Goal: Task Accomplishment & Management: Manage account settings

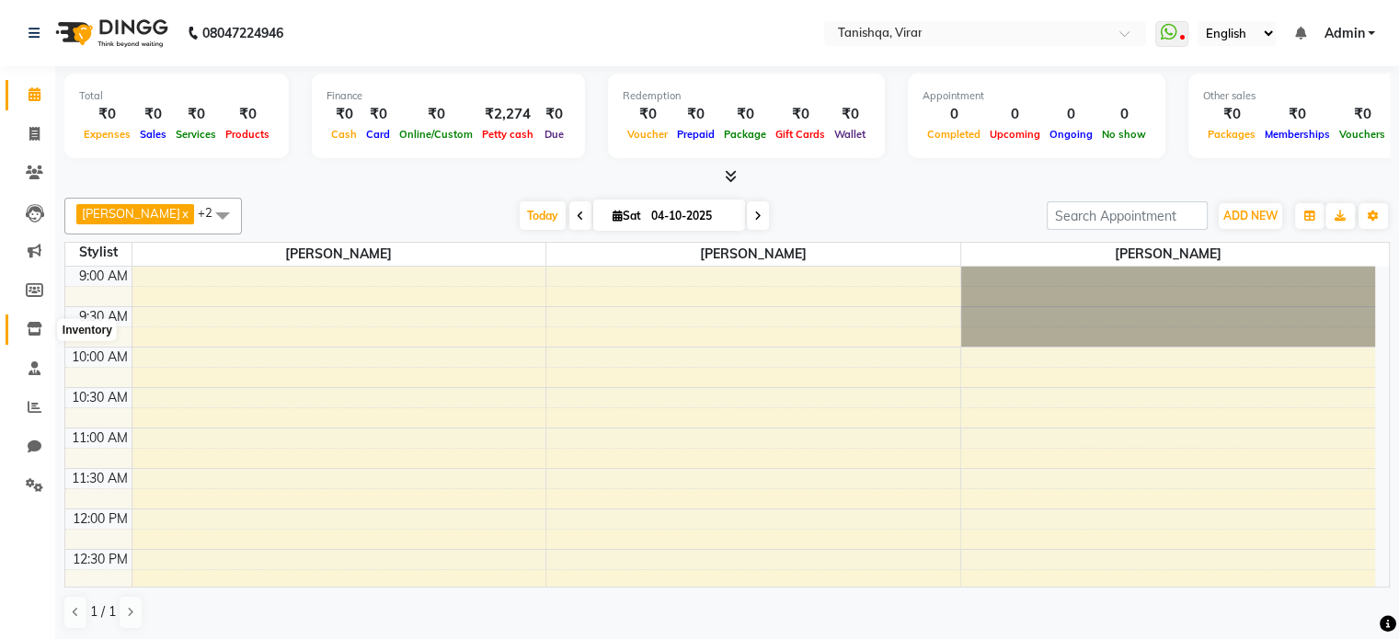
click at [29, 329] on icon at bounding box center [35, 329] width 16 height 14
select select
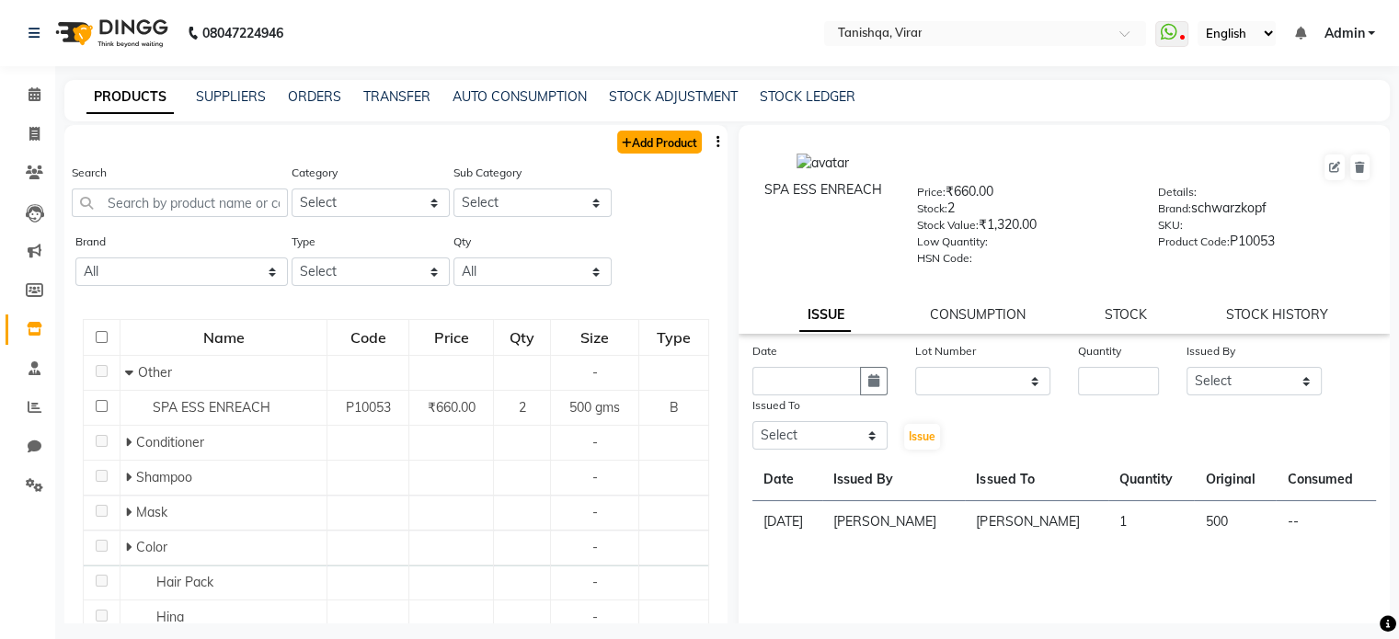
click at [630, 146] on link "Add Product" at bounding box center [659, 142] width 85 height 23
select select "true"
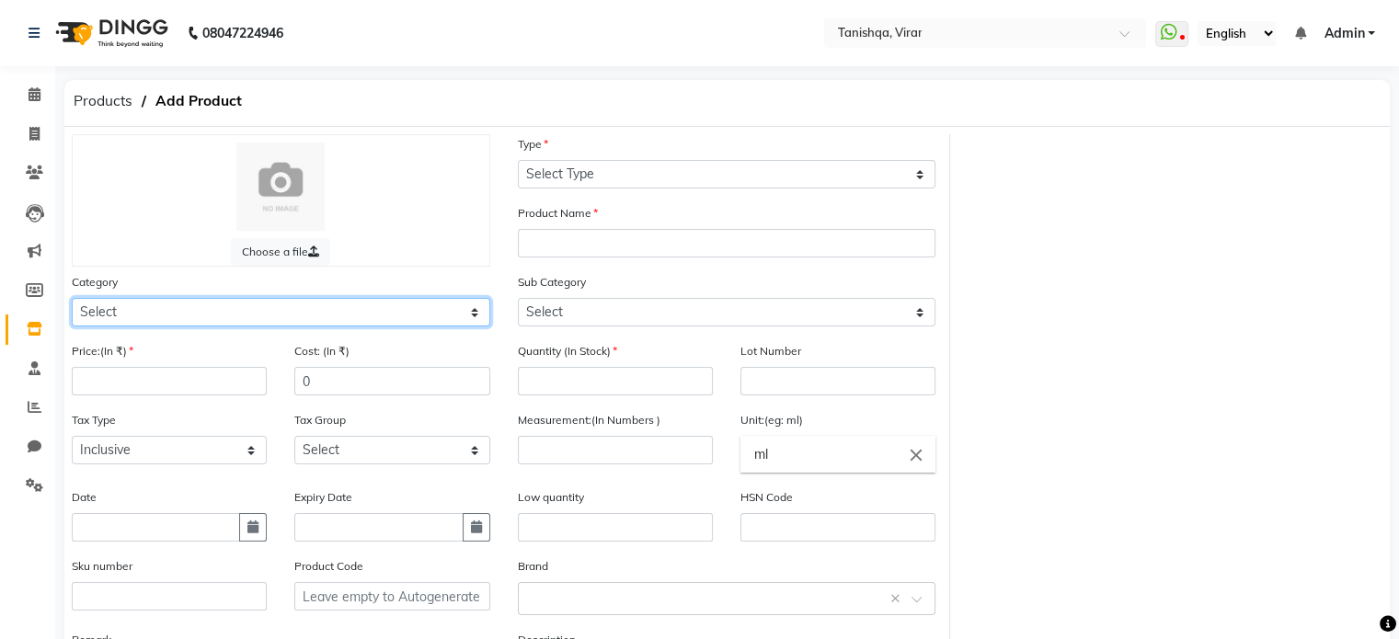
click at [389, 323] on select "Select Hair Skin Makeup Personal Care Appliances Beard Waxing Disposable Thread…" at bounding box center [281, 312] width 418 height 29
select select "1504701100"
click at [72, 301] on select "Select Hair Skin Makeup Personal Care Appliances Beard Waxing Disposable Thread…" at bounding box center [281, 312] width 418 height 29
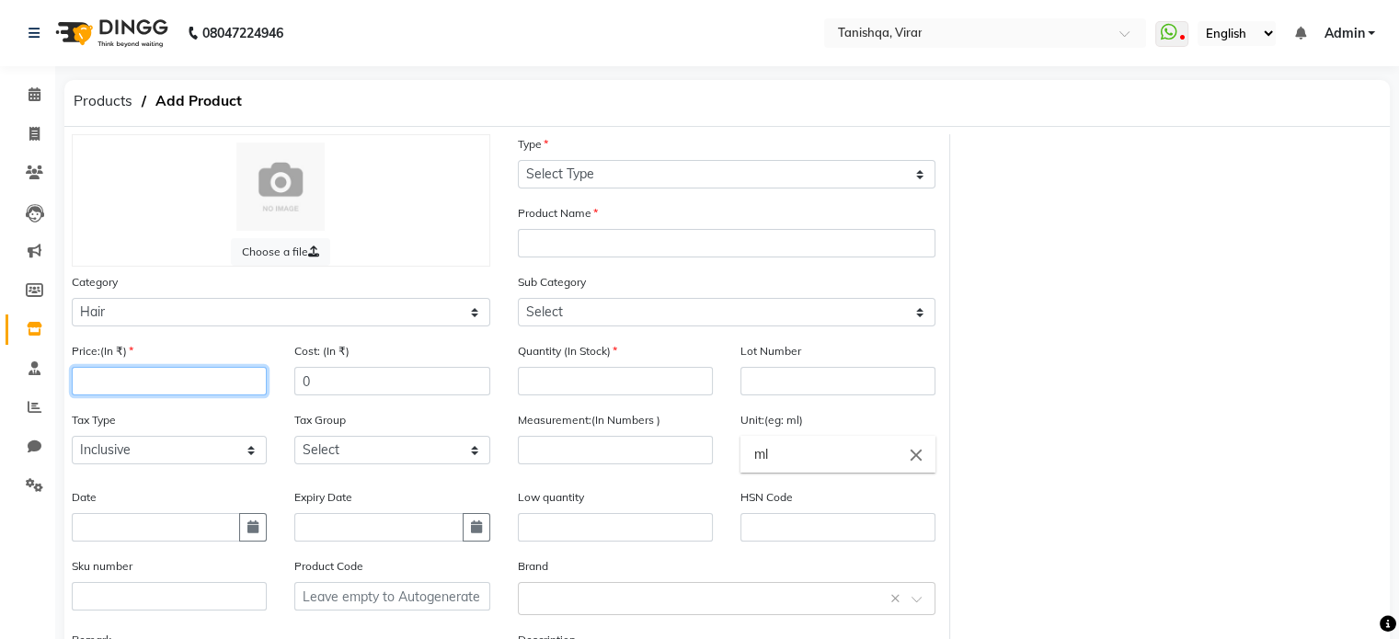
click at [143, 387] on input "number" at bounding box center [169, 381] width 195 height 29
type input "1149"
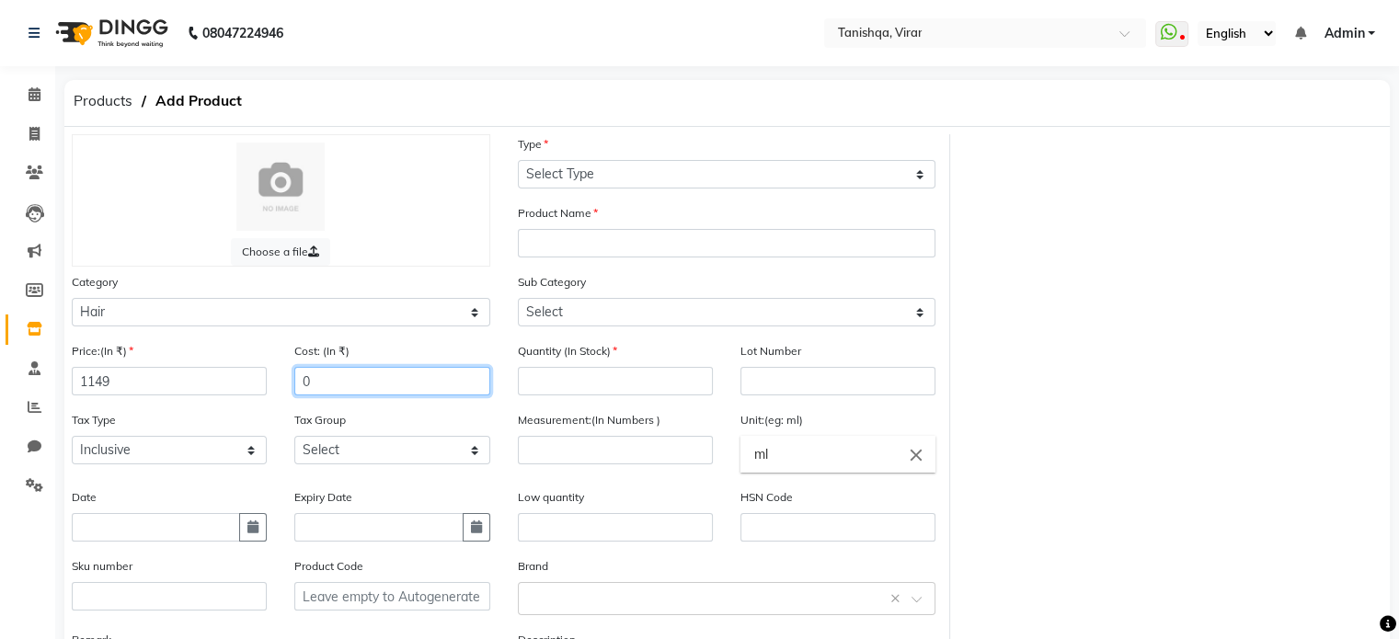
click at [339, 389] on input "0" at bounding box center [391, 381] width 195 height 29
type input "1"
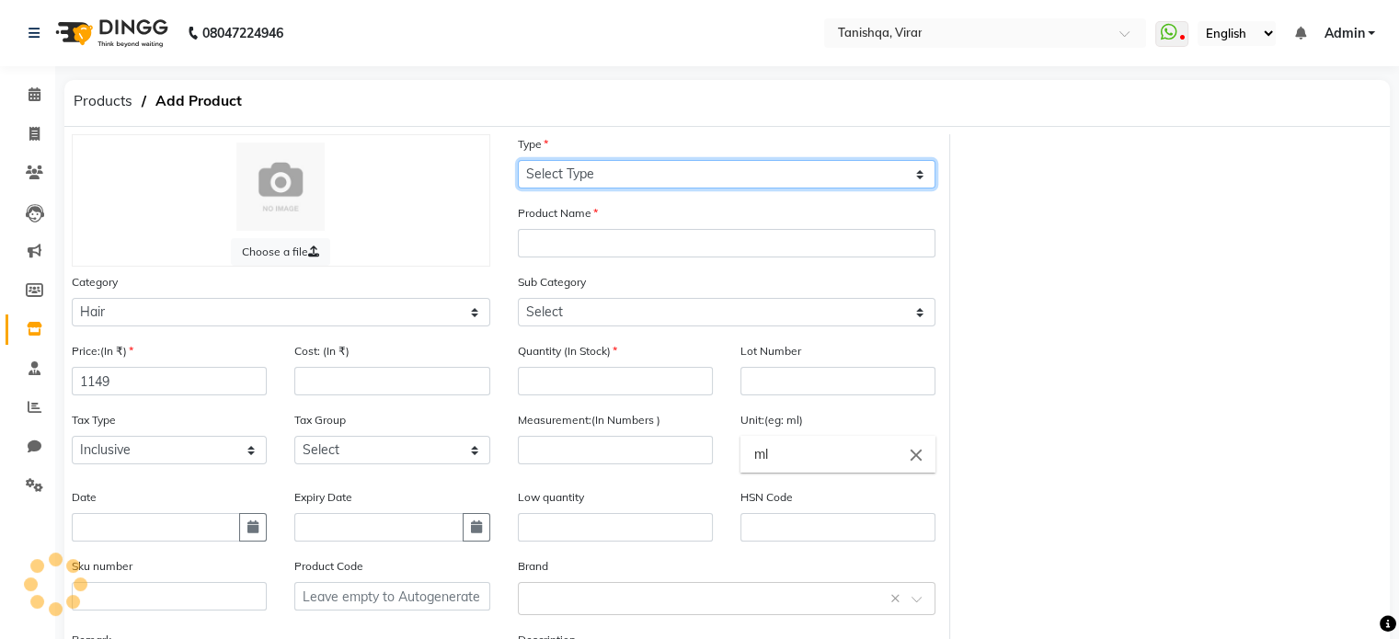
click at [623, 169] on select "Select Type Both Retail Consumable" at bounding box center [727, 174] width 418 height 29
select select "R"
click at [518, 161] on select "Select Type Both Retail Consumable" at bounding box center [727, 174] width 418 height 29
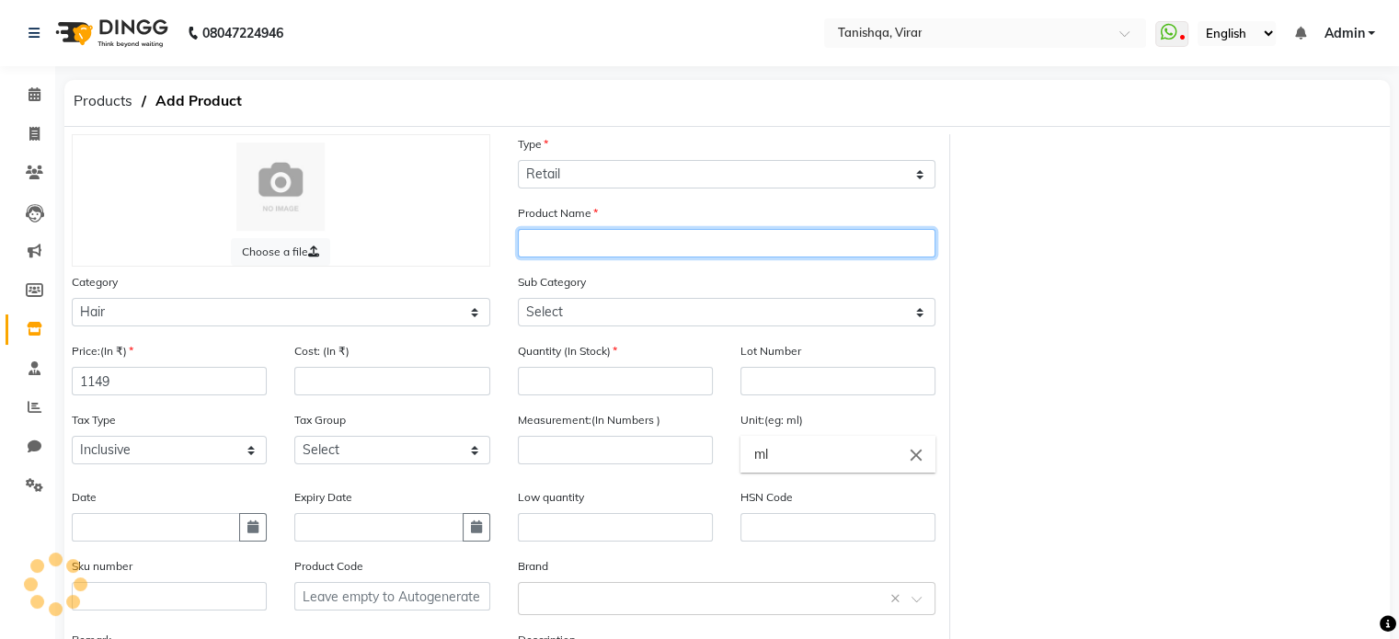
click at [575, 245] on input "text" at bounding box center [727, 243] width 418 height 29
type input "k"
type input "NADIYON KERATIN SHAMPOO"
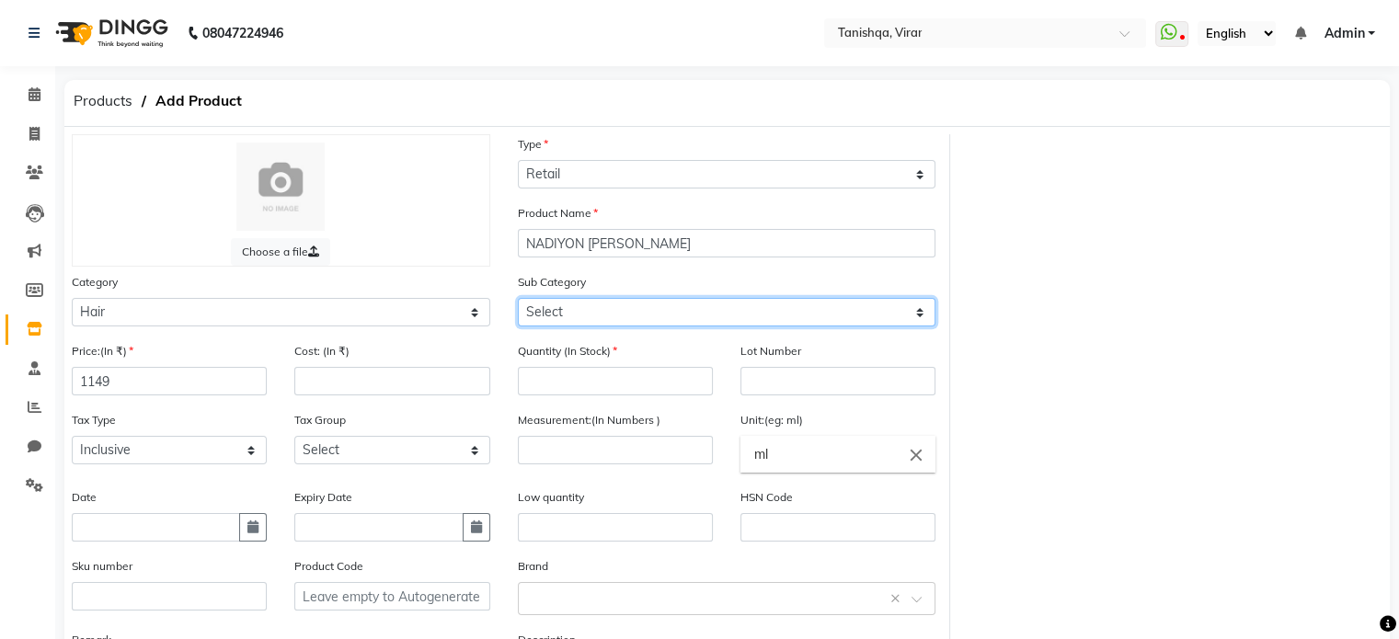
click at [640, 312] on select "Select Conditioner Shampoo Cream Mask Oil Serum Color Appliances Treatment Styl…" at bounding box center [727, 312] width 418 height 29
select select "1504701101"
click at [518, 301] on select "Select Conditioner Shampoo Cream Mask Oil Serum Color Appliances Treatment Styl…" at bounding box center [727, 312] width 418 height 29
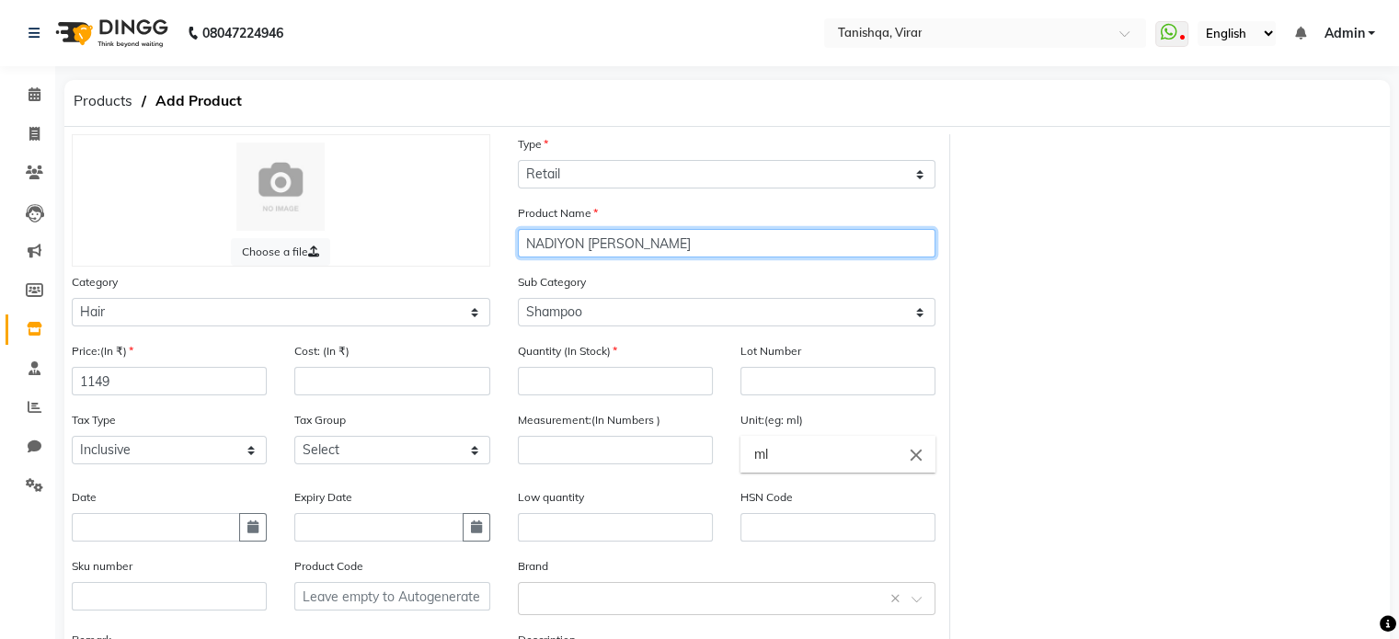
click at [597, 249] on input "NADIYON KERATIN SHAMPOO" at bounding box center [727, 243] width 418 height 29
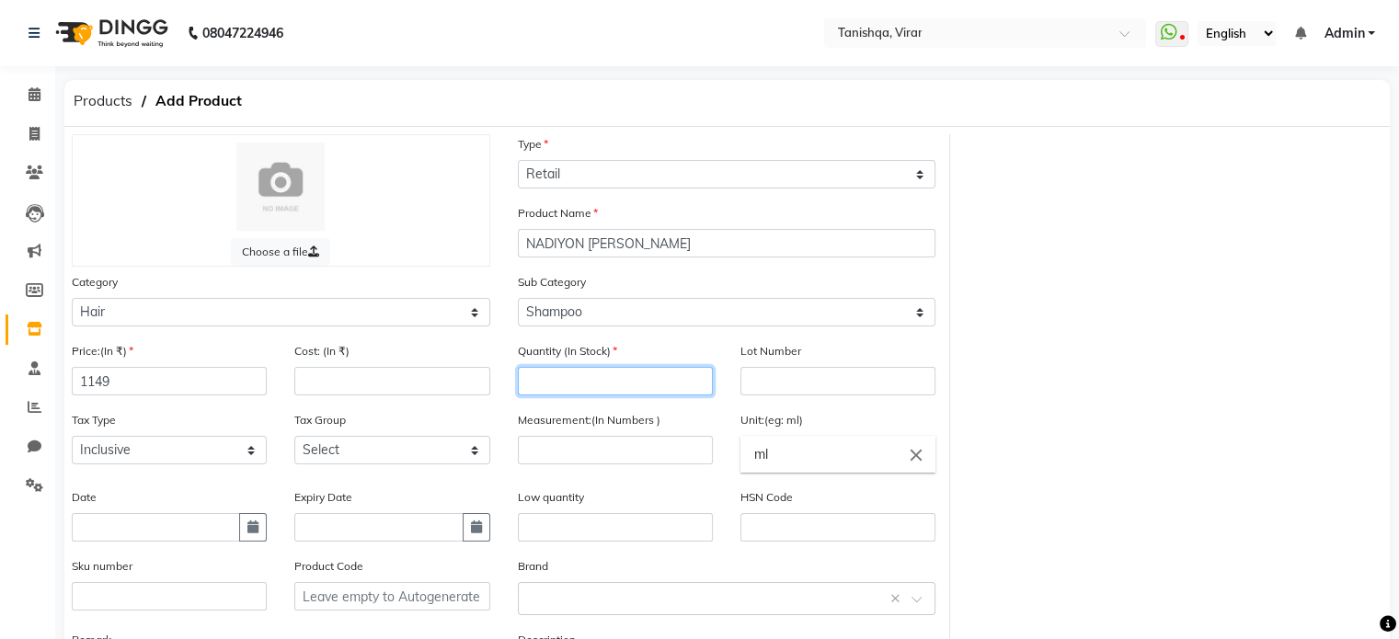
click at [598, 384] on input "number" at bounding box center [615, 381] width 195 height 29
type input "0"
click at [543, 453] on input "number" at bounding box center [615, 450] width 195 height 29
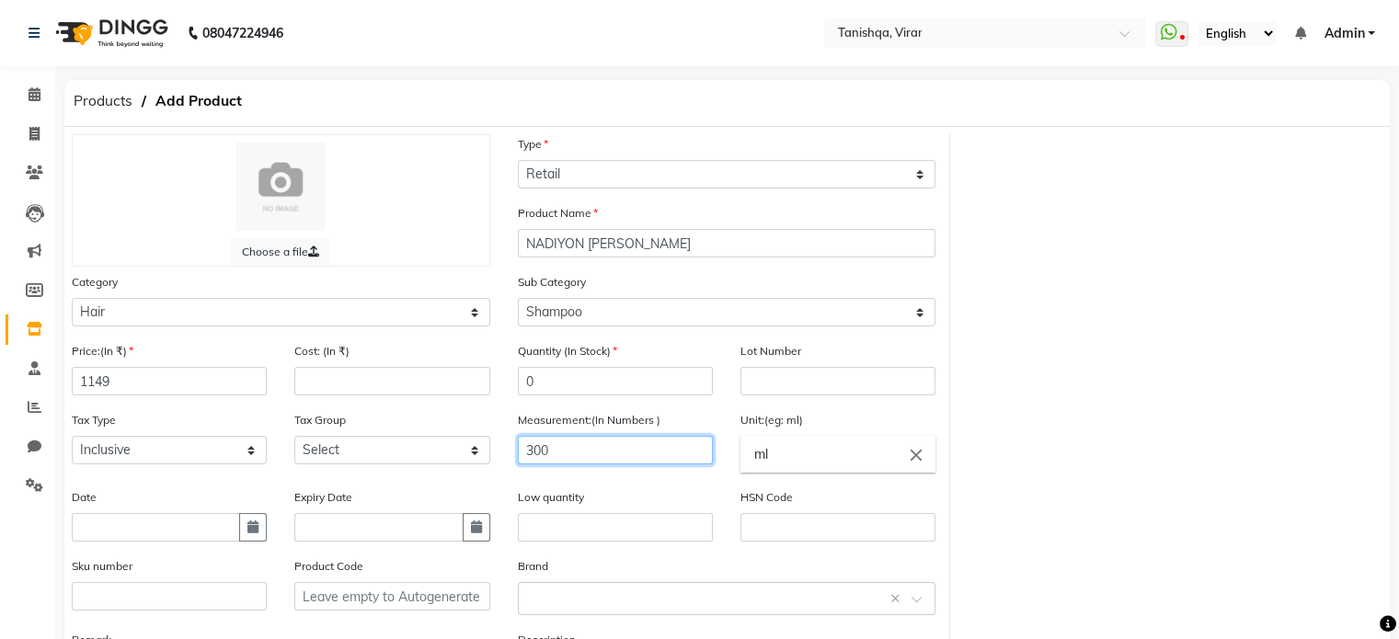
type input "300"
click at [543, 532] on input "text" at bounding box center [615, 527] width 195 height 29
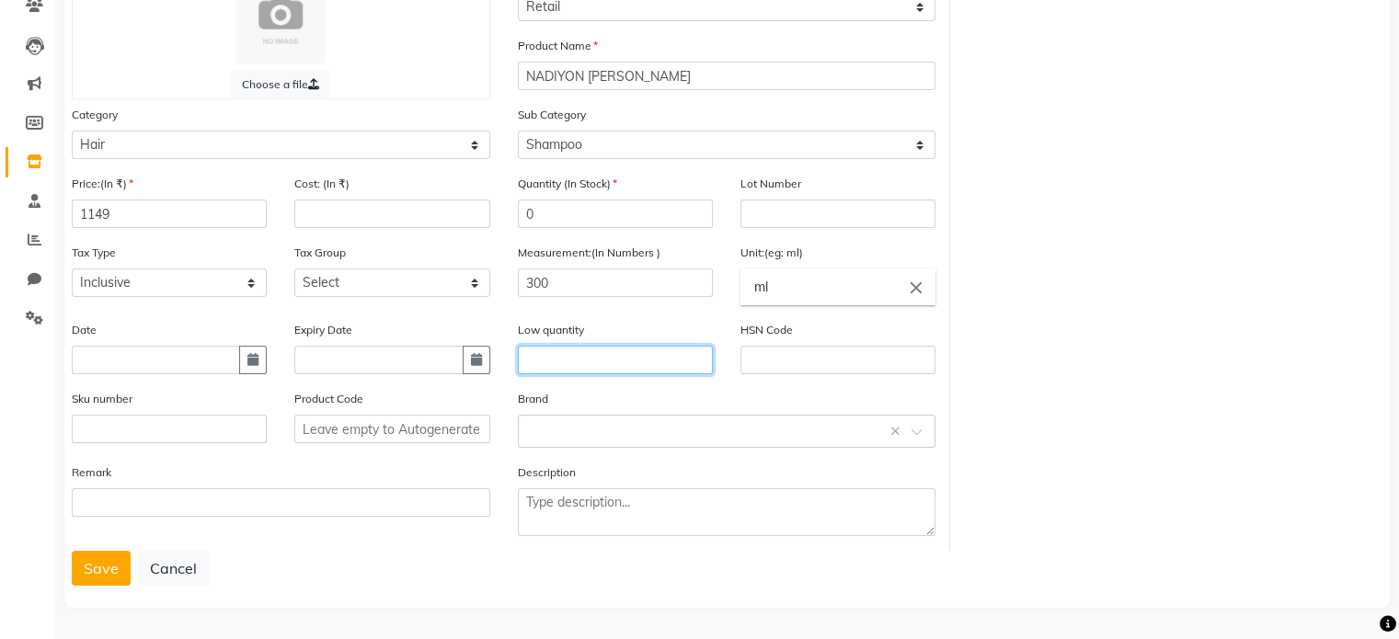
scroll to position [172, 0]
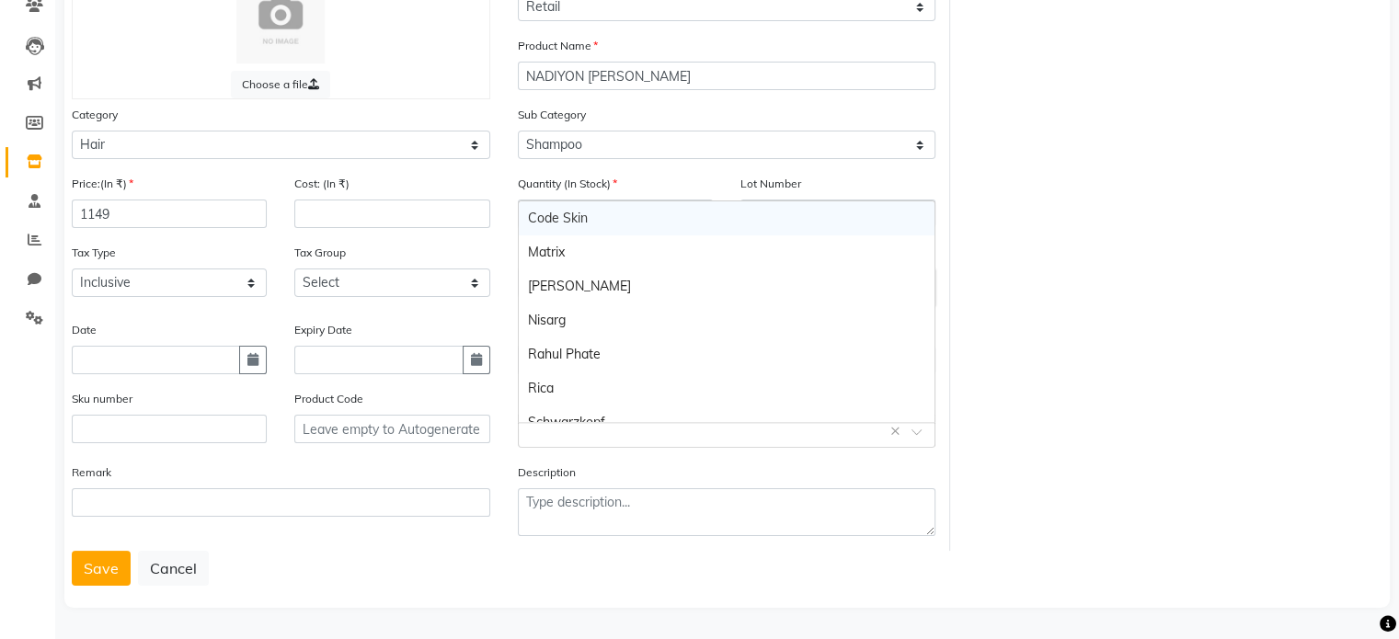
click at [578, 435] on input "text" at bounding box center [708, 429] width 361 height 19
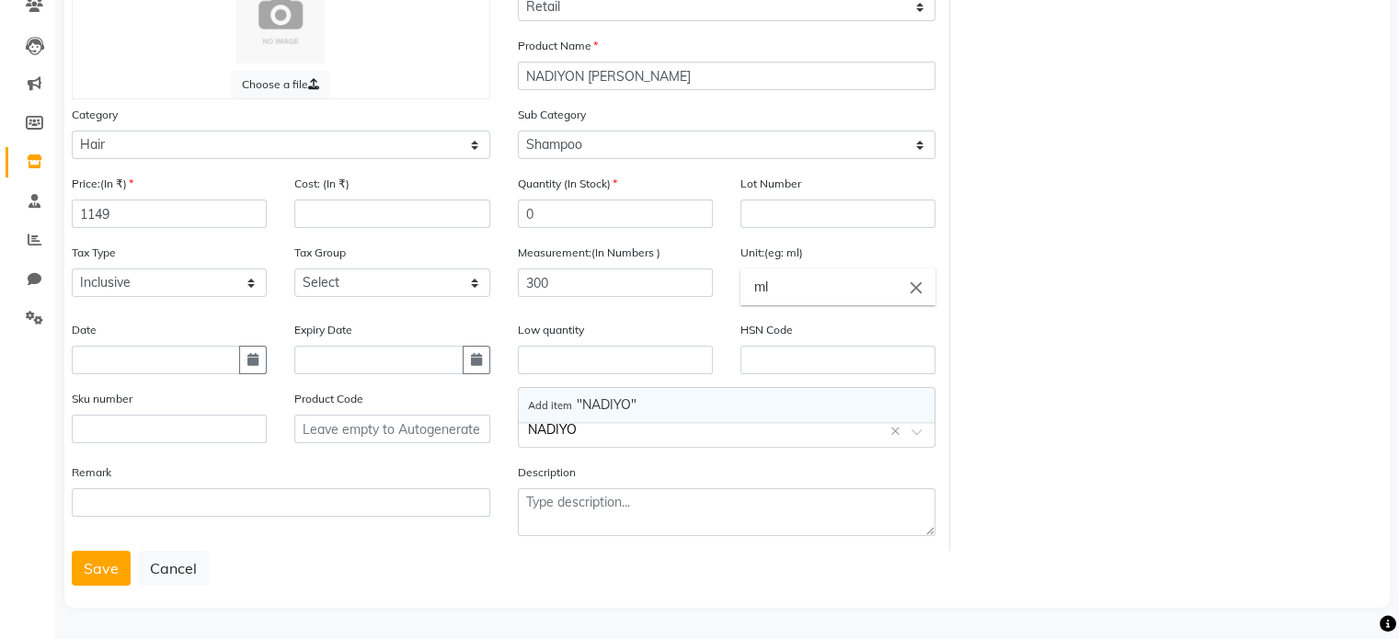
type input "NADIYON"
click at [611, 396] on span "Add item "NADIYON"" at bounding box center [587, 404] width 118 height 17
click at [90, 570] on button "Save" at bounding box center [101, 568] width 59 height 35
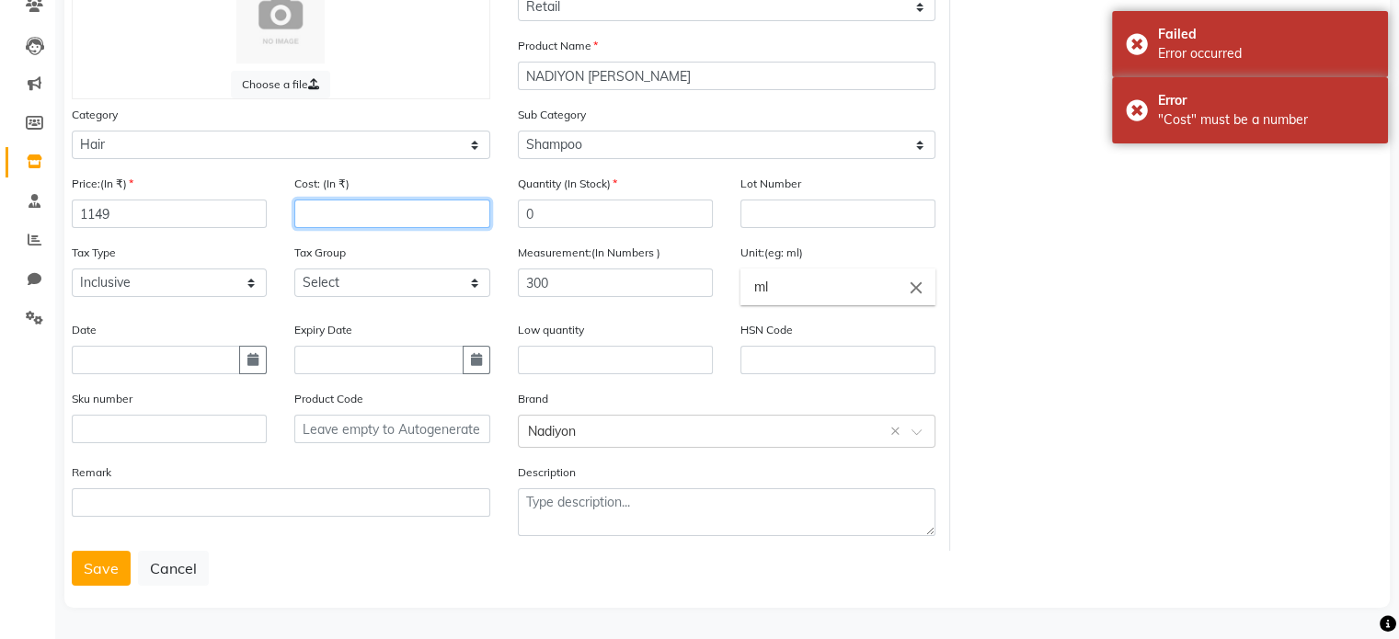
click at [357, 210] on input "number" at bounding box center [391, 214] width 195 height 29
type input "0"
click at [84, 569] on button "Save" at bounding box center [101, 568] width 59 height 35
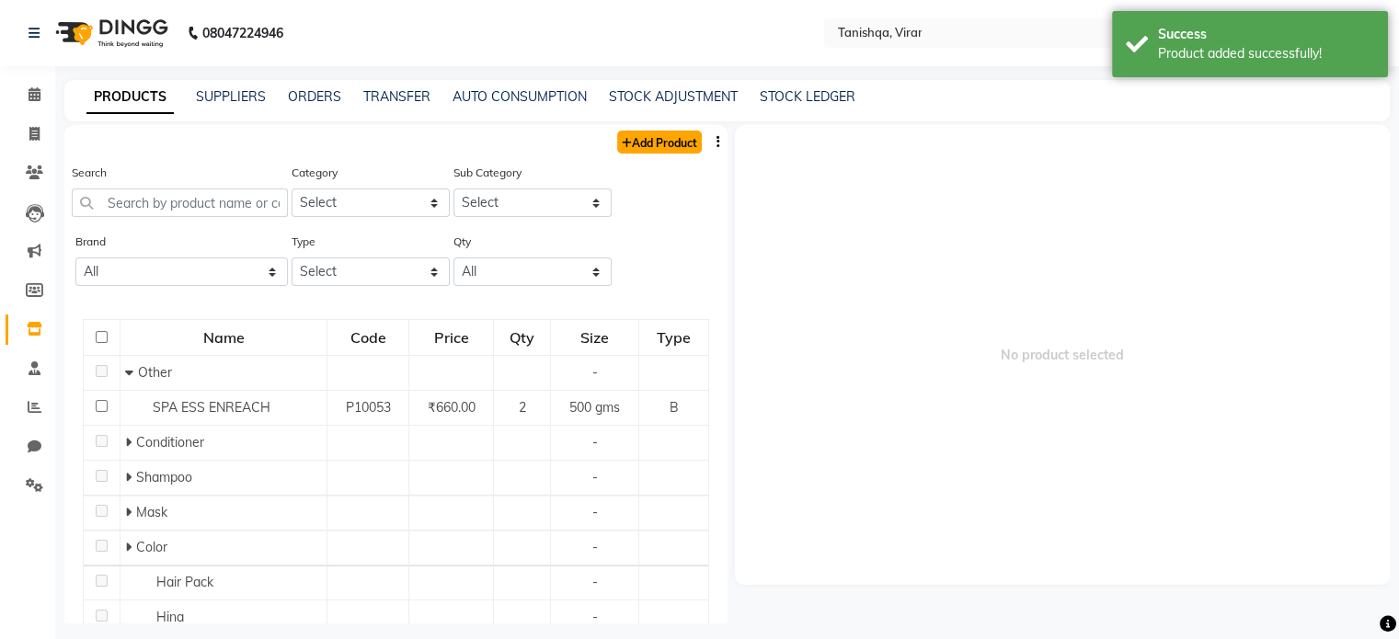
click at [617, 152] on link "Add Product" at bounding box center [659, 142] width 85 height 23
select select "true"
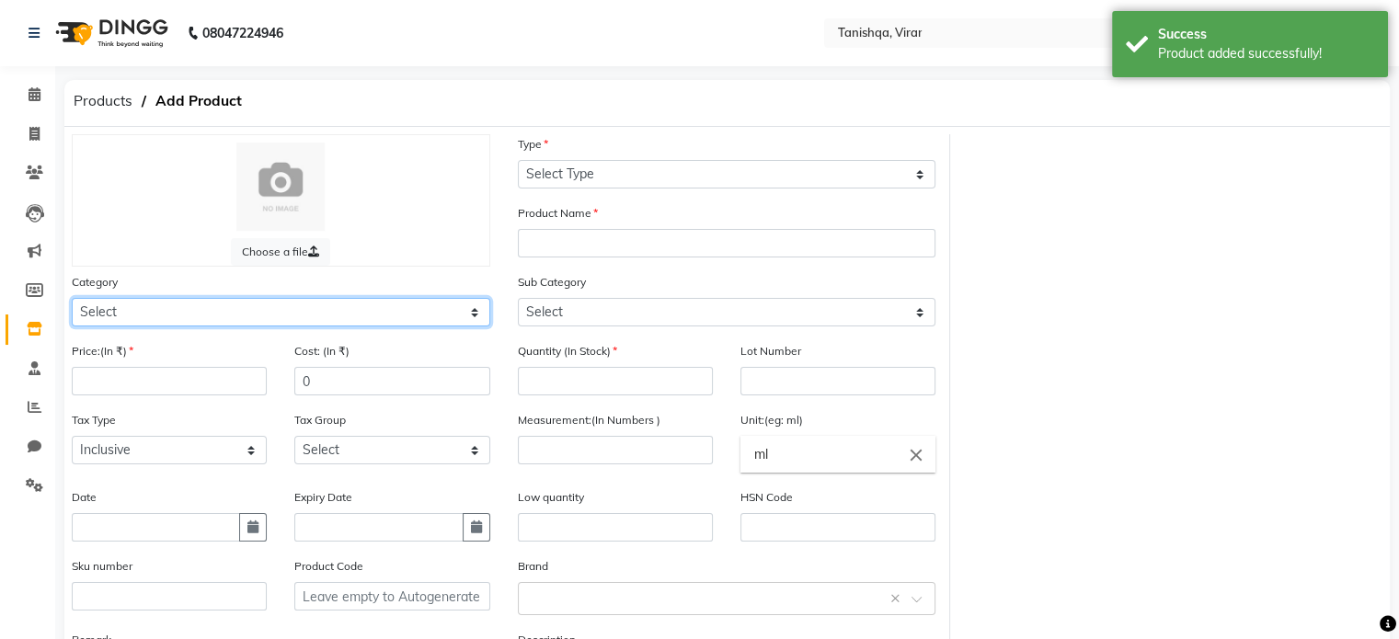
click at [103, 324] on select "Select Hair Skin Makeup Personal Care Appliances Beard Waxing Disposable Thread…" at bounding box center [281, 312] width 418 height 29
select select "1504701100"
click at [72, 301] on select "Select Hair Skin Makeup Personal Care Appliances Beard Waxing Disposable Thread…" at bounding box center [281, 312] width 418 height 29
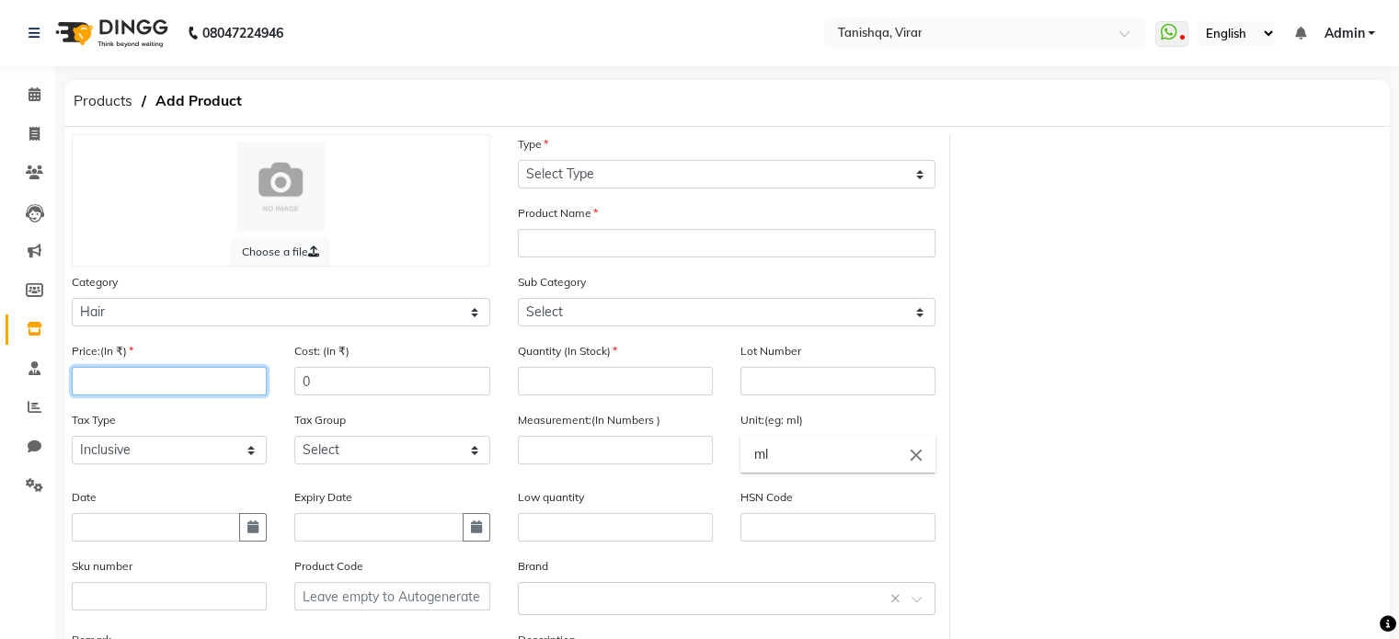
click at [109, 380] on input "number" at bounding box center [169, 381] width 195 height 29
type input "1149"
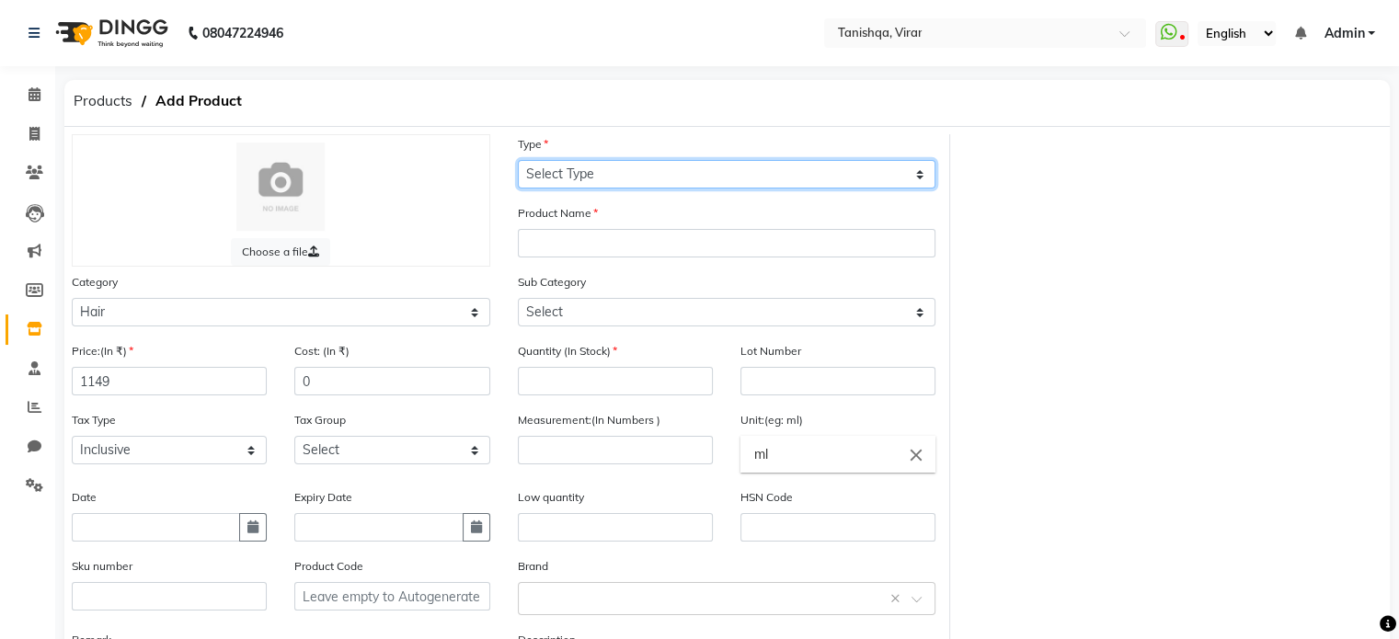
click at [623, 177] on select "Select Type Both Retail Consumable" at bounding box center [727, 174] width 418 height 29
select select "R"
click at [518, 161] on select "Select Type Both Retail Consumable" at bounding box center [727, 174] width 418 height 29
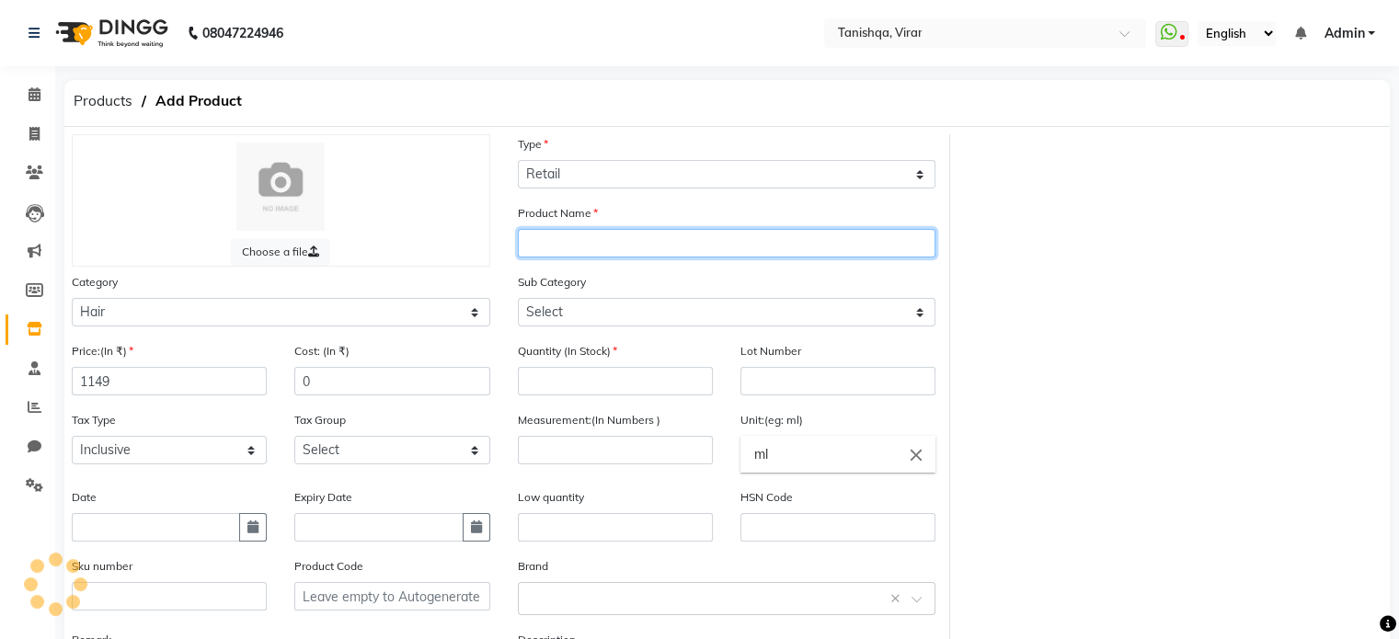
click at [590, 244] on input "text" at bounding box center [727, 243] width 418 height 29
paste input "NADIYON KERATIN SHAMPOO"
click at [590, 244] on input "NADIYON KERATIN SHAMPOO" at bounding box center [727, 243] width 418 height 29
click at [726, 251] on input "NADIYON KERATIN SHAMPOO" at bounding box center [727, 243] width 418 height 29
type input "NADIYON KERATIN CONDI."
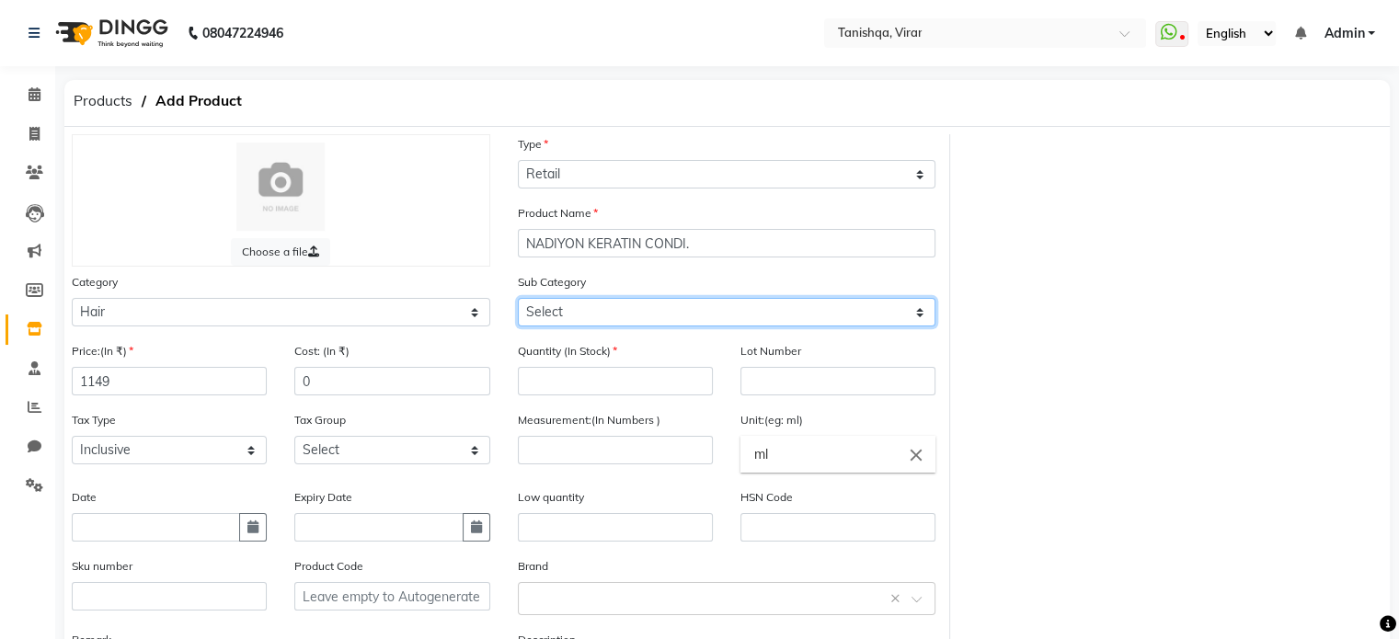
click at [554, 313] on select "Select Conditioner Shampoo Cream Mask Oil Serum Color Appliances Treatment Styl…" at bounding box center [727, 312] width 418 height 29
select select "1504701102"
click at [518, 301] on select "Select Conditioner Shampoo Cream Mask Oil Serum Color Appliances Treatment Styl…" at bounding box center [727, 312] width 418 height 29
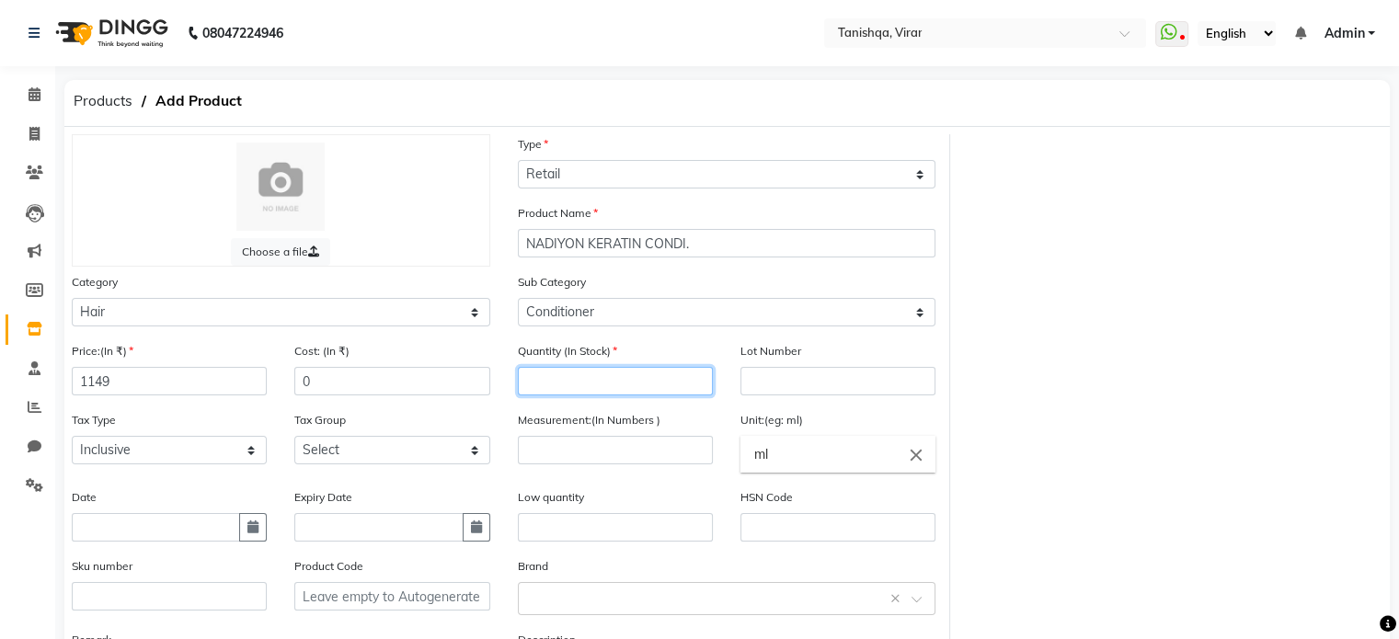
click at [541, 389] on input "number" at bounding box center [615, 381] width 195 height 29
type input "0"
click at [525, 455] on input "number" at bounding box center [615, 450] width 195 height 29
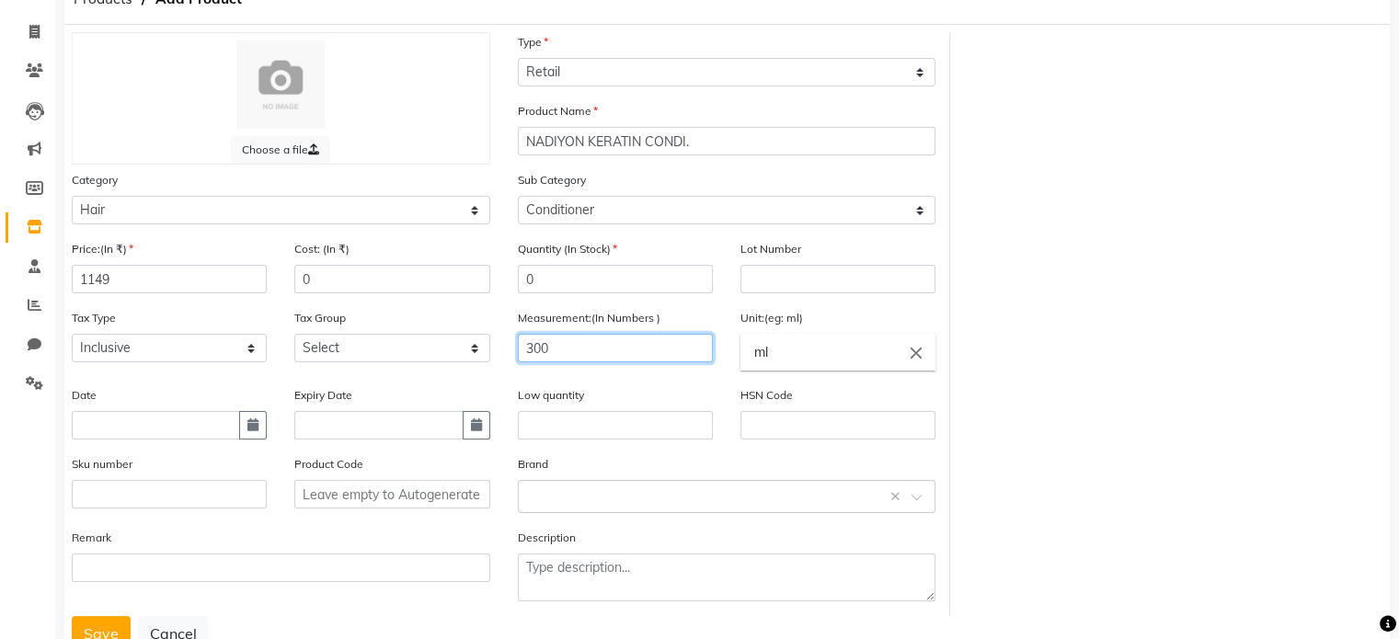
scroll to position [103, 0]
type input "300"
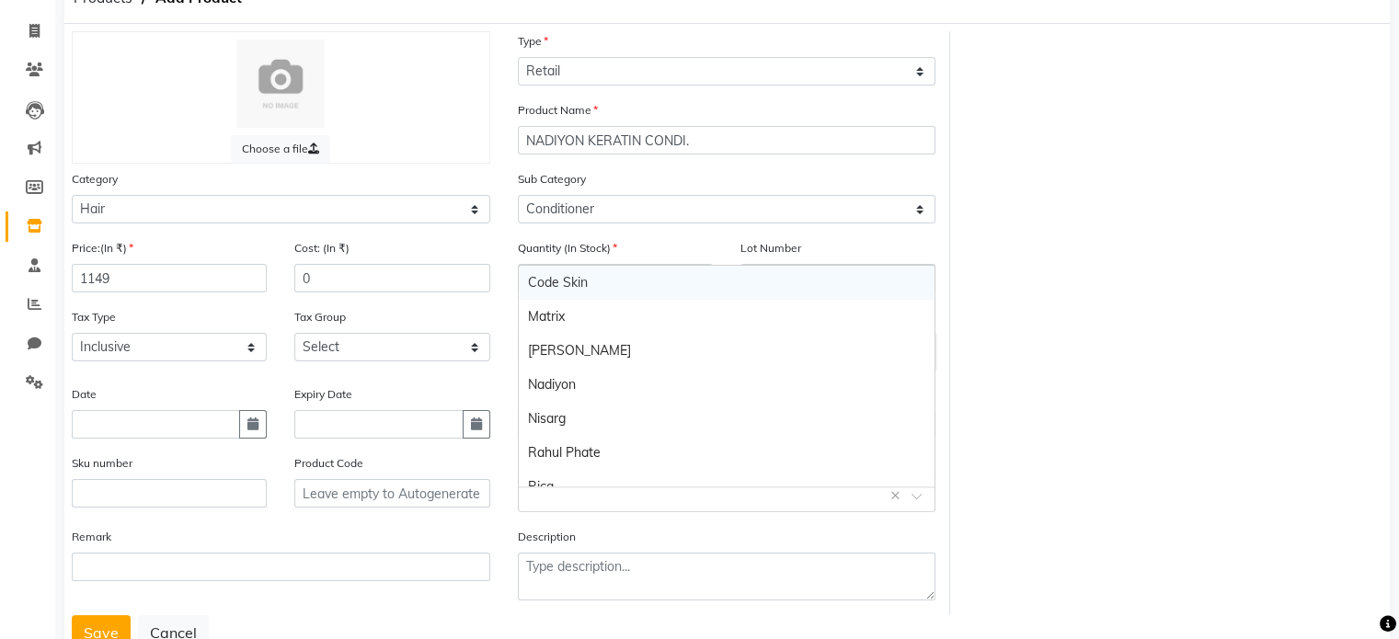
click at [558, 504] on input "text" at bounding box center [708, 494] width 361 height 19
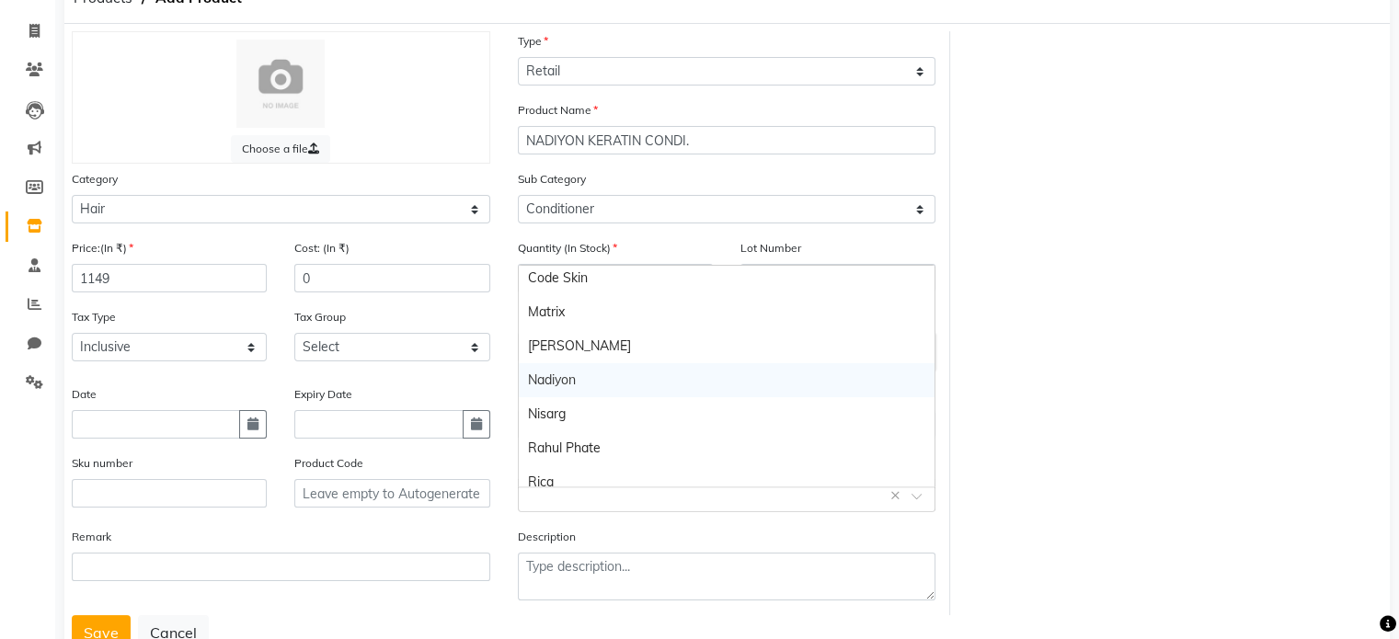
scroll to position [0, 0]
click at [559, 383] on div "Nadiyon" at bounding box center [727, 385] width 417 height 34
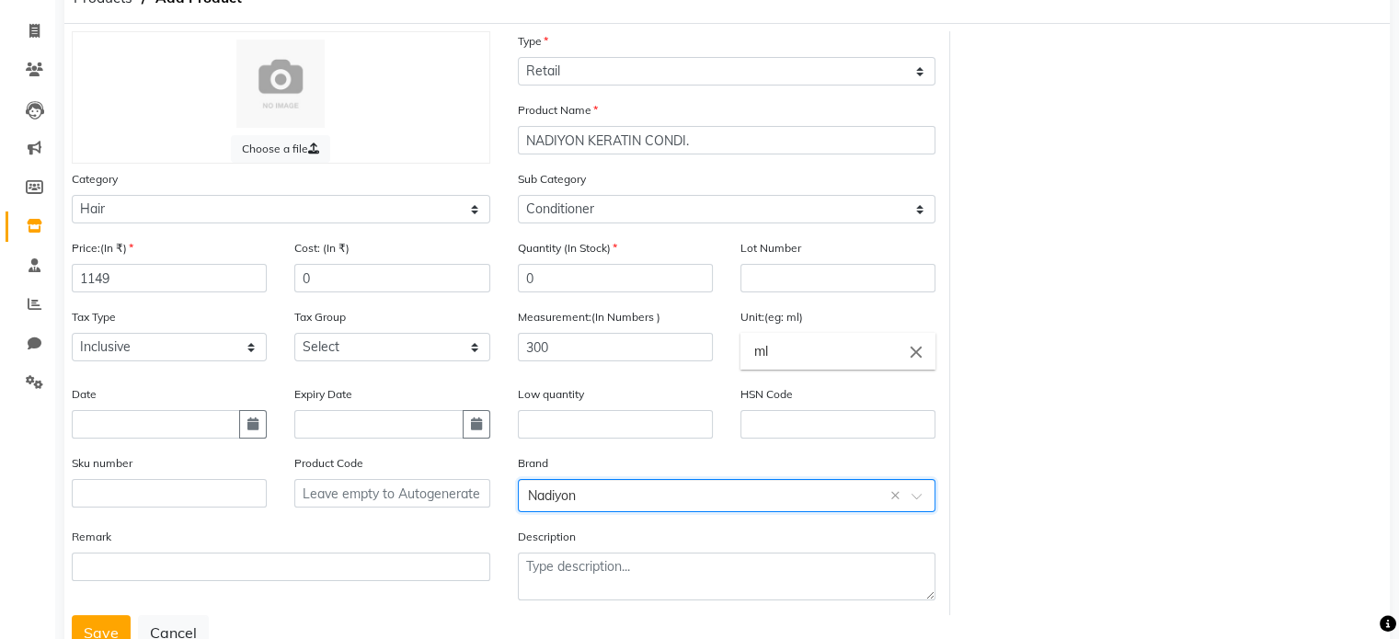
scroll to position [175, 0]
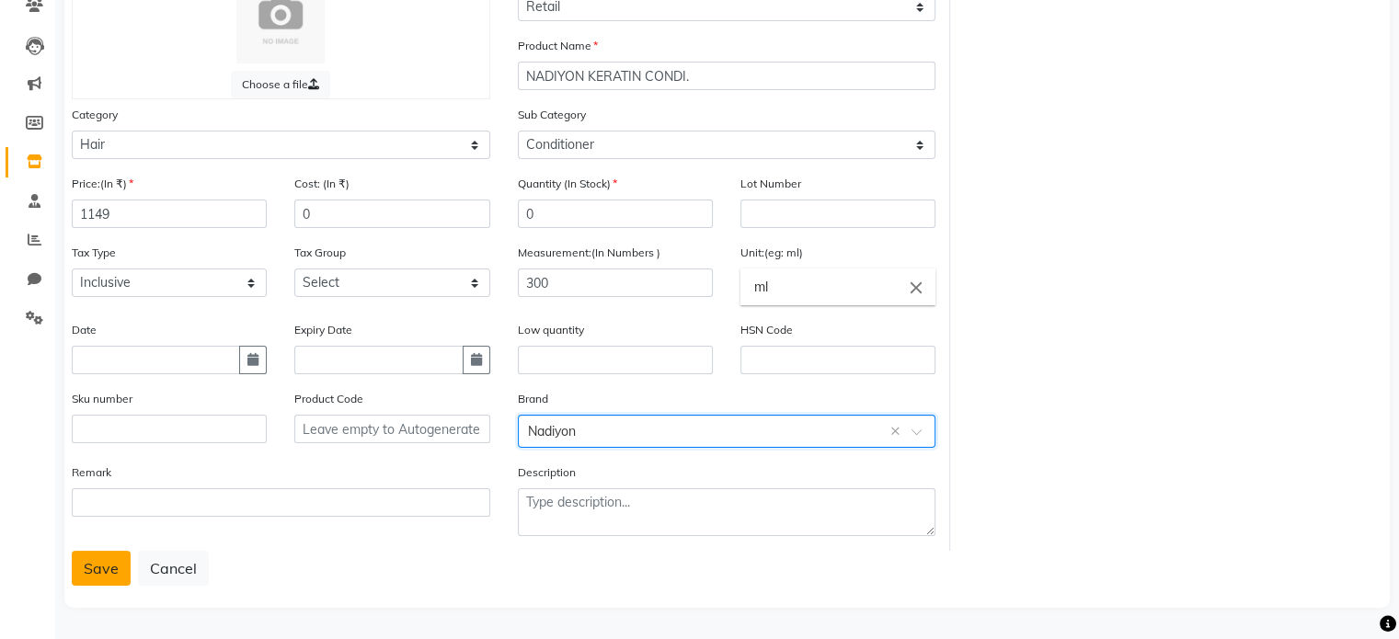
click at [93, 568] on button "Save" at bounding box center [101, 568] width 59 height 35
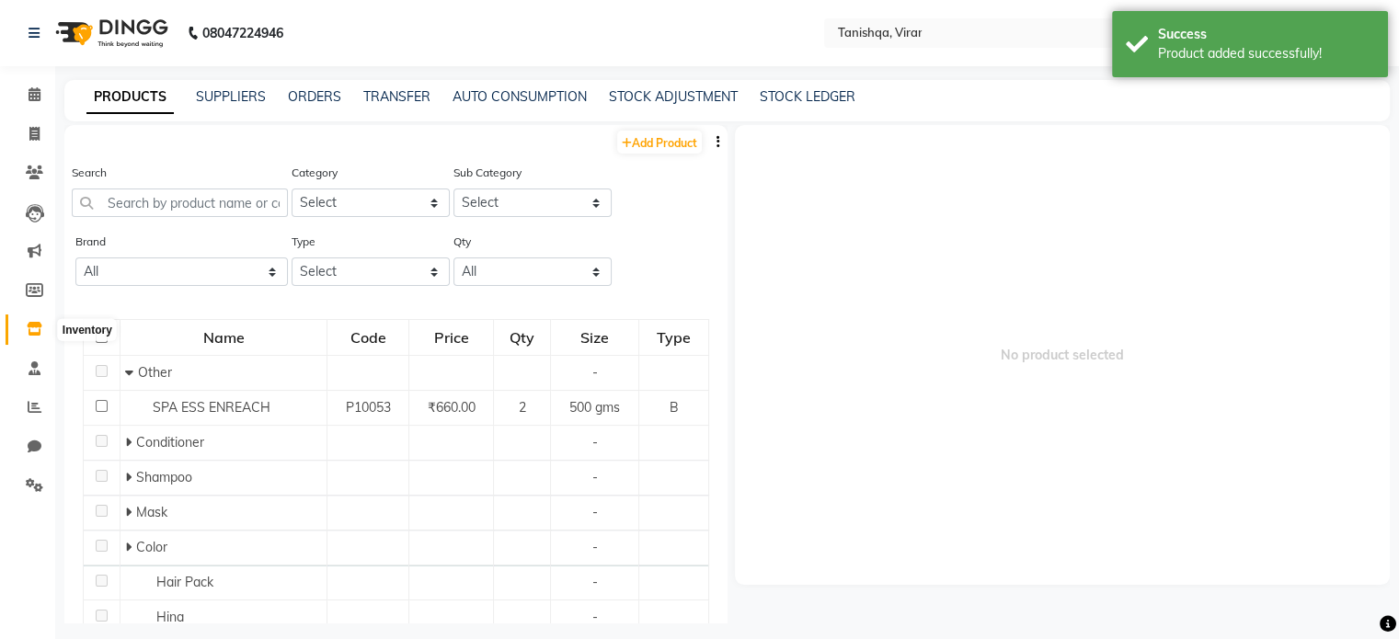
click at [28, 329] on icon at bounding box center [35, 329] width 16 height 14
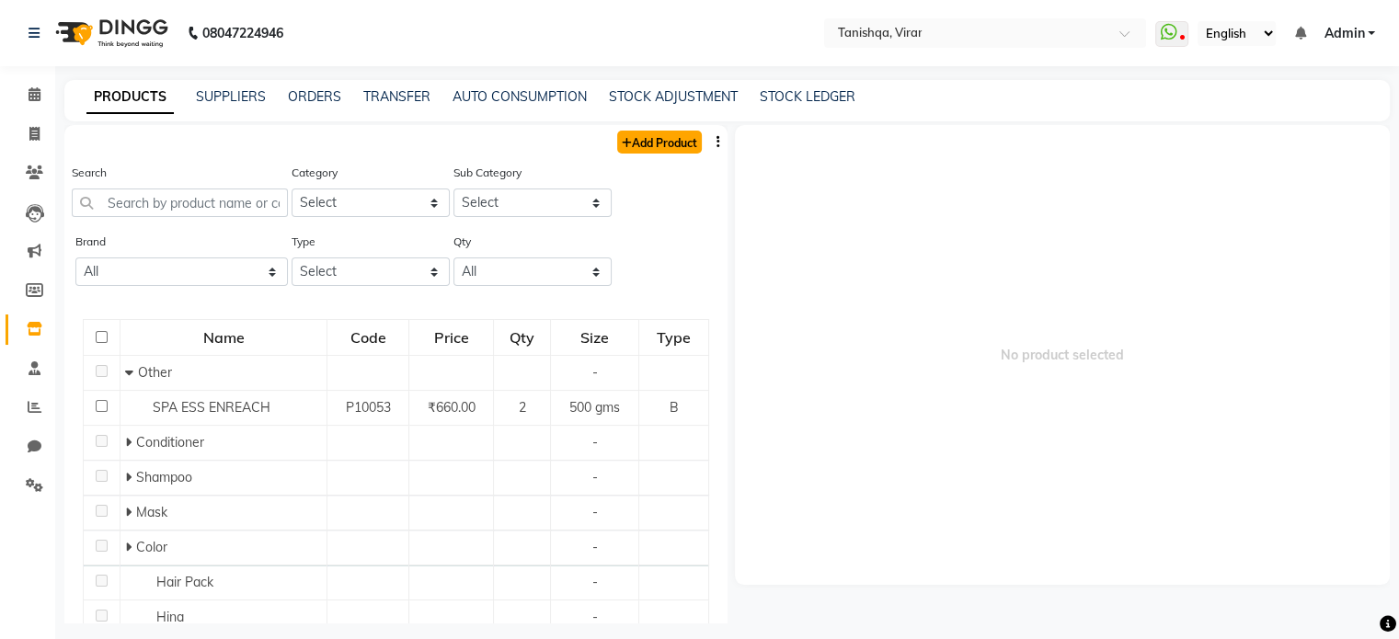
click at [653, 140] on link "Add Product" at bounding box center [659, 142] width 85 height 23
select select "true"
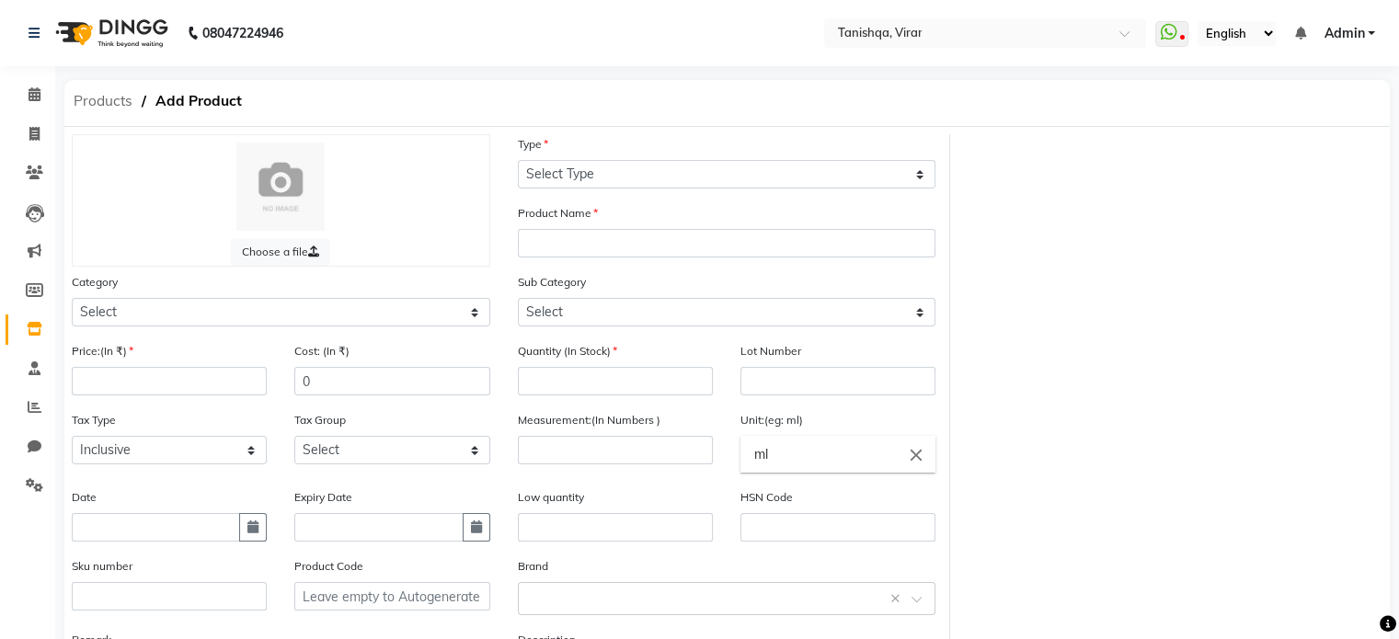
click at [105, 98] on span "Products" at bounding box center [102, 101] width 77 height 33
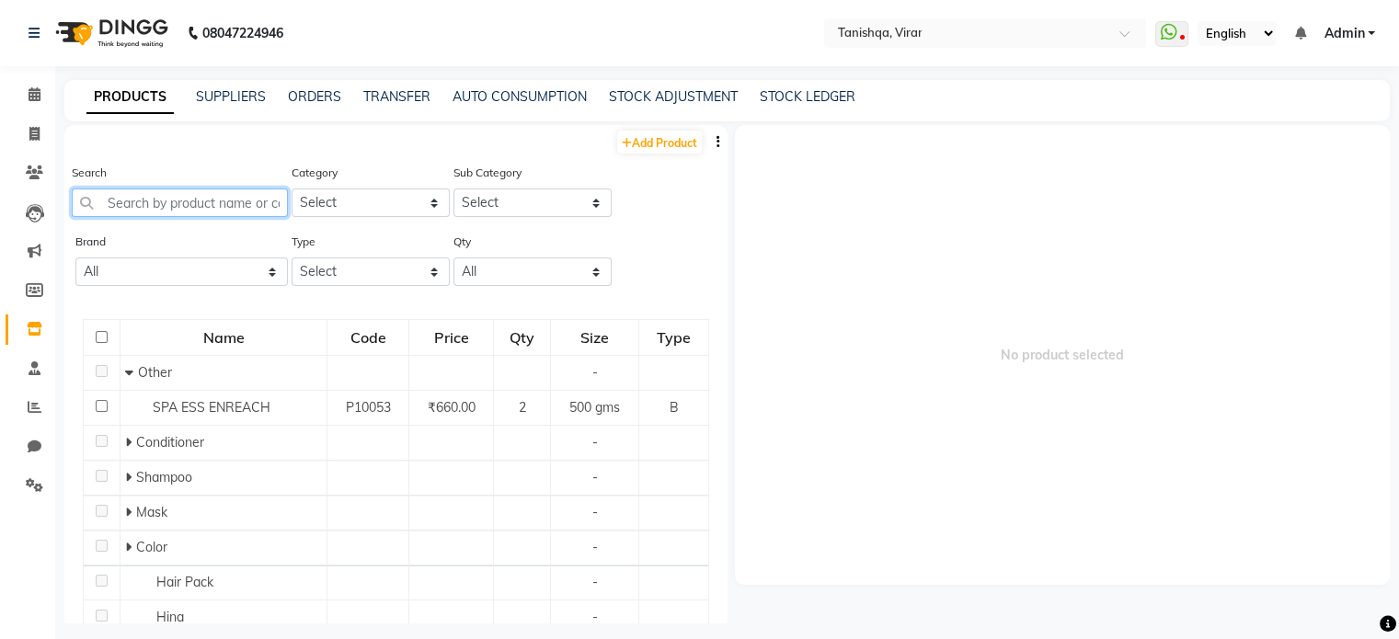
click at [133, 210] on input "text" at bounding box center [180, 202] width 216 height 29
click at [329, 207] on select "Select Hair Skin Makeup Personal Care Appliances Beard Waxing Disposable Thread…" at bounding box center [370, 202] width 158 height 29
click at [313, 150] on div "Add Product" at bounding box center [395, 140] width 663 height 30
click at [339, 209] on select "Select Hair Skin Makeup Personal Care Appliances Beard Waxing Disposable Thread…" at bounding box center [370, 202] width 158 height 29
select select "1504701100"
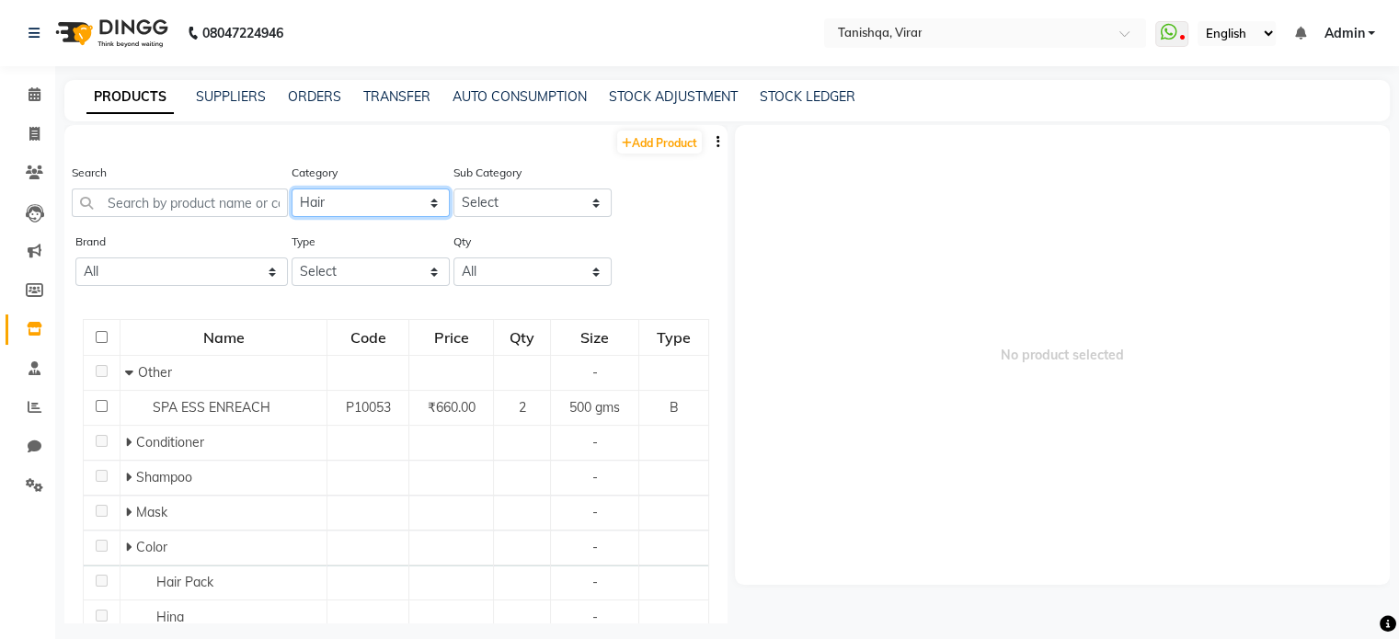
click at [291, 189] on select "Select Hair Skin Makeup Personal Care Appliances Beard Waxing Disposable Thread…" at bounding box center [370, 202] width 158 height 29
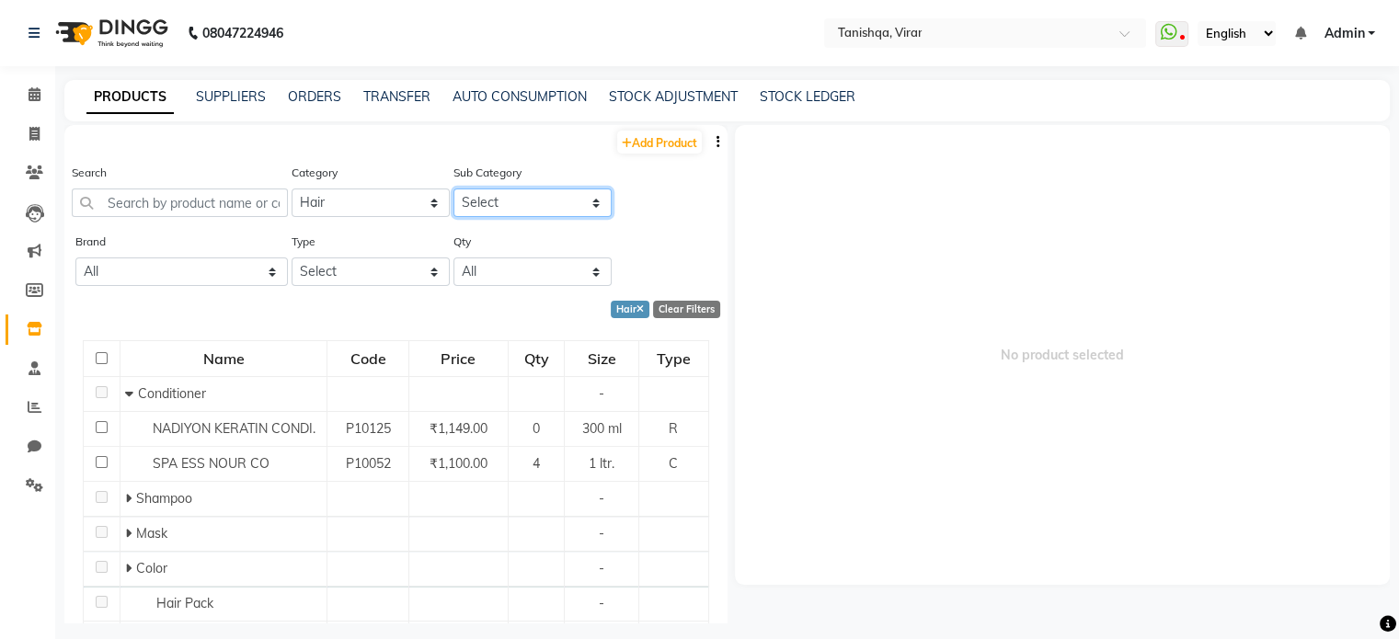
click at [507, 212] on select "Select Conditioner Shampoo Cream Mask Oil Serum Color Appliances Treatment Styl…" at bounding box center [532, 202] width 158 height 29
select select "1504701107"
click at [453, 189] on select "Select Conditioner Shampoo Cream Mask Oil Serum Color Appliances Treatment Styl…" at bounding box center [532, 202] width 158 height 29
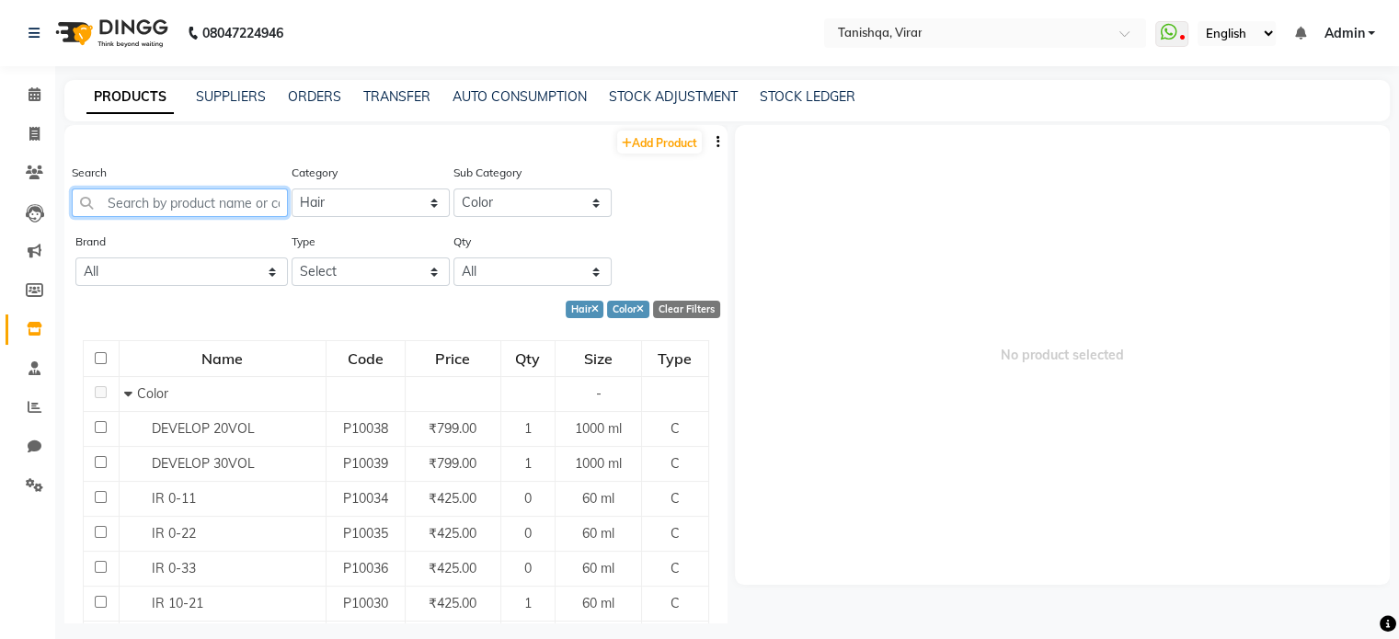
click at [206, 200] on input "text" at bounding box center [180, 202] width 216 height 29
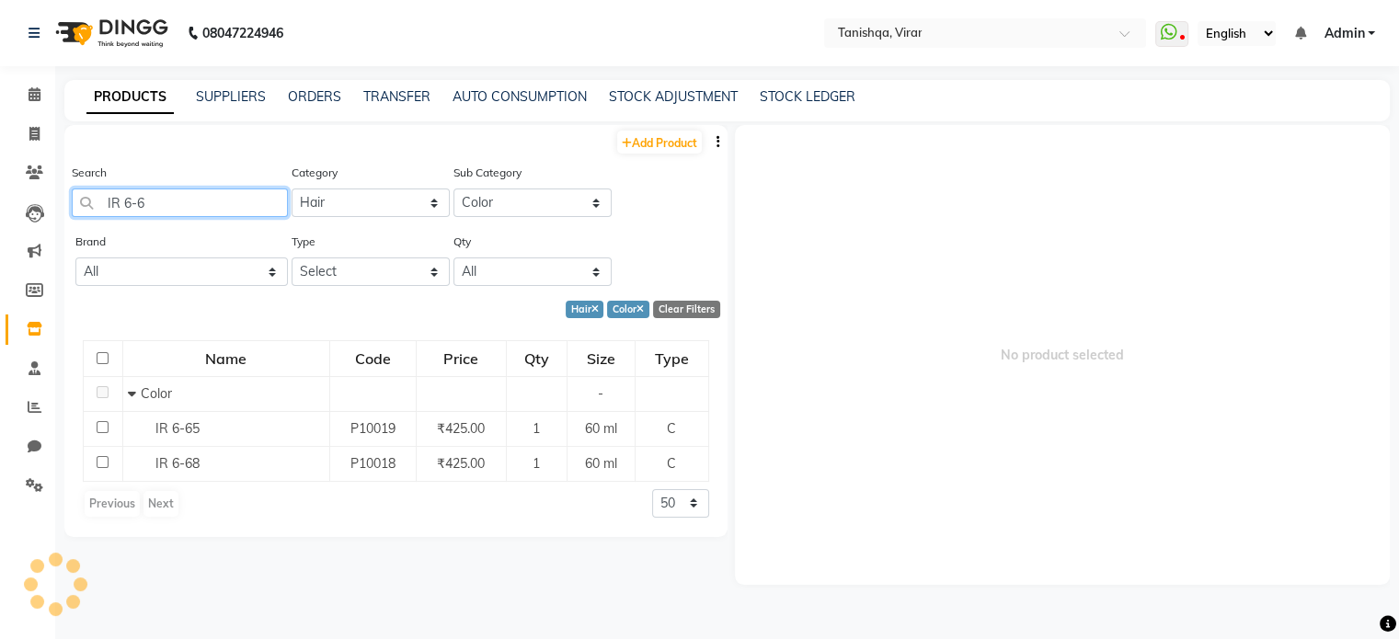
click at [120, 205] on input "IR 6-6" at bounding box center [180, 202] width 216 height 29
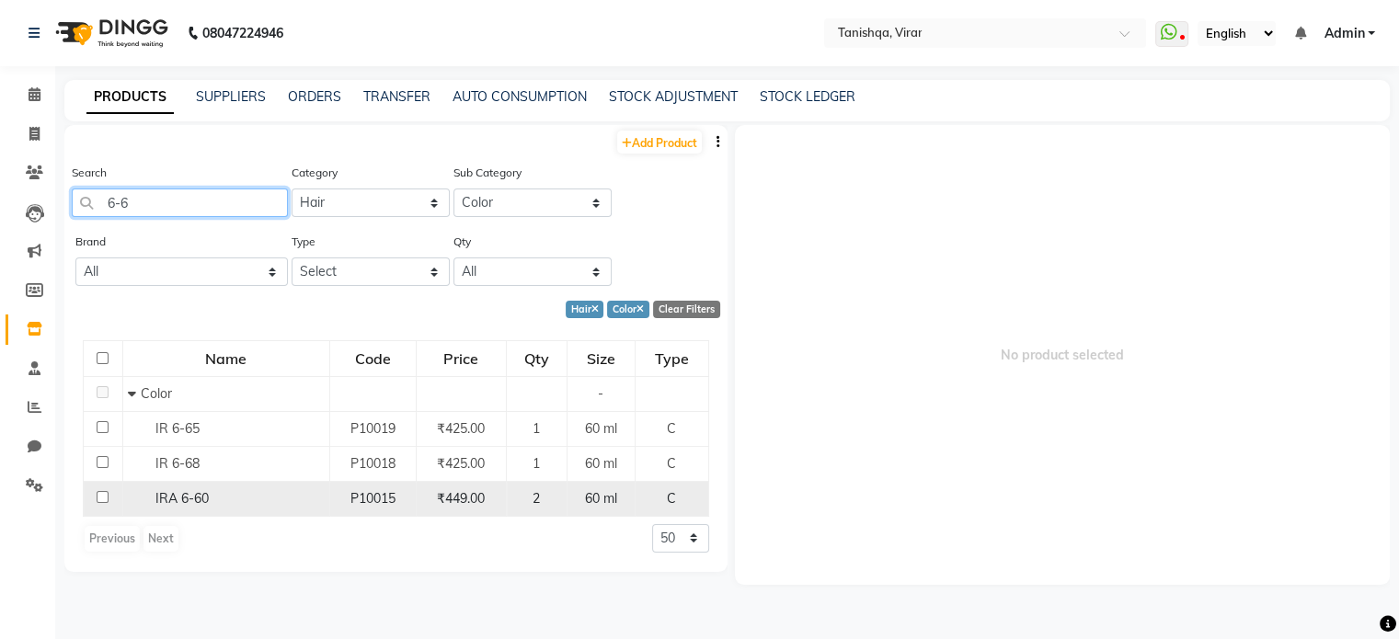
type input "6-6"
click at [189, 501] on span "IRA 6-60" at bounding box center [181, 498] width 53 height 17
click at [100, 494] on input "checkbox" at bounding box center [103, 497] width 12 height 12
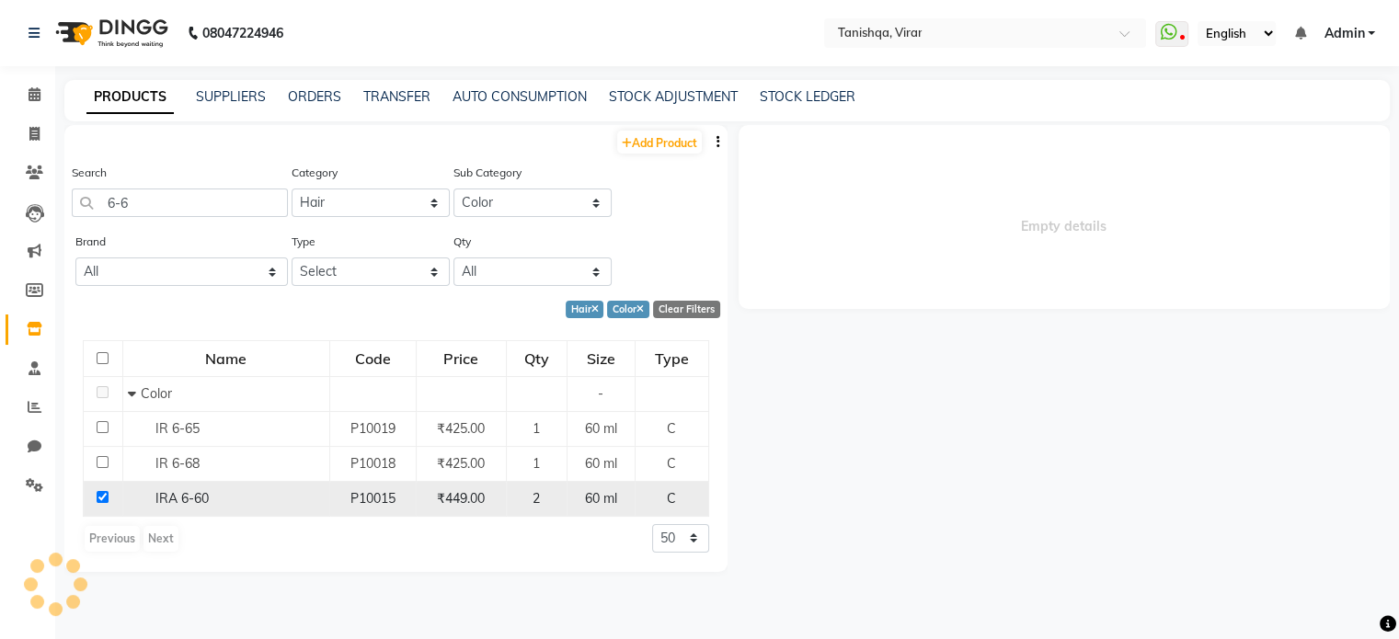
checkbox input "true"
select select
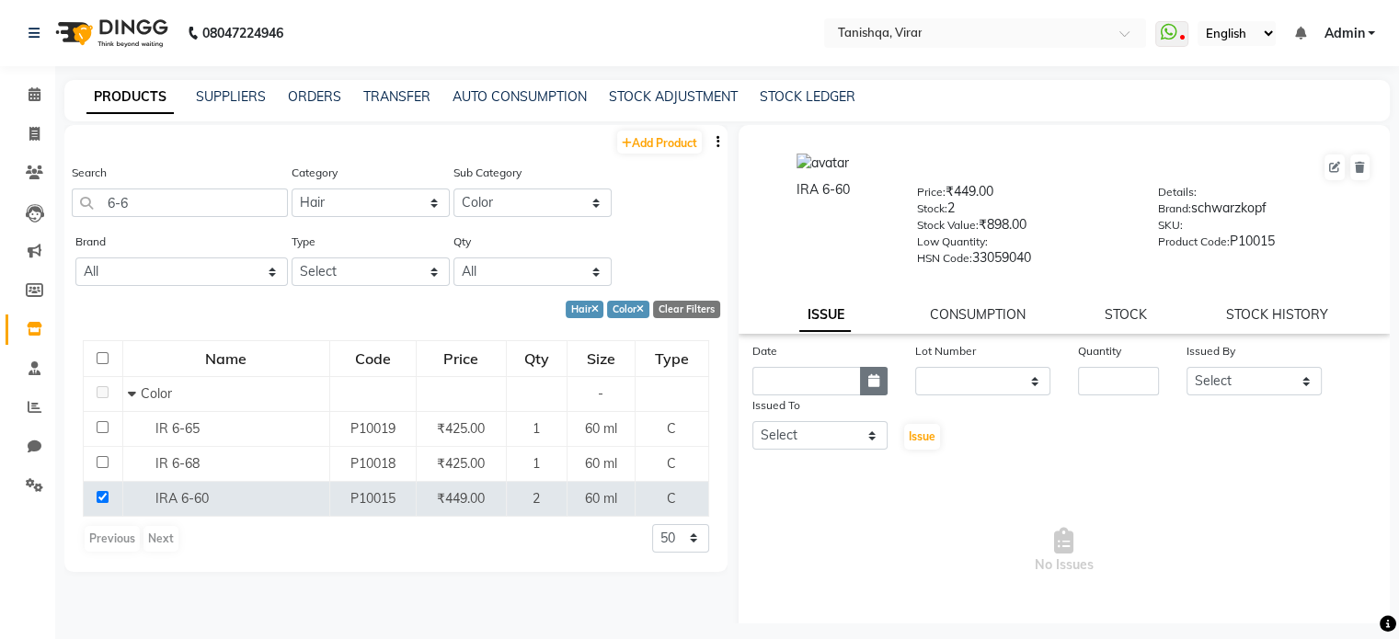
click at [868, 387] on icon "button" at bounding box center [873, 380] width 11 height 13
select select "10"
select select "2025"
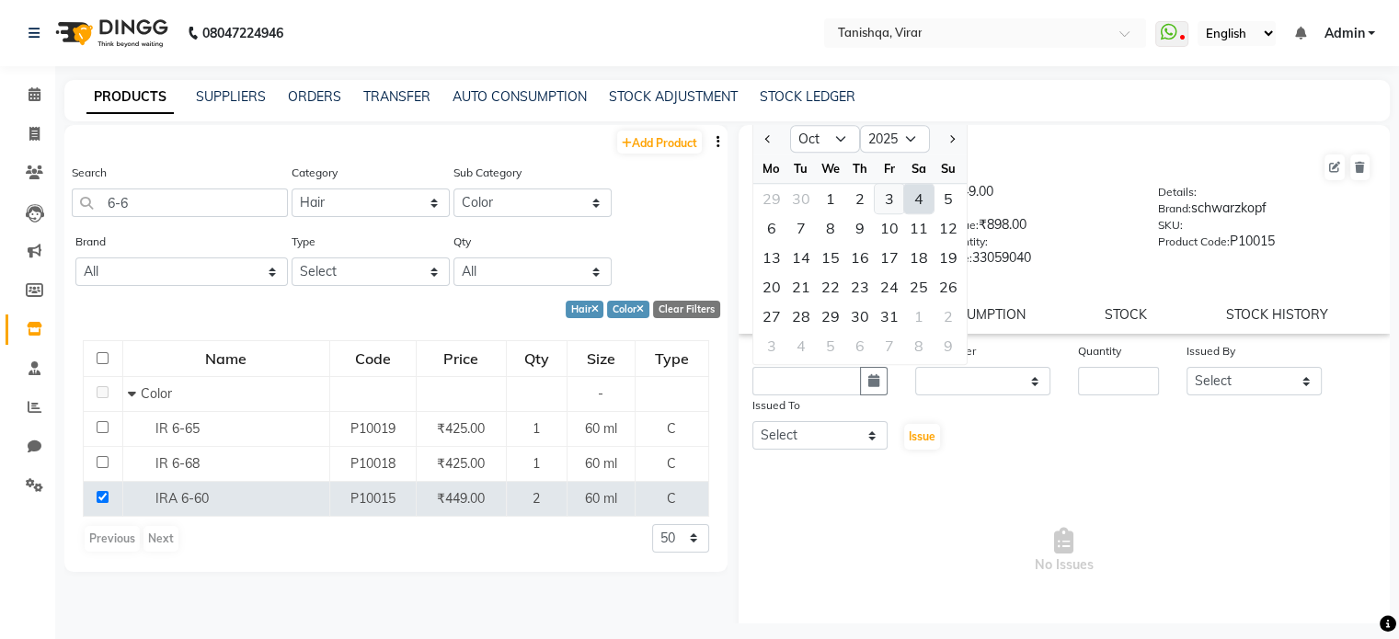
click at [886, 206] on div "3" at bounding box center [888, 198] width 29 height 29
type input "03-10-2025"
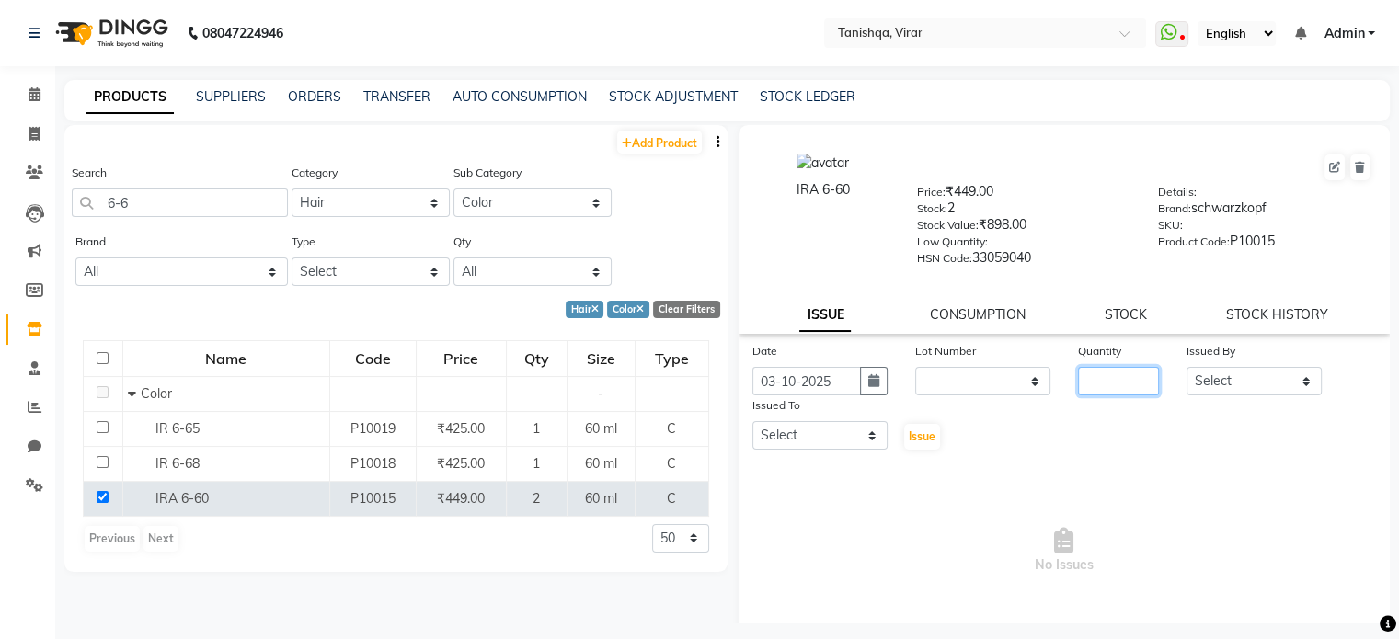
click at [1091, 390] on input "number" at bounding box center [1118, 381] width 81 height 29
type input "1"
type input "2"
click at [1199, 395] on select "Select Beena Gupta jaya mahhi Priyanka Maheshwari Seema Pawar Supriya khot vima…" at bounding box center [1253, 381] width 135 height 29
select select "75948"
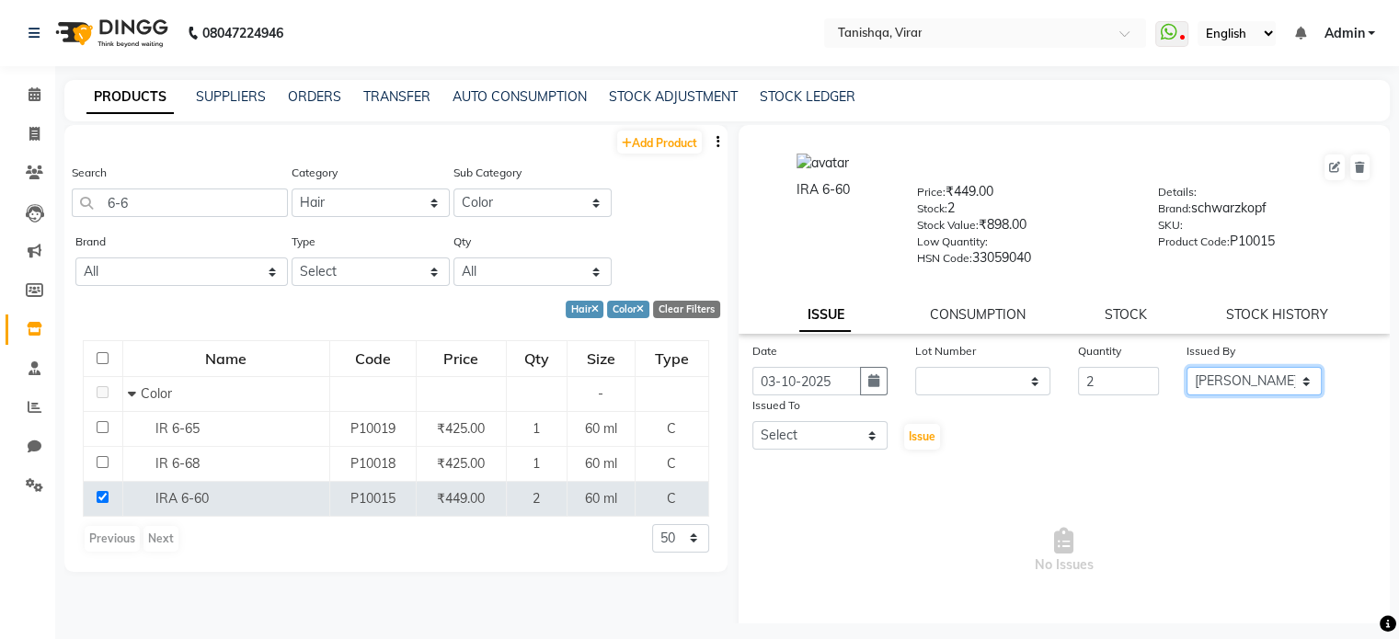
click at [1186, 373] on select "Select Beena Gupta jaya mahhi Priyanka Maheshwari Seema Pawar Supriya khot vima…" at bounding box center [1253, 381] width 135 height 29
click at [798, 448] on select "Select Beena Gupta jaya mahhi Priyanka Maheshwari Seema Pawar Supriya khot vima…" at bounding box center [819, 435] width 135 height 29
select select "75948"
click at [752, 428] on select "Select Beena Gupta jaya mahhi Priyanka Maheshwari Seema Pawar Supriya khot vima…" at bounding box center [819, 435] width 135 height 29
click at [920, 443] on span "Issue" at bounding box center [921, 436] width 27 height 14
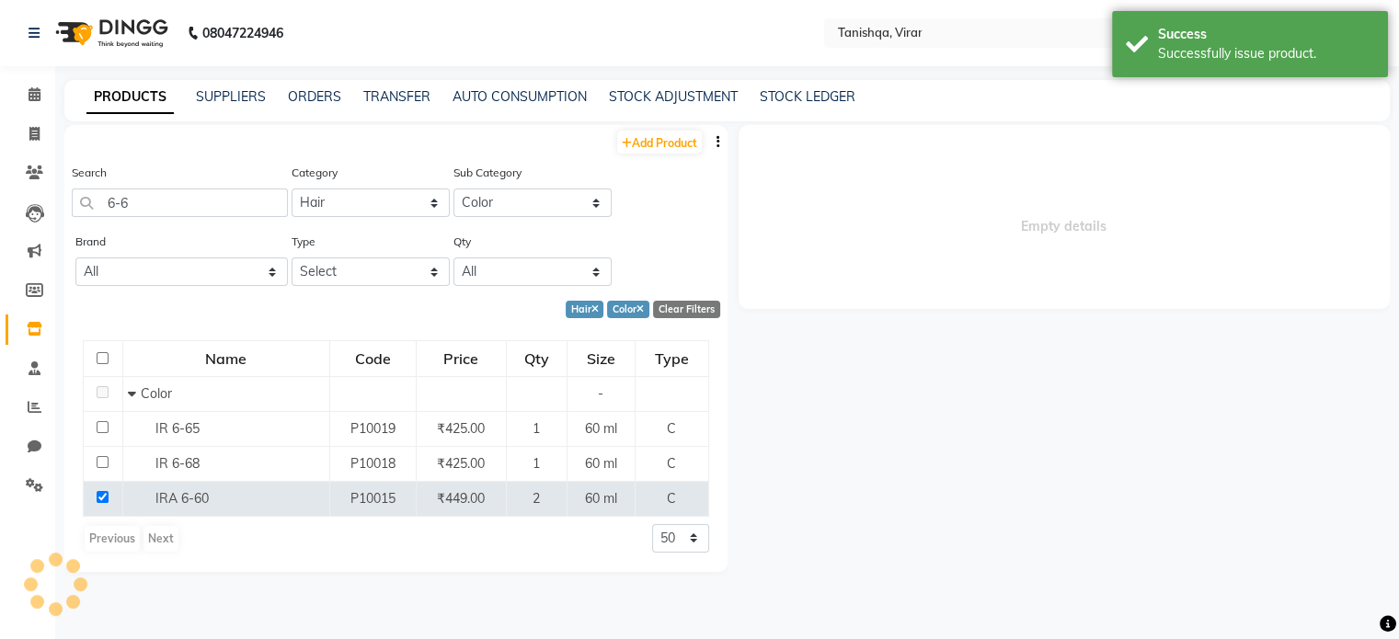
select select
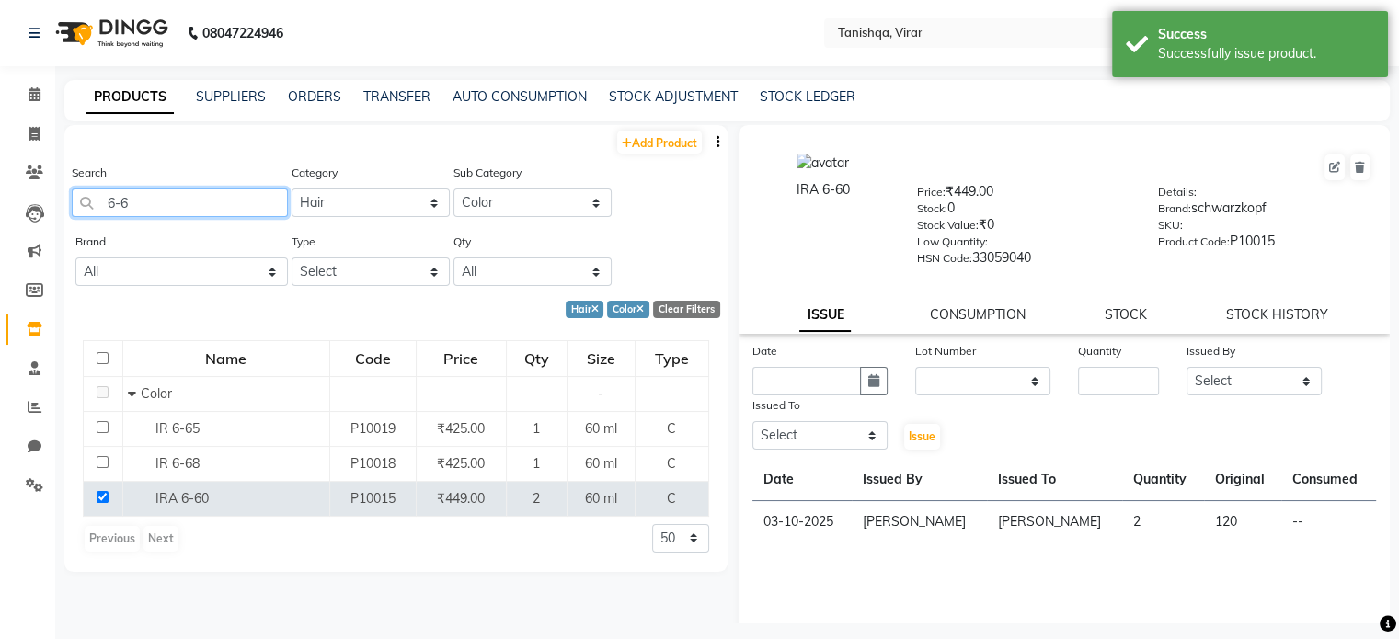
click at [142, 203] on input "6-6" at bounding box center [180, 202] width 216 height 29
type input "6"
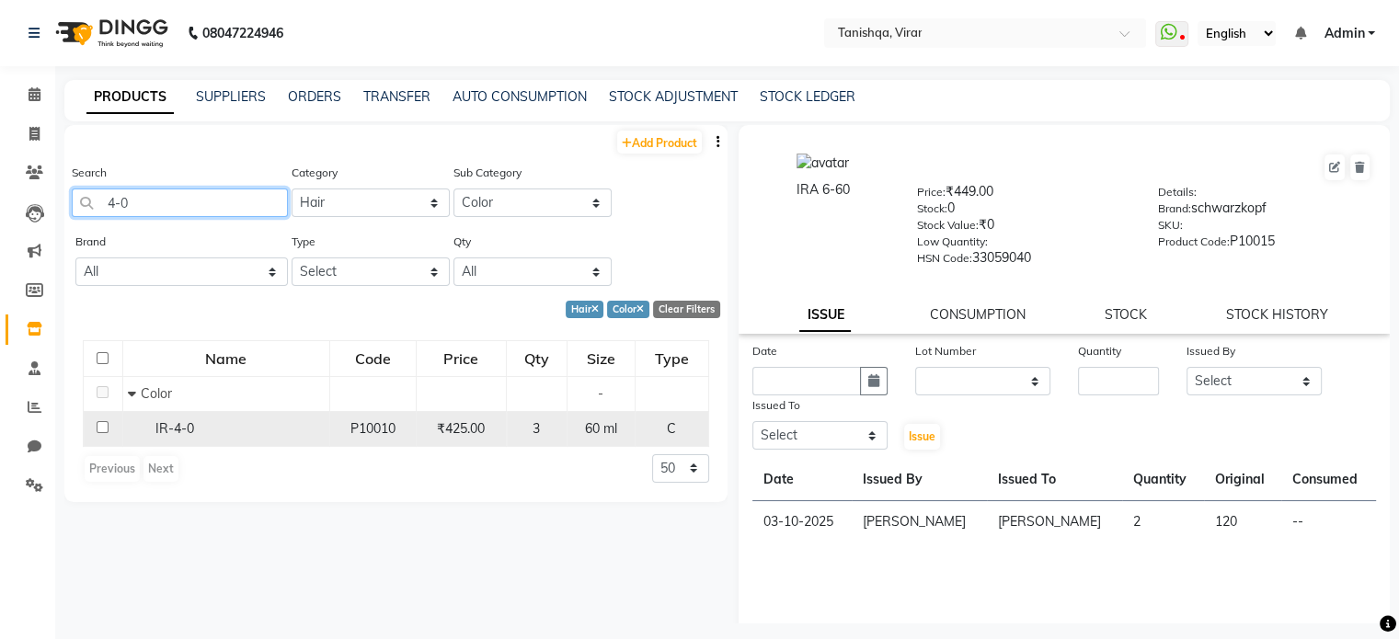
type input "4-0"
click at [164, 436] on span "IR-4-0" at bounding box center [174, 428] width 39 height 17
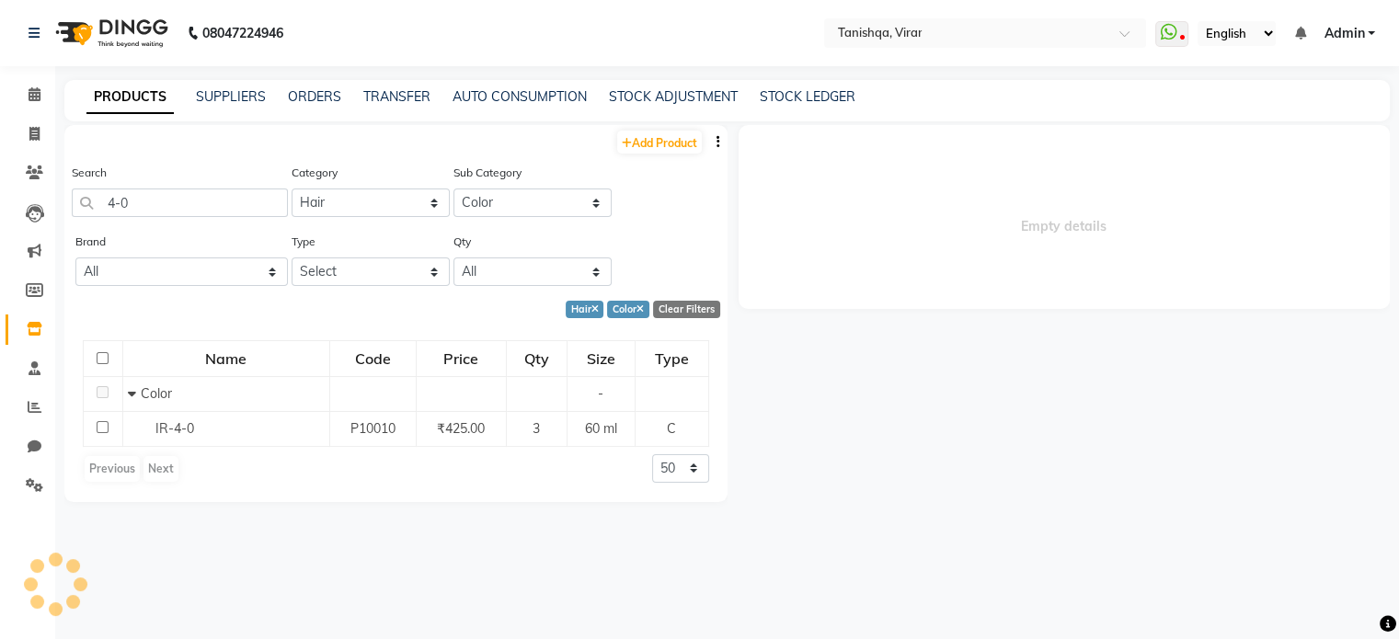
select select
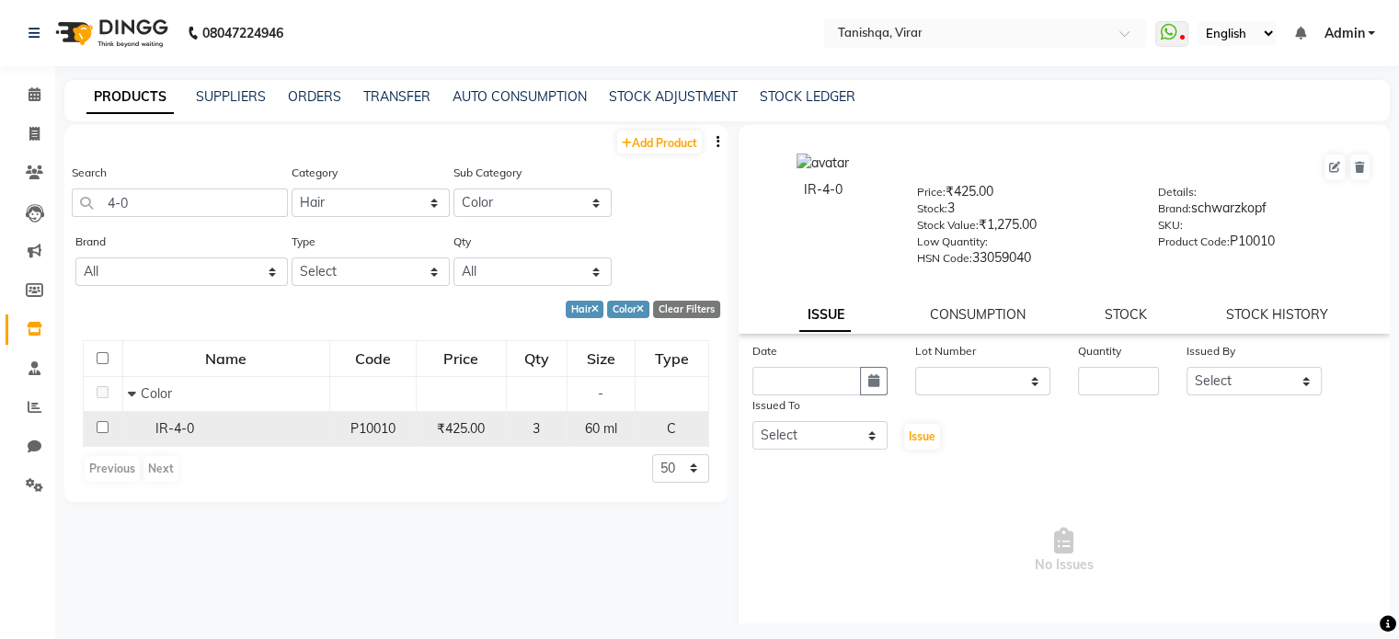
click at [102, 427] on input "checkbox" at bounding box center [103, 427] width 12 height 12
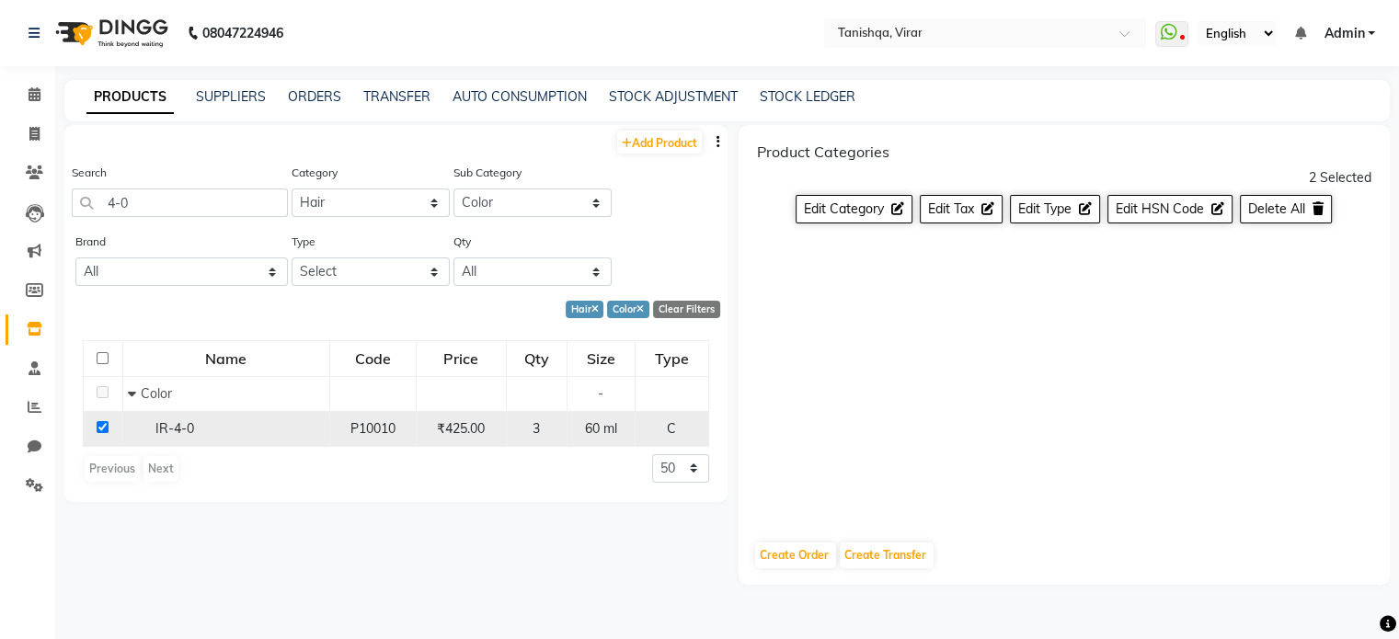
click at [198, 430] on div "IR-4-0" at bounding box center [226, 428] width 197 height 19
click at [540, 433] on span "3" at bounding box center [535, 428] width 7 height 17
click at [533, 425] on div "3" at bounding box center [536, 428] width 45 height 19
click at [159, 209] on input "4-0" at bounding box center [180, 202] width 216 height 29
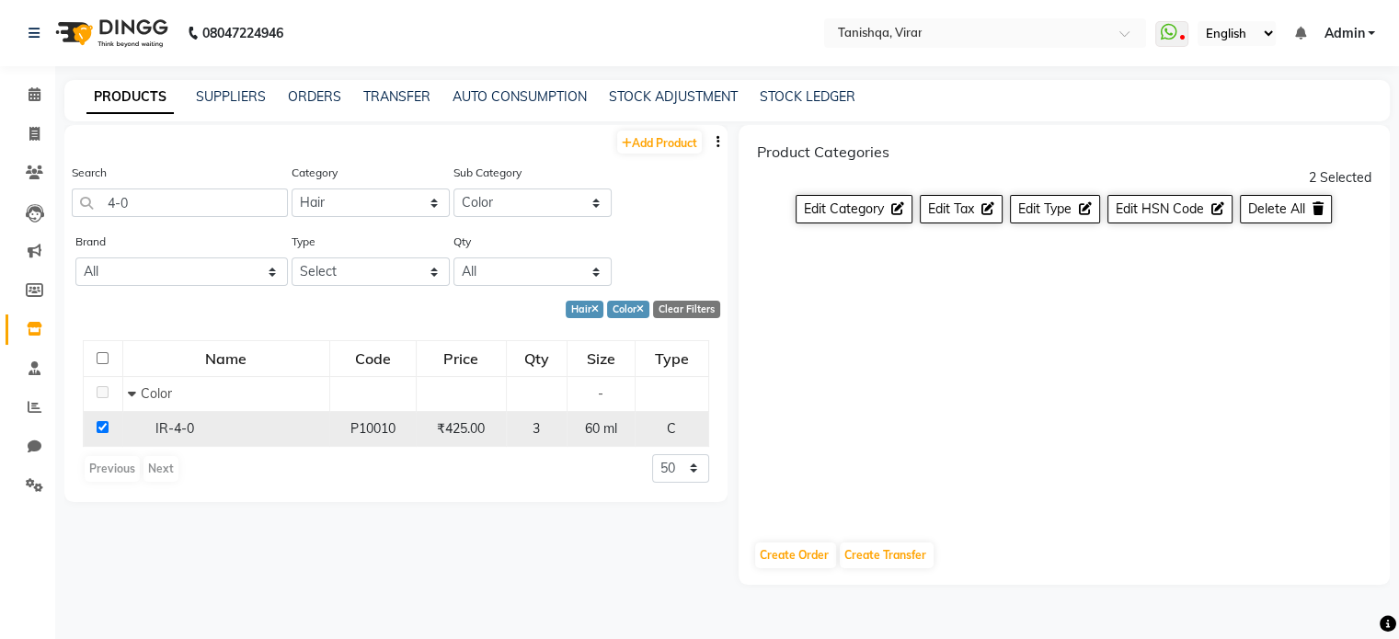
click at [204, 431] on div "IR-4-0" at bounding box center [226, 428] width 197 height 19
click at [99, 429] on input "checkbox" at bounding box center [103, 427] width 12 height 12
checkbox input "false"
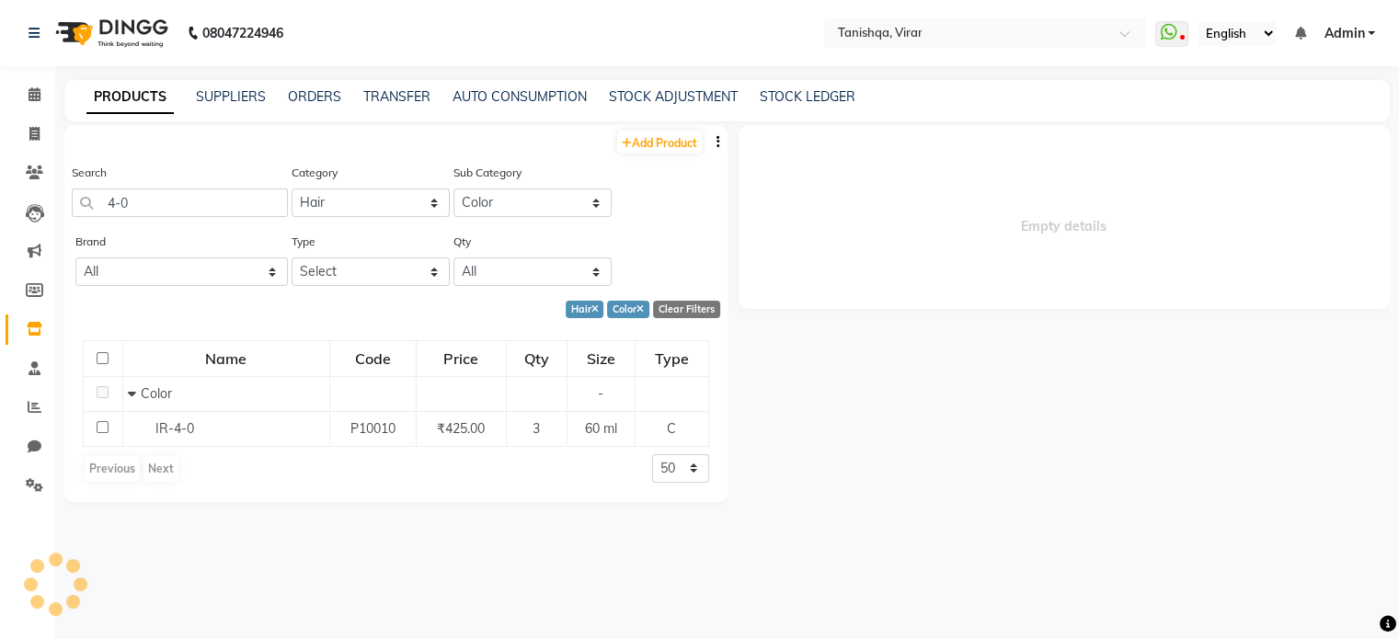
select select
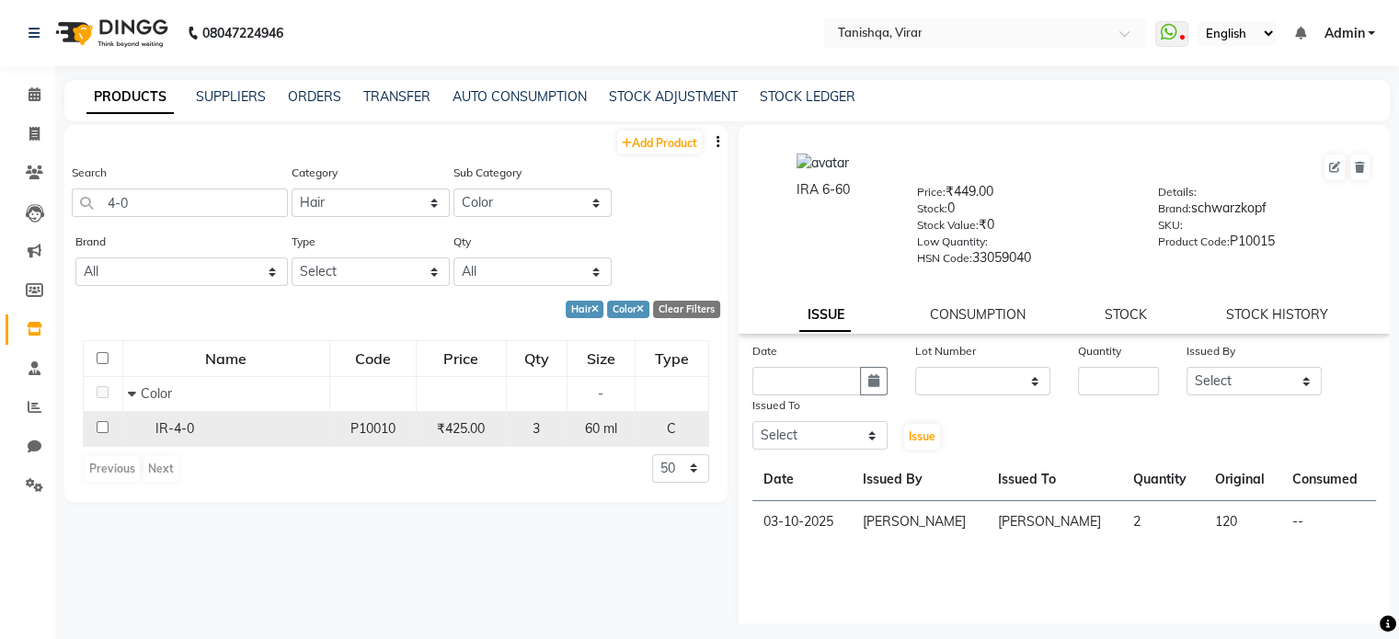
click at [399, 434] on div "P10010" at bounding box center [372, 428] width 71 height 19
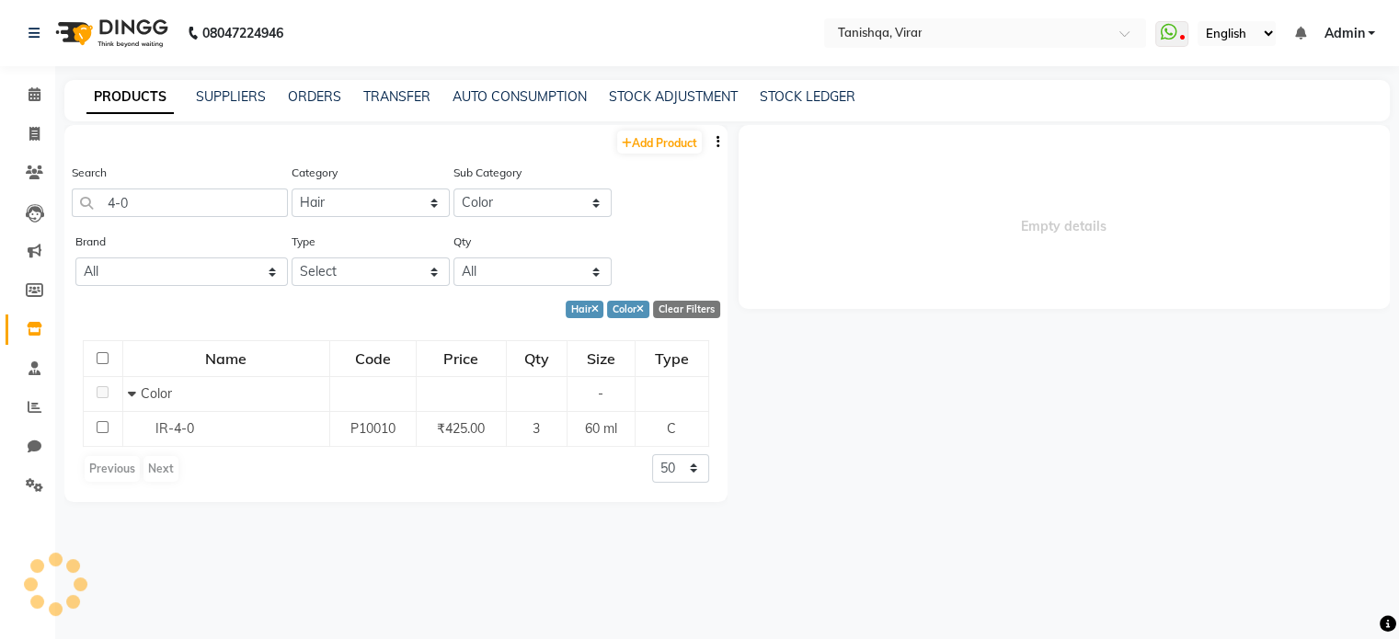
select select
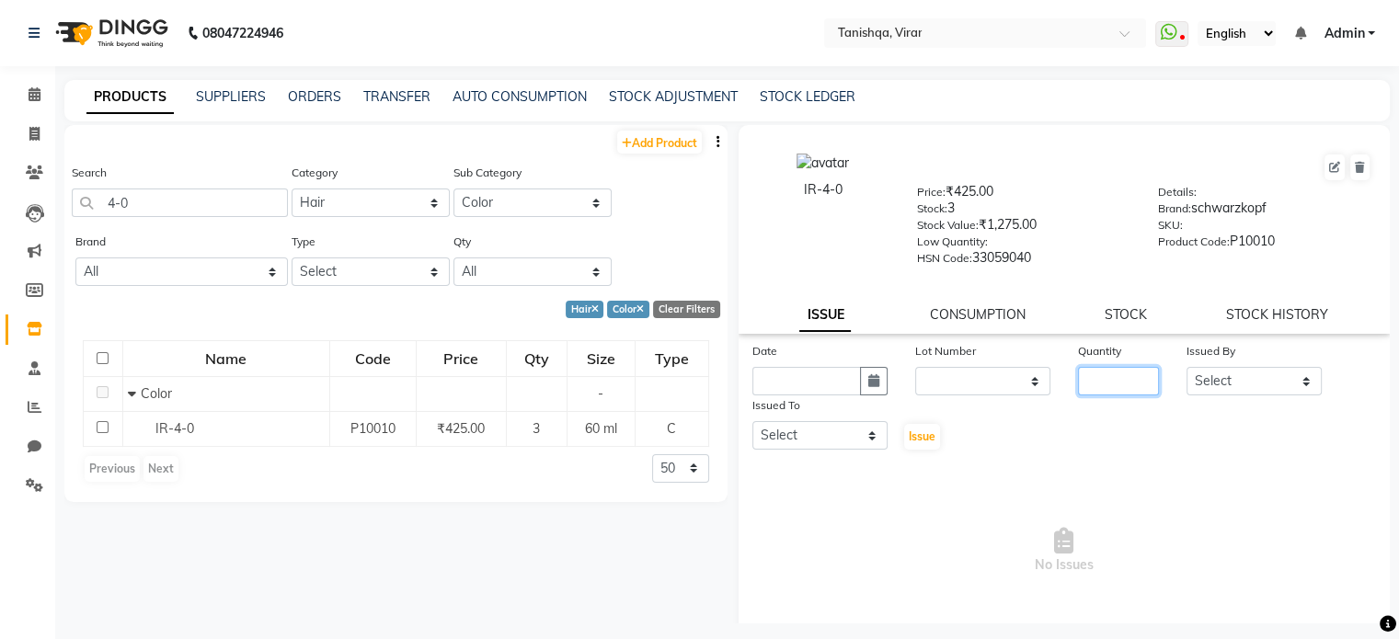
click at [1090, 383] on input "number" at bounding box center [1118, 381] width 81 height 29
type input "1"
click at [860, 389] on button "button" at bounding box center [874, 381] width 28 height 29
select select "10"
select select "2025"
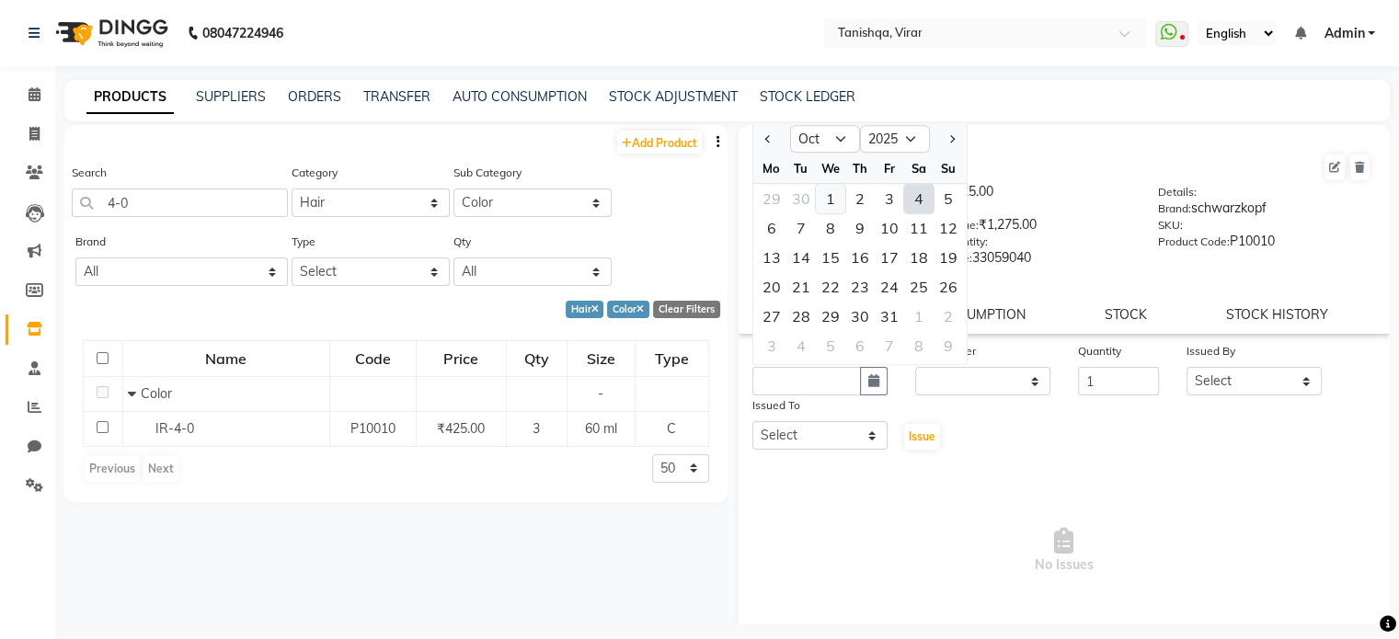
click at [827, 205] on div "1" at bounding box center [830, 198] width 29 height 29
type input "01-10-2025"
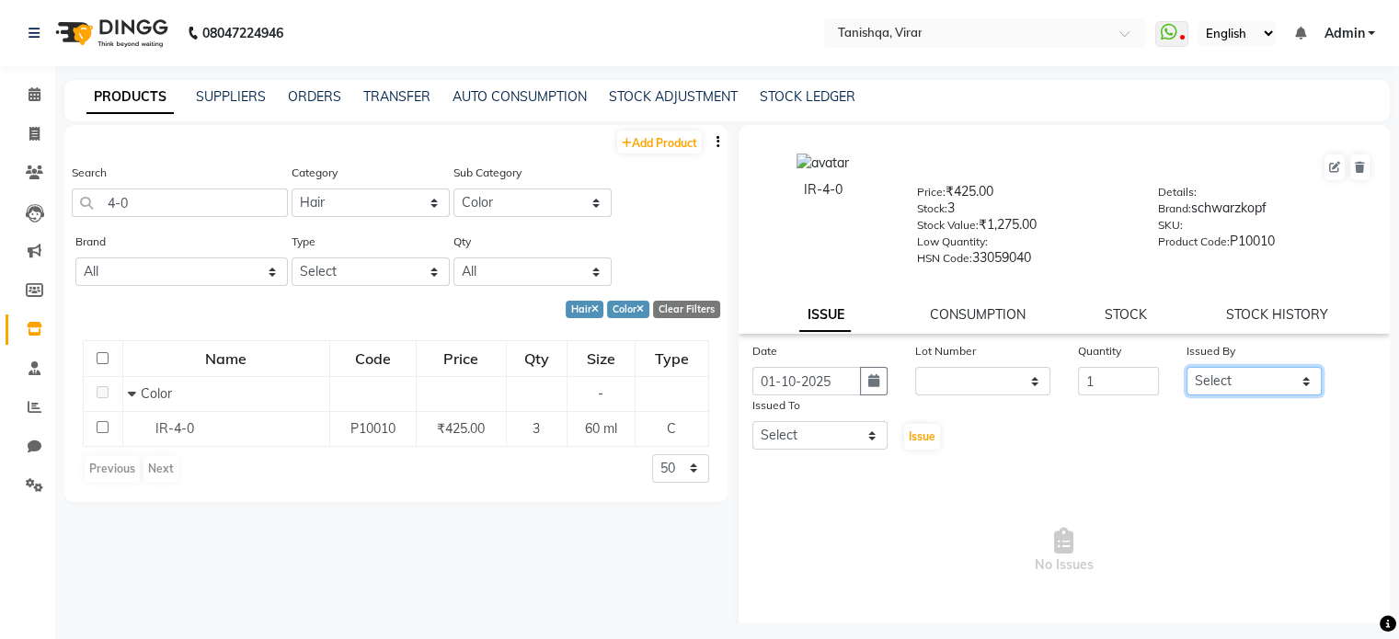
click at [1197, 385] on select "Select Beena Gupta jaya mahhi Priyanka Maheshwari Seema Pawar Supriya khot vima…" at bounding box center [1253, 381] width 135 height 29
select select "75948"
click at [1186, 373] on select "Select Beena Gupta jaya mahhi Priyanka Maheshwari Seema Pawar Supriya khot vima…" at bounding box center [1253, 381] width 135 height 29
click at [826, 440] on select "Select Beena Gupta jaya mahhi Priyanka Maheshwari Seema Pawar Supriya khot vima…" at bounding box center [819, 435] width 135 height 29
select select "75948"
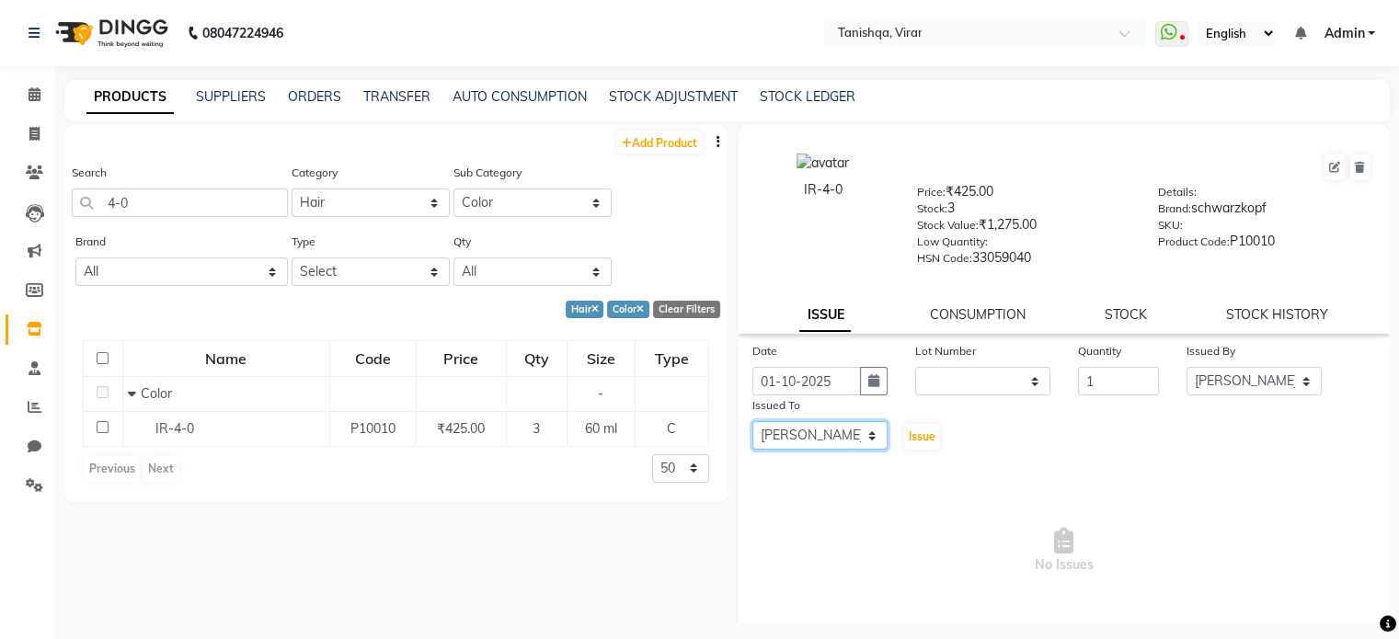
click at [752, 428] on select "Select Beena Gupta jaya mahhi Priyanka Maheshwari Seema Pawar Supriya khot vima…" at bounding box center [819, 435] width 135 height 29
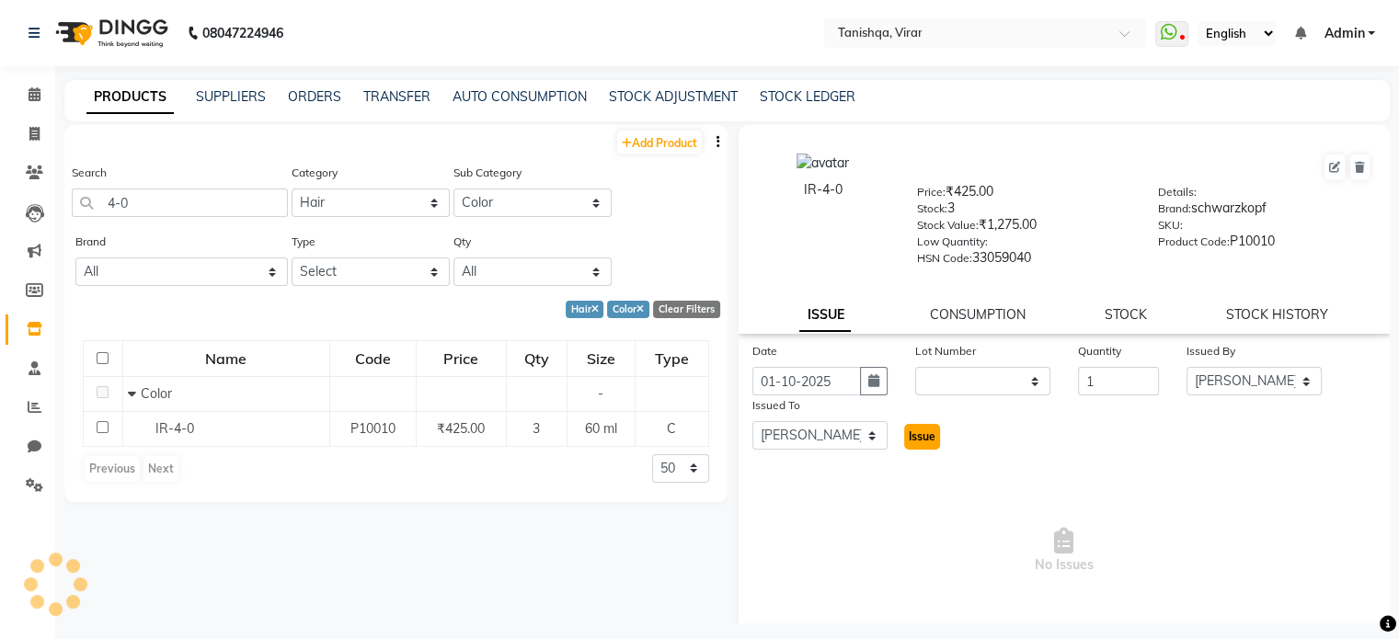
click at [912, 439] on span "Issue" at bounding box center [921, 436] width 27 height 14
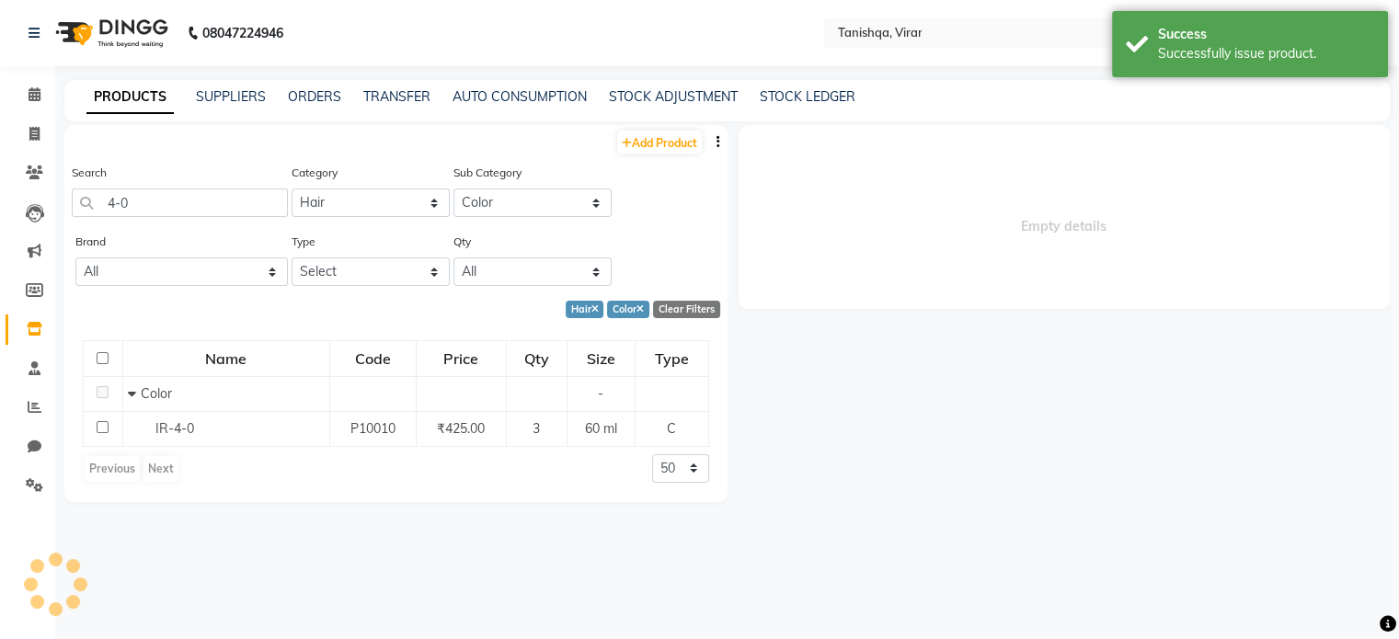
select select
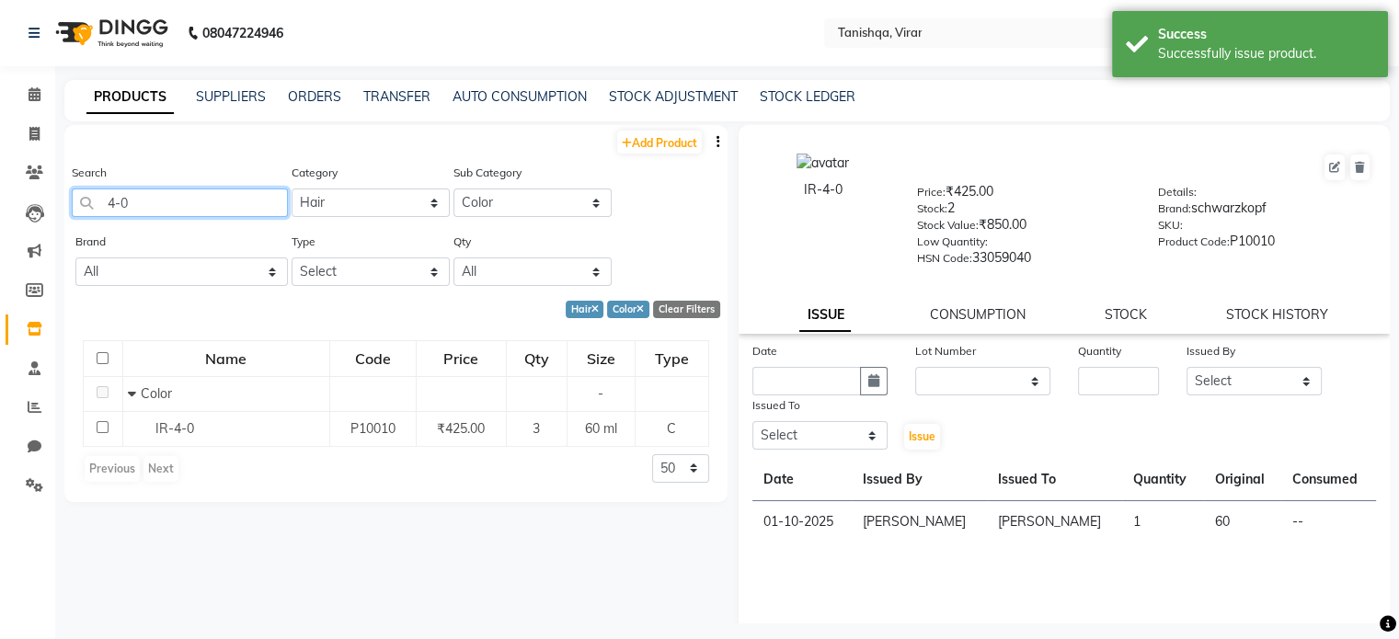
click at [152, 205] on input "4-0" at bounding box center [180, 202] width 216 height 29
type input "4"
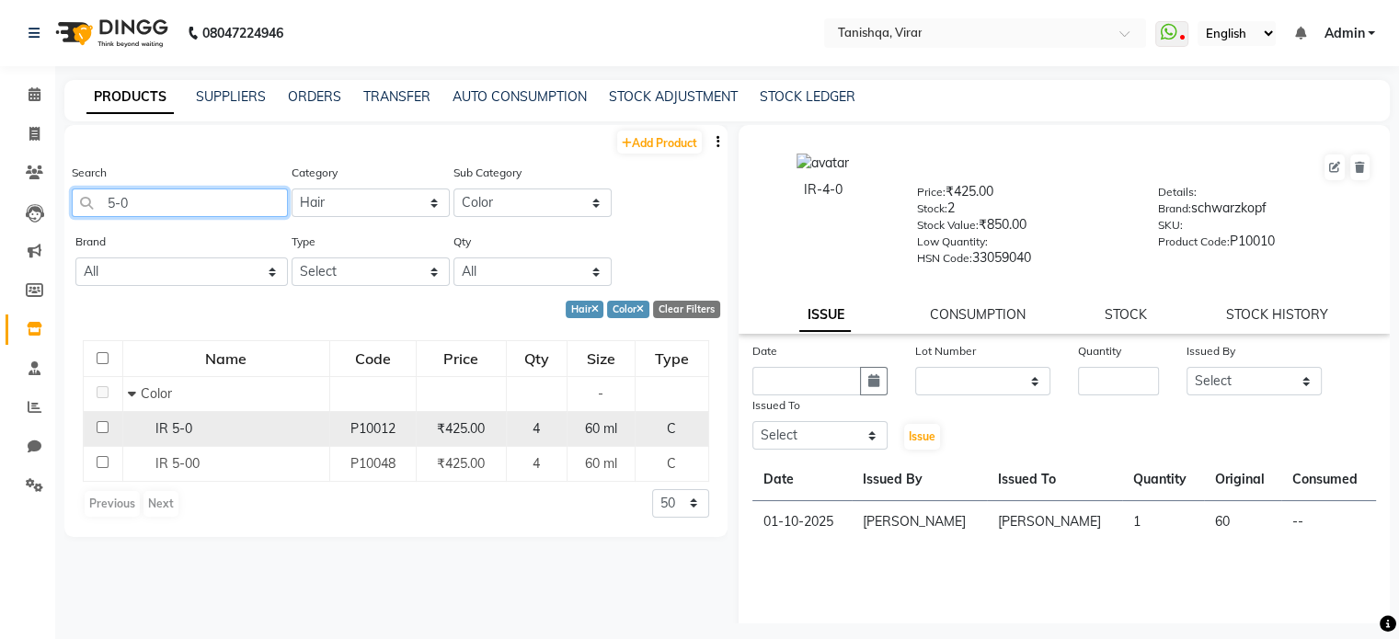
type input "5-0"
click at [243, 431] on div "IR 5-0" at bounding box center [226, 428] width 197 height 19
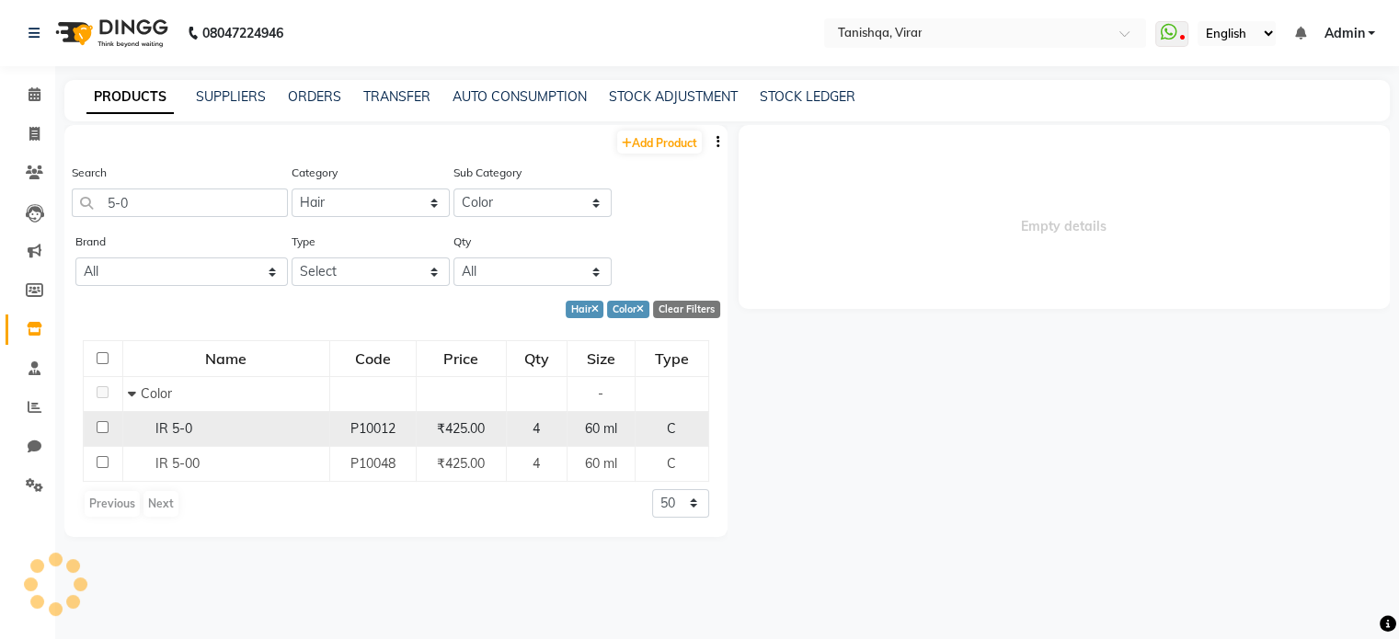
select select
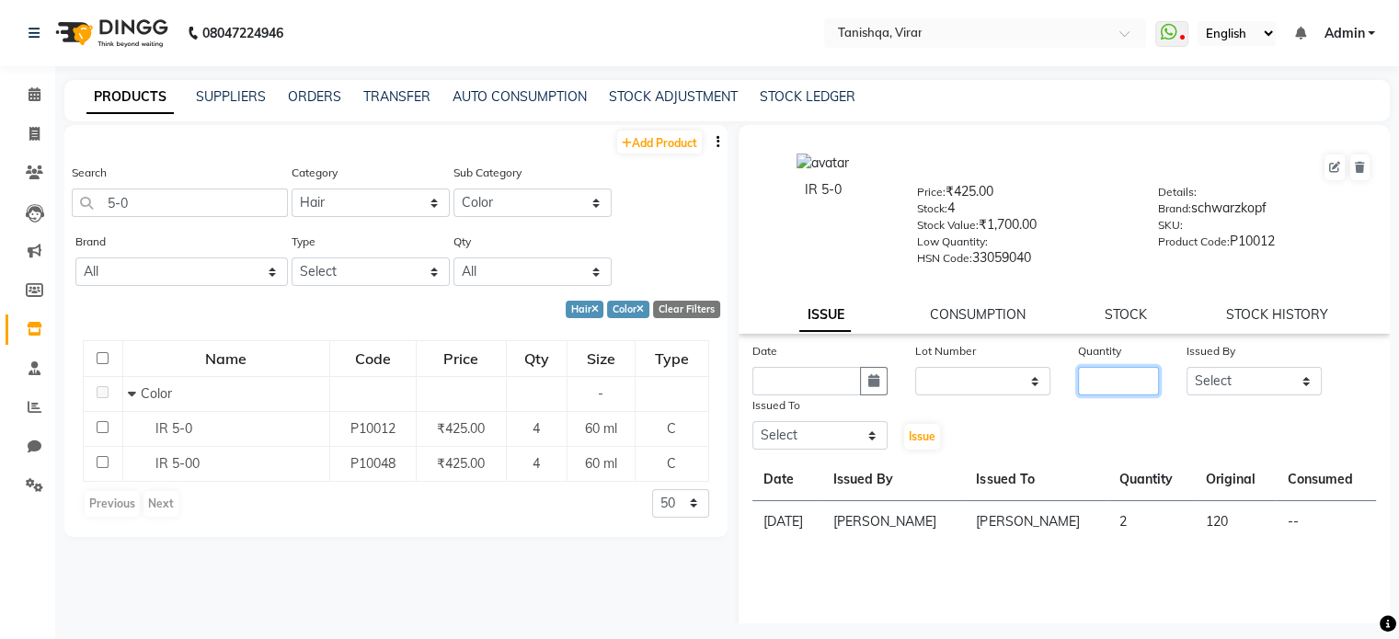
click at [1091, 395] on input "number" at bounding box center [1118, 381] width 81 height 29
type input "2"
click at [1221, 383] on select "Select Beena Gupta jaya mahhi Priyanka Maheshwari Seema Pawar Supriya khot vima…" at bounding box center [1253, 381] width 135 height 29
select select "75948"
click at [1186, 373] on select "Select Beena Gupta jaya mahhi Priyanka Maheshwari Seema Pawar Supriya khot vima…" at bounding box center [1253, 381] width 135 height 29
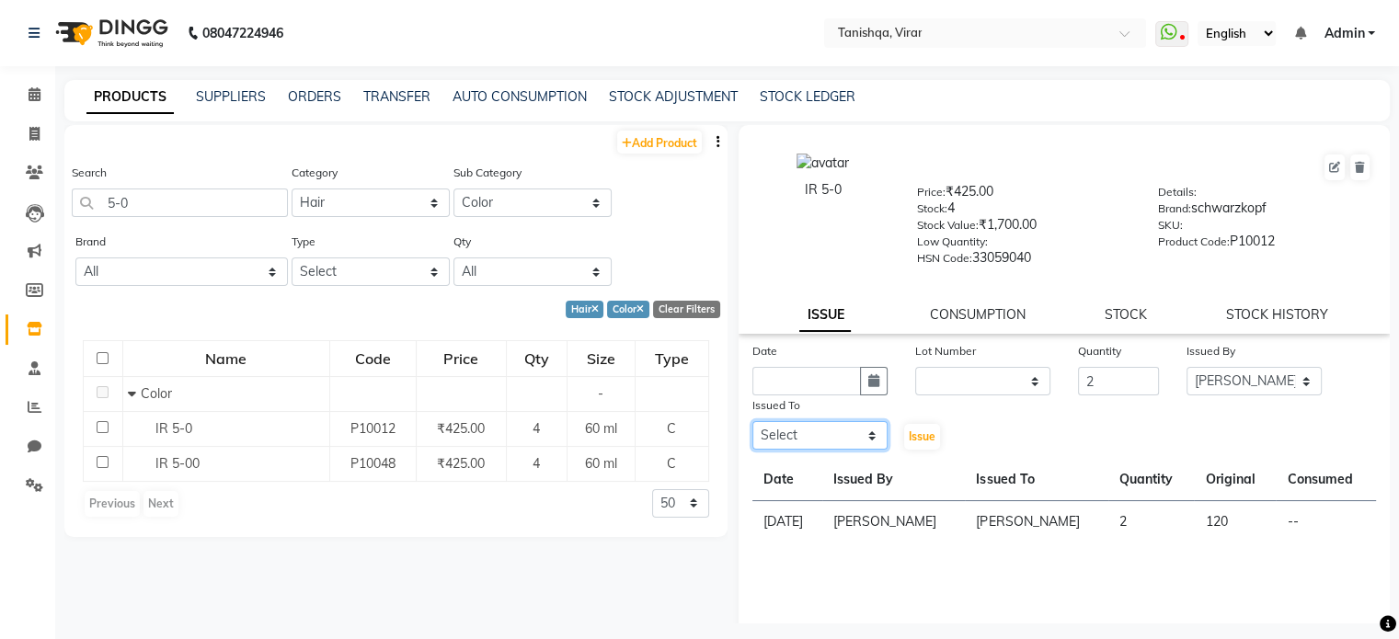
click at [798, 440] on select "Select Beena Gupta jaya mahhi Priyanka Maheshwari Seema Pawar Supriya khot vima…" at bounding box center [819, 435] width 135 height 29
select select "75948"
click at [752, 428] on select "Select Beena Gupta jaya mahhi Priyanka Maheshwari Seema Pawar Supriya khot vima…" at bounding box center [819, 435] width 135 height 29
click at [876, 383] on button "button" at bounding box center [874, 381] width 28 height 29
select select "10"
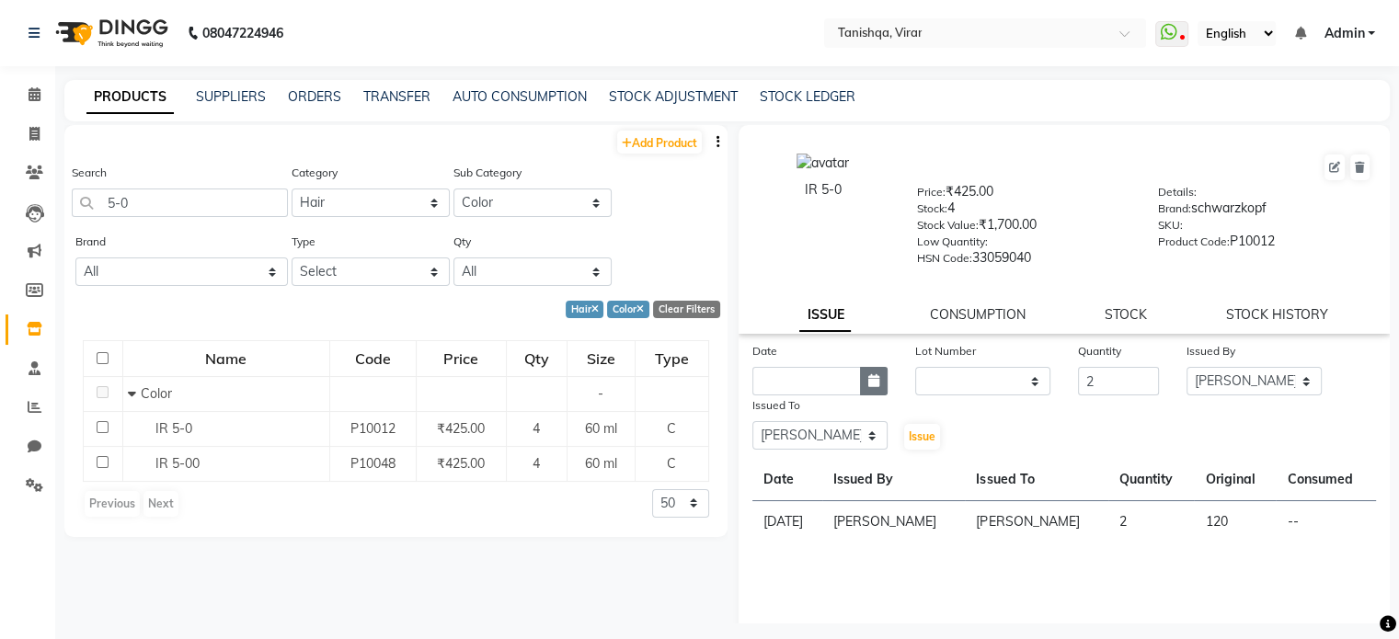
select select "2025"
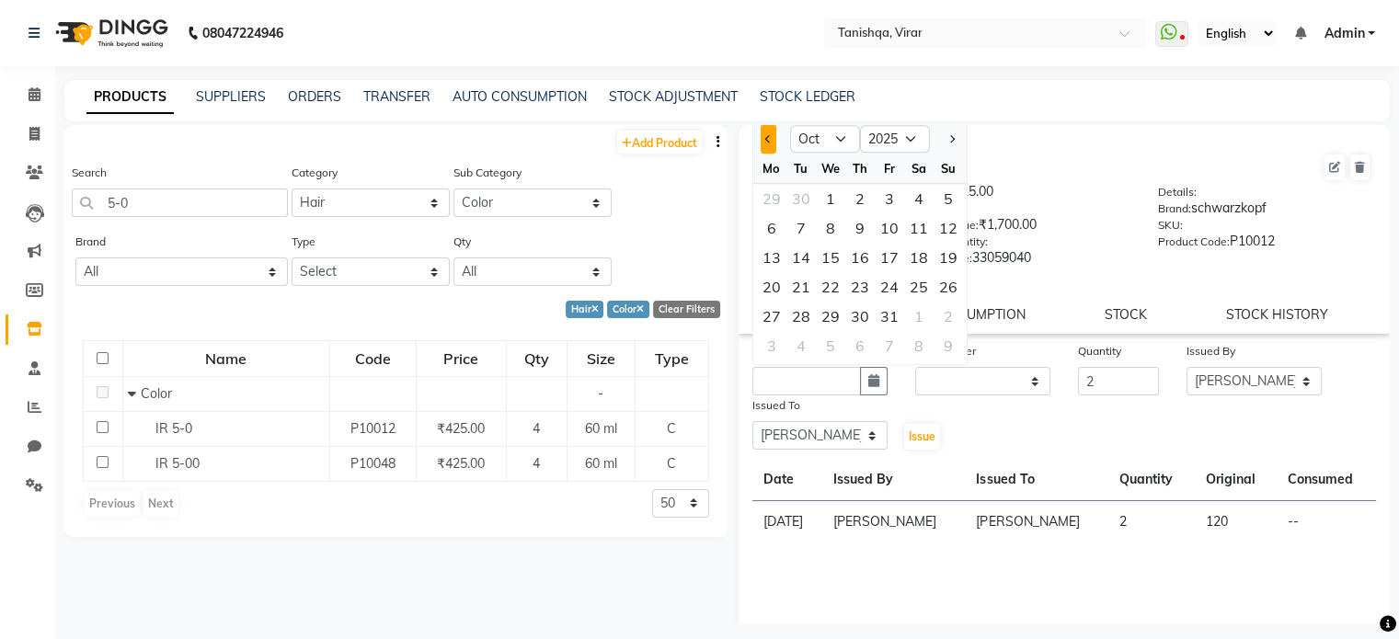
click at [761, 146] on button "Previous month" at bounding box center [768, 138] width 16 height 29
select select "9"
click at [766, 209] on div "1" at bounding box center [771, 198] width 29 height 29
type input "01-09-2025"
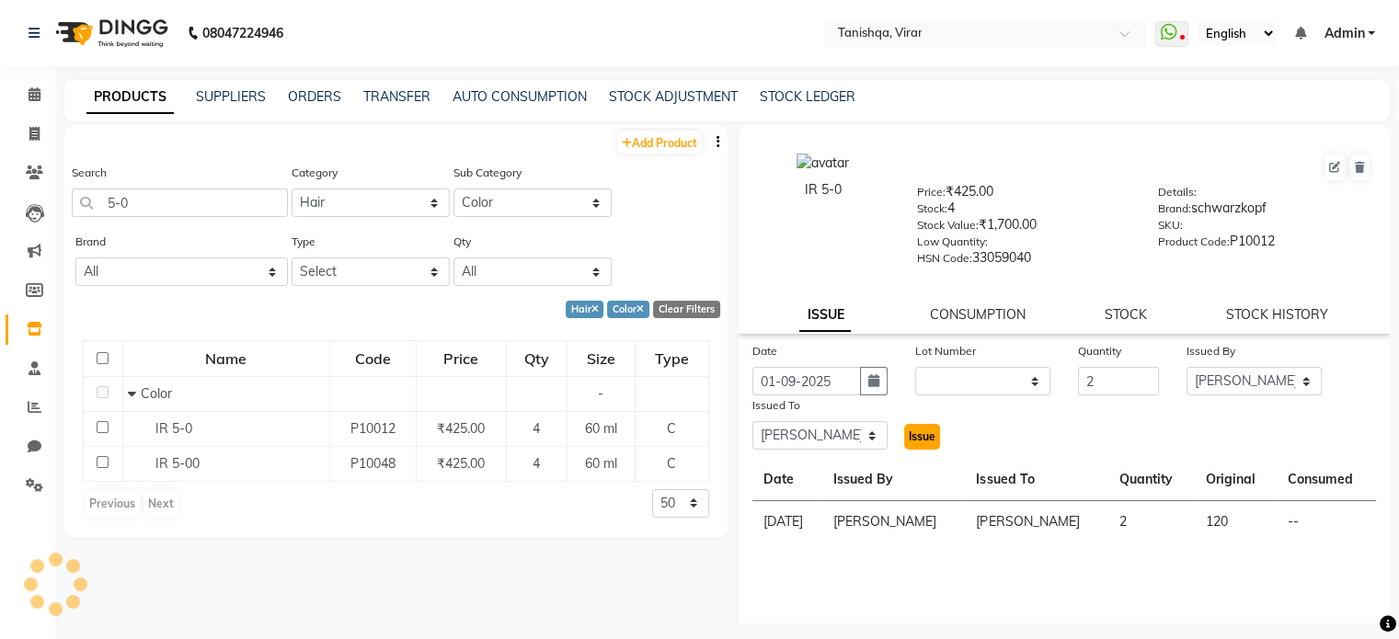
click at [921, 442] on span "Issue" at bounding box center [921, 436] width 27 height 14
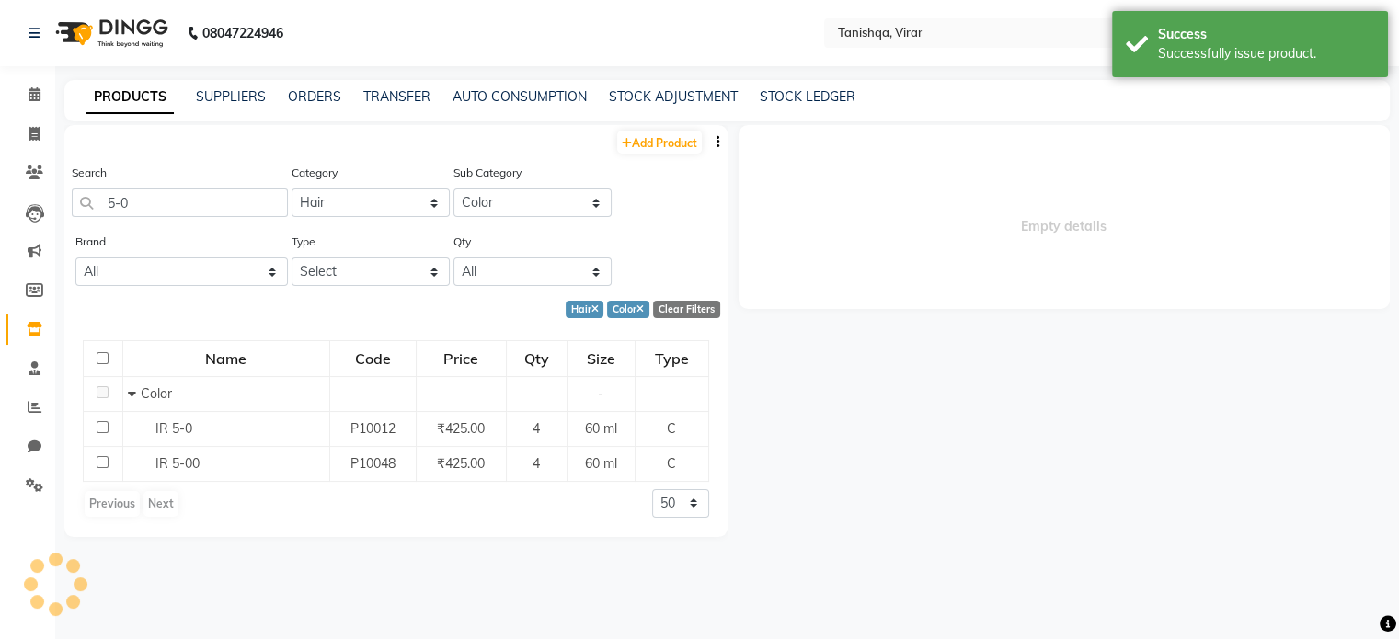
select select
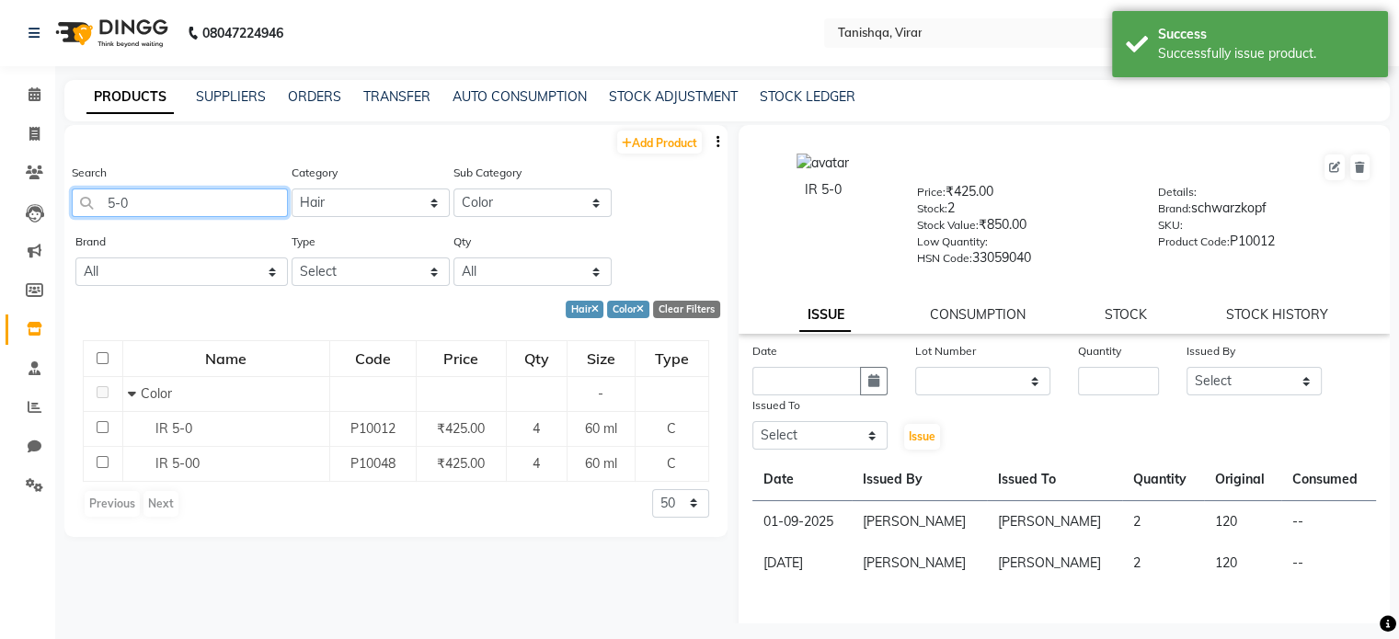
click at [139, 201] on input "5-0" at bounding box center [180, 202] width 216 height 29
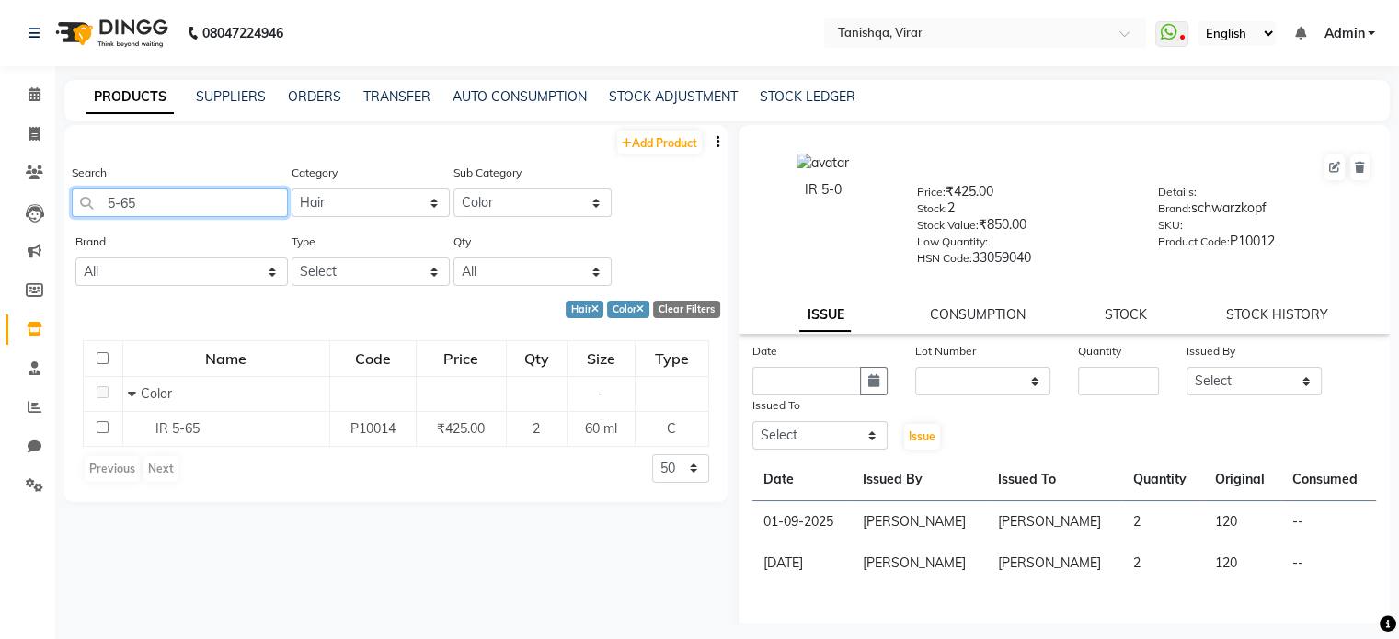
click at [159, 204] on input "5-65" at bounding box center [180, 202] width 216 height 29
type input "5"
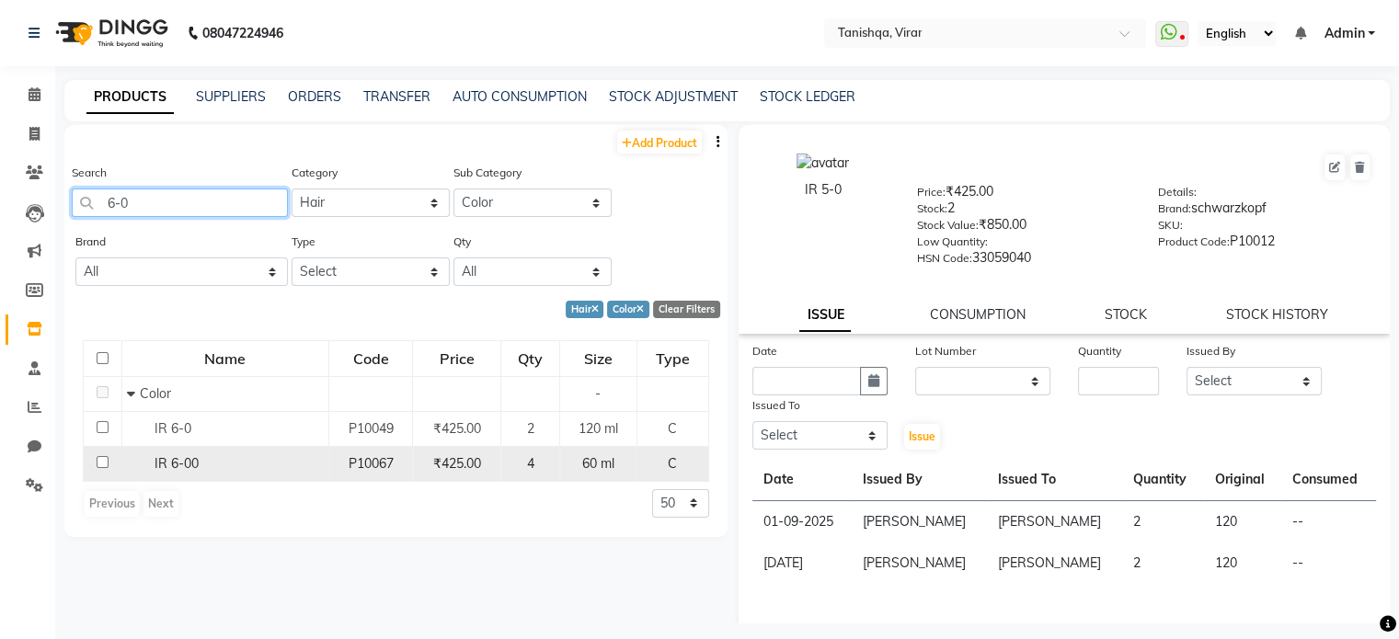
type input "6-0"
click at [162, 458] on span "IR 6-00" at bounding box center [176, 463] width 44 height 17
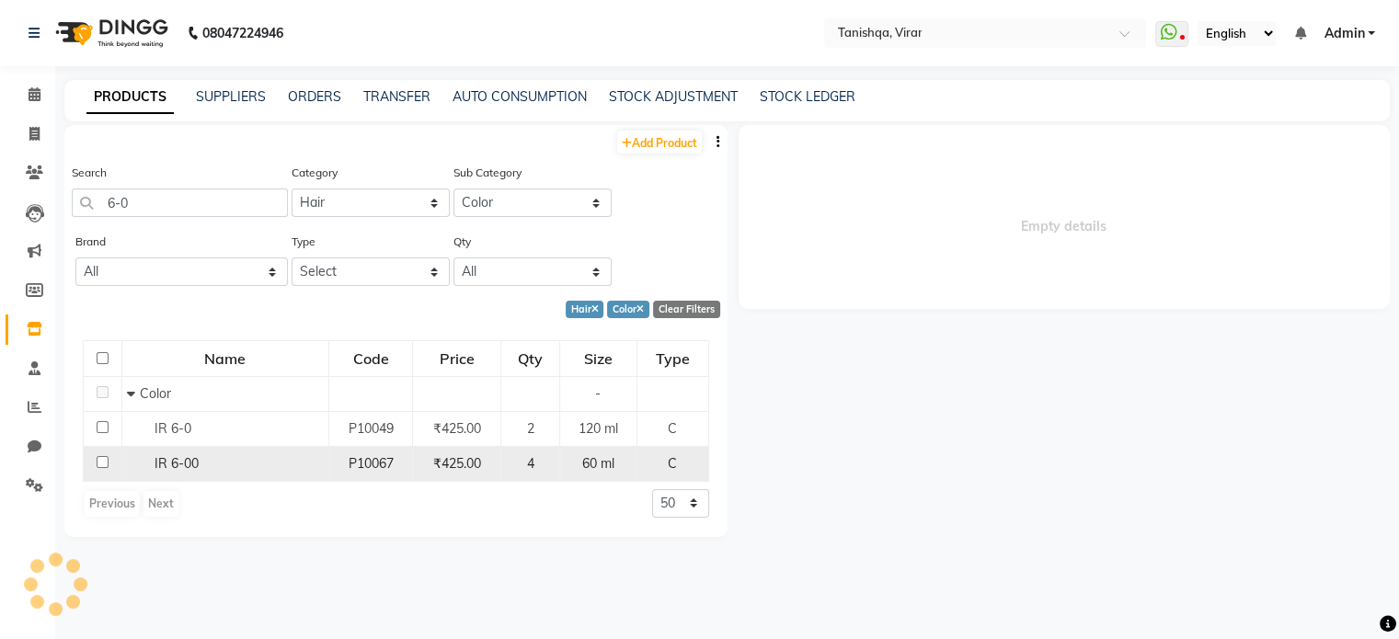
select select
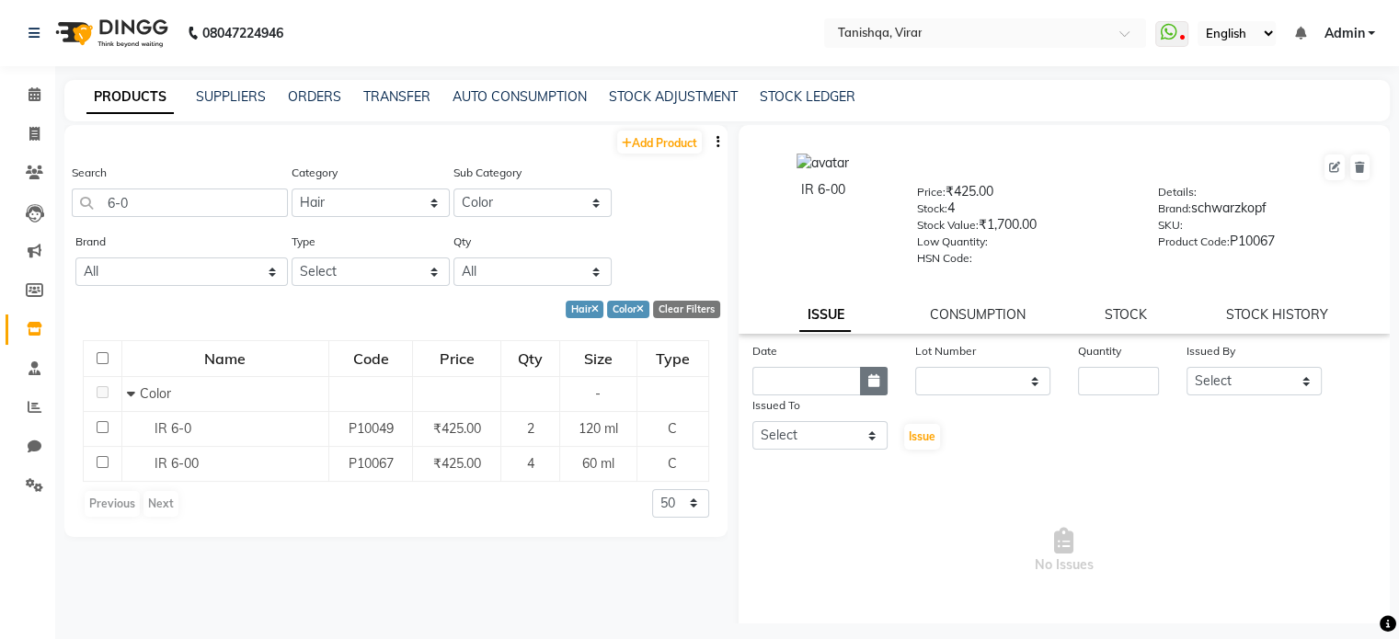
click at [868, 387] on icon "button" at bounding box center [873, 380] width 11 height 13
select select "10"
select select "2025"
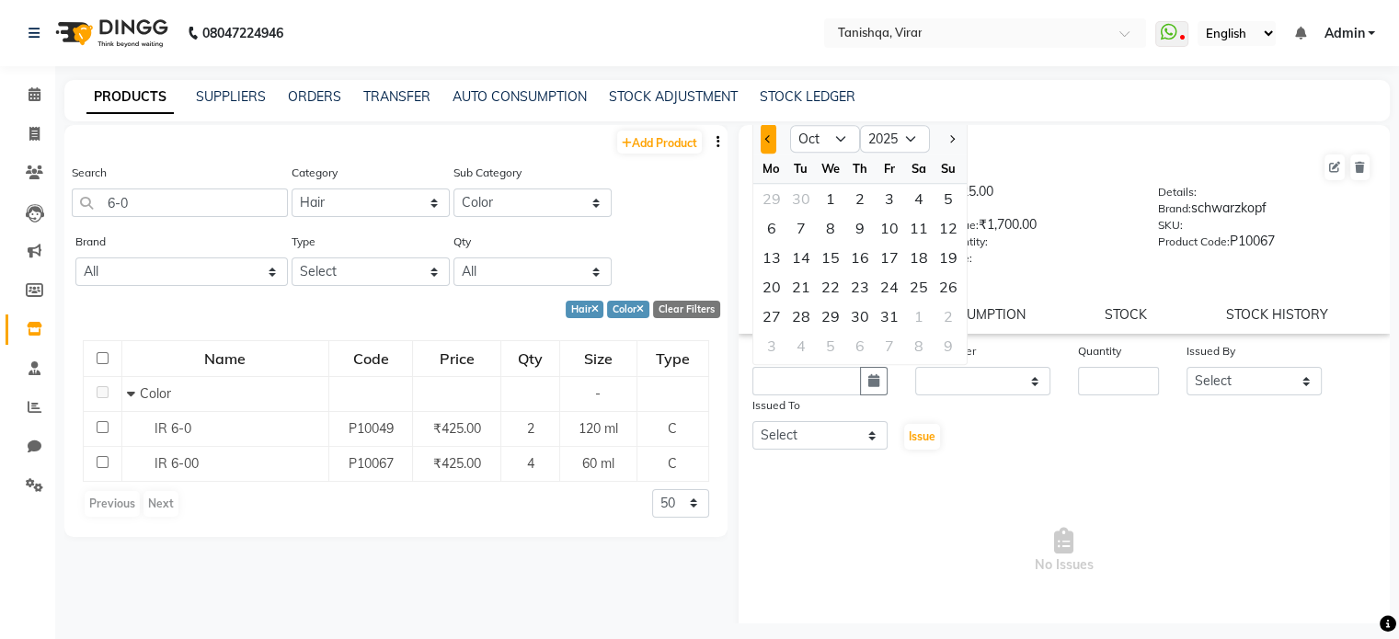
click at [763, 143] on button "Previous month" at bounding box center [768, 138] width 16 height 29
select select "9"
click at [771, 209] on div "1" at bounding box center [771, 198] width 29 height 29
type input "01-09-2025"
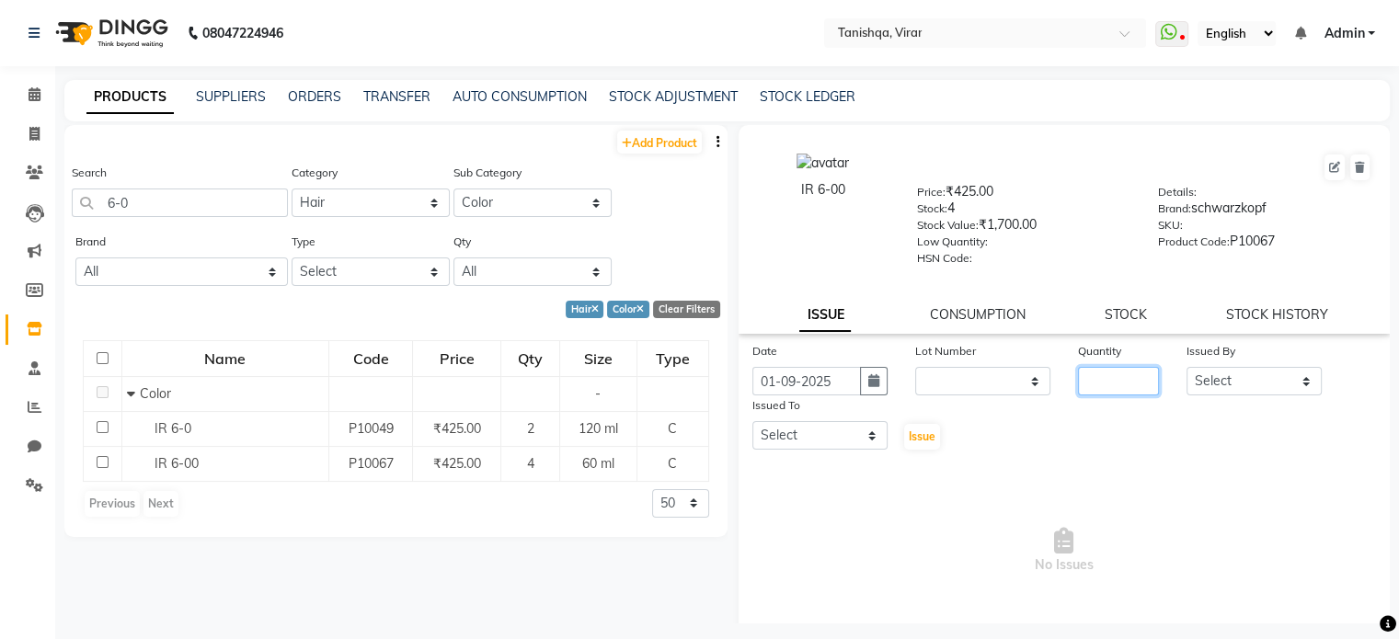
click at [1118, 390] on input "number" at bounding box center [1118, 381] width 81 height 29
type input "2"
click at [1238, 385] on select "Select Beena Gupta jaya mahhi Priyanka Maheshwari Seema Pawar Supriya khot vima…" at bounding box center [1253, 381] width 135 height 29
select select "75948"
click at [1186, 373] on select "Select Beena Gupta jaya mahhi Priyanka Maheshwari Seema Pawar Supriya khot vima…" at bounding box center [1253, 381] width 135 height 29
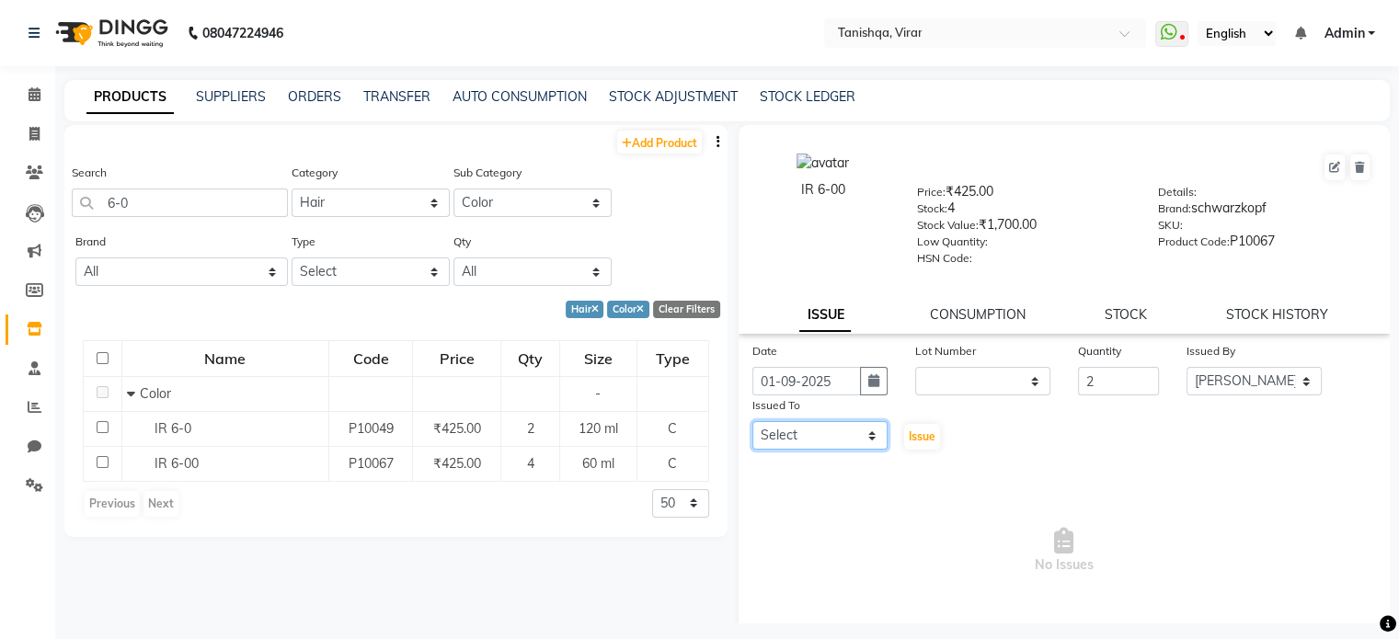
click at [773, 441] on select "Select Beena Gupta jaya mahhi Priyanka Maheshwari Seema Pawar Supriya khot vima…" at bounding box center [819, 435] width 135 height 29
select select "75948"
click at [752, 428] on select "Select Beena Gupta jaya mahhi Priyanka Maheshwari Seema Pawar Supriya khot vima…" at bounding box center [819, 435] width 135 height 29
click at [910, 437] on span "Issue" at bounding box center [921, 436] width 27 height 14
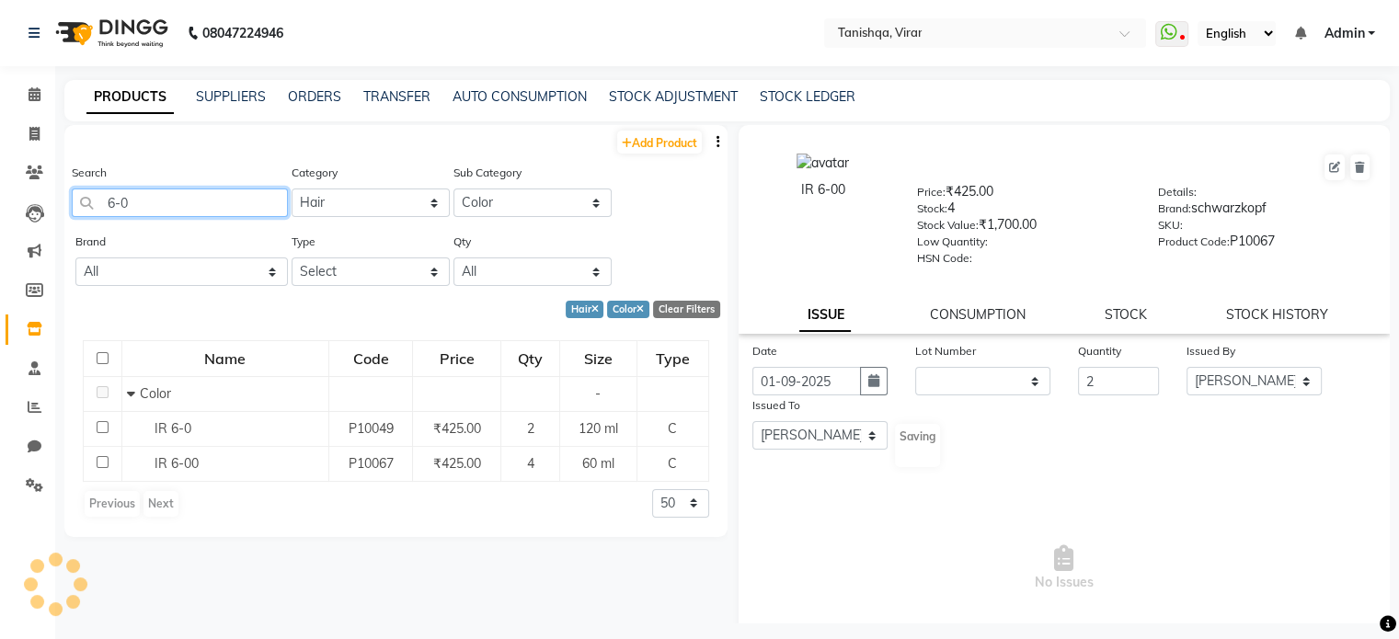
click at [177, 208] on input "6-0" at bounding box center [180, 202] width 216 height 29
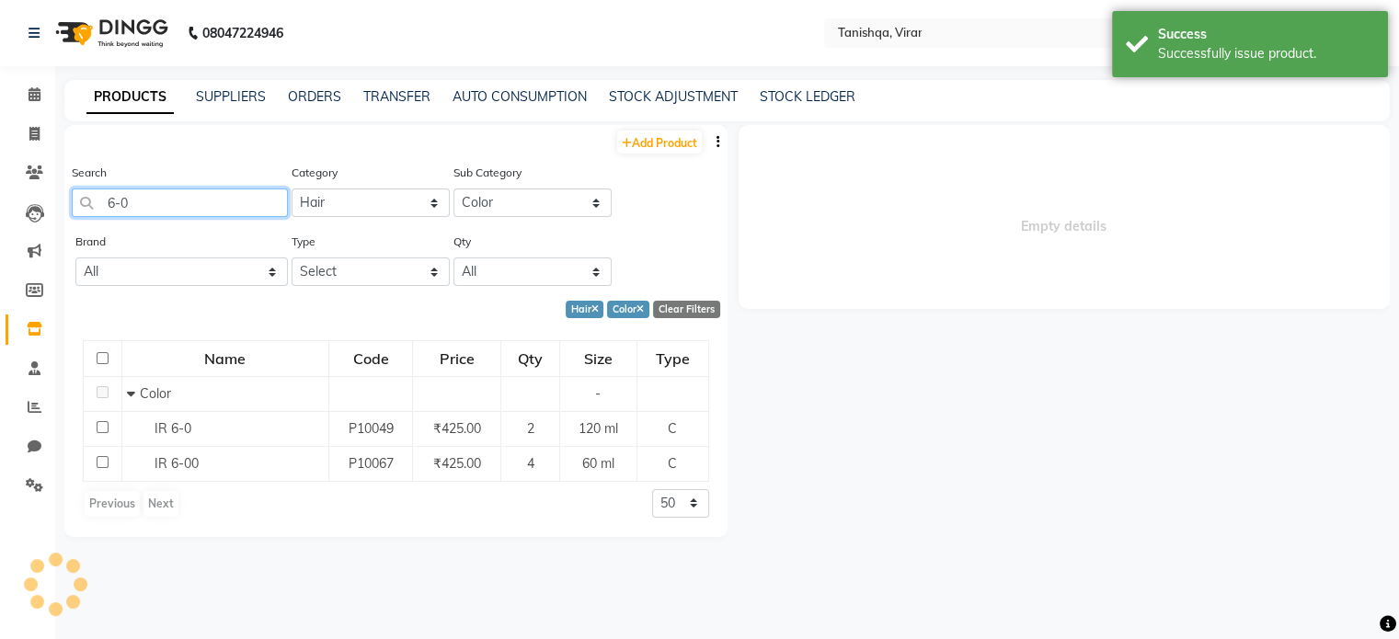
select select
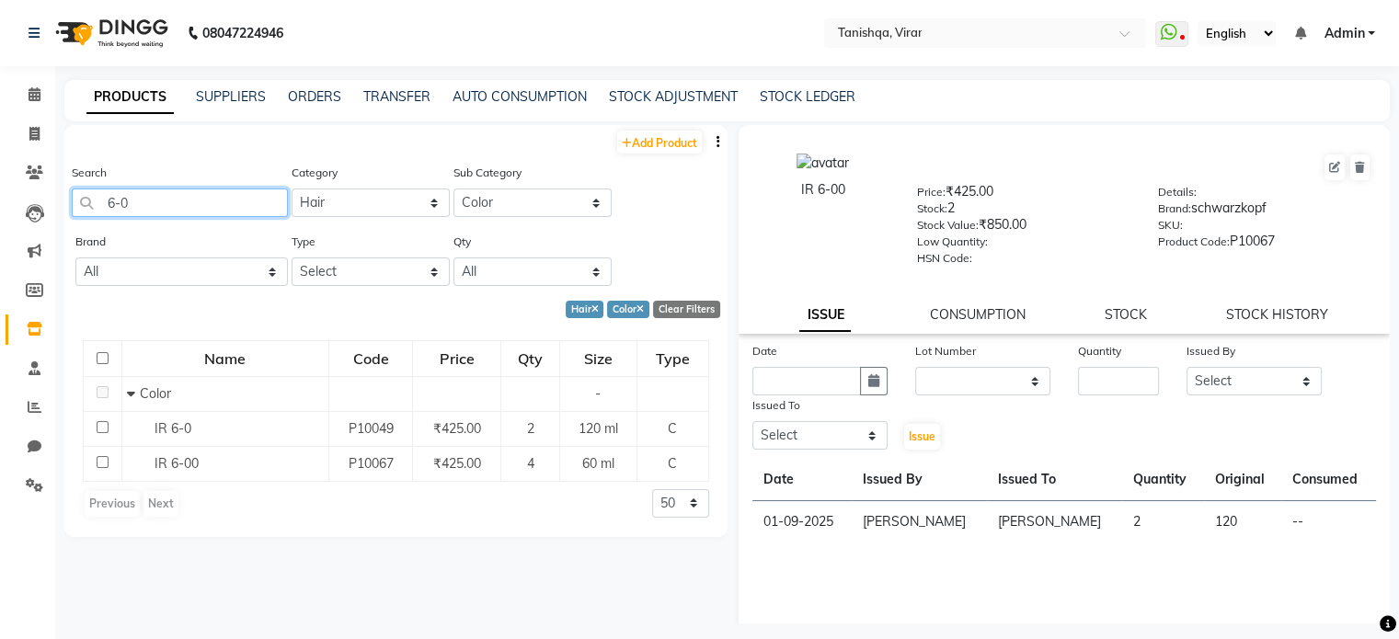
click at [143, 203] on input "6-0" at bounding box center [180, 202] width 216 height 29
click at [146, 203] on input "6-65" at bounding box center [180, 202] width 216 height 29
type input "6"
type input "7"
type input "8"
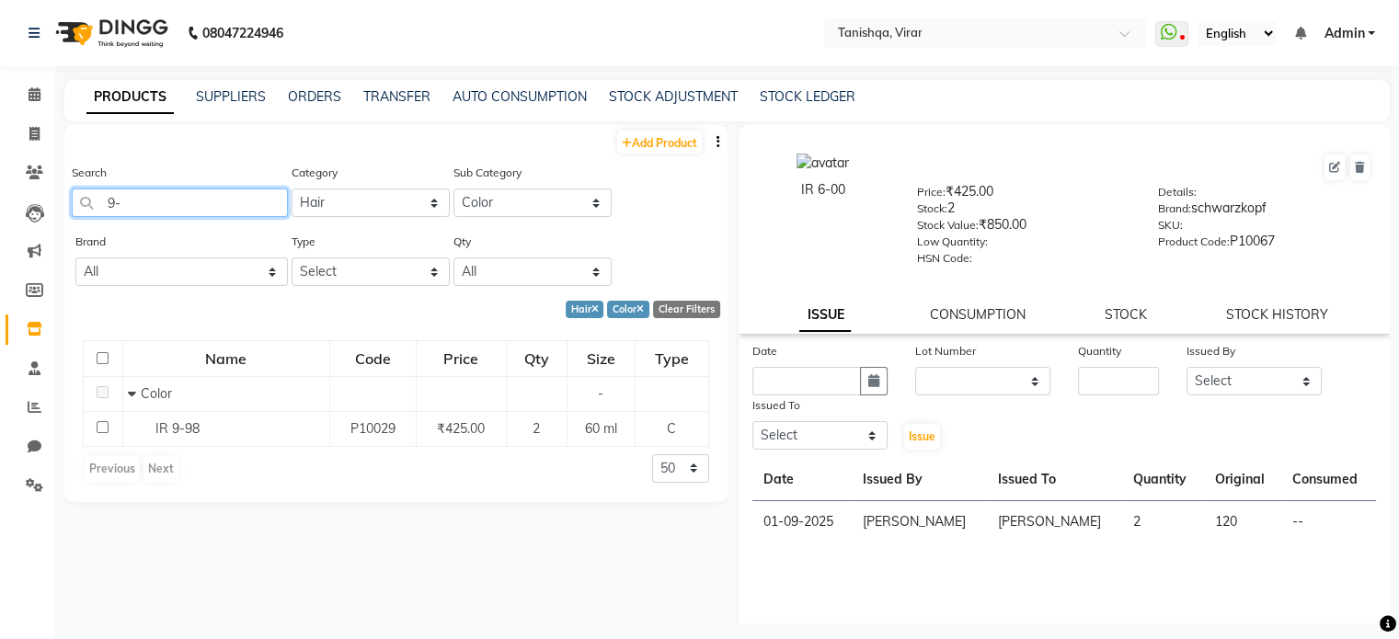
type input "9"
type input "1"
type input "L-89"
click at [647, 93] on link "STOCK ADJUSTMENT" at bounding box center [673, 96] width 129 height 17
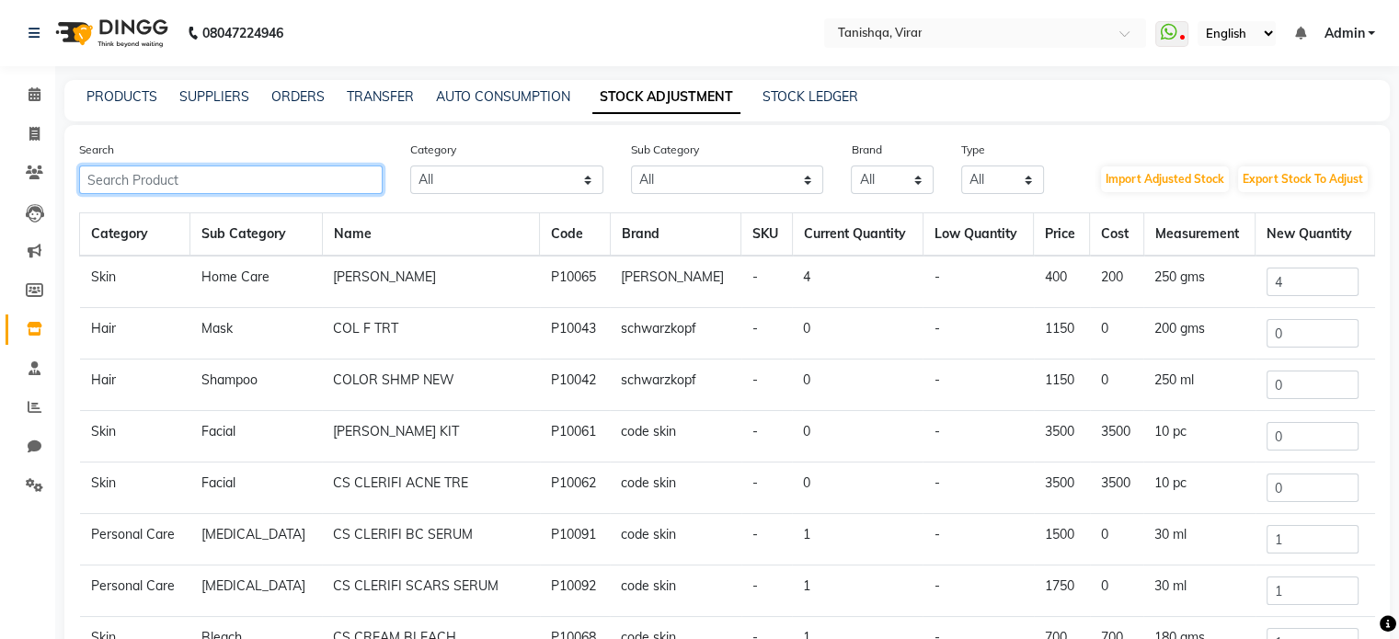
click at [173, 179] on input "text" at bounding box center [230, 180] width 303 height 29
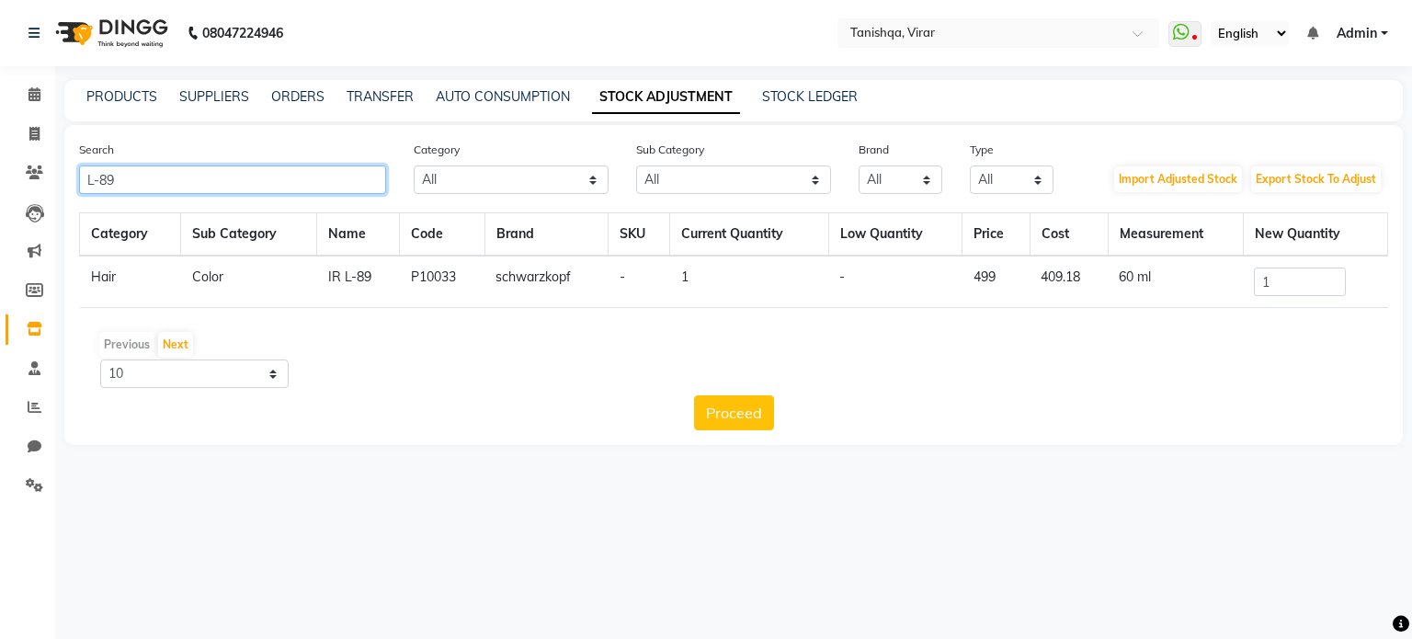
type input "L-89"
click at [1300, 286] on input "1" at bounding box center [1300, 282] width 92 height 29
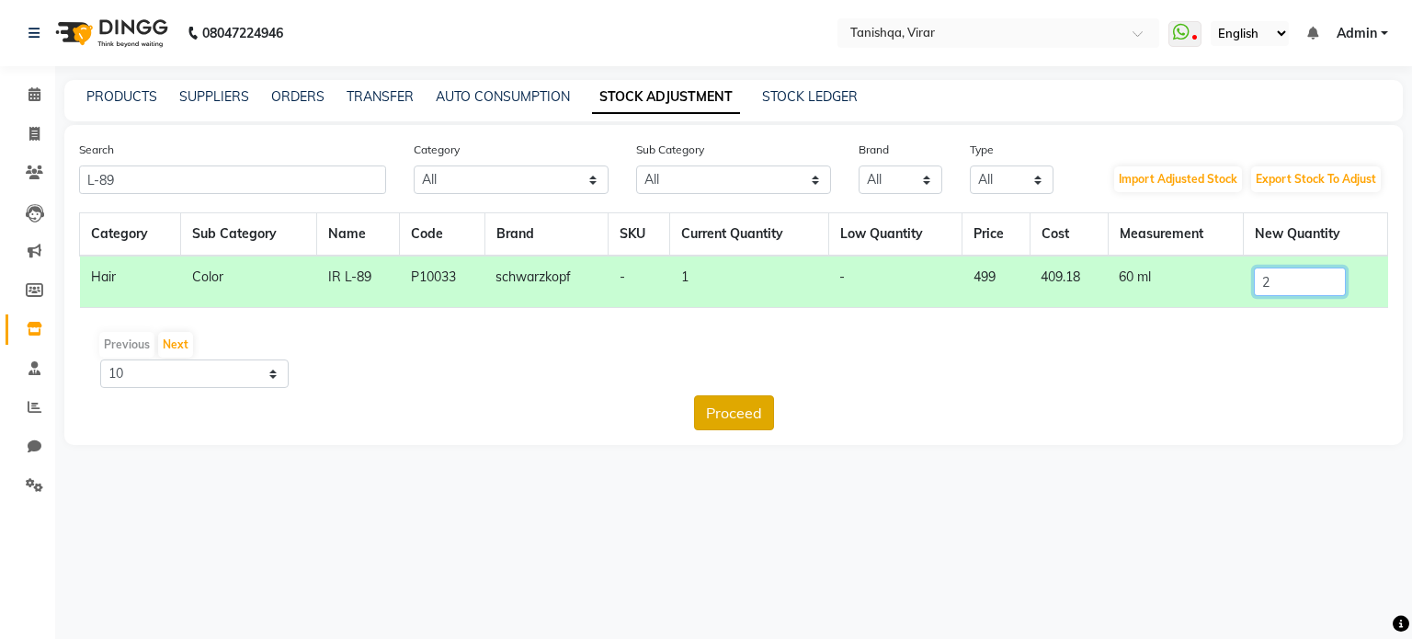
type input "2"
click at [725, 417] on button "Proceed" at bounding box center [734, 412] width 80 height 35
click at [780, 412] on button "Submit" at bounding box center [773, 412] width 73 height 35
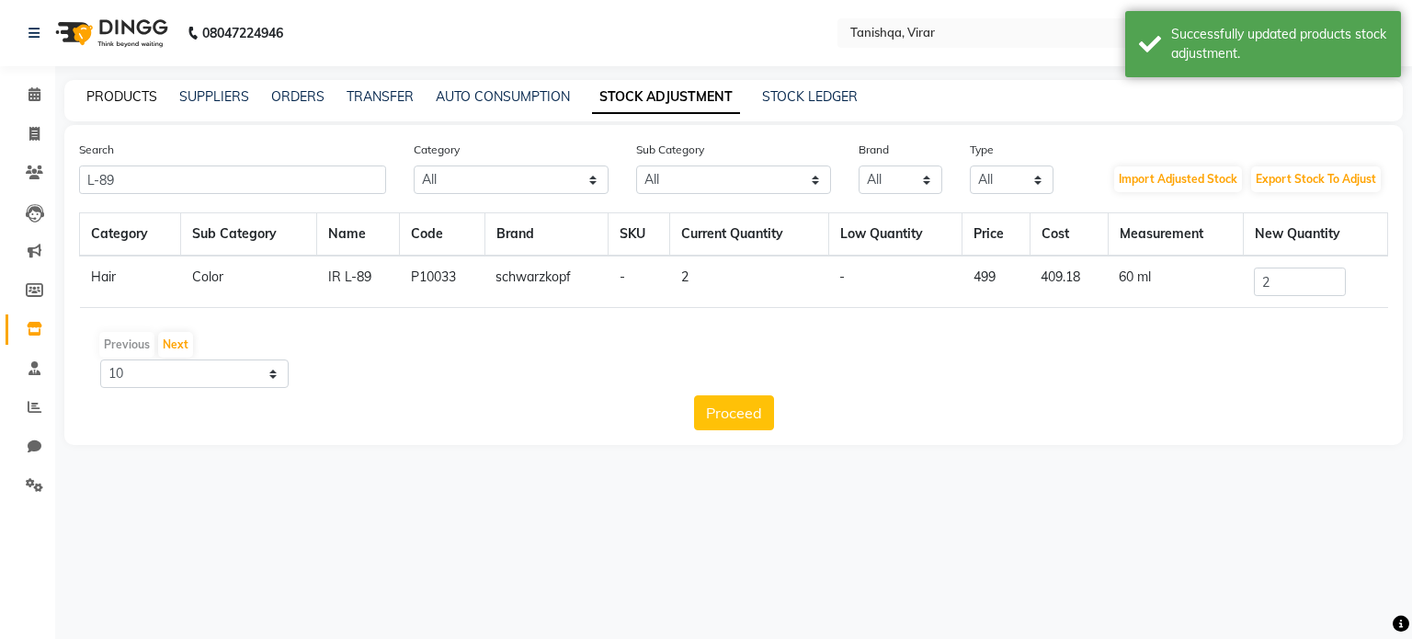
click at [129, 100] on link "PRODUCTS" at bounding box center [121, 96] width 71 height 17
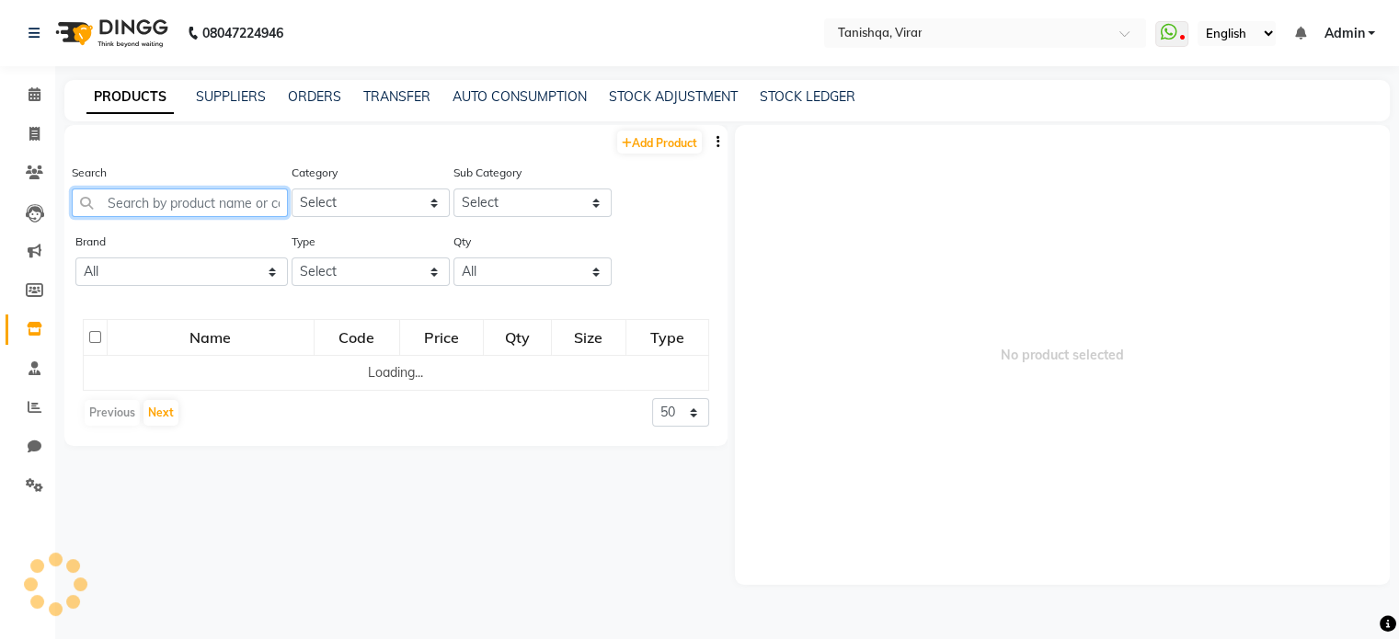
click at [181, 198] on input "text" at bounding box center [180, 202] width 216 height 29
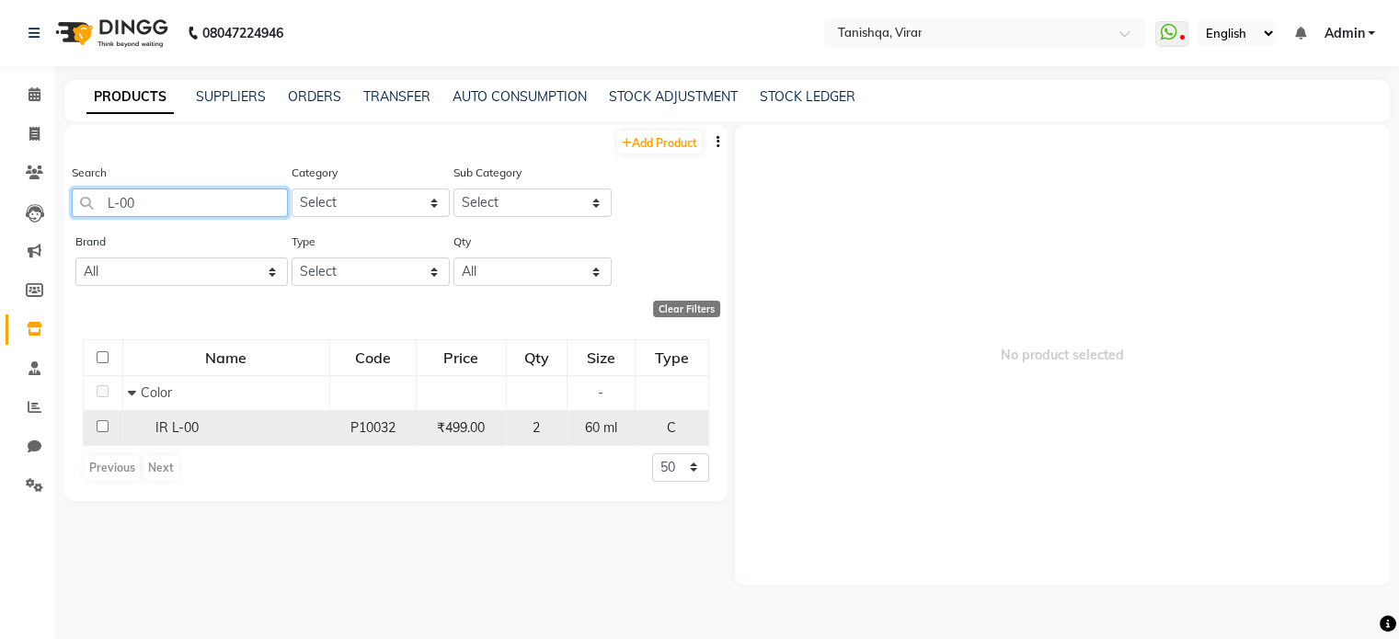
type input "L-00"
click at [170, 435] on span "IR L-00" at bounding box center [176, 427] width 43 height 17
select select
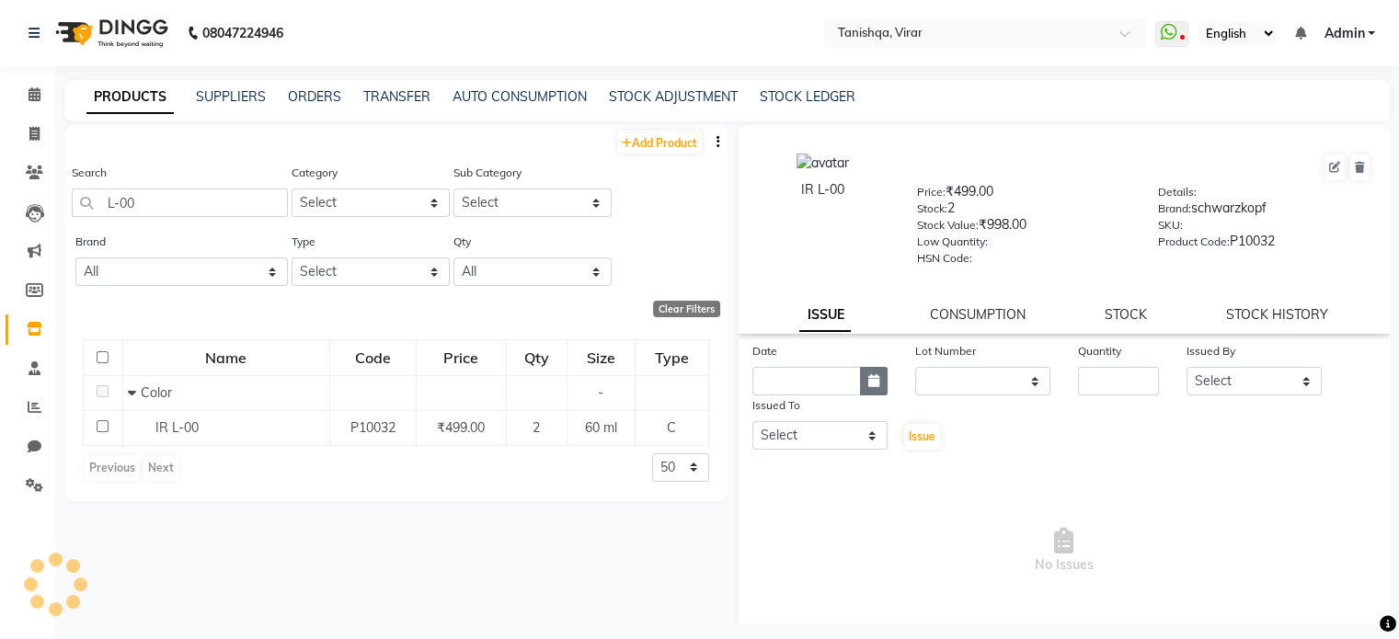
click at [868, 387] on icon "button" at bounding box center [873, 380] width 11 height 13
select select "10"
select select "2025"
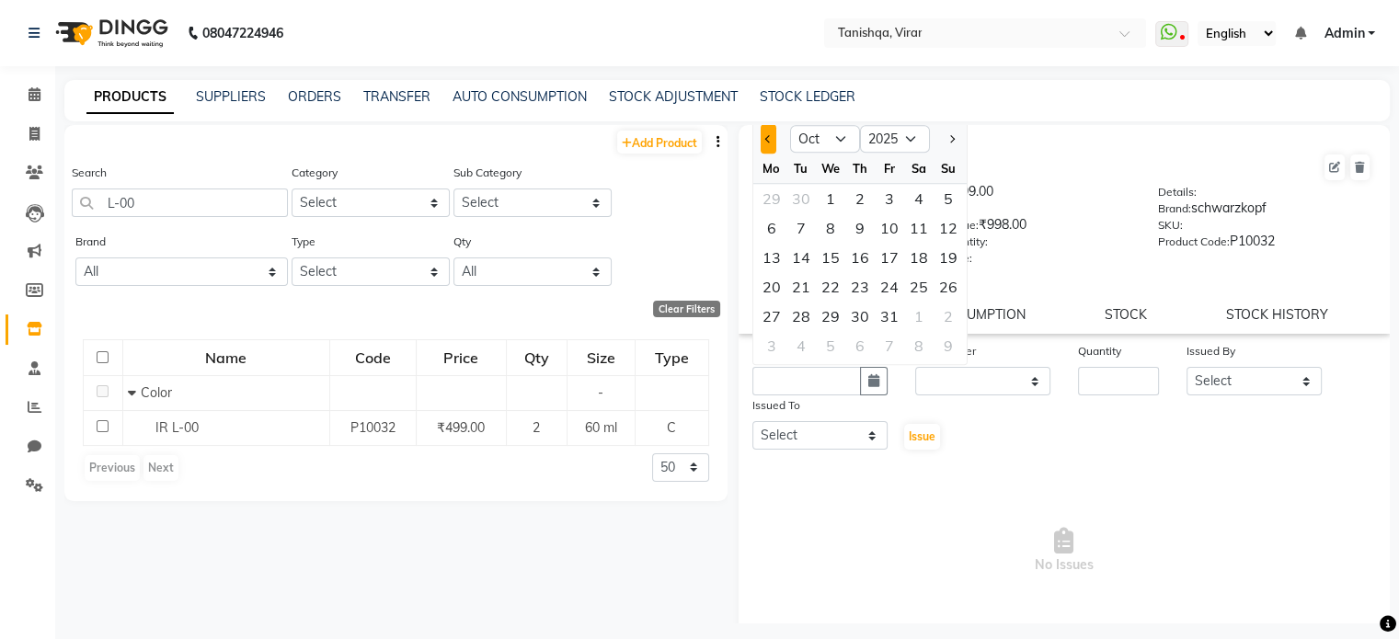
click at [766, 143] on span "Previous month" at bounding box center [767, 138] width 7 height 7
select select "9"
click at [765, 204] on div "1" at bounding box center [771, 198] width 29 height 29
type input "01-09-2025"
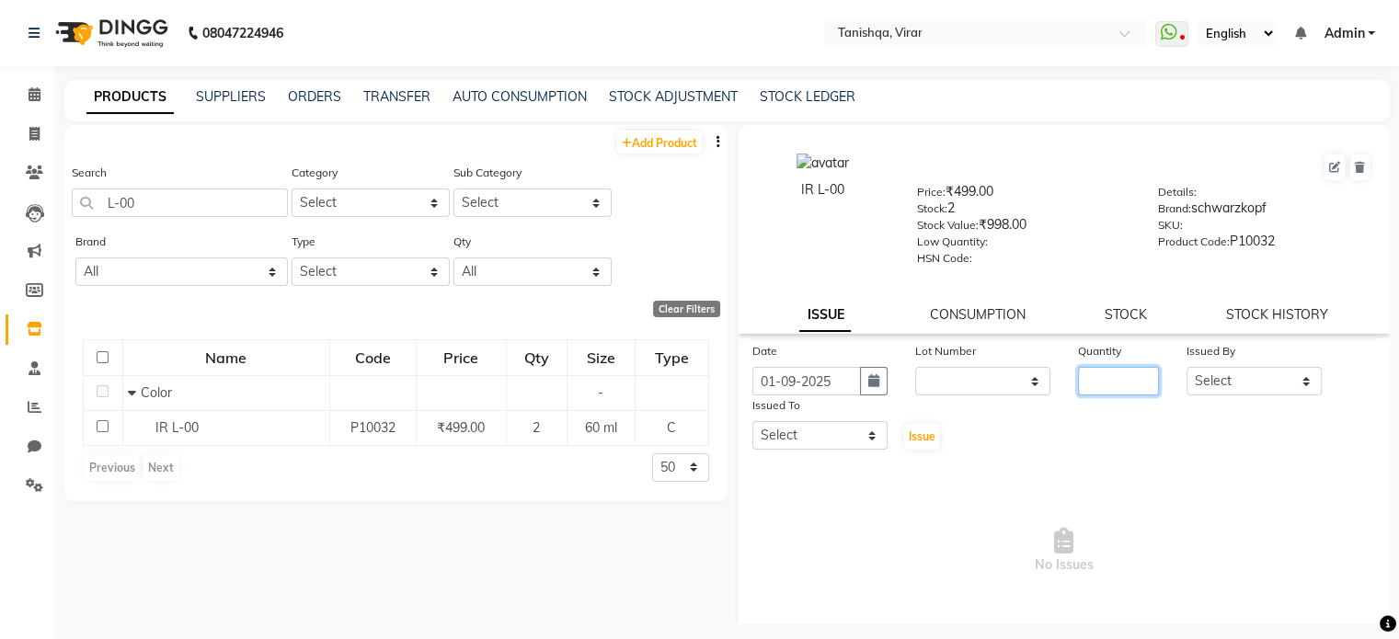
click at [1118, 383] on input "number" at bounding box center [1118, 381] width 81 height 29
type input "1"
click at [1217, 380] on select "Select Beena Gupta jaya mahhi Priyanka Maheshwari Seema Pawar Supriya khot vima…" at bounding box center [1253, 381] width 135 height 29
select select "75948"
click at [1186, 373] on select "Select Beena Gupta jaya mahhi Priyanka Maheshwari Seema Pawar Supriya khot vima…" at bounding box center [1253, 381] width 135 height 29
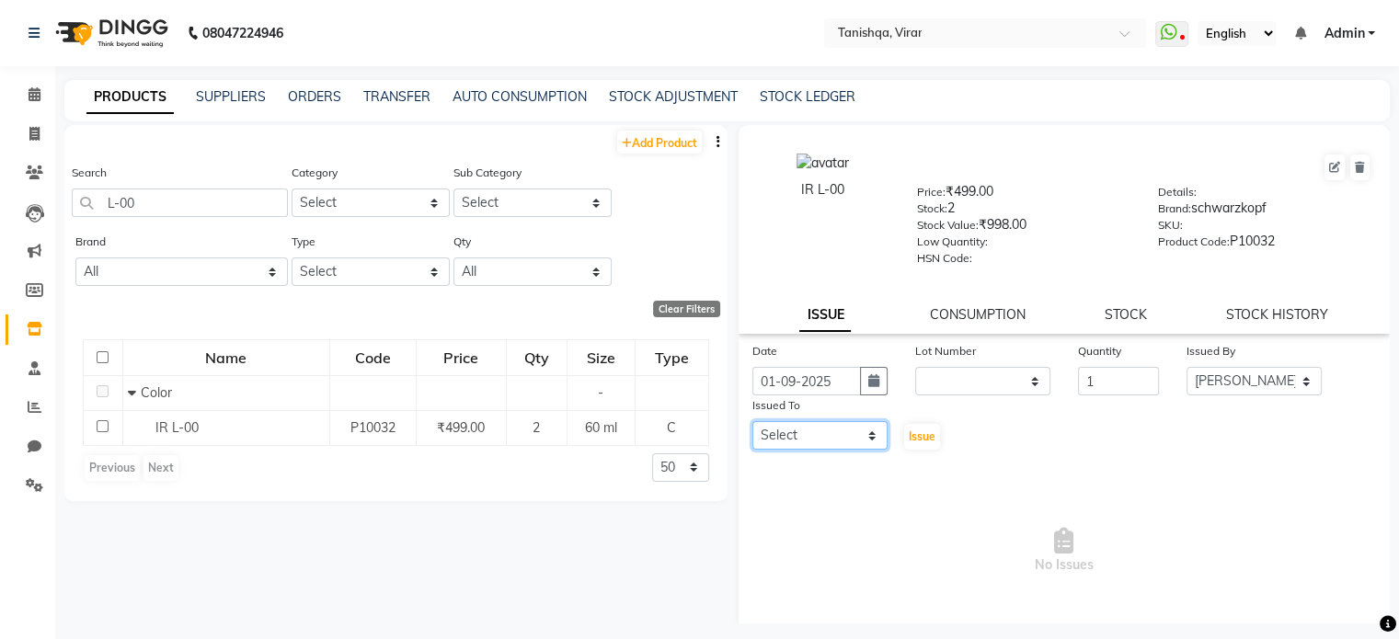
click at [792, 441] on select "Select Beena Gupta jaya mahhi Priyanka Maheshwari Seema Pawar Supriya khot vima…" at bounding box center [819, 435] width 135 height 29
select select "75948"
click at [752, 428] on select "Select Beena Gupta jaya mahhi Priyanka Maheshwari Seema Pawar Supriya khot vima…" at bounding box center [819, 435] width 135 height 29
click at [925, 443] on span "Issue" at bounding box center [921, 436] width 27 height 14
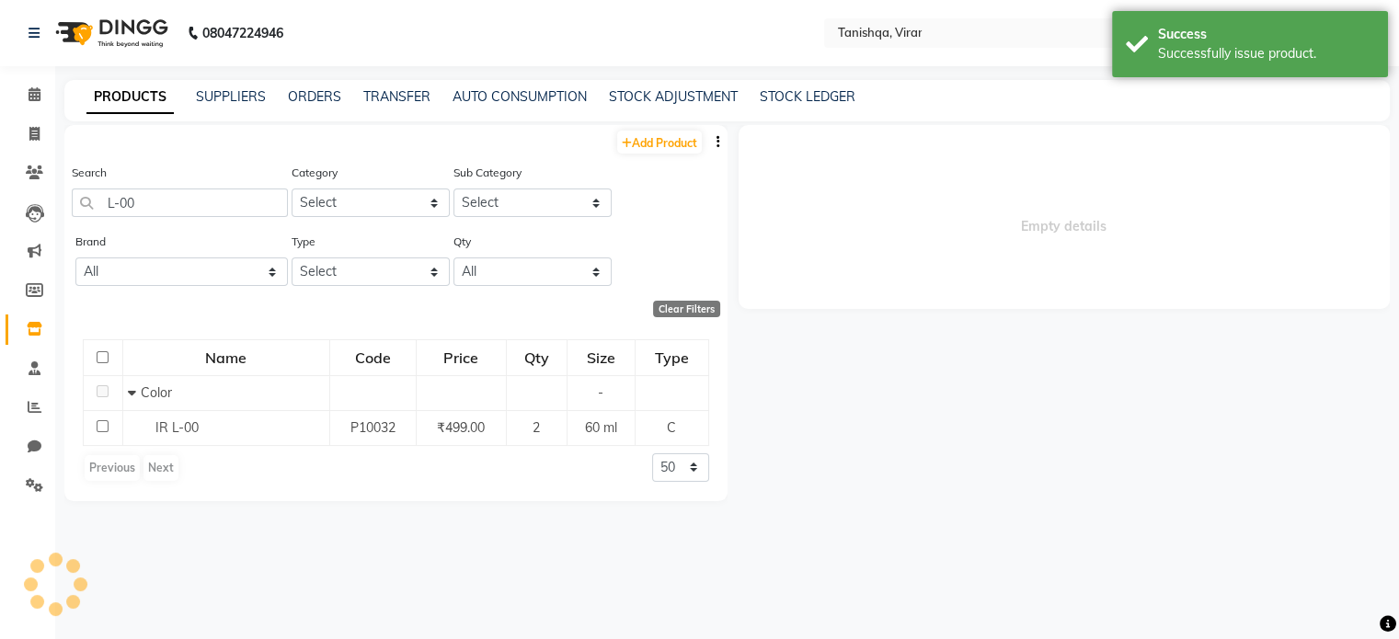
select select
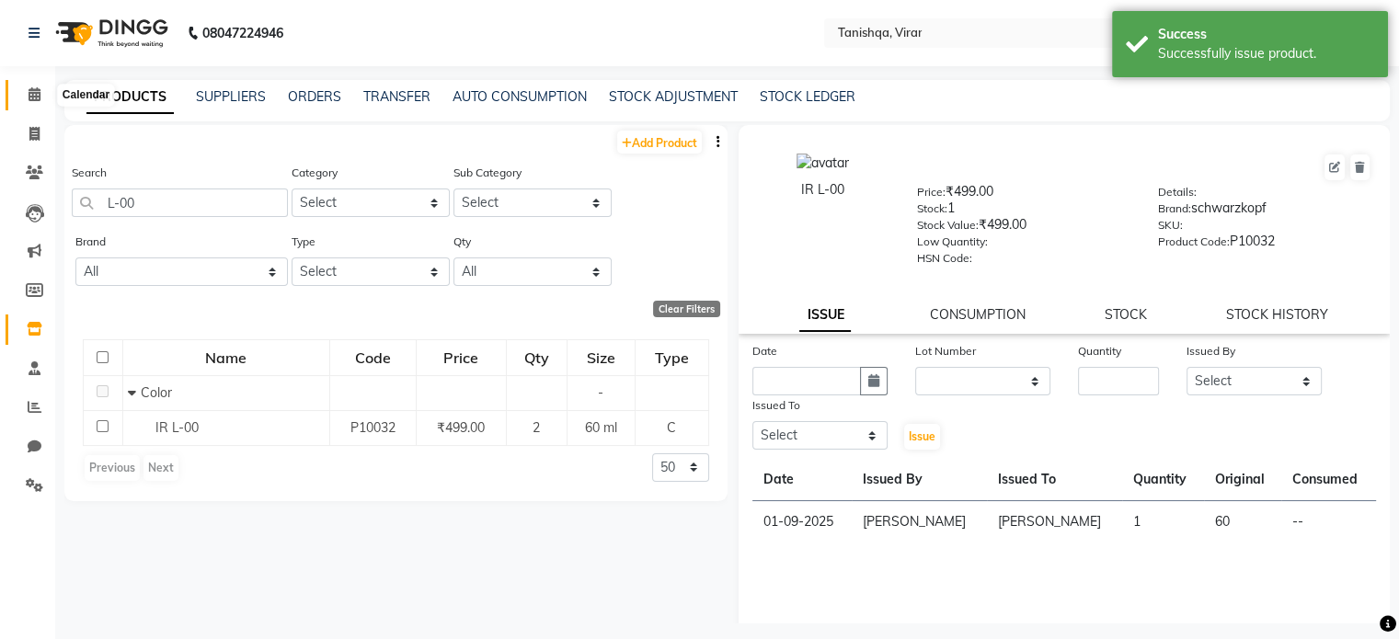
click at [29, 101] on icon at bounding box center [35, 94] width 12 height 14
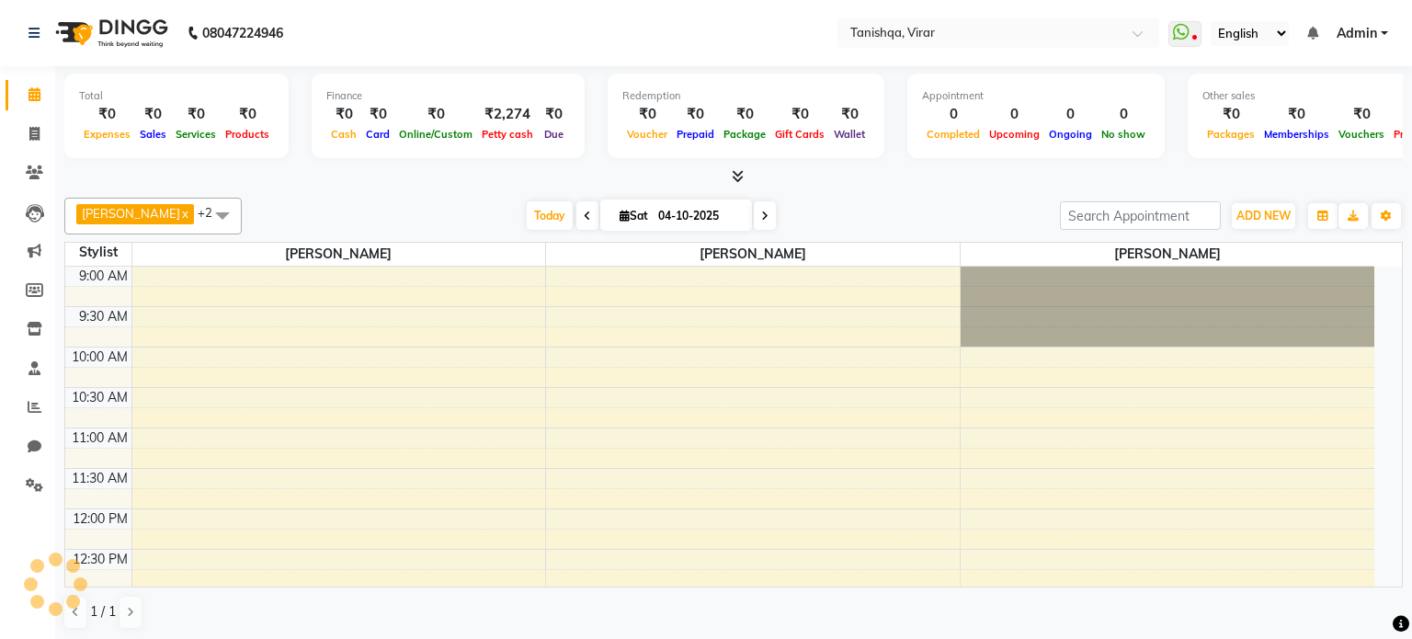
scroll to position [401, 0]
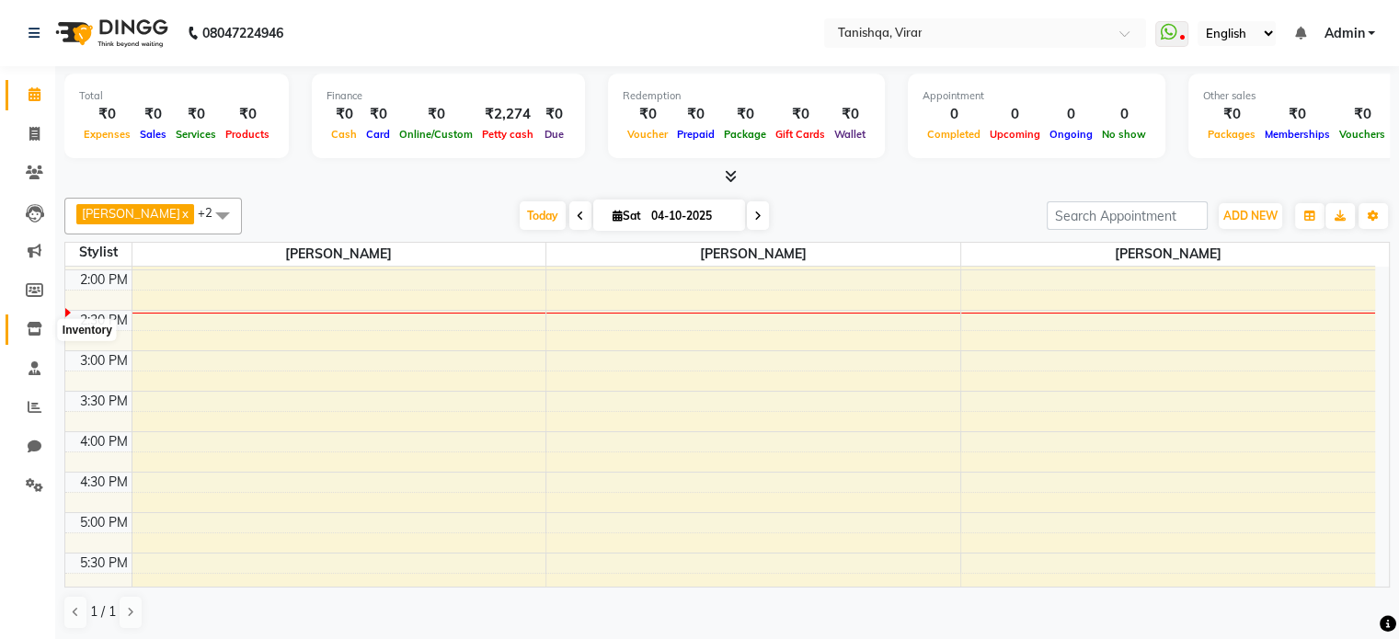
click at [31, 330] on icon at bounding box center [35, 329] width 16 height 14
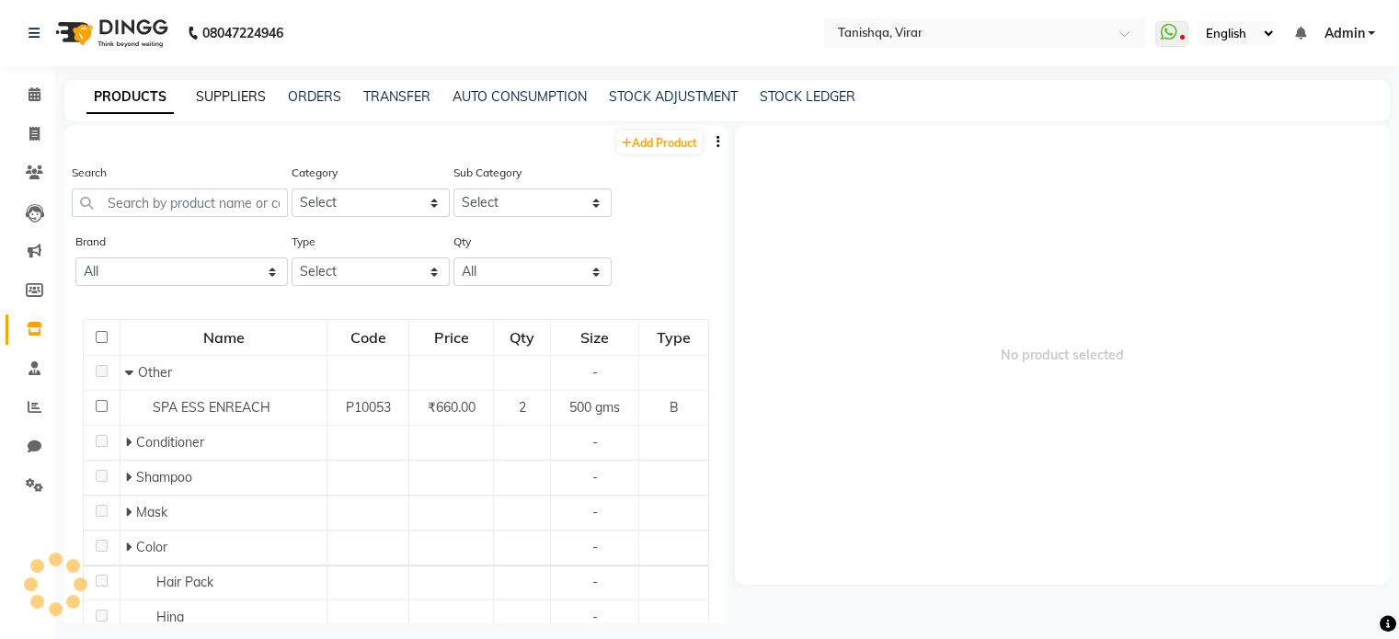
click at [232, 98] on link "SUPPLIERS" at bounding box center [231, 96] width 70 height 17
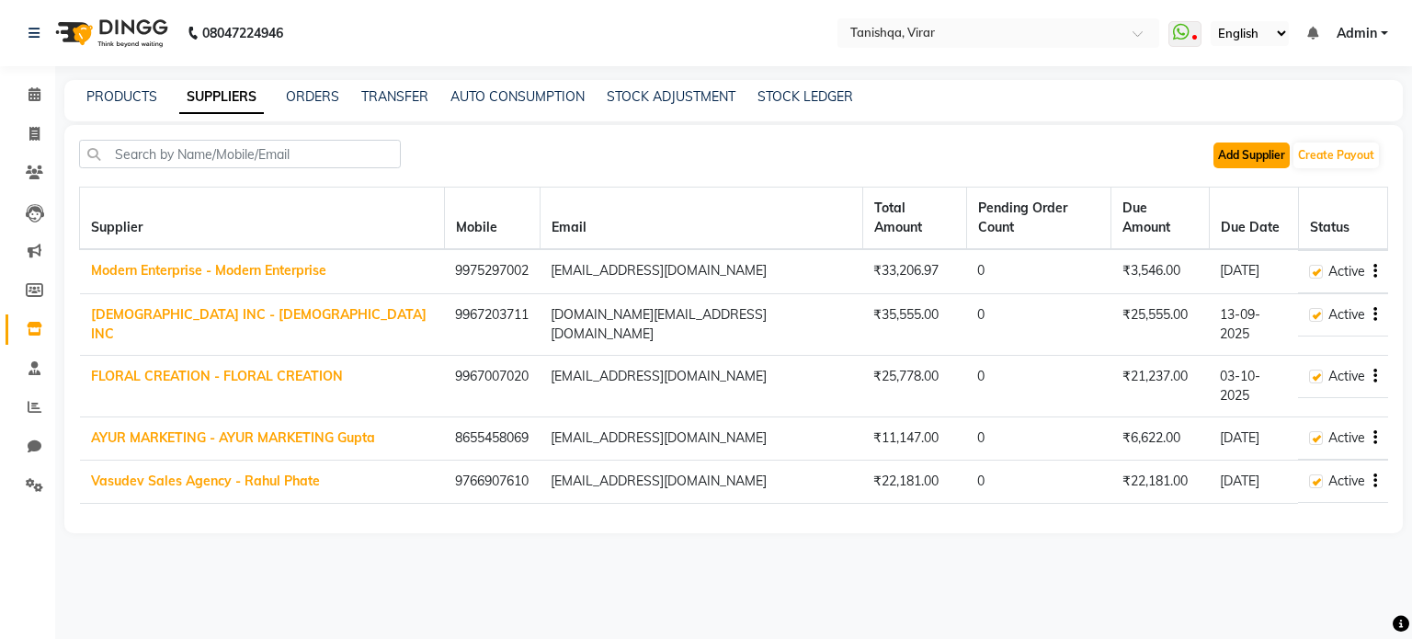
click at [1239, 155] on button "Add Supplier" at bounding box center [1252, 156] width 76 height 26
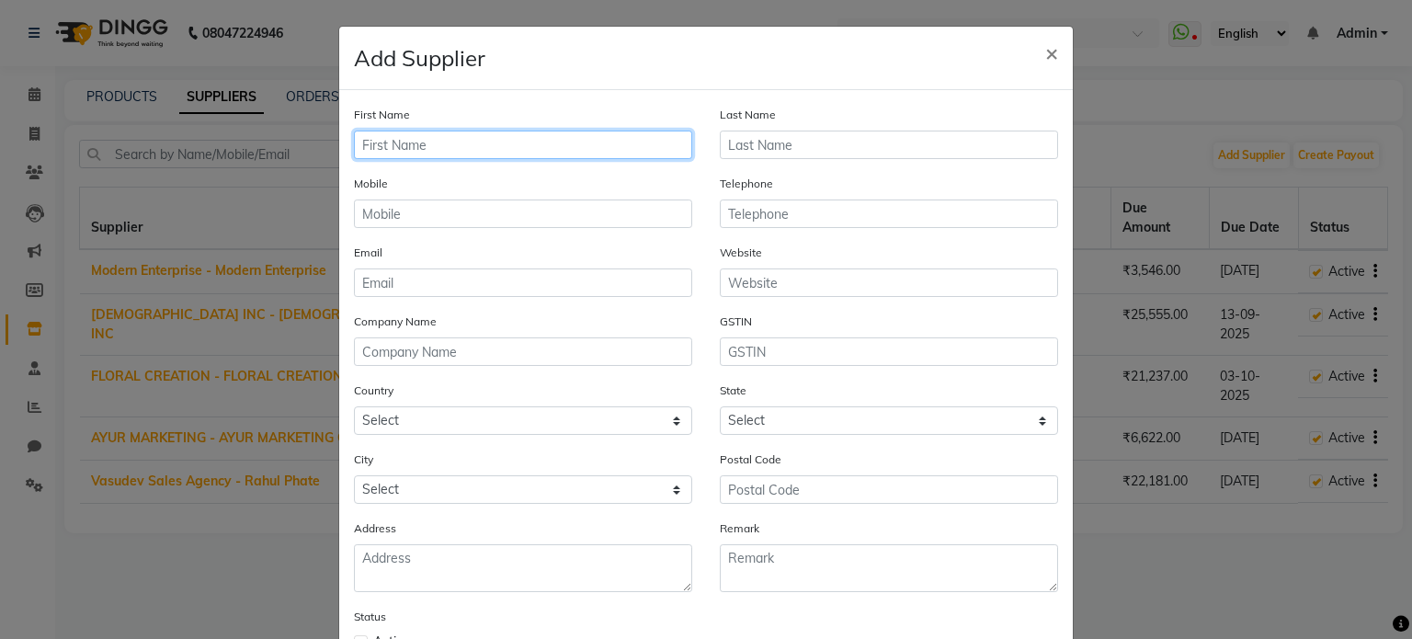
click at [574, 146] on input "text" at bounding box center [523, 145] width 338 height 29
type input "POOJA CHHAG"
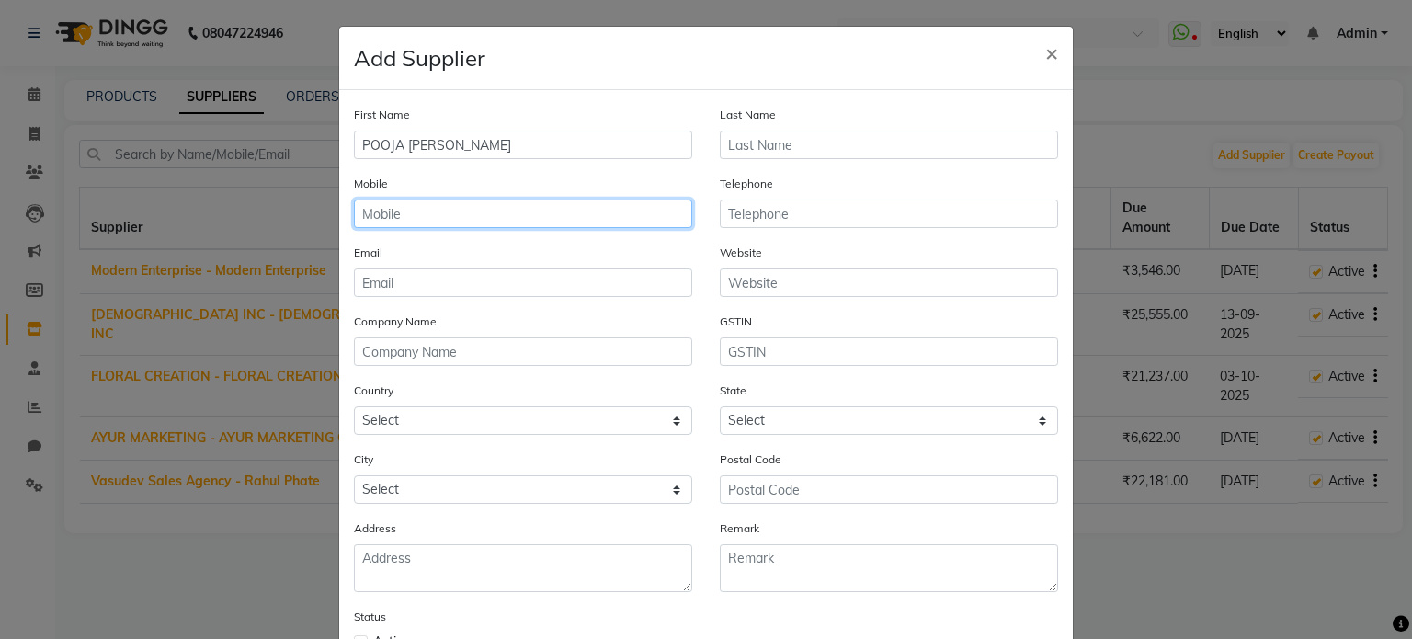
click at [485, 205] on input "text" at bounding box center [523, 214] width 338 height 29
type input "7219219311"
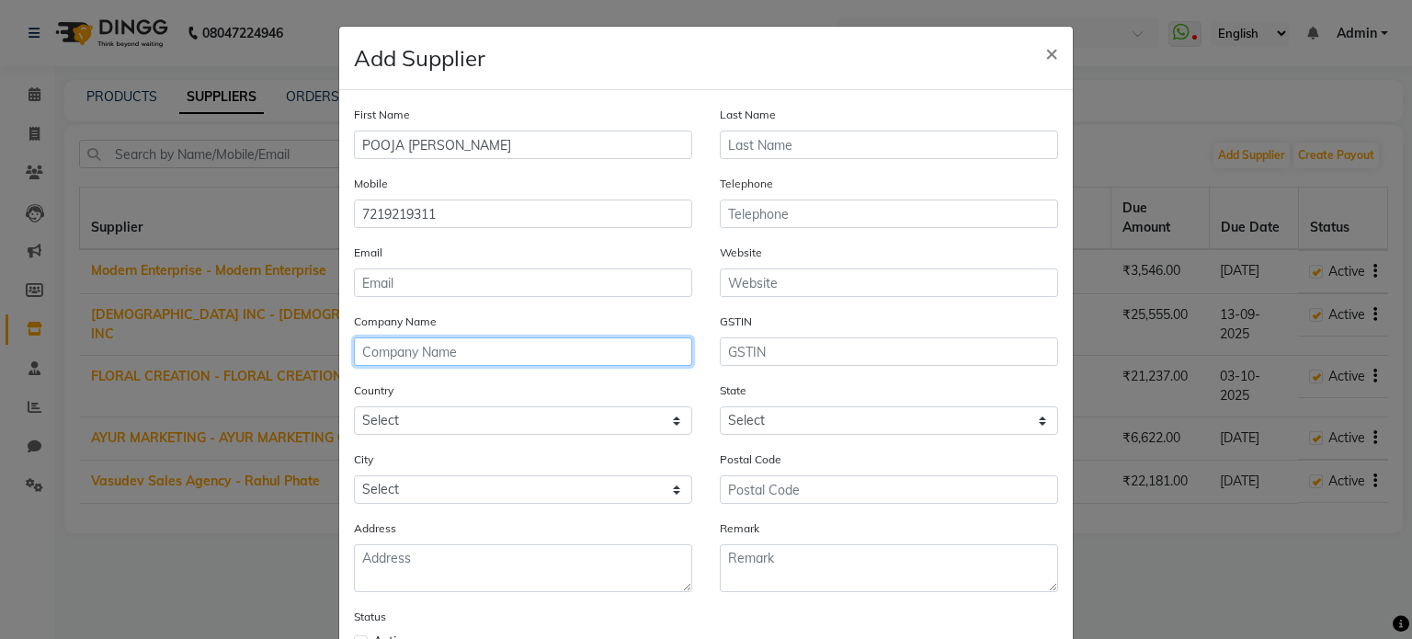
click at [419, 361] on input "text" at bounding box center [523, 351] width 338 height 29
type input "POOJA"
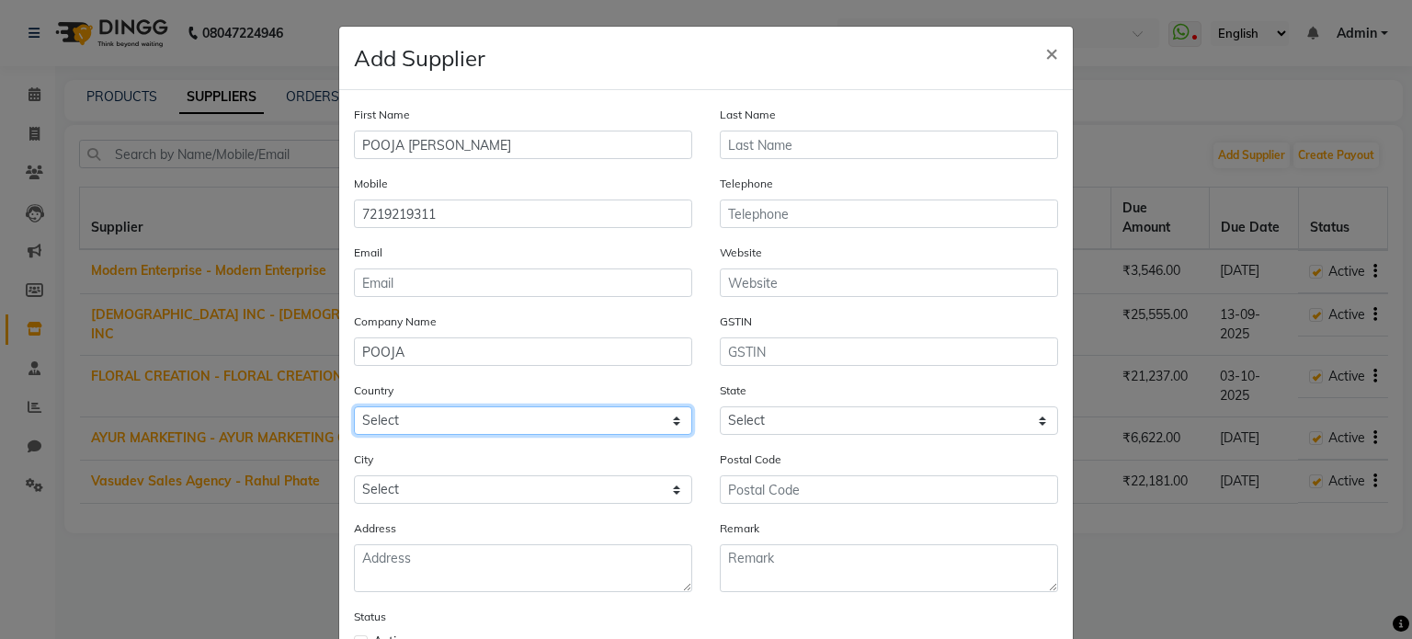
click at [436, 430] on select "Select Afghanistan Albania Algeria American Samoa Andorra Angola Anguilla Antar…" at bounding box center [523, 420] width 338 height 29
select select "1"
click at [354, 411] on select "Select Afghanistan Albania Algeria American Samoa Andorra Angola Anguilla Antar…" at bounding box center [523, 420] width 338 height 29
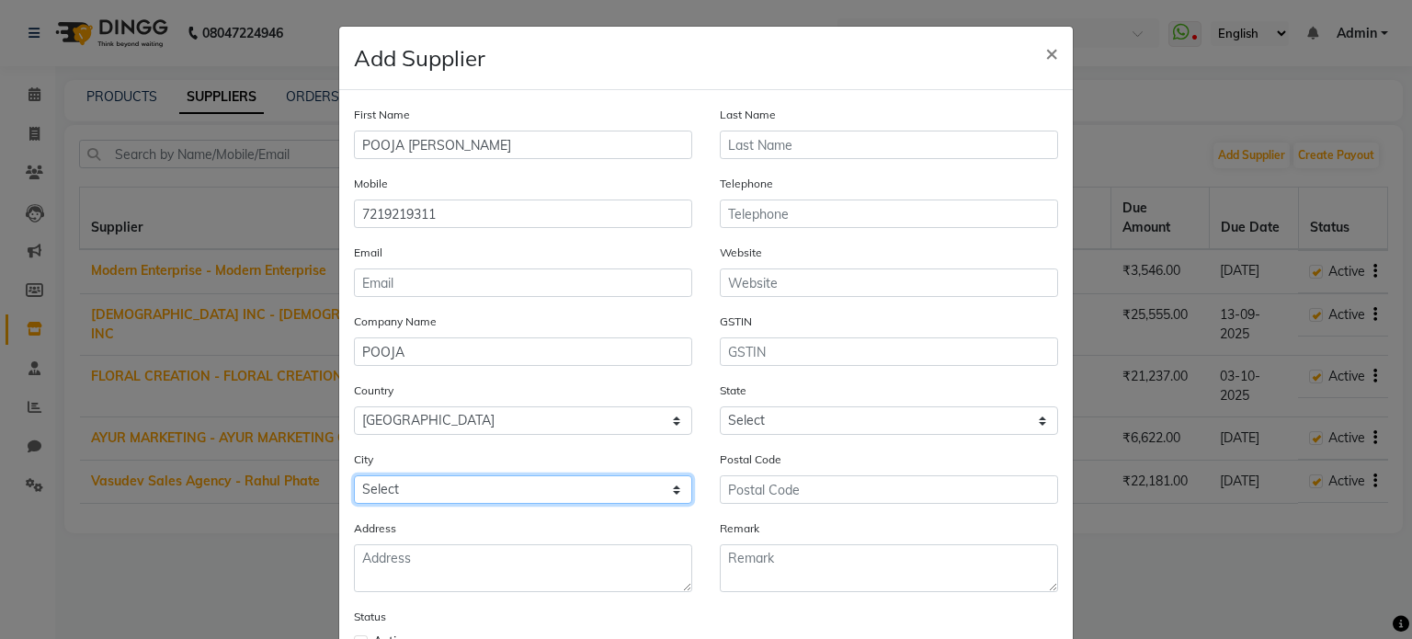
click at [427, 497] on select "Select" at bounding box center [523, 489] width 338 height 29
click at [378, 497] on select "Select" at bounding box center [523, 489] width 338 height 29
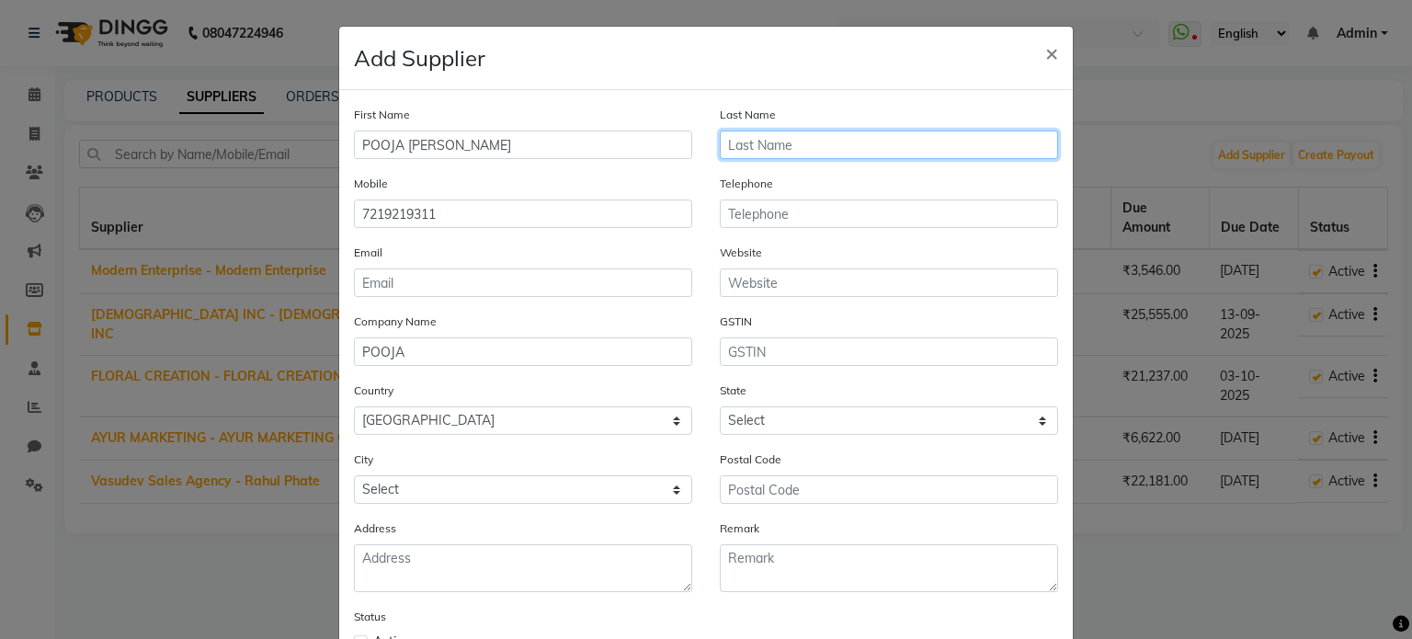
click at [758, 151] on input "text" at bounding box center [889, 145] width 338 height 29
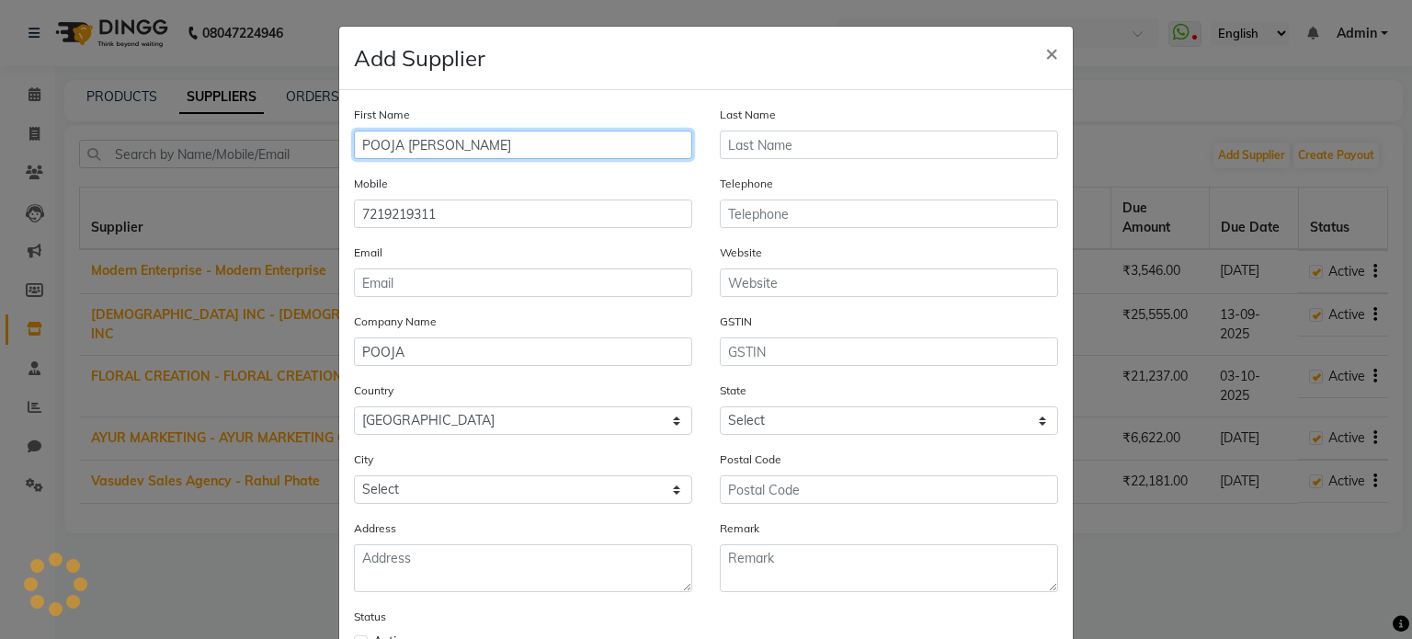
click at [471, 142] on input "POOJA CHHAG" at bounding box center [523, 145] width 338 height 29
type input "POOJA"
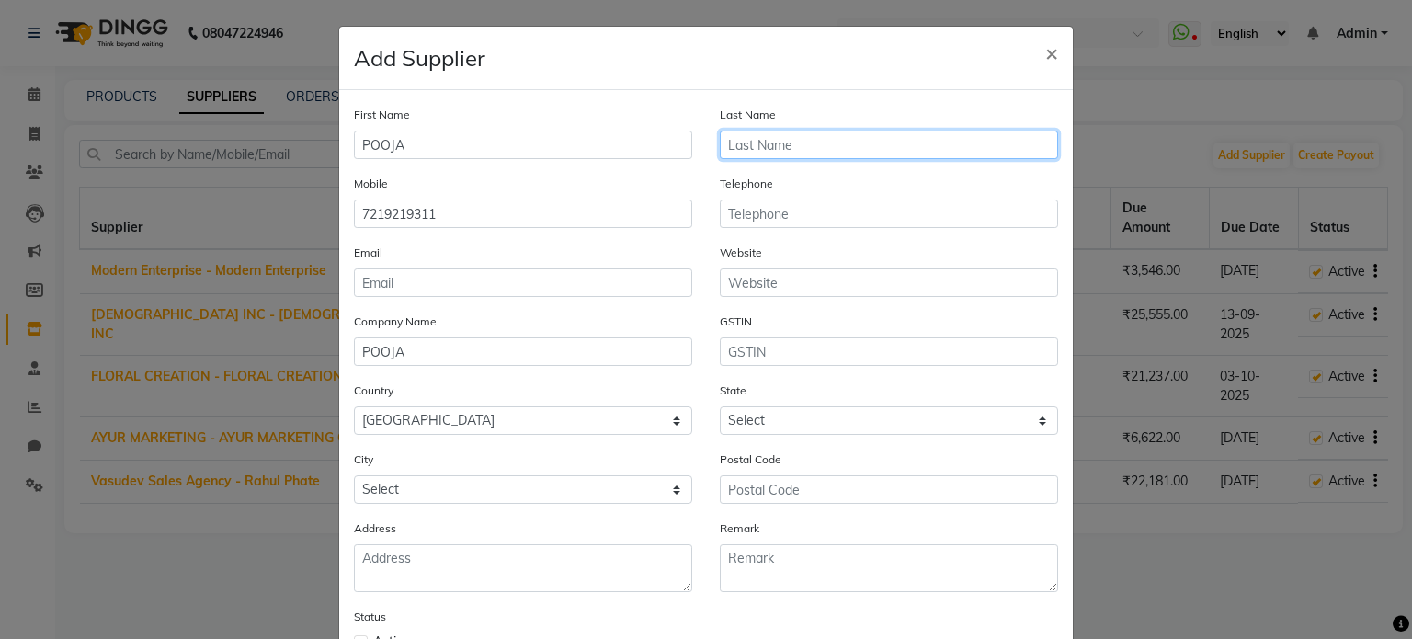
click at [739, 141] on input "text" at bounding box center [889, 145] width 338 height 29
type input "CHHAG"
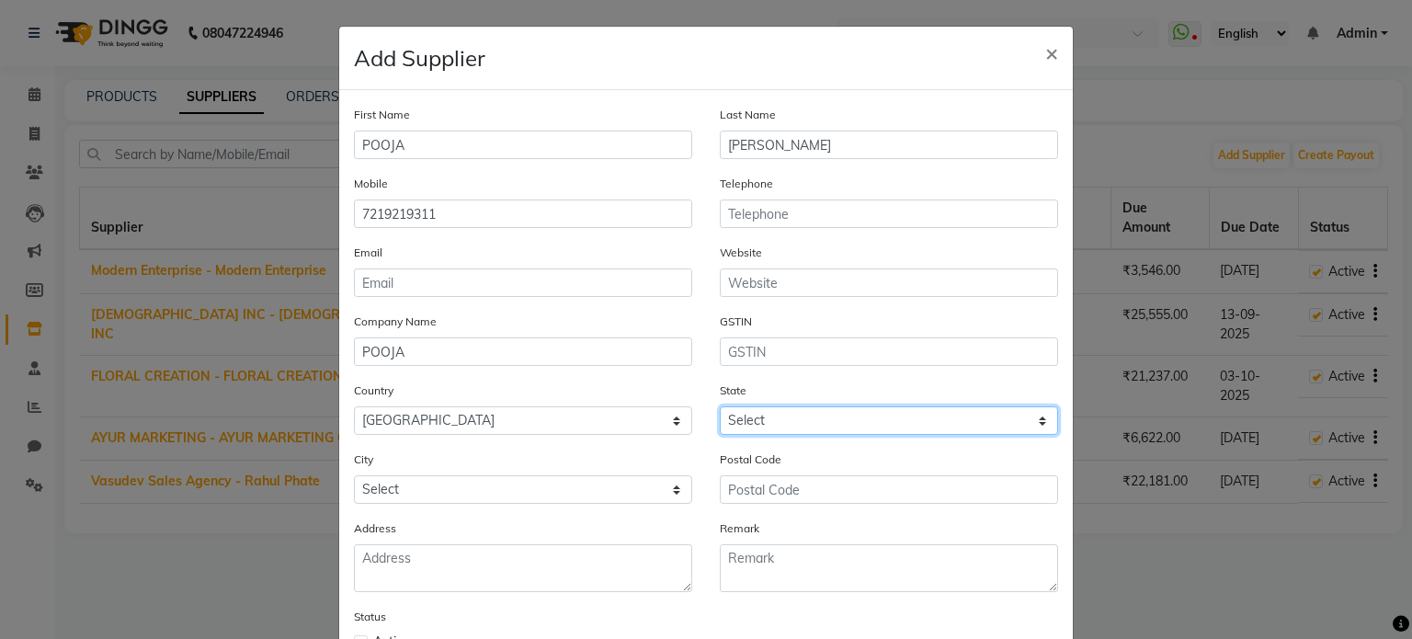
click at [749, 430] on select "Select Andaman and Nicobar Islands Andhra Pradesh Arunachal Pradesh Assam Bihar…" at bounding box center [889, 420] width 338 height 29
select select "22"
click at [720, 411] on select "Select Andaman and Nicobar Islands Andhra Pradesh Arunachal Pradesh Assam Bihar…" at bounding box center [889, 420] width 338 height 29
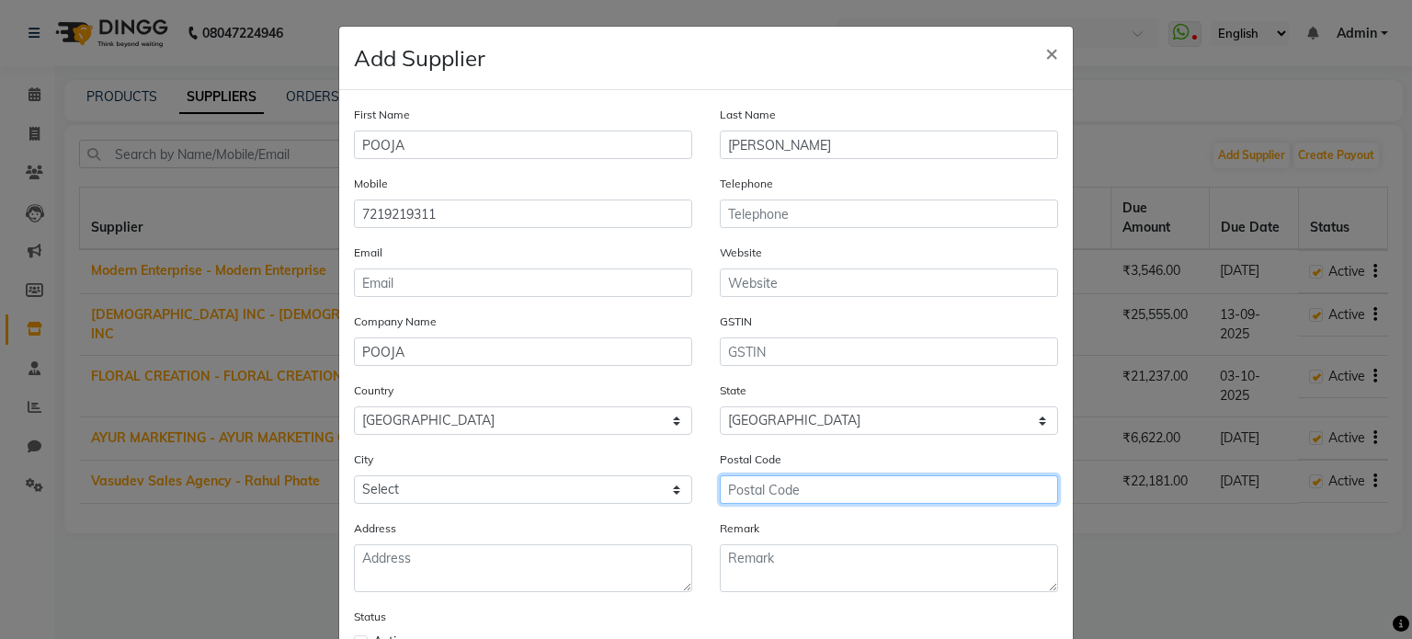
click at [800, 497] on input "text" at bounding box center [889, 489] width 338 height 29
type input "401203"
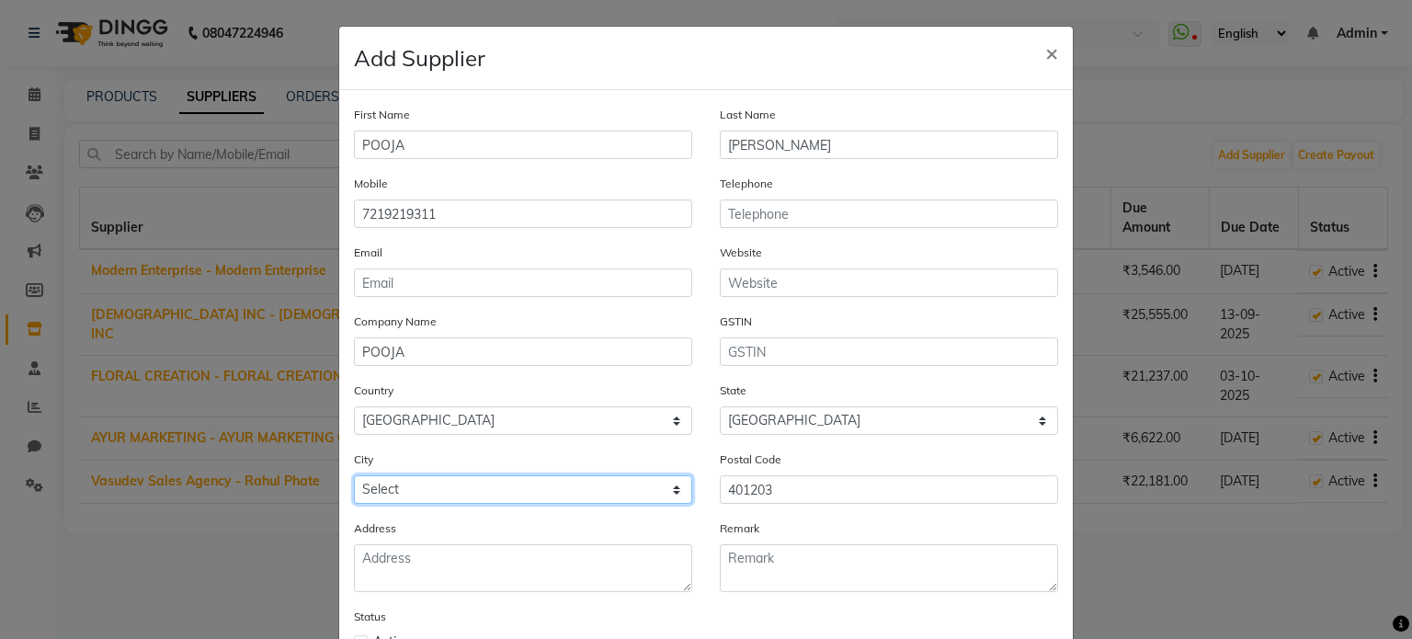
click at [423, 496] on select "Select Achalpur Aheri Ahmadnagar Cantonment Ahmadpur Ahmednagar Ajra Akalkot Ak…" at bounding box center [523, 489] width 338 height 29
select select "2707"
click at [354, 481] on select "Select Achalpur Aheri Ahmadnagar Cantonment Ahmadpur Ahmednagar Ajra Akalkot Ak…" at bounding box center [523, 489] width 338 height 29
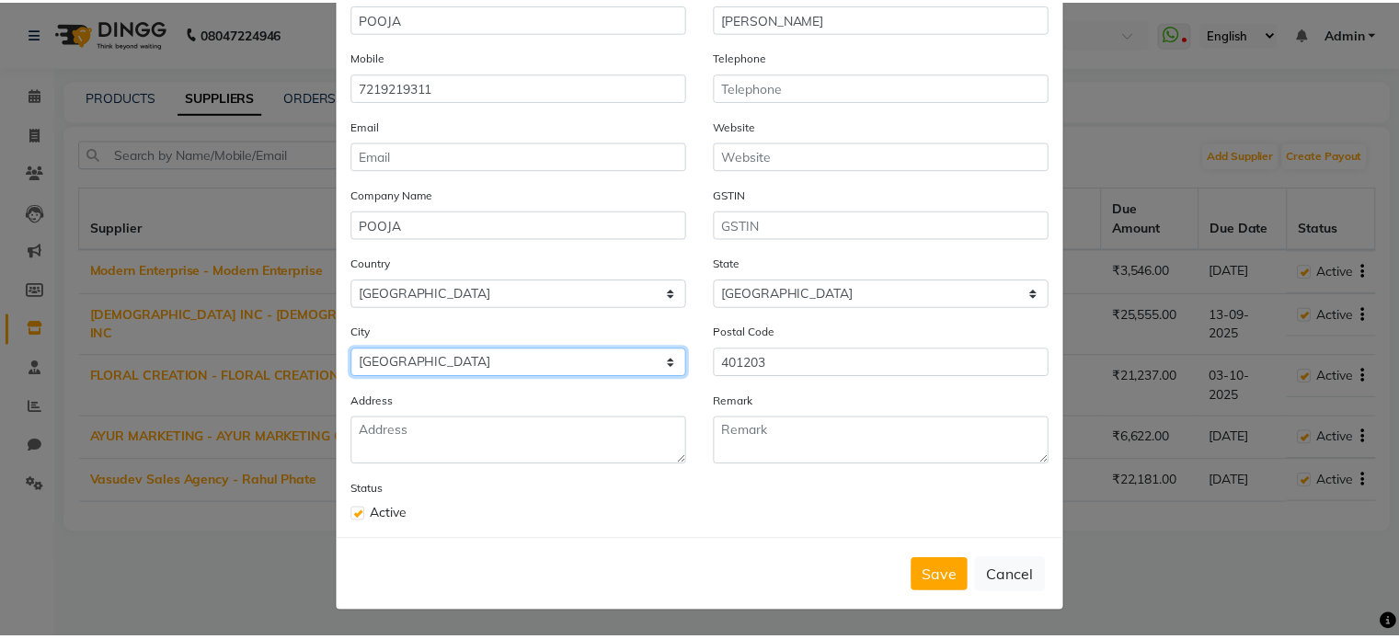
scroll to position [132, 0]
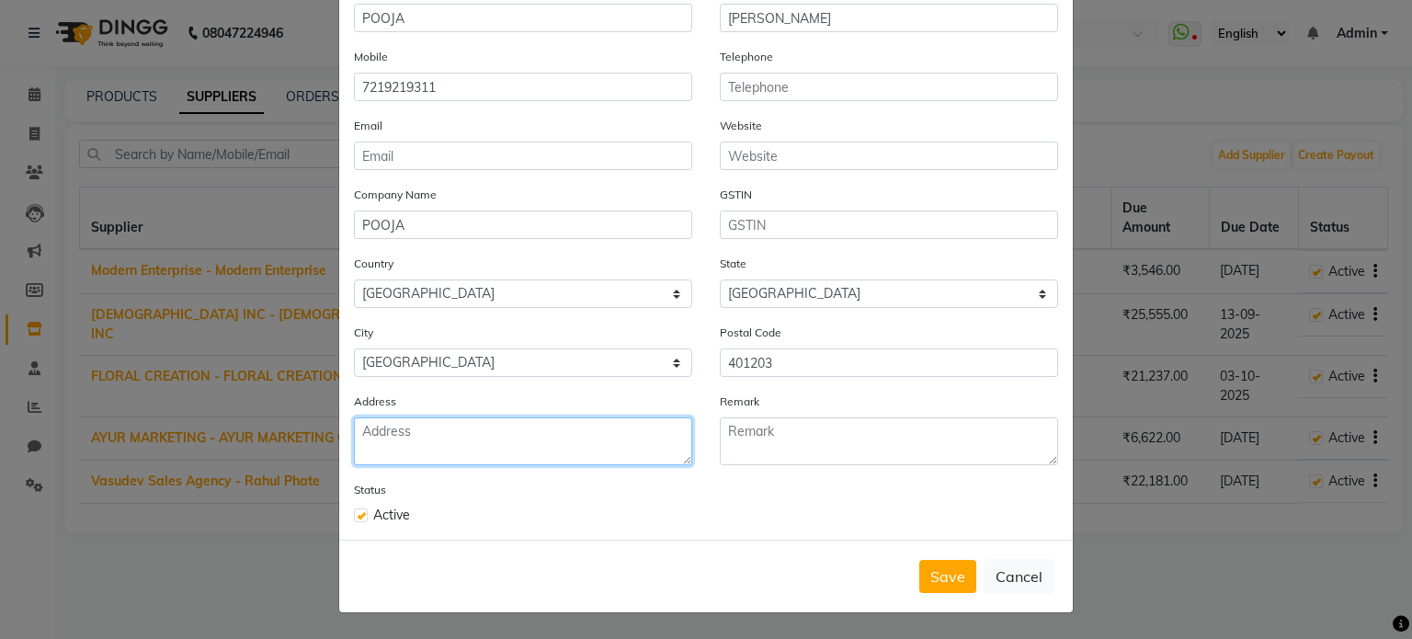
click at [410, 436] on textarea at bounding box center [523, 441] width 338 height 48
type textarea "NALASOPARA WEST"
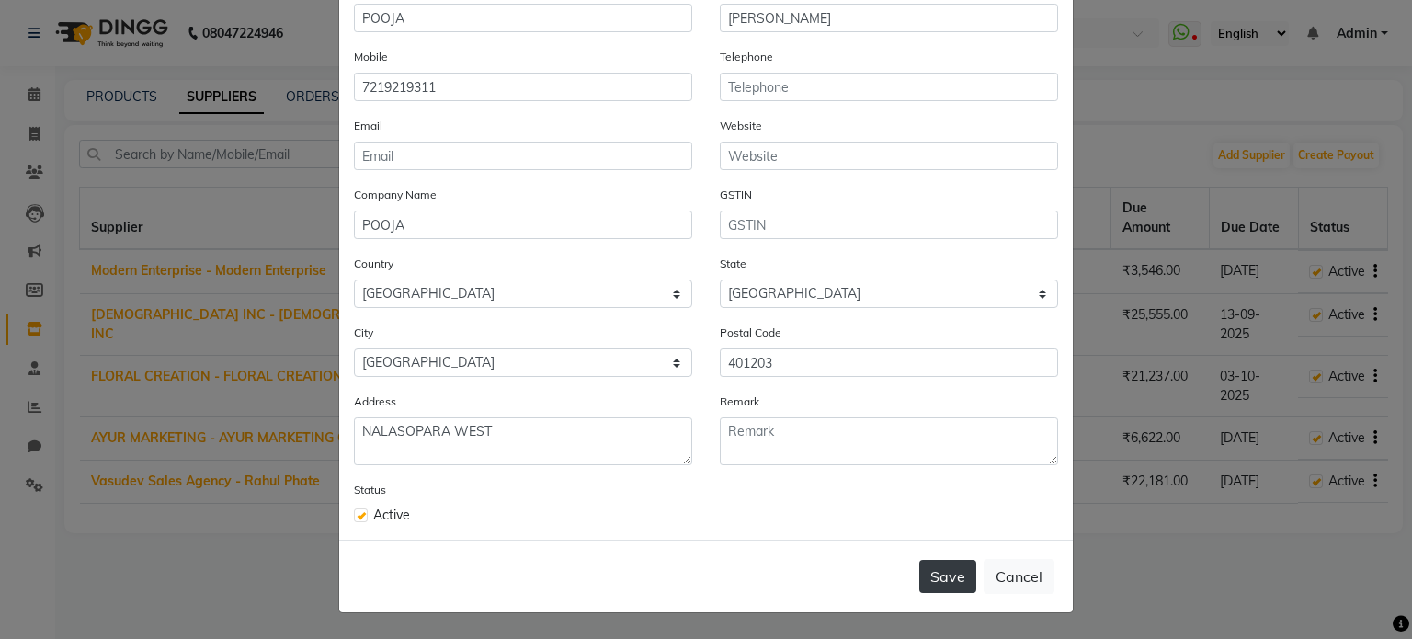
click at [954, 588] on button "Save" at bounding box center [948, 576] width 57 height 33
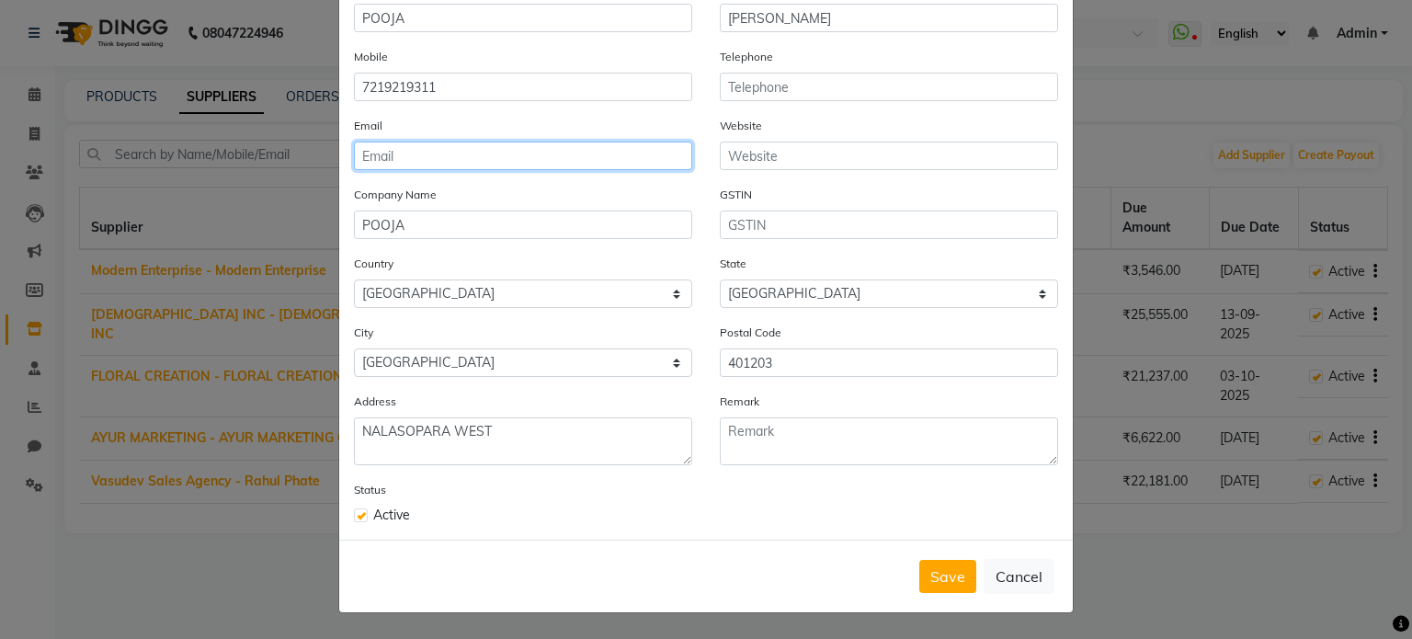
click at [486, 162] on input "email" at bounding box center [523, 156] width 338 height 29
type input "tanishqa2003@gmail.com"
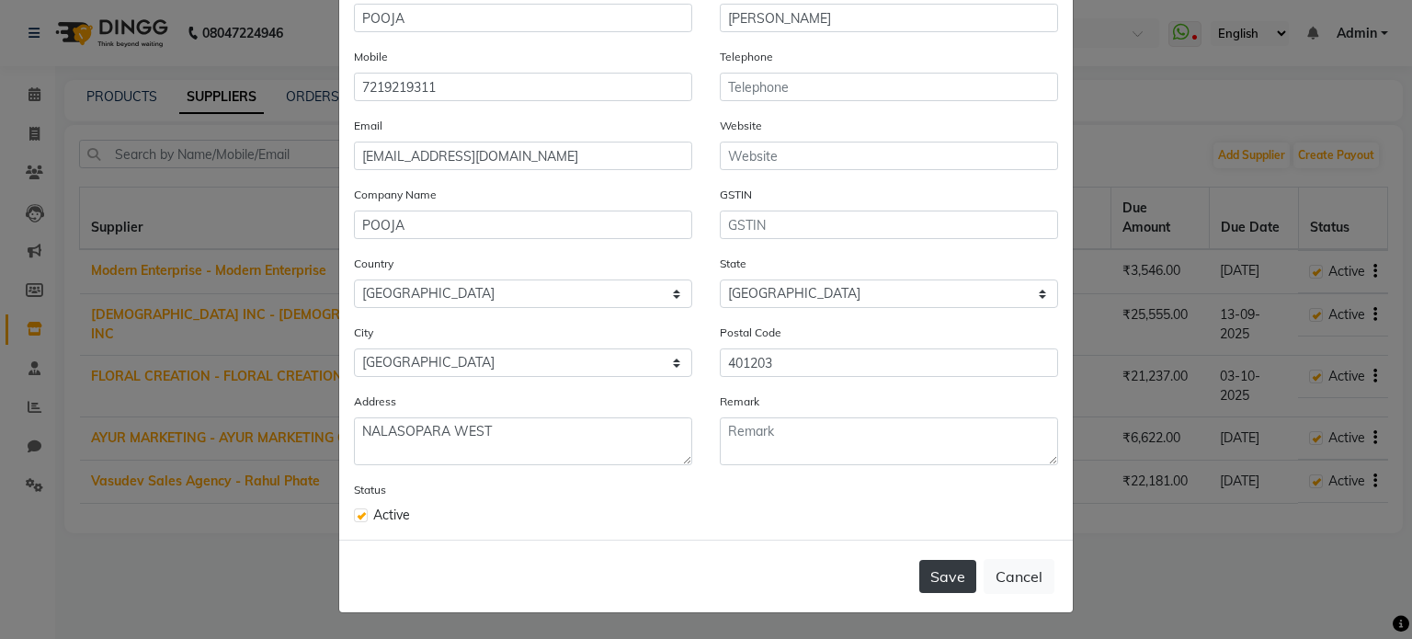
click at [944, 577] on button "Save" at bounding box center [948, 576] width 57 height 33
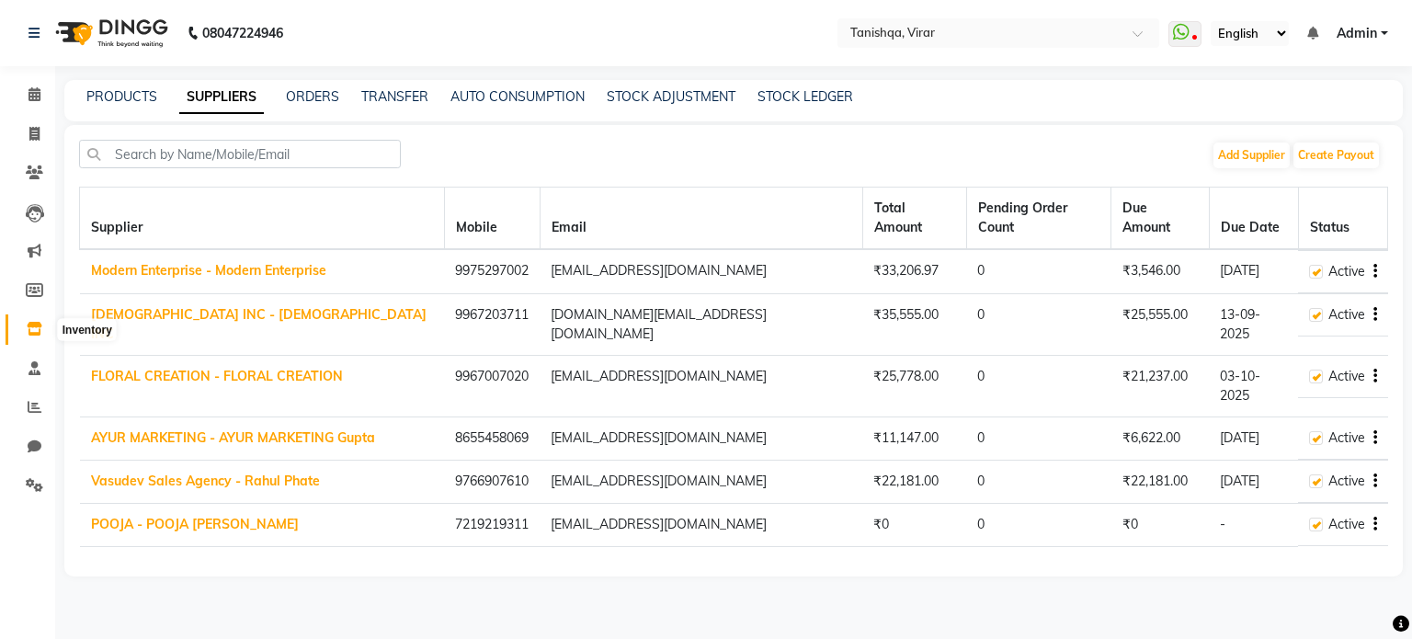
click at [29, 330] on icon at bounding box center [35, 329] width 16 height 14
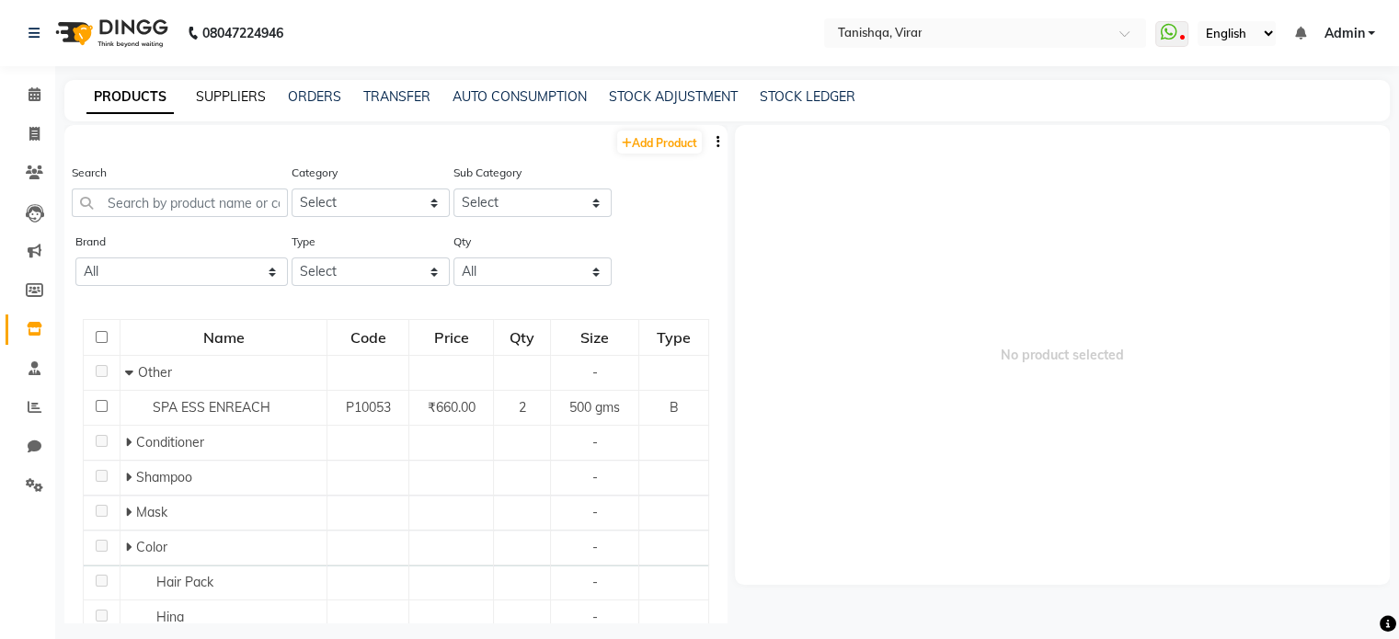
click at [211, 97] on link "SUPPLIERS" at bounding box center [231, 96] width 70 height 17
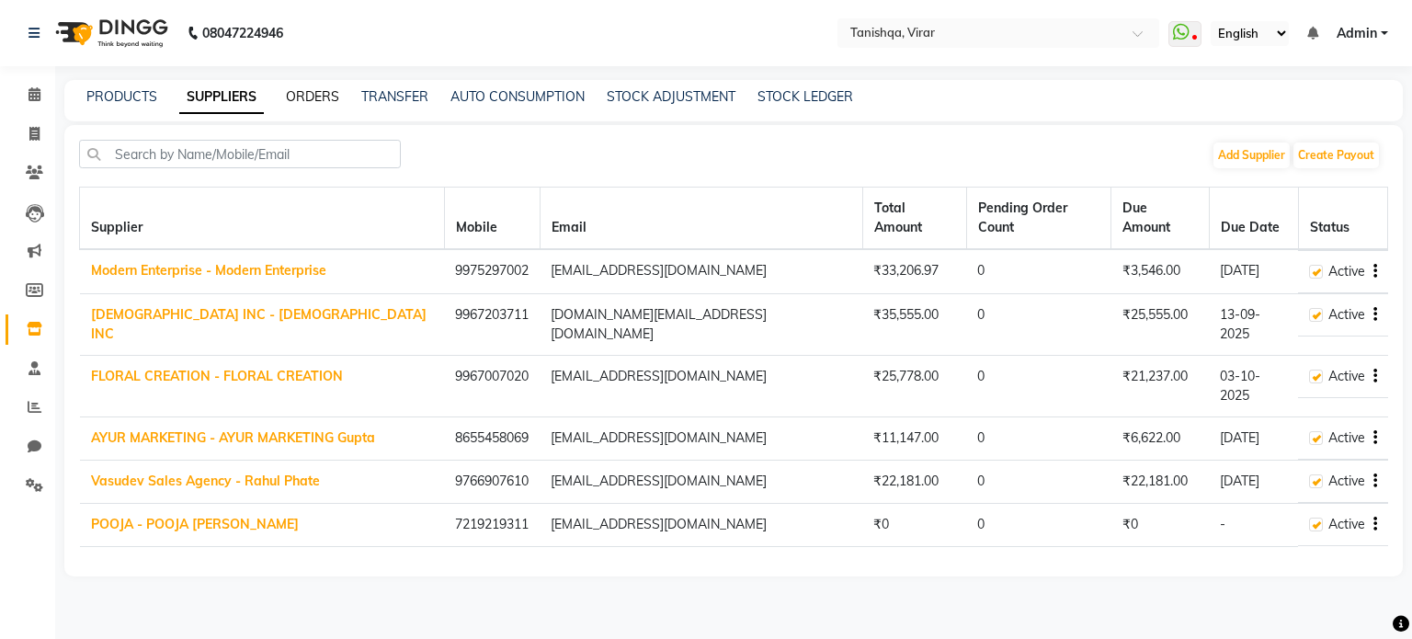
click at [303, 97] on link "ORDERS" at bounding box center [312, 96] width 53 height 17
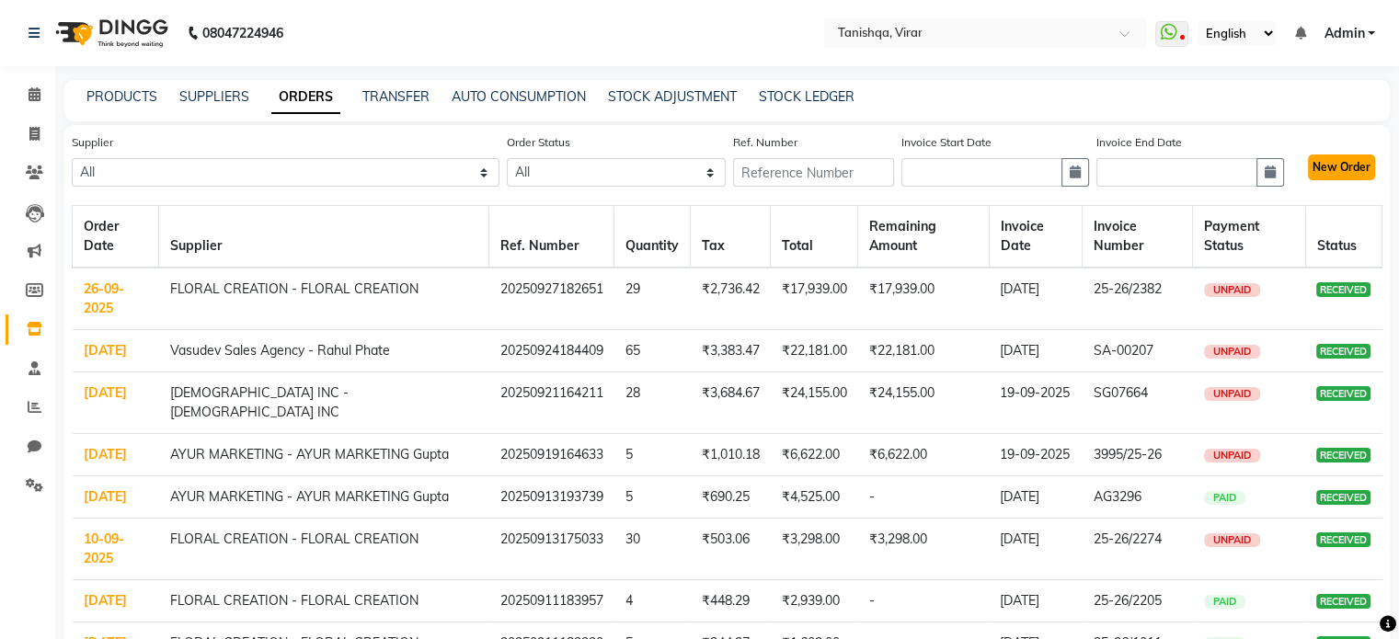
click at [1350, 163] on button "New Order" at bounding box center [1341, 167] width 67 height 26
select select "true"
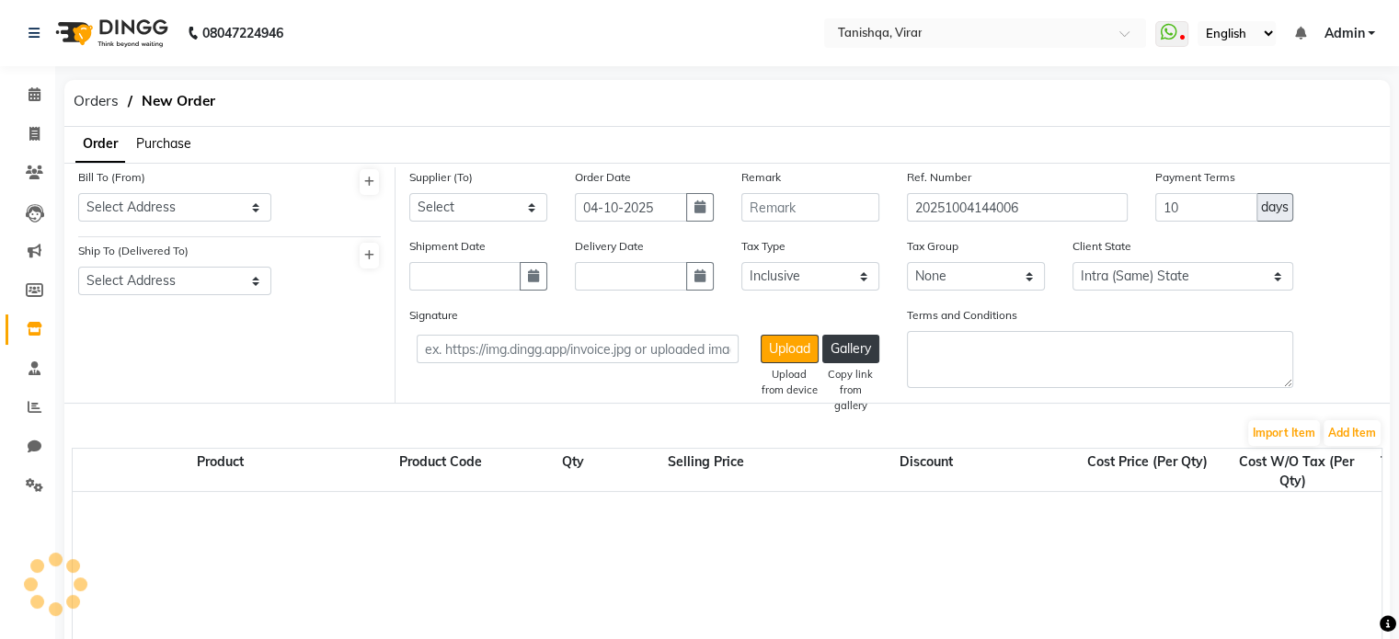
select select "3675"
click at [179, 143] on span "Purchase" at bounding box center [163, 143] width 55 height 17
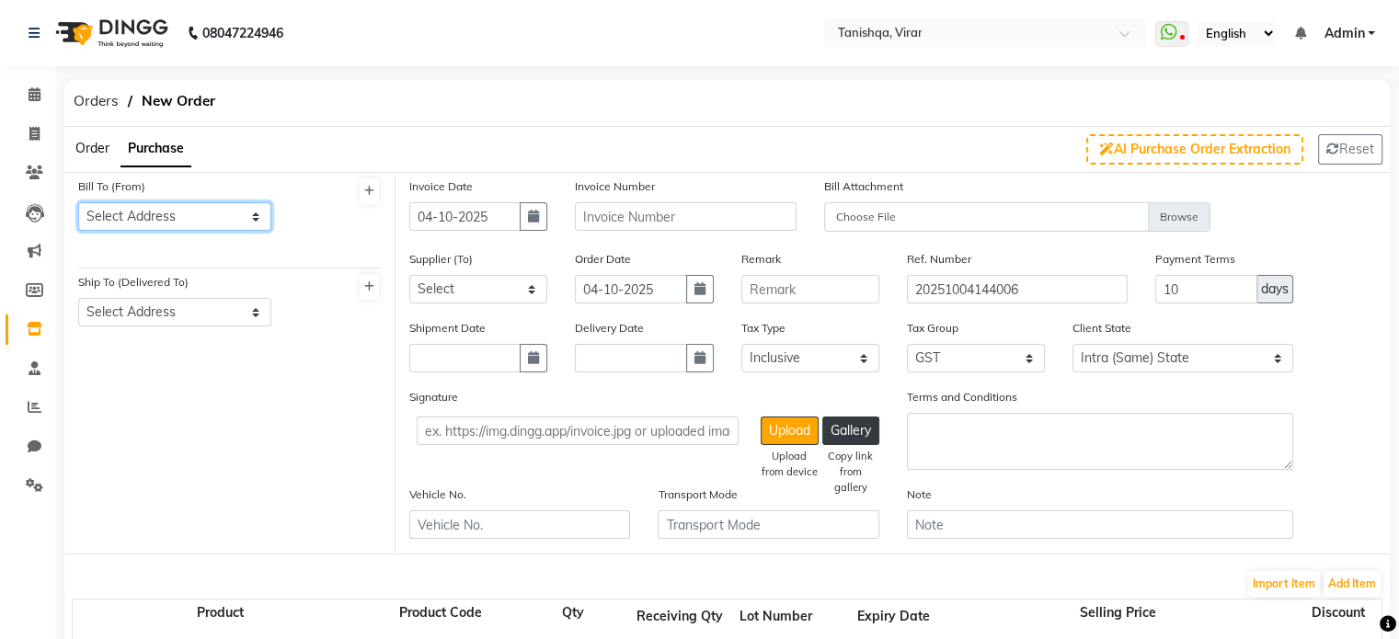
click at [155, 222] on select "Select Address MODERN ENTERPRISE PACHAL NAGAR, NALASOPARA G-21/c, Konark,Pancha…" at bounding box center [174, 216] width 193 height 29
click at [371, 188] on icon at bounding box center [369, 191] width 10 height 11
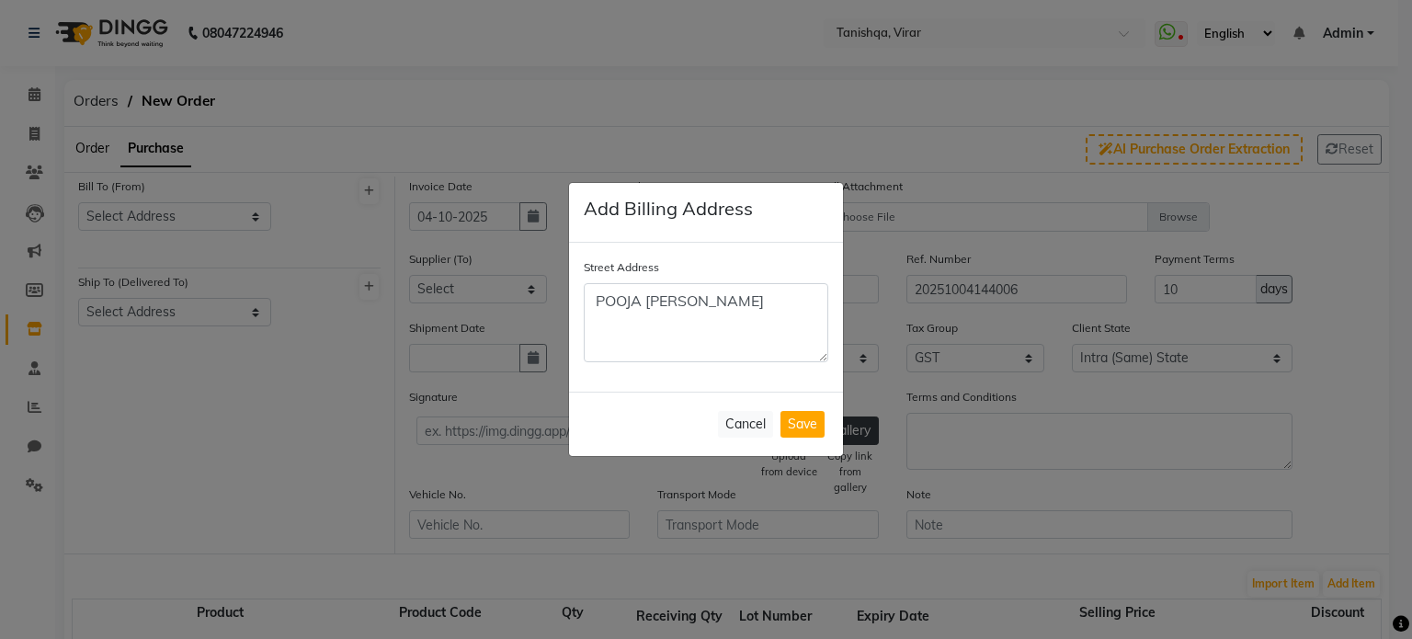
click at [603, 317] on textarea "POOJA CHHAG" at bounding box center [706, 322] width 245 height 79
click at [720, 302] on textarea "POOJA CHHAG" at bounding box center [706, 322] width 245 height 79
type textarea "POOJA CHHAG NALASOPARA WEST"
click at [805, 417] on button "Save" at bounding box center [803, 424] width 44 height 27
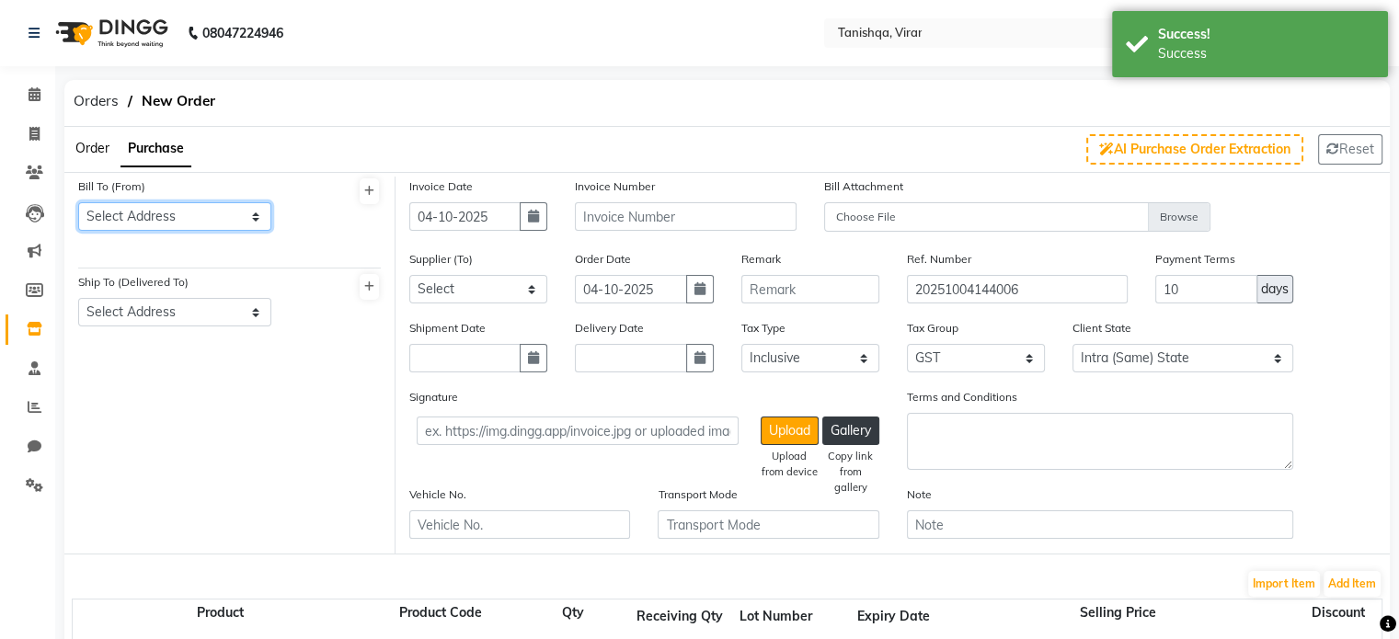
click at [123, 221] on select "Select Address MODERN ENTERPRISE PACHAL NAGAR, NALASOPARA G-21/c, Konark,Pancha…" at bounding box center [174, 216] width 193 height 29
select select "1799"
click at [78, 202] on select "Select Address MODERN ENTERPRISE PACHAL NAGAR, NALASOPARA G-21/c, Konark,Pancha…" at bounding box center [174, 216] width 193 height 29
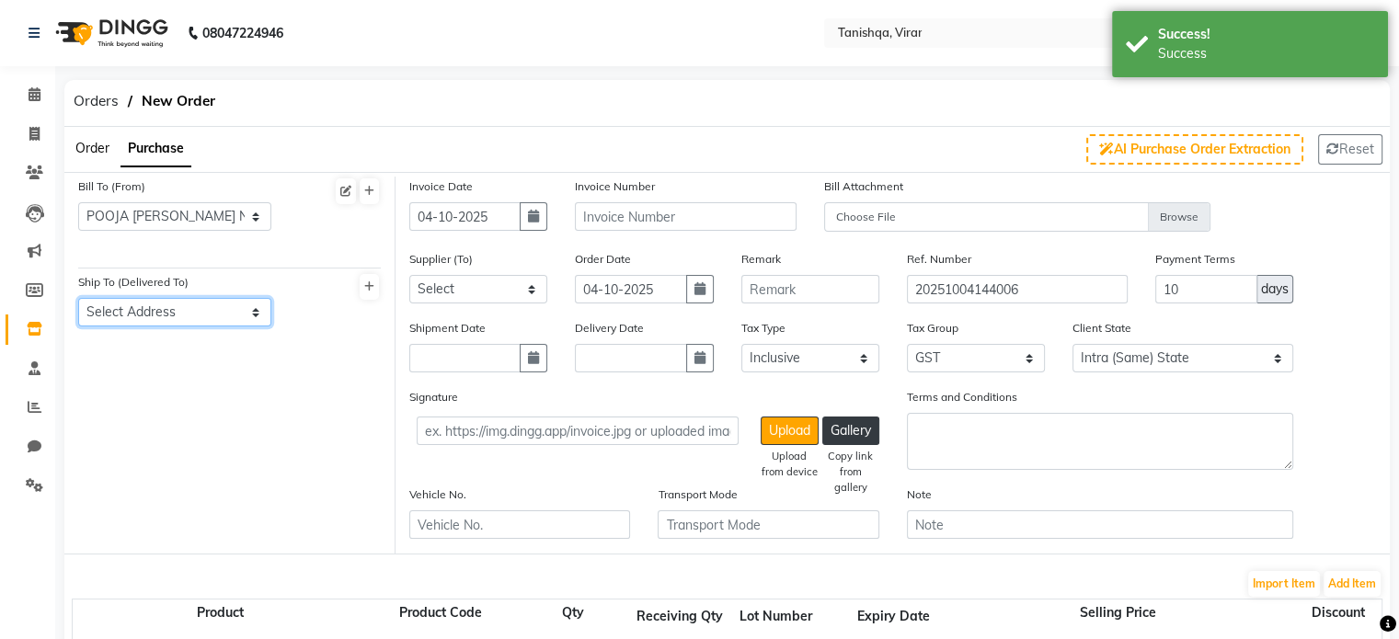
click at [120, 314] on select "Select Address G3, vishnu krupa, padma colony,virar (w)" at bounding box center [174, 312] width 193 height 29
select select "1442"
click at [78, 299] on select "Select Address G3, vishnu krupa, padma colony,virar (w)" at bounding box center [174, 312] width 193 height 29
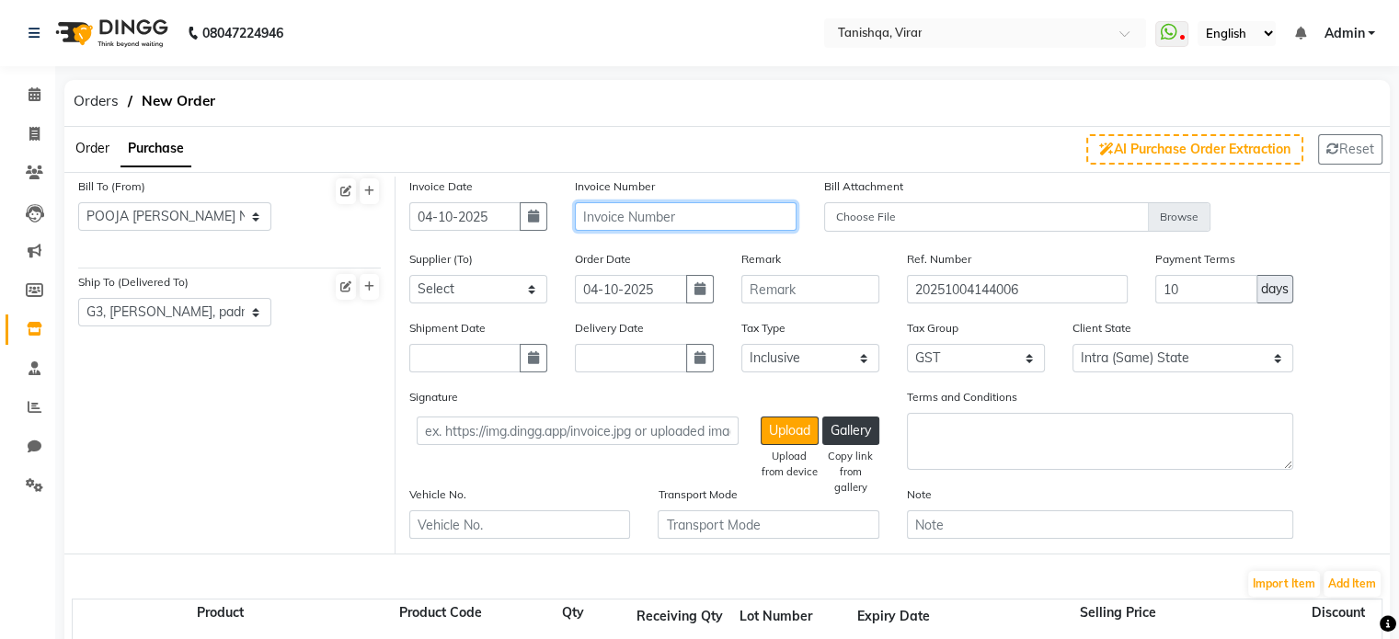
click at [644, 221] on input "text" at bounding box center [685, 216] width 221 height 29
type input "0"
type input "2025-26/004"
click at [451, 284] on select "Select Modern Enterprise - Modern Enterprise SHIVAM INC - SHIVAM INC FLORAL CRE…" at bounding box center [478, 289] width 138 height 29
select select "6076"
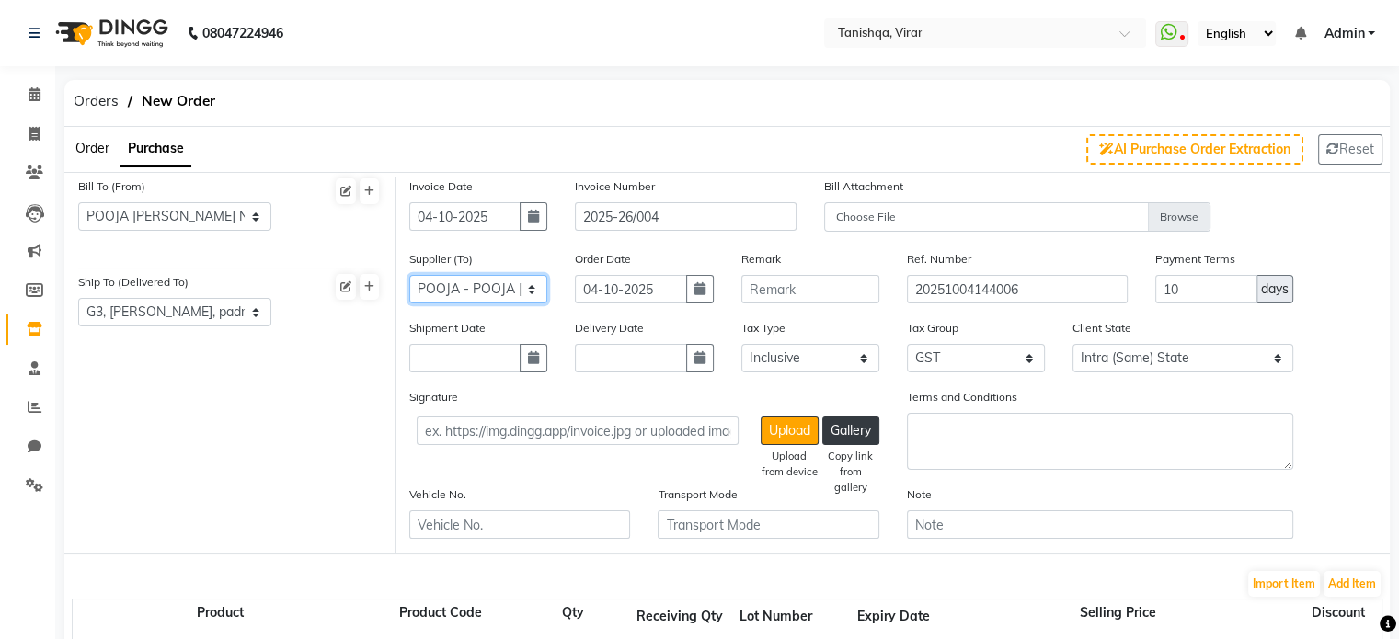
click at [409, 276] on select "Select Modern Enterprise - Modern Enterprise SHIVAM INC - SHIVAM INC FLORAL CRE…" at bounding box center [478, 289] width 138 height 29
click at [503, 297] on select "Select Modern Enterprise - Modern Enterprise SHIVAM INC - SHIVAM INC FLORAL CRE…" at bounding box center [478, 289] width 138 height 29
click at [291, 388] on div "Bill To (From) Select Address MODERN ENTERPRISE PACHAL NAGAR, NALASOPARA G-21/c…" at bounding box center [229, 365] width 331 height 377
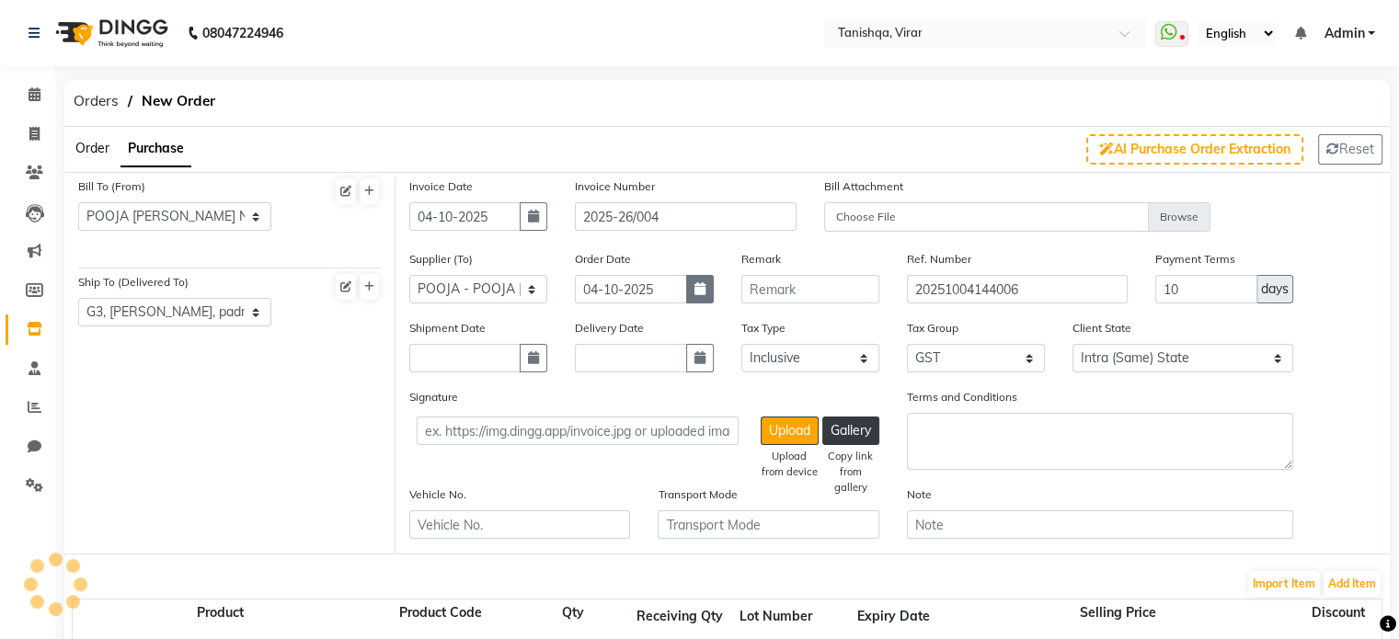
click at [695, 295] on icon "button" at bounding box center [699, 288] width 11 height 13
select select "10"
select select "2025"
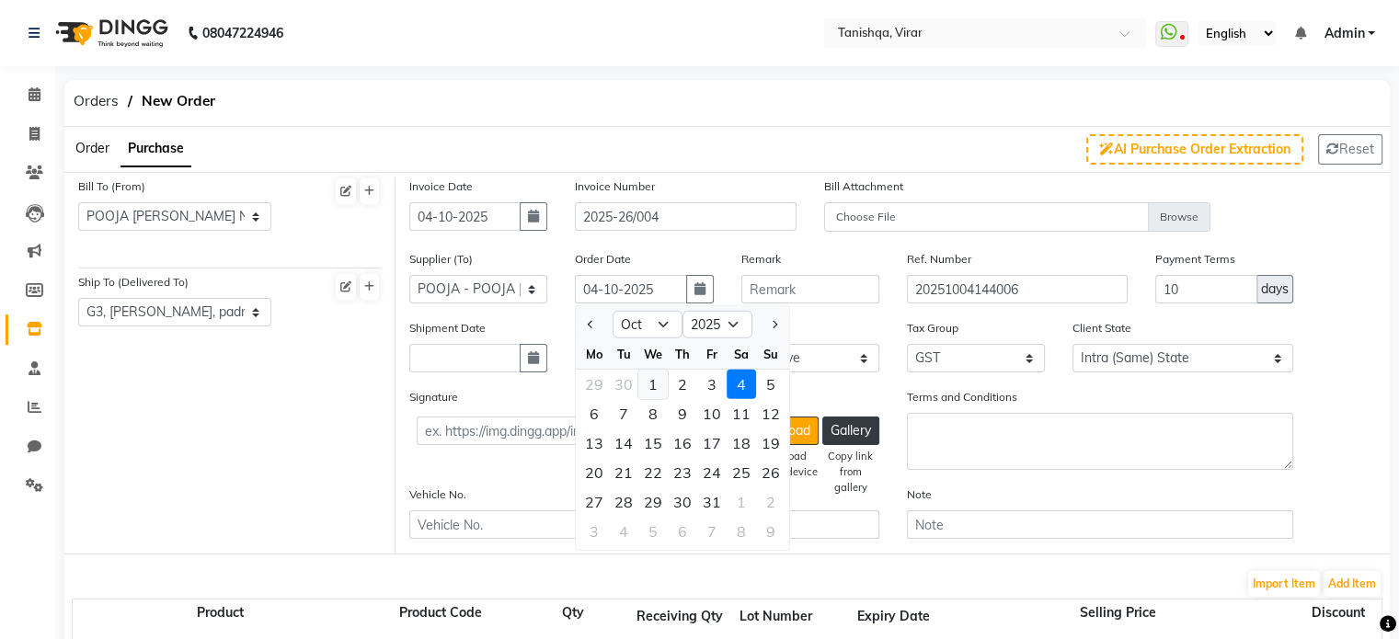
click at [651, 389] on div "1" at bounding box center [652, 384] width 29 height 29
type input "01-10-2025"
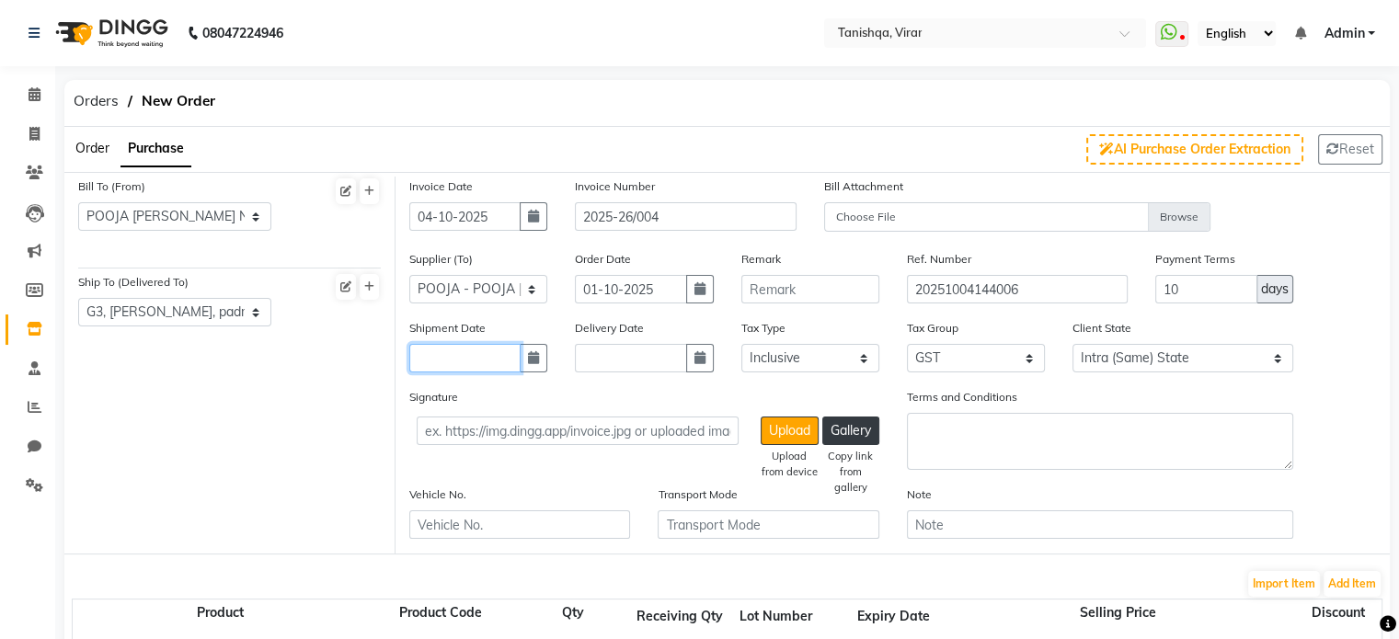
click at [426, 367] on input "text" at bounding box center [464, 358] width 111 height 29
select select "10"
select select "2025"
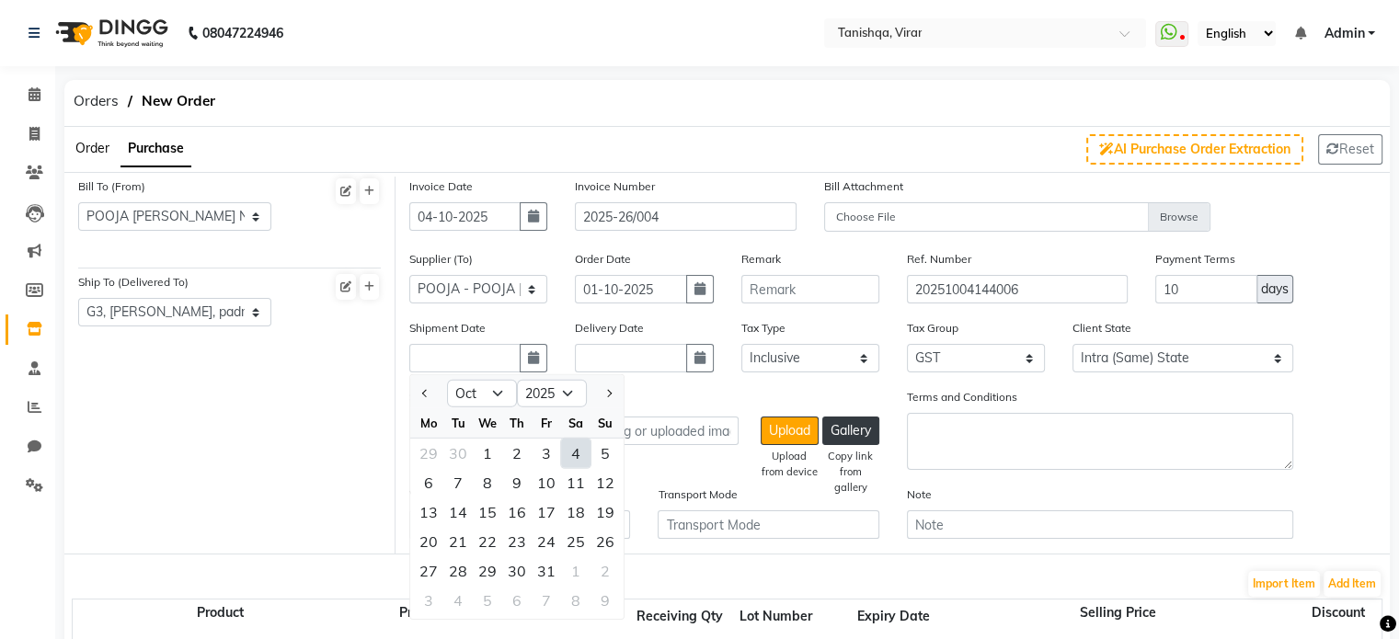
click at [577, 460] on div "4" at bounding box center [575, 453] width 29 height 29
type input "04-10-2025"
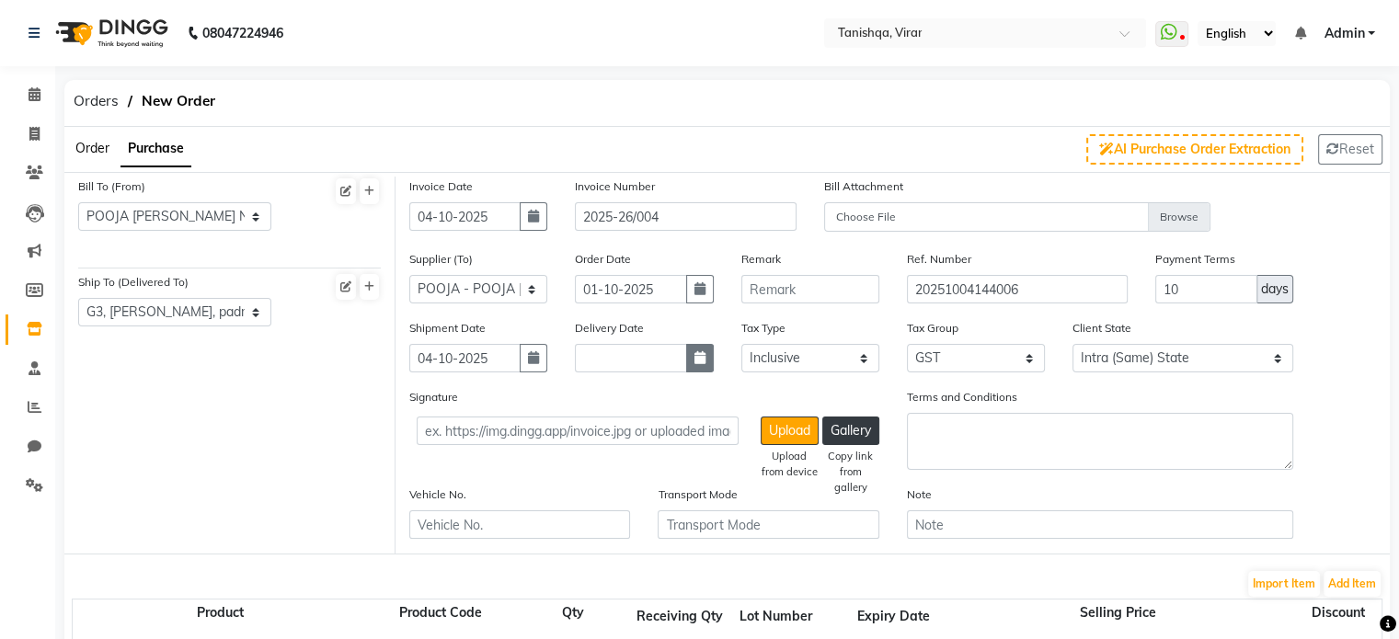
click at [696, 360] on icon "button" at bounding box center [699, 357] width 11 height 13
select select "10"
select select "2025"
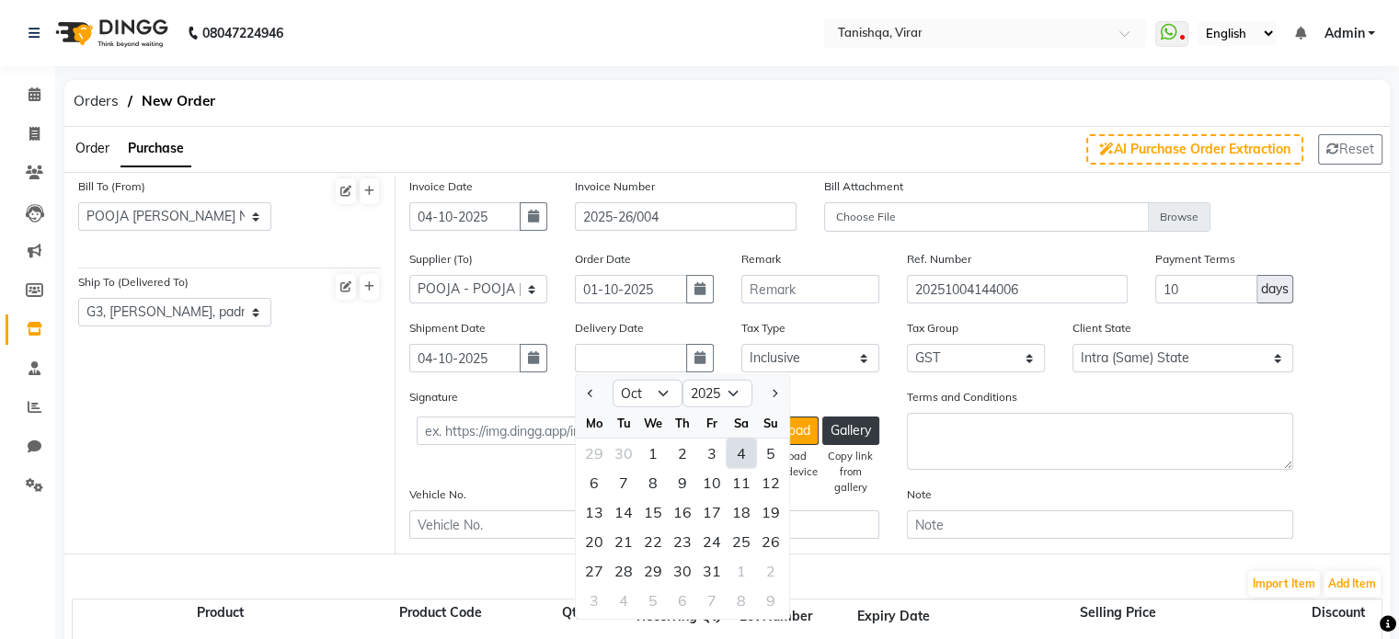
click at [739, 447] on div "4" at bounding box center [740, 453] width 29 height 29
type input "04-10-2025"
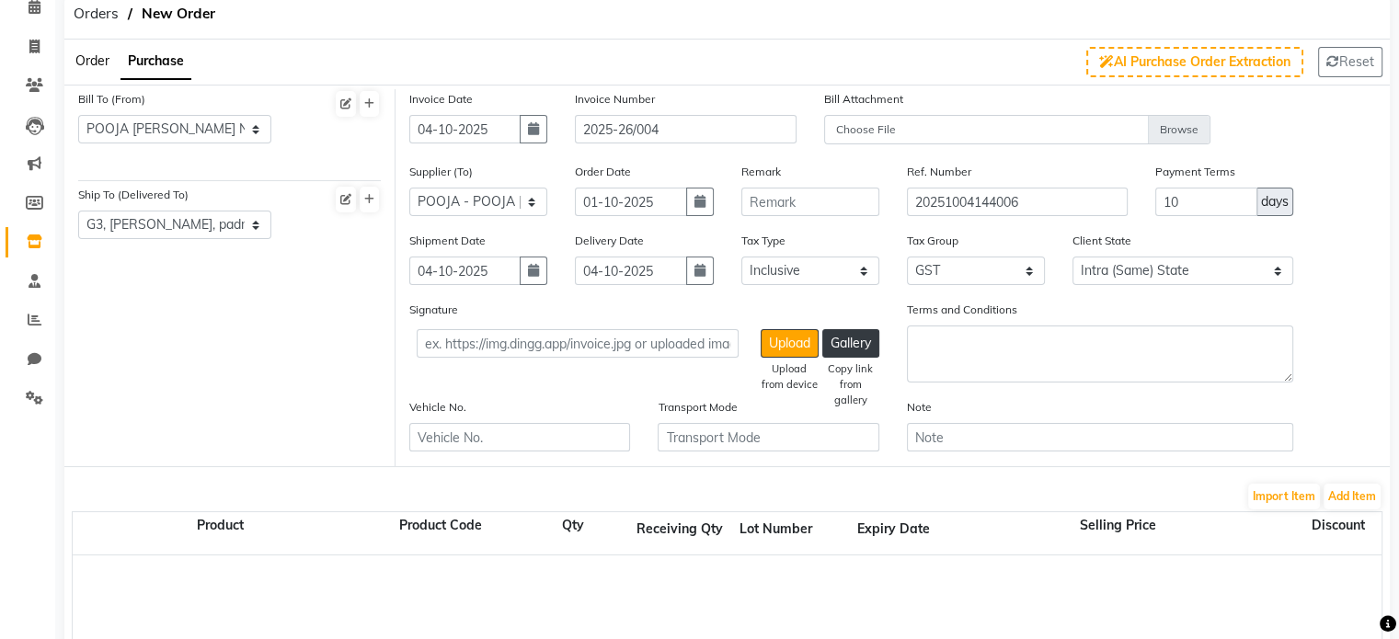
scroll to position [88, 0]
click at [1186, 198] on input "10" at bounding box center [1206, 201] width 102 height 29
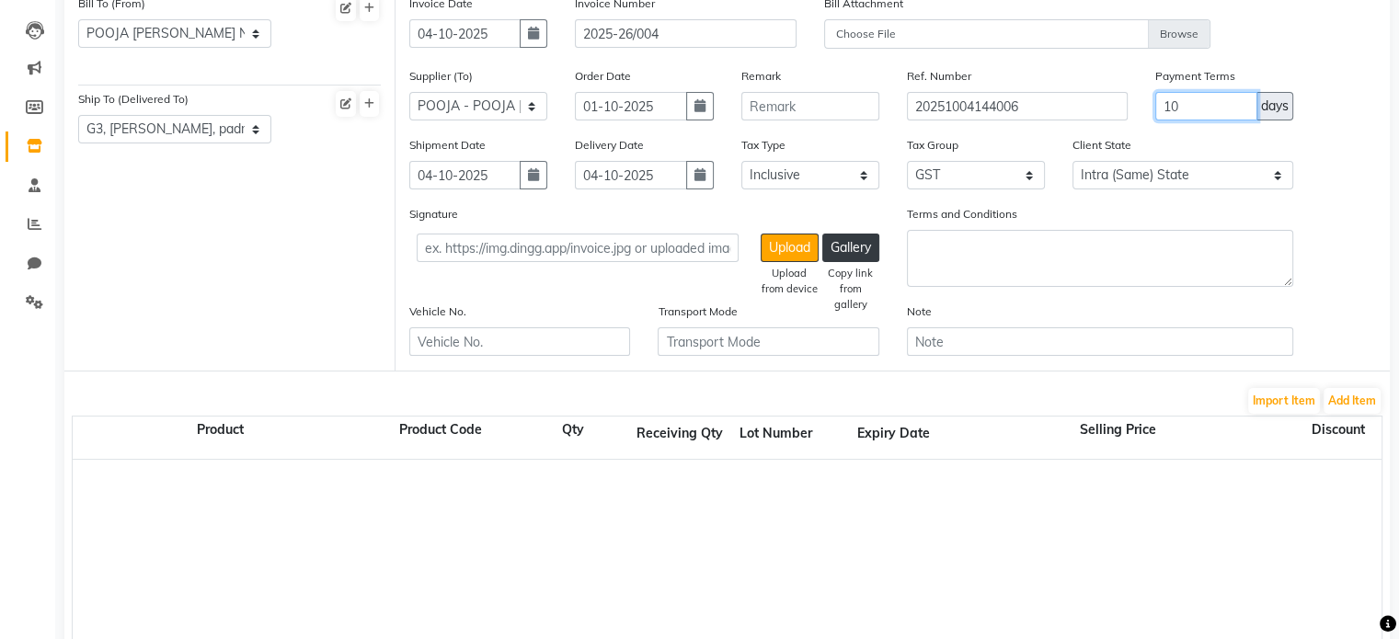
scroll to position [184, 0]
click at [1365, 400] on button "Add Item" at bounding box center [1351, 400] width 57 height 26
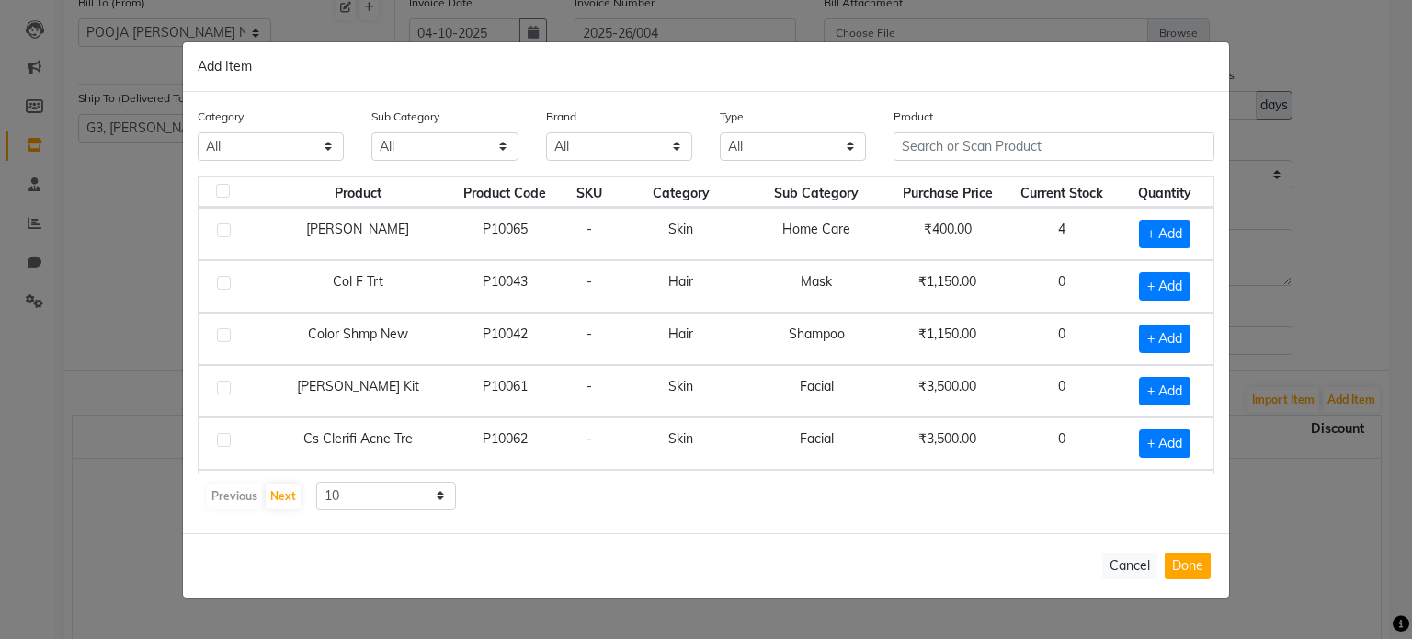
click at [246, 148] on select "All Hair Skin Makeup Personal Care Appliances Beard Waxing Disposable Threading…" at bounding box center [271, 146] width 146 height 29
select select "1504701100"
click at [198, 132] on select "All Hair Skin Makeup Personal Care Appliances Beard Waxing Disposable Threading…" at bounding box center [271, 146] width 146 height 29
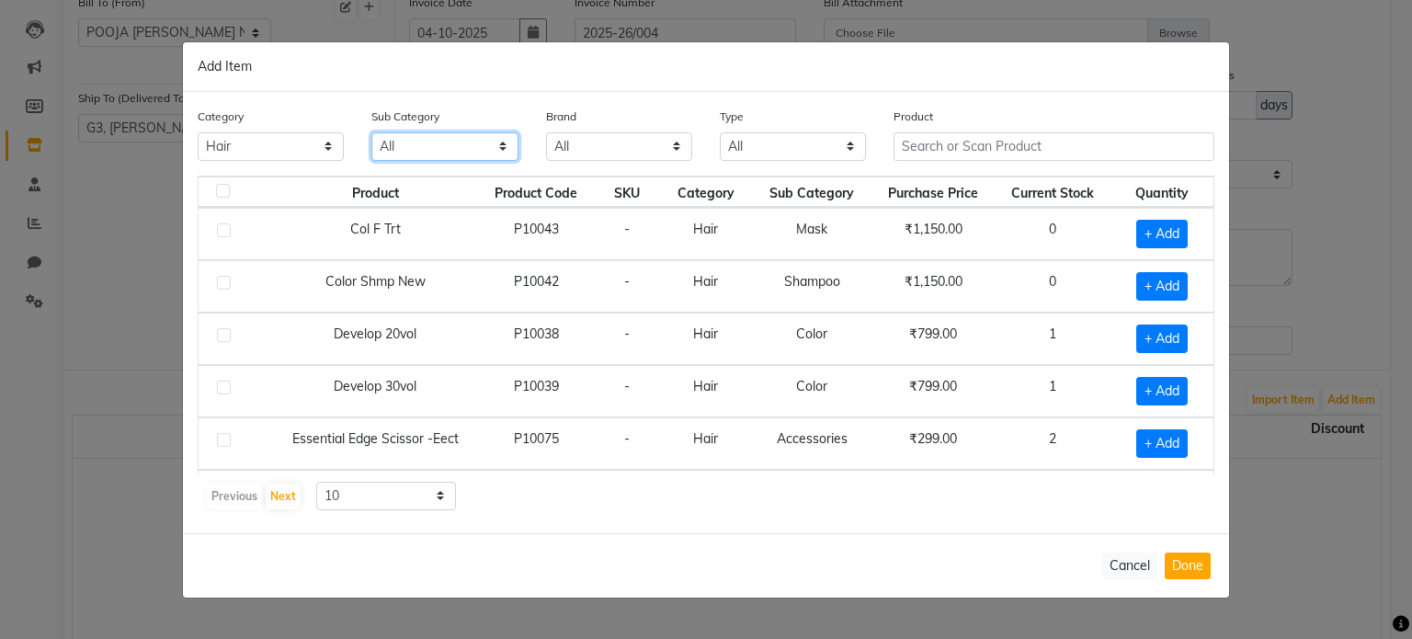
click at [419, 147] on select "All Conditioner Shampoo Cream Mask Oil Serum Color Appliances Treatment Styling…" at bounding box center [444, 146] width 146 height 29
select select "1504701101"
click at [371, 132] on select "All Conditioner Shampoo Cream Mask Oil Serum Color Appliances Treatment Styling…" at bounding box center [444, 146] width 146 height 29
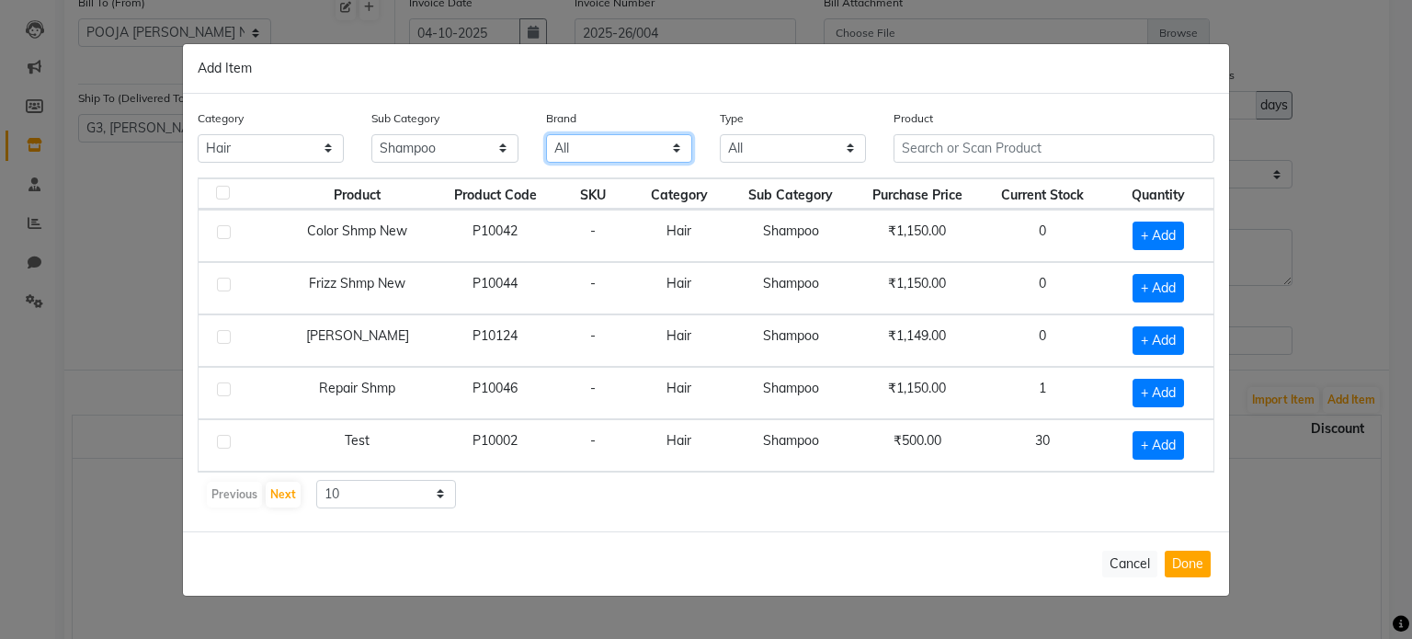
click at [632, 143] on select "All Code Skin Matrix Mr Barber Nadiyon Nisarg Rahul Phate Rica Schwarzkopf Sere…" at bounding box center [619, 148] width 146 height 29
select select "nadiyon"
click at [546, 136] on select "All Code Skin Matrix Mr Barber Nadiyon Nisarg Rahul Phate Rica Schwarzkopf Sere…" at bounding box center [619, 148] width 146 height 29
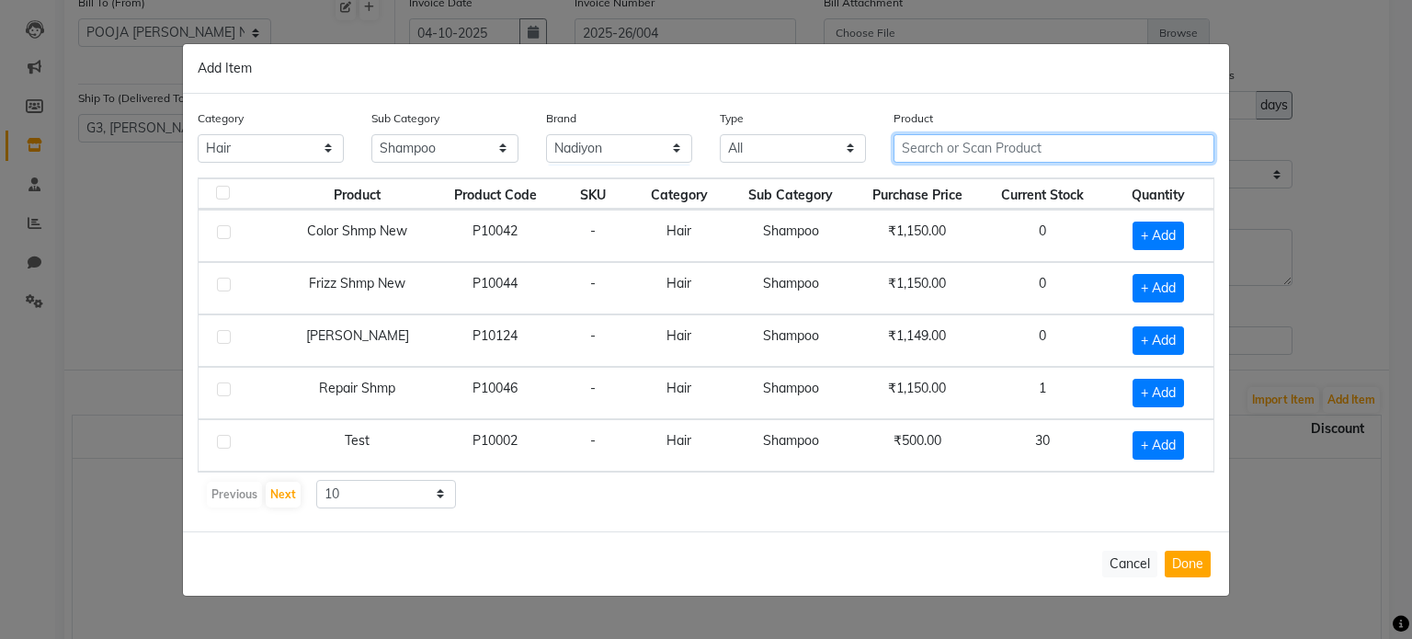
click at [945, 146] on input "text" at bounding box center [1054, 148] width 321 height 29
click at [913, 145] on input "text" at bounding box center [1054, 148] width 321 height 29
type input "NADIYON"
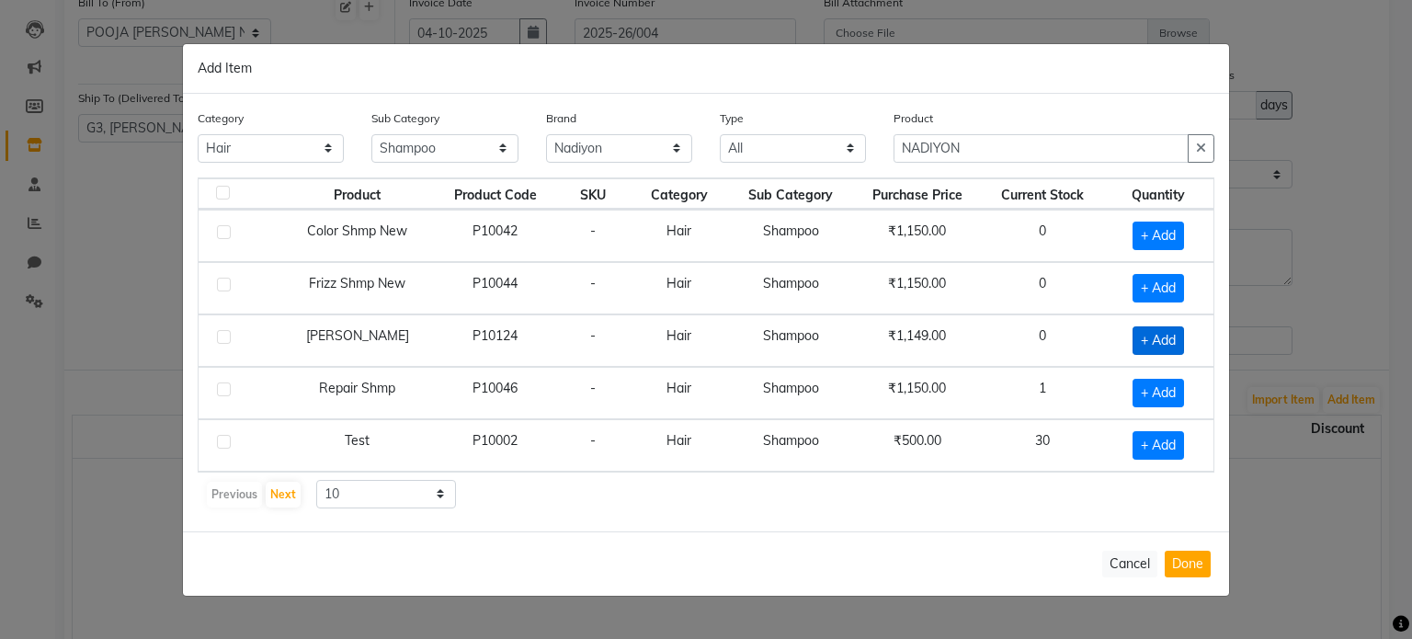
click at [1158, 337] on span "+ Add" at bounding box center [1158, 340] width 51 height 29
checkbox input "true"
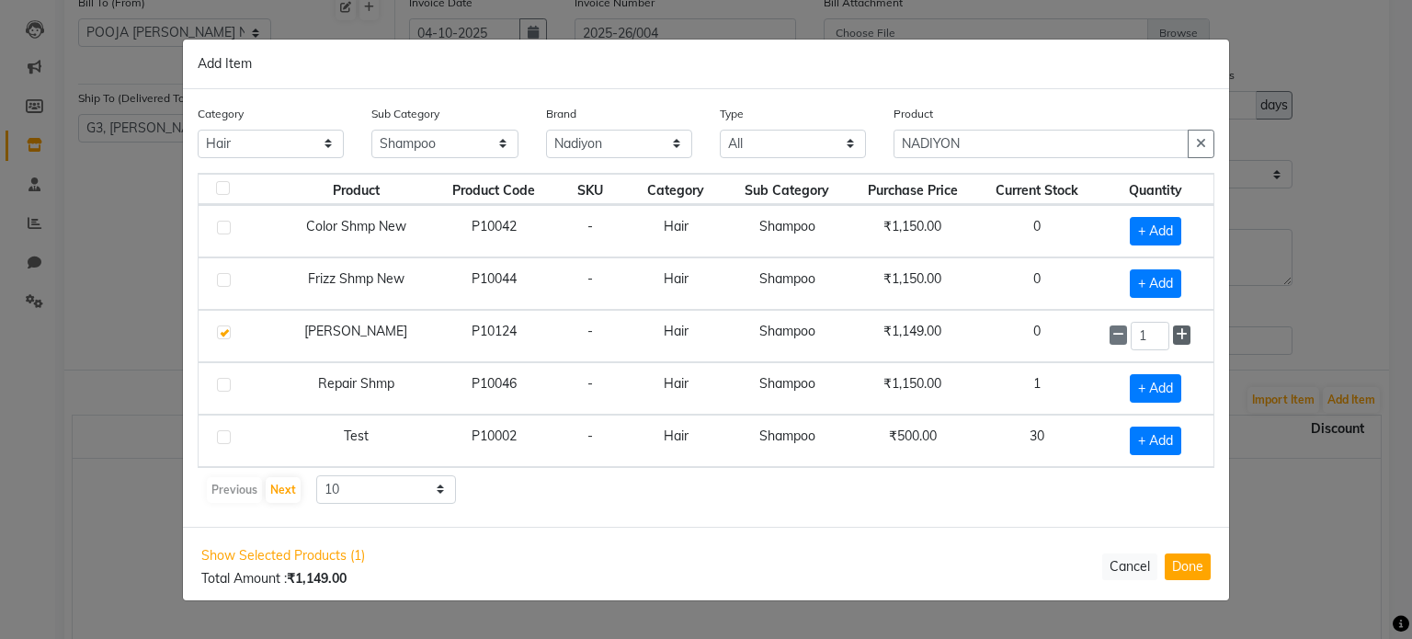
click at [1187, 336] on icon at bounding box center [1182, 334] width 12 height 13
type input "3"
click at [1196, 562] on button "Done" at bounding box center [1188, 567] width 46 height 27
select select "3675"
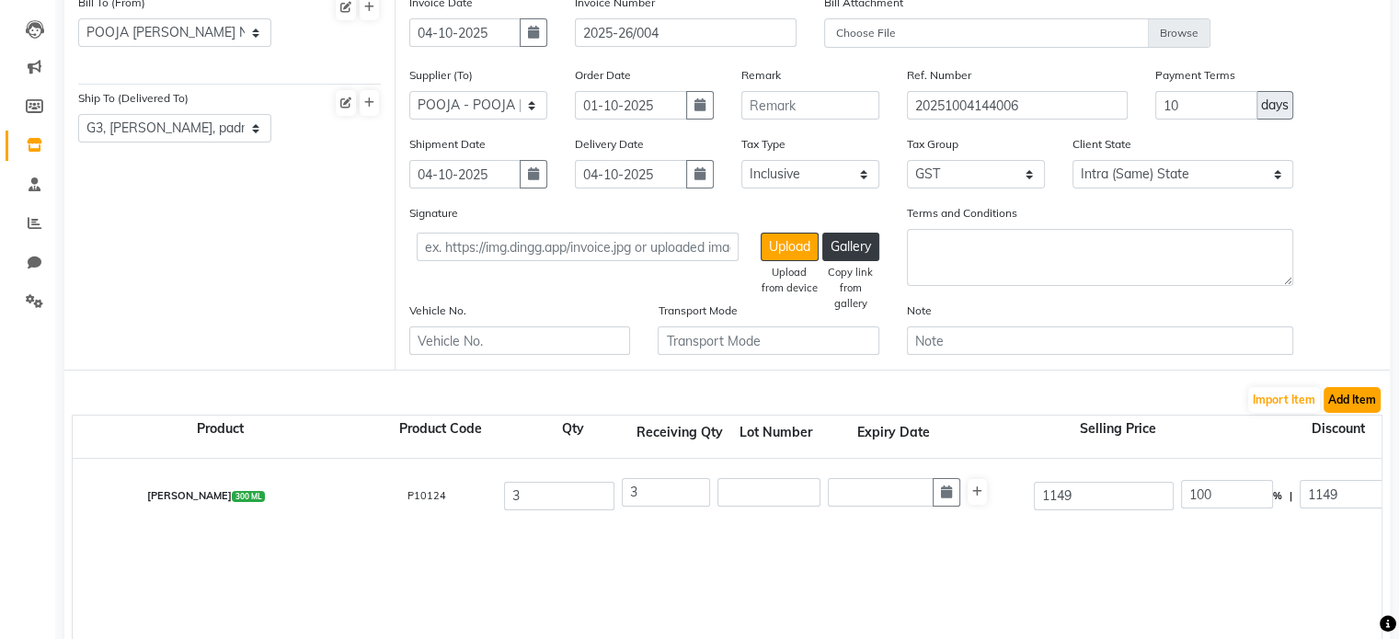
click at [1340, 406] on button "Add Item" at bounding box center [1351, 400] width 57 height 26
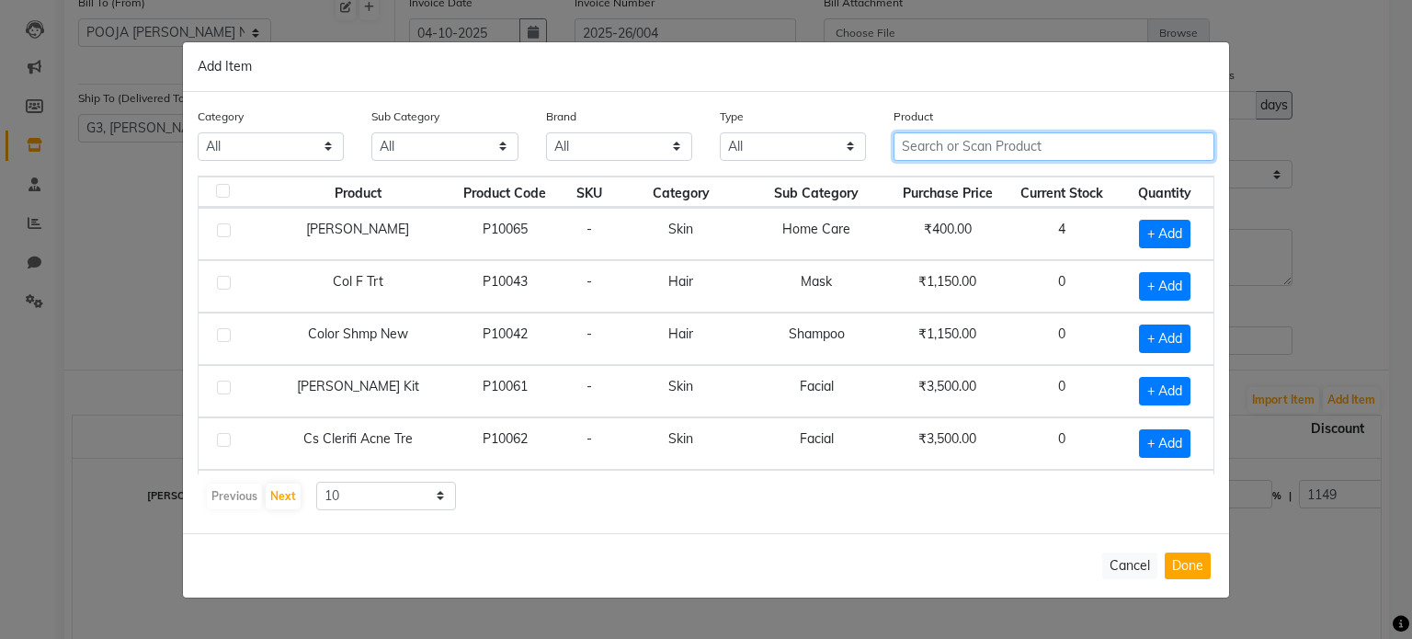
click at [1012, 134] on input "text" at bounding box center [1054, 146] width 321 height 29
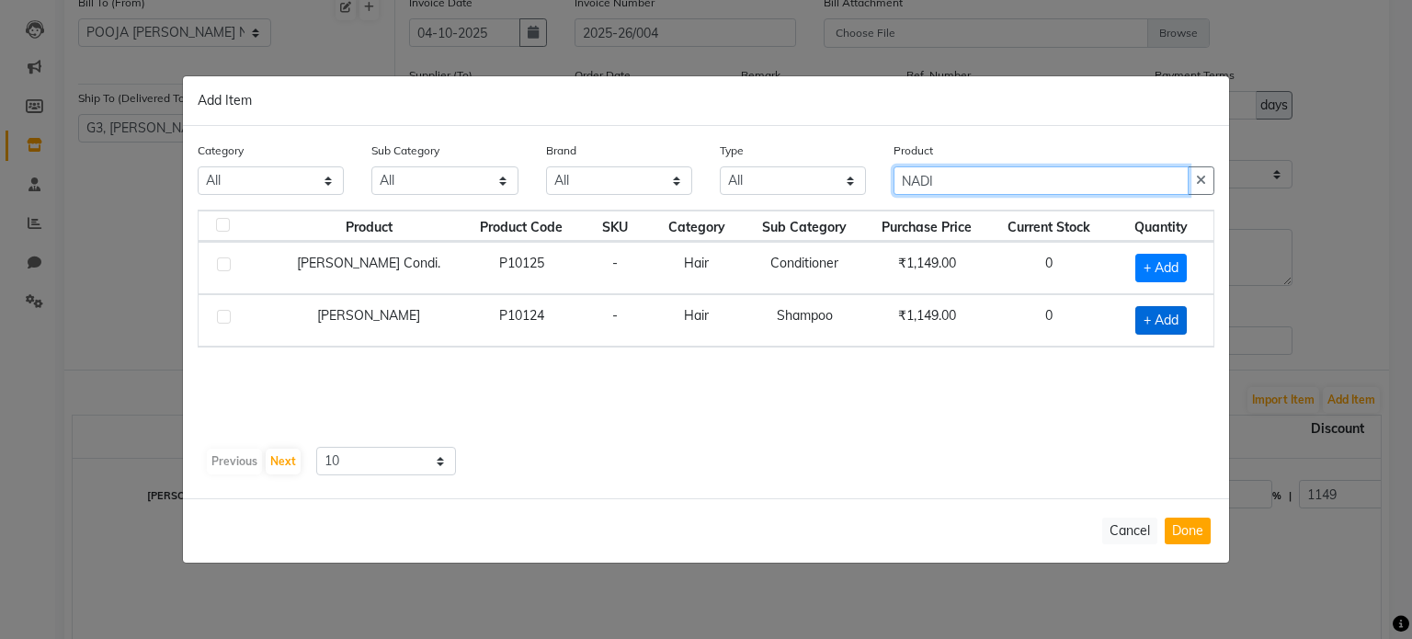
type input "NADI"
click at [1148, 308] on span "+ Add" at bounding box center [1161, 320] width 51 height 29
checkbox input "true"
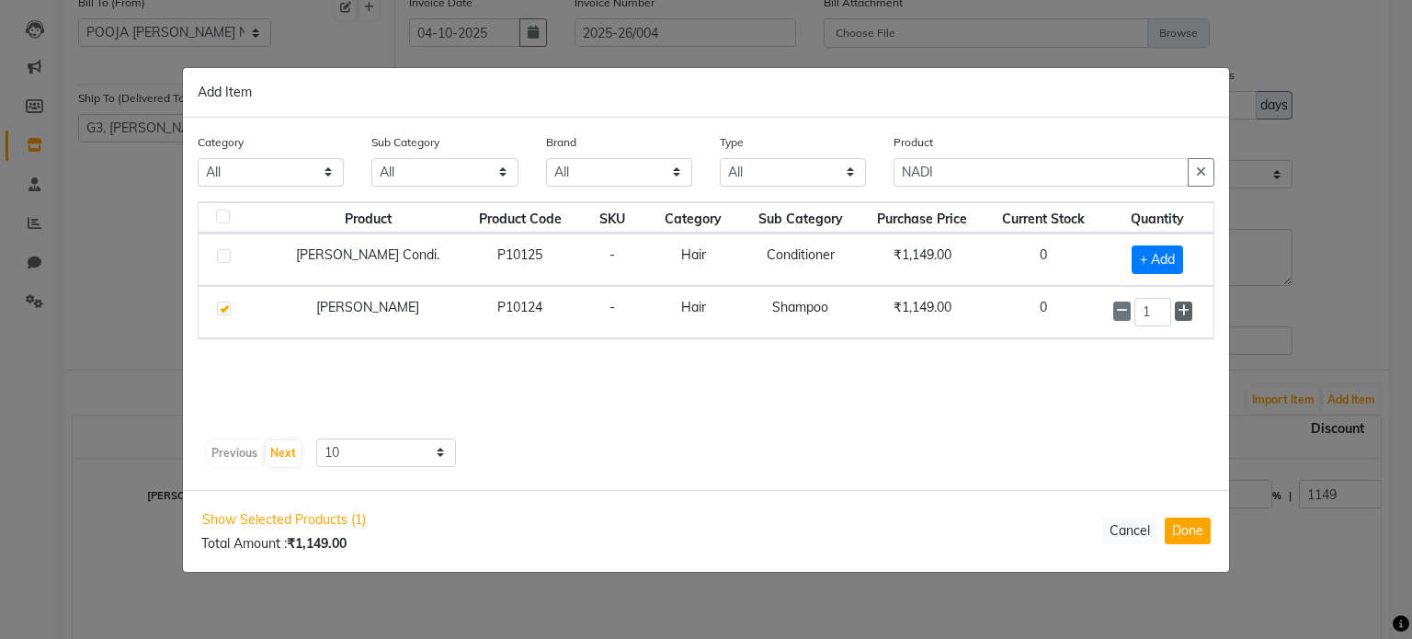
click at [1182, 309] on icon at bounding box center [1184, 310] width 12 height 13
click at [1182, 309] on icon at bounding box center [1184, 311] width 12 height 13
type input "3"
click at [1144, 257] on span "+ Add" at bounding box center [1157, 260] width 51 height 29
checkbox input "true"
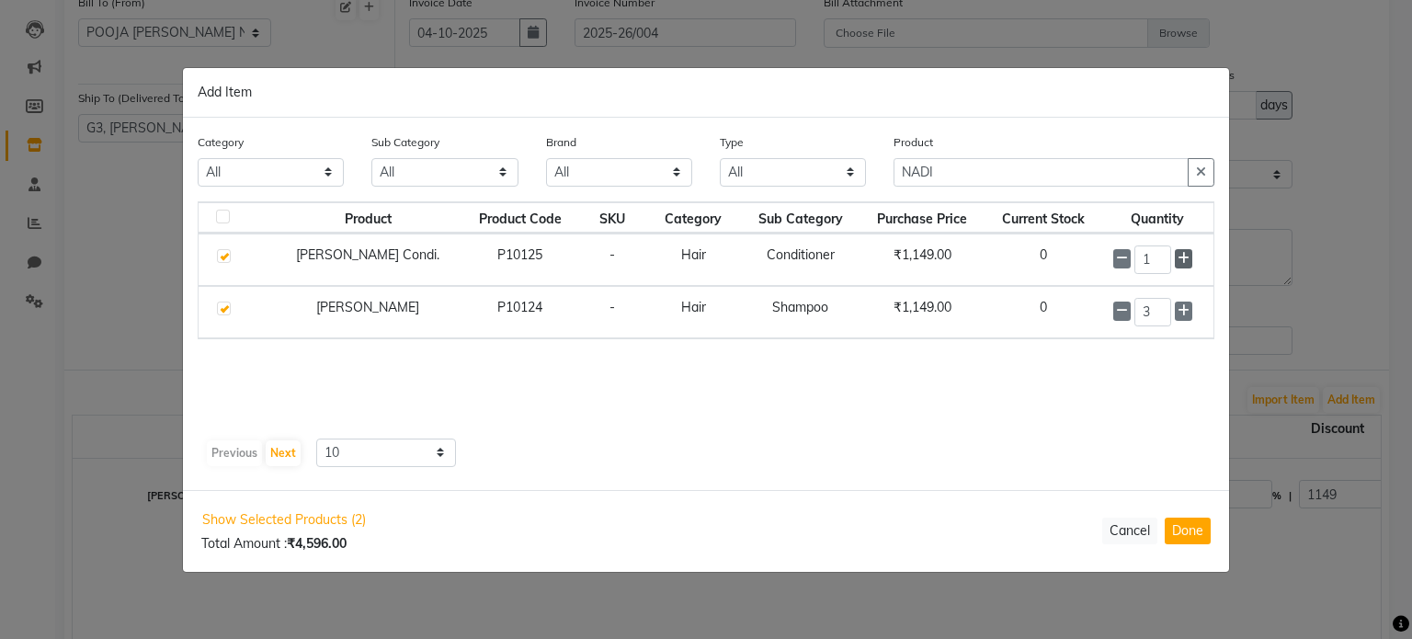
click at [1181, 252] on icon at bounding box center [1184, 258] width 12 height 13
click at [1181, 253] on icon at bounding box center [1184, 259] width 12 height 13
type input "3"
click at [1188, 531] on button "Done" at bounding box center [1188, 531] width 46 height 27
select select "3675"
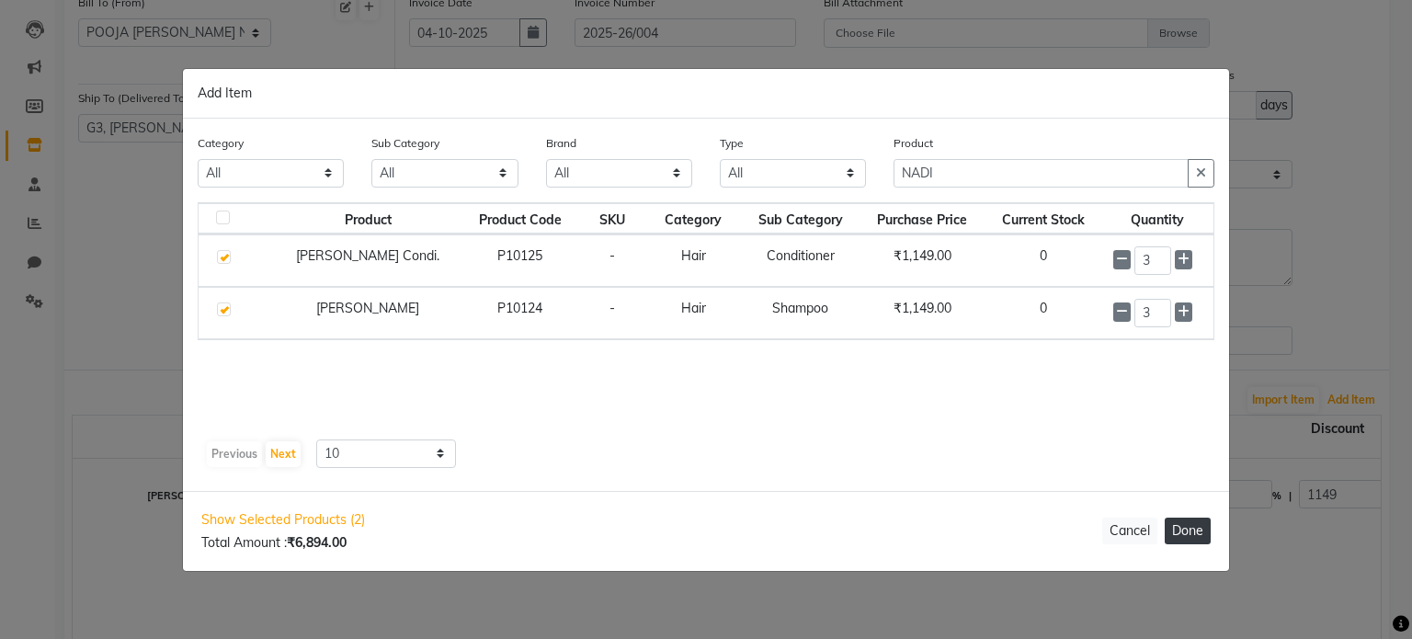
select select "3675"
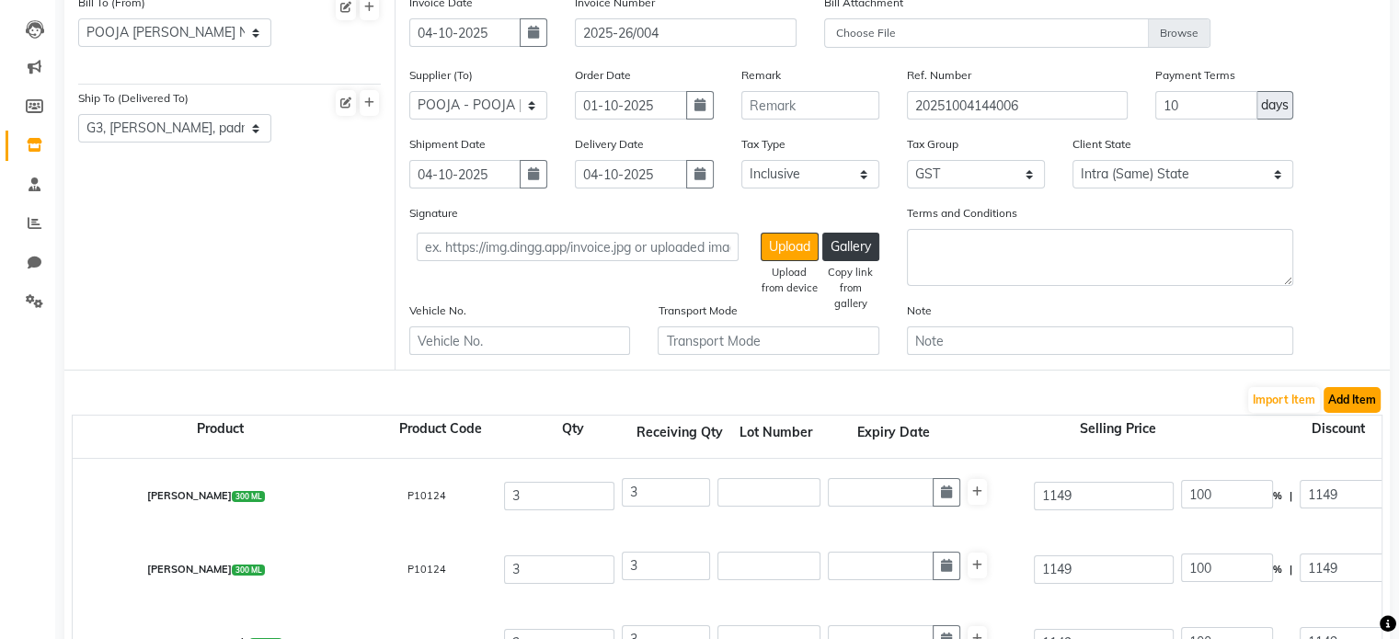
click at [1337, 404] on button "Add Item" at bounding box center [1351, 400] width 57 height 26
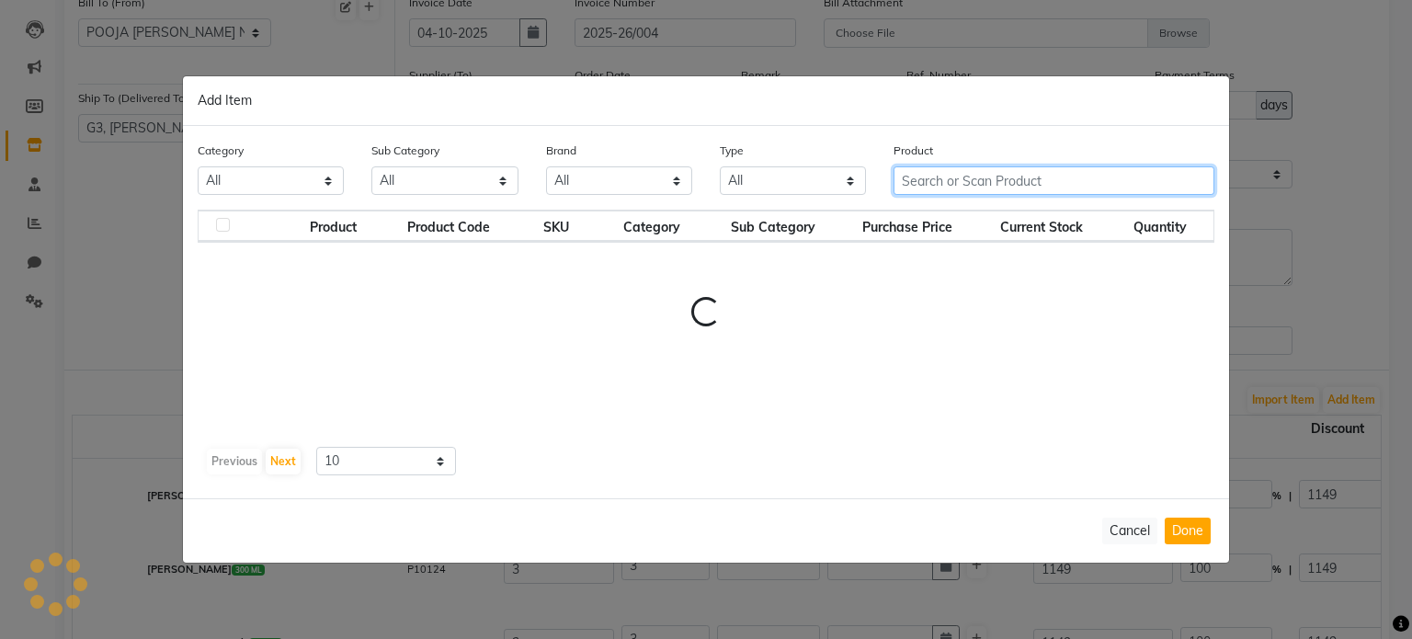
click at [1065, 181] on div "Category All Hair Skin Makeup Personal Care Appliances Beard Waxing Disposable …" at bounding box center [706, 312] width 1046 height 372
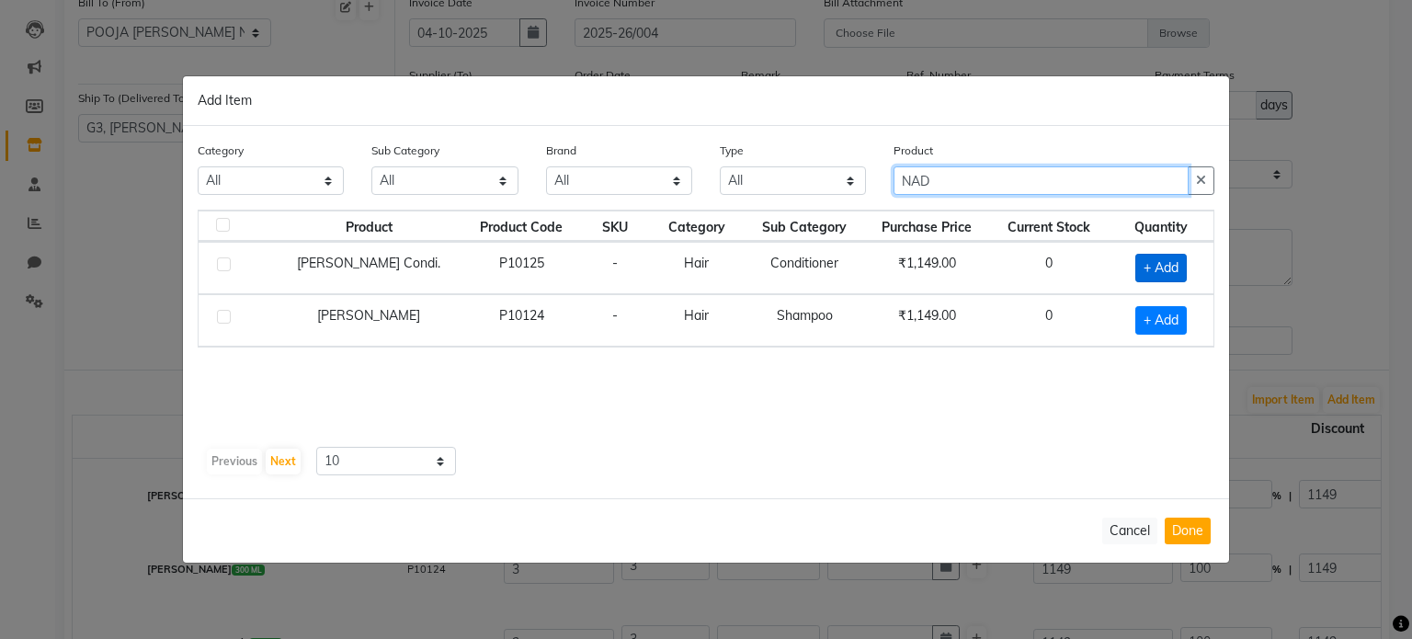
type input "NAD"
click at [1157, 268] on span "+ Add" at bounding box center [1161, 268] width 51 height 29
checkbox input "true"
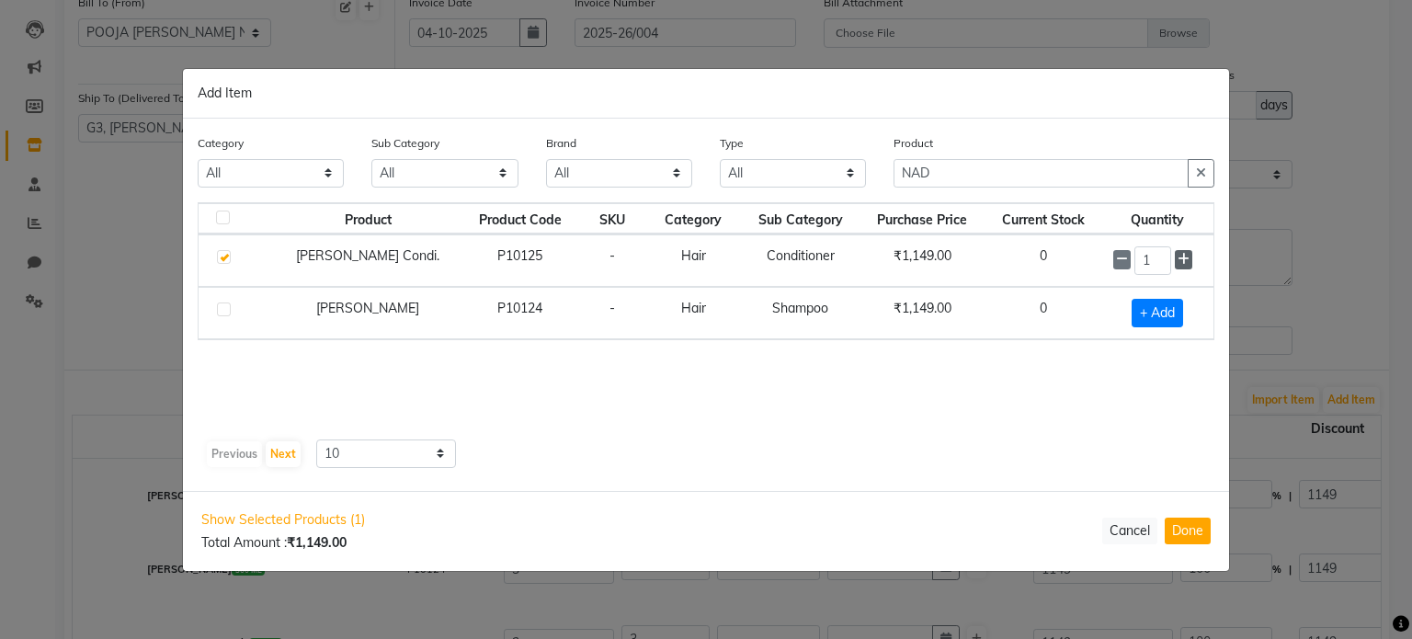
click at [1189, 254] on icon at bounding box center [1184, 259] width 12 height 13
type input "3"
click at [1197, 522] on button "Done" at bounding box center [1188, 531] width 46 height 27
select select "3675"
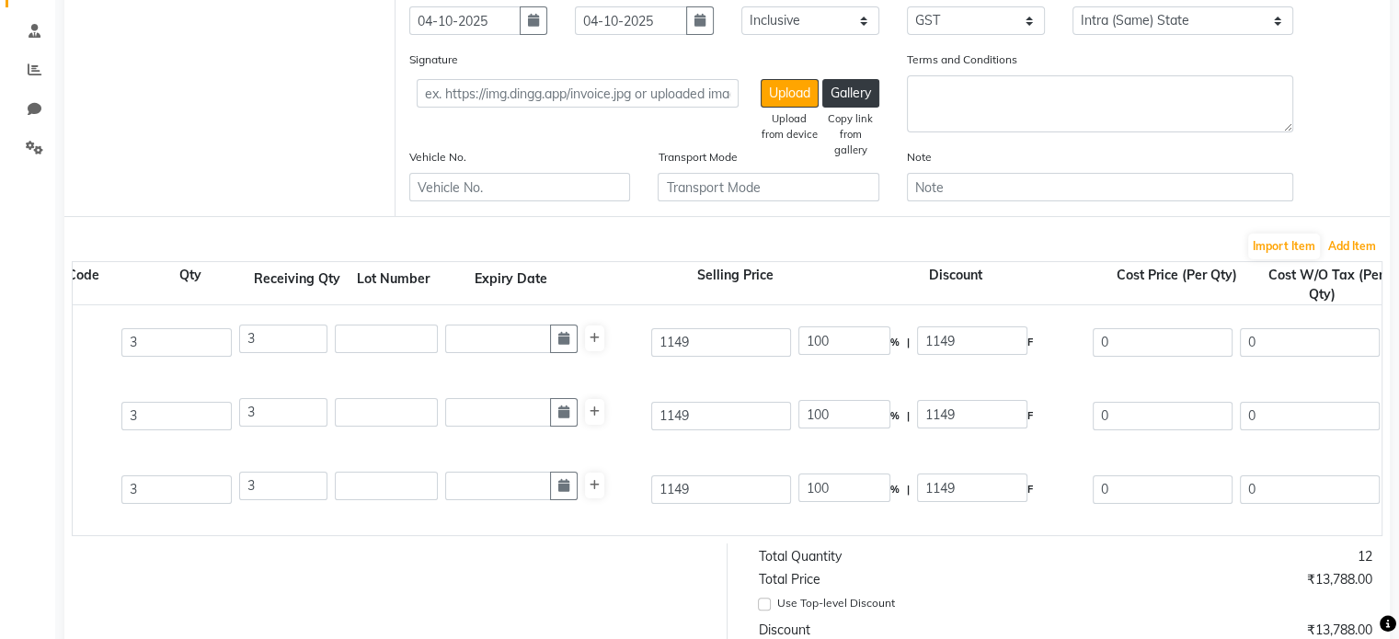
scroll to position [0, 383]
click at [842, 339] on input "100" at bounding box center [844, 340] width 92 height 29
type input "1"
type input "0"
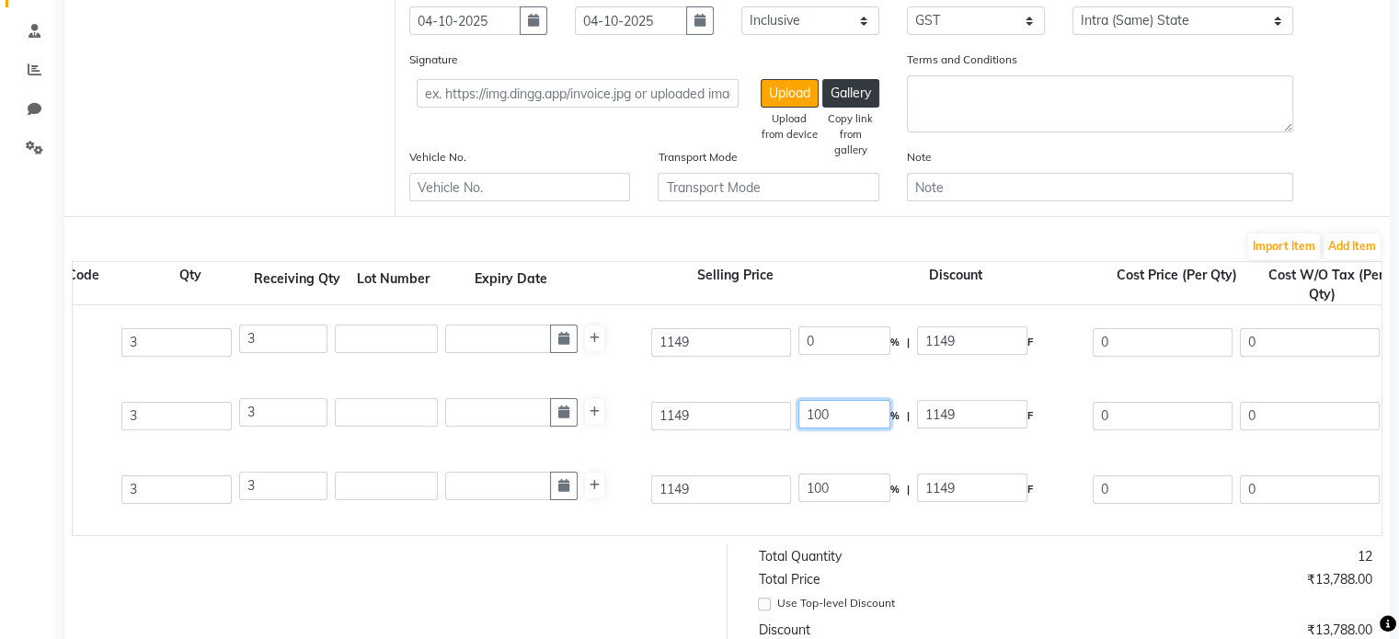
type input "1149"
type input "973.73"
type input "2921.19"
type input "525.81"
type input "3447"
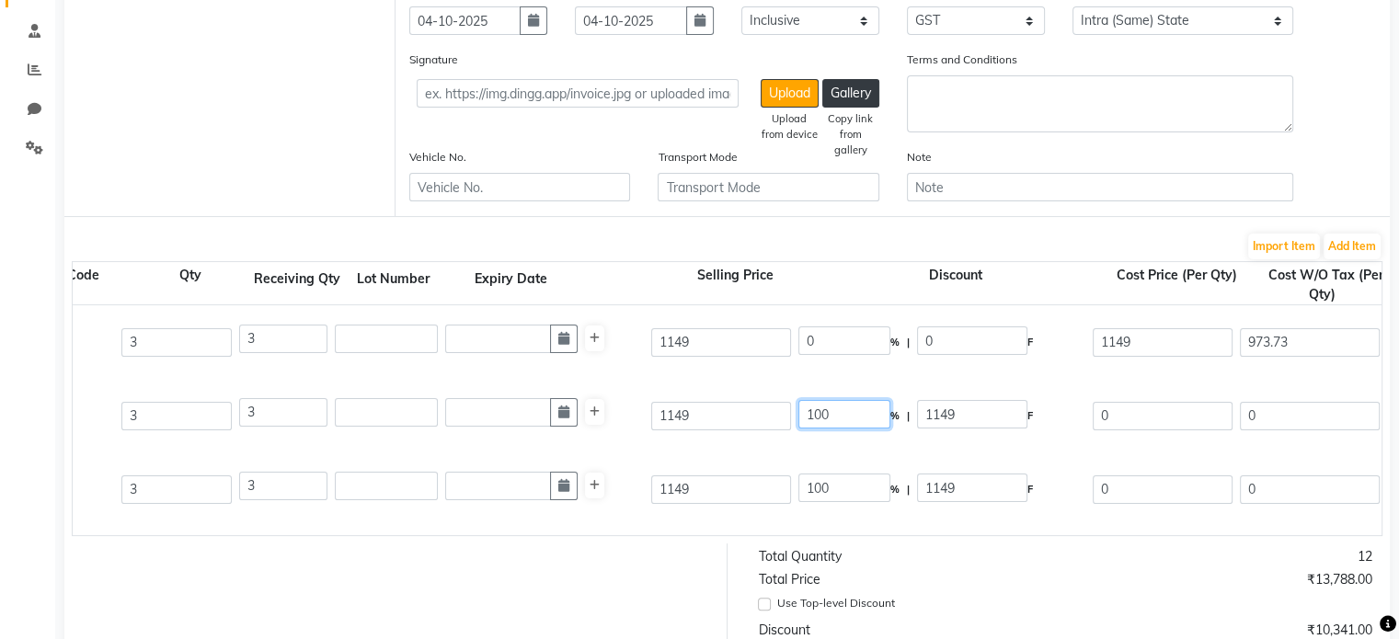
click at [861, 422] on input "100" at bounding box center [844, 414] width 92 height 29
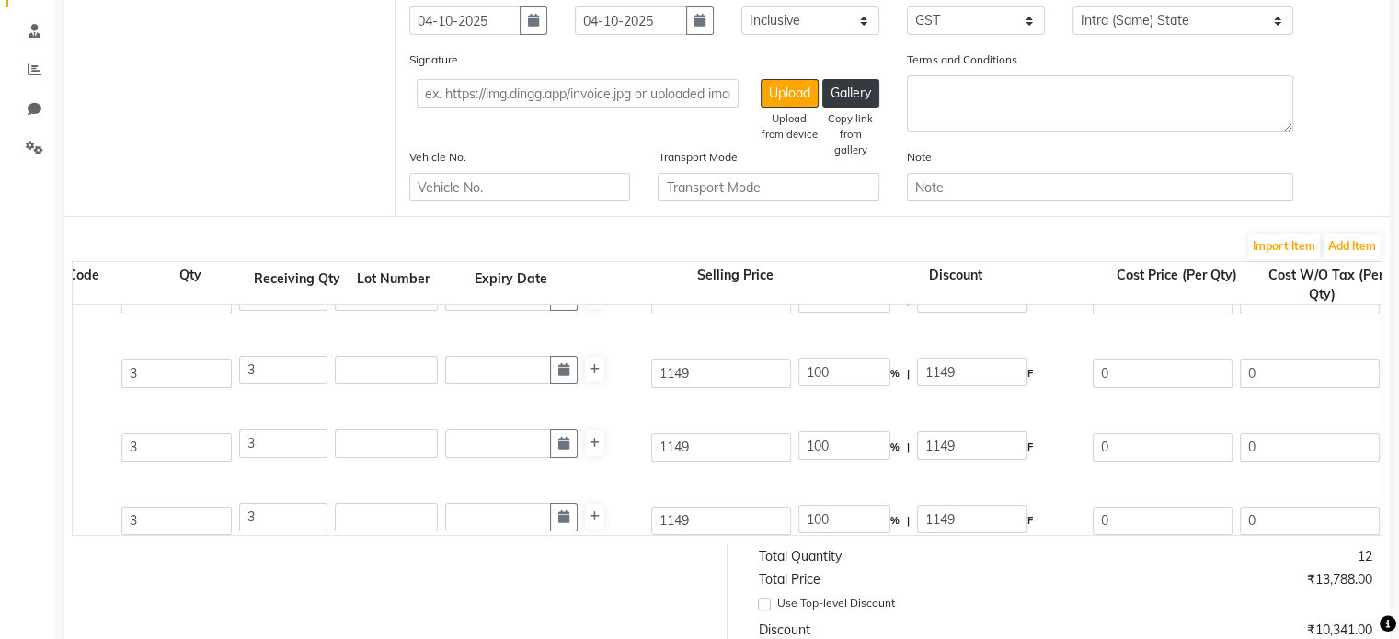
scroll to position [45, 0]
click at [853, 448] on input "100" at bounding box center [844, 442] width 92 height 29
type input "1"
type input "0"
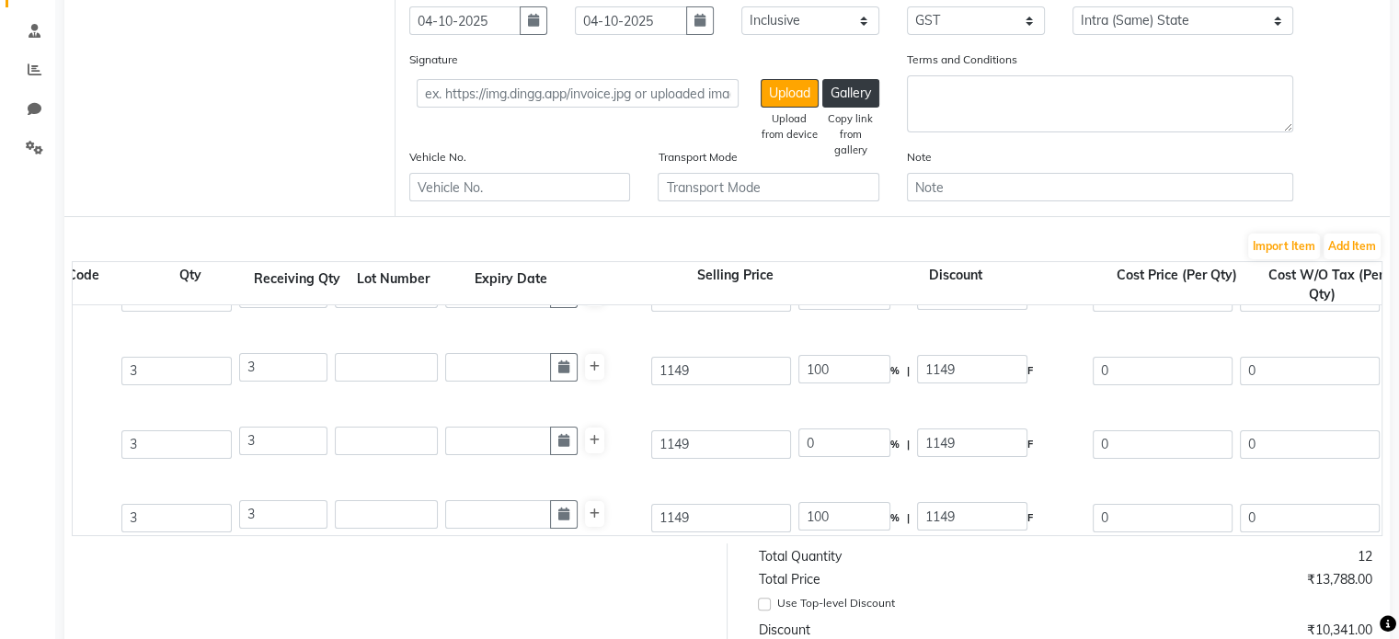
type input "0"
type input "1149"
type input "973.73"
type input "2921.19"
type input "525.81"
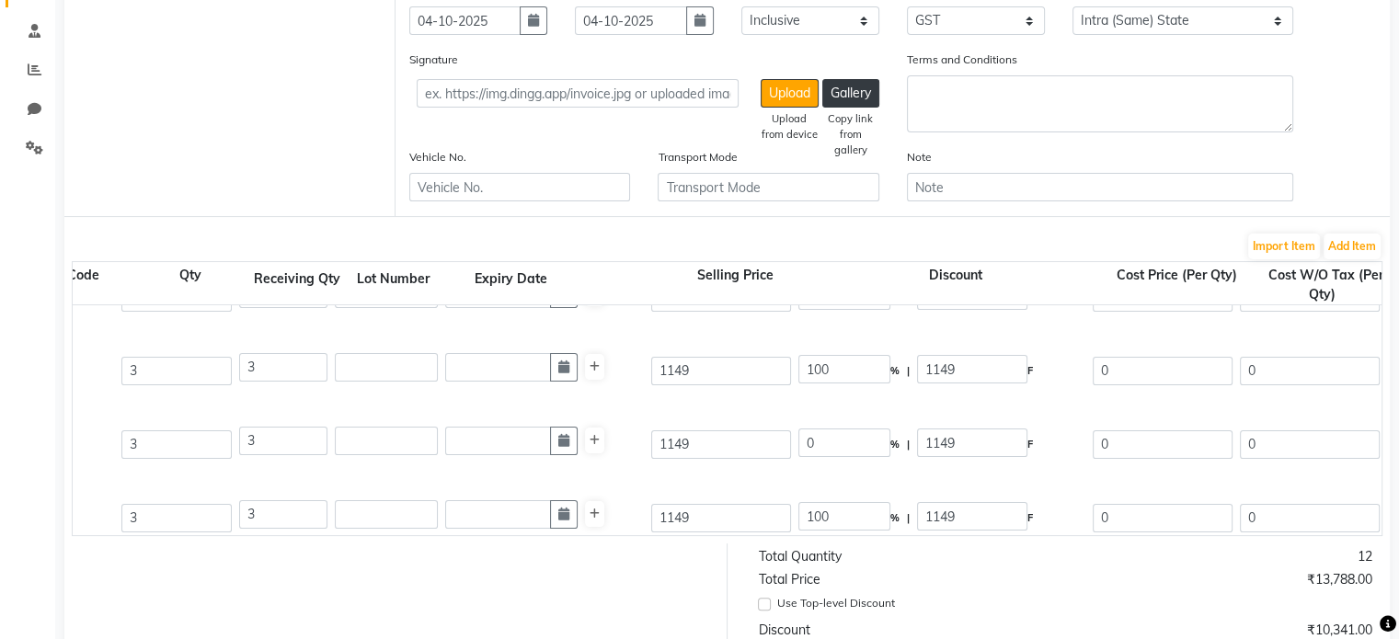
type input "3447"
click at [1010, 589] on div "Total Price" at bounding box center [905, 579] width 321 height 19
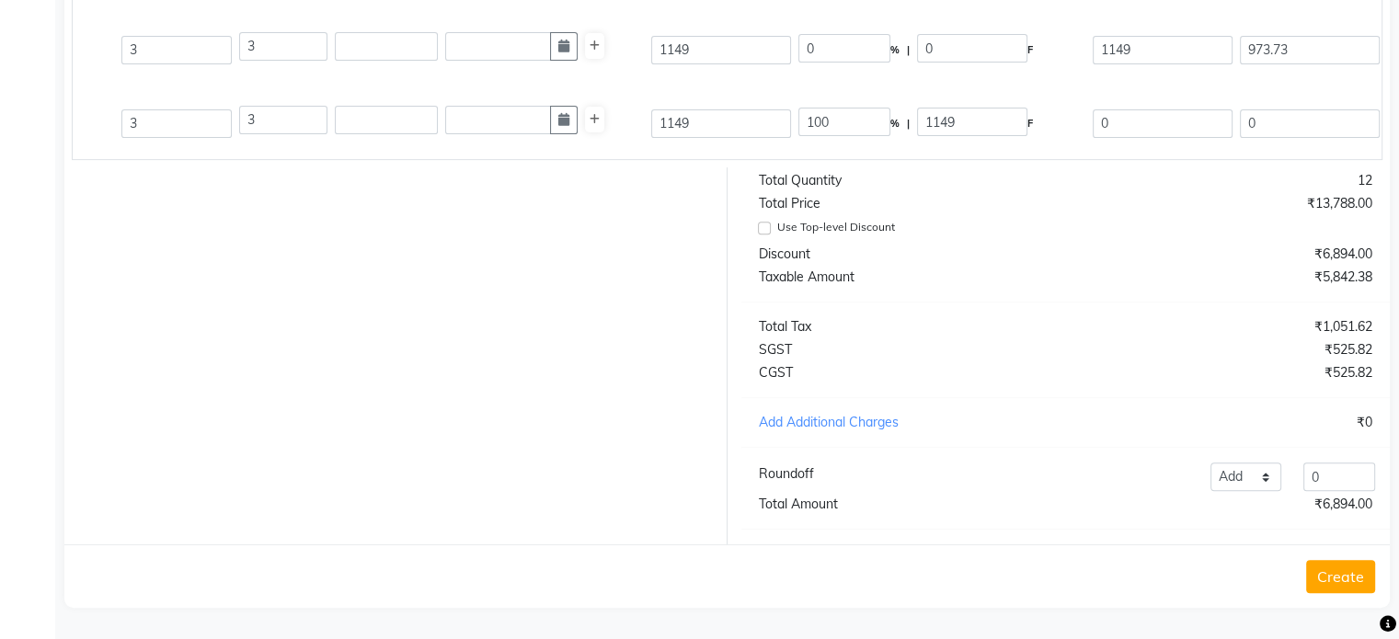
scroll to position [729, 0]
click at [1335, 576] on button "Create" at bounding box center [1340, 576] width 69 height 33
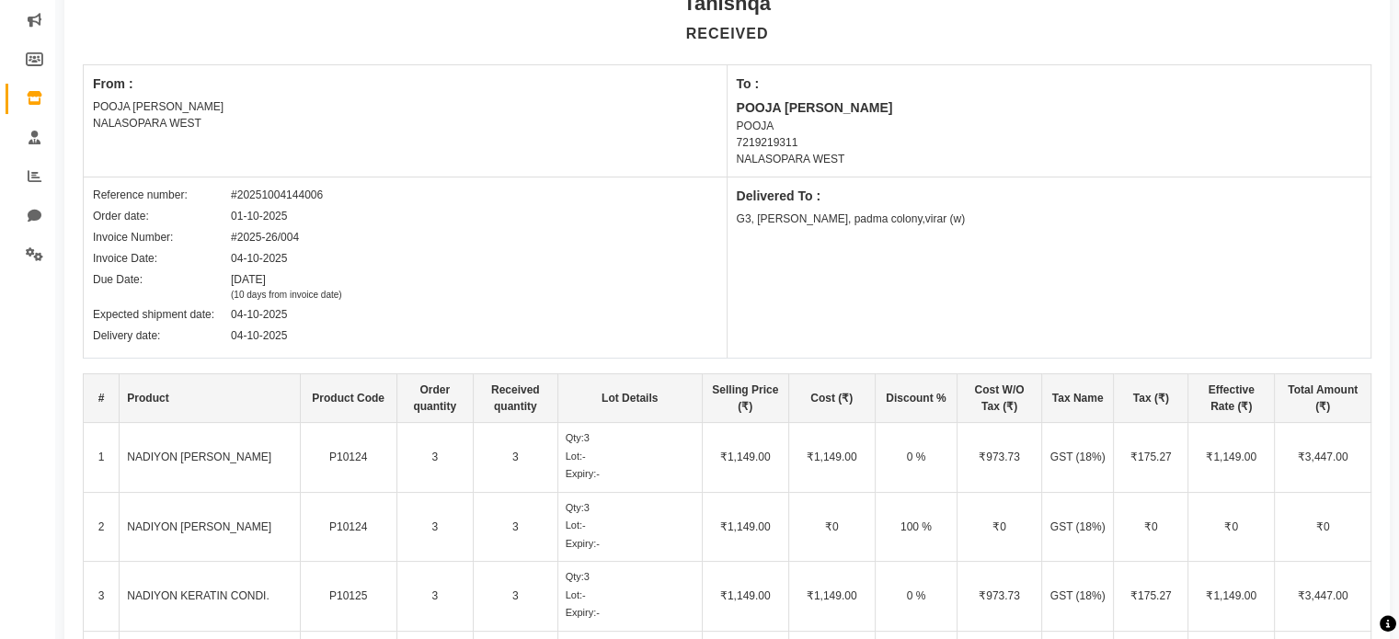
select select "true"
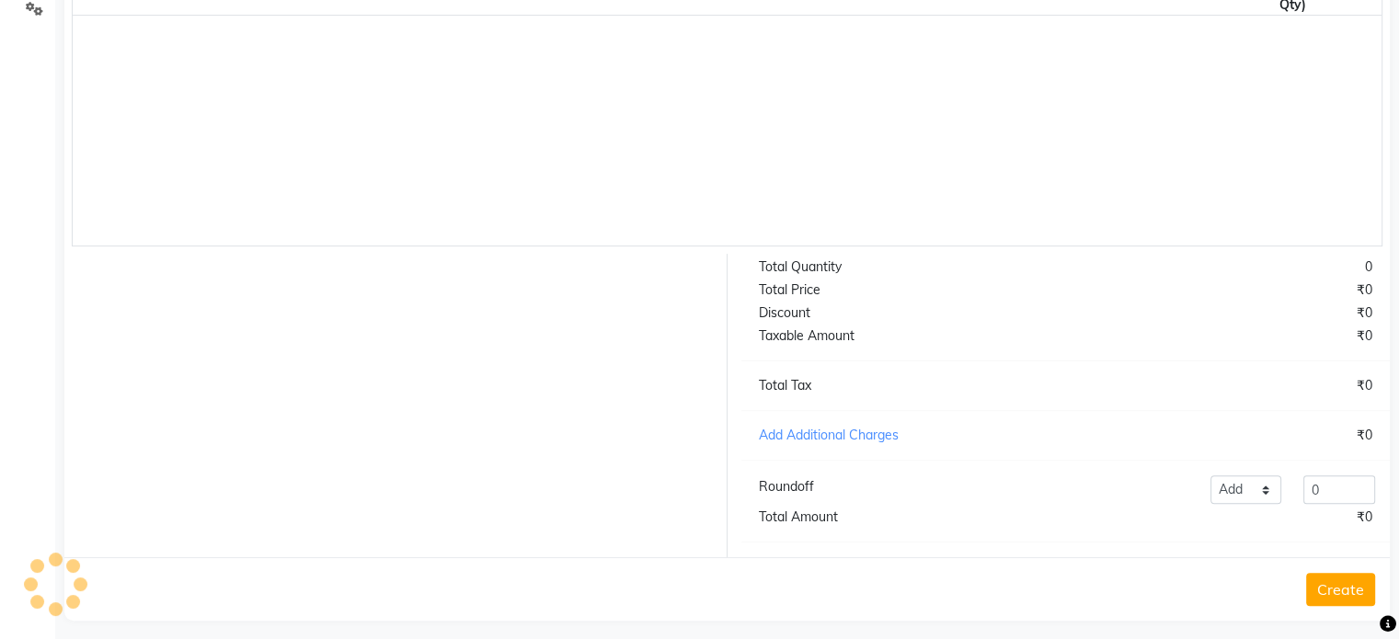
scroll to position [504, 0]
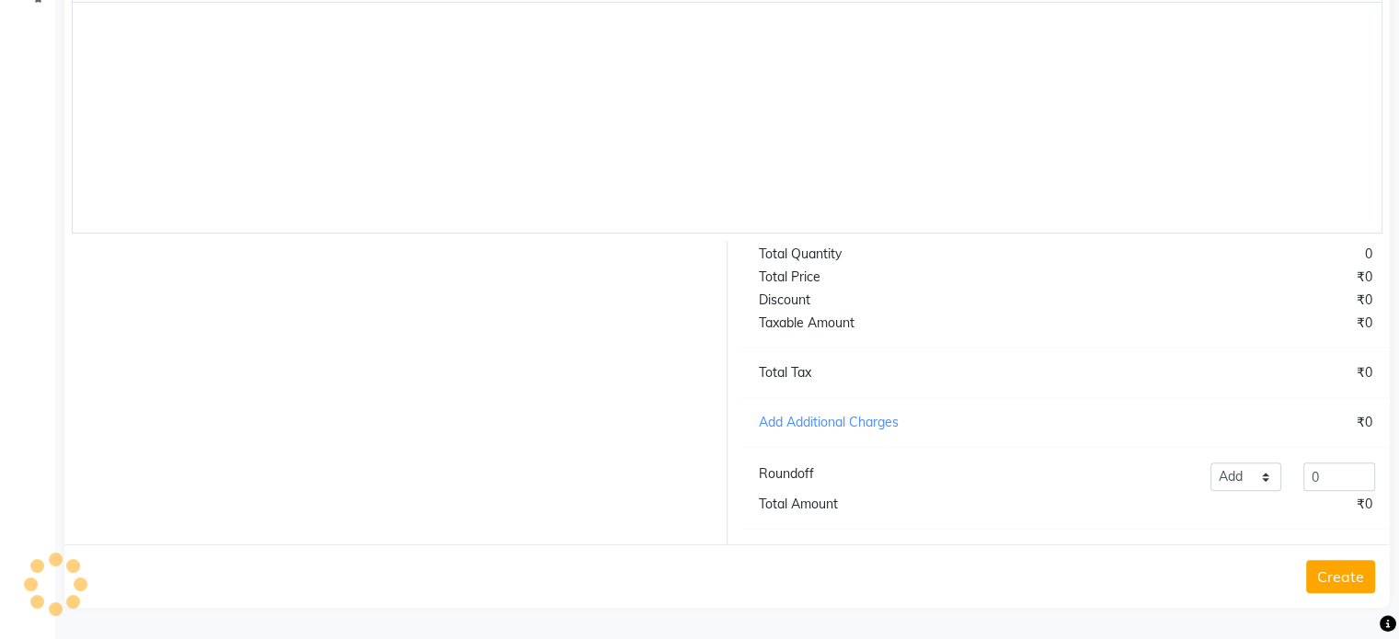
select select "3675"
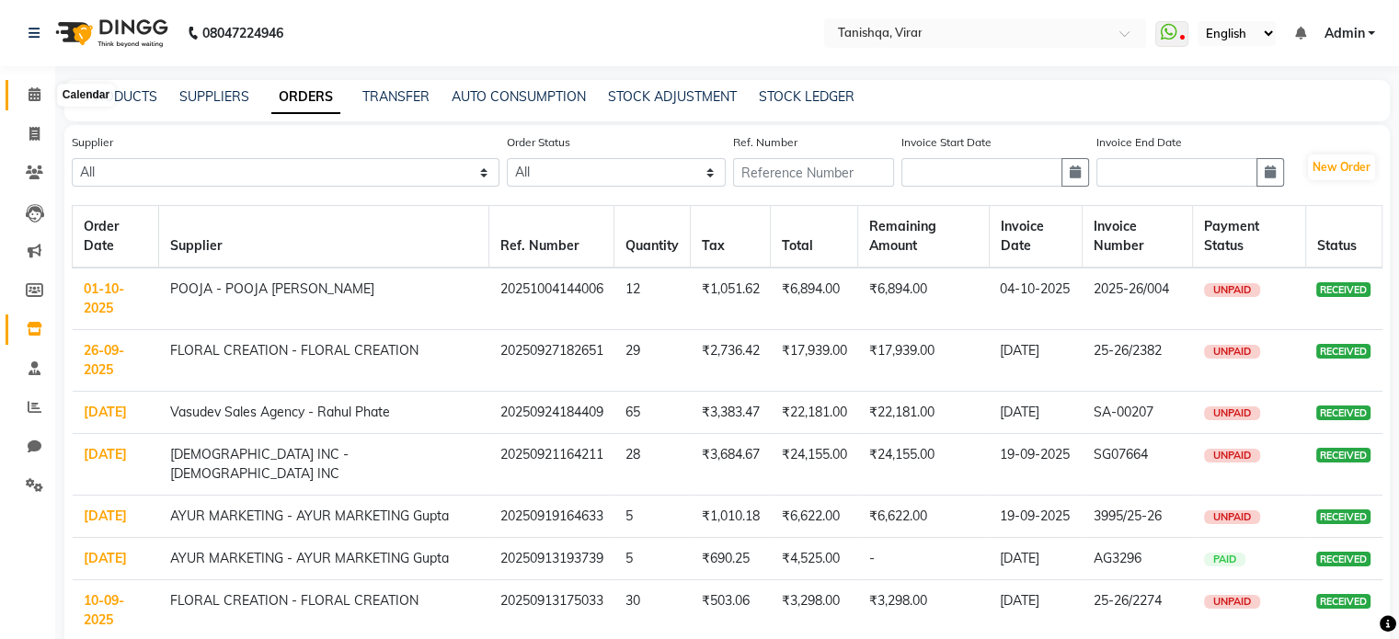
click at [39, 87] on icon at bounding box center [35, 94] width 12 height 14
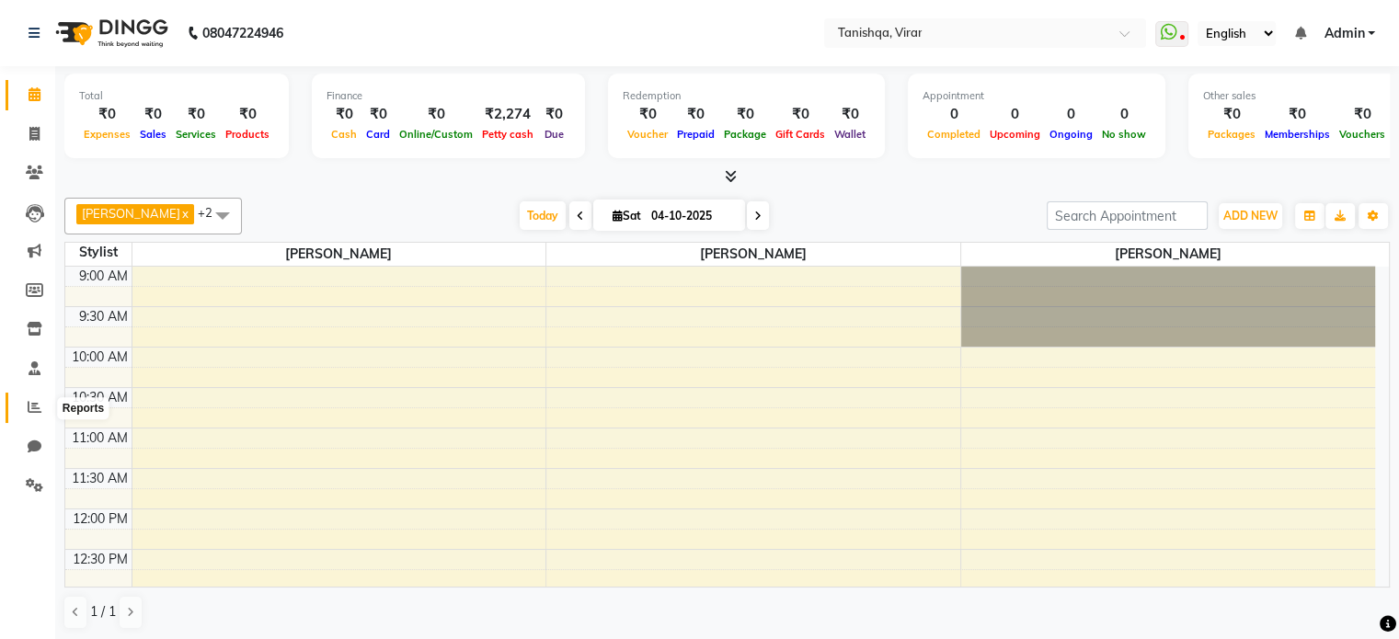
click at [29, 397] on span at bounding box center [34, 407] width 32 height 21
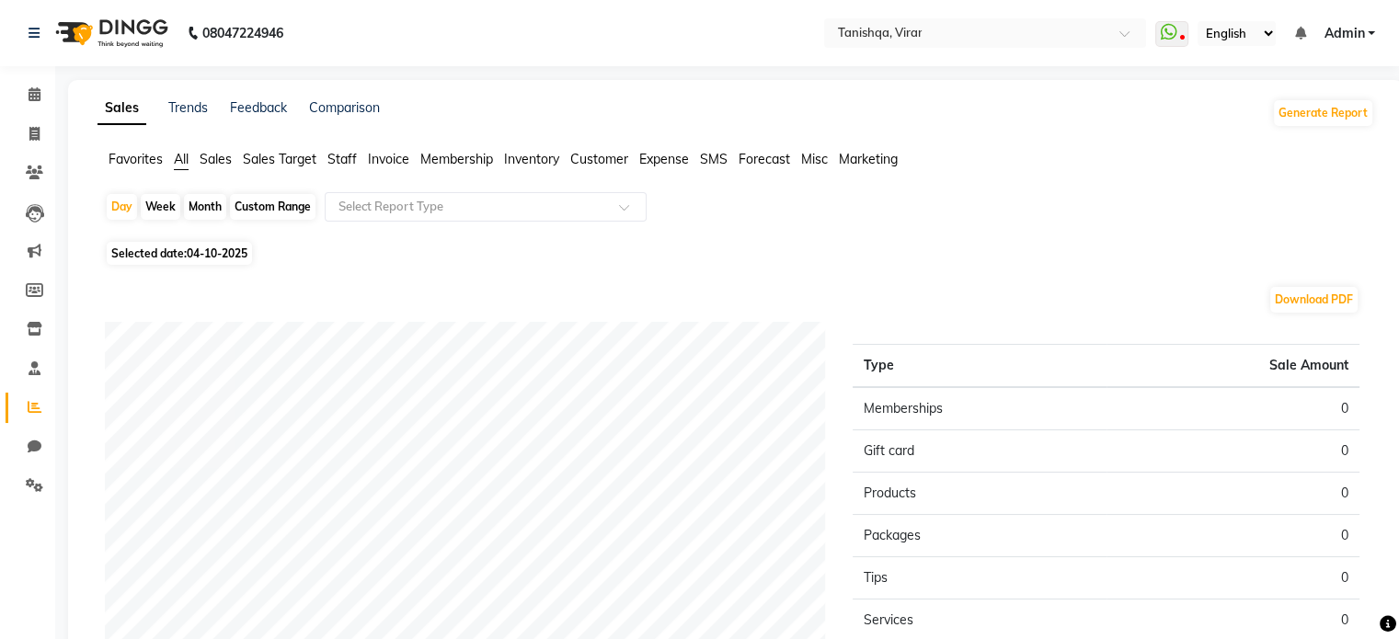
click at [210, 252] on span "04-10-2025" at bounding box center [217, 253] width 61 height 14
select select "10"
select select "2025"
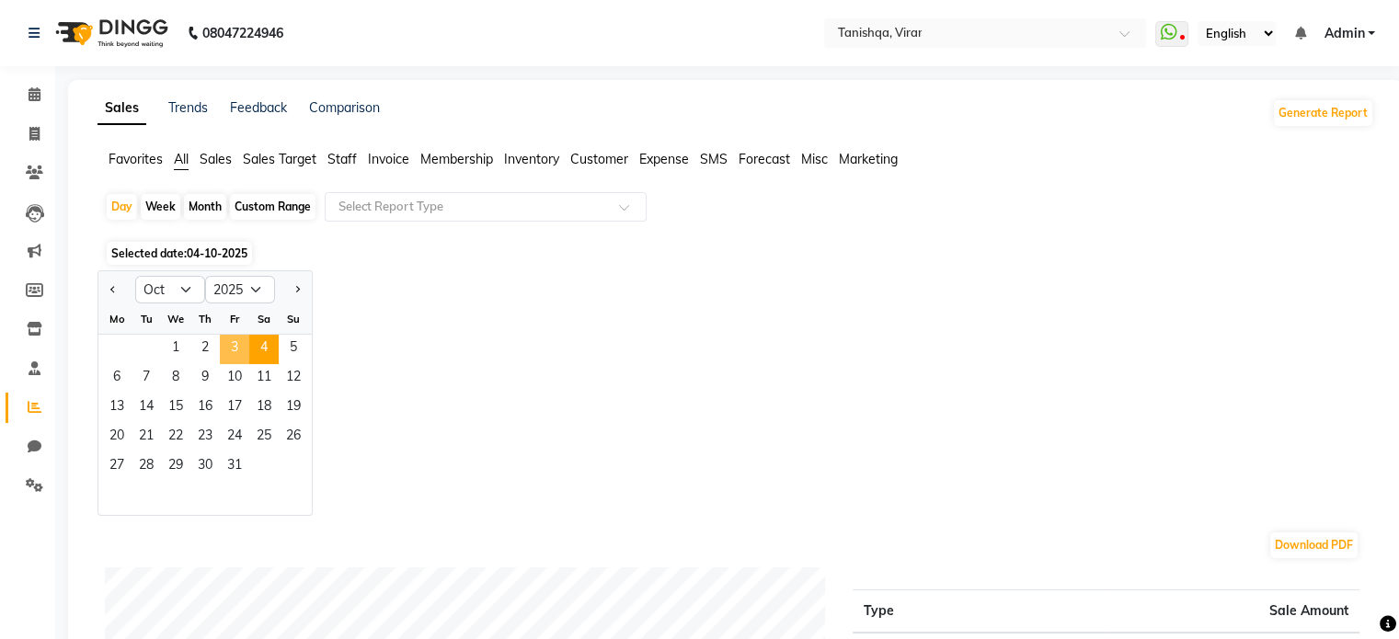
click at [235, 347] on span "3" at bounding box center [234, 349] width 29 height 29
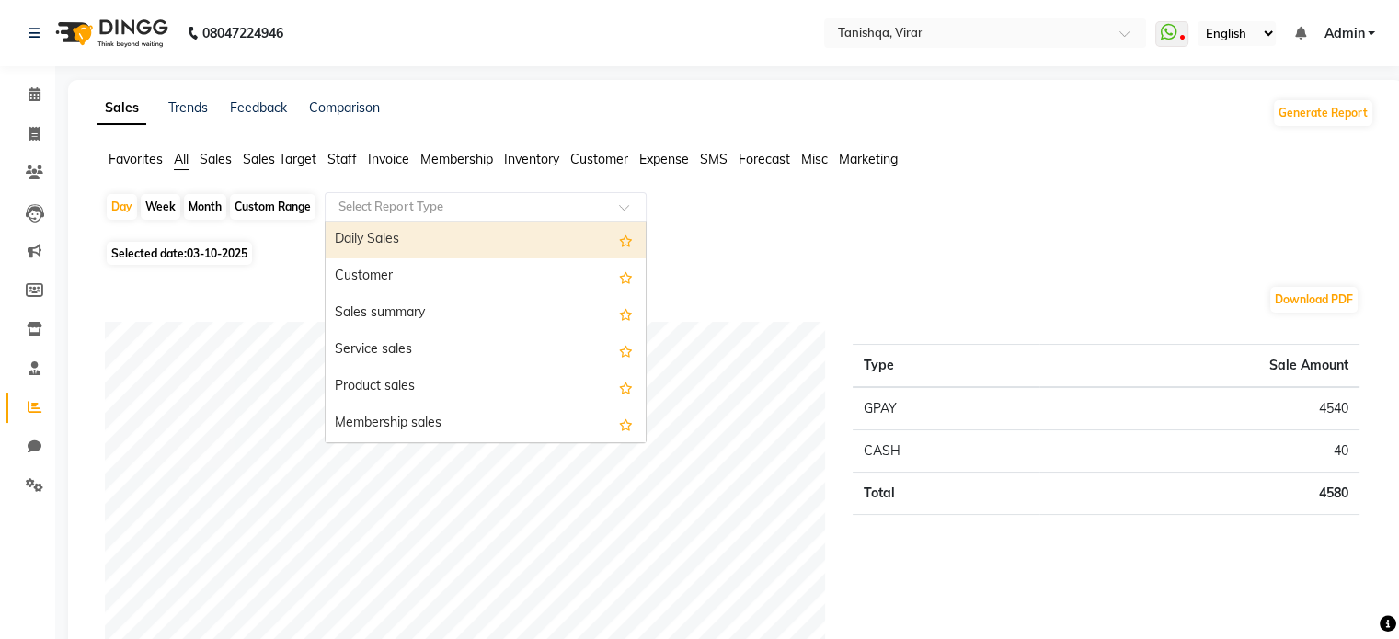
click at [406, 205] on input "text" at bounding box center [467, 207] width 265 height 18
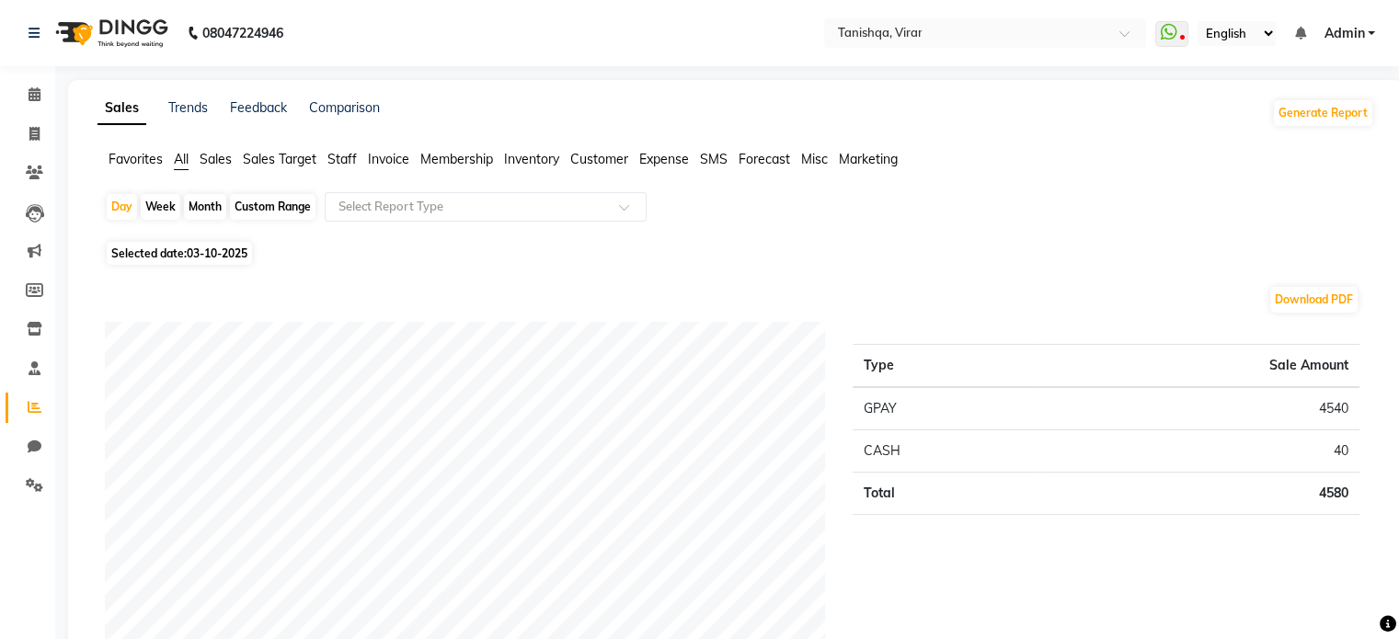
click at [659, 159] on span "Expense" at bounding box center [664, 159] width 50 height 17
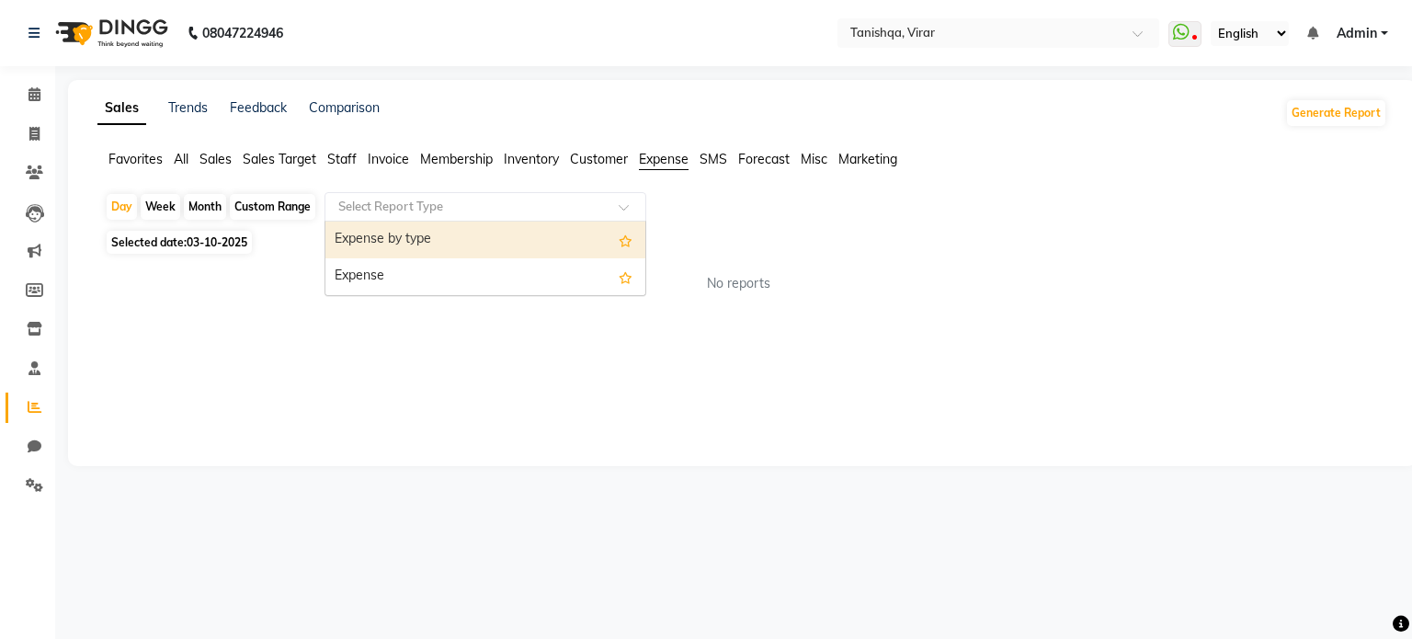
click at [537, 205] on input "text" at bounding box center [467, 207] width 265 height 18
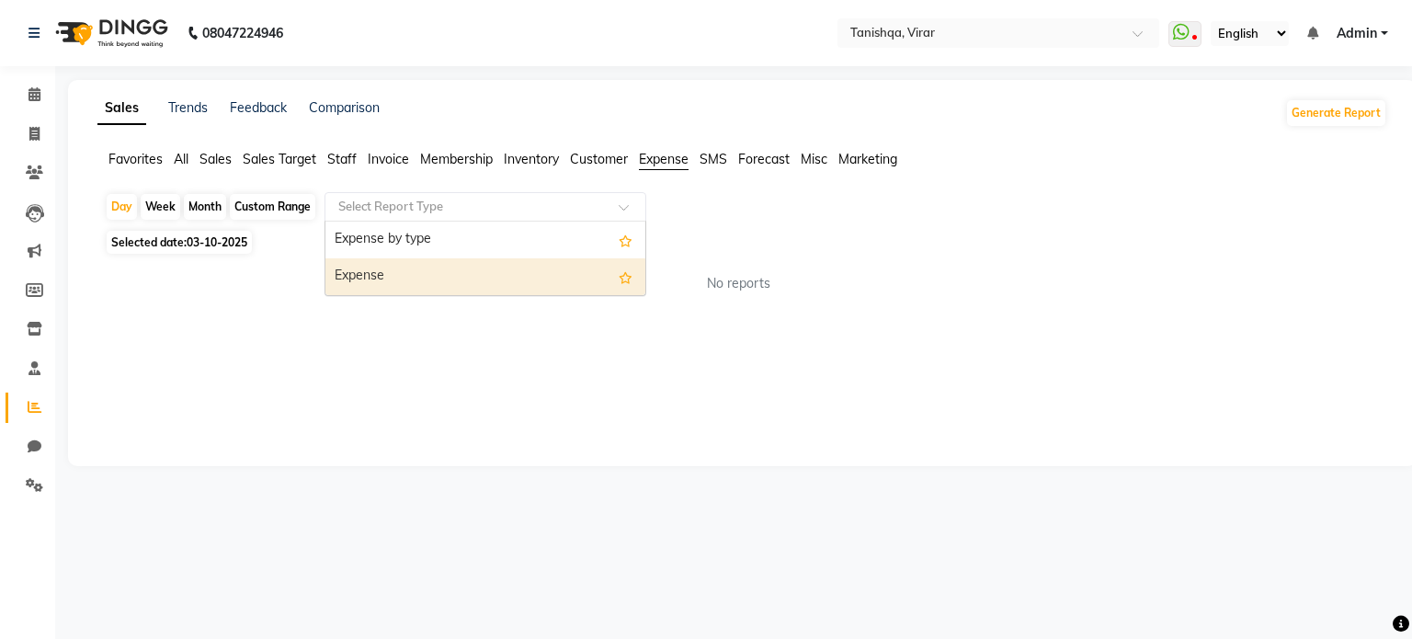
click at [438, 275] on div "Expense" at bounding box center [486, 276] width 320 height 37
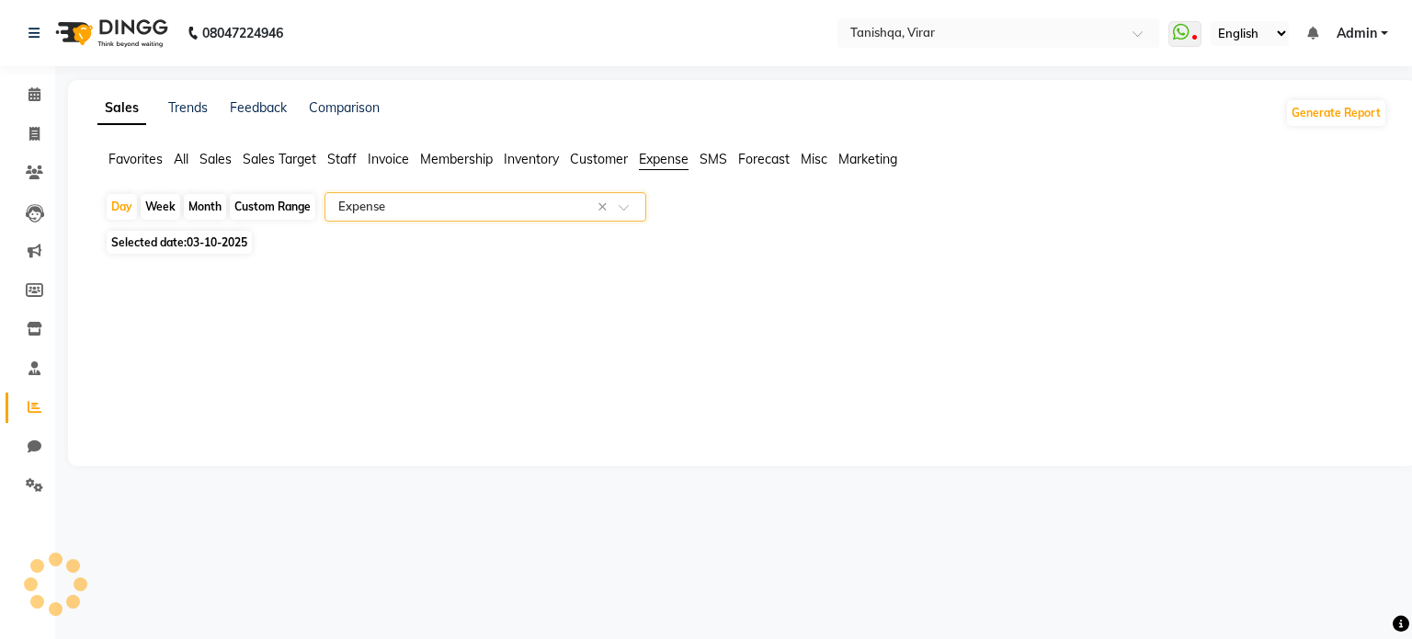
select select "filtered_report"
select select "csv"
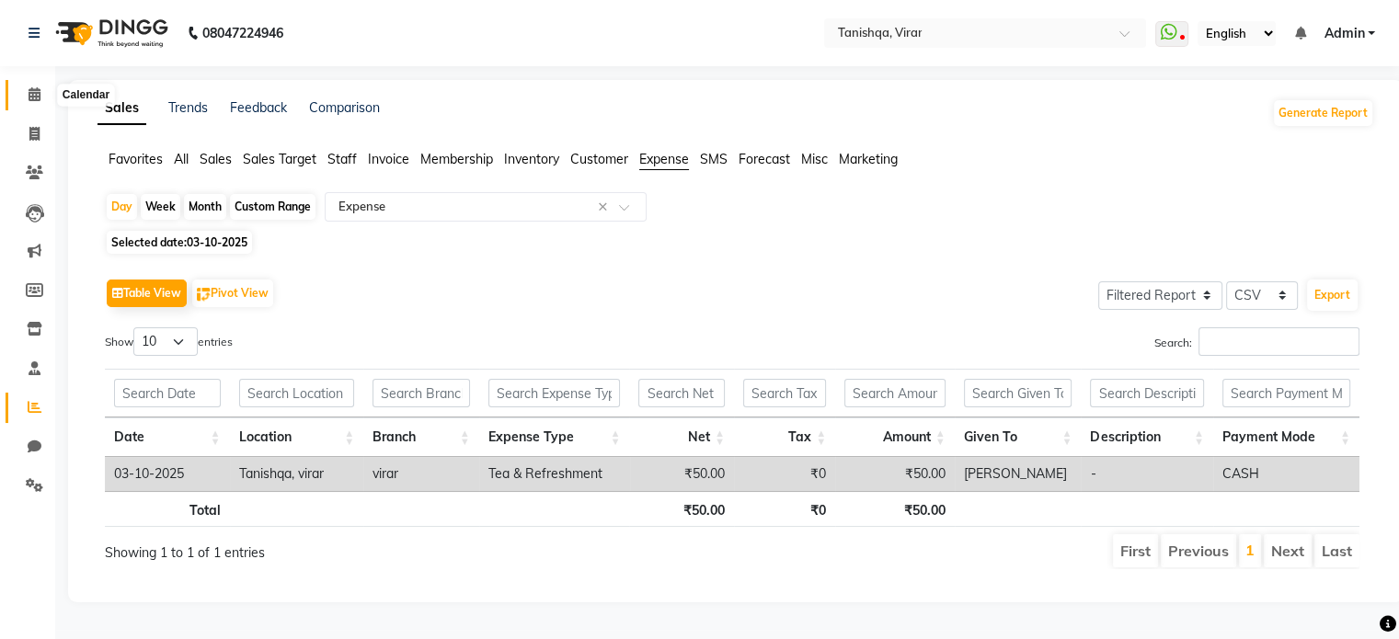
click at [34, 96] on icon at bounding box center [35, 94] width 12 height 14
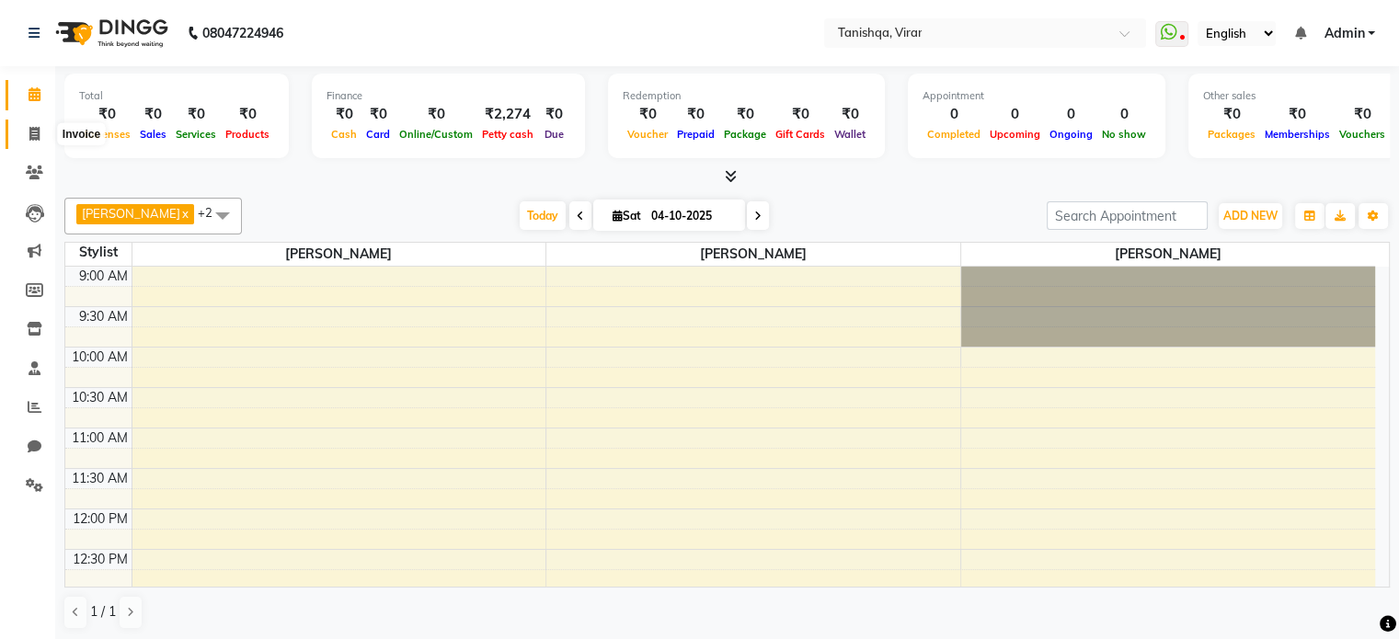
click at [29, 129] on icon at bounding box center [34, 134] width 10 height 14
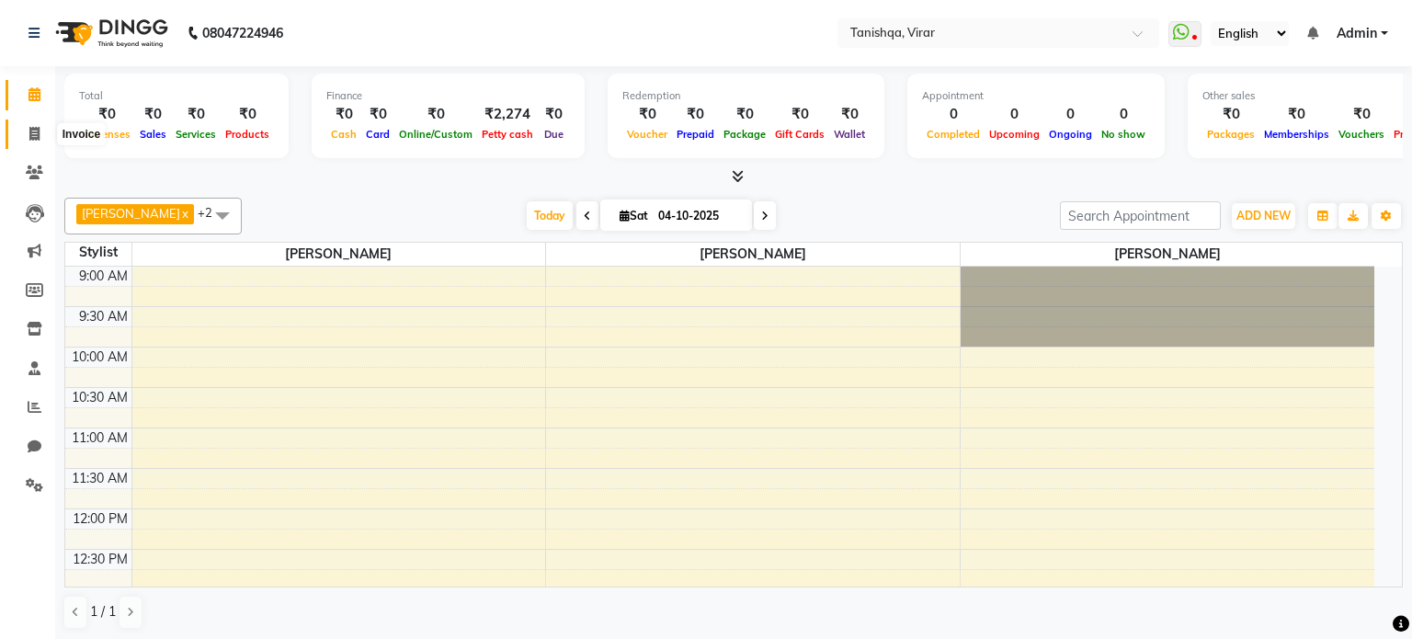
select select "service"
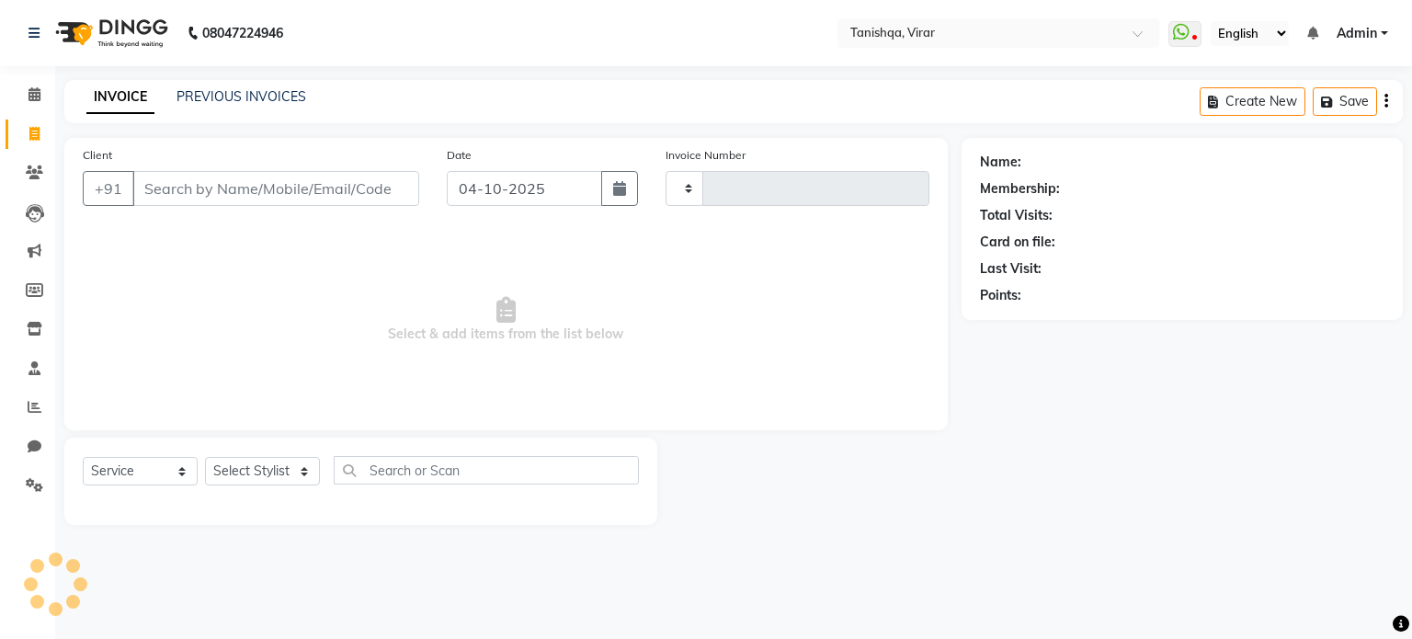
type input "0887"
select select "8149"
click at [207, 102] on link "PREVIOUS INVOICES" at bounding box center [242, 96] width 130 height 17
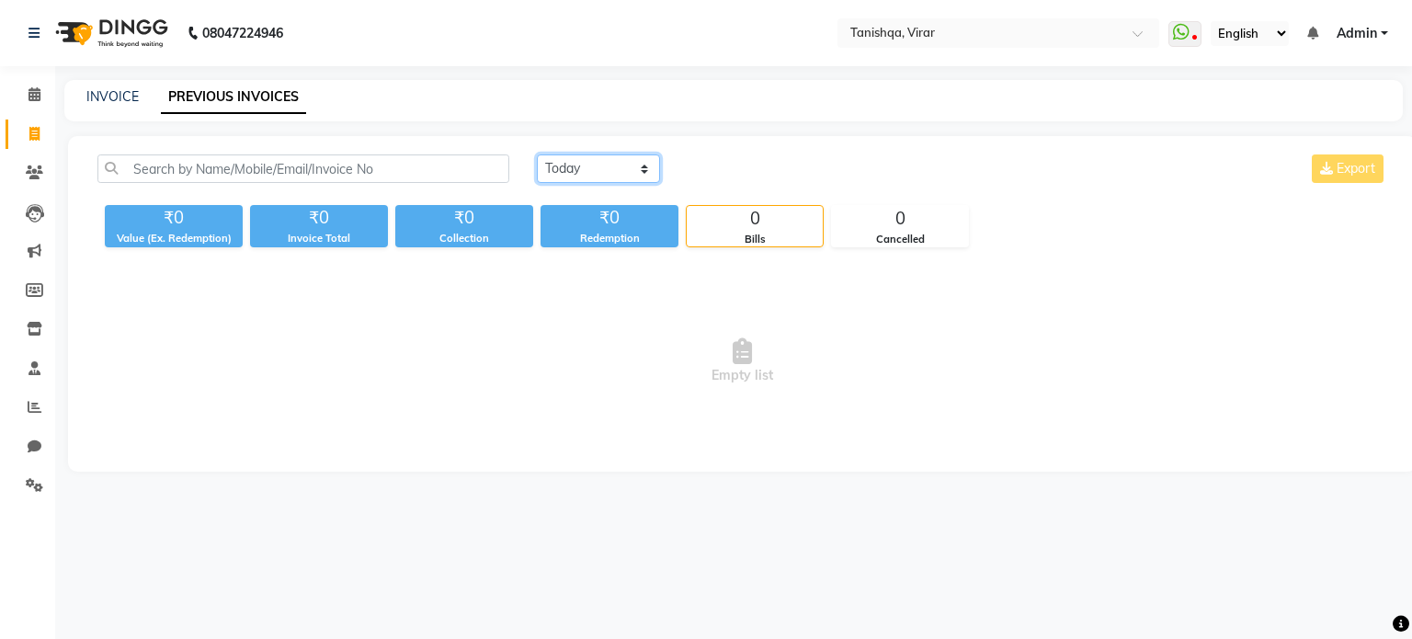
click at [572, 164] on select "Today Yesterday Custom Range" at bounding box center [598, 168] width 123 height 29
select select "yesterday"
click at [537, 154] on select "Today Yesterday Custom Range" at bounding box center [598, 168] width 123 height 29
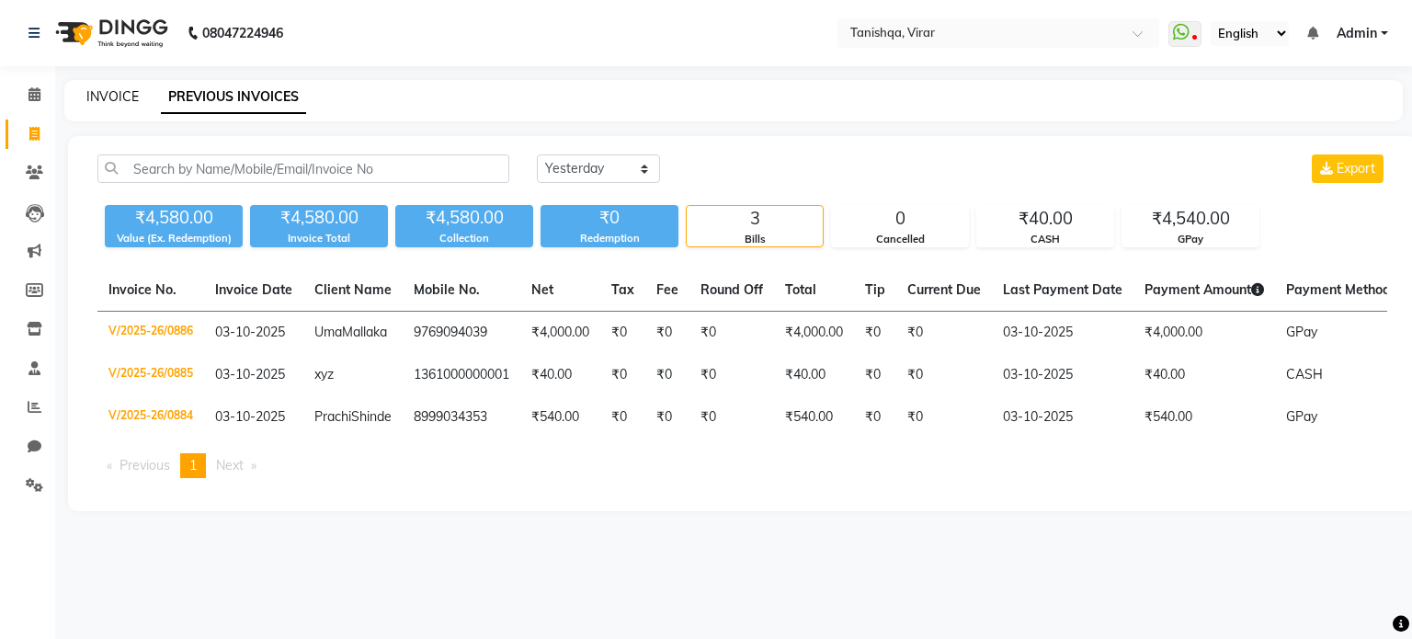
click at [126, 93] on link "INVOICE" at bounding box center [112, 96] width 52 height 17
select select "service"
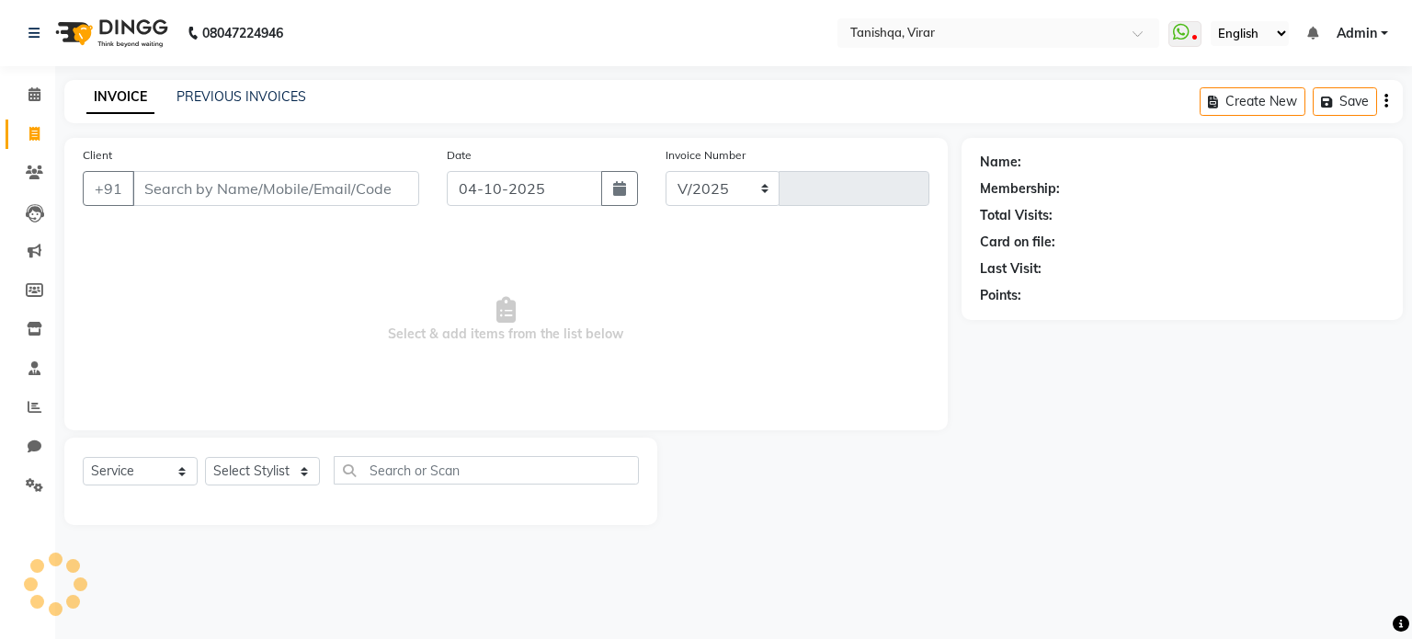
select select "8149"
type input "0887"
click at [33, 92] on icon at bounding box center [35, 94] width 12 height 14
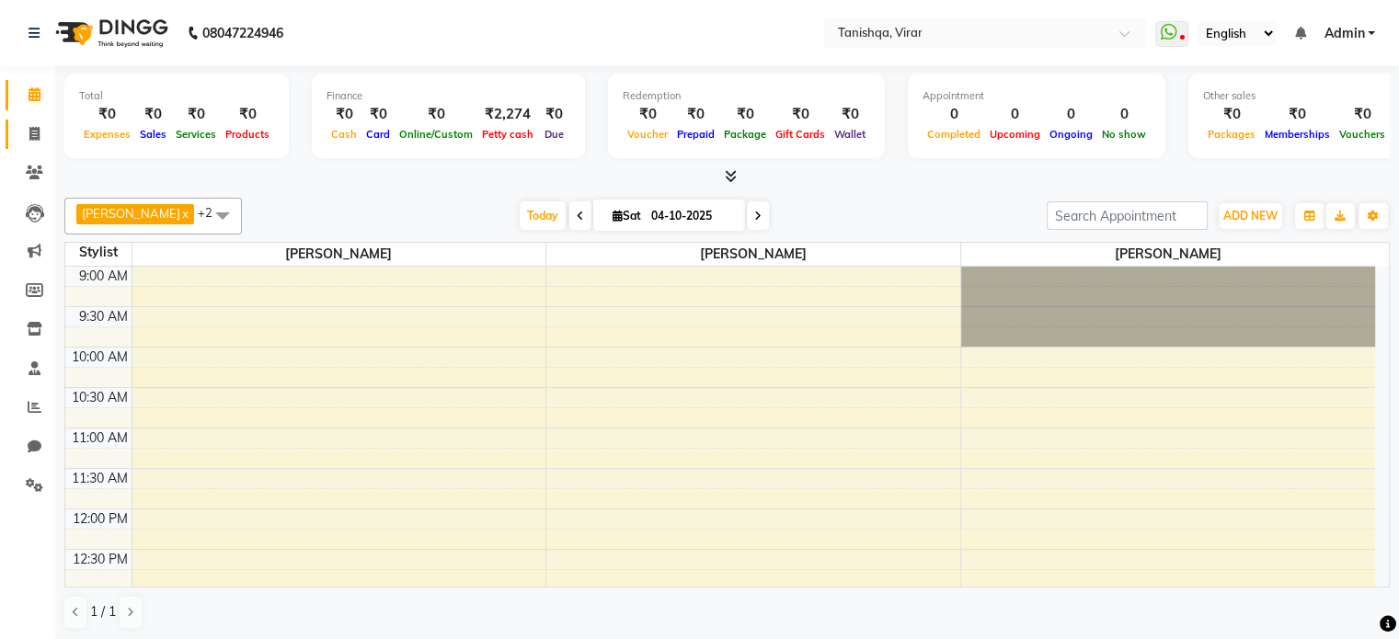
click at [31, 134] on icon at bounding box center [34, 134] width 10 height 14
select select "service"
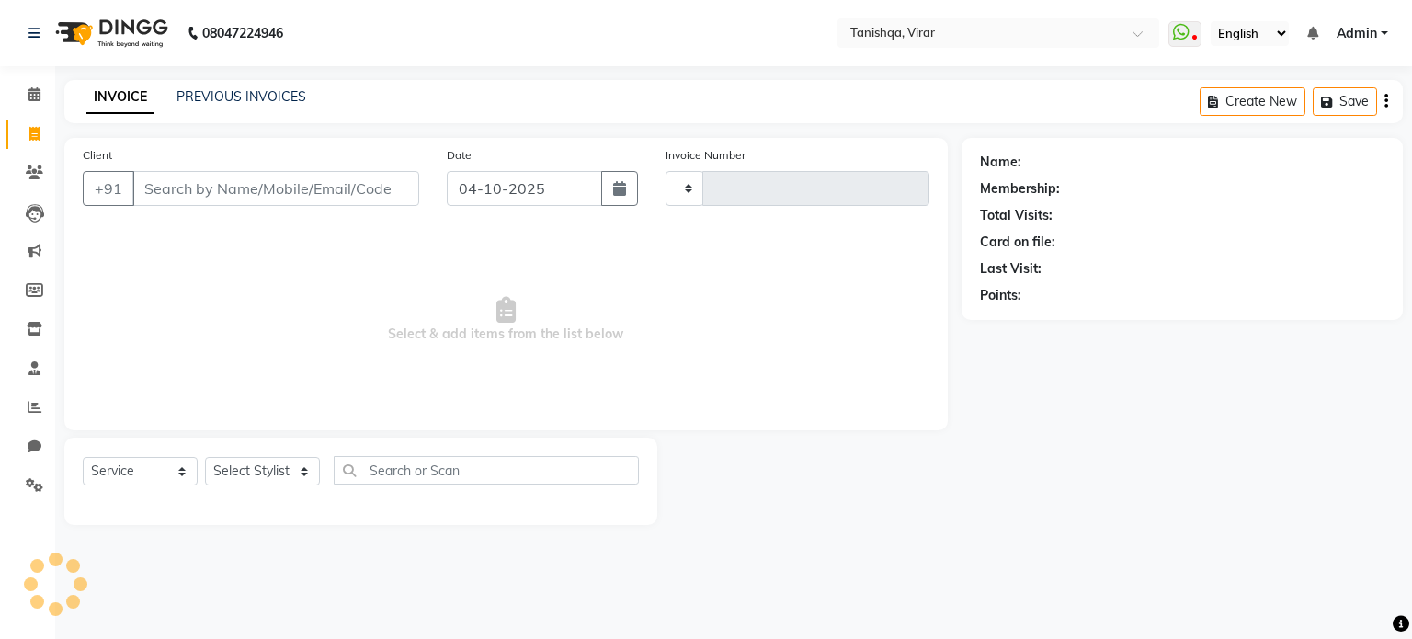
type input "0887"
select select "8149"
click at [243, 94] on link "PREVIOUS INVOICES" at bounding box center [242, 96] width 130 height 17
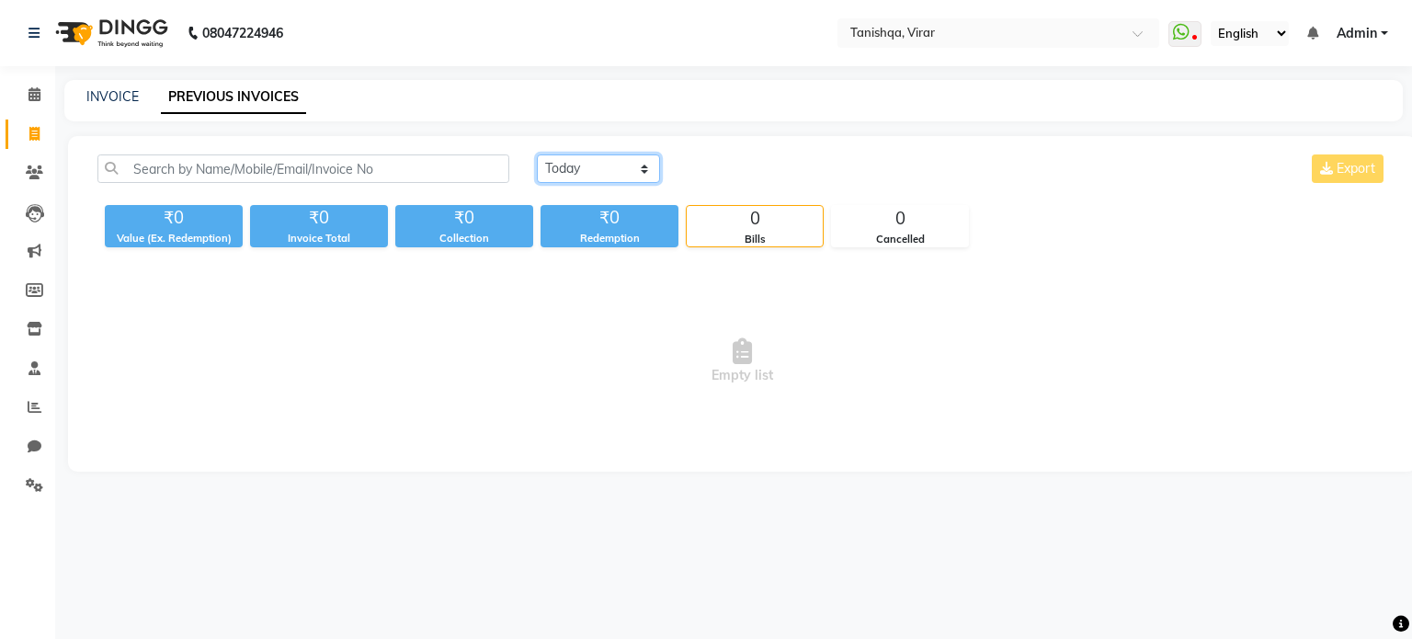
click at [646, 166] on select "Today Yesterday Custom Range" at bounding box center [598, 168] width 123 height 29
select select "range"
click at [537, 154] on select "Today Yesterday Custom Range" at bounding box center [598, 168] width 123 height 29
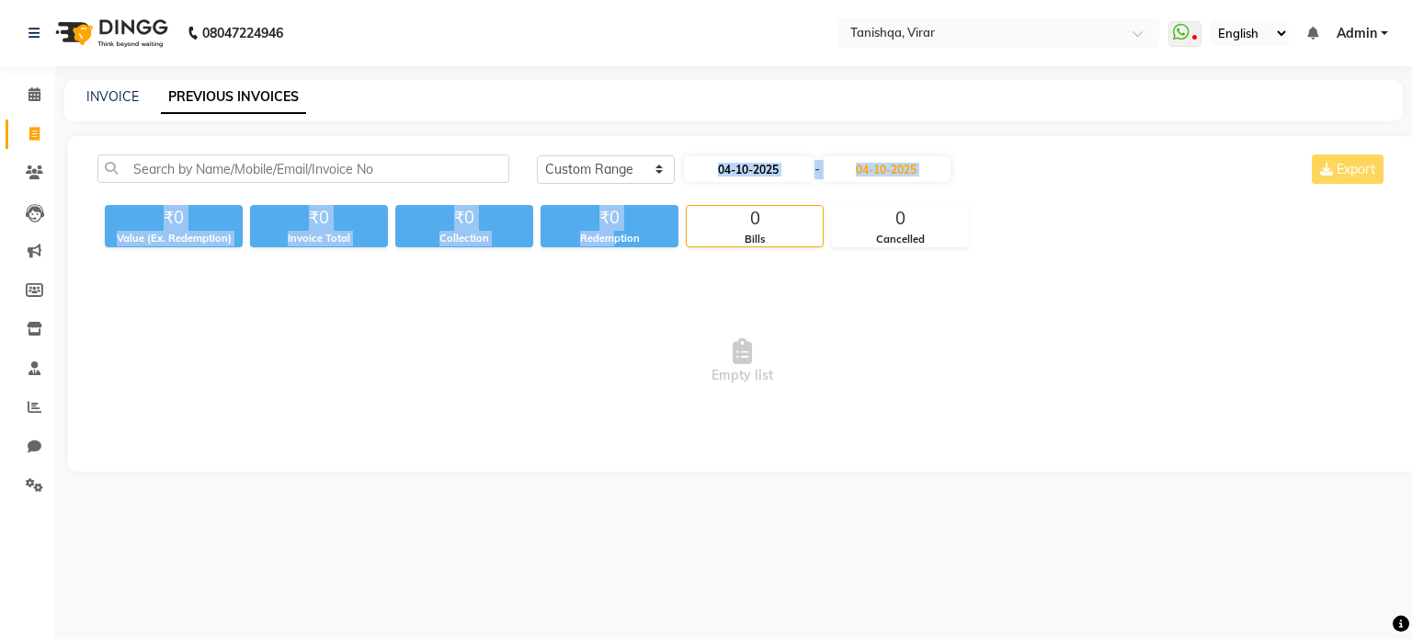
drag, startPoint x: 611, startPoint y: 242, endPoint x: 752, endPoint y: 172, distance: 157.9
click at [752, 172] on div "Today Yesterday Custom Range 04-10-2025 - 04-10-2025 Export ₹0 Value (Ex. Redem…" at bounding box center [742, 200] width 1312 height 93
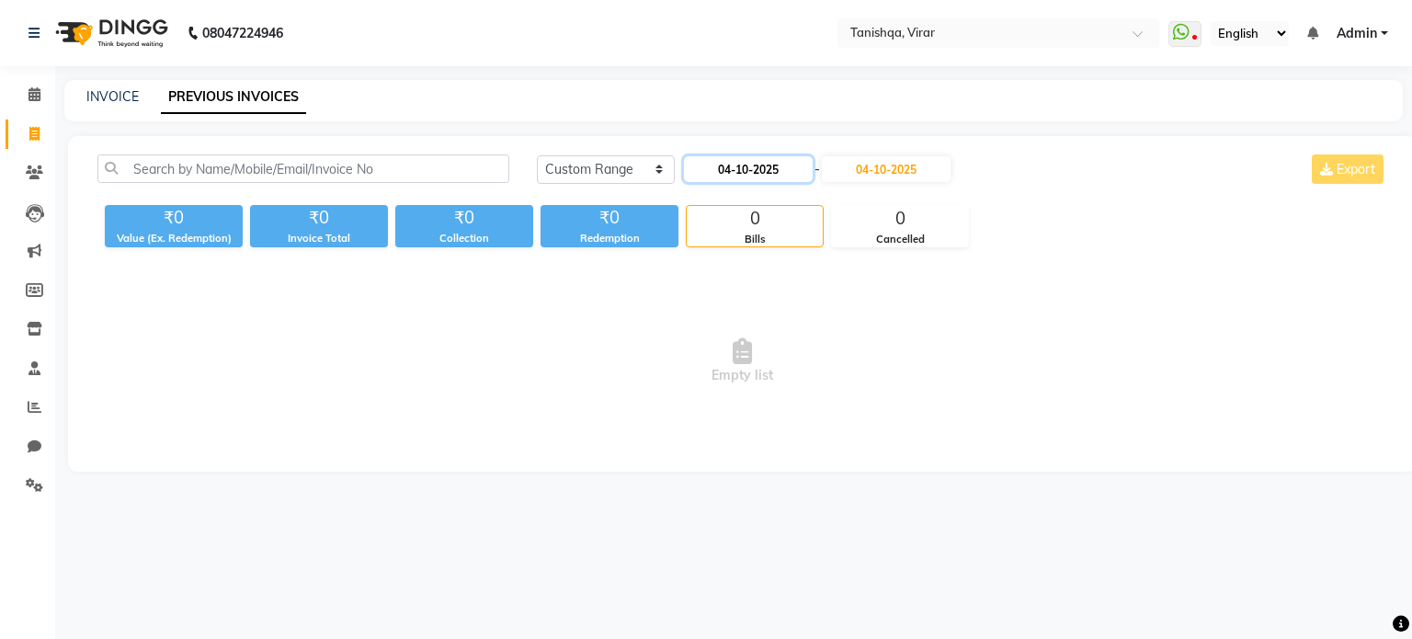
click at [752, 172] on input "04-10-2025" at bounding box center [748, 169] width 129 height 26
select select "10"
select select "2025"
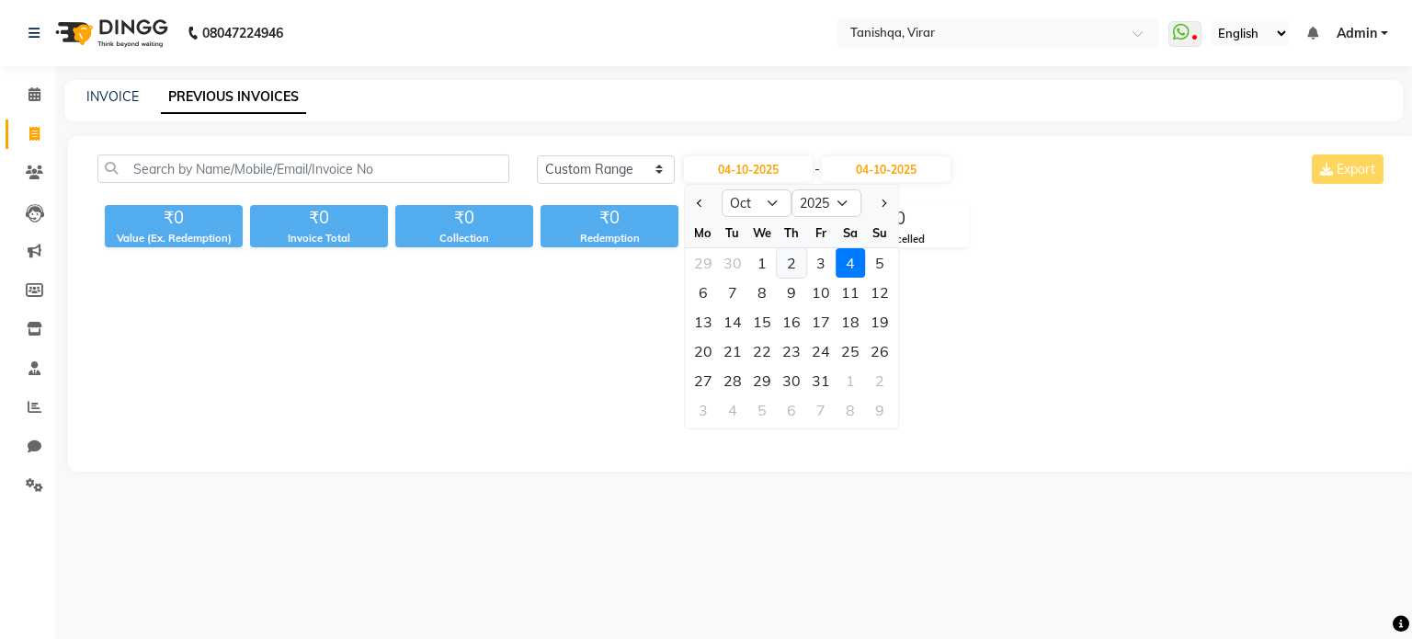
click at [791, 260] on div "2" at bounding box center [791, 262] width 29 height 29
type input "02-10-2025"
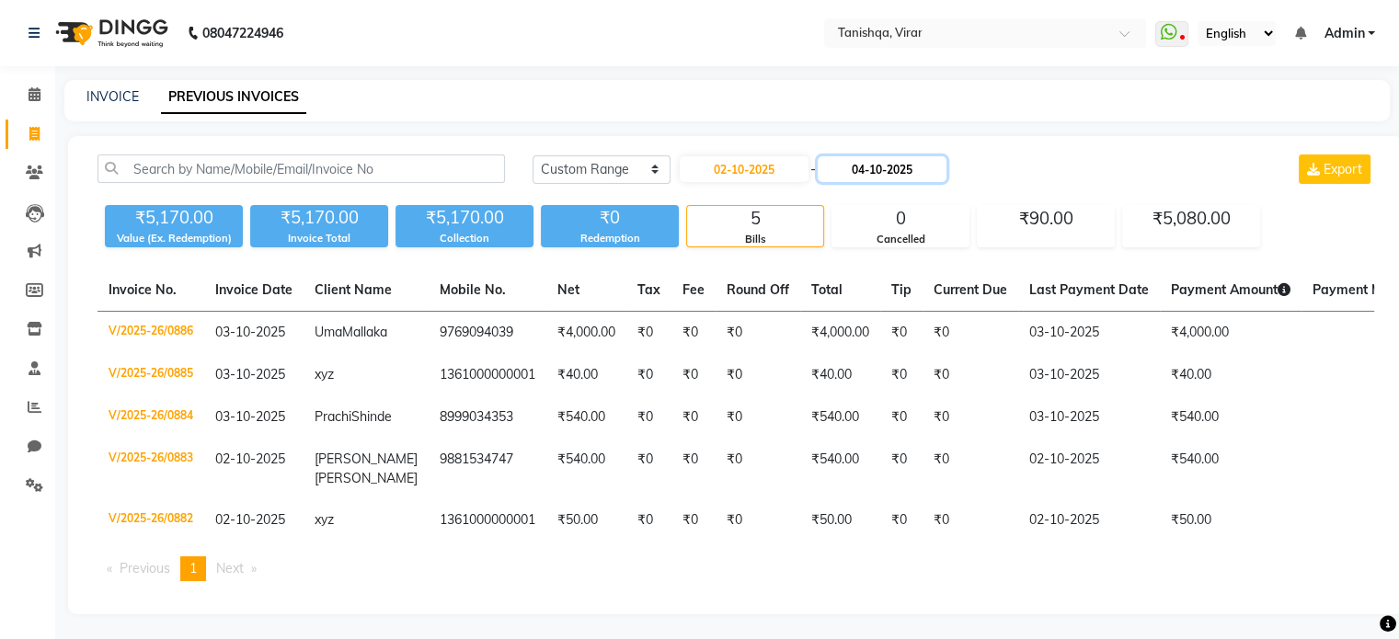
click at [874, 167] on input "04-10-2025" at bounding box center [881, 169] width 129 height 26
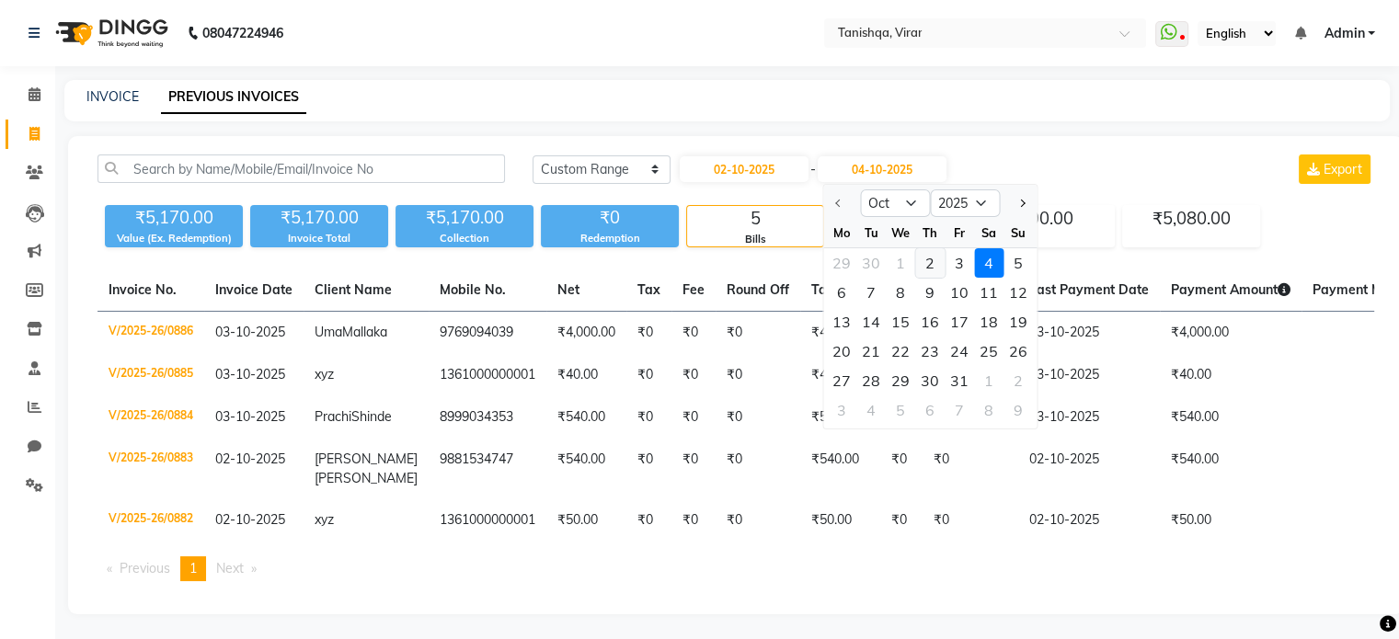
click at [931, 259] on div "2" at bounding box center [929, 262] width 29 height 29
type input "02-10-2025"
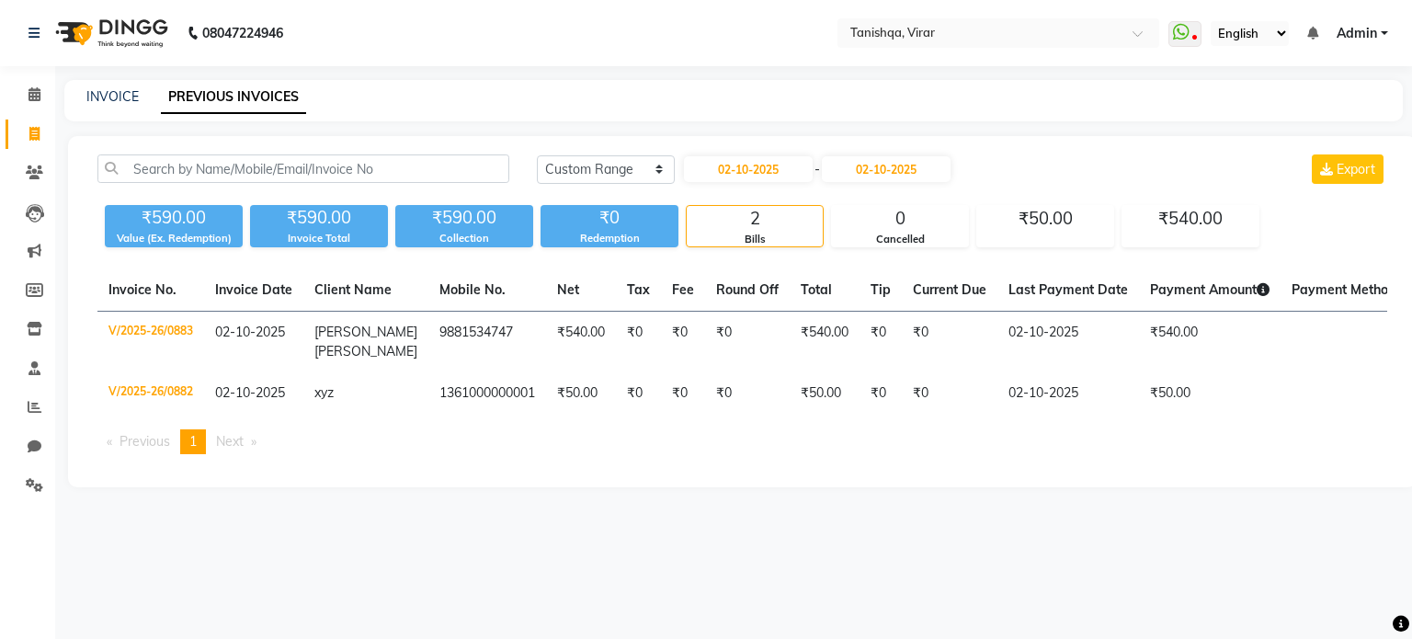
select select "service"
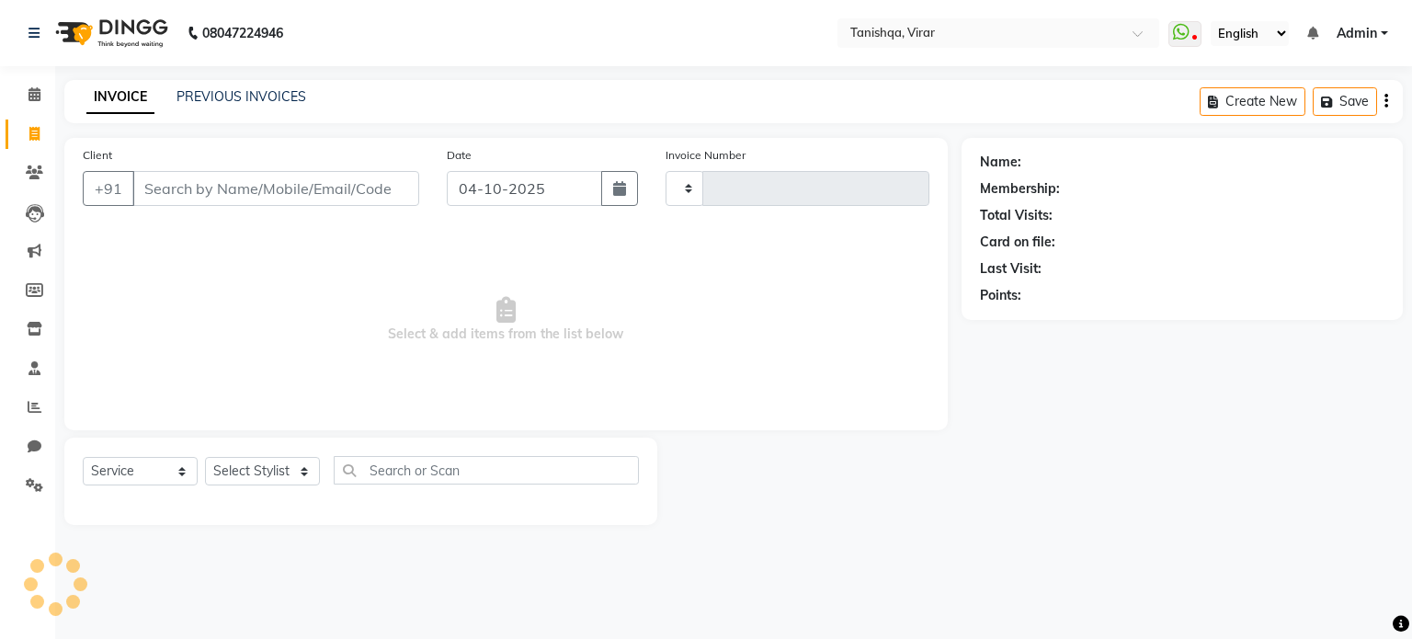
type input "0887"
select select "8149"
click at [268, 91] on link "PREVIOUS INVOICES" at bounding box center [242, 96] width 130 height 17
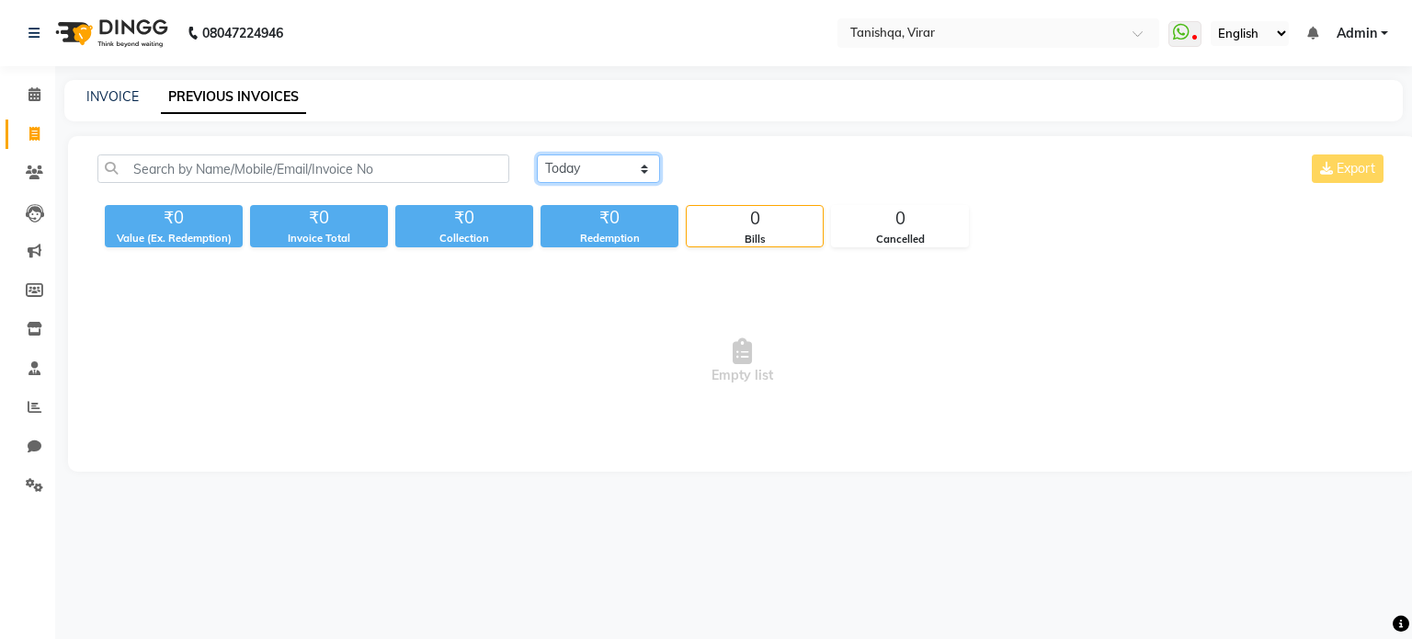
click at [603, 157] on select "Today Yesterday Custom Range" at bounding box center [598, 168] width 123 height 29
select select "range"
click at [537, 154] on select "Today Yesterday Custom Range" at bounding box center [598, 168] width 123 height 29
click at [737, 166] on input "04-10-2025" at bounding box center [748, 169] width 129 height 26
select select "10"
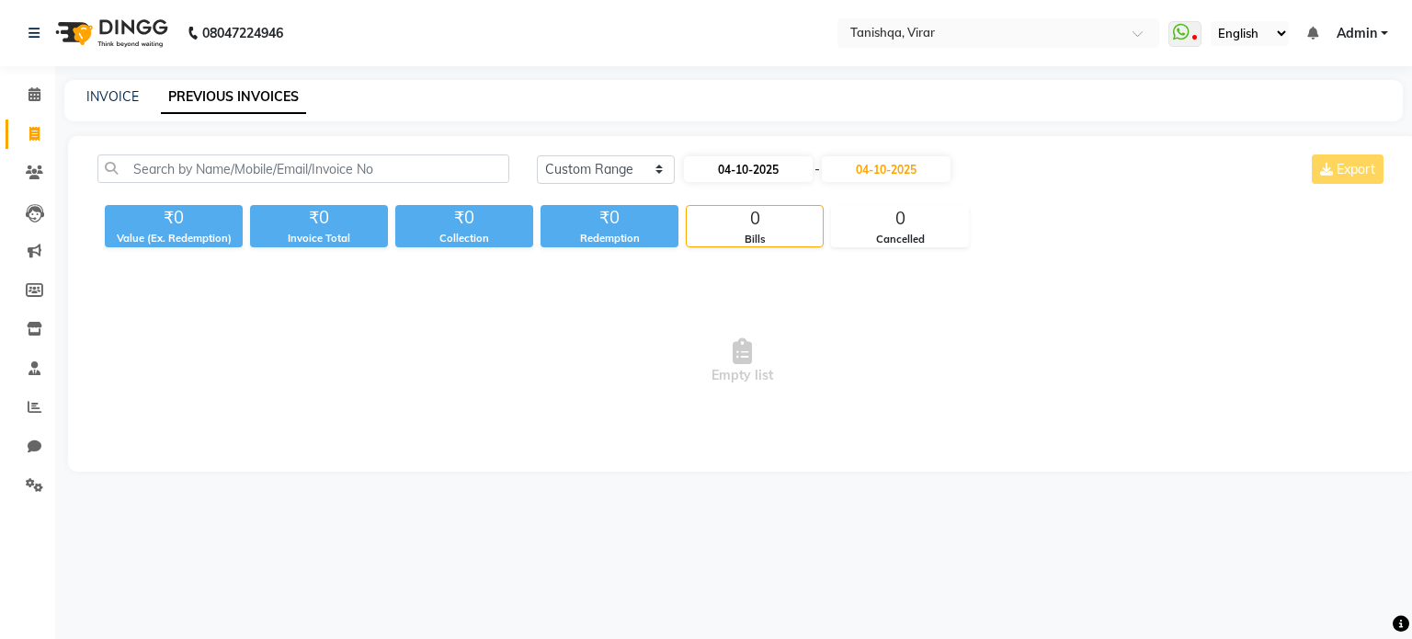
select select "2025"
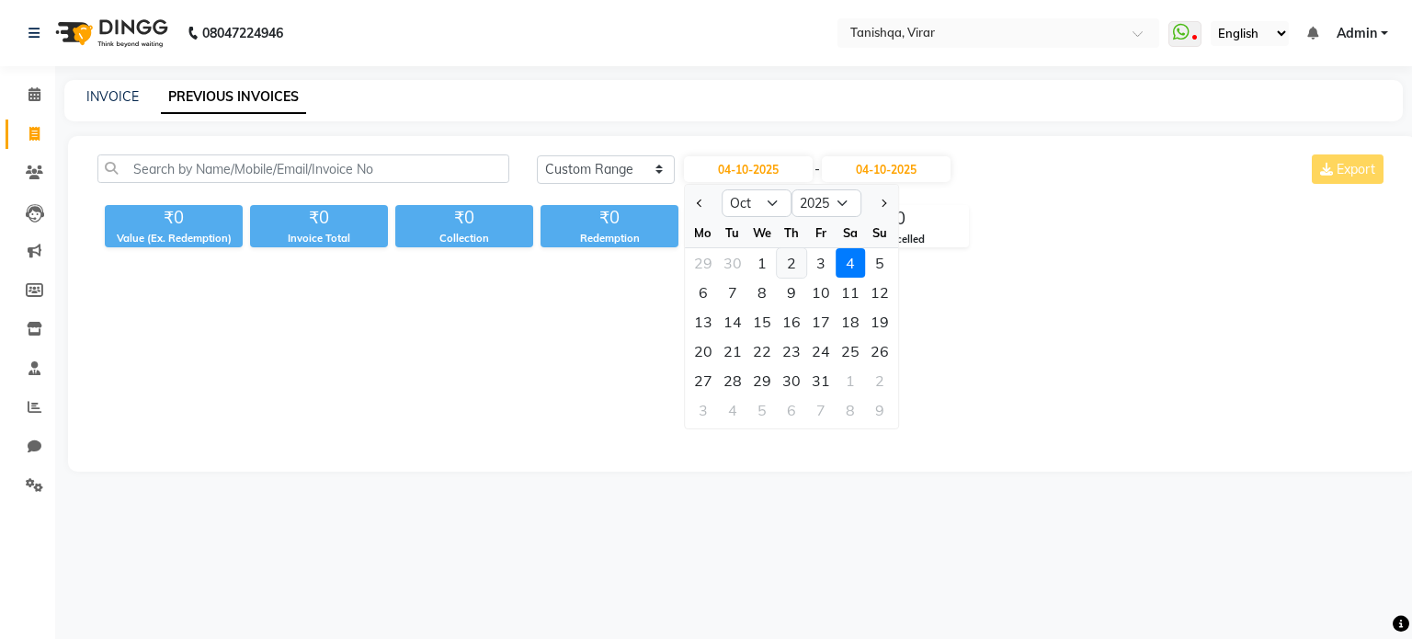
click at [791, 264] on div "2" at bounding box center [791, 262] width 29 height 29
type input "02-10-2025"
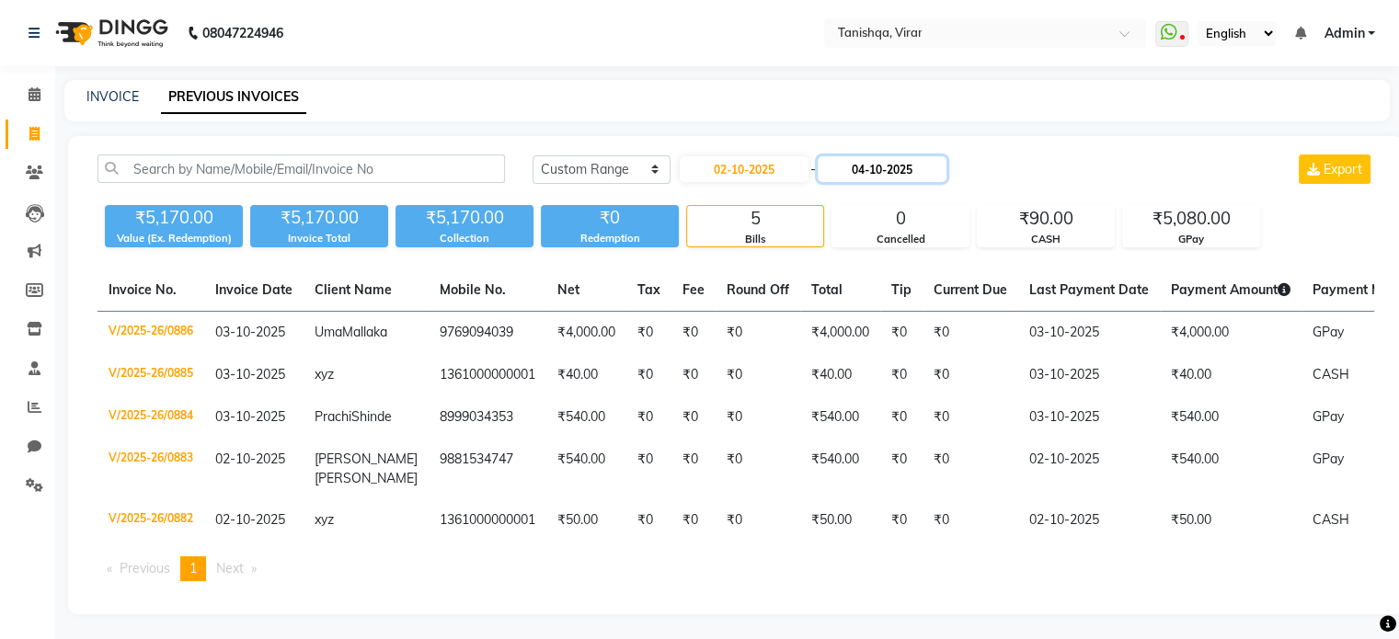
click at [907, 177] on input "04-10-2025" at bounding box center [881, 169] width 129 height 26
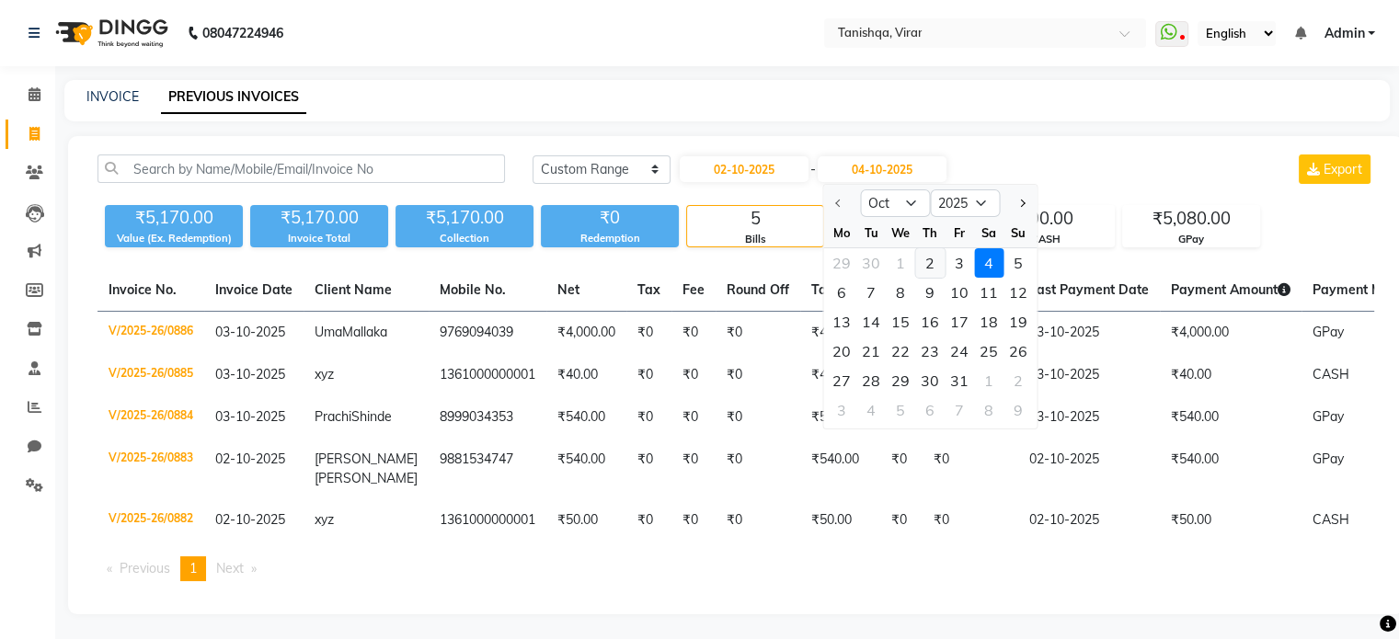
click at [930, 264] on div "2" at bounding box center [929, 262] width 29 height 29
type input "02-10-2025"
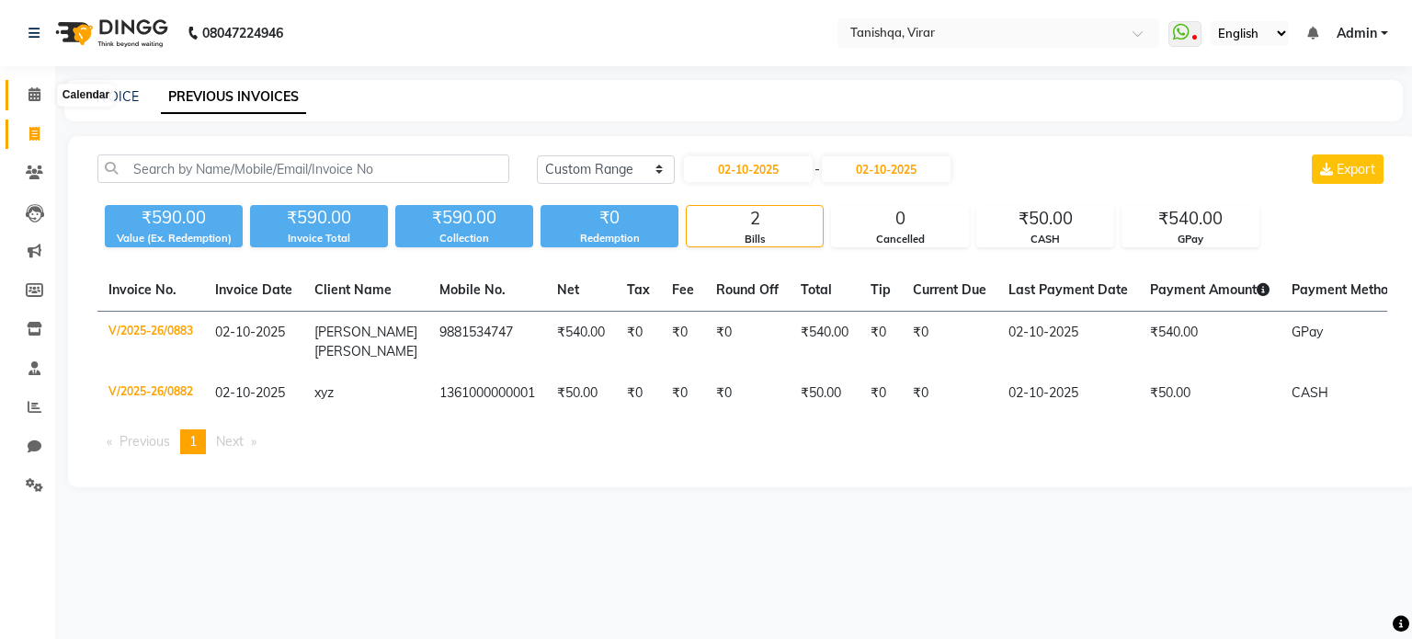
click at [30, 86] on span at bounding box center [34, 95] width 32 height 21
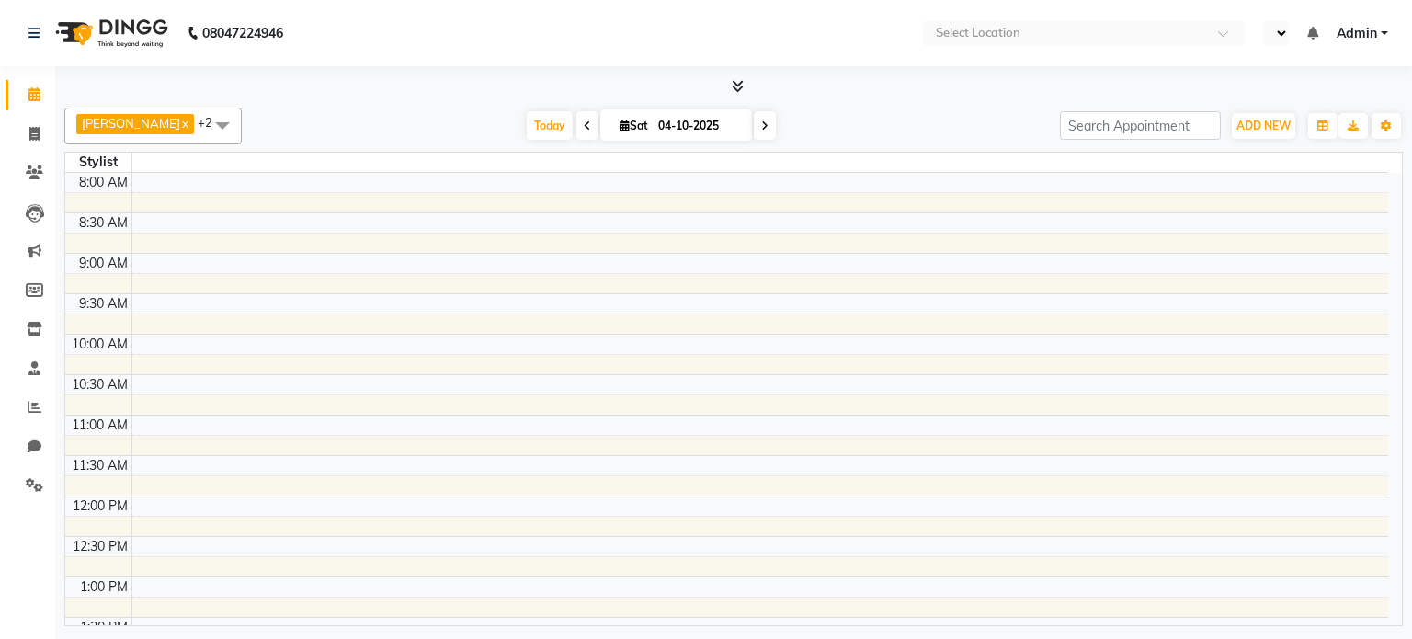
select select "en"
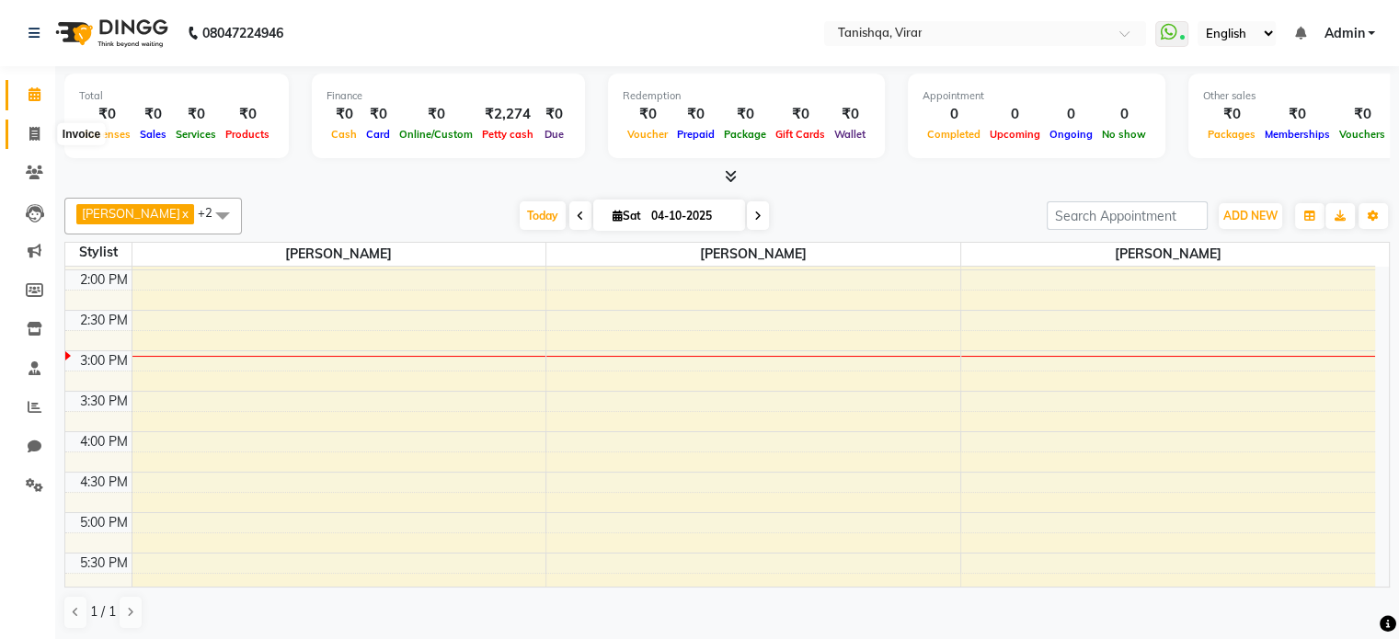
click at [30, 129] on icon at bounding box center [34, 134] width 10 height 14
select select "service"
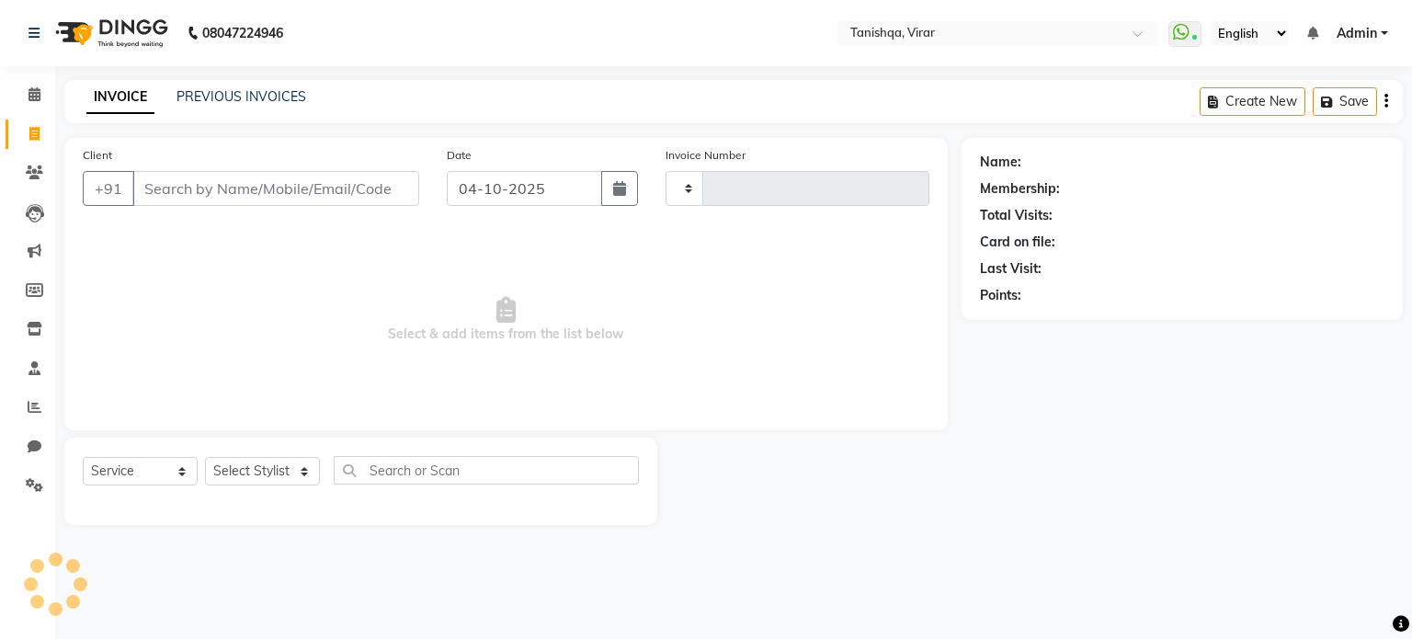
type input "0887"
select select "8149"
click at [232, 183] on input "Client" at bounding box center [275, 188] width 287 height 35
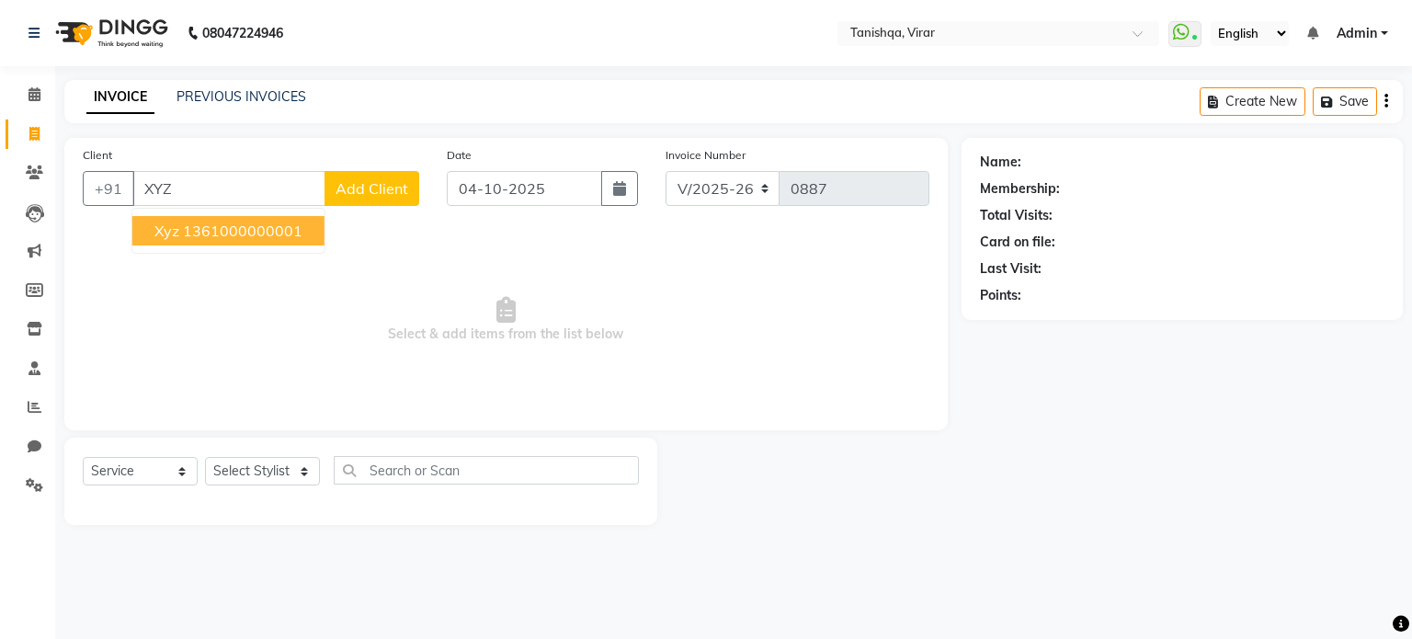
click at [249, 229] on ngb-highlight "1361000000001" at bounding box center [243, 231] width 120 height 18
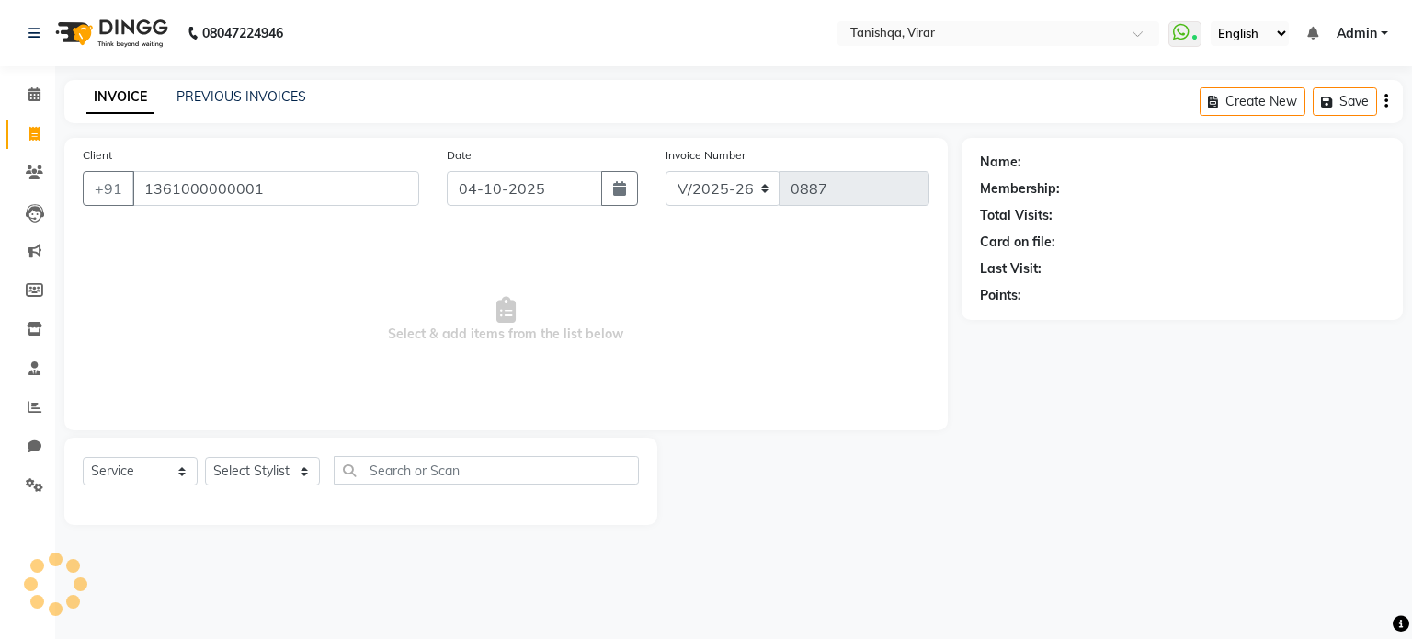
type input "1361000000001"
select select "1: Object"
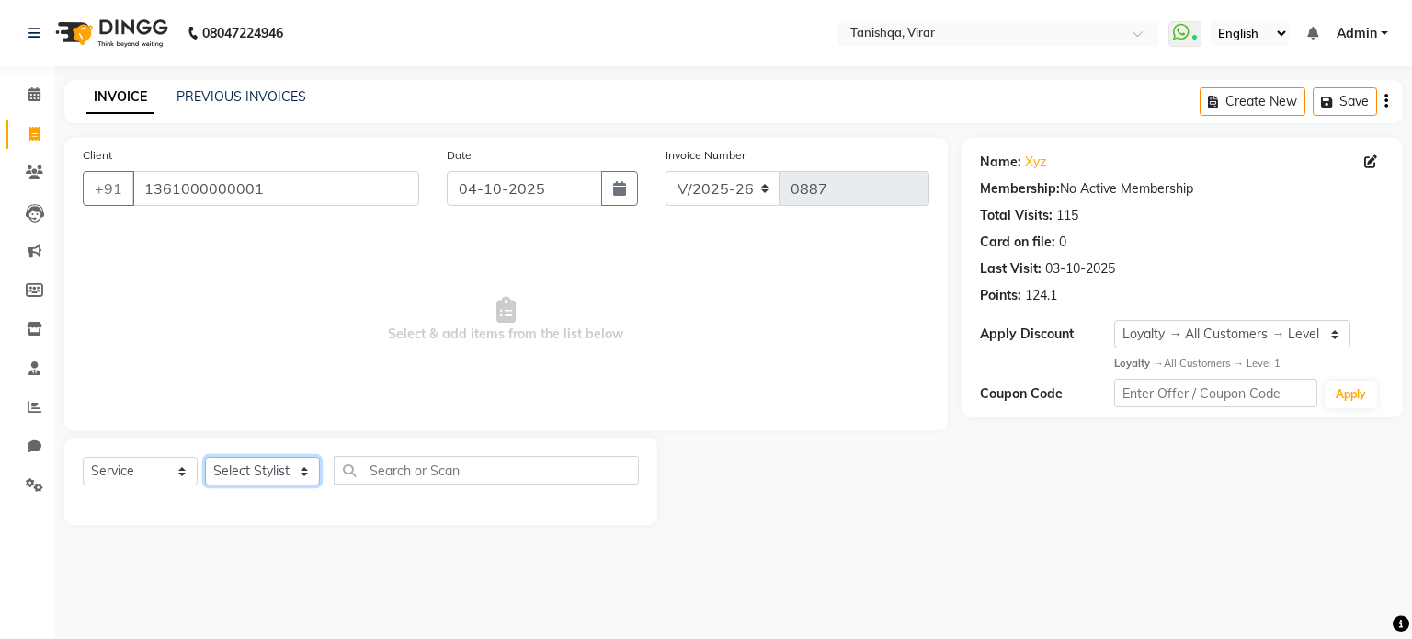
click at [263, 471] on select "Select Stylist Beena Gupta jaya mahhi Priyanka Maheshwari Seema Pawar Supriya k…" at bounding box center [262, 471] width 115 height 29
select select "75948"
click at [205, 458] on select "Select Stylist Beena Gupta jaya mahhi Priyanka Maheshwari Seema Pawar Supriya k…" at bounding box center [262, 471] width 115 height 29
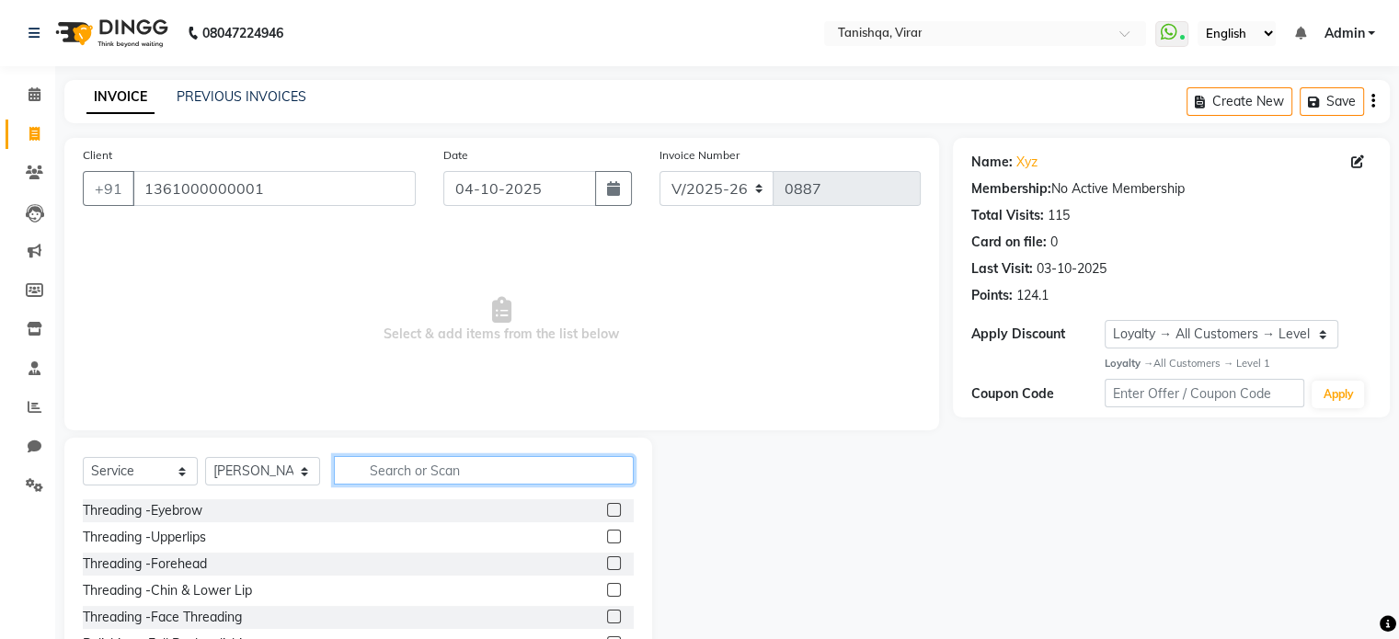
click at [417, 466] on input "text" at bounding box center [484, 470] width 300 height 29
type input "THR"
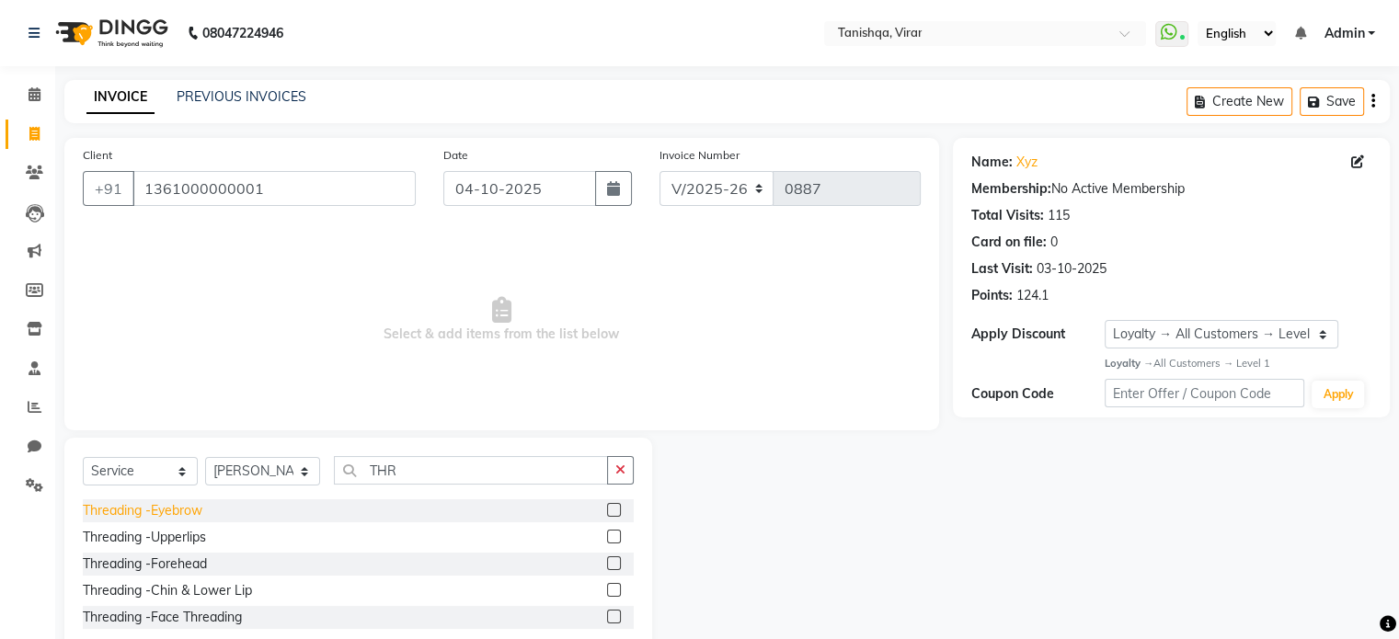
click at [136, 513] on div "Threading -Eyebrow" at bounding box center [143, 510] width 120 height 19
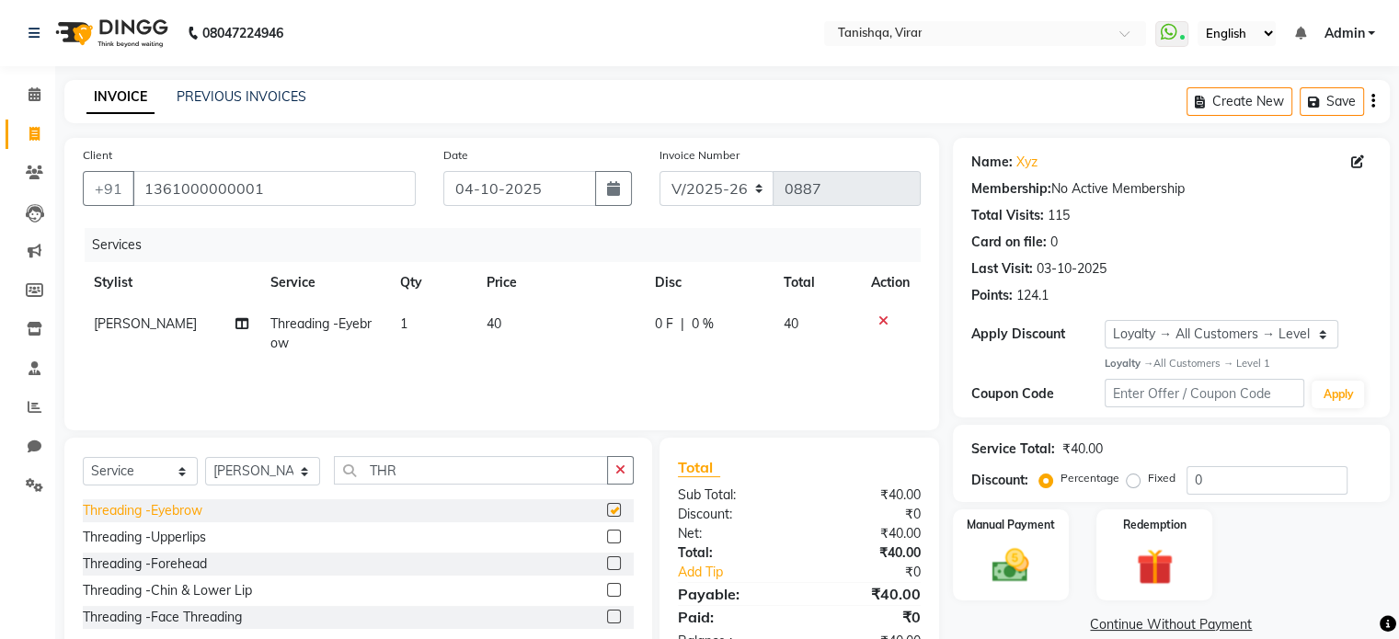
checkbox input "false"
click at [159, 535] on div "Threading -Upperlips" at bounding box center [144, 537] width 123 height 19
checkbox input "false"
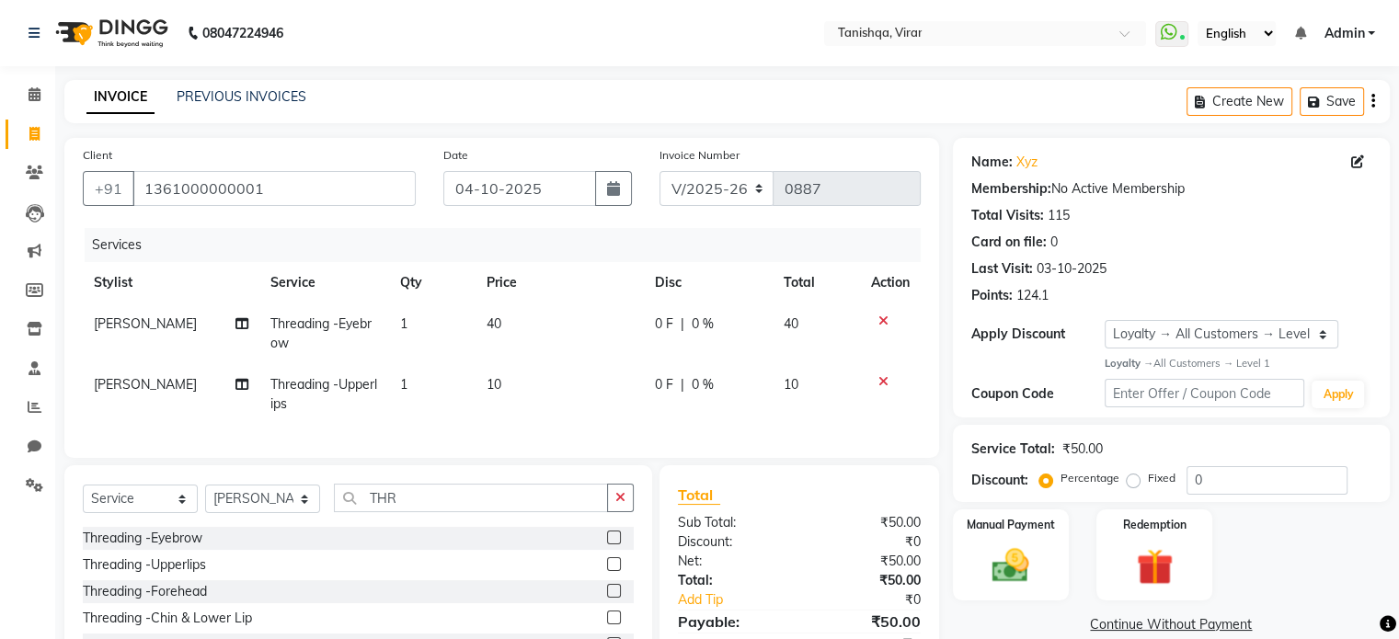
click at [881, 325] on icon at bounding box center [883, 320] width 10 height 13
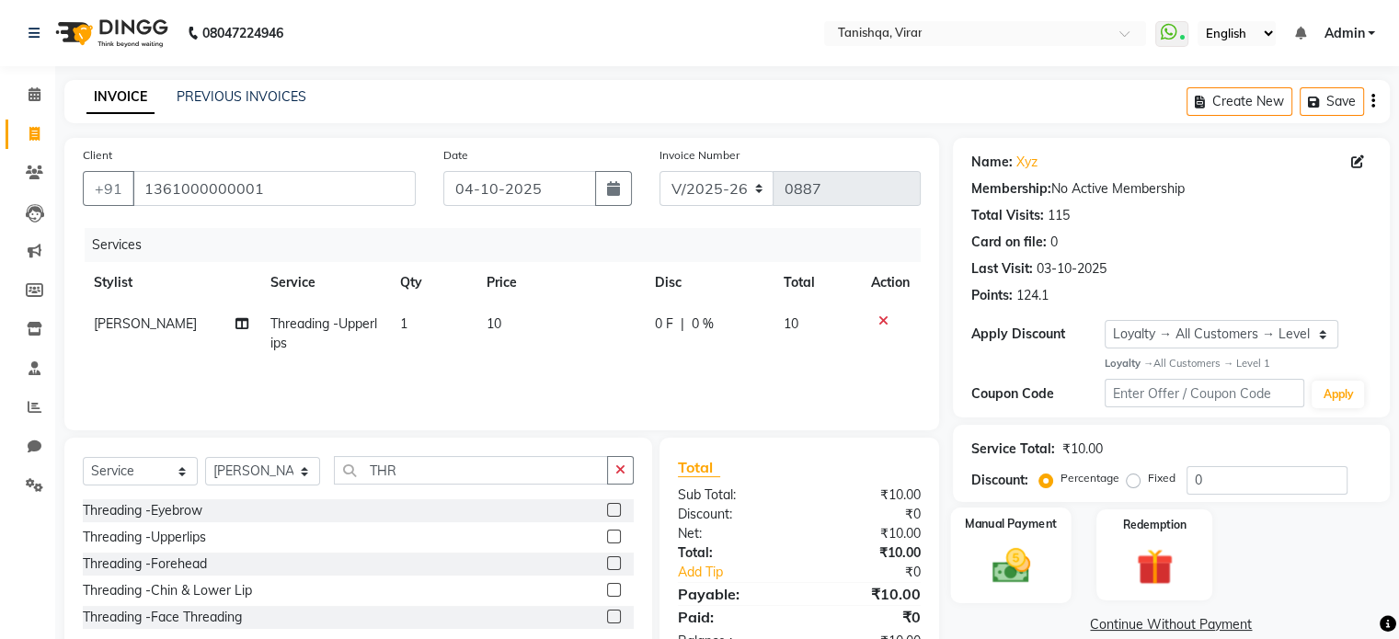
click at [1008, 577] on img at bounding box center [1010, 565] width 62 height 44
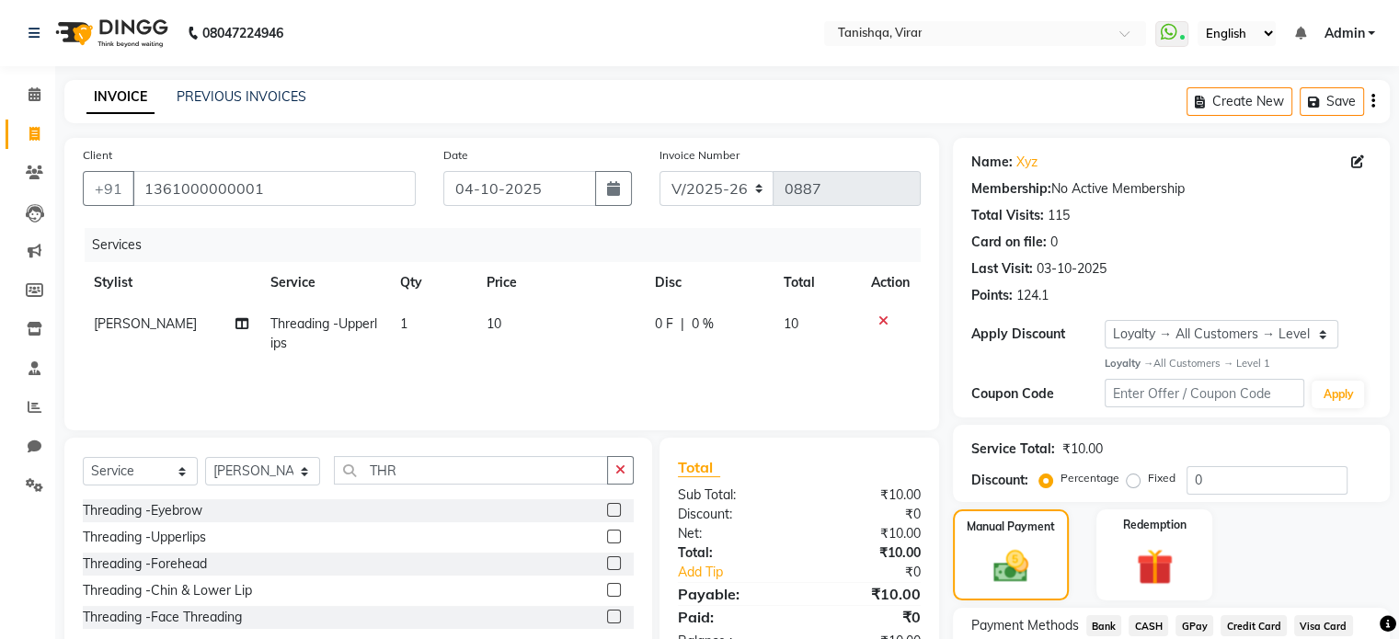
click at [1148, 624] on span "CASH" at bounding box center [1148, 625] width 40 height 21
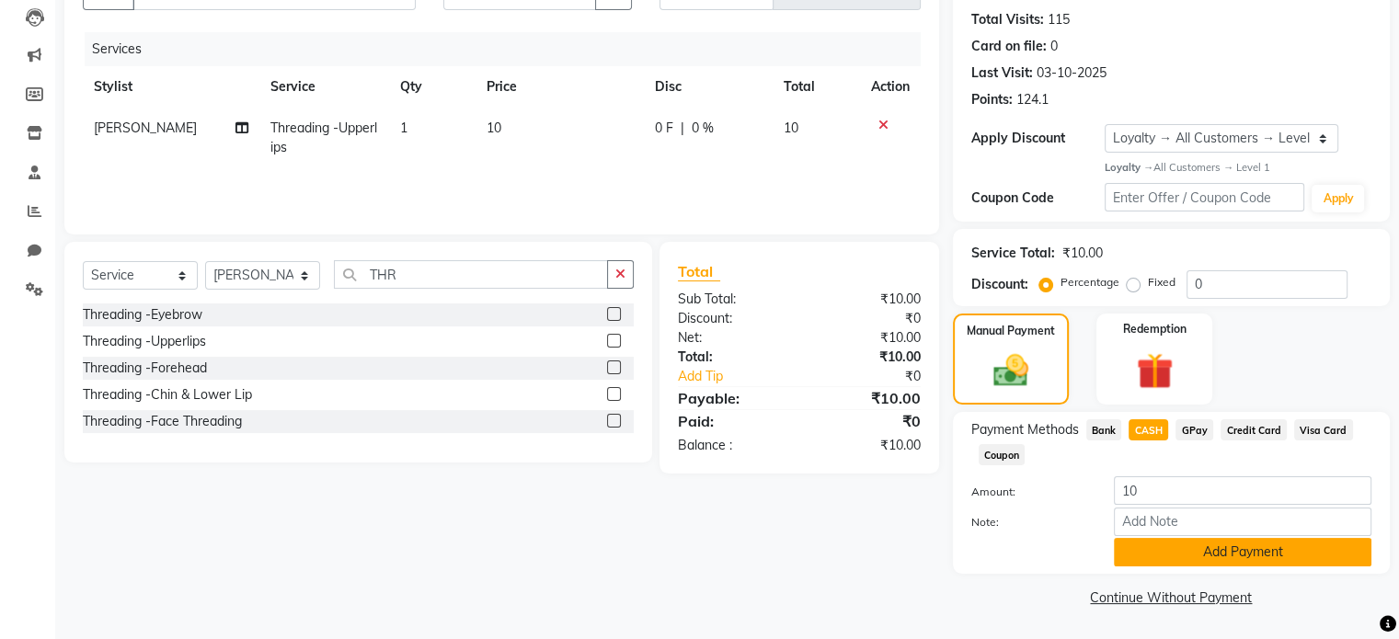
click at [1216, 556] on button "Add Payment" at bounding box center [1242, 552] width 257 height 29
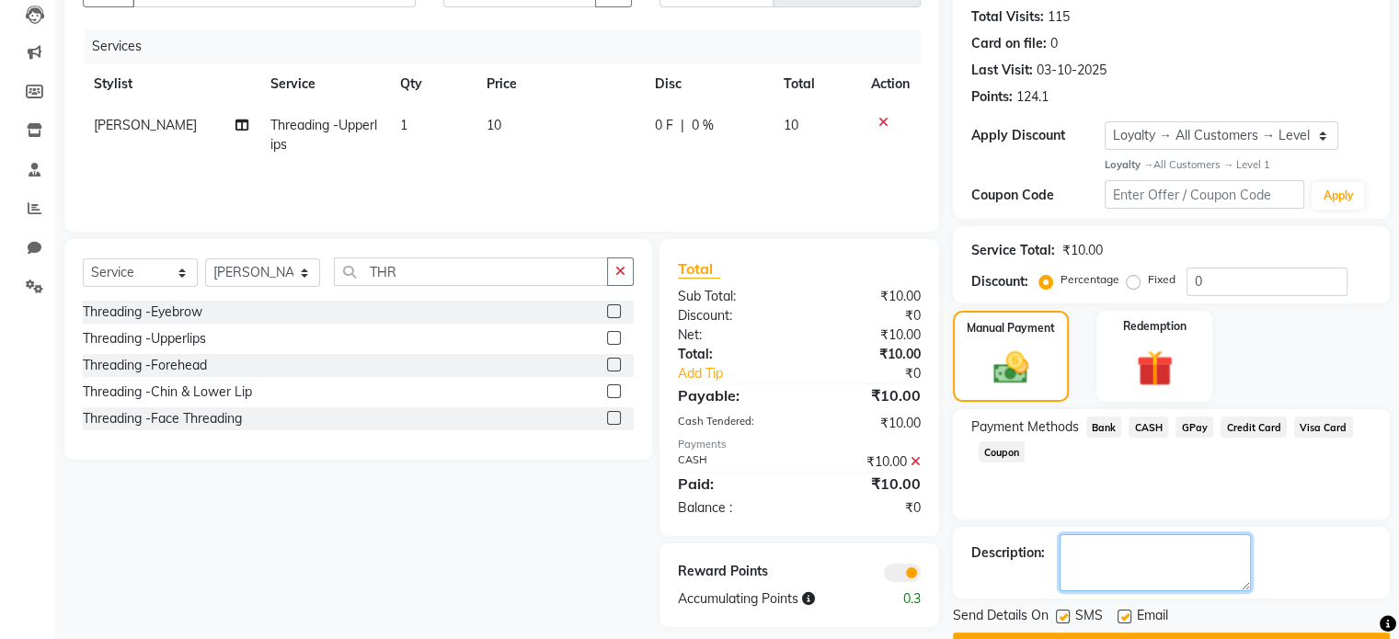
click at [1211, 543] on textarea at bounding box center [1154, 562] width 191 height 57
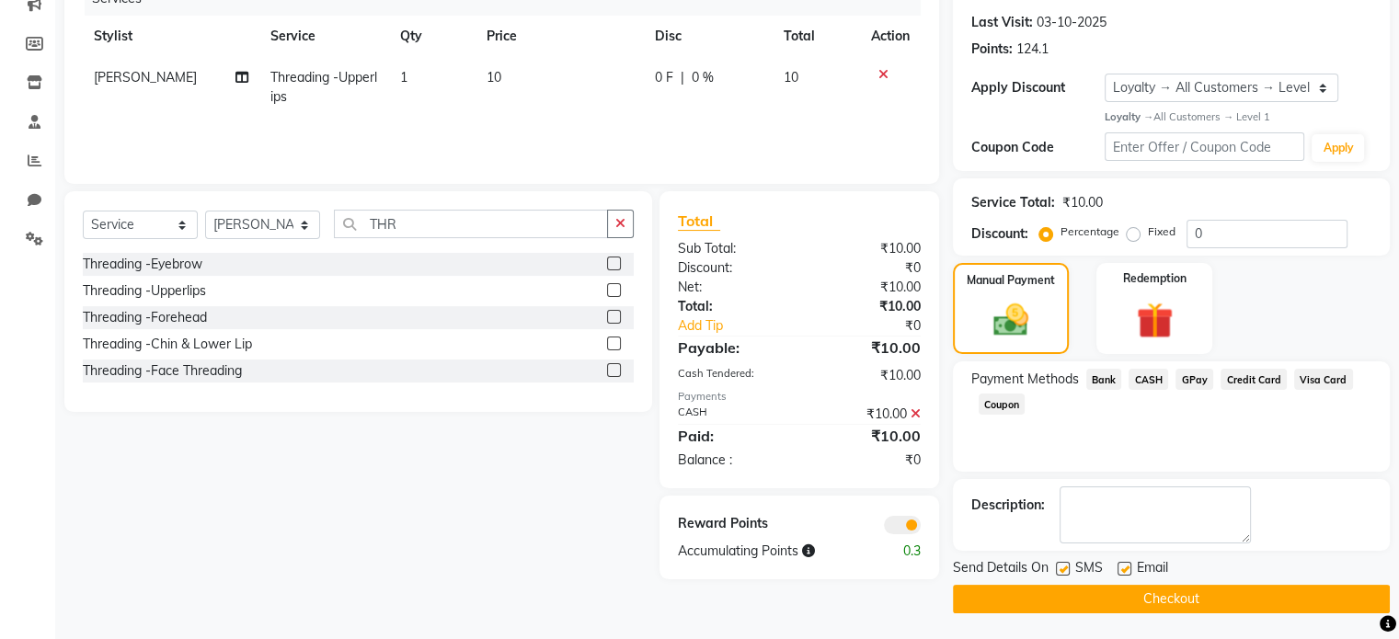
click at [1150, 601] on button "Checkout" at bounding box center [1171, 599] width 437 height 29
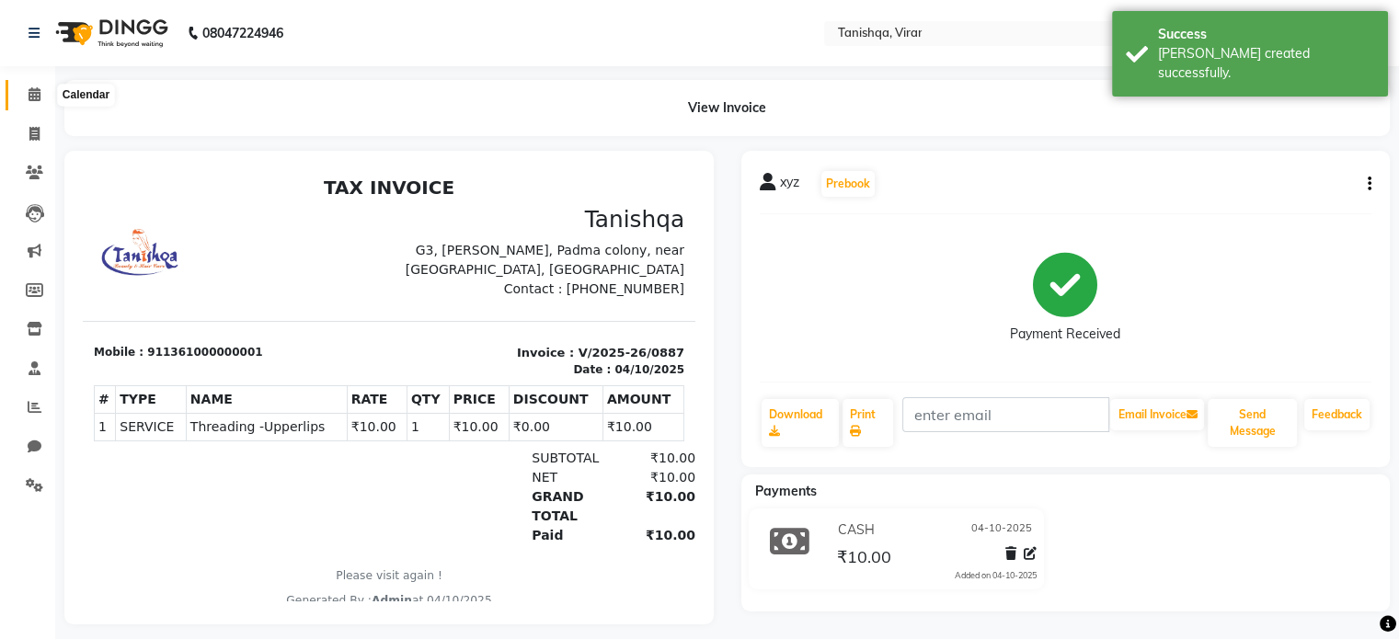
click at [31, 91] on icon at bounding box center [35, 94] width 12 height 14
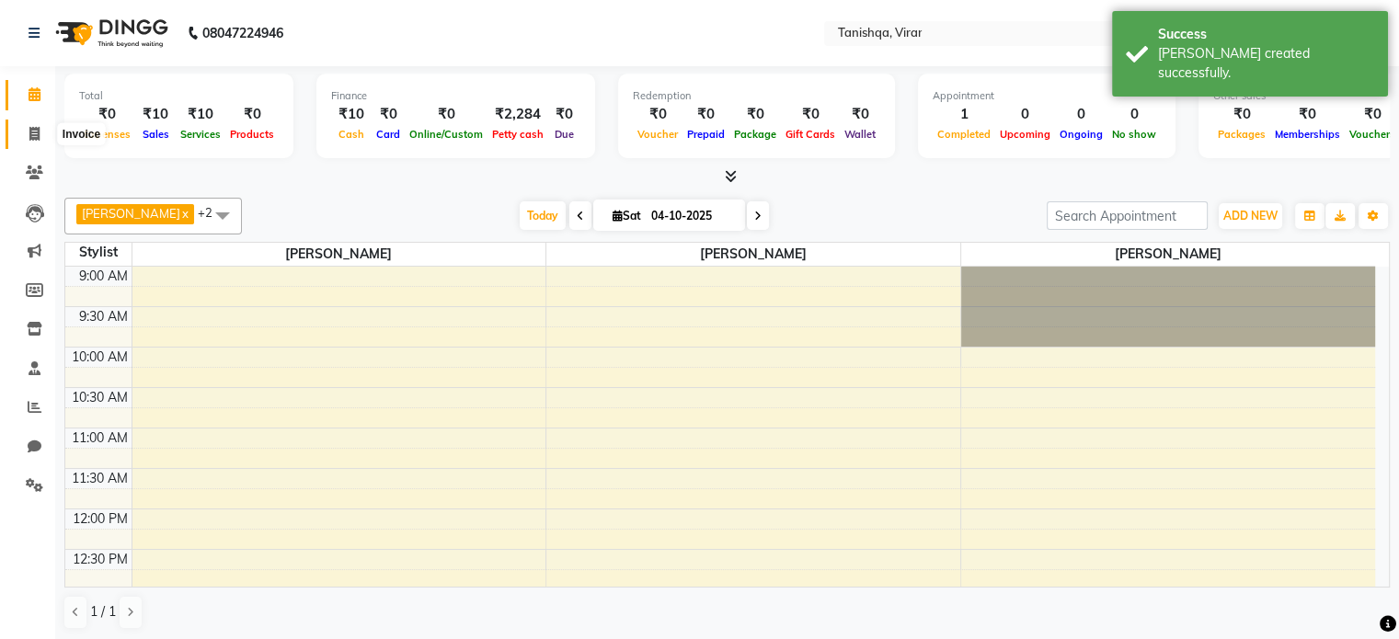
click at [30, 133] on icon at bounding box center [34, 134] width 10 height 14
select select "service"
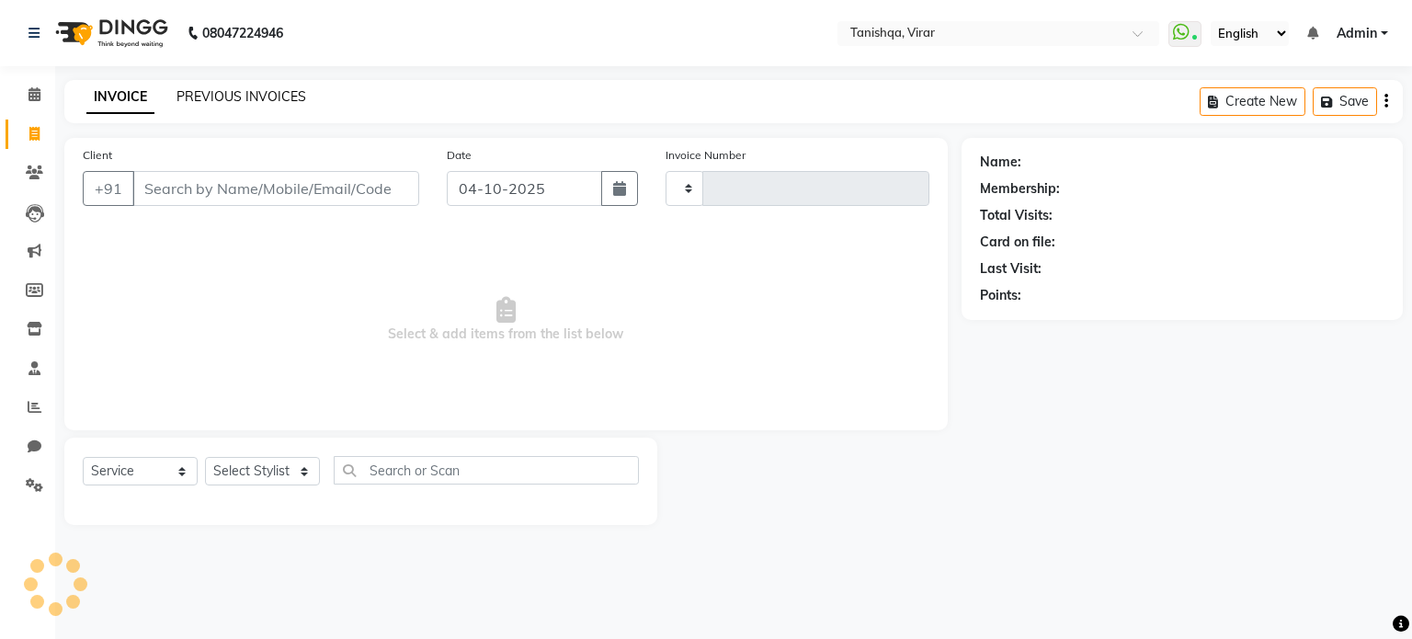
type input "0888"
select select "8149"
click at [232, 98] on link "PREVIOUS INVOICES" at bounding box center [242, 96] width 130 height 17
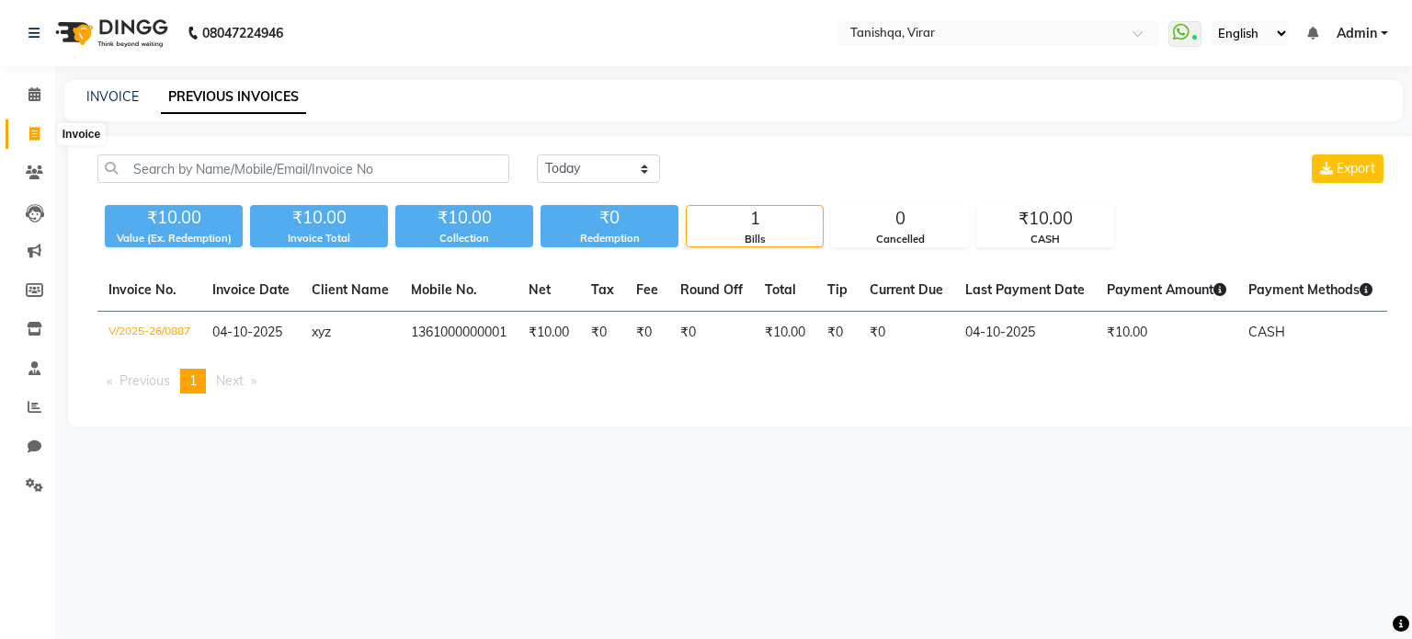
click at [33, 138] on icon at bounding box center [34, 134] width 10 height 14
select select "service"
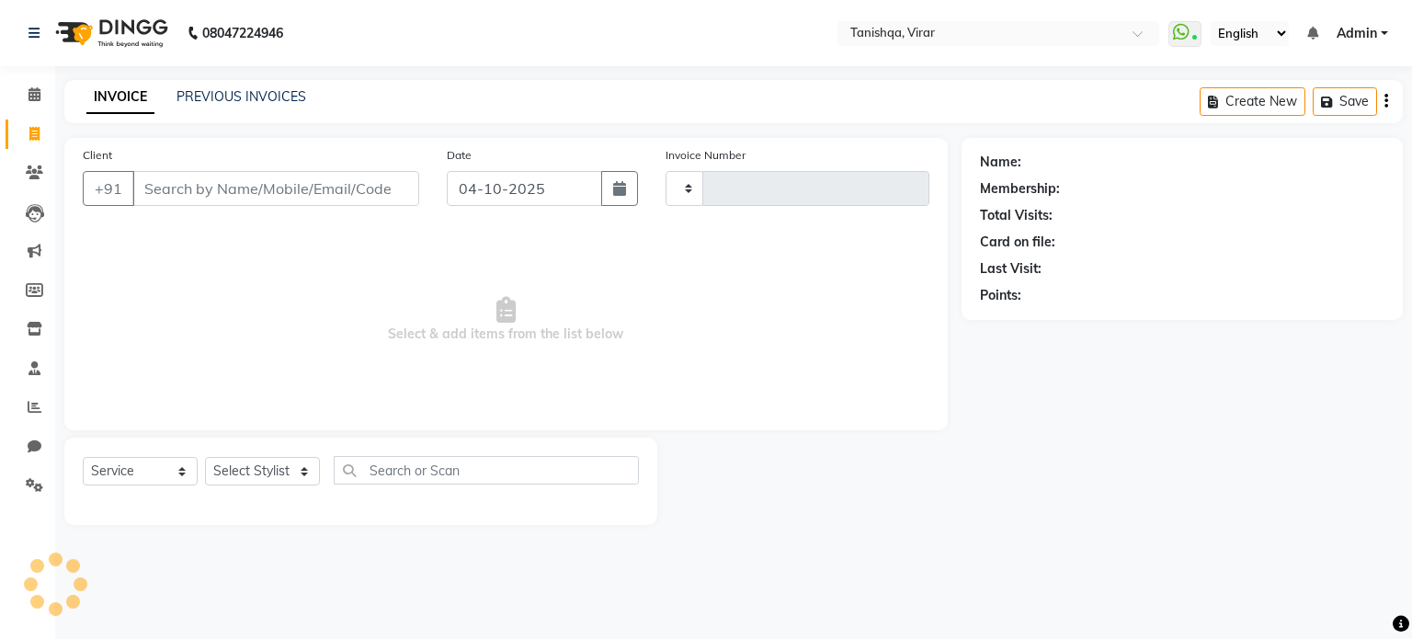
type input "0888"
select select "8149"
click at [232, 193] on input "Client" at bounding box center [275, 188] width 287 height 35
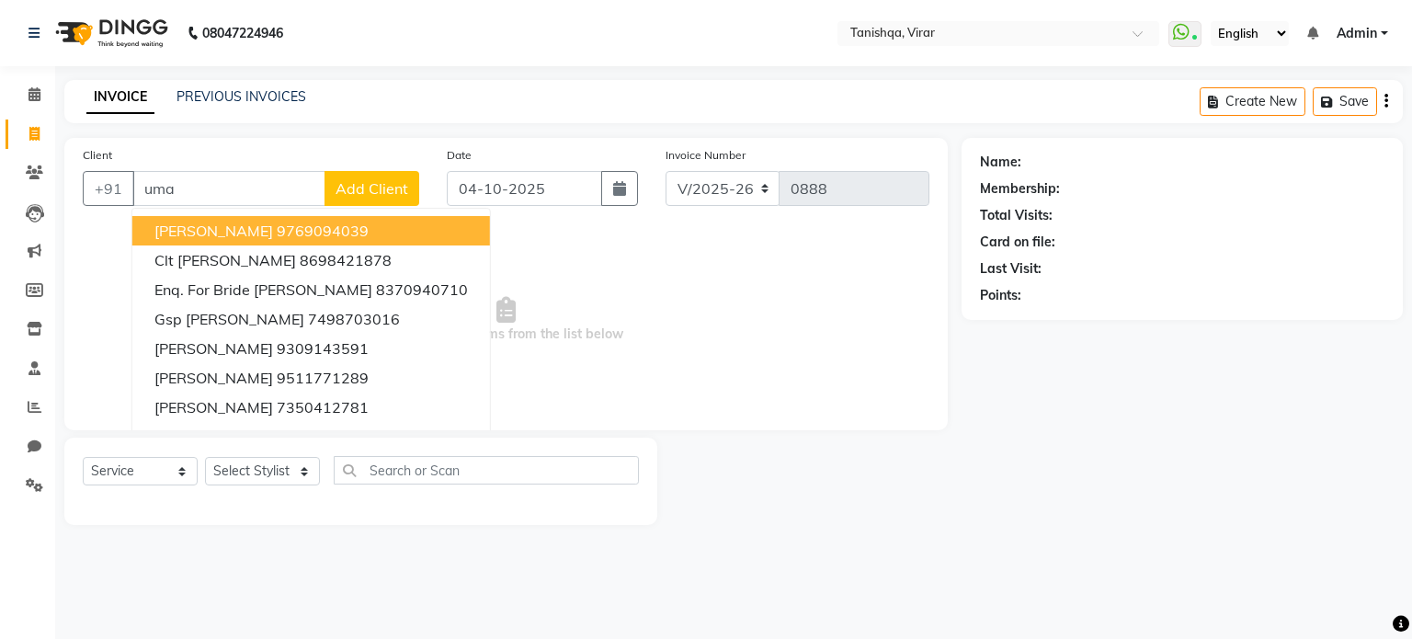
click at [190, 223] on span "[PERSON_NAME]" at bounding box center [213, 231] width 119 height 18
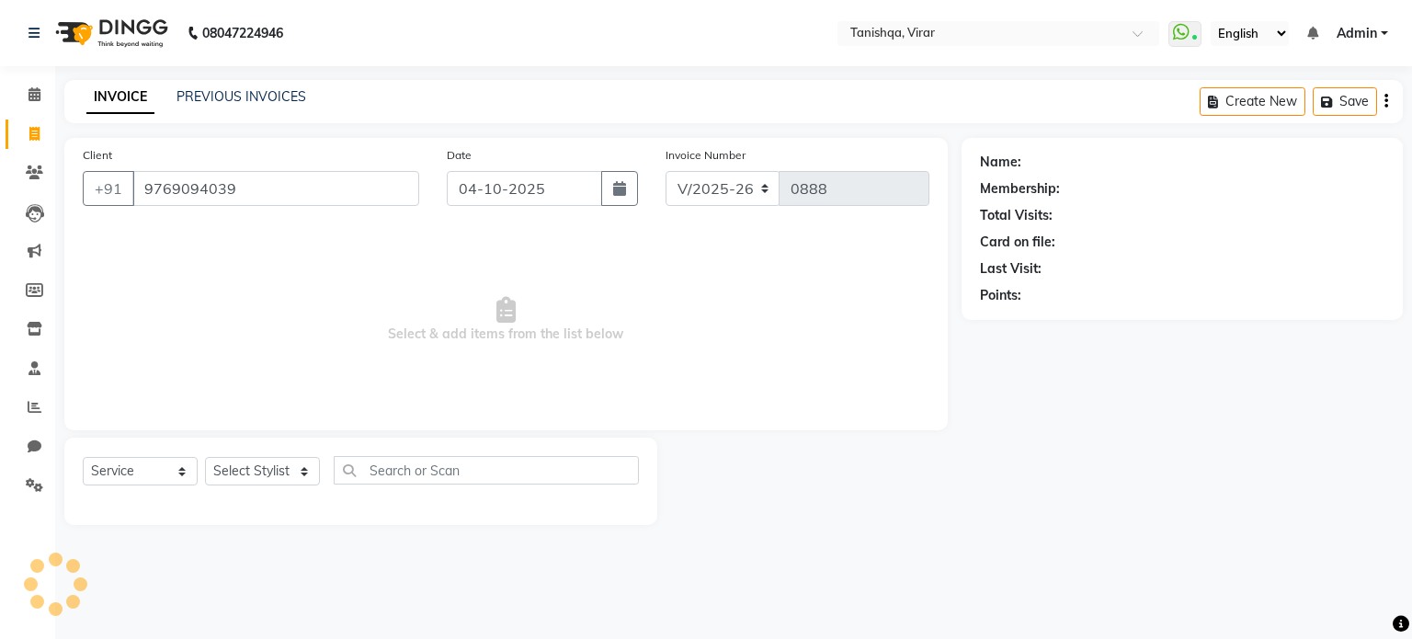
type input "9769094039"
select select "1: Object"
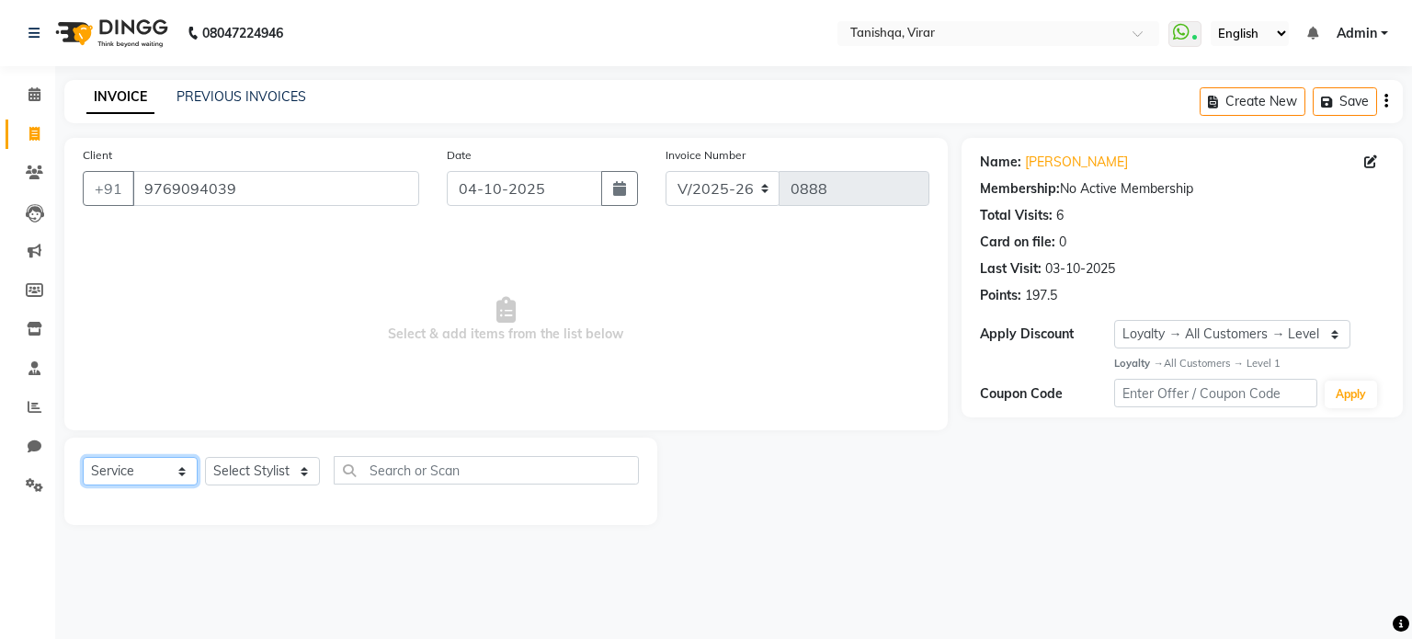
click at [164, 477] on select "Select Service Product Membership Package Voucher Prepaid Gift Card" at bounding box center [140, 471] width 115 height 29
click at [235, 569] on div "08047224946 Select Location × Tanishqa, Virar WhatsApp Status ✕ Status: Connect…" at bounding box center [706, 319] width 1412 height 639
click at [119, 472] on select "Select Service Product Membership Package Voucher Prepaid Gift Card" at bounding box center [140, 471] width 115 height 29
select select "product"
click at [83, 458] on select "Select Service Product Membership Package Voucher Prepaid Gift Card" at bounding box center [140, 471] width 115 height 29
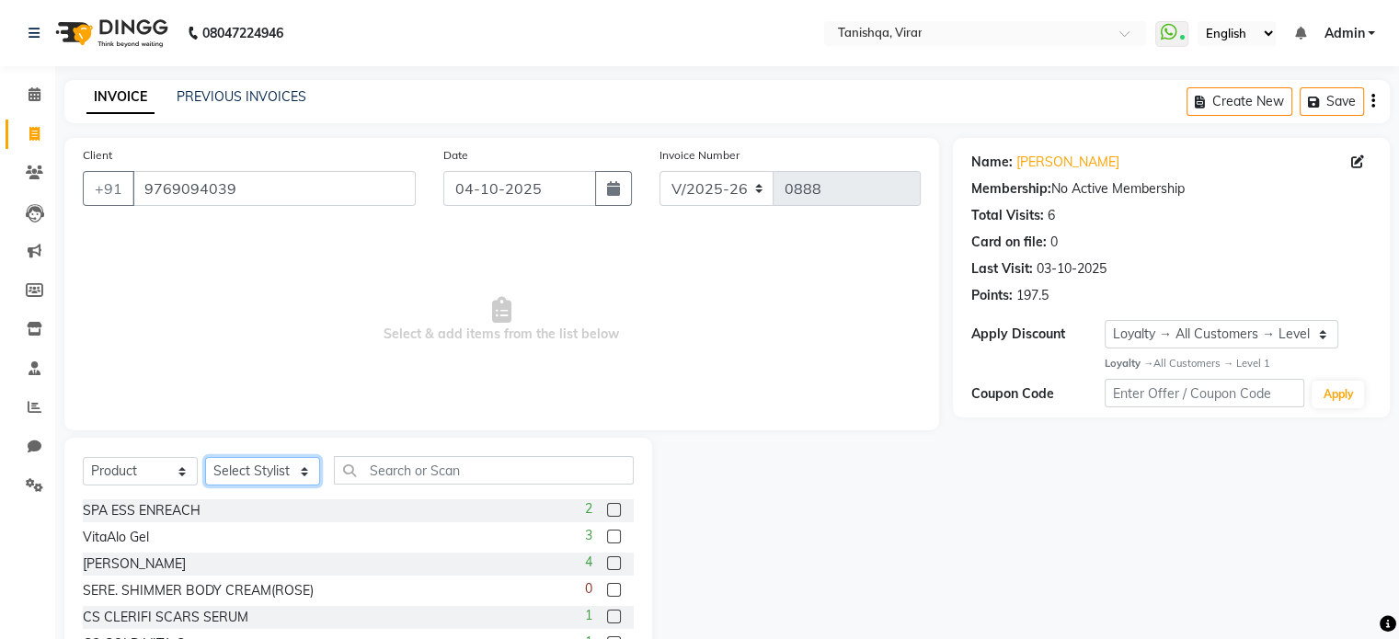
click at [265, 477] on select "Select Stylist Beena Gupta jaya mahhi Priyanka Maheshwari Seema Pawar Supriya k…" at bounding box center [262, 471] width 115 height 29
select select "75948"
click at [205, 458] on select "Select Stylist Beena Gupta jaya mahhi Priyanka Maheshwari Seema Pawar Supriya k…" at bounding box center [262, 471] width 115 height 29
click at [383, 470] on input "text" at bounding box center [484, 470] width 300 height 29
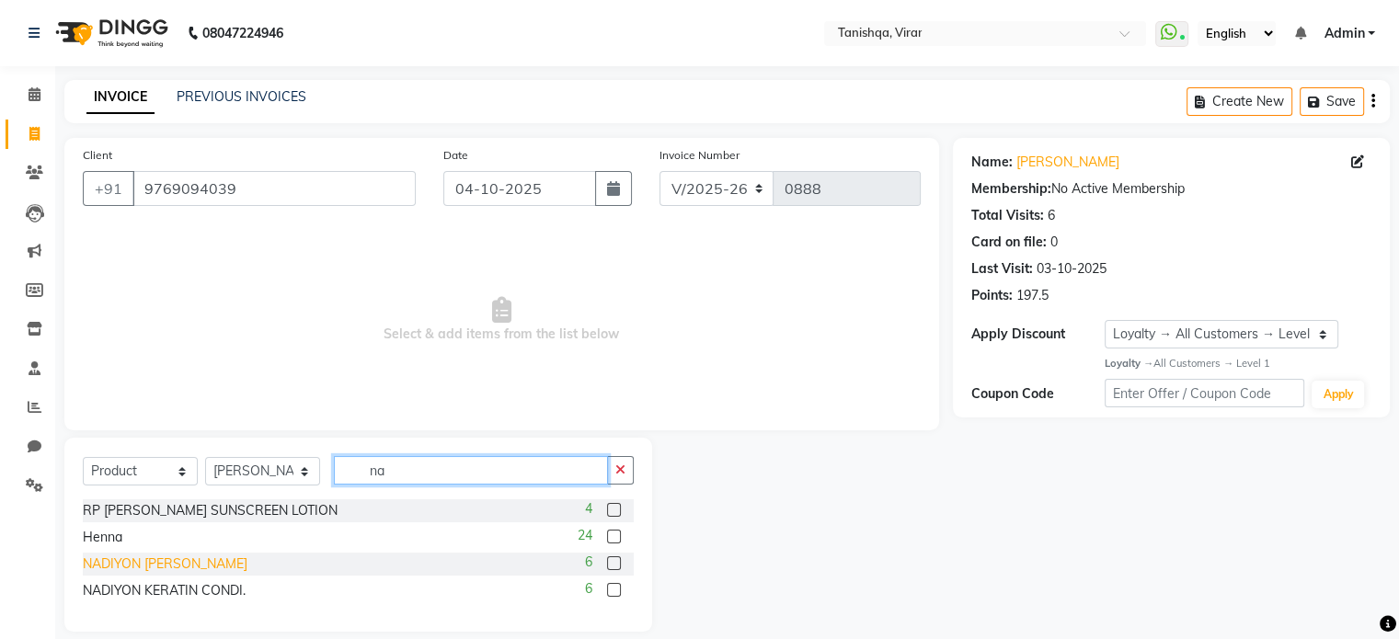
type input "na"
click at [206, 565] on div "NADIYON KERATIN SHAMPOO" at bounding box center [165, 563] width 165 height 19
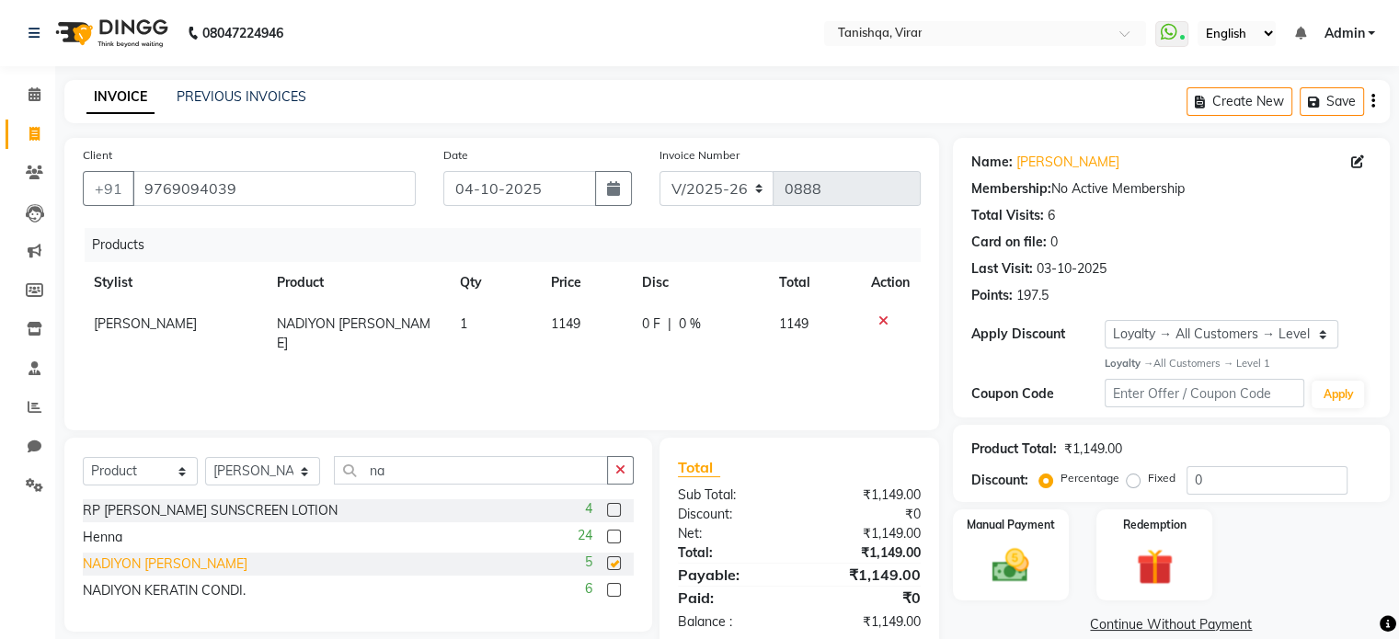
checkbox input "false"
click at [210, 595] on div "NADIYON KERATIN CONDI." at bounding box center [164, 590] width 163 height 19
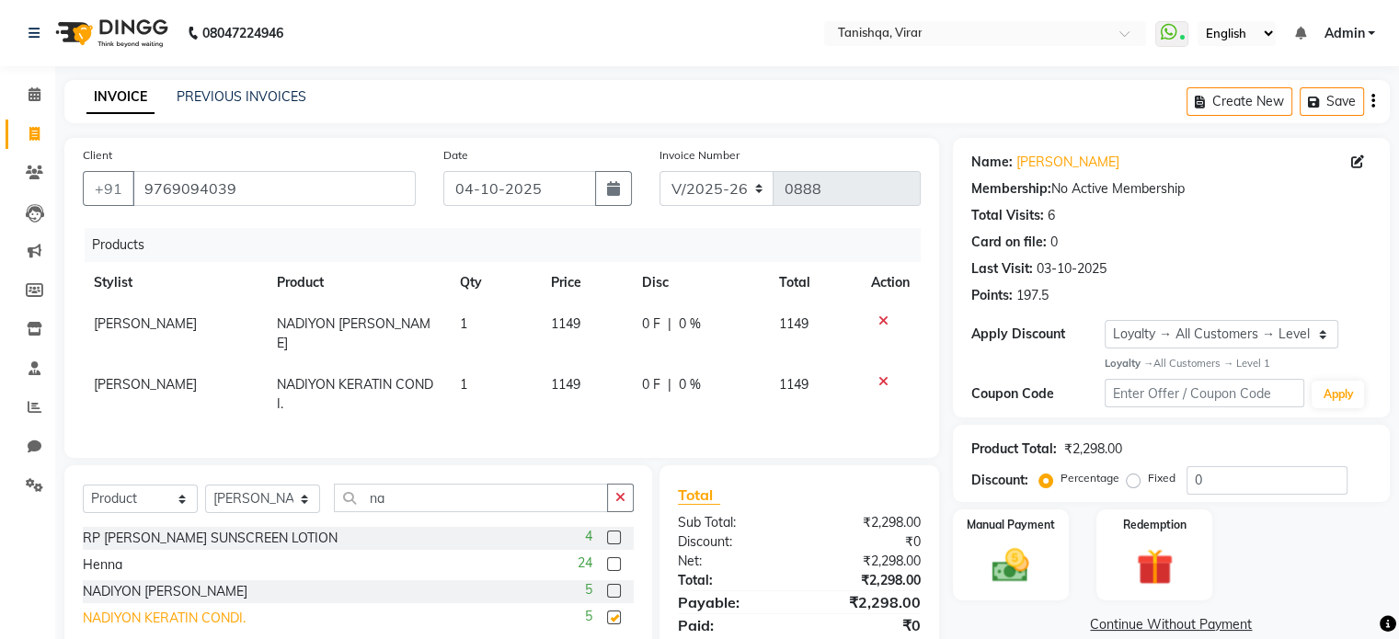
checkbox input "false"
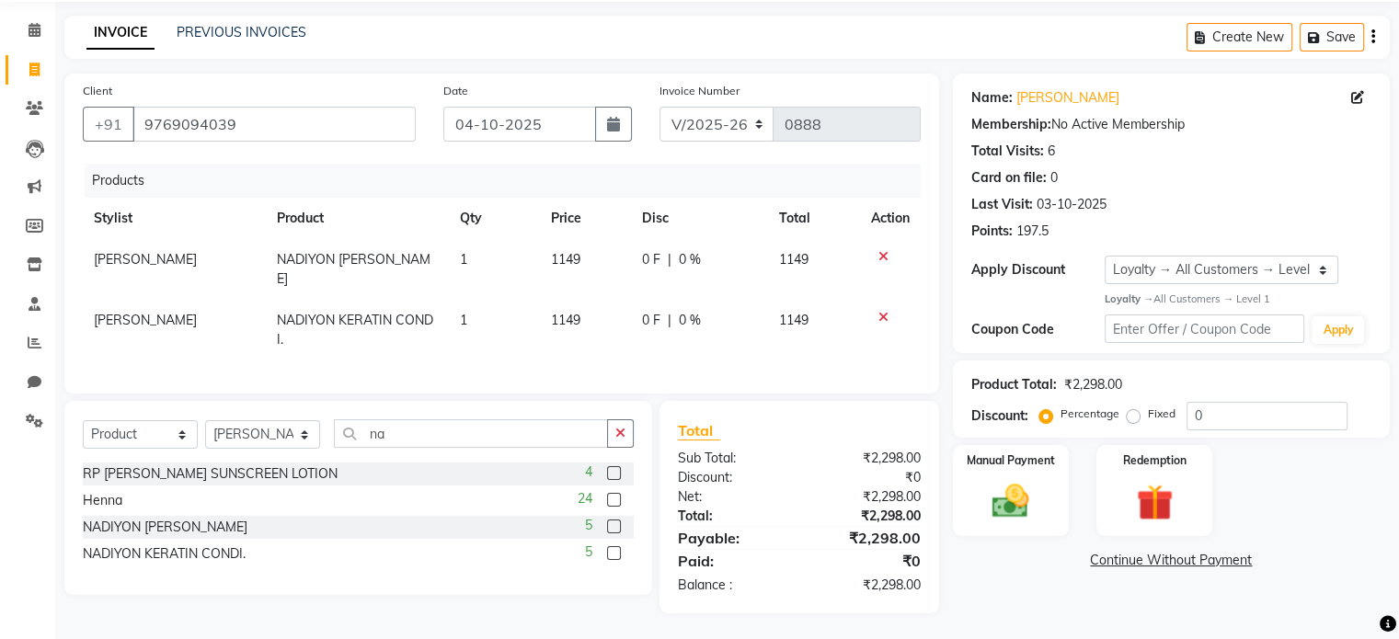
scroll to position [80, 0]
click at [684, 248] on span "0 %" at bounding box center [690, 257] width 22 height 19
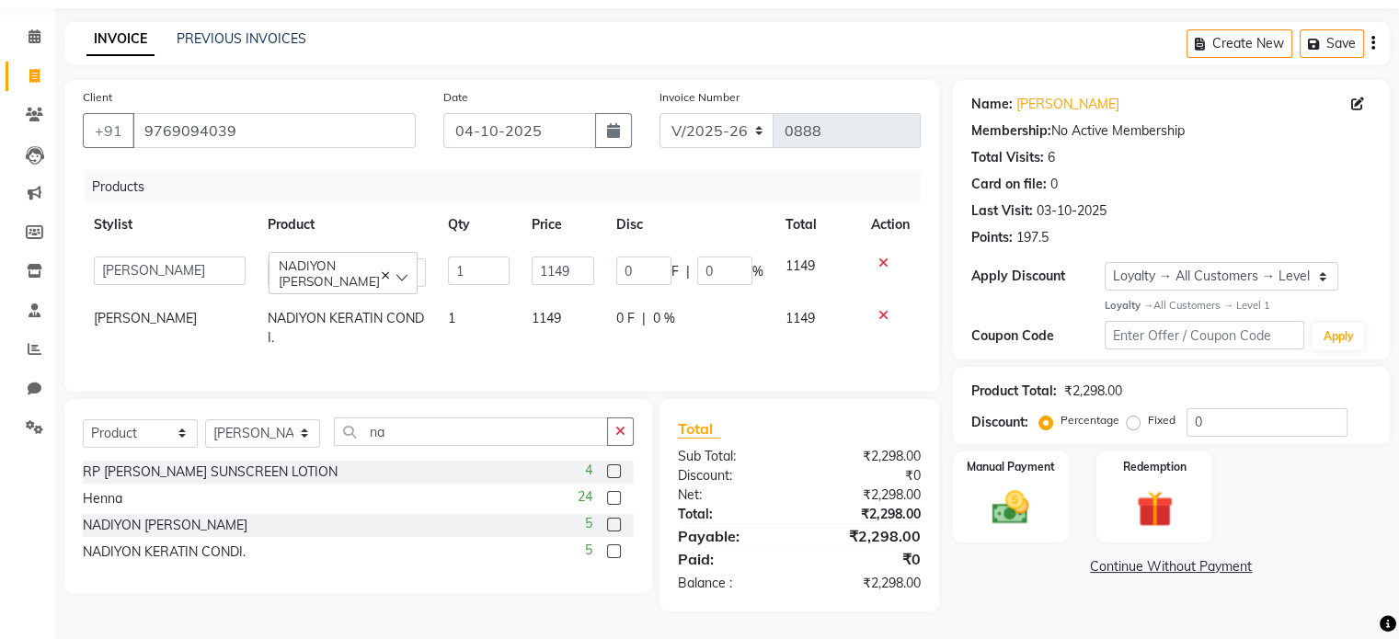
scroll to position [74, 0]
click at [713, 262] on input "0" at bounding box center [724, 271] width 55 height 29
type input "15"
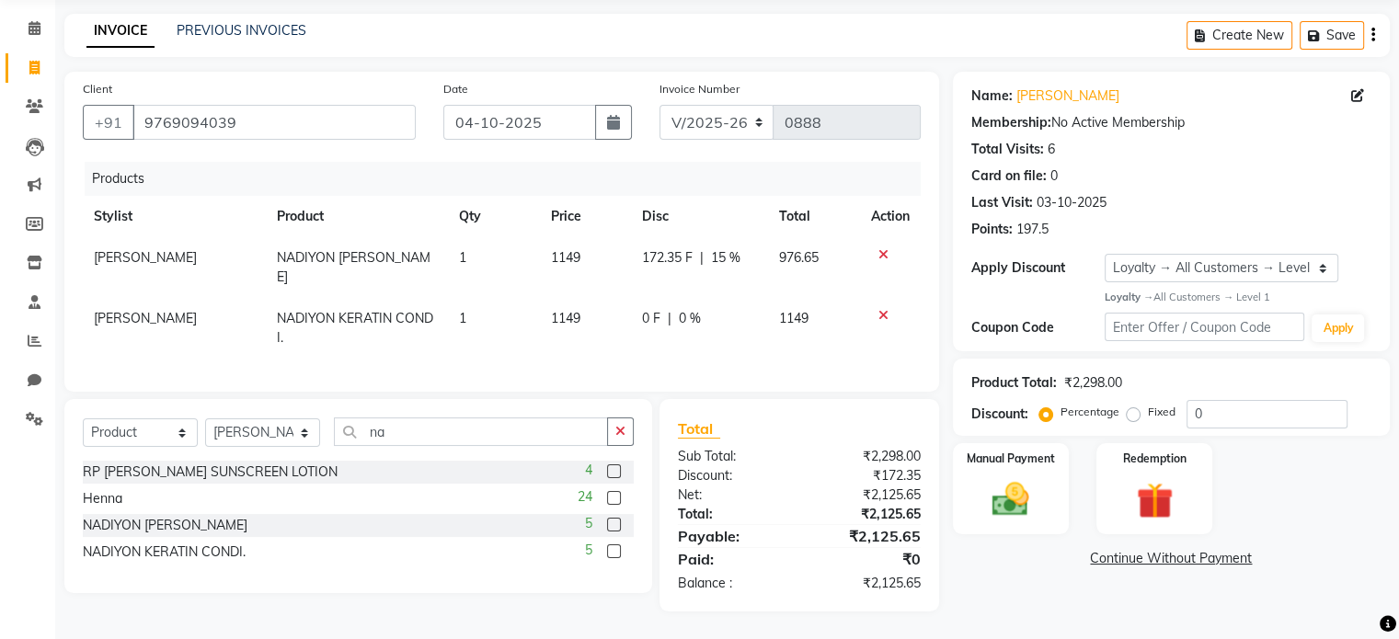
click at [661, 309] on div "0 F | 0 %" at bounding box center [699, 318] width 115 height 19
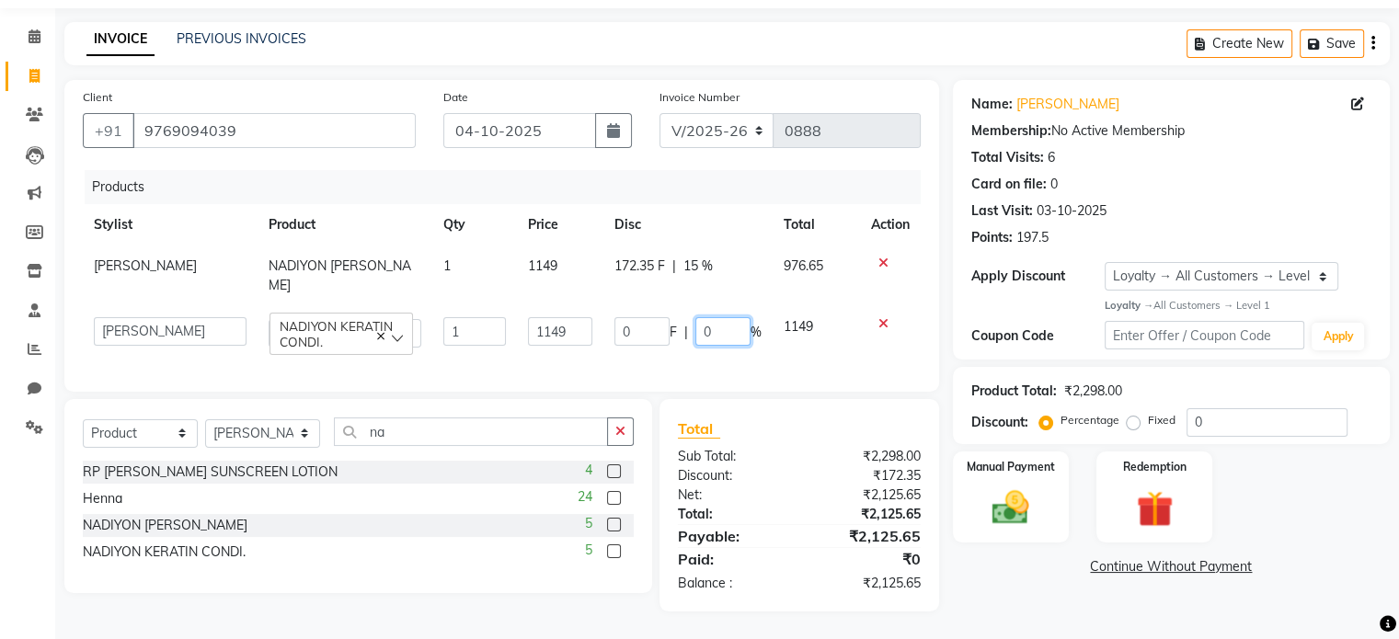
click at [720, 317] on input "0" at bounding box center [722, 331] width 55 height 29
type input "15"
click at [1125, 603] on div "Name: Uma Mallaka Membership: No Active Membership Total Visits: 6 Card on file…" at bounding box center [1178, 345] width 451 height 531
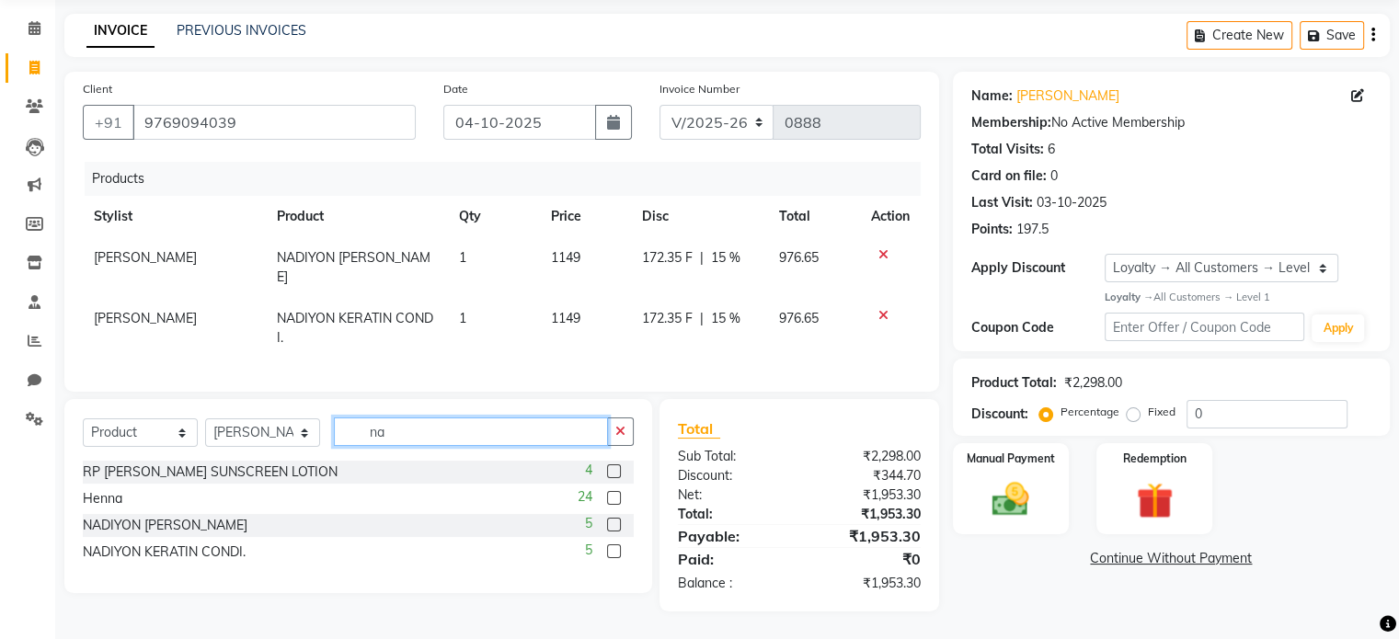
click at [397, 446] on input "na" at bounding box center [471, 431] width 274 height 29
click at [235, 440] on select "Select Stylist Beena Gupta jaya mahhi Priyanka Maheshwari Seema Pawar Supriya k…" at bounding box center [262, 432] width 115 height 29
click at [147, 440] on select "Select Service Product Membership Package Voucher Prepaid Gift Card" at bounding box center [140, 432] width 115 height 29
select select "service"
click at [83, 427] on select "Select Service Product Membership Package Voucher Prepaid Gift Card" at bounding box center [140, 432] width 115 height 29
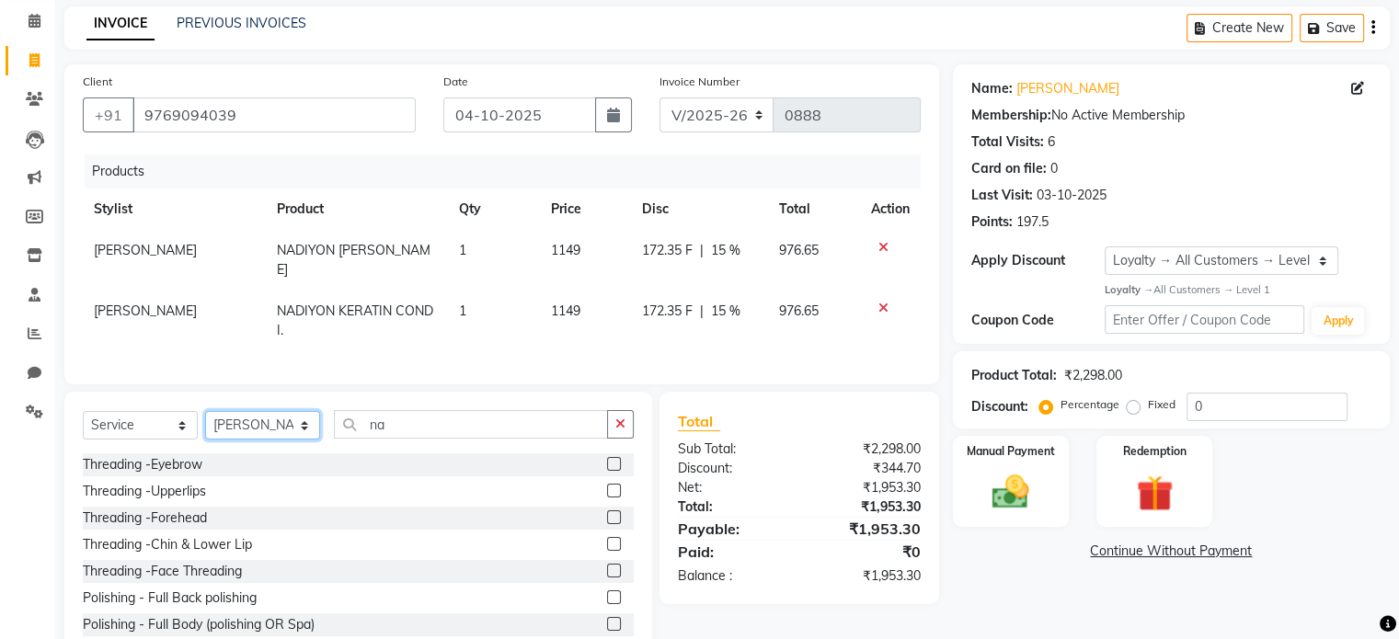
click at [257, 438] on select "Select Stylist Beena Gupta jaya mahhi Priyanka Maheshwari Seema Pawar Supriya k…" at bounding box center [262, 425] width 115 height 29
select select "75949"
click at [205, 427] on select "Select Stylist Beena Gupta jaya mahhi Priyanka Maheshwari Seema Pawar Supriya k…" at bounding box center [262, 425] width 115 height 29
click at [425, 439] on input "na" at bounding box center [471, 424] width 274 height 29
type input "n"
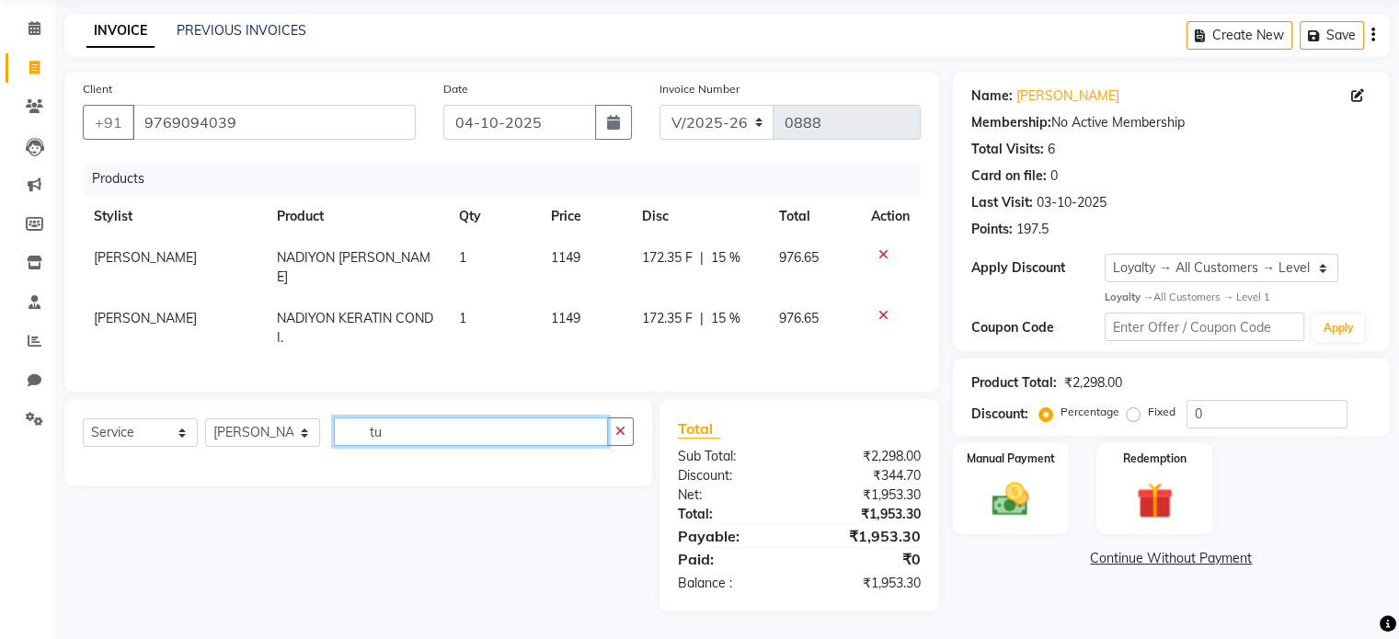
type input "t"
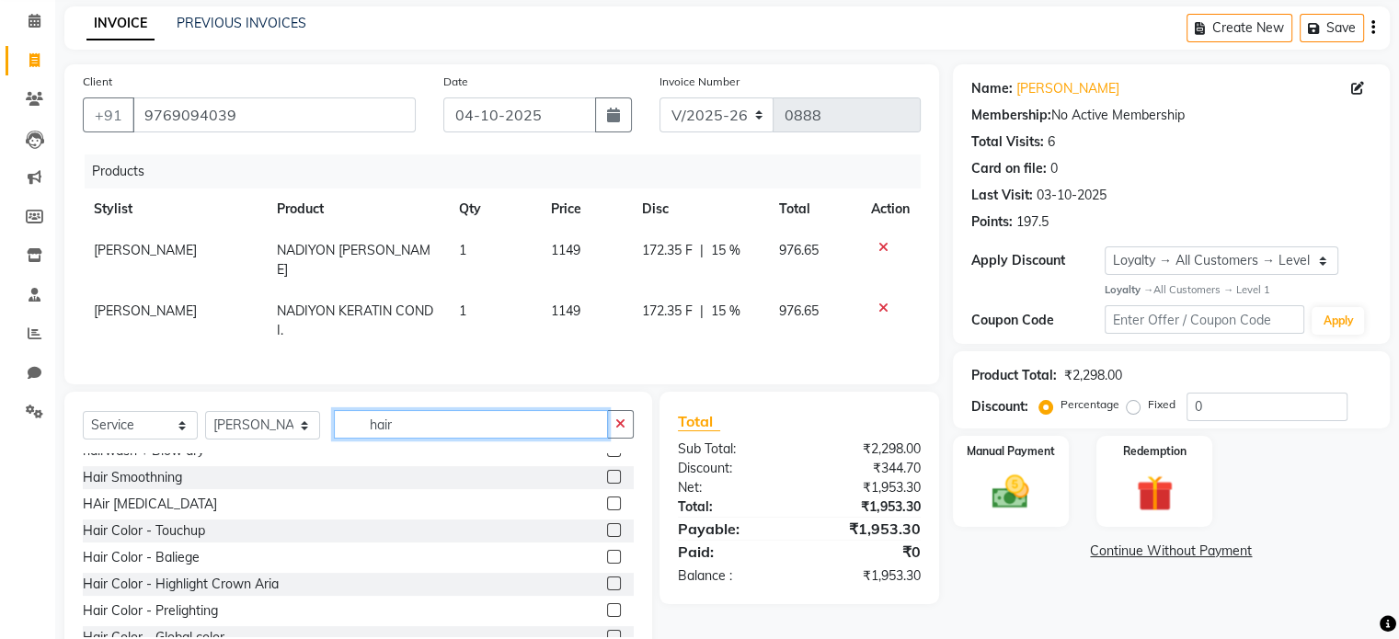
scroll to position [201, 0]
type input "hair"
click at [175, 540] on div "Hair Color - Touchup" at bounding box center [144, 529] width 122 height 19
checkbox input "false"
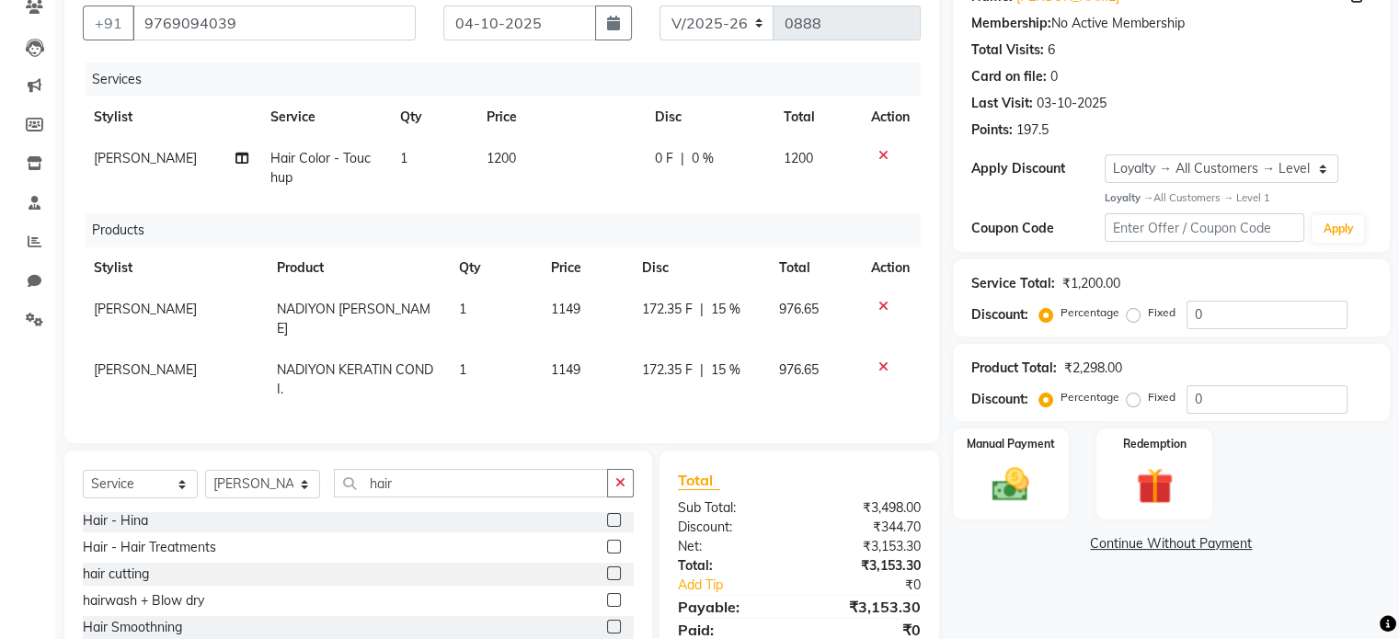
scroll to position [109, 0]
click at [498, 159] on span "1200" at bounding box center [500, 158] width 29 height 17
select select "75949"
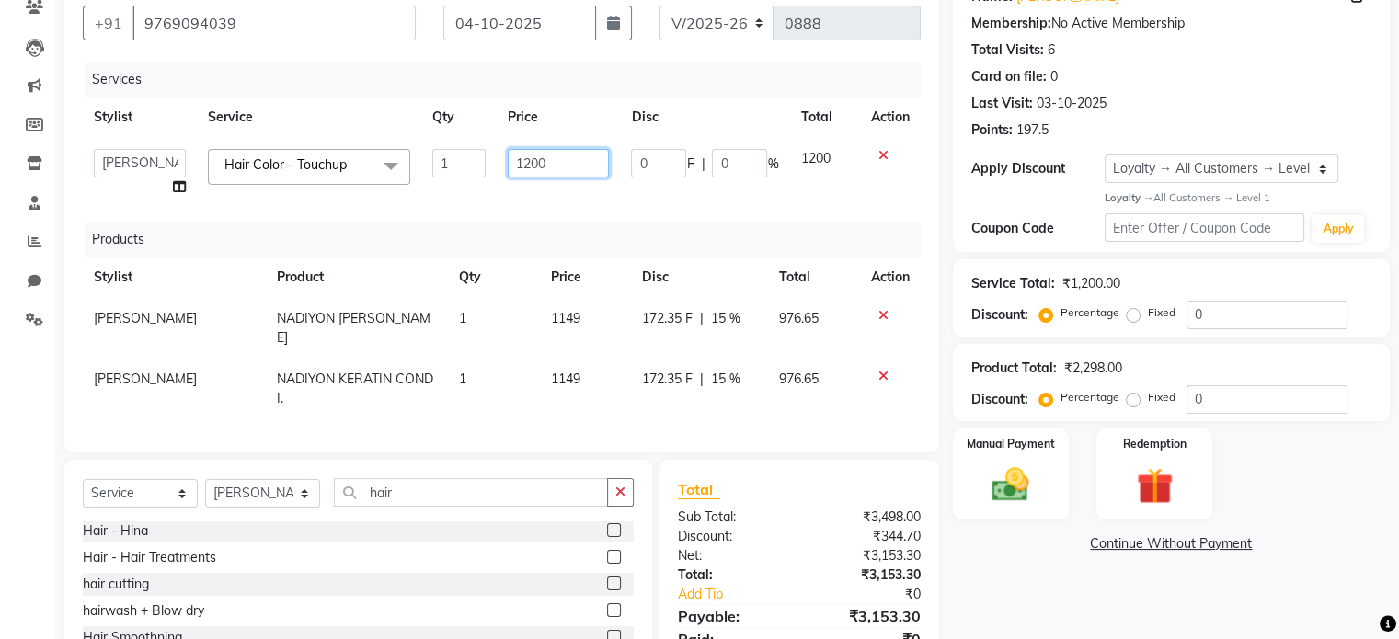
click at [529, 162] on input "1200" at bounding box center [558, 163] width 101 height 29
type input "2000"
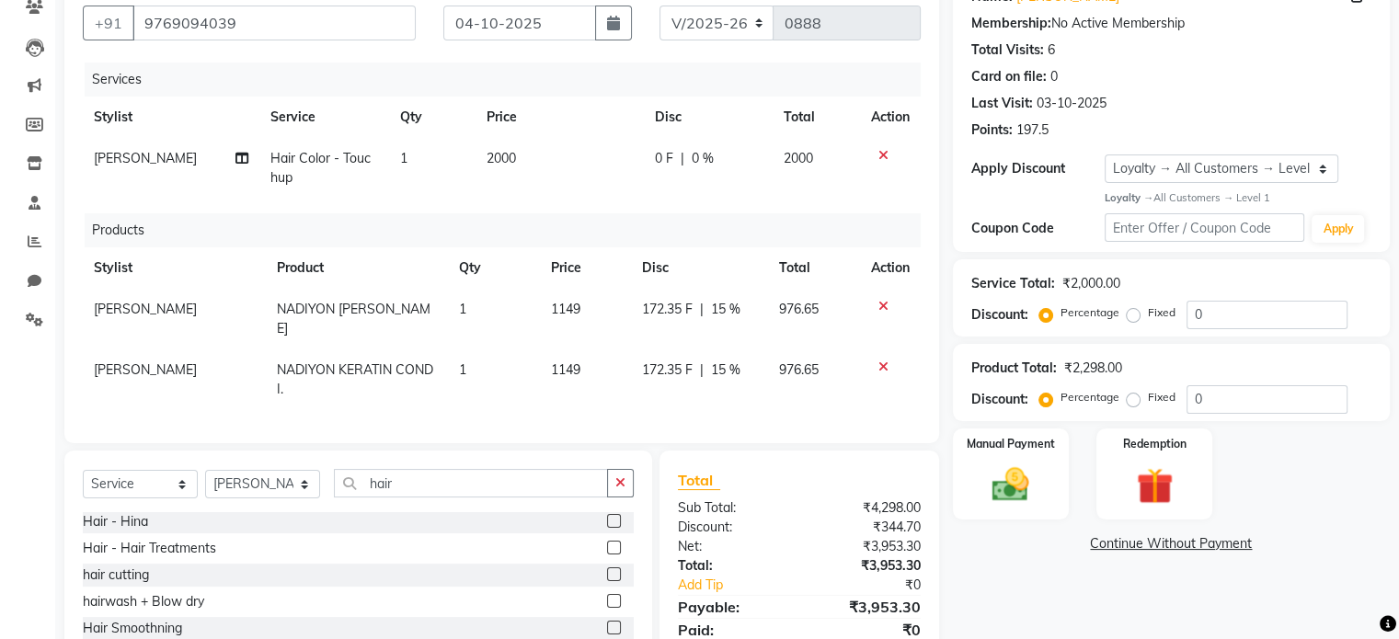
click at [748, 235] on div "Products" at bounding box center [510, 230] width 850 height 34
click at [243, 497] on select "Select Stylist Beena Gupta jaya mahhi Priyanka Maheshwari Seema Pawar Supriya k…" at bounding box center [262, 484] width 115 height 29
click at [235, 154] on icon at bounding box center [241, 158] width 13 height 13
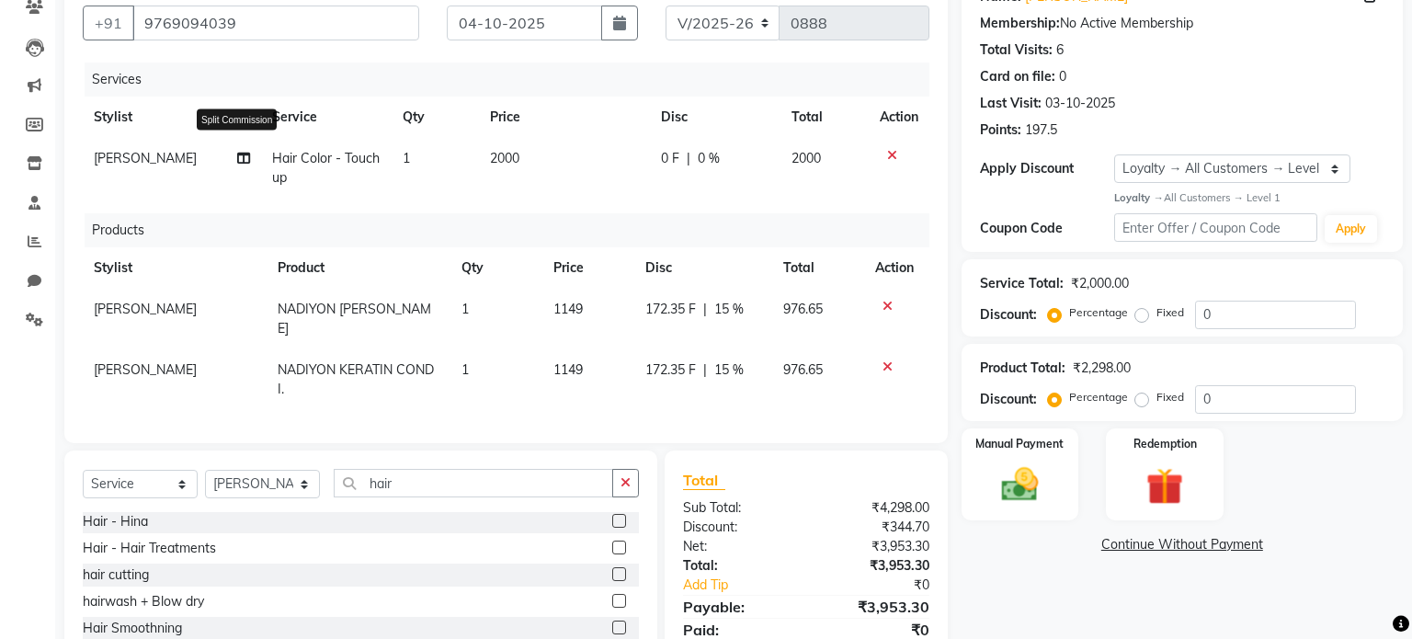
select select "75949"
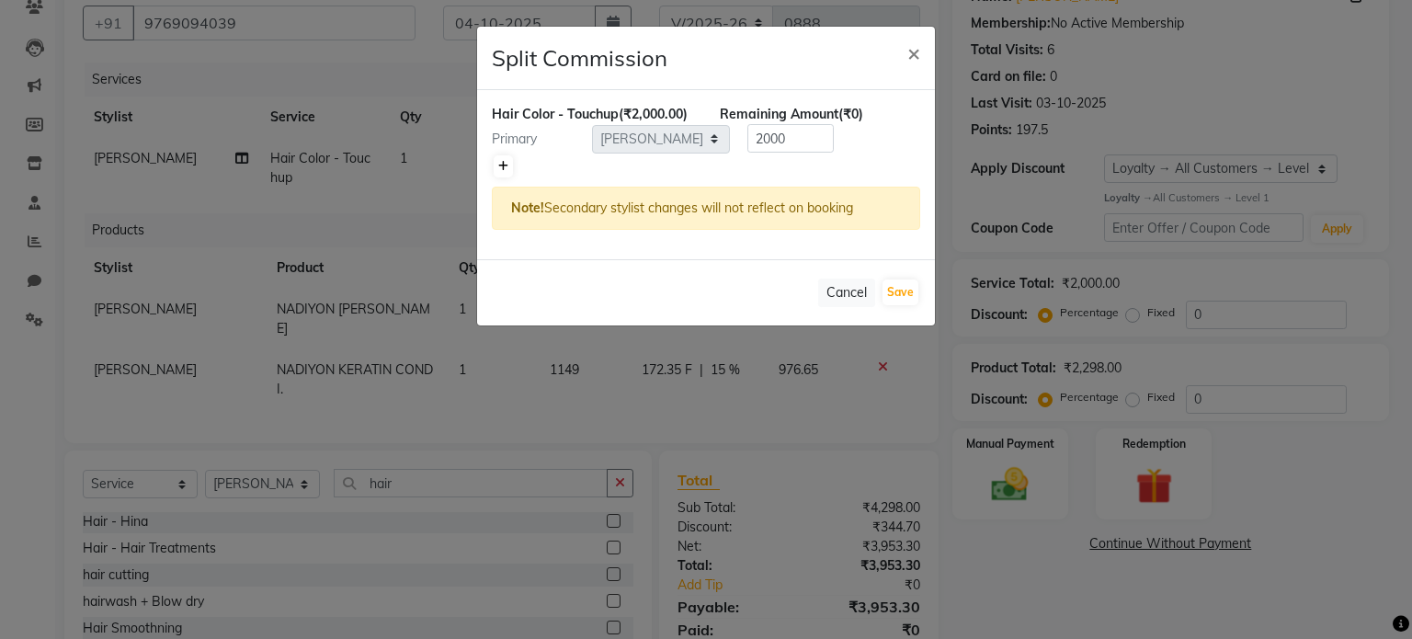
click at [502, 165] on icon at bounding box center [503, 166] width 10 height 11
type input "1000"
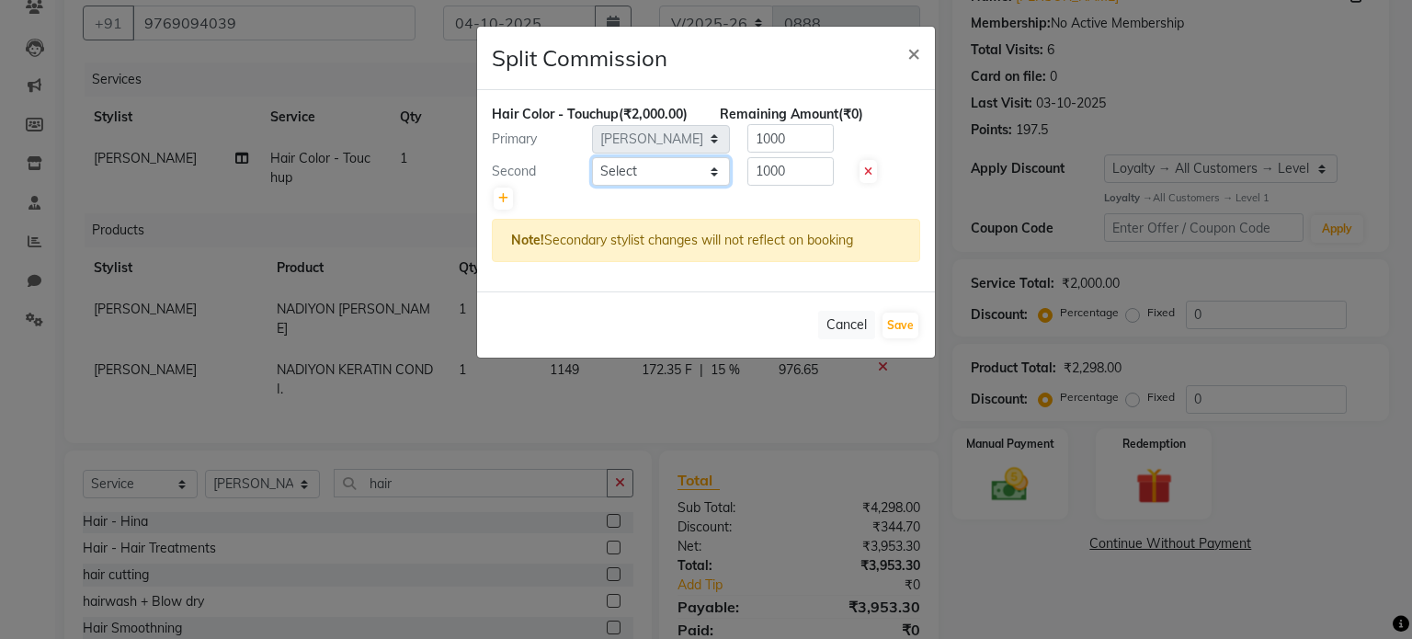
click at [611, 172] on select "Select Beena Gupta jaya mahhi Priyanka Maheshwari Seema Pawar Supriya khot vima…" at bounding box center [661, 171] width 138 height 29
select select "75950"
click at [592, 157] on select "Select Beena Gupta jaya mahhi Priyanka Maheshwari Seema Pawar Supriya khot vima…" at bounding box center [661, 171] width 138 height 29
click at [892, 319] on button "Save" at bounding box center [901, 326] width 36 height 26
select select "Select"
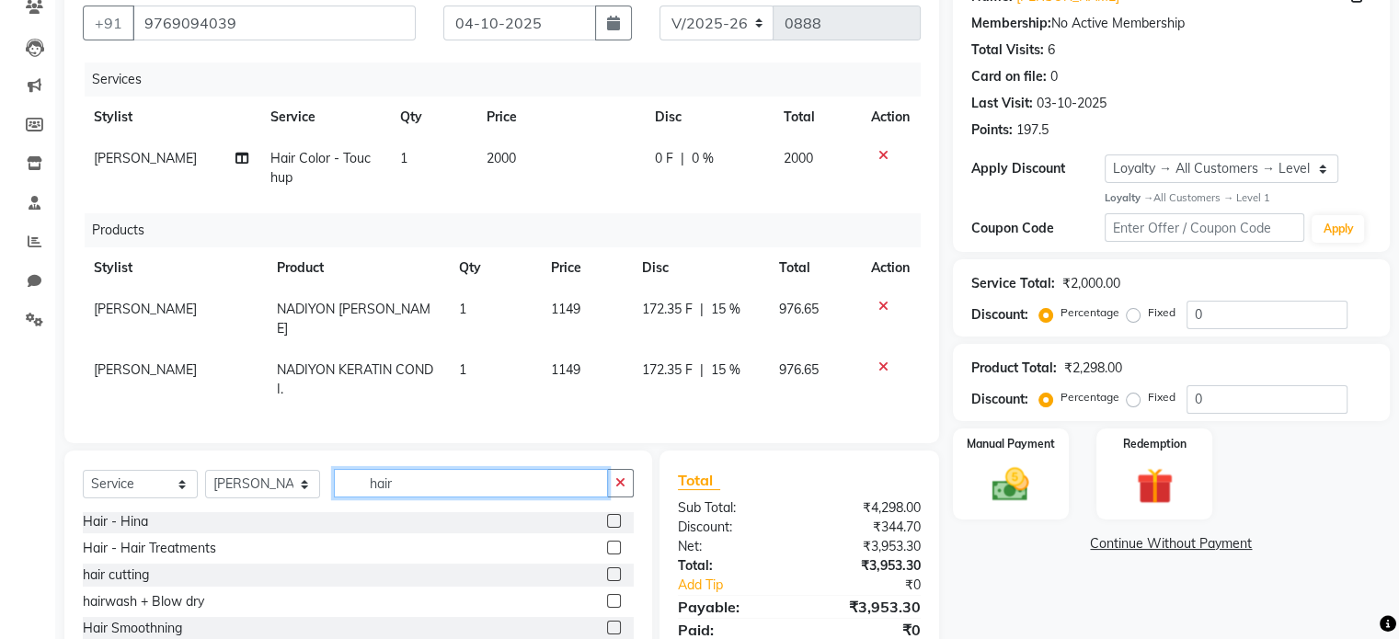
click at [408, 492] on input "hair" at bounding box center [471, 483] width 274 height 29
click at [247, 496] on select "Select Stylist Beena Gupta jaya mahhi Priyanka Maheshwari Seema Pawar Supriya k…" at bounding box center [262, 484] width 115 height 29
select select "75948"
click at [205, 485] on select "Select Stylist Beena Gupta jaya mahhi Priyanka Maheshwari Seema Pawar Supriya k…" at bounding box center [262, 484] width 115 height 29
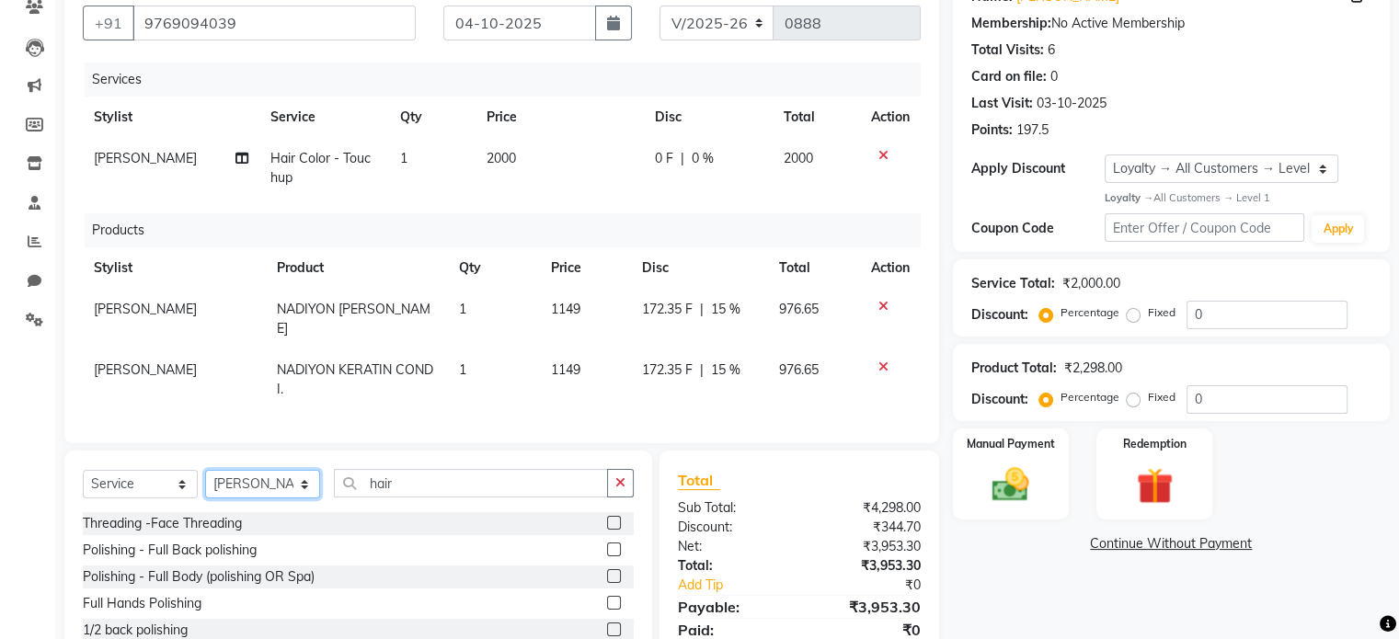
scroll to position [63, 0]
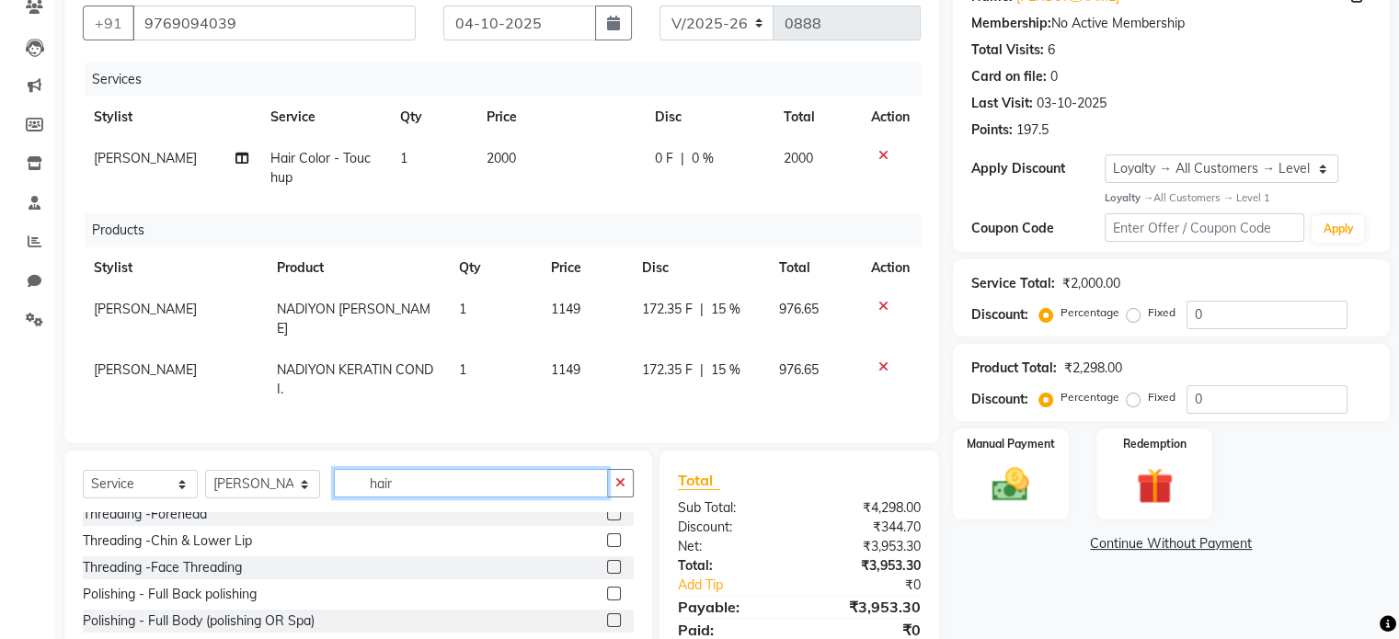
click at [415, 497] on input "hair" at bounding box center [471, 483] width 274 height 29
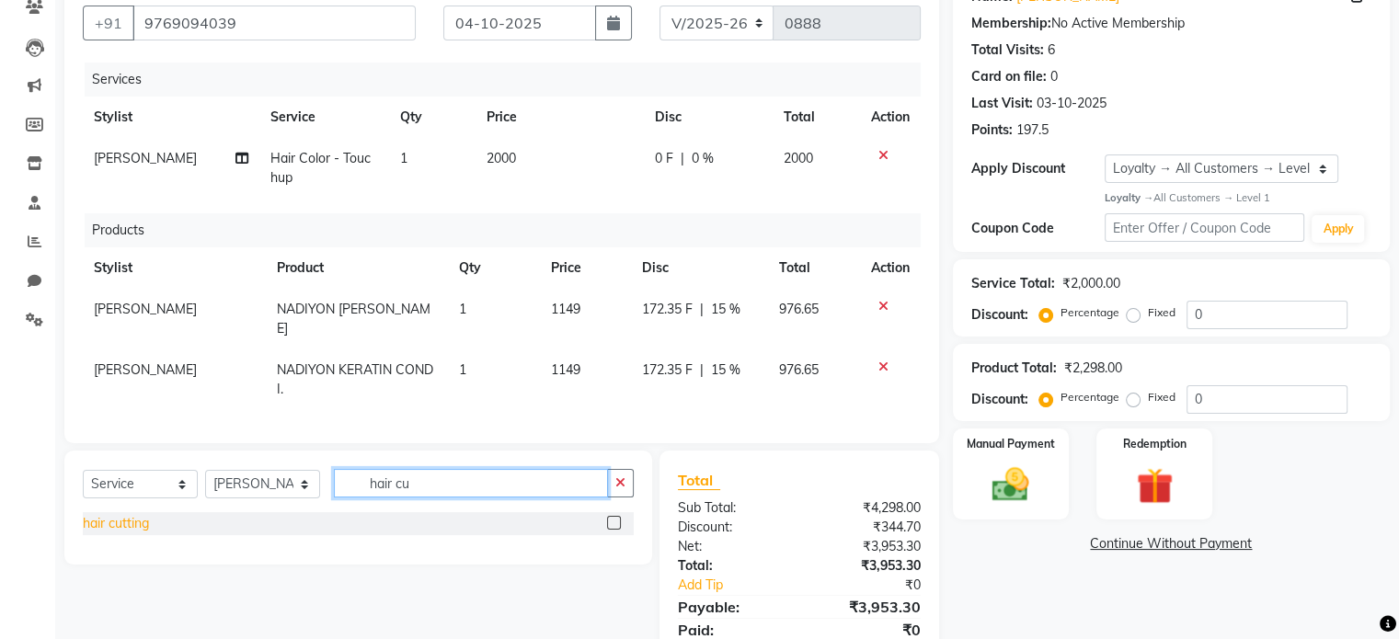
type input "hair cu"
click at [120, 533] on div "hair cutting" at bounding box center [116, 523] width 66 height 19
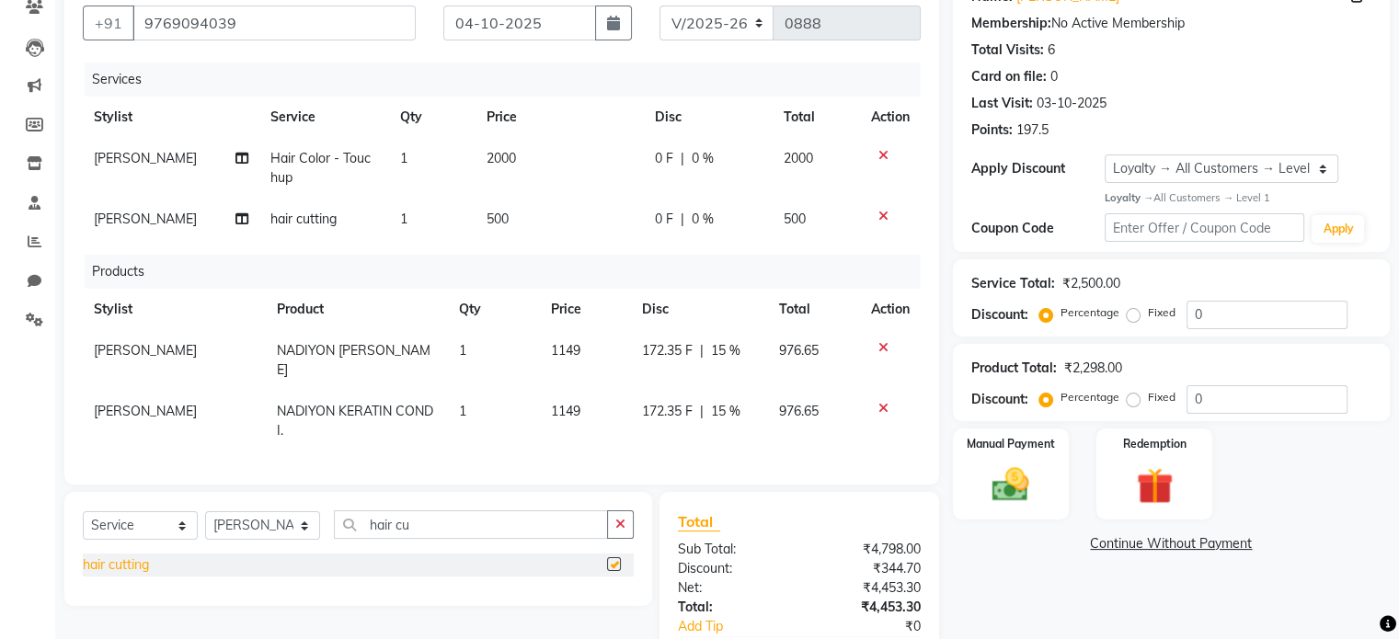
checkbox input "false"
click at [488, 216] on span "500" at bounding box center [497, 219] width 22 height 17
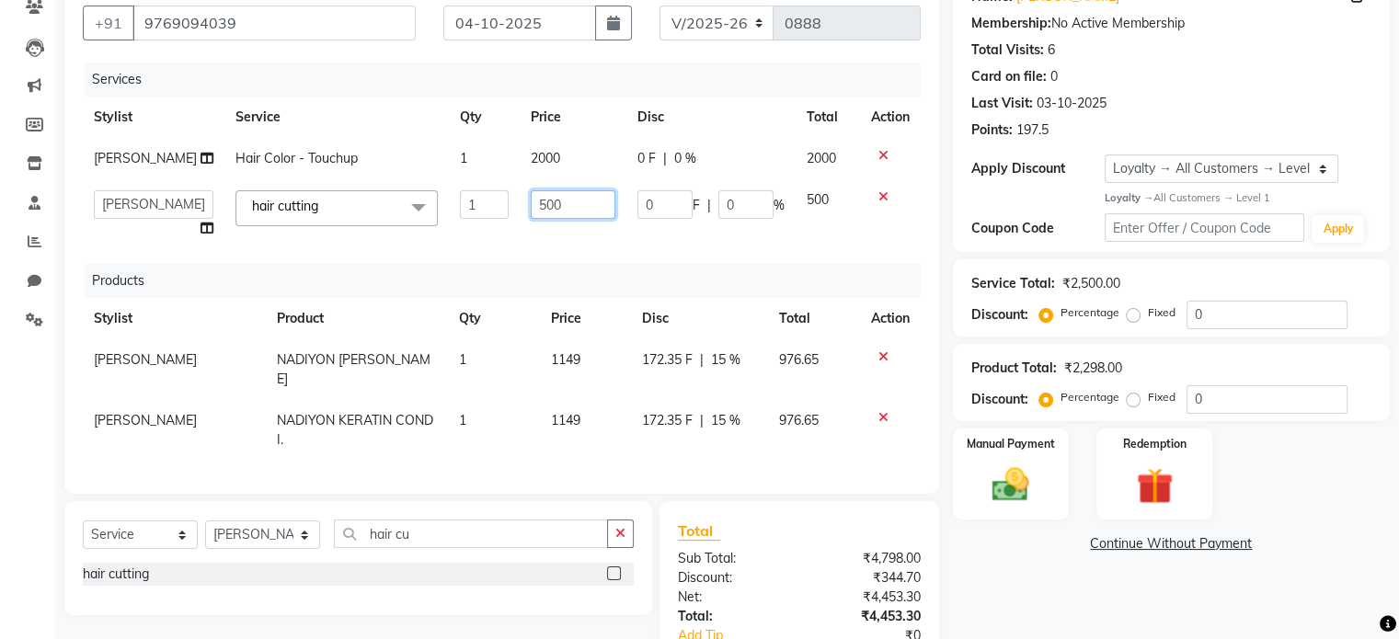
click at [531, 219] on input "500" at bounding box center [573, 204] width 85 height 29
type input "400"
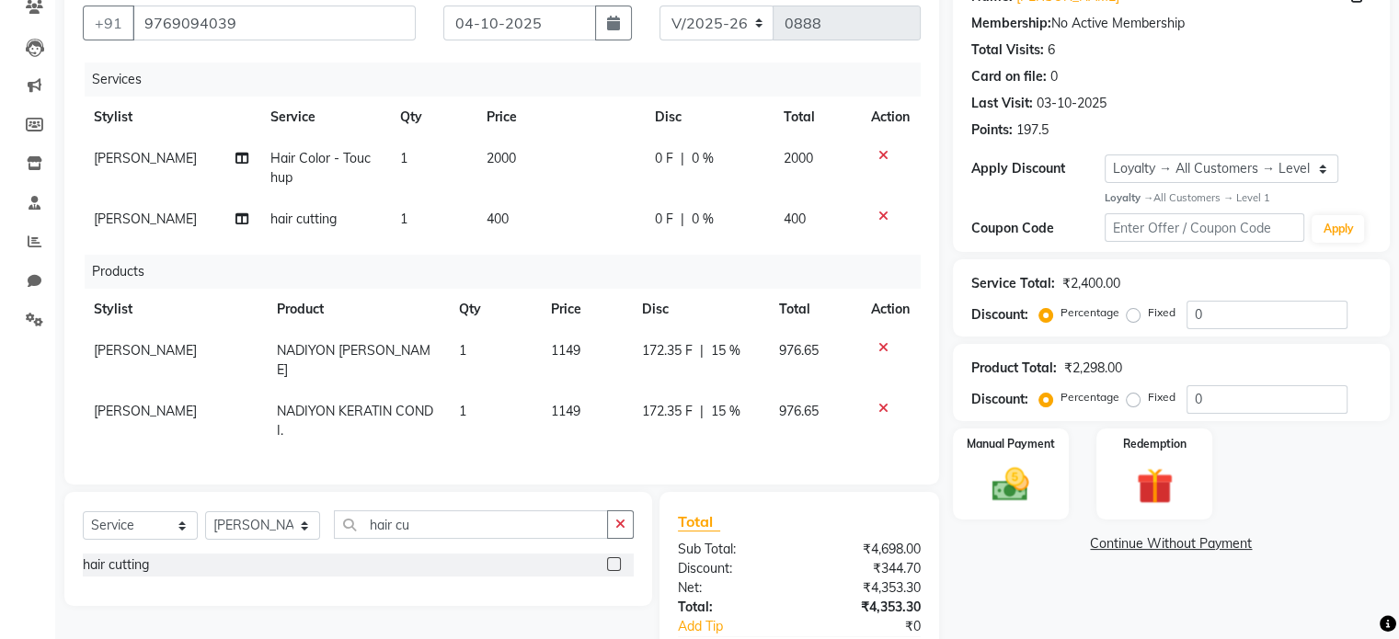
click at [1122, 602] on div "Name: Uma Mallaka Membership: No Active Membership Total Visits: 6 Card on file…" at bounding box center [1178, 347] width 451 height 751
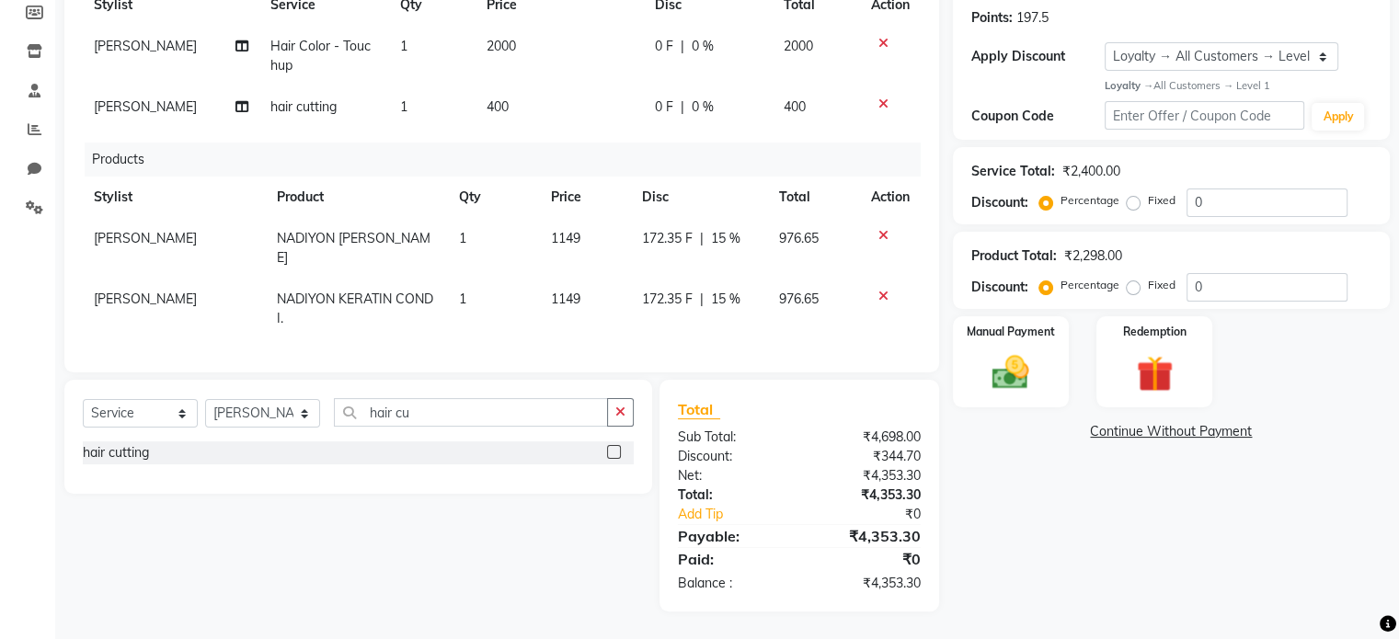
scroll to position [291, 0]
click at [1011, 364] on img at bounding box center [1010, 372] width 62 height 44
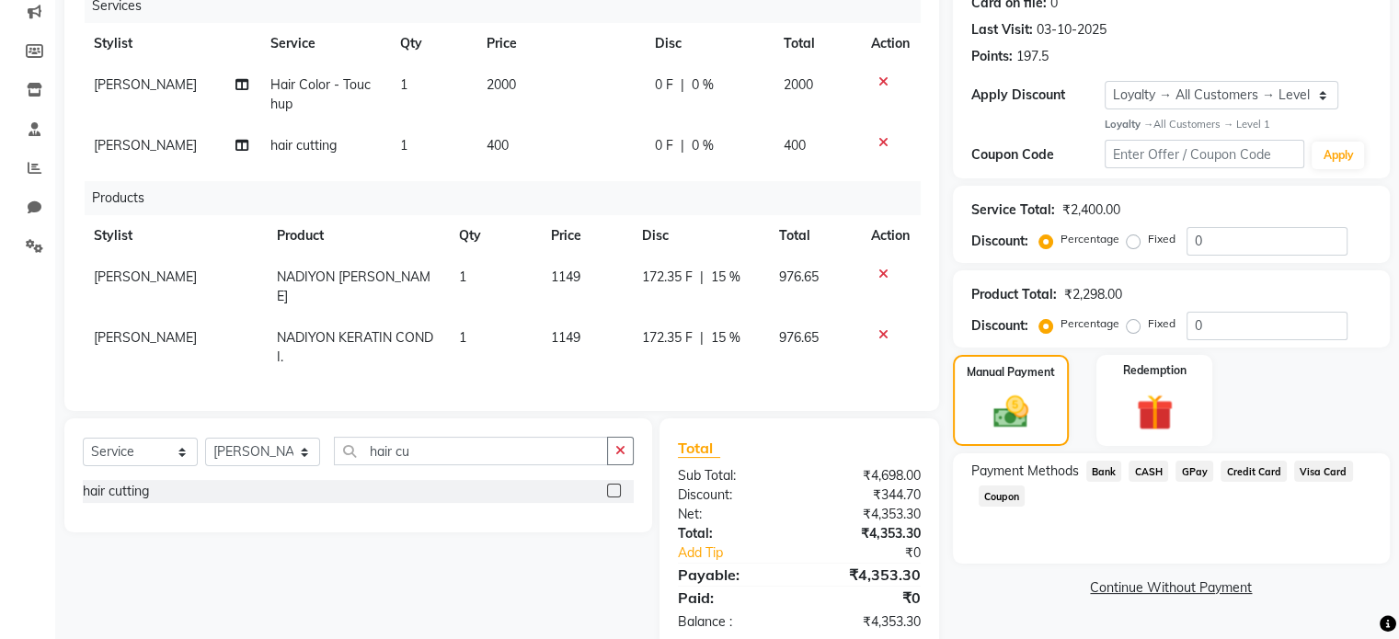
scroll to position [291, 0]
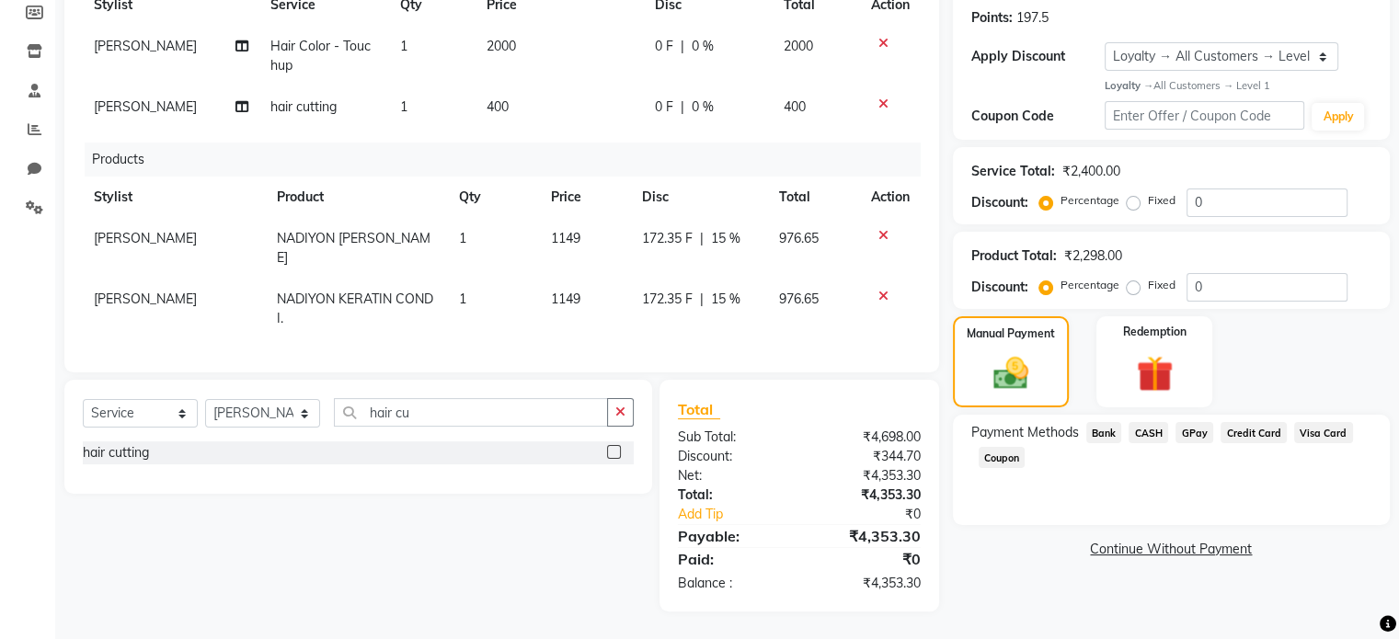
click at [1188, 540] on link "Continue Without Payment" at bounding box center [1170, 549] width 429 height 19
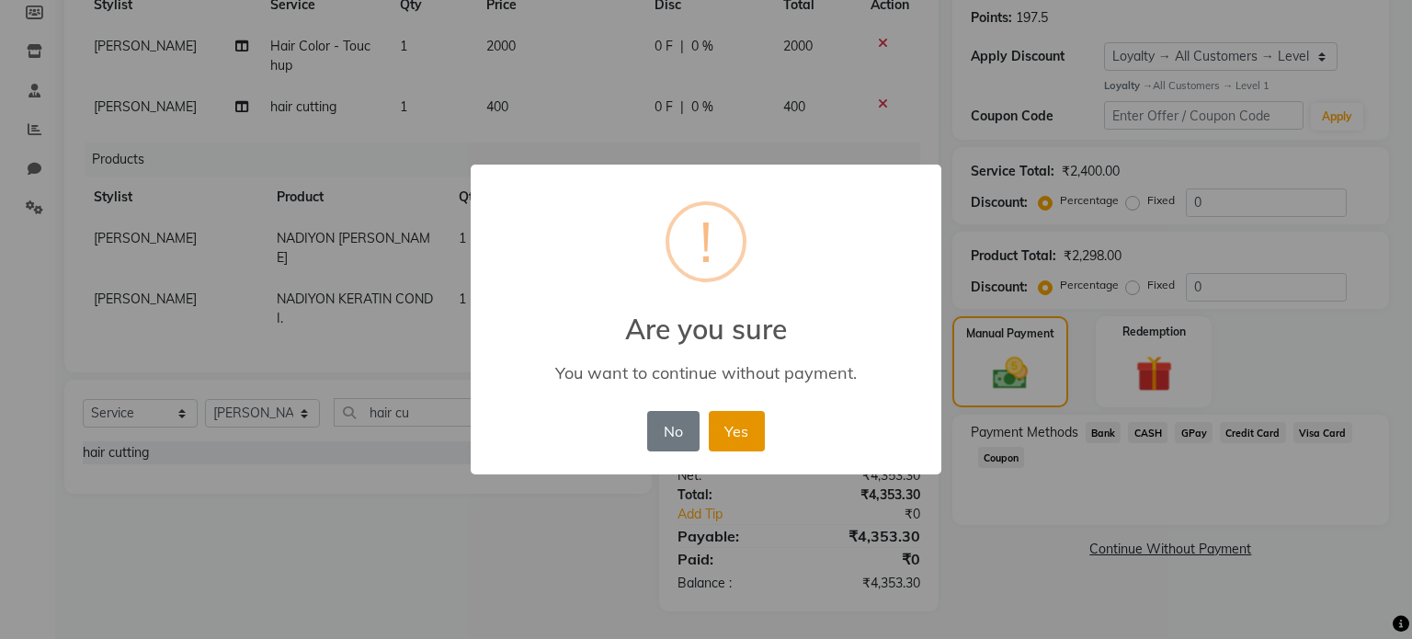
click at [742, 434] on button "Yes" at bounding box center [737, 431] width 56 height 40
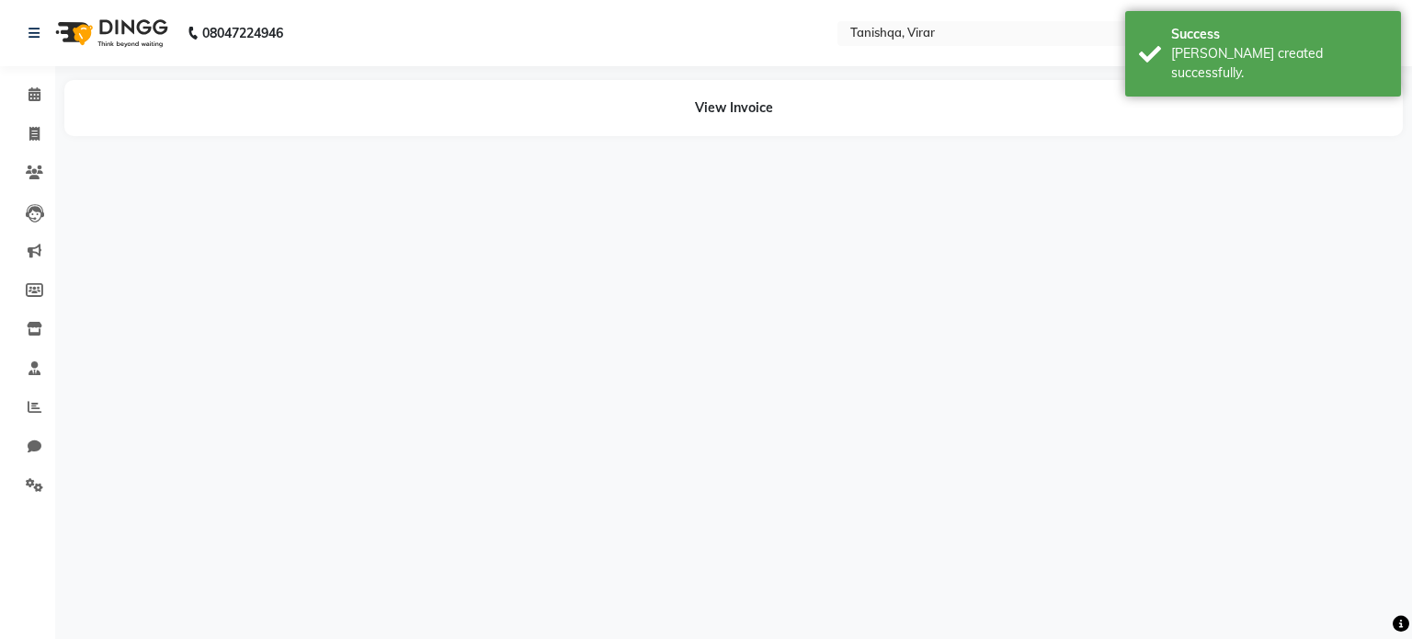
select select "75949"
select select "75950"
select select "75948"
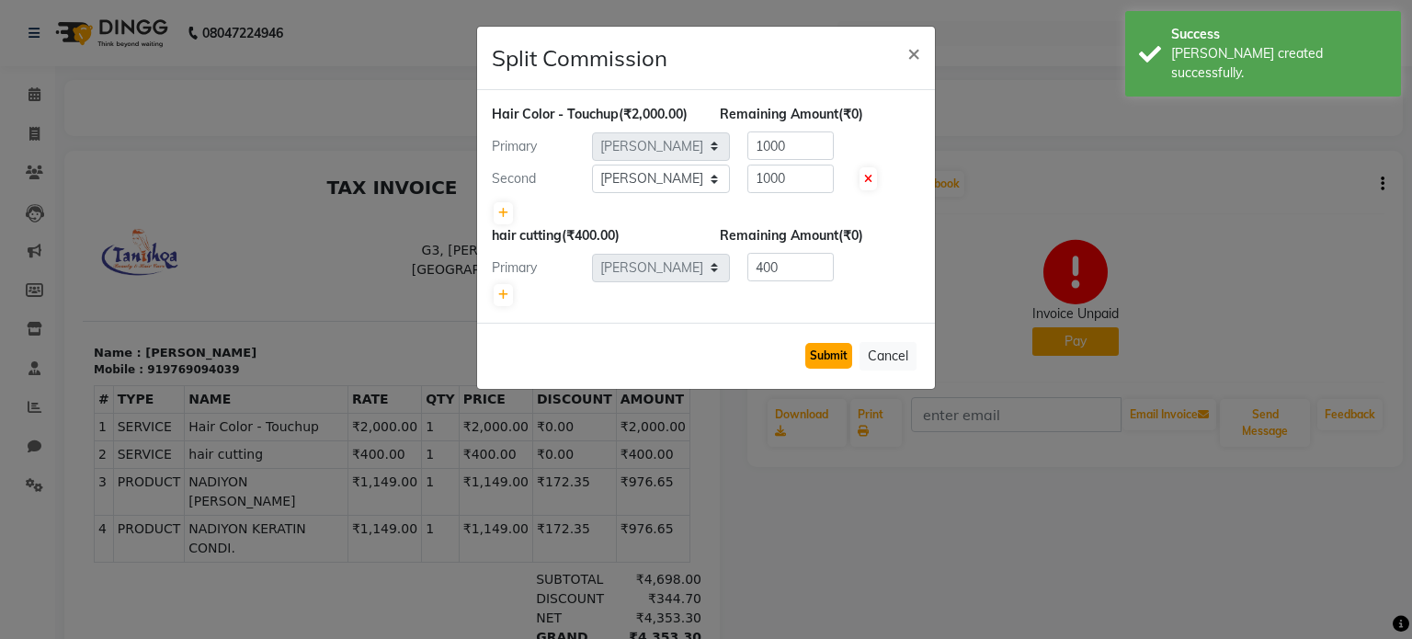
click at [820, 349] on button "Submit" at bounding box center [828, 356] width 47 height 26
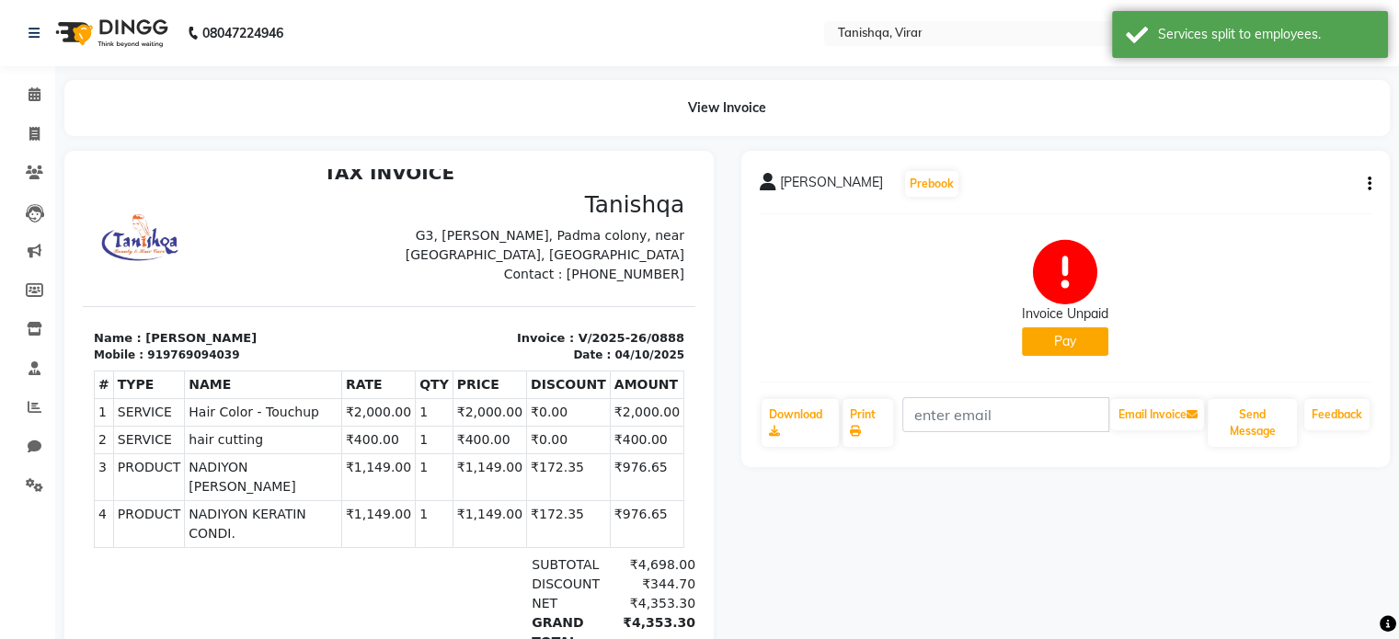
scroll to position [147, 0]
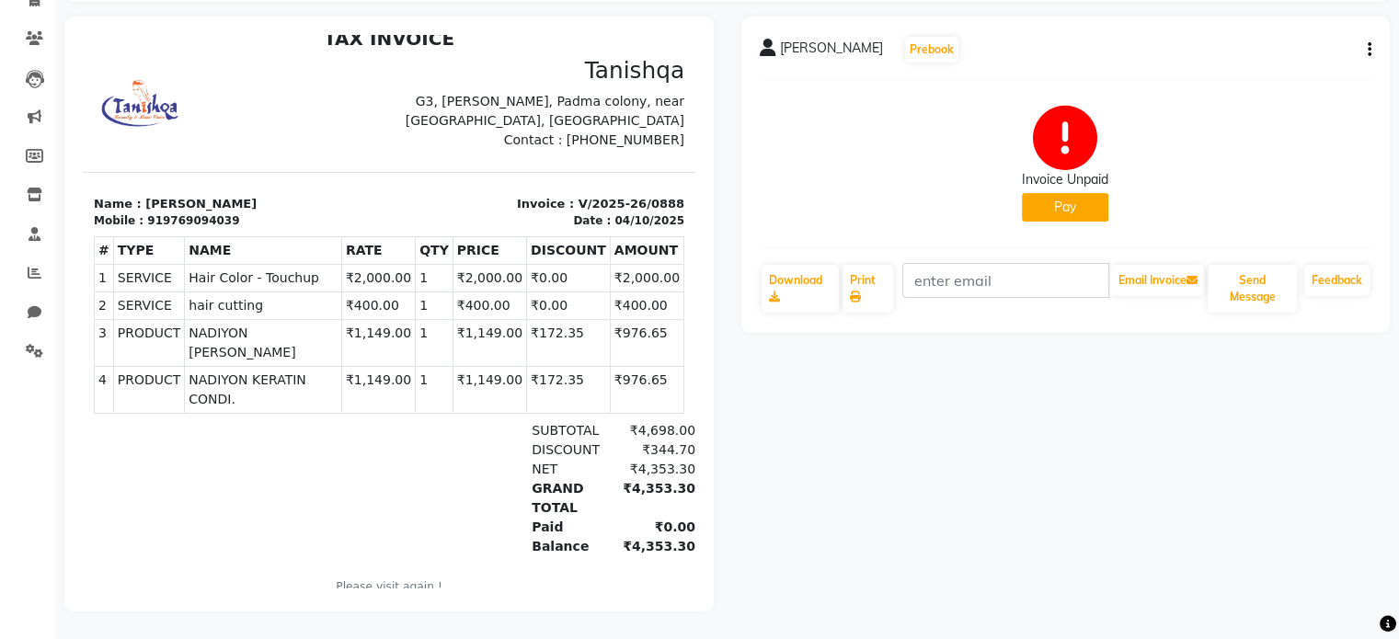
select select "service"
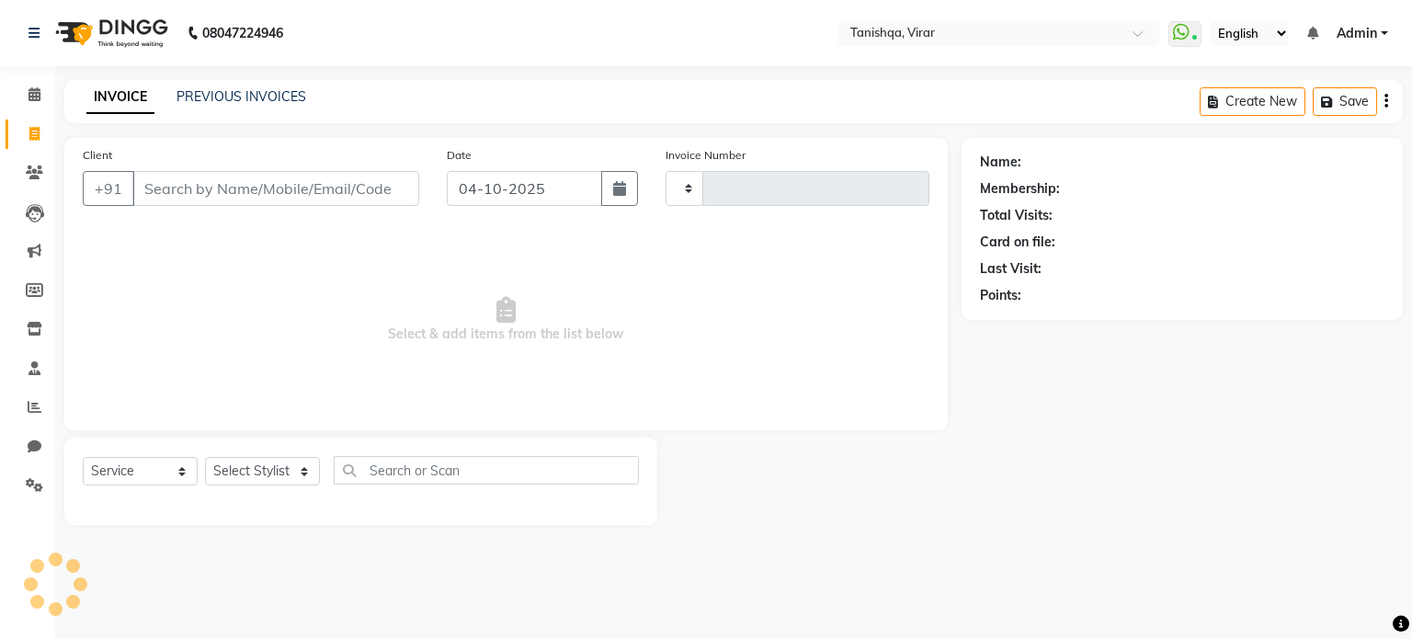
type input "0889"
select select "8149"
click at [39, 93] on icon at bounding box center [35, 94] width 12 height 14
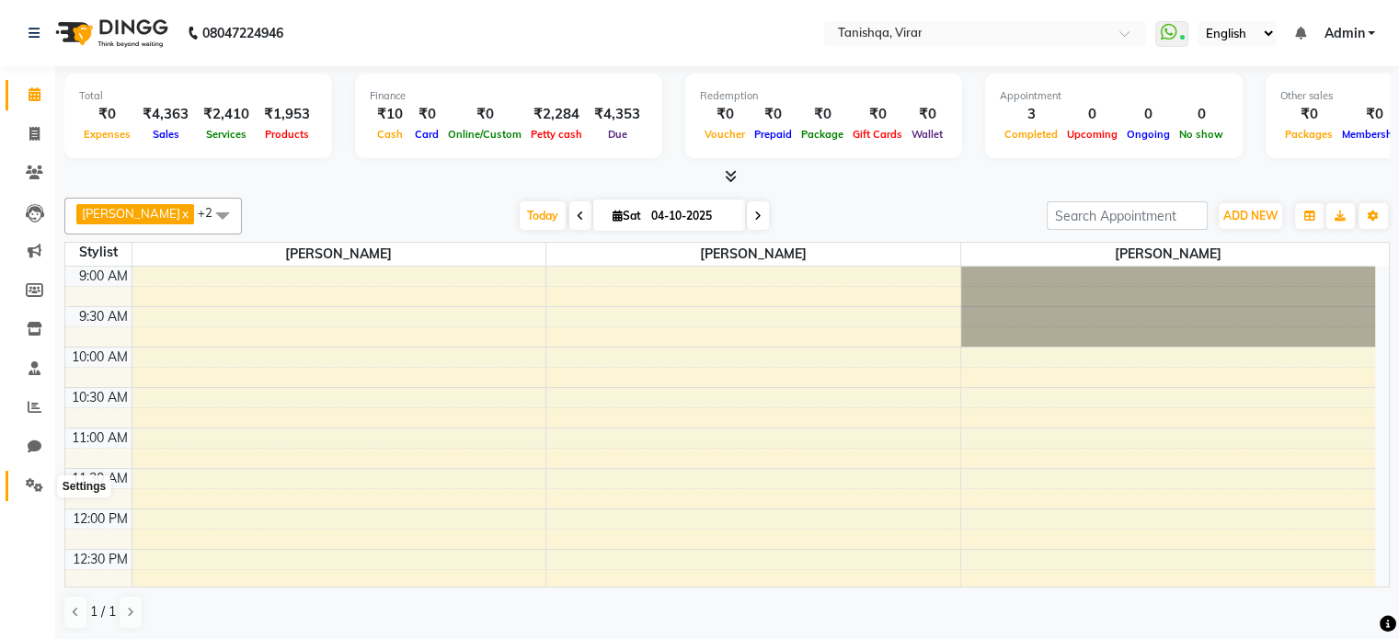
click at [29, 478] on icon at bounding box center [34, 485] width 17 height 14
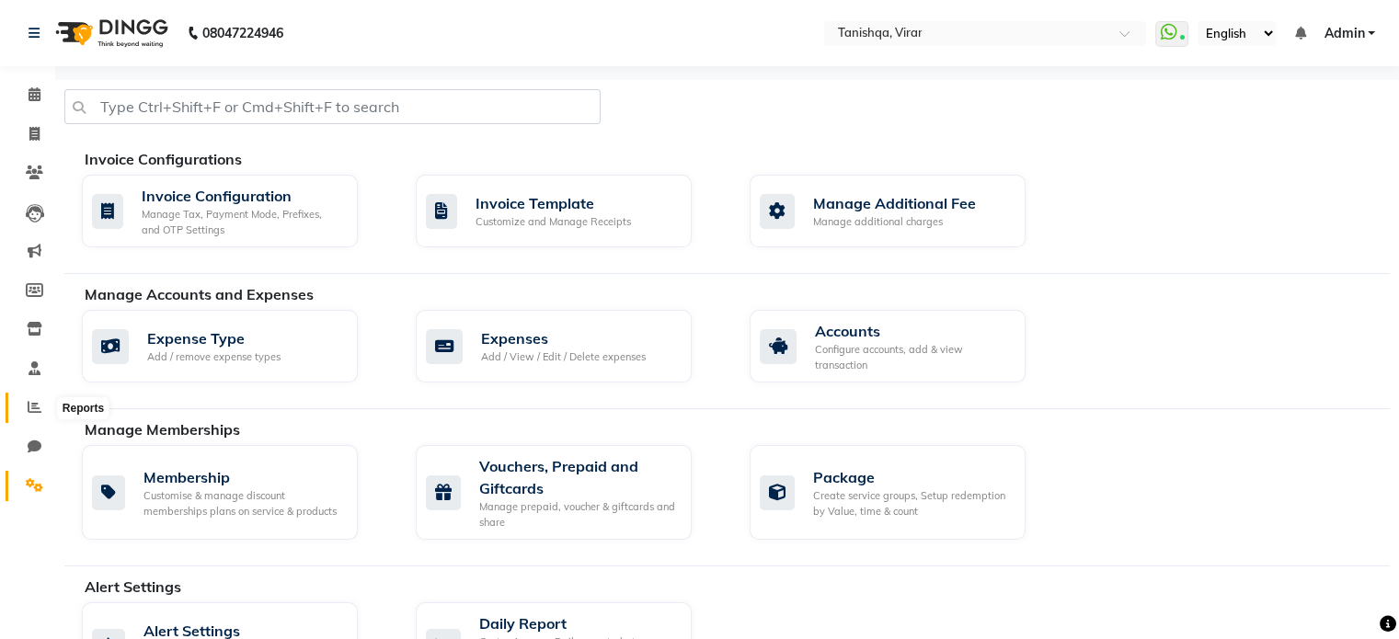
click at [30, 411] on icon at bounding box center [35, 407] width 14 height 14
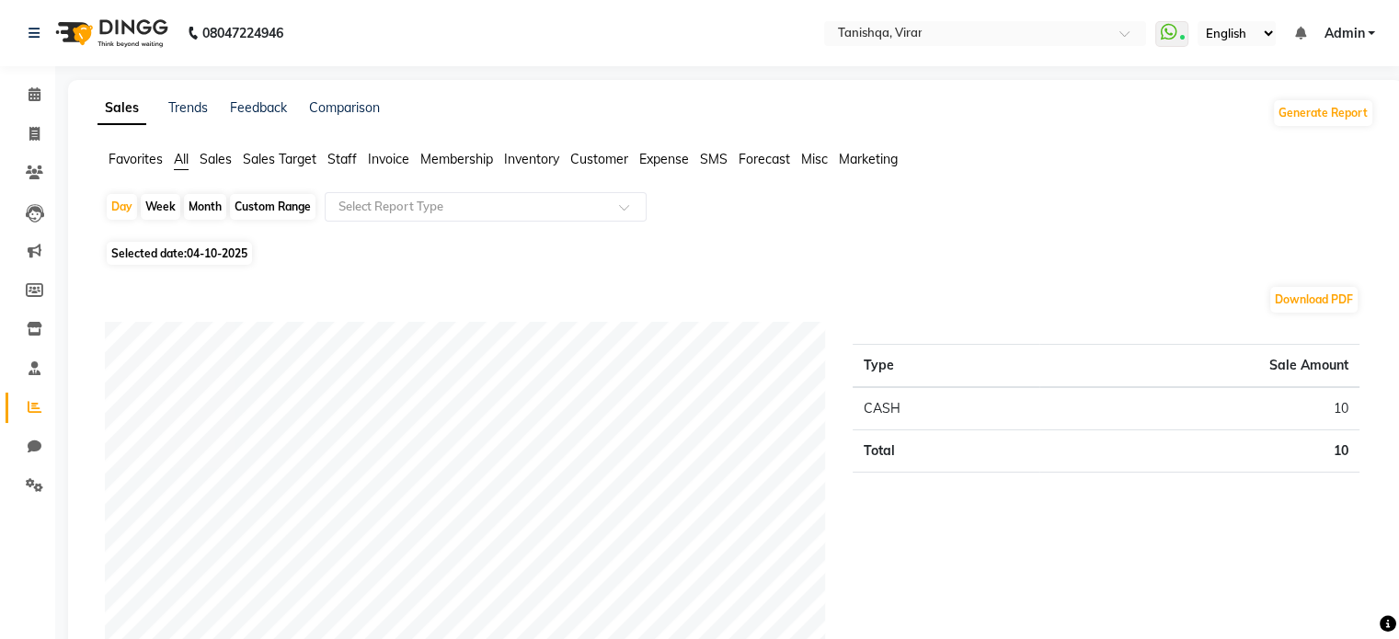
click at [657, 161] on span "Expense" at bounding box center [664, 159] width 50 height 17
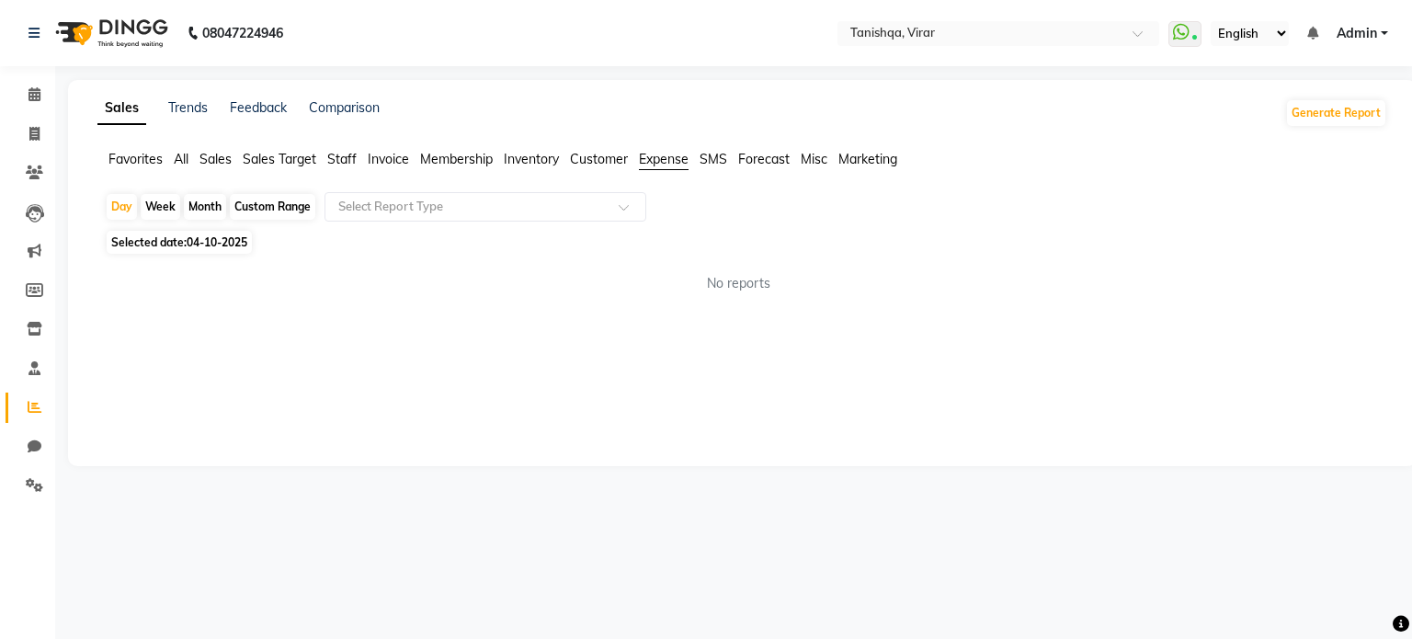
click at [171, 239] on span "Selected date: 04-10-2025" at bounding box center [179, 242] width 145 height 23
select select "10"
select select "2025"
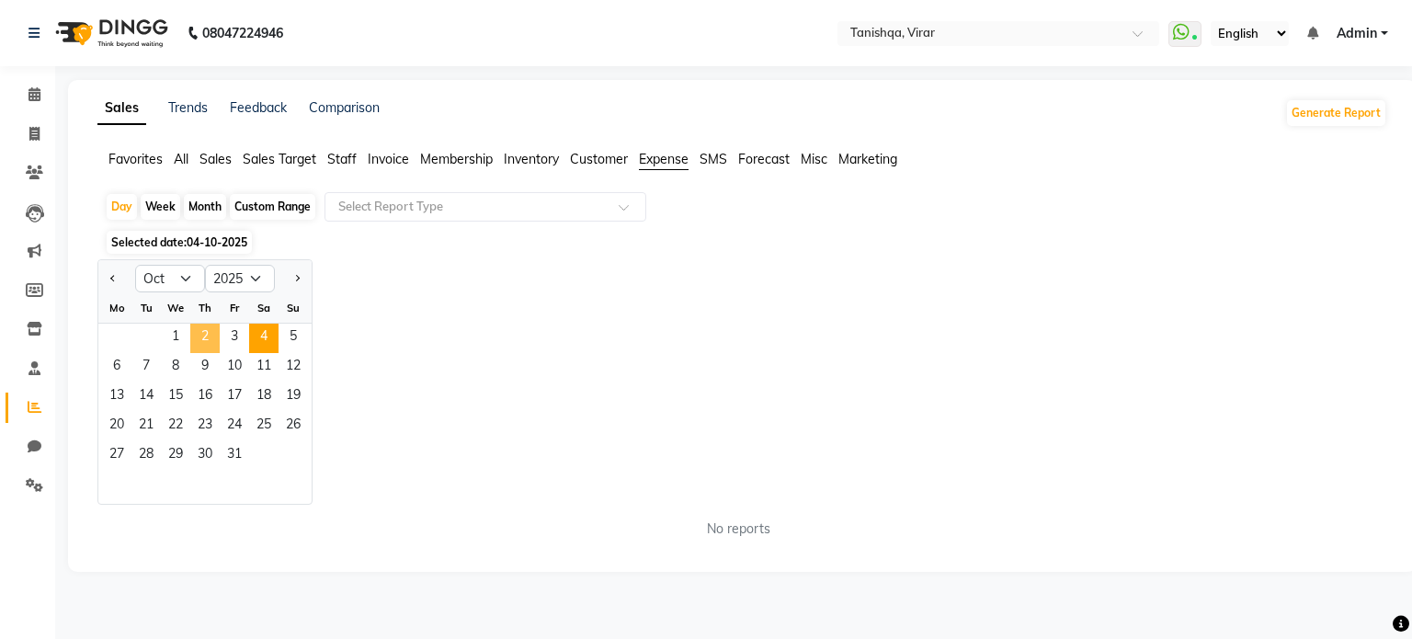
click at [199, 330] on span "2" at bounding box center [204, 338] width 29 height 29
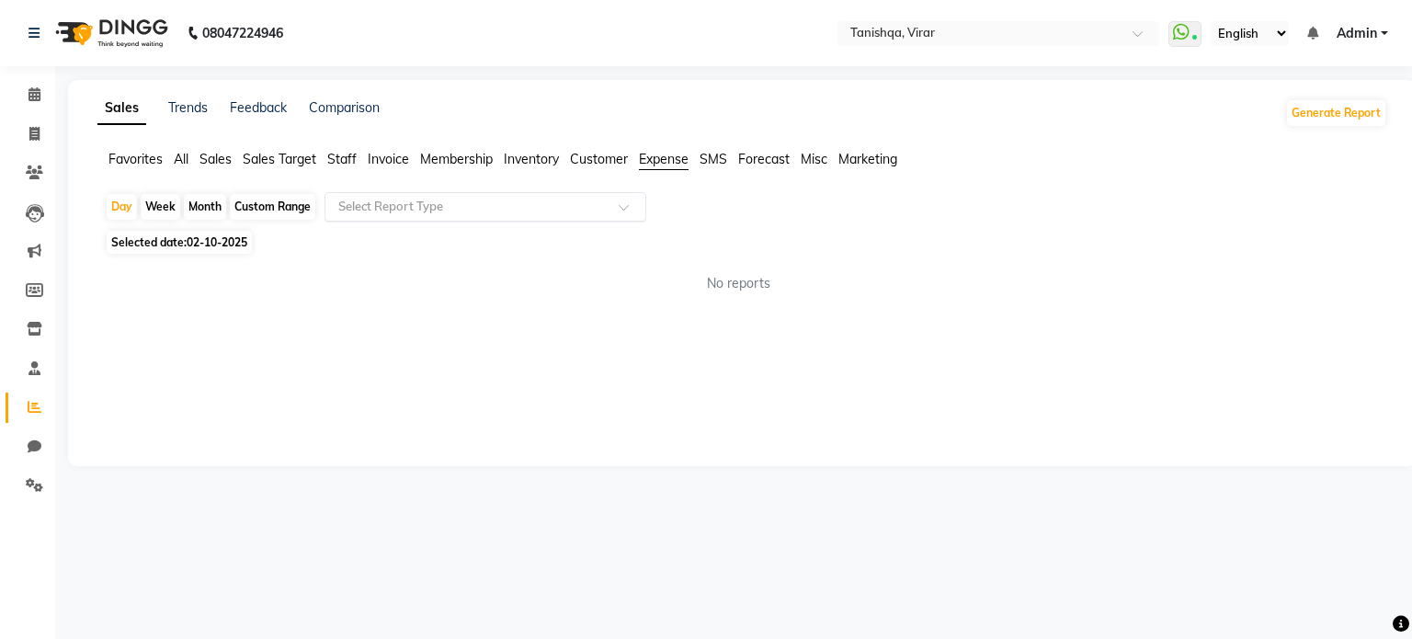
click at [397, 198] on input "text" at bounding box center [467, 207] width 265 height 18
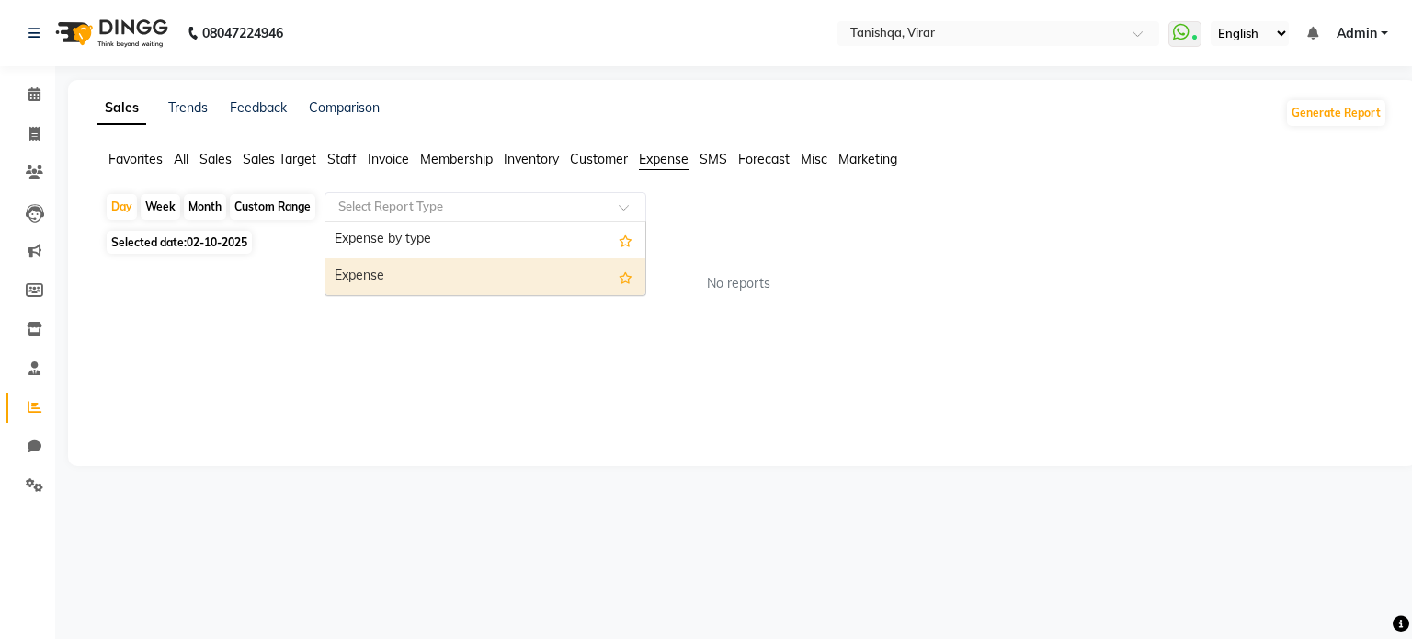
click at [401, 282] on div "Expense" at bounding box center [486, 276] width 320 height 37
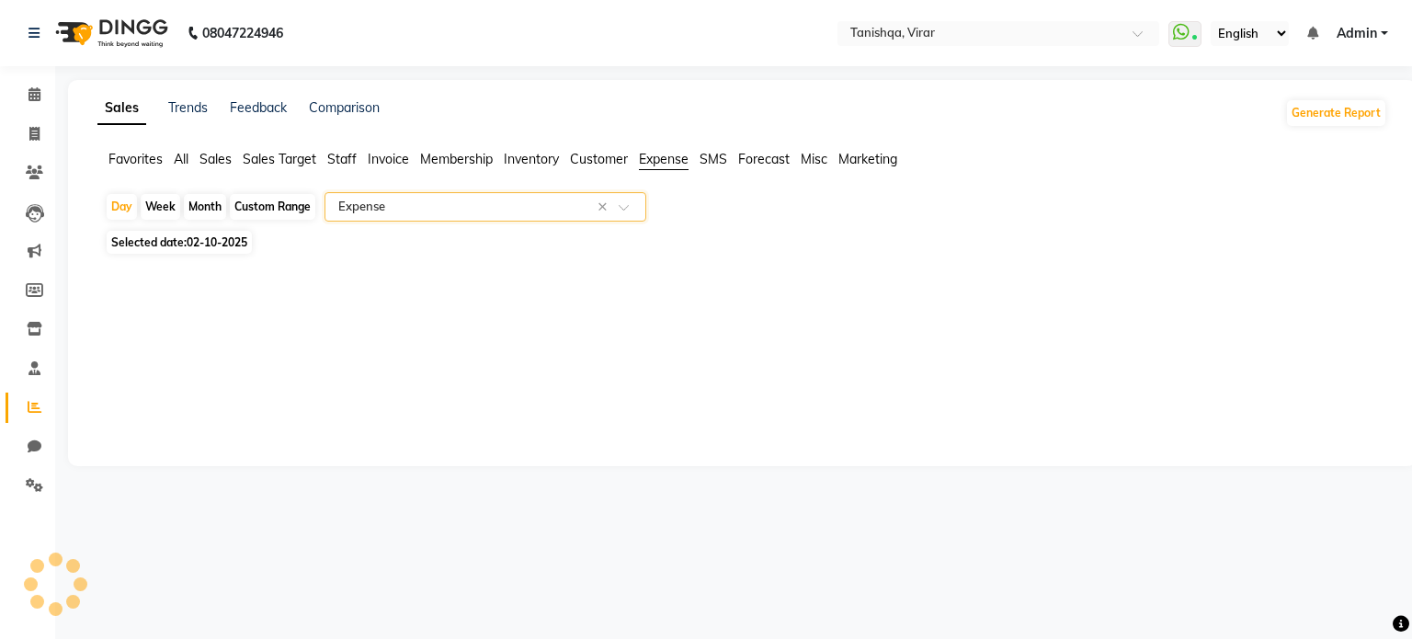
select select "filtered_report"
select select "csv"
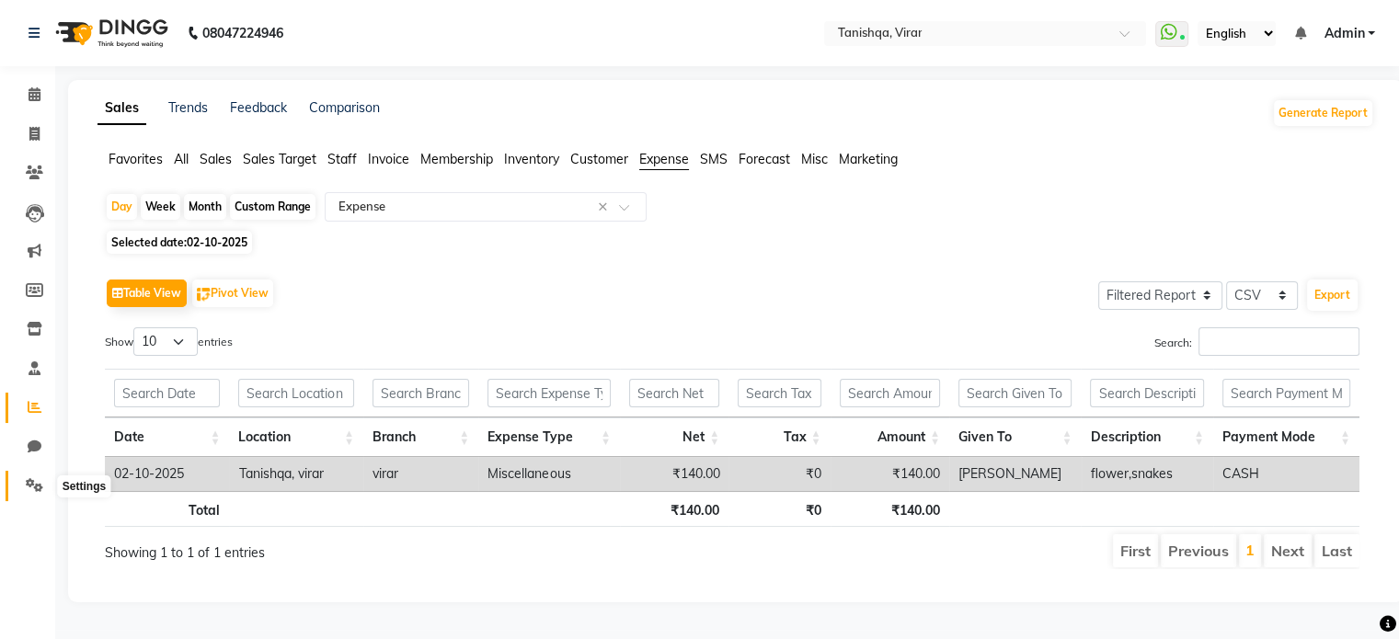
click at [30, 485] on icon at bounding box center [34, 485] width 17 height 14
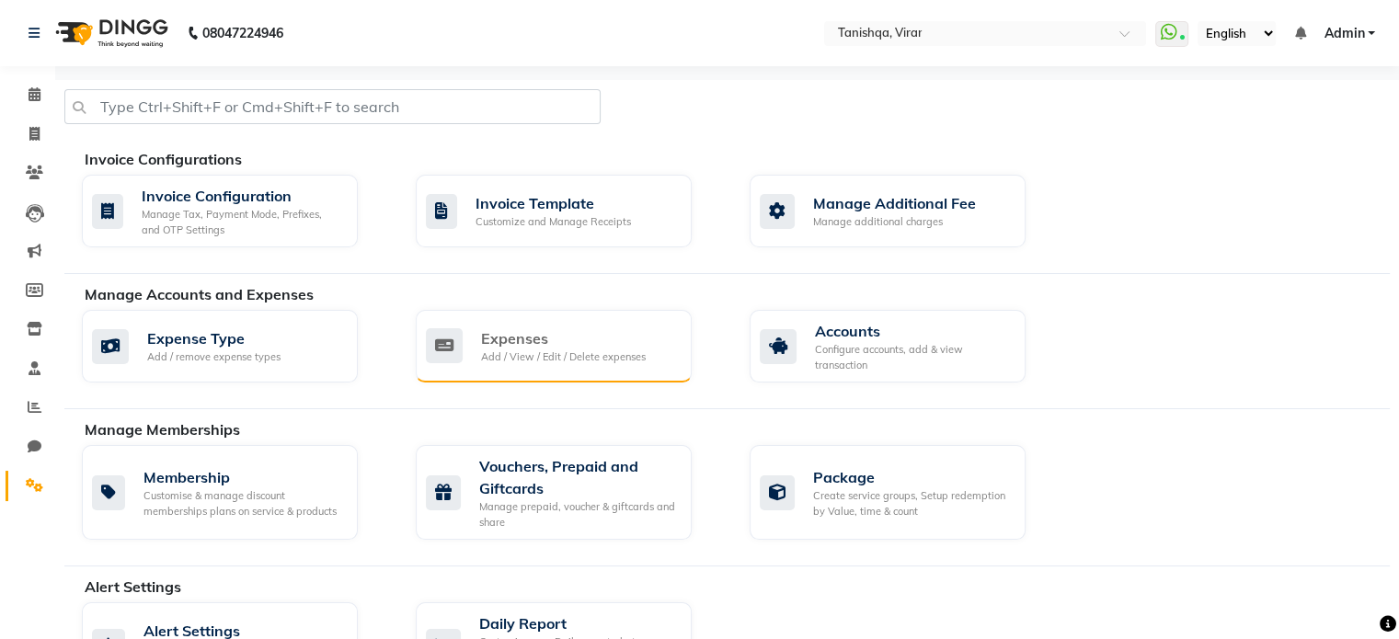
click at [477, 341] on div "Expenses Add / View / Edit / Delete expenses" at bounding box center [551, 346] width 251 height 38
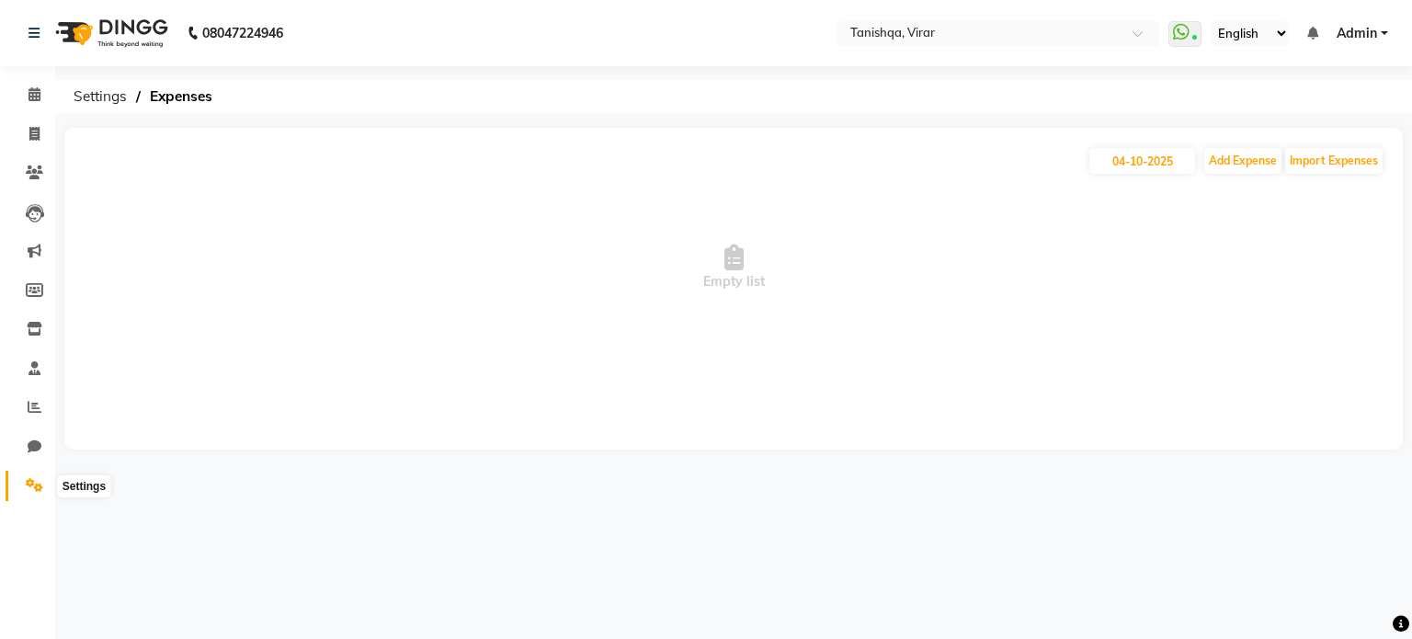
click at [35, 487] on icon at bounding box center [34, 485] width 17 height 14
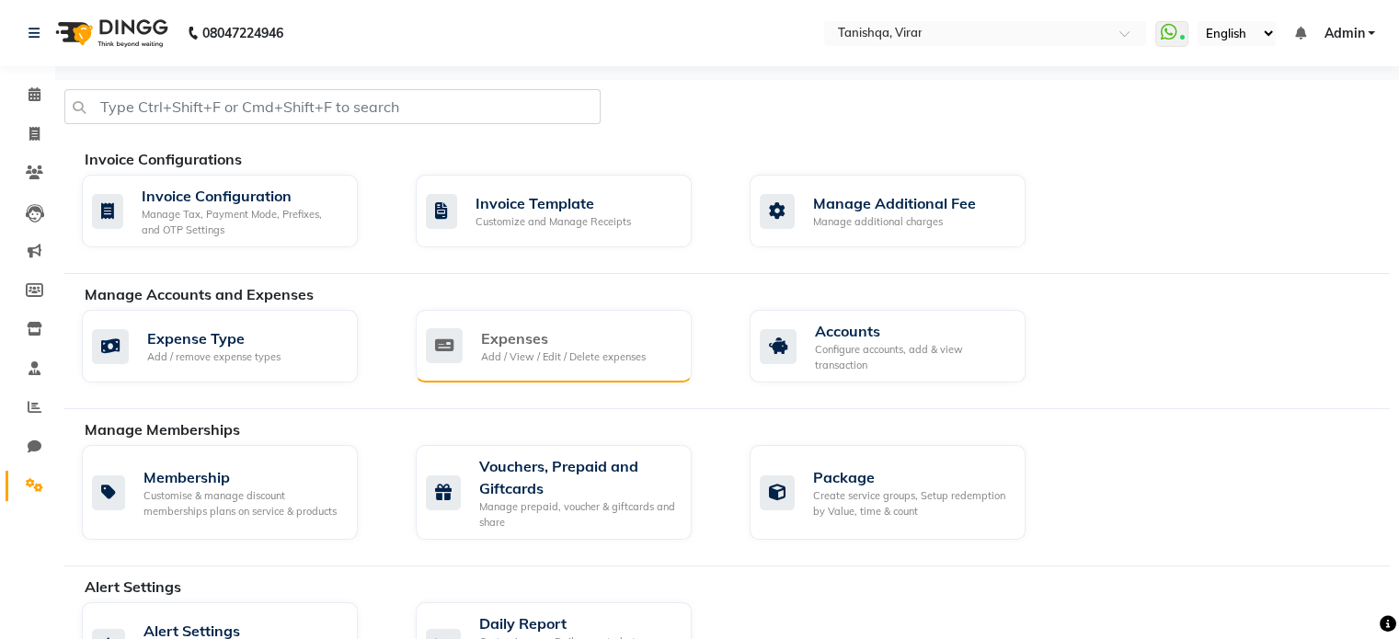
click at [493, 338] on div "Expenses" at bounding box center [563, 338] width 165 height 22
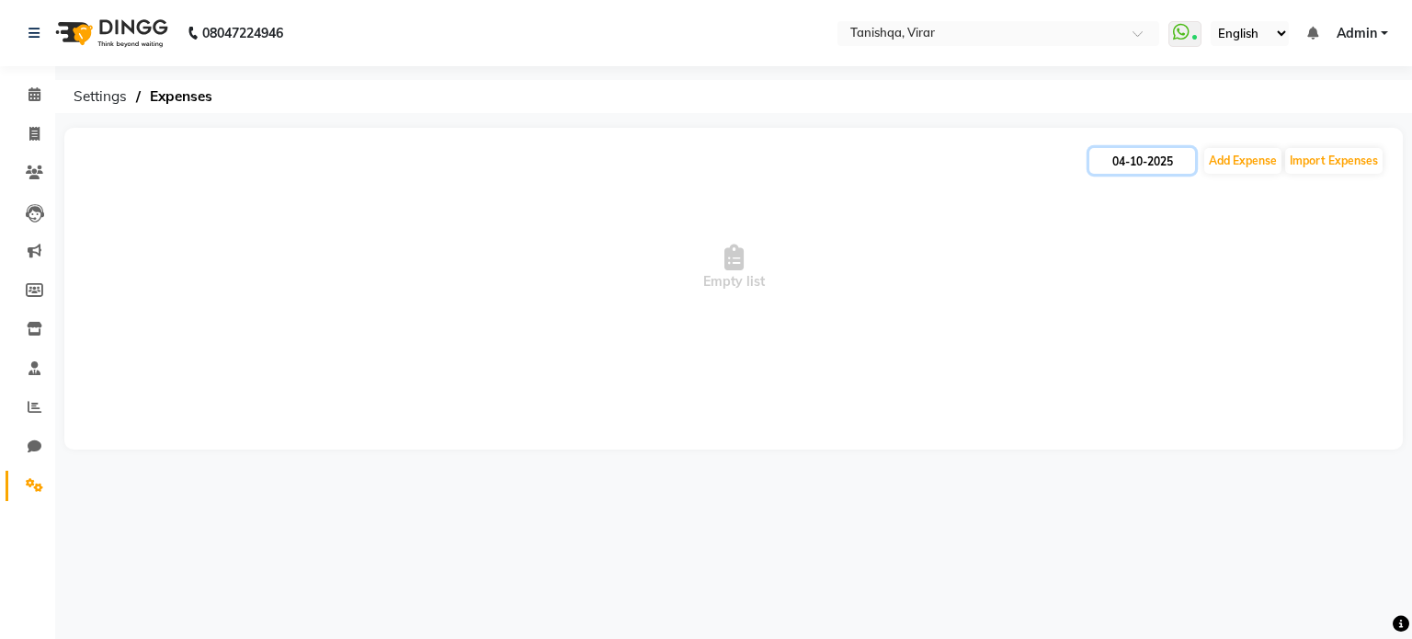
click at [1145, 165] on input "04-10-2025" at bounding box center [1143, 161] width 106 height 26
select select "10"
select select "2025"
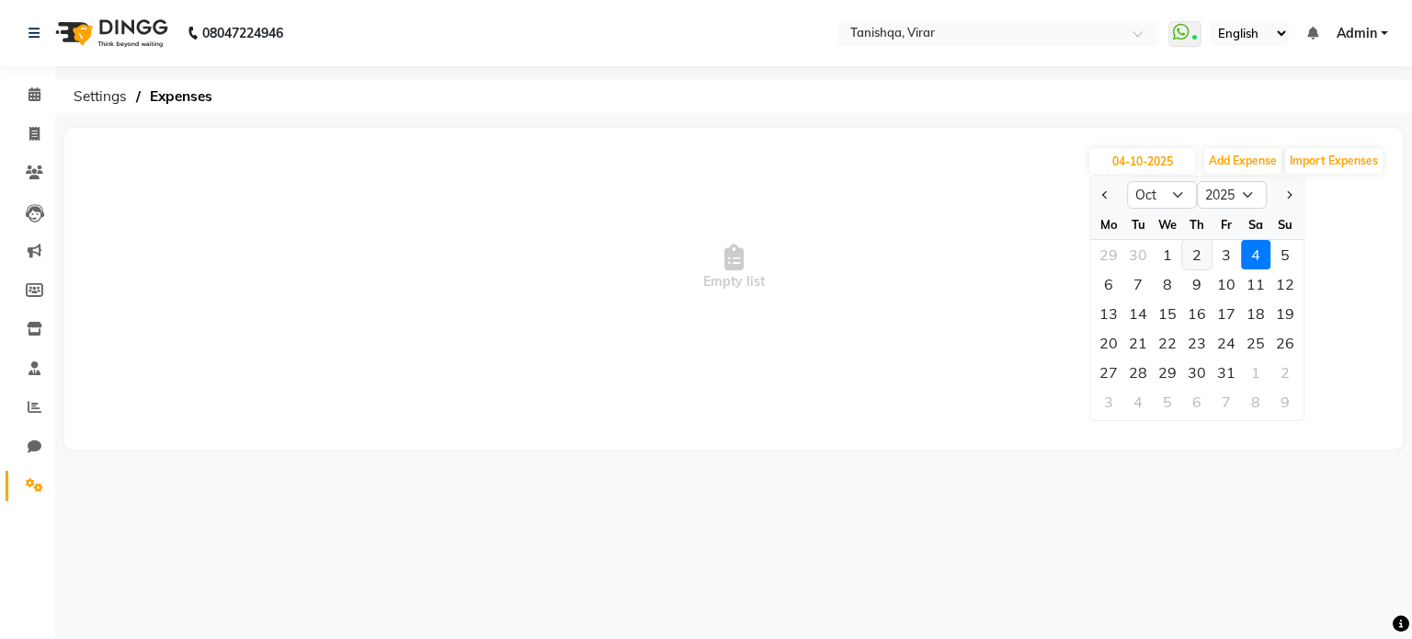
click at [1198, 251] on div "2" at bounding box center [1196, 254] width 29 height 29
type input "02-10-2025"
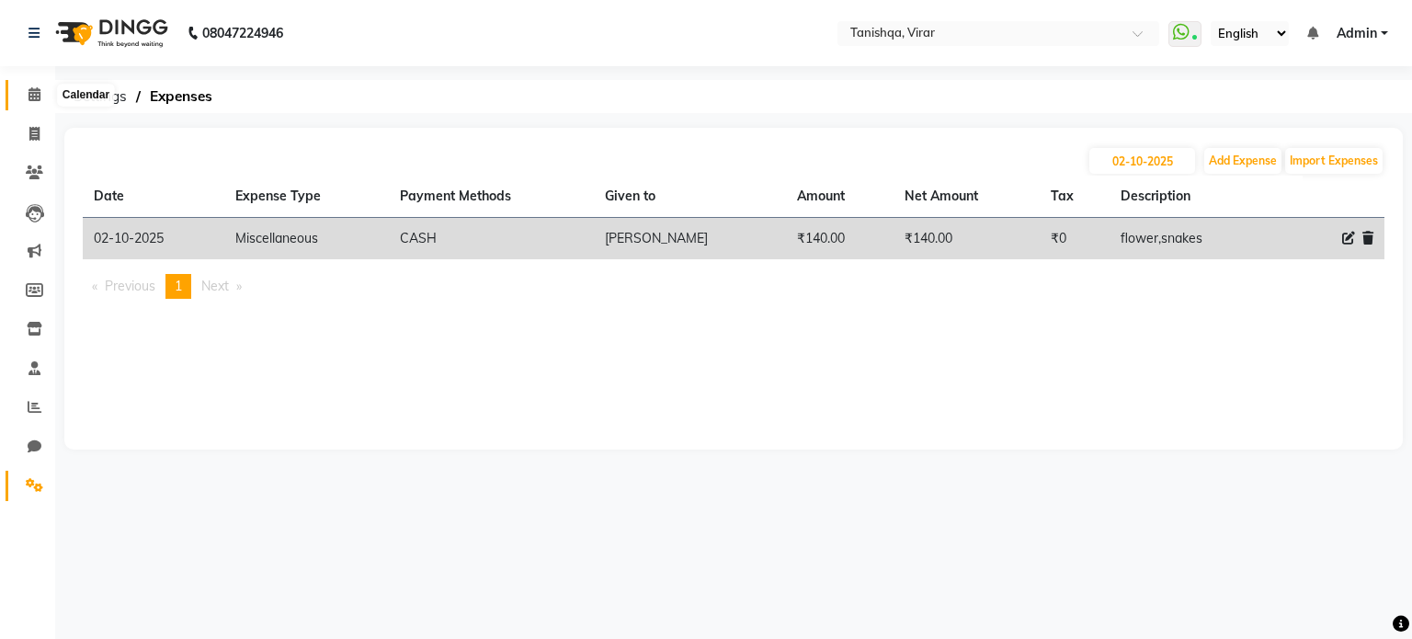
click at [31, 98] on icon at bounding box center [35, 94] width 12 height 14
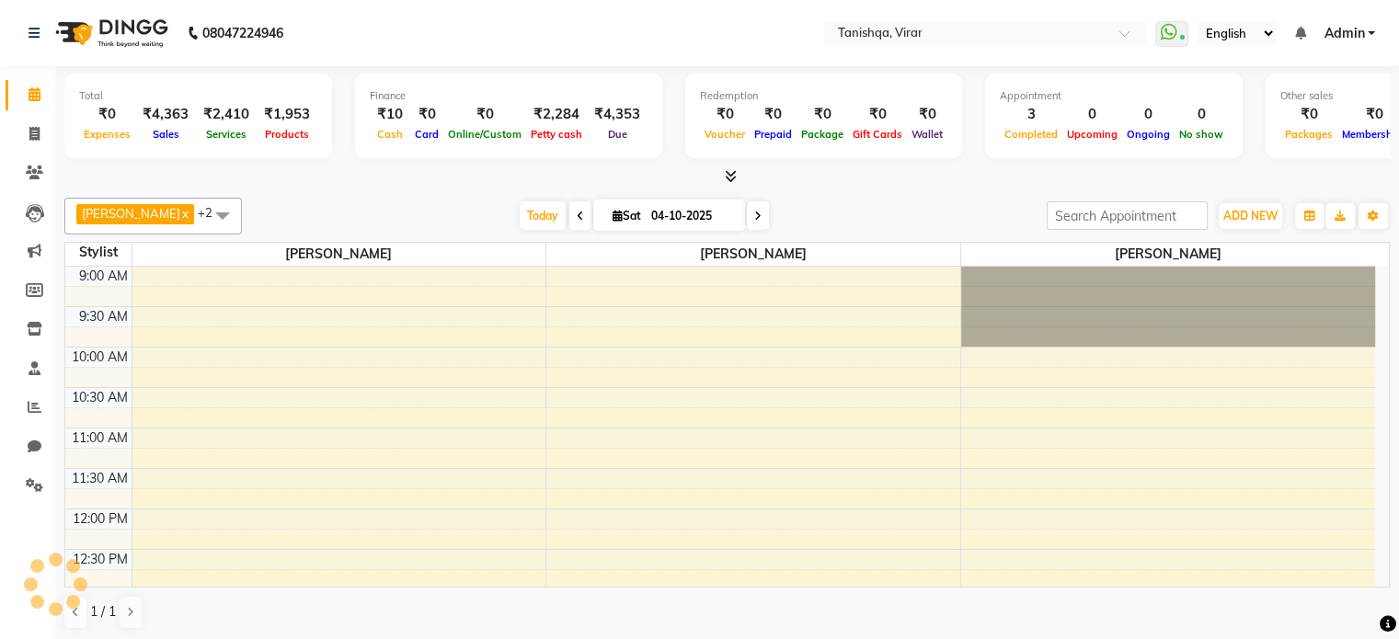
scroll to position [482, 0]
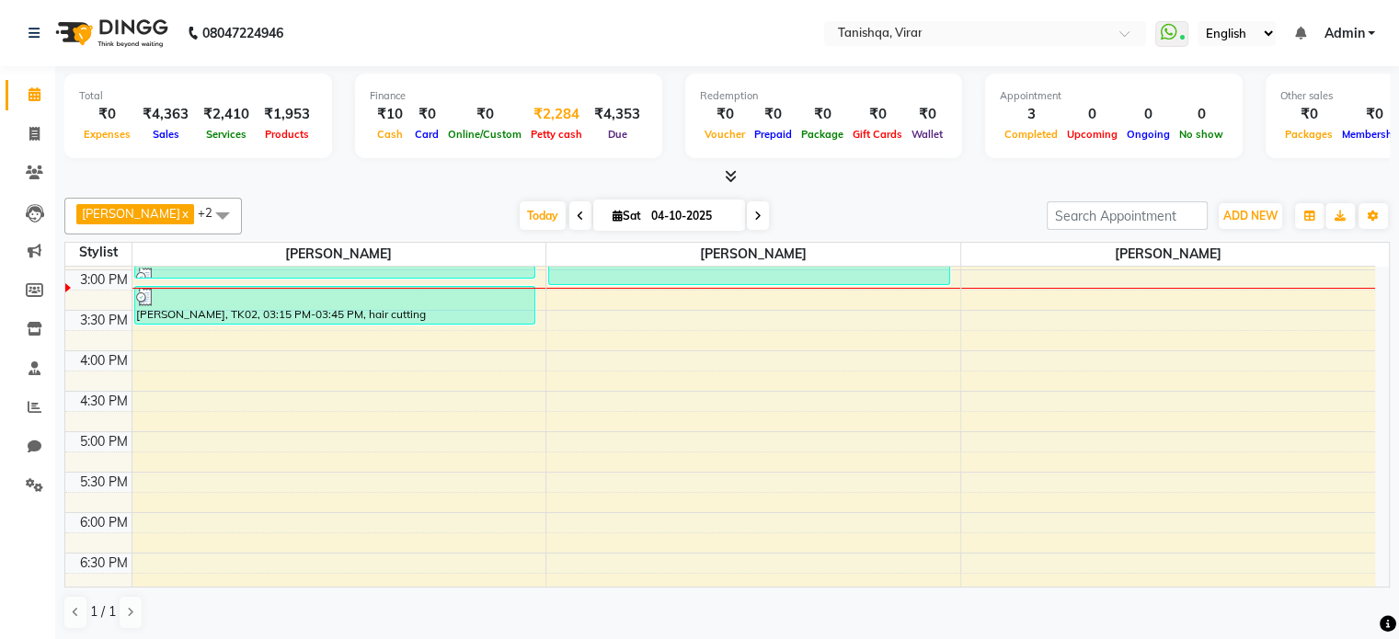
click at [563, 135] on span "Petty cash" at bounding box center [556, 134] width 61 height 13
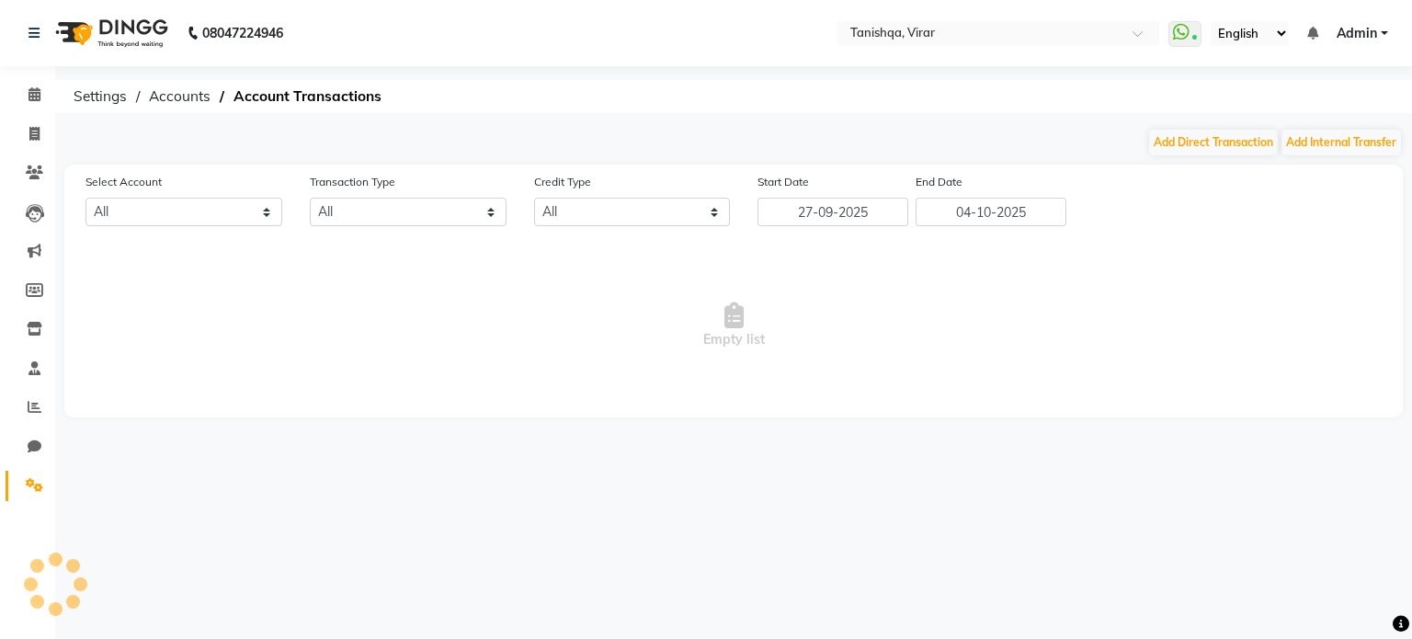
select select "7279"
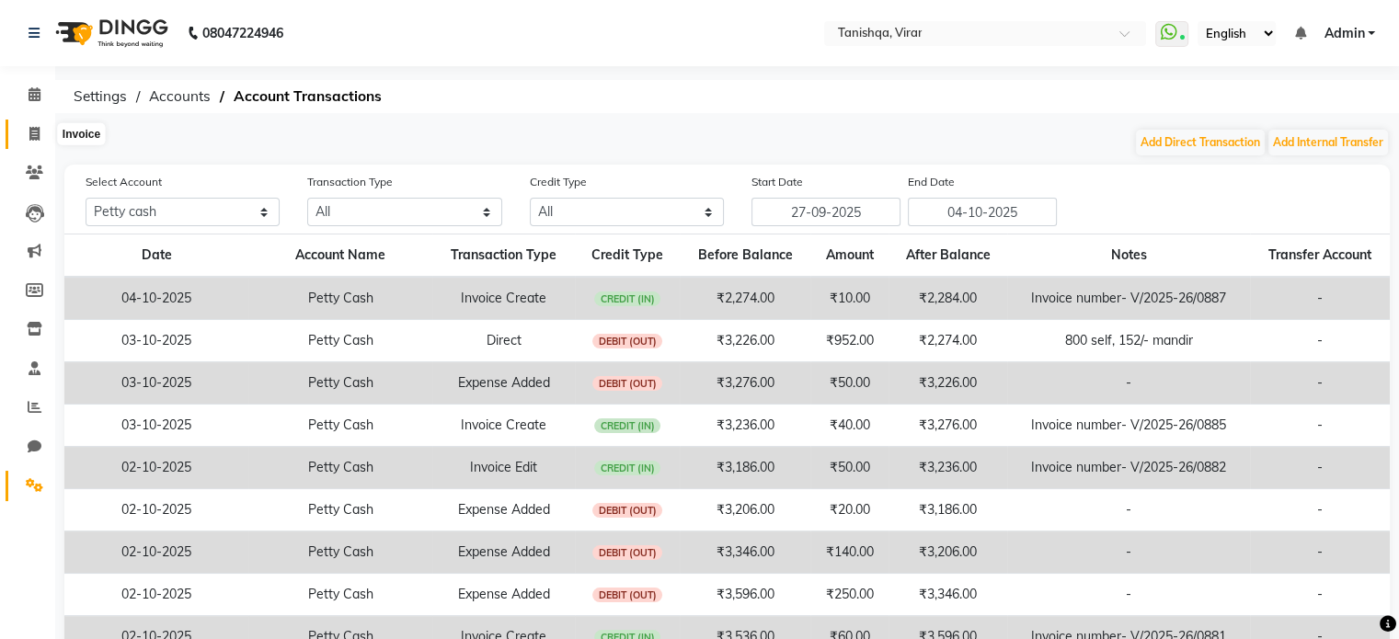
click at [34, 139] on icon at bounding box center [34, 134] width 10 height 14
select select "service"
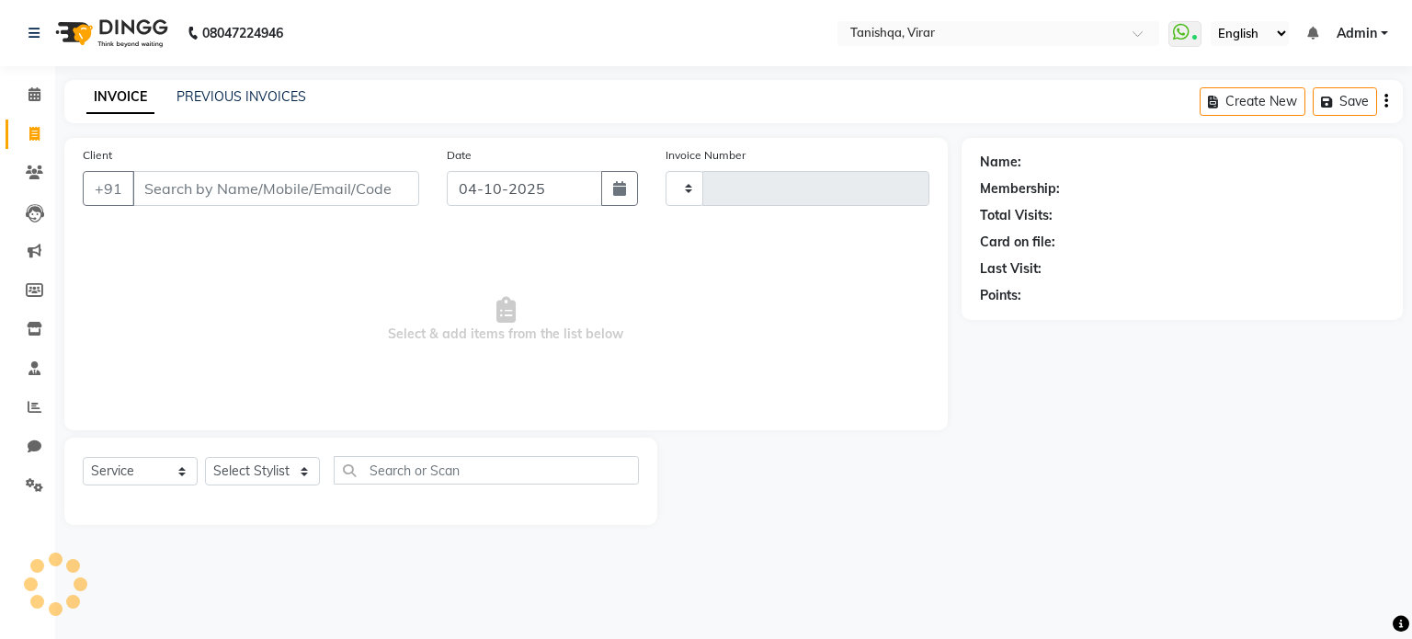
type input "0889"
select select "8149"
click at [33, 90] on icon at bounding box center [35, 94] width 12 height 14
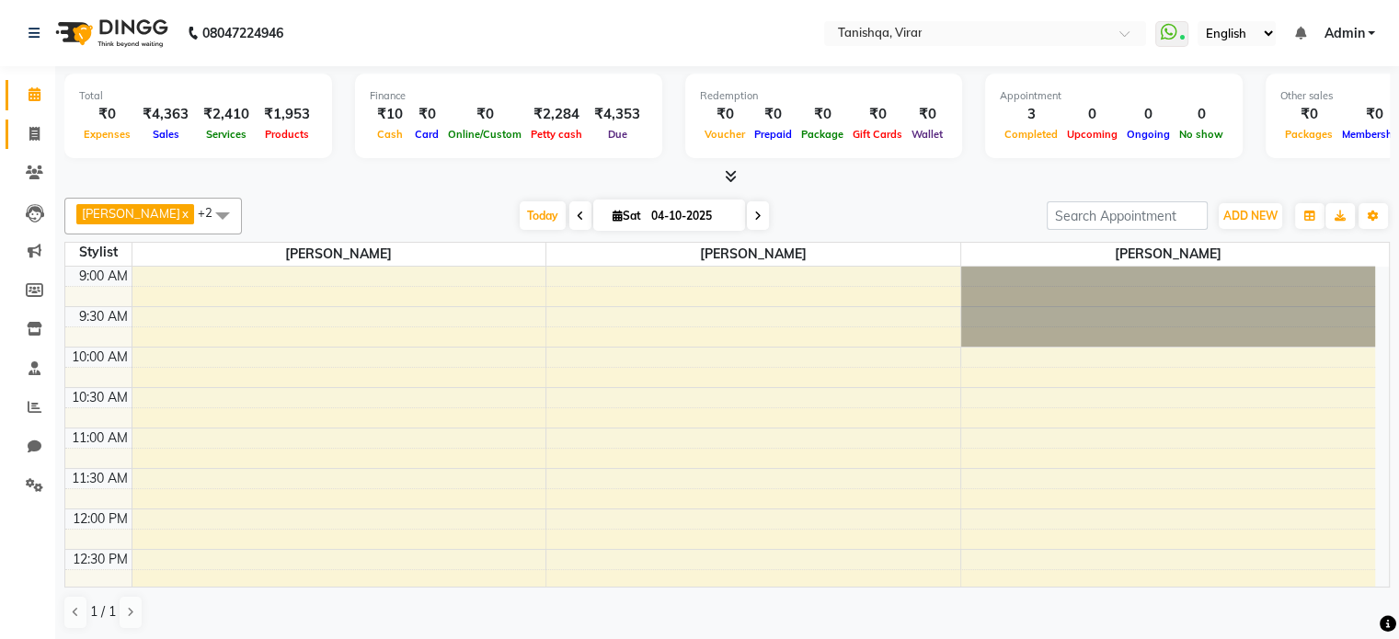
click at [29, 134] on icon at bounding box center [34, 134] width 10 height 14
select select "service"
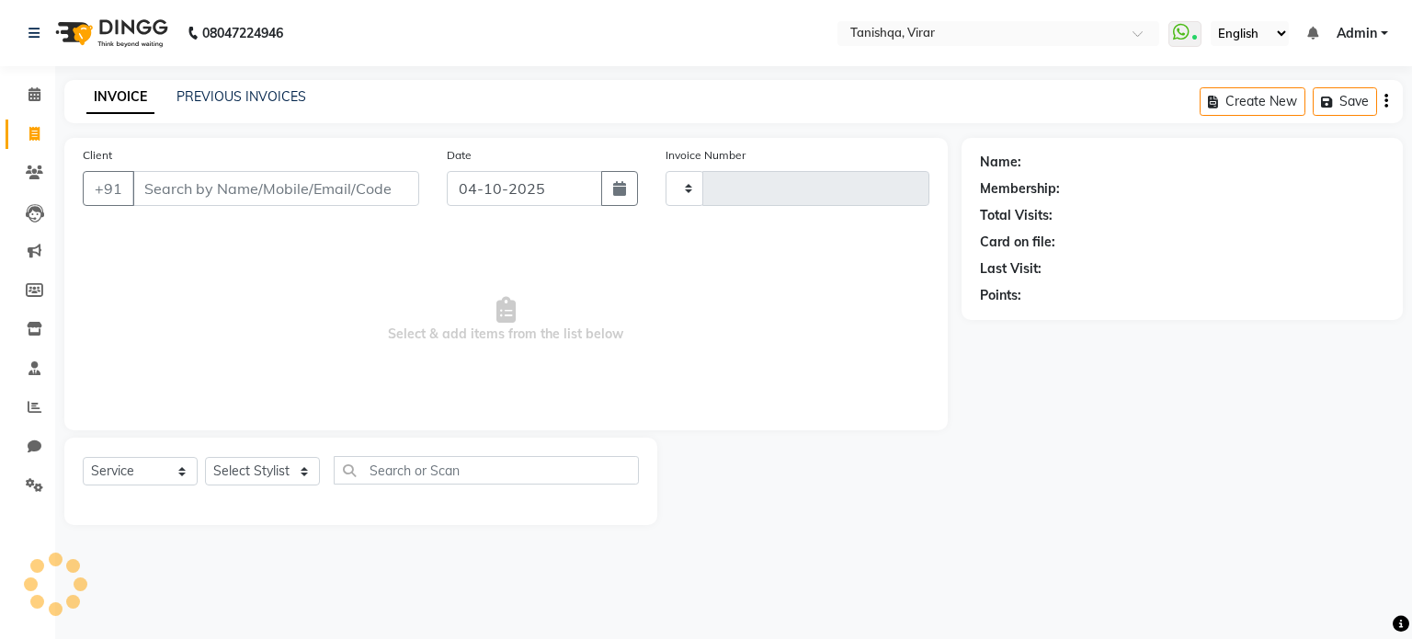
type input "0889"
select select "8149"
click at [614, 196] on icon "button" at bounding box center [619, 188] width 13 height 15
select select "10"
select select "2025"
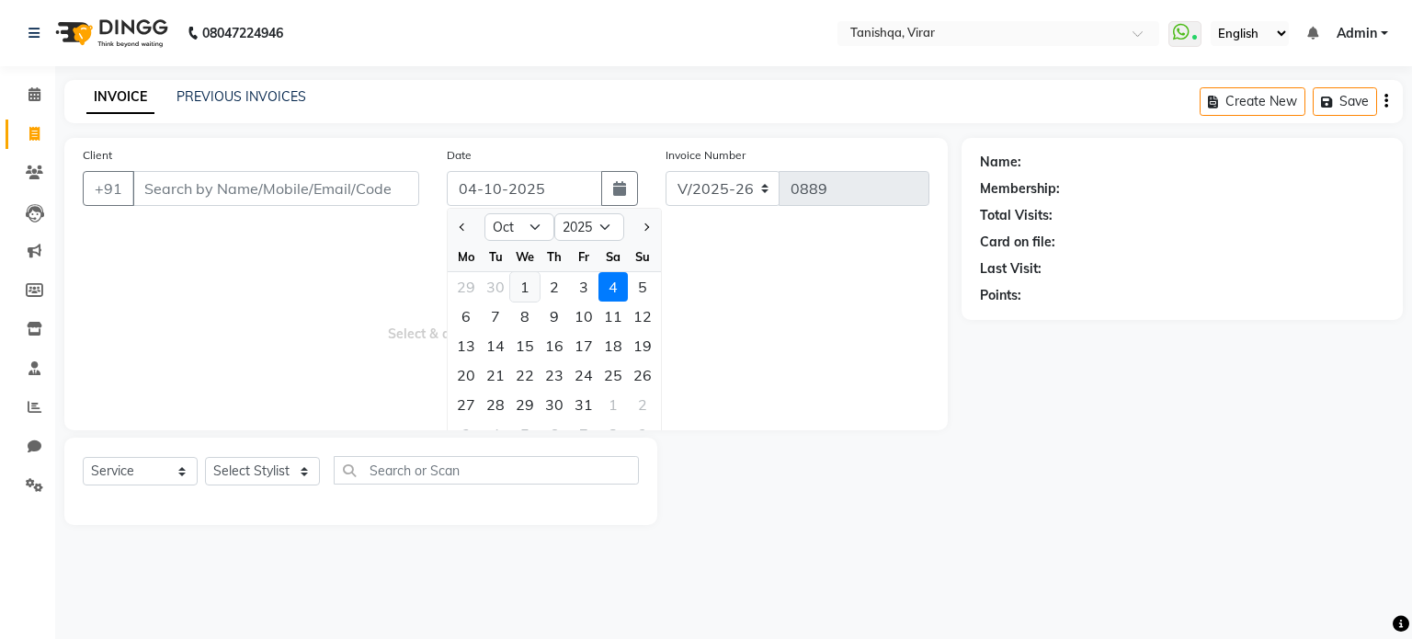
click at [525, 292] on div "1" at bounding box center [524, 286] width 29 height 29
type input "01-10-2025"
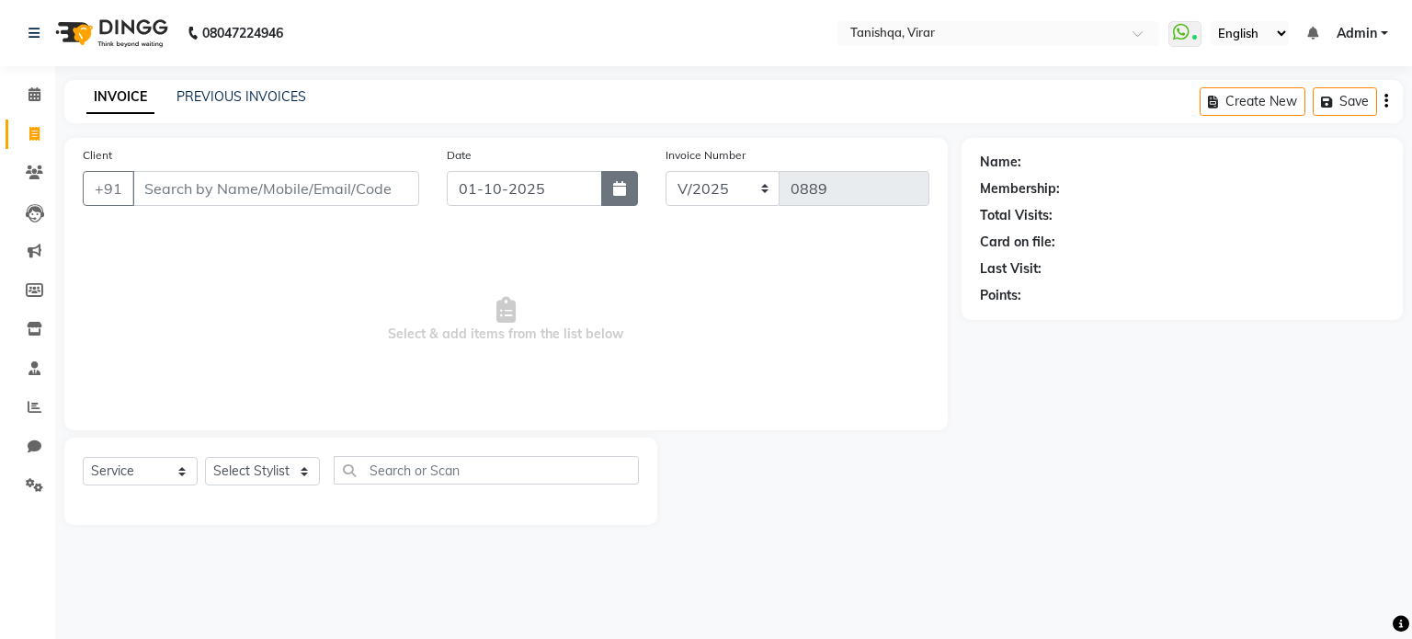
click at [620, 182] on icon "button" at bounding box center [619, 188] width 13 height 15
select select "10"
select select "2025"
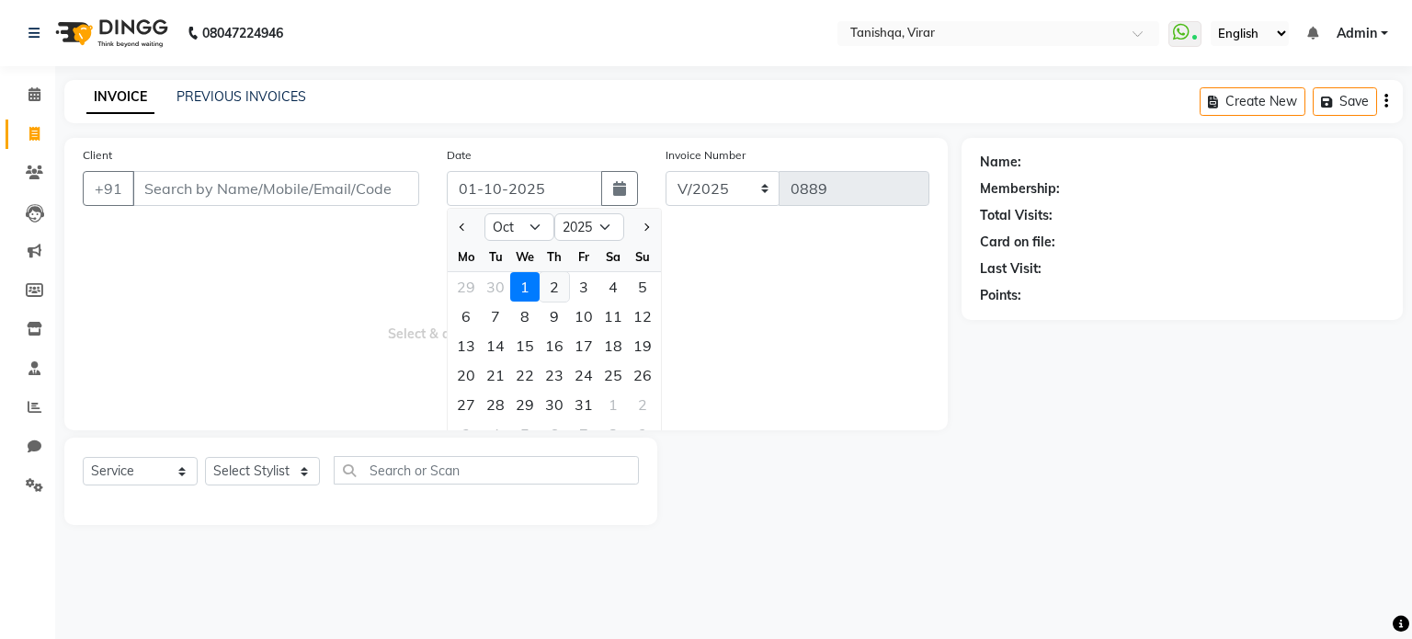
click at [556, 285] on div "2" at bounding box center [554, 286] width 29 height 29
type input "02-10-2025"
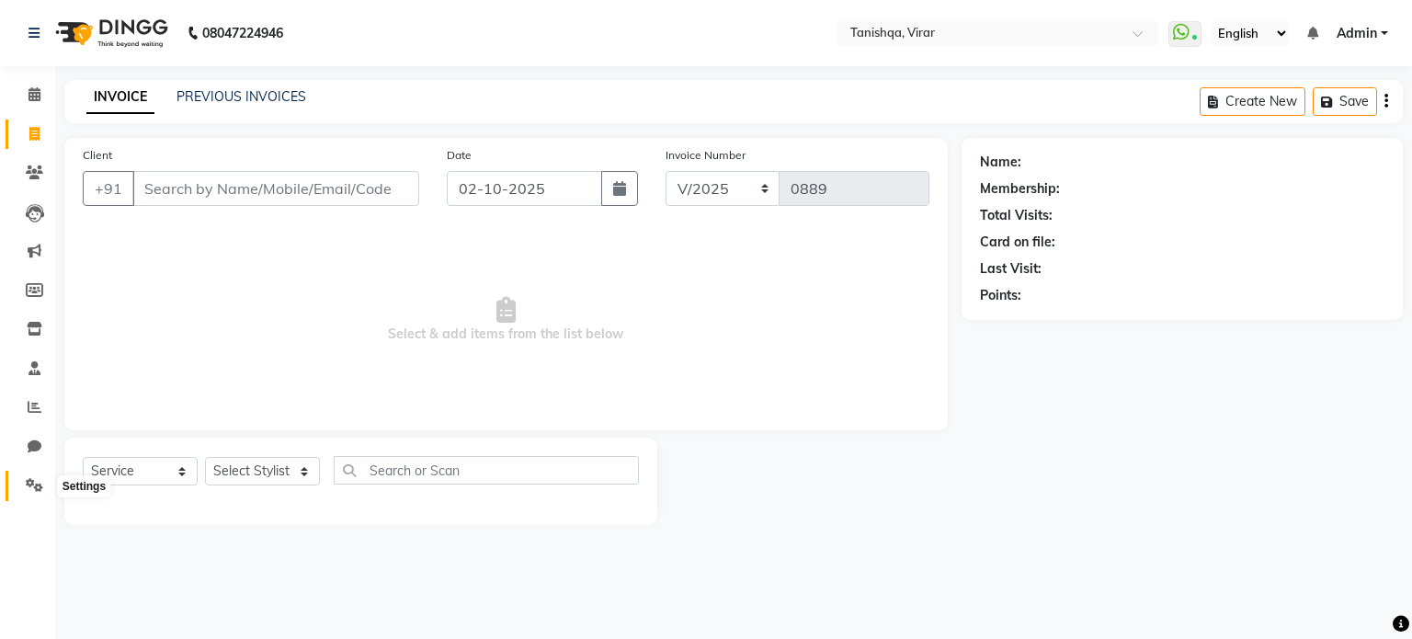
click at [39, 485] on icon at bounding box center [34, 485] width 17 height 14
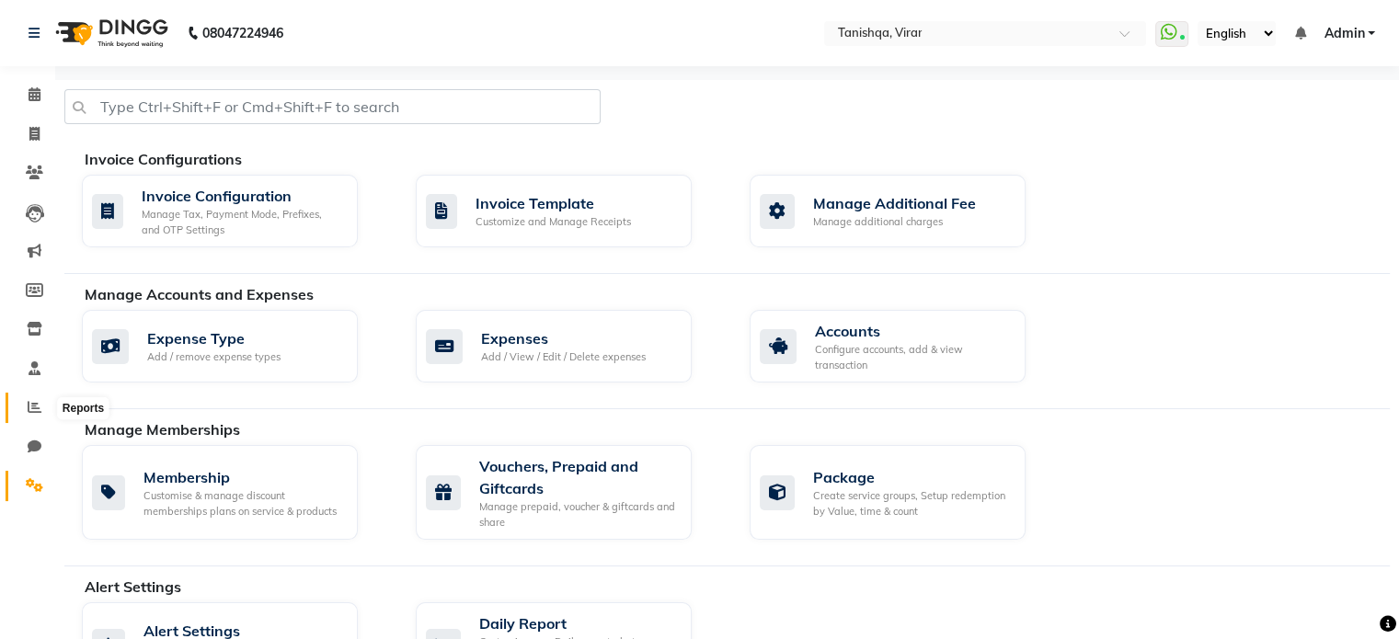
click at [31, 410] on icon at bounding box center [35, 407] width 14 height 14
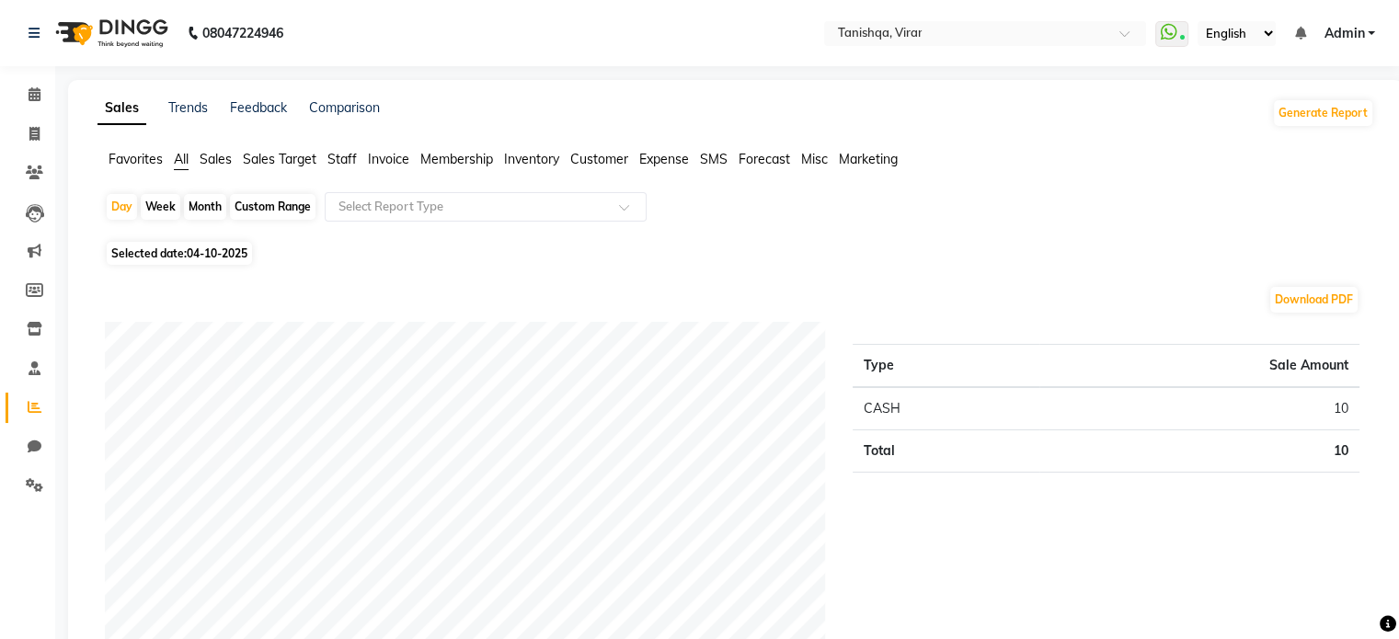
click at [201, 250] on span "04-10-2025" at bounding box center [217, 253] width 61 height 14
select select "10"
select select "2025"
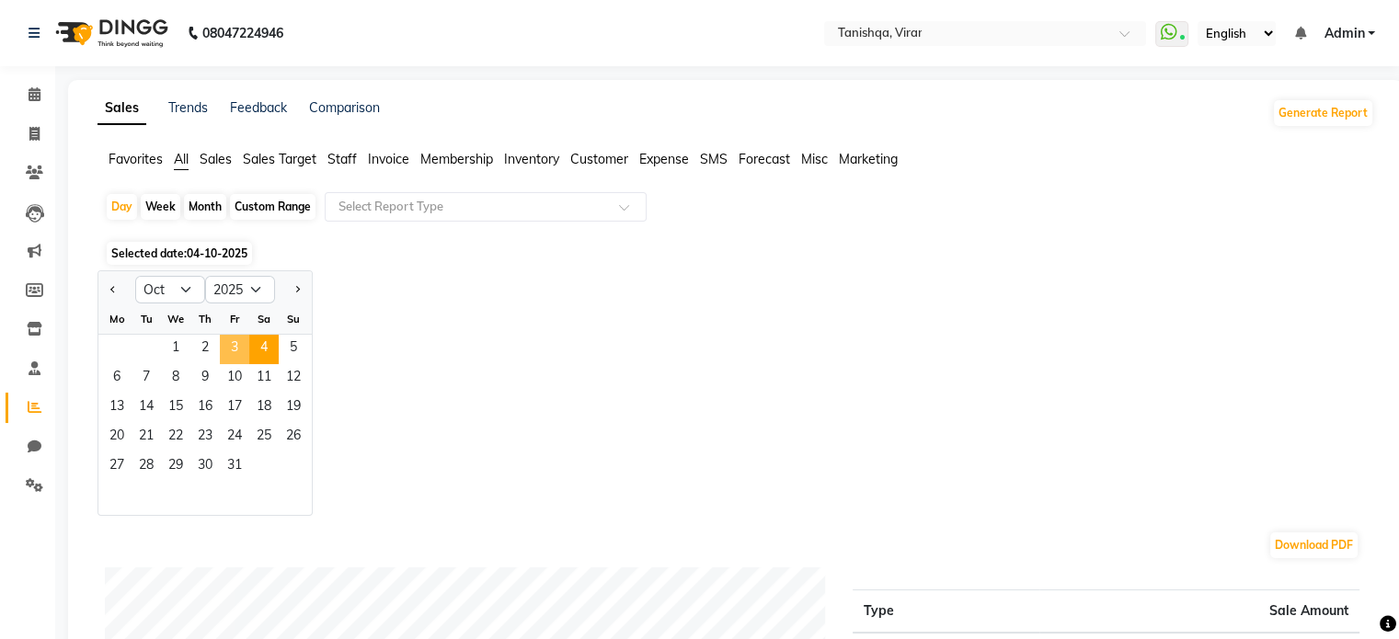
click at [235, 340] on span "3" at bounding box center [234, 349] width 29 height 29
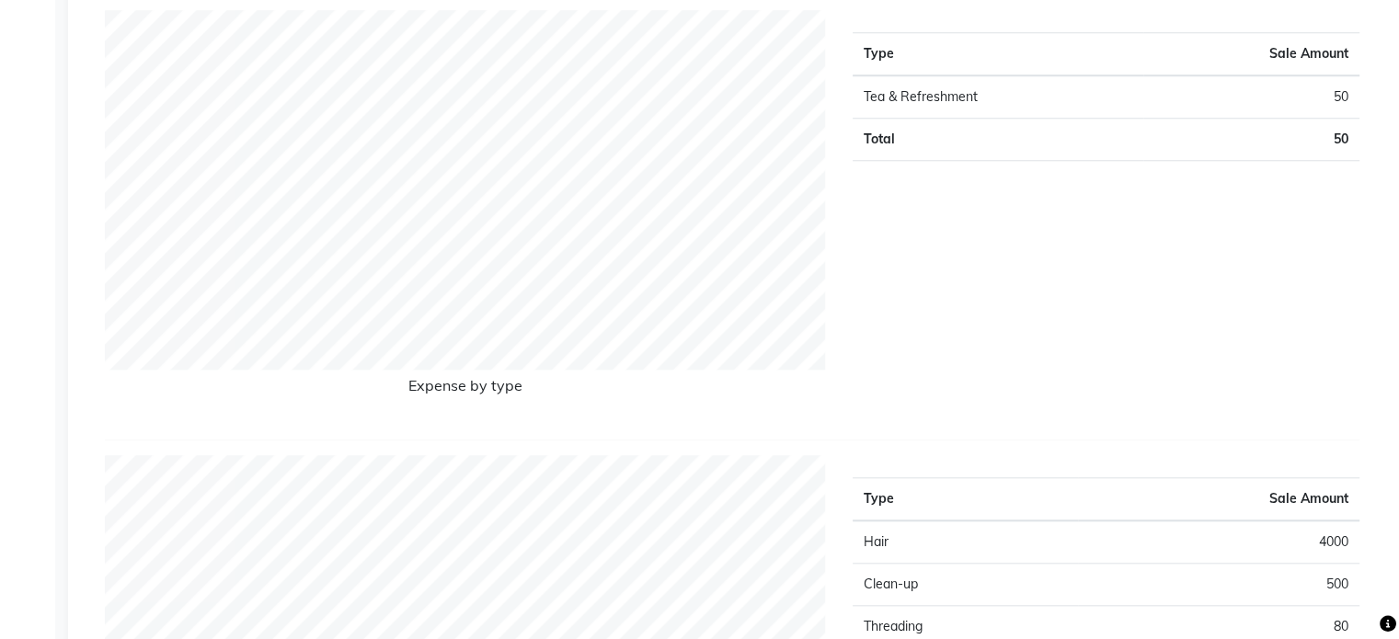
scroll to position [1704, 0]
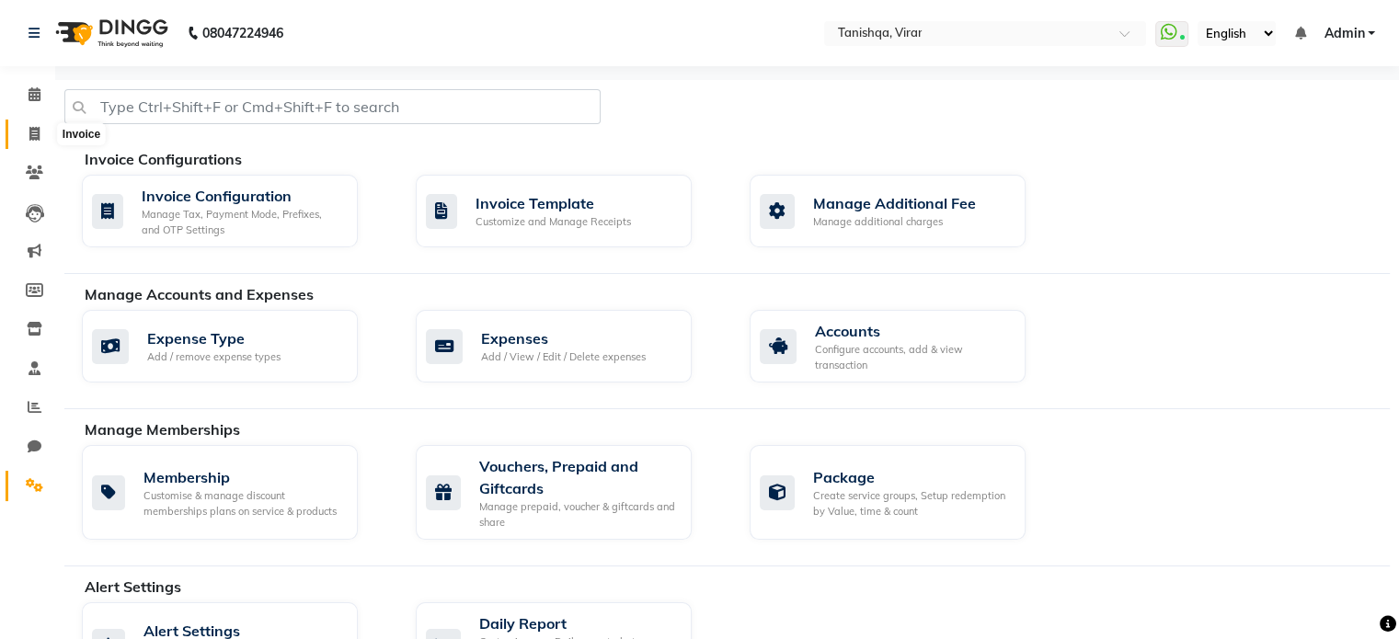
click at [35, 129] on icon at bounding box center [34, 134] width 10 height 14
select select "service"
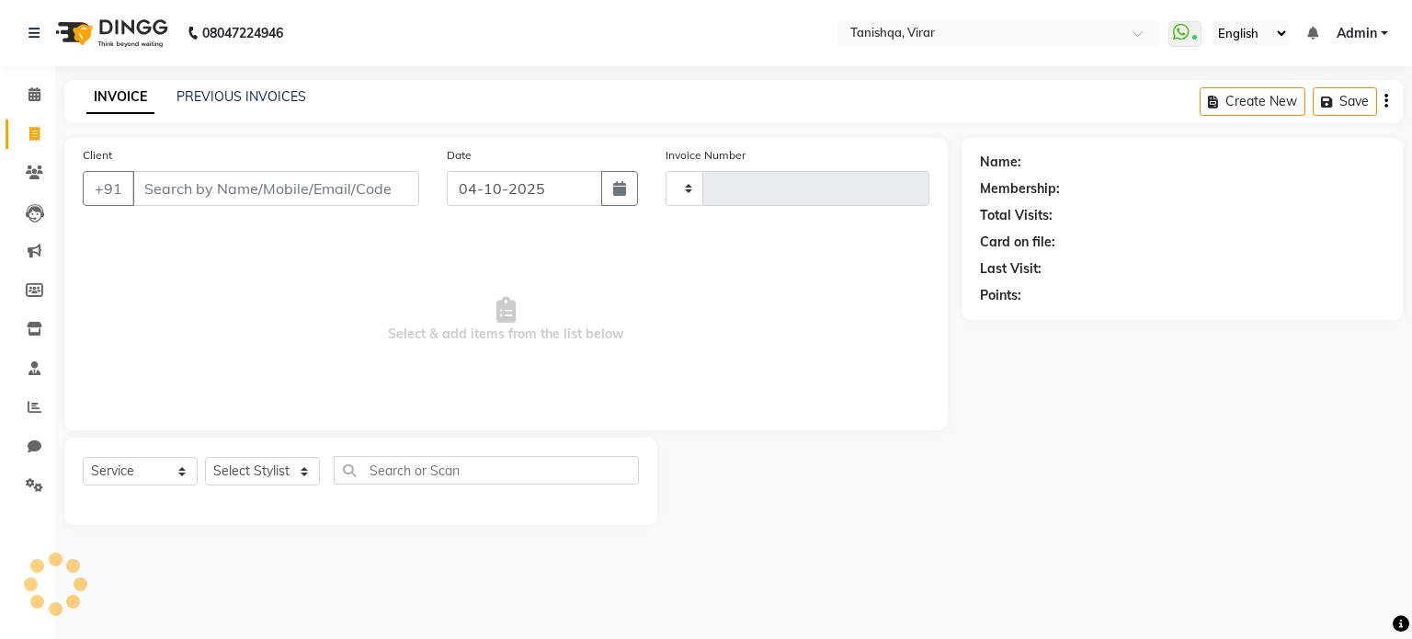
type input "0889"
select select "8149"
click at [277, 98] on link "PREVIOUS INVOICES" at bounding box center [242, 96] width 130 height 17
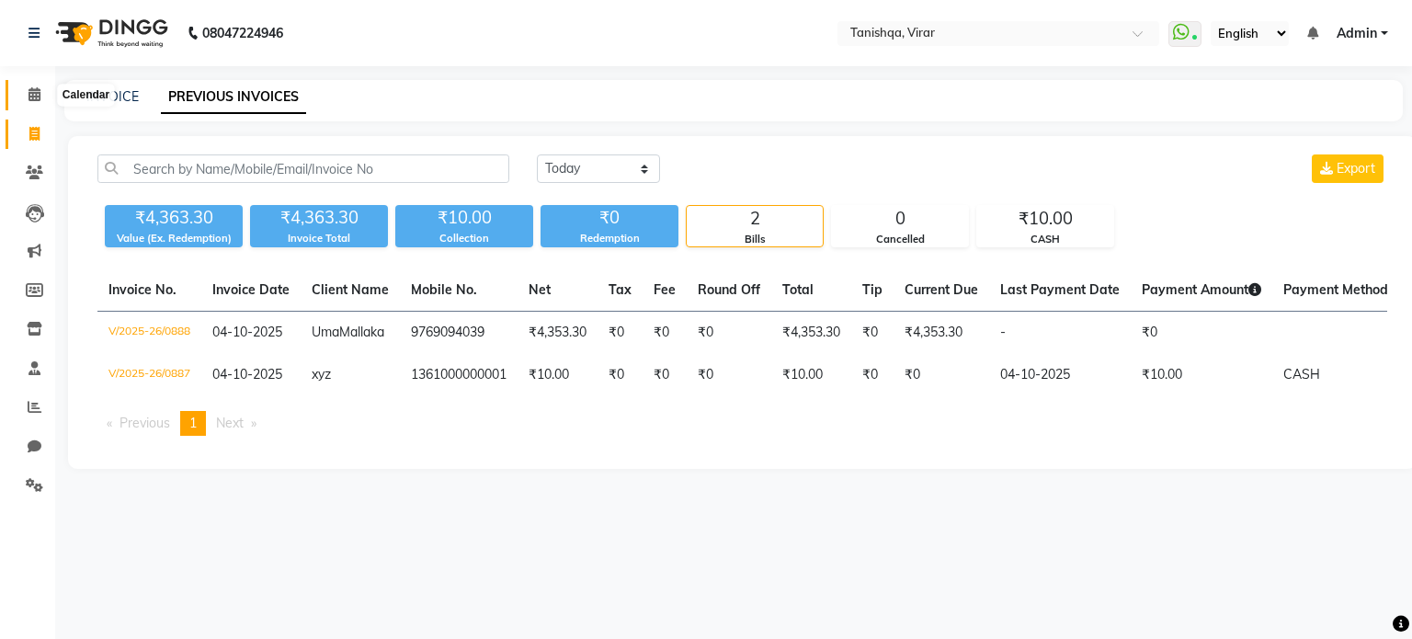
click at [29, 86] on span at bounding box center [34, 95] width 32 height 21
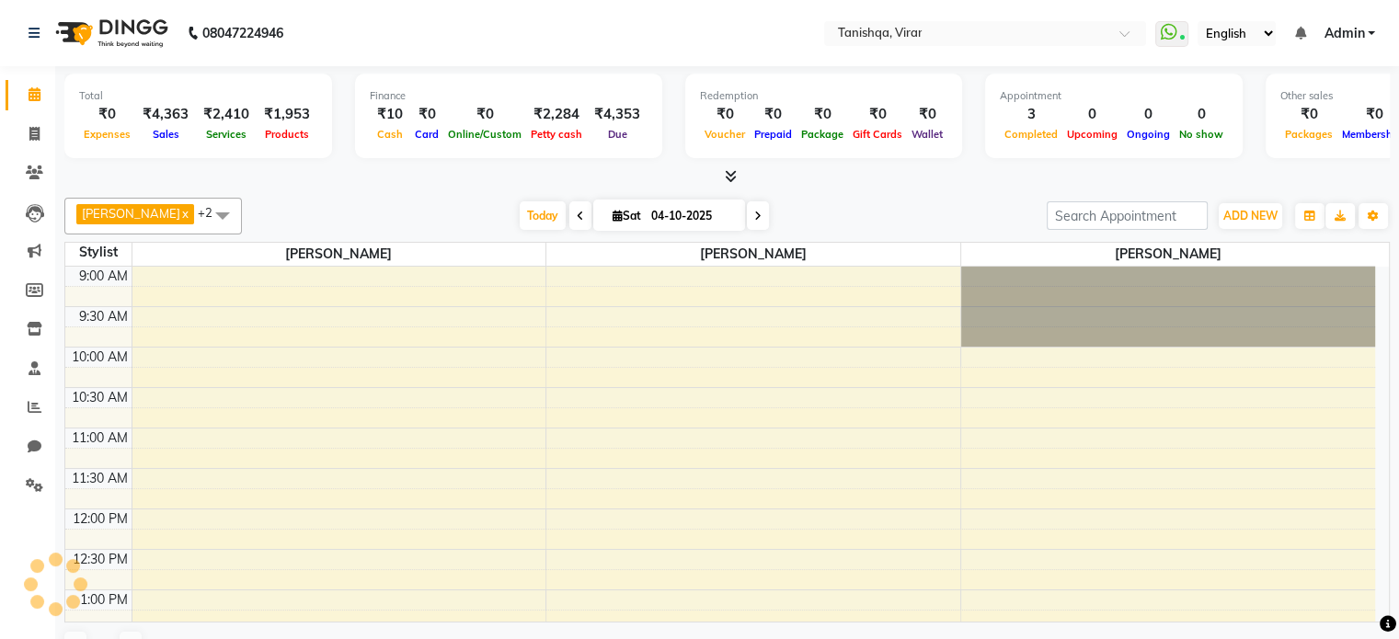
scroll to position [482, 0]
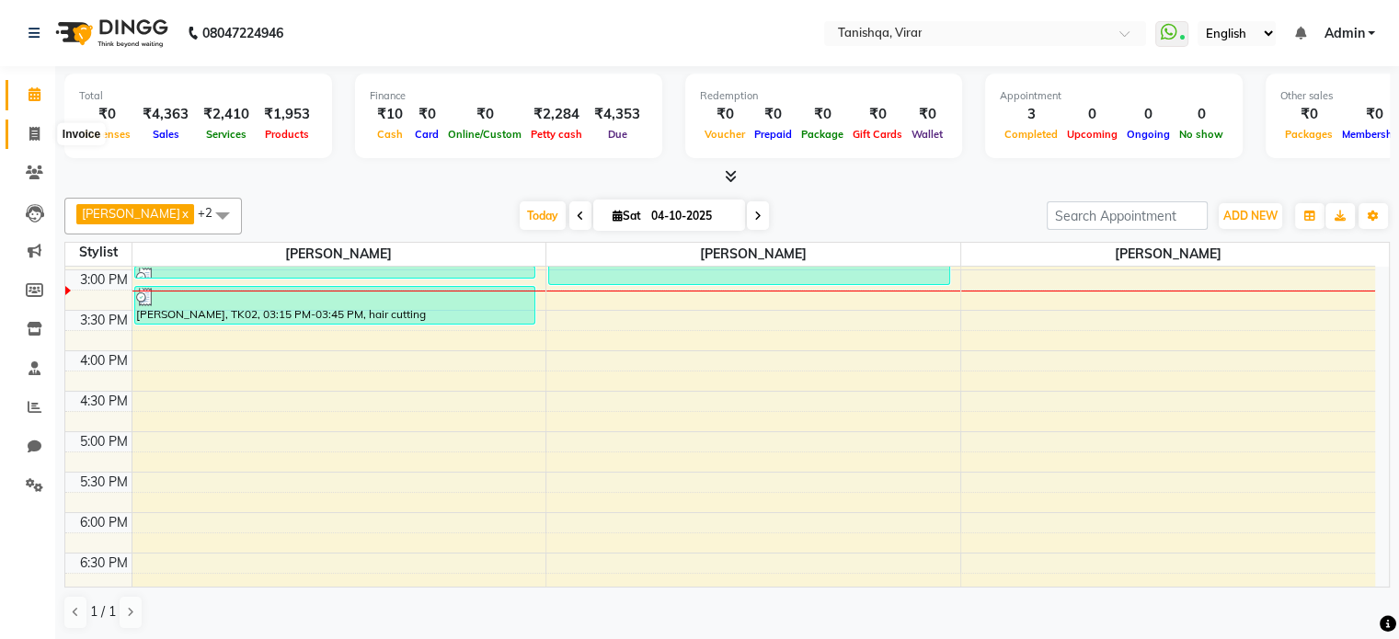
click at [35, 135] on icon at bounding box center [34, 134] width 10 height 14
select select "service"
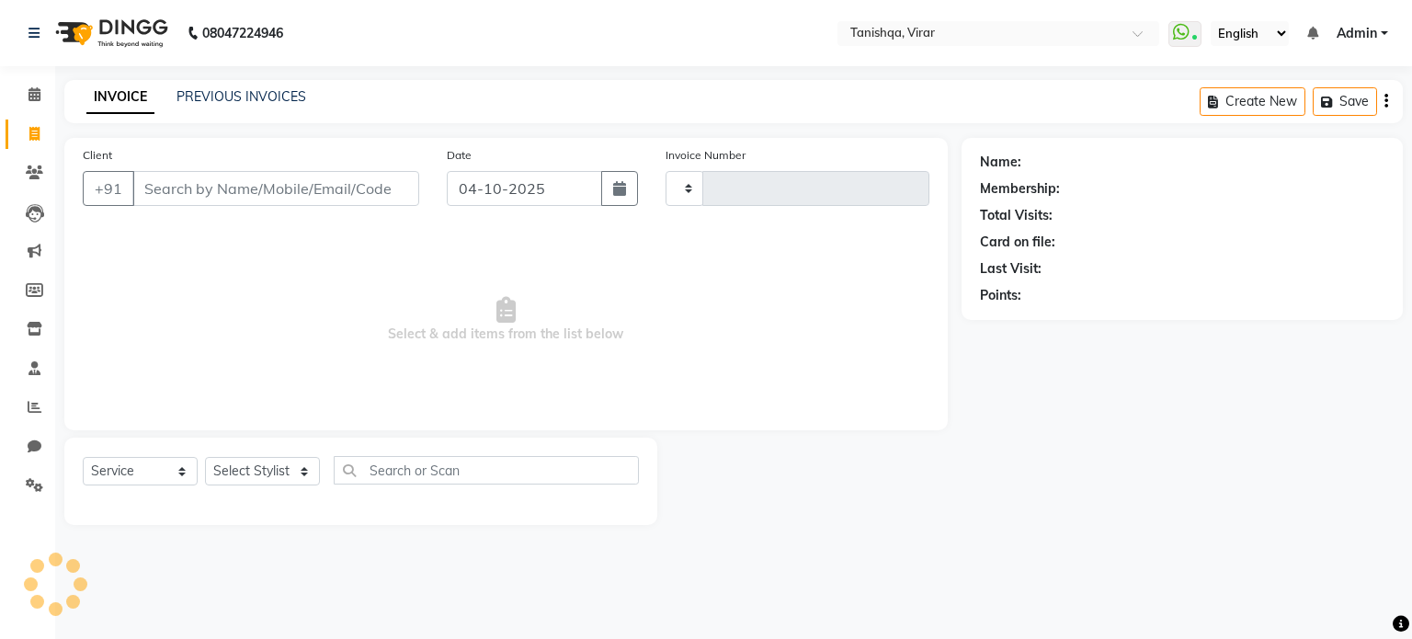
type input "0889"
select select "8149"
click at [37, 86] on span at bounding box center [34, 95] width 32 height 21
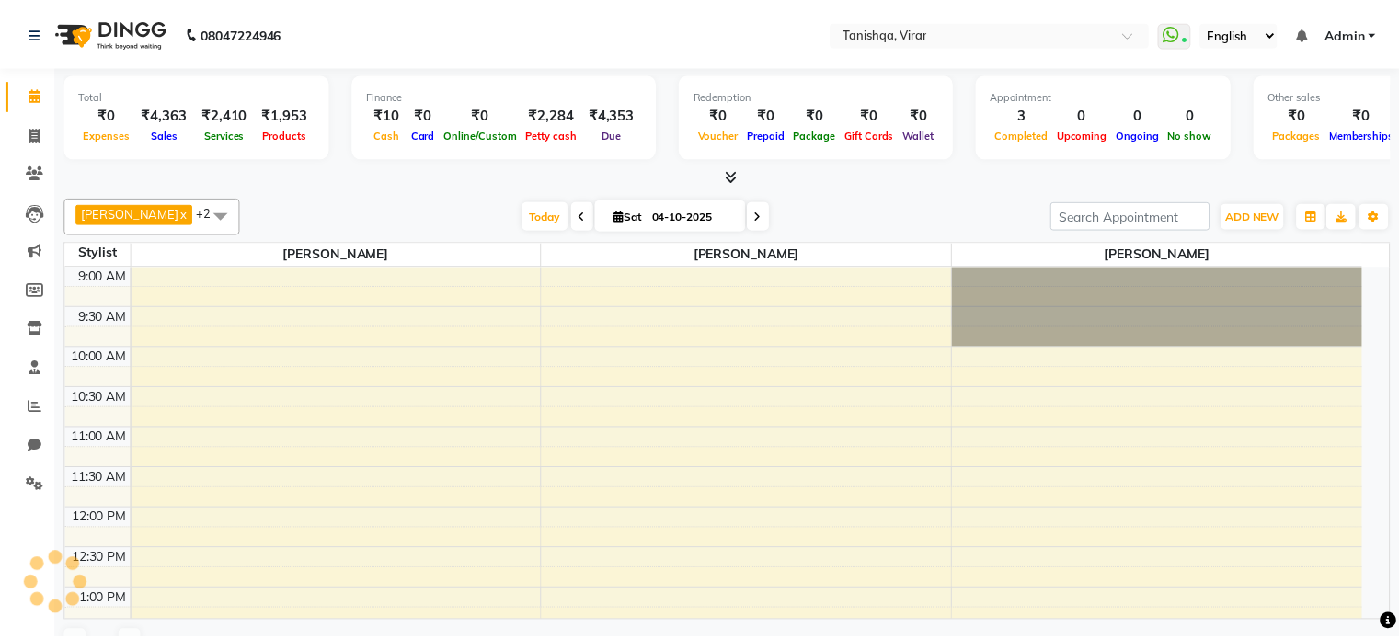
scroll to position [482, 0]
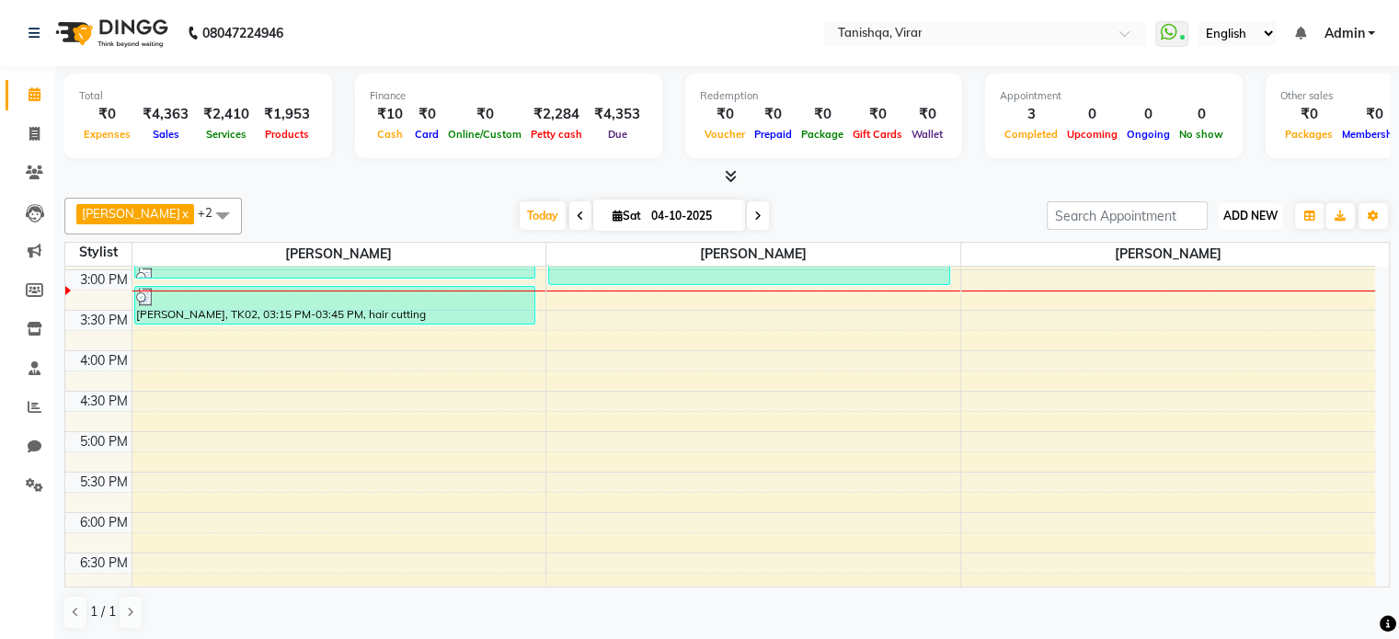
click at [1240, 213] on span "ADD NEW" at bounding box center [1250, 216] width 54 height 14
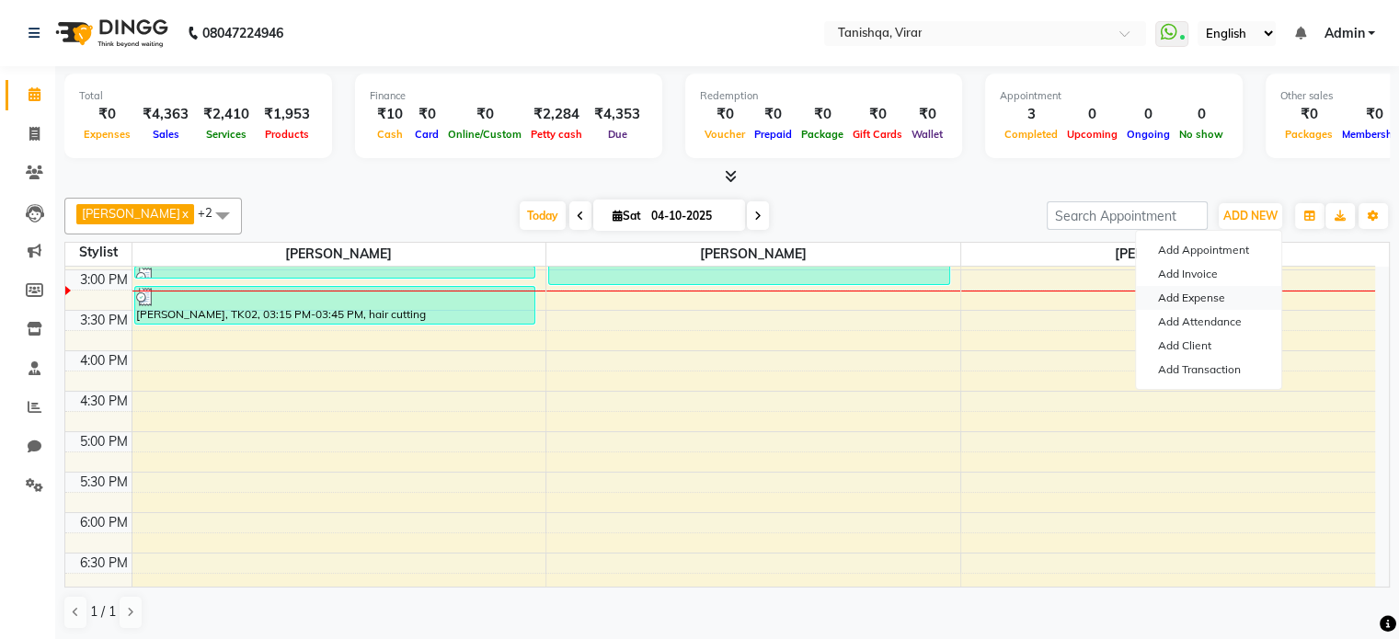
click at [1198, 294] on link "Add Expense" at bounding box center [1208, 298] width 145 height 24
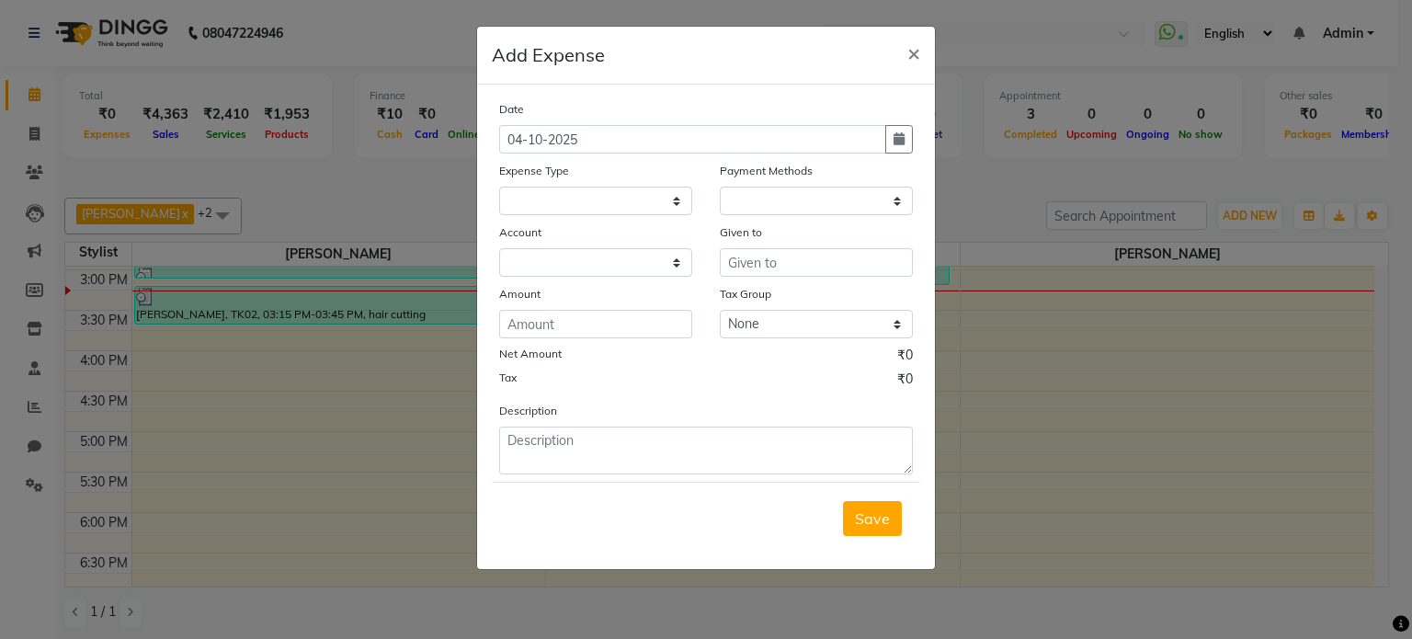
select select
select select "1"
select select "7279"
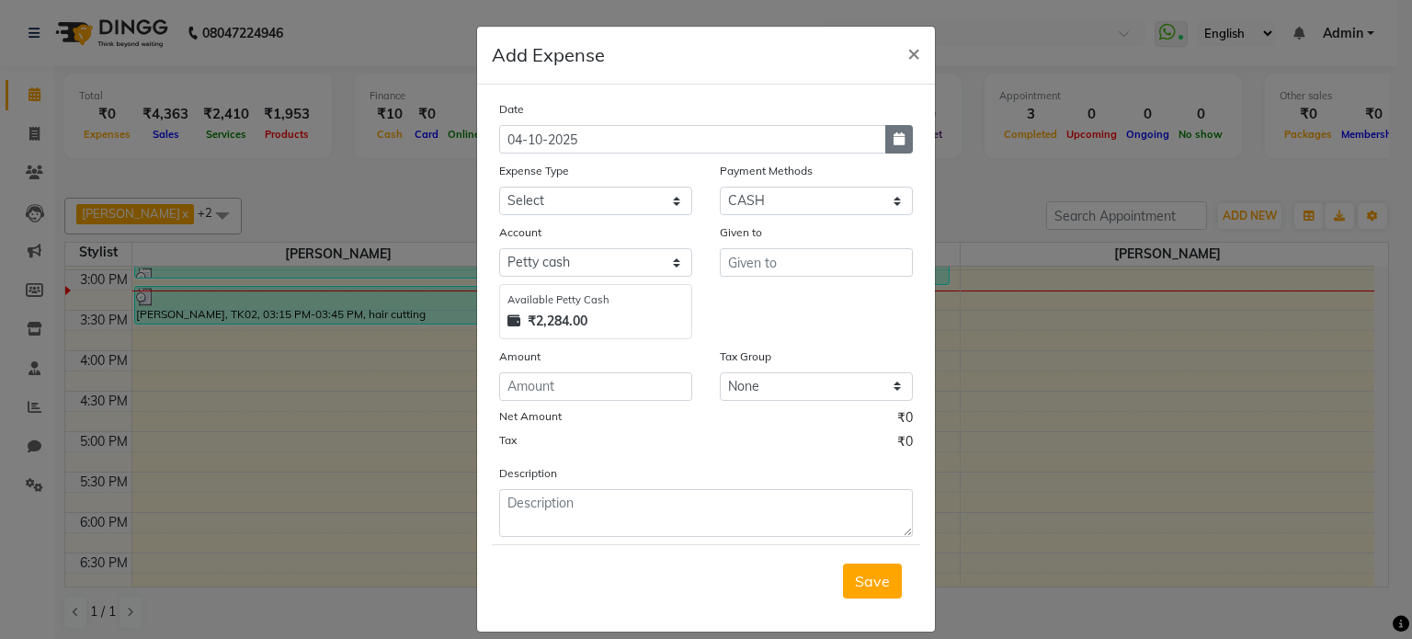
click at [894, 143] on icon "button" at bounding box center [899, 138] width 11 height 13
select select "10"
select select "2025"
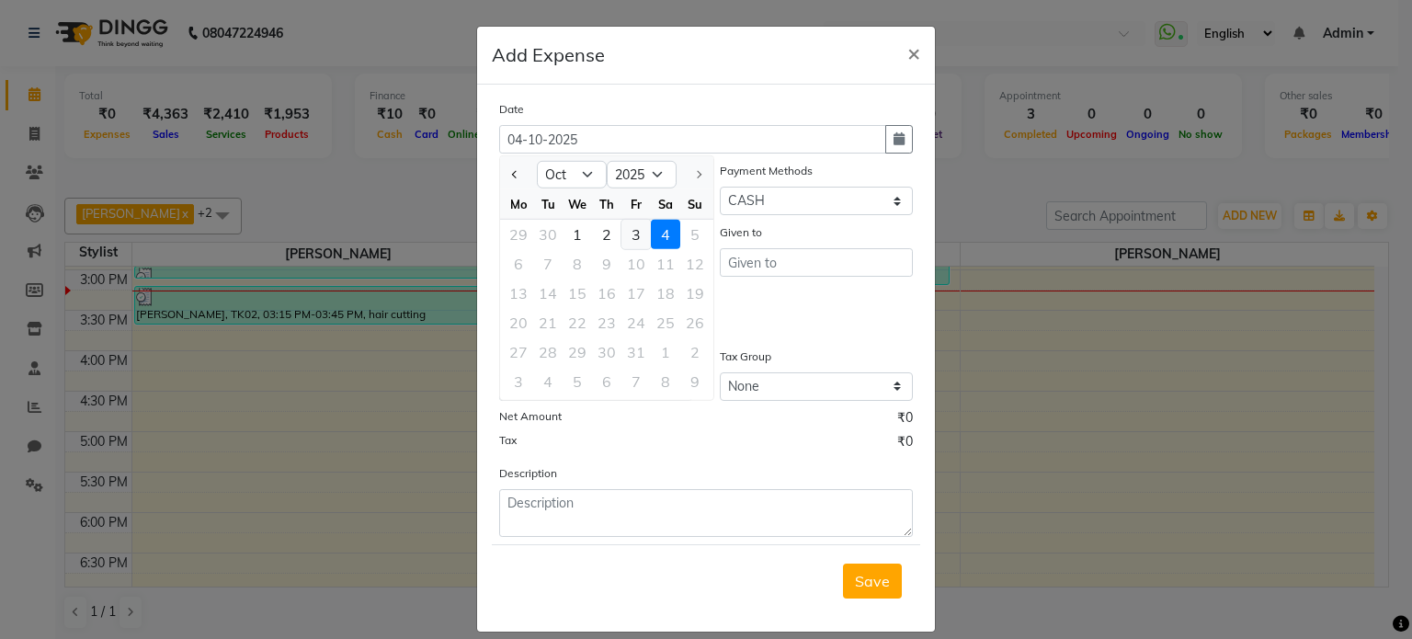
click at [630, 238] on div "3" at bounding box center [636, 234] width 29 height 29
type input "03-10-2025"
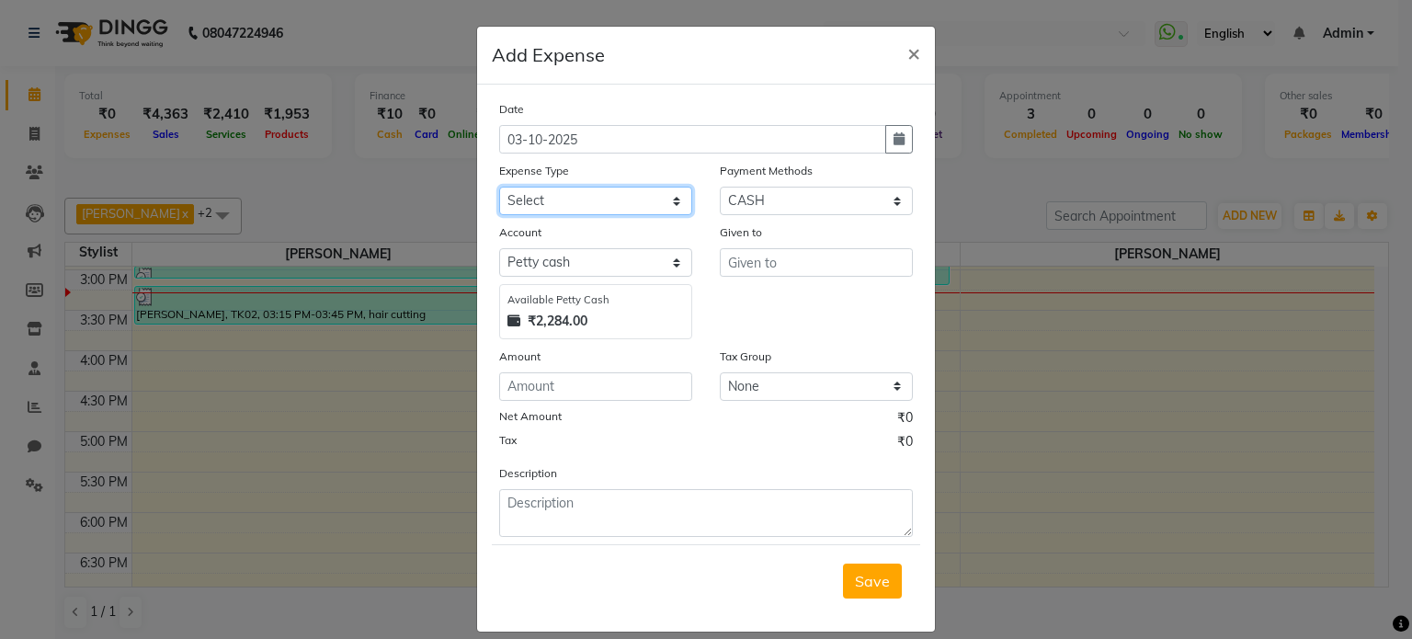
click at [582, 209] on select "Select Advance Salary Bank charges Car maintenance Cash transfer to bank Cash t…" at bounding box center [595, 201] width 193 height 29
select select "22336"
click at [499, 188] on select "Select Advance Salary Bank charges Car maintenance Cash transfer to bank Cash t…" at bounding box center [595, 201] width 193 height 29
click at [761, 270] on input "text" at bounding box center [816, 262] width 193 height 29
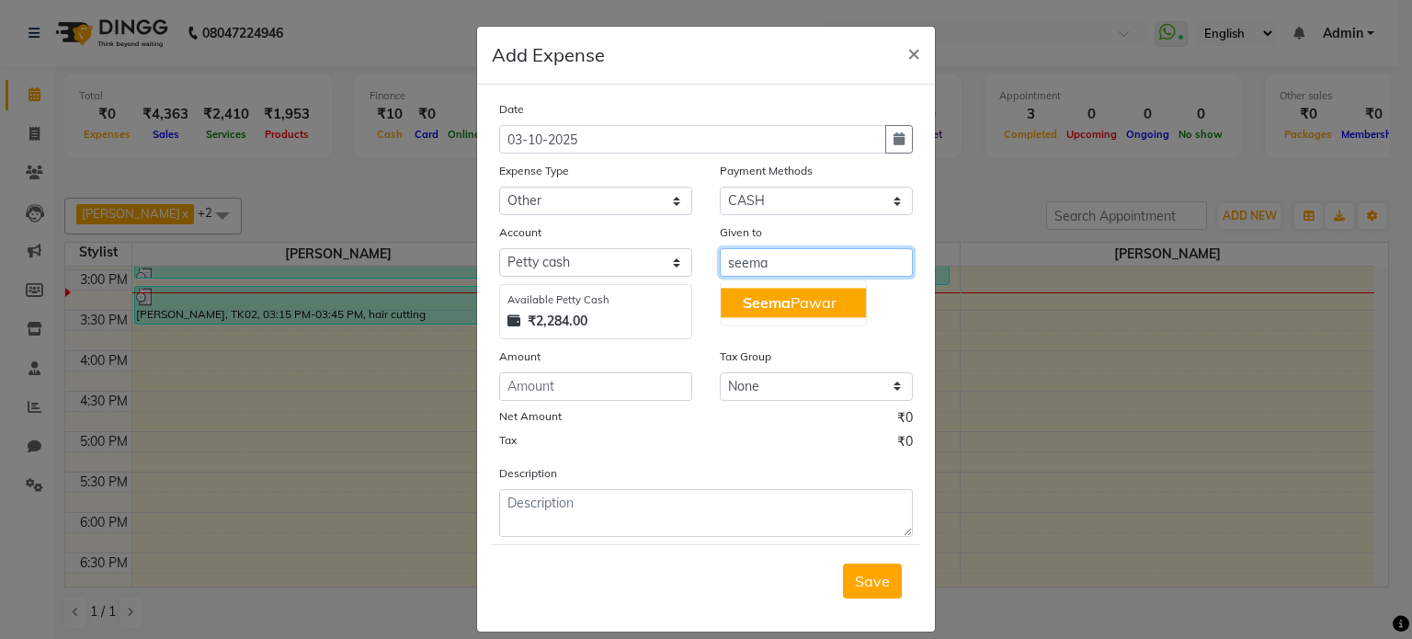
click at [765, 310] on span "Seema" at bounding box center [767, 302] width 48 height 18
type input "[PERSON_NAME]"
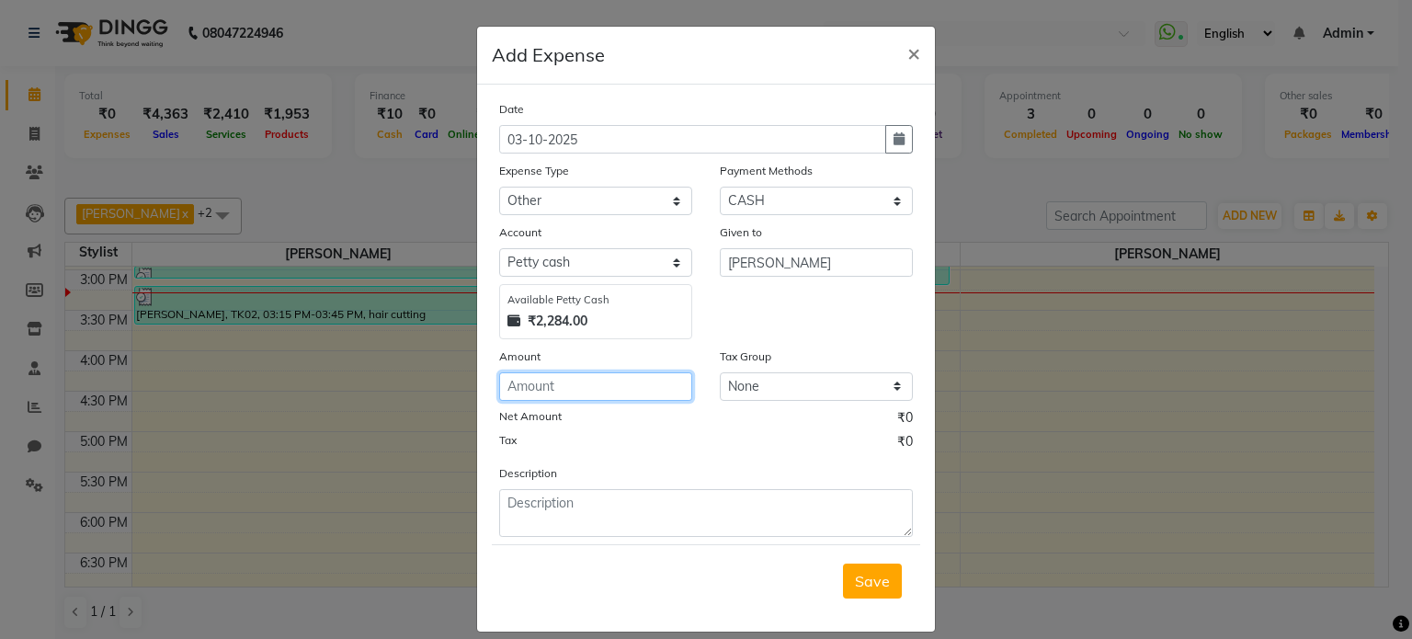
click at [524, 385] on input "number" at bounding box center [595, 386] width 193 height 29
type input "30"
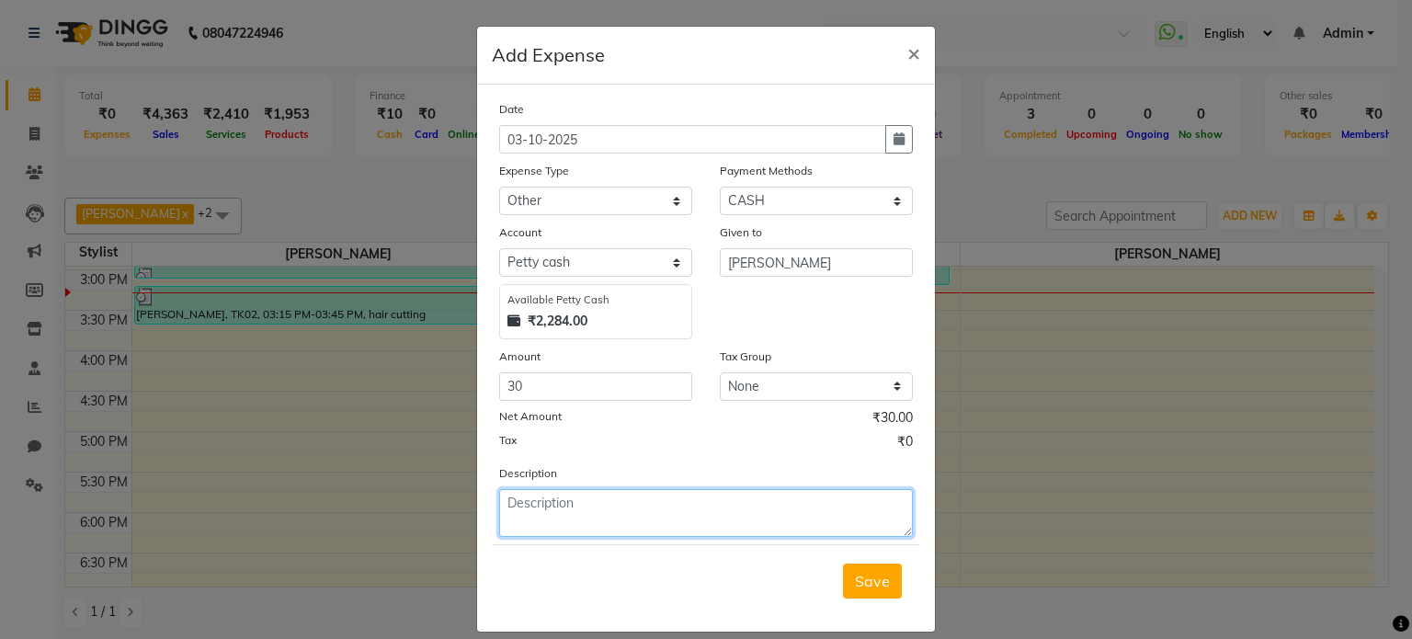
click at [555, 514] on textarea at bounding box center [706, 513] width 414 height 48
type textarea "water"
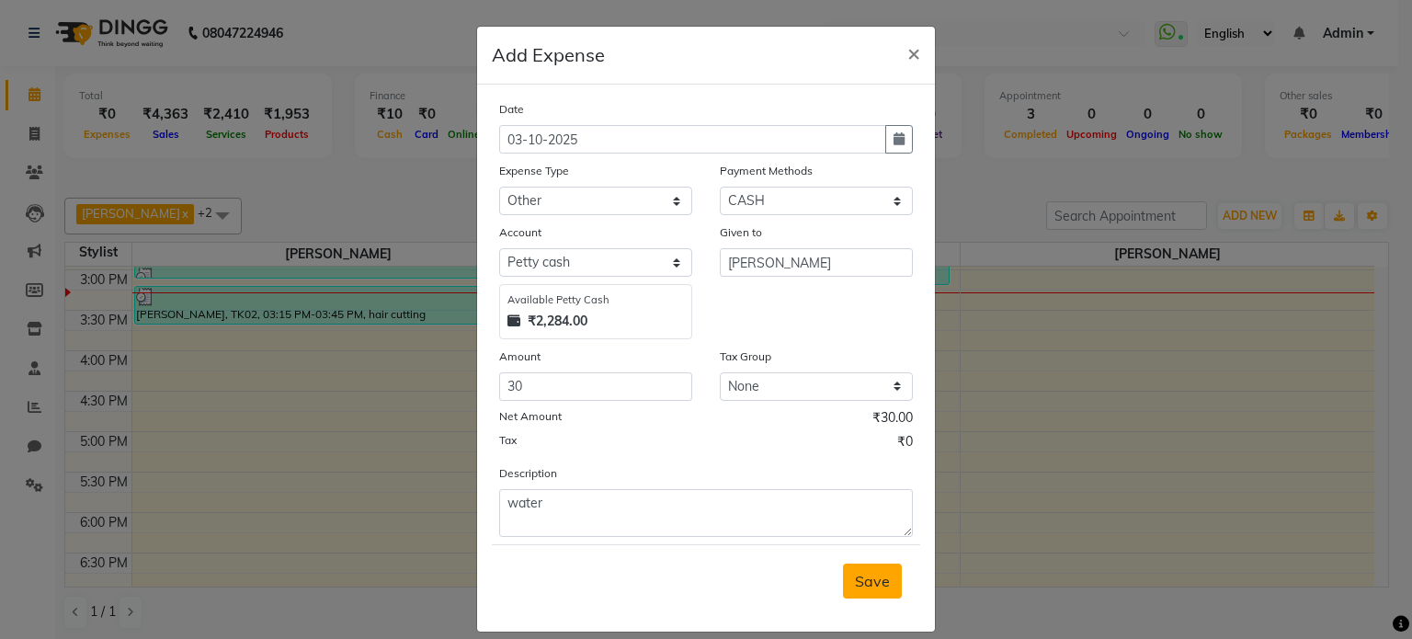
click at [872, 589] on span "Save" at bounding box center [872, 581] width 35 height 18
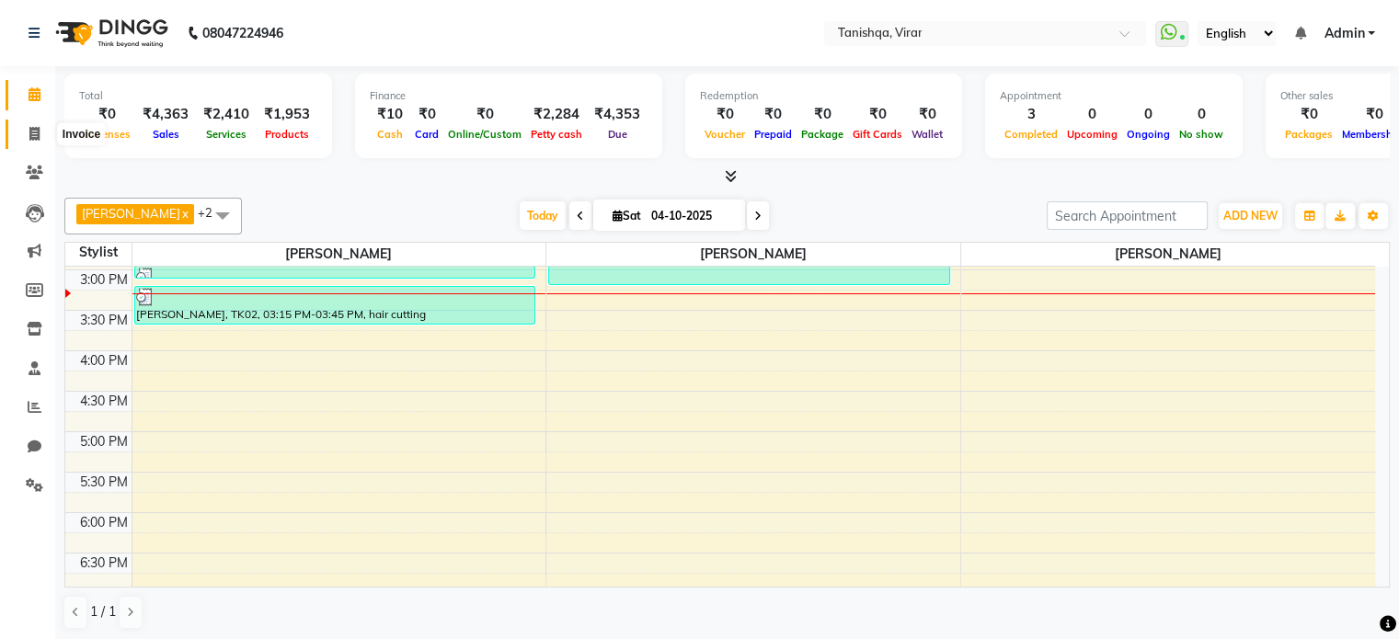
click at [28, 131] on span at bounding box center [34, 134] width 32 height 21
select select "service"
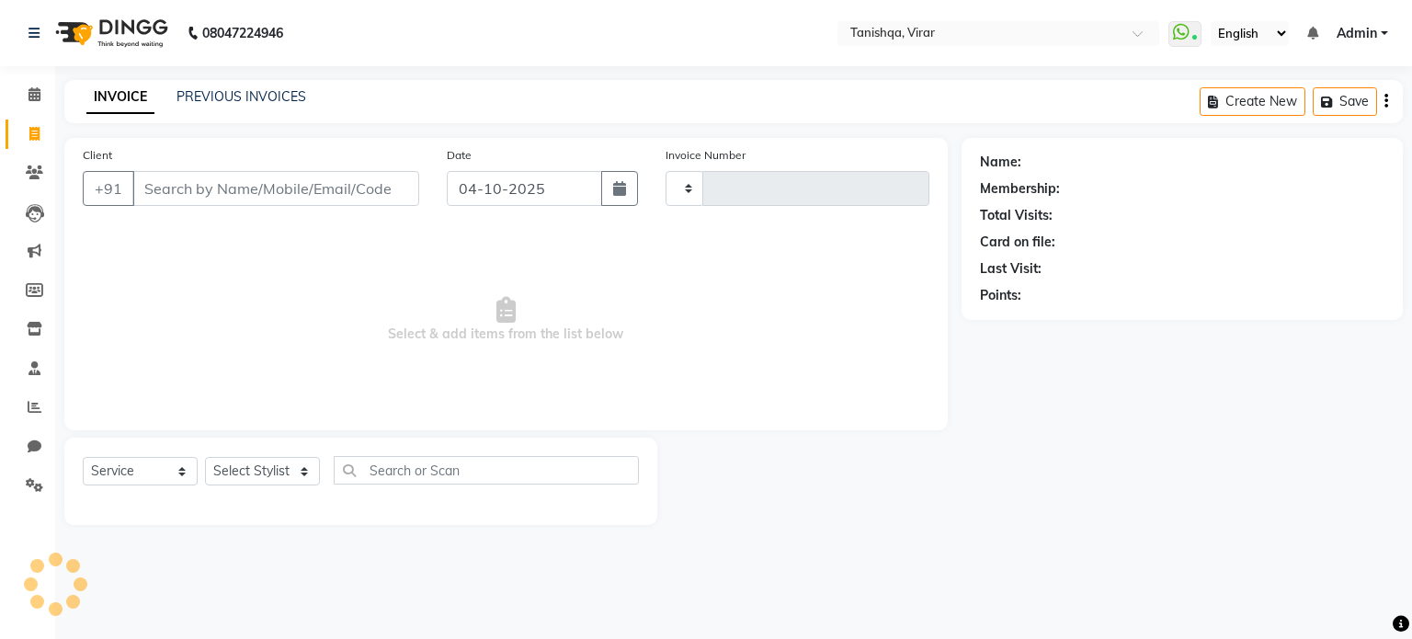
type input "0889"
select select "8149"
click at [29, 89] on icon at bounding box center [35, 94] width 12 height 14
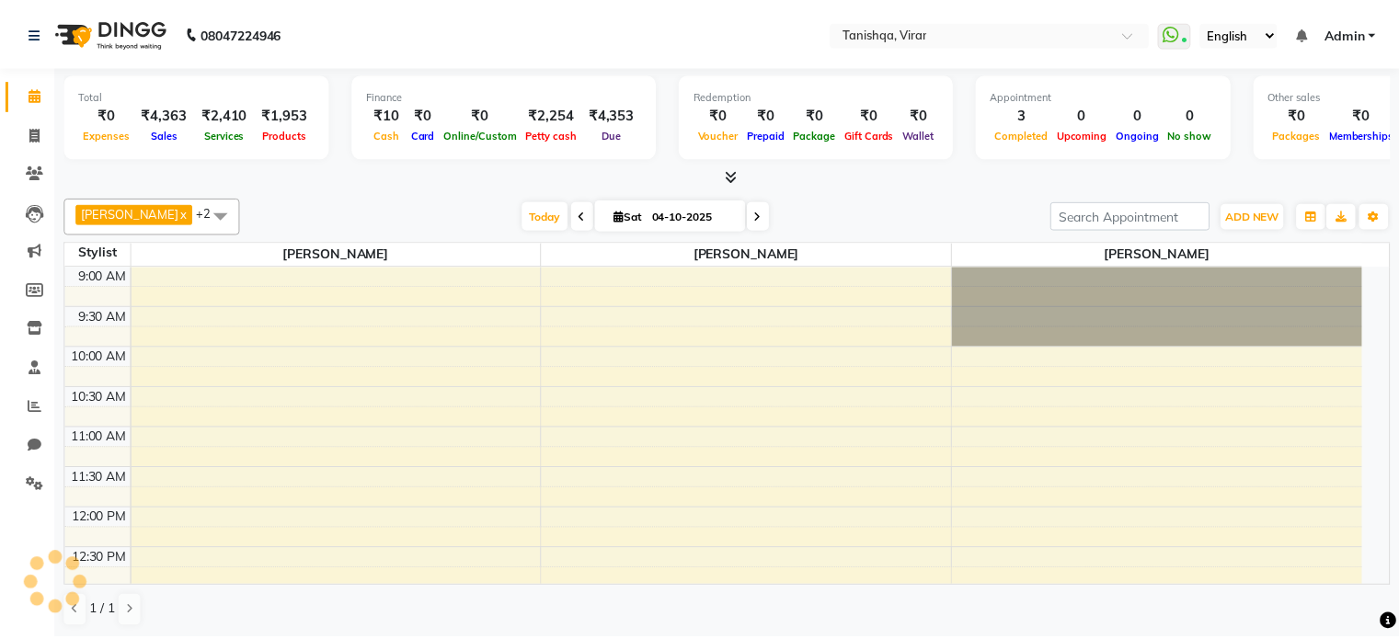
scroll to position [482, 0]
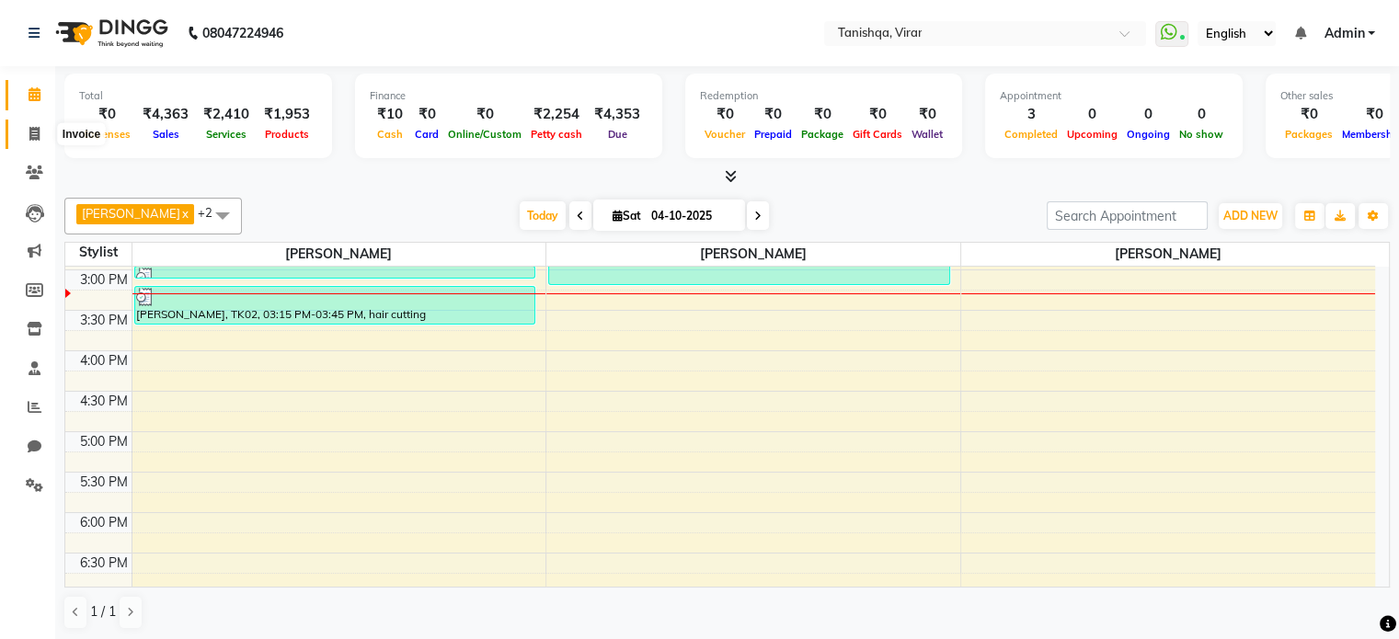
click at [29, 136] on icon at bounding box center [34, 134] width 10 height 14
select select "service"
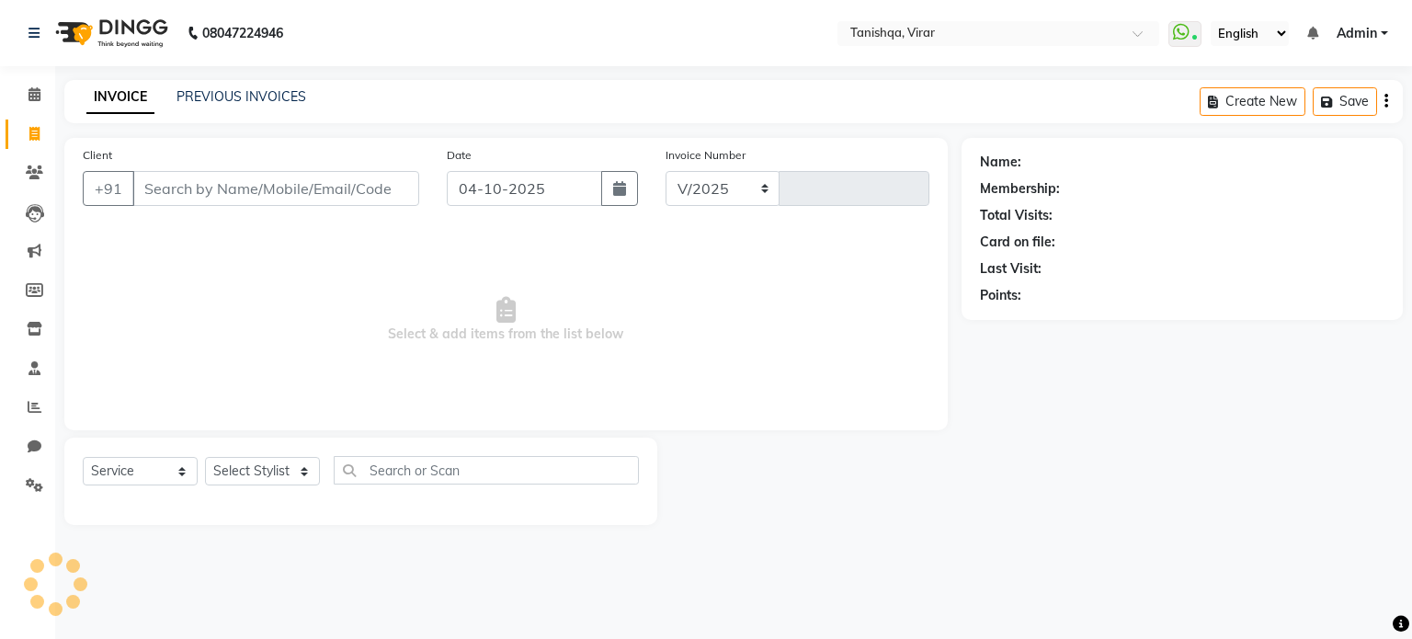
select select "8149"
type input "0889"
click at [224, 100] on link "PREVIOUS INVOICES" at bounding box center [242, 96] width 130 height 17
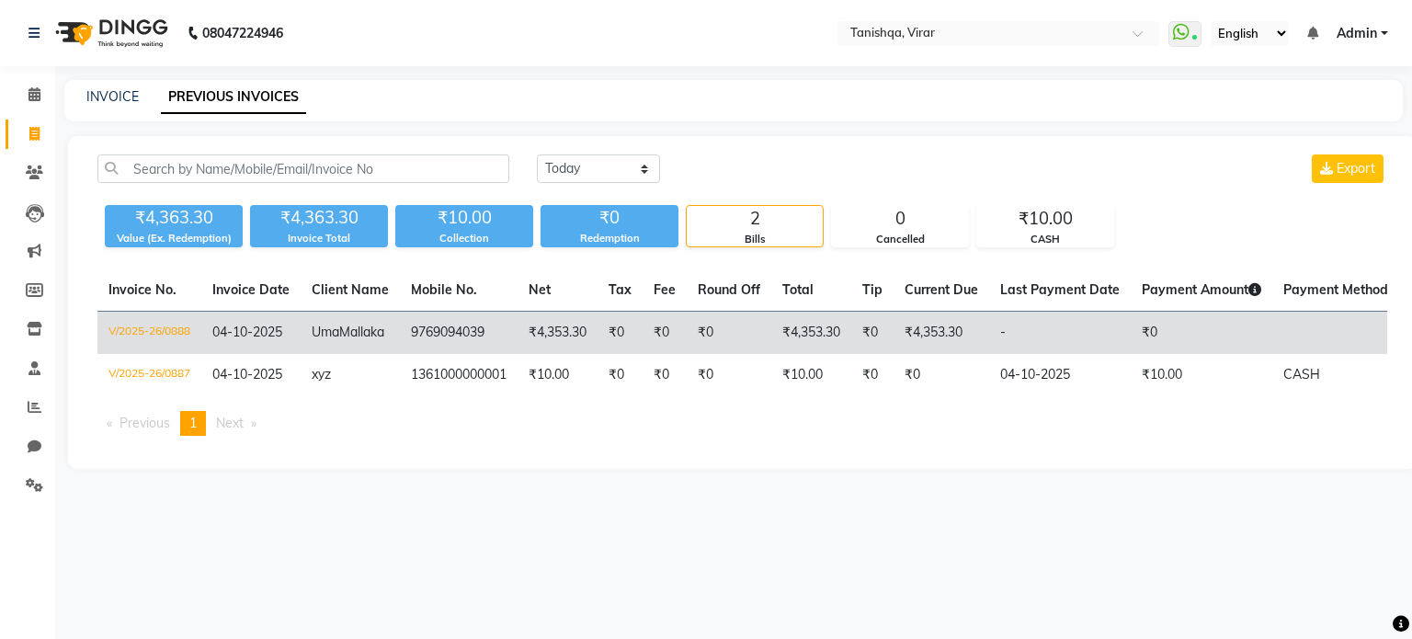
click at [339, 340] on span "Mallaka" at bounding box center [361, 332] width 45 height 17
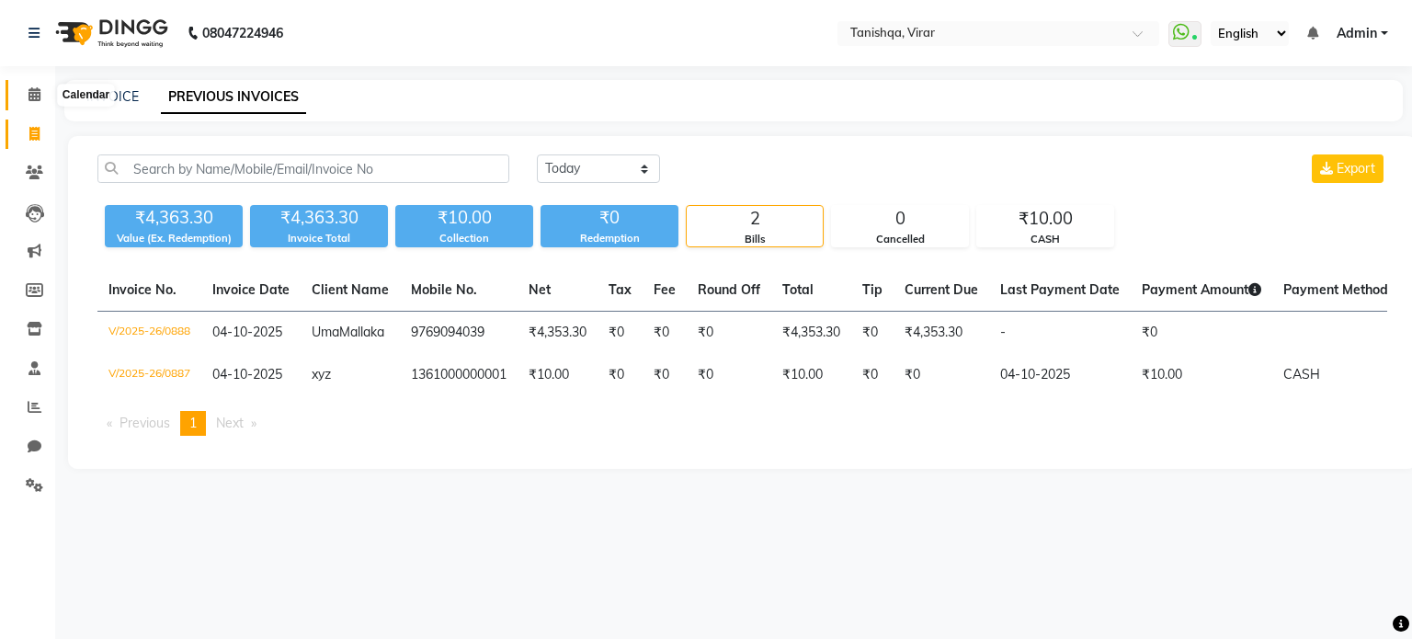
click at [33, 93] on icon at bounding box center [35, 94] width 12 height 14
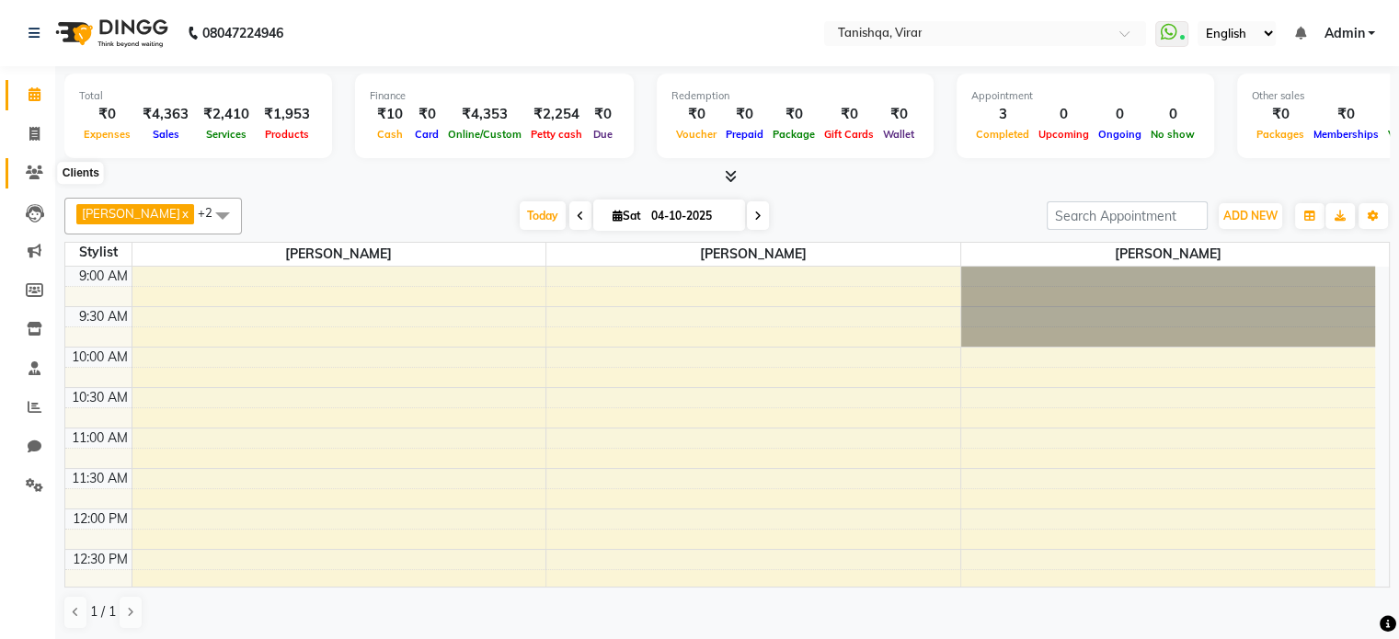
click at [30, 168] on icon at bounding box center [34, 173] width 17 height 14
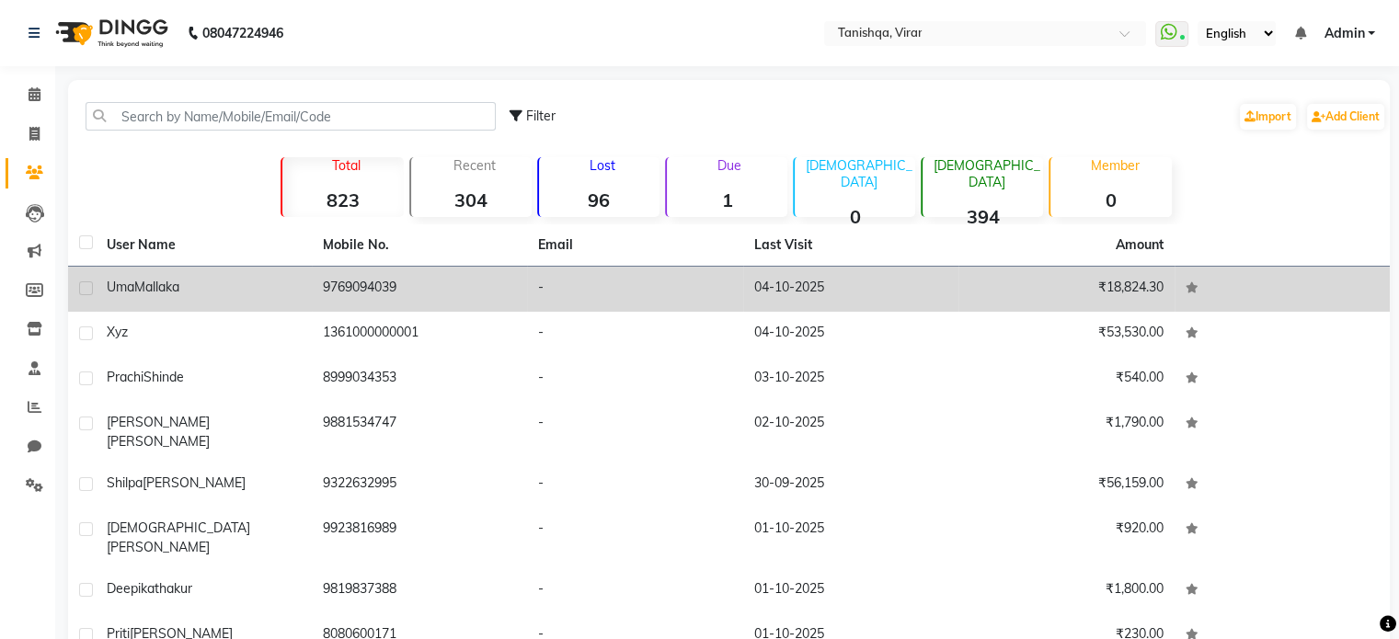
click at [177, 292] on span "Mallaka" at bounding box center [156, 287] width 45 height 17
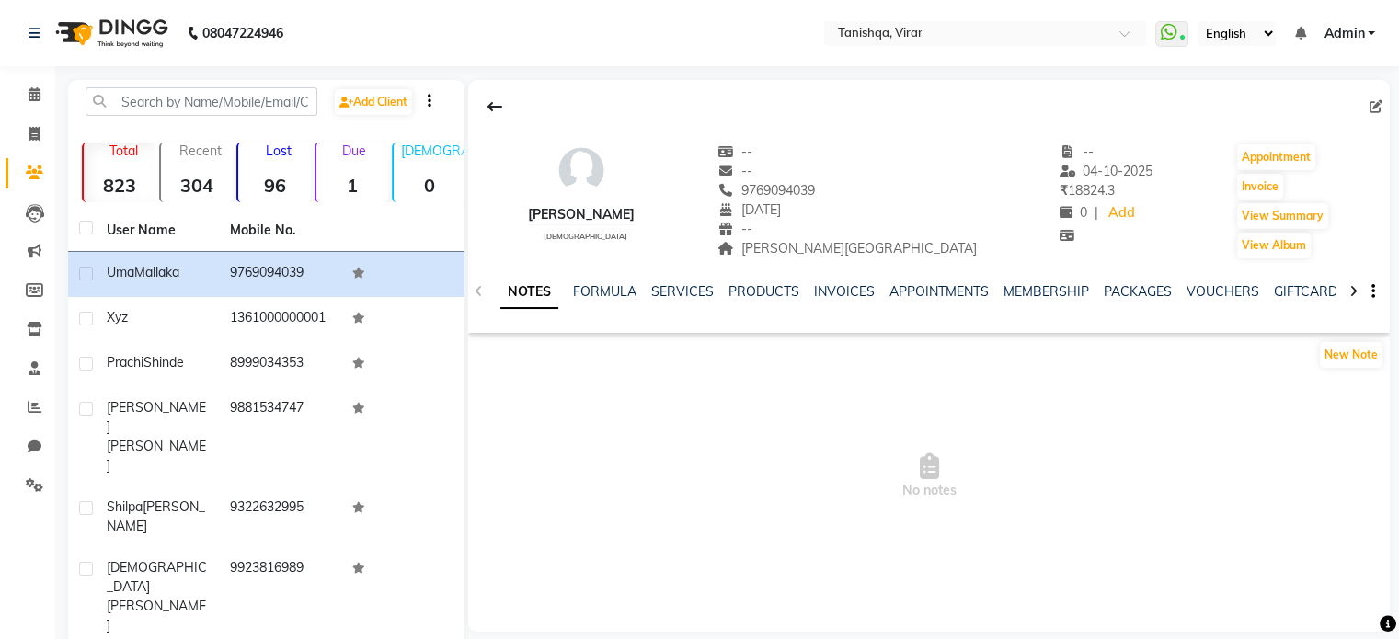
click at [1354, 290] on icon at bounding box center [1353, 291] width 8 height 13
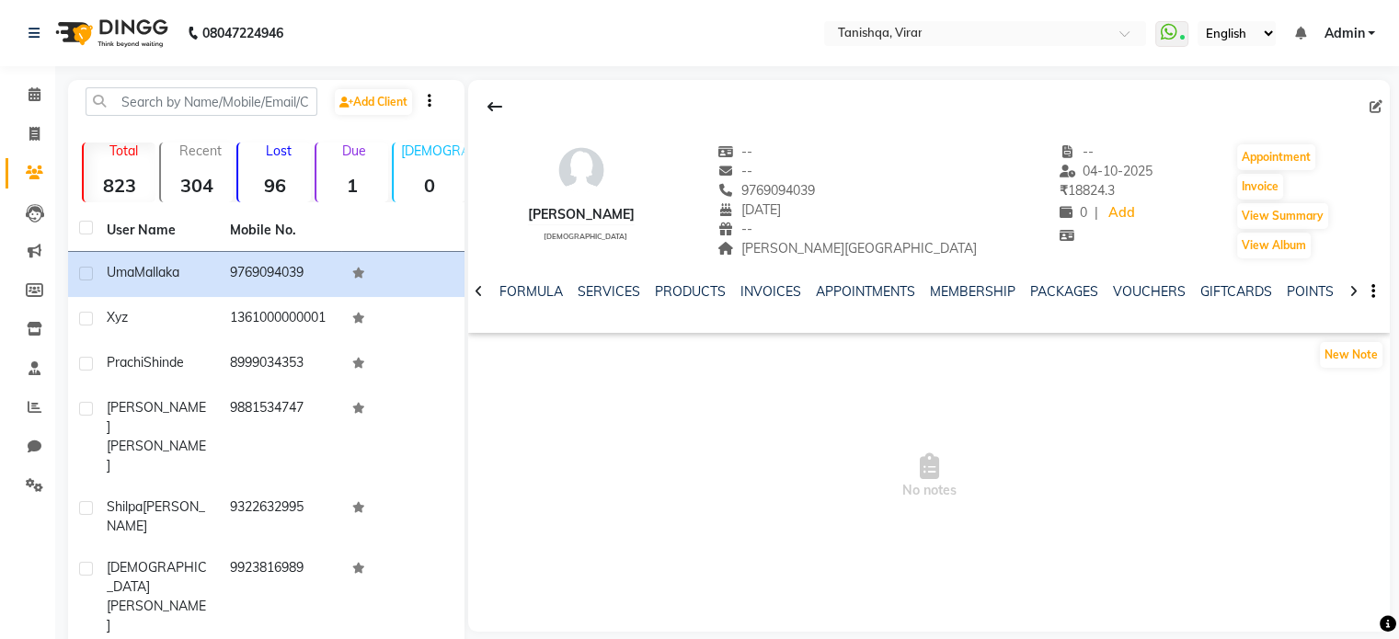
click at [1354, 290] on icon at bounding box center [1353, 291] width 8 height 13
click at [1257, 291] on link "POINTS" at bounding box center [1280, 291] width 47 height 17
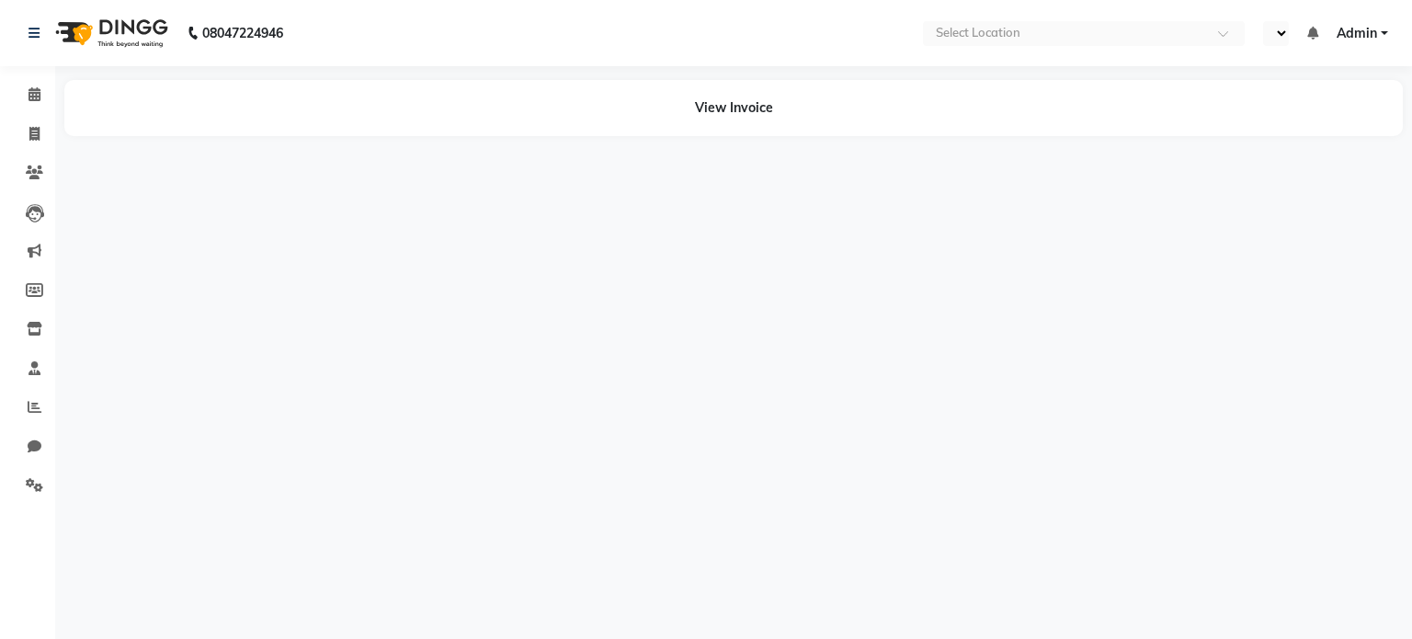
select select "en"
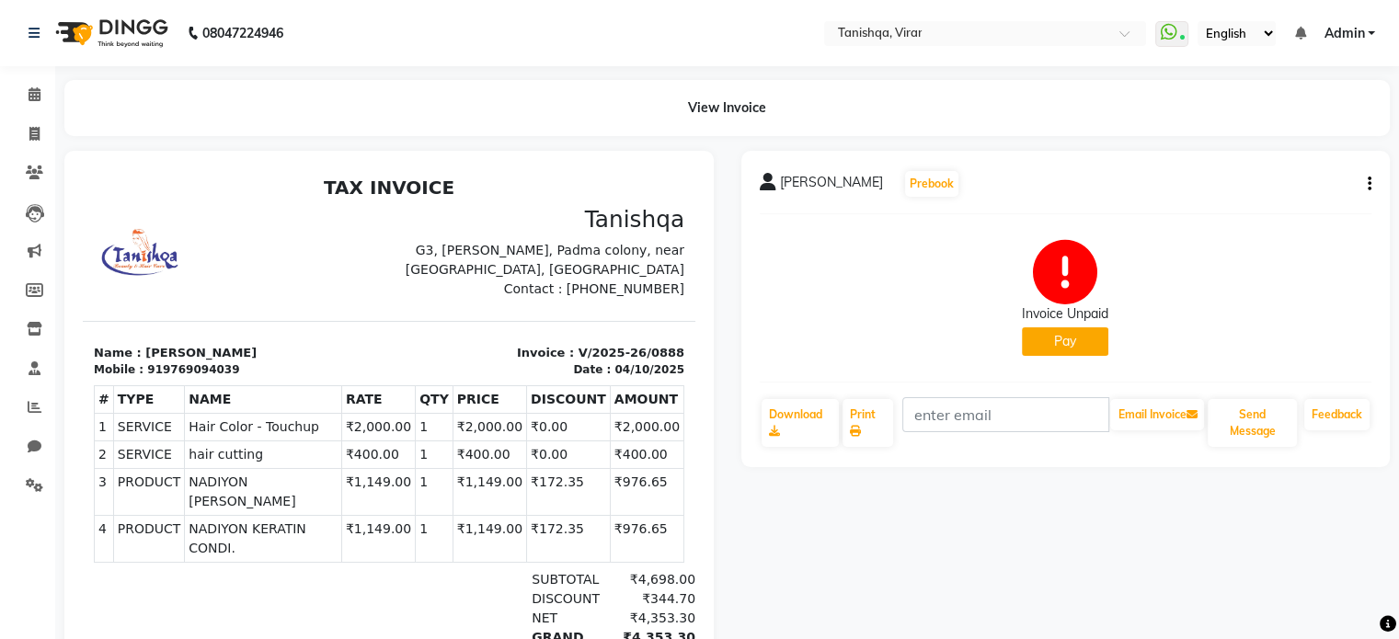
click at [1066, 344] on button "Pay" at bounding box center [1065, 341] width 86 height 29
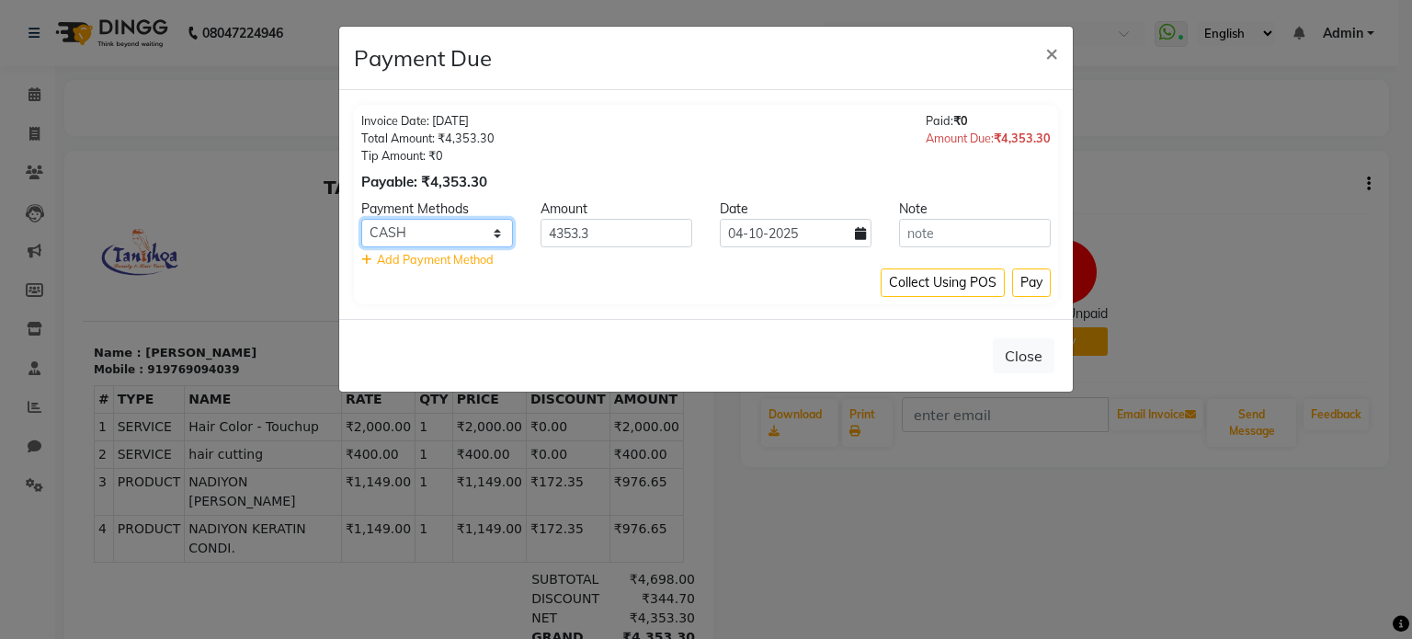
click at [455, 232] on select "Bank CASH GPay Credit Card Visa Card Coupon" at bounding box center [437, 233] width 152 height 29
select select "5"
click at [361, 219] on select "Bank CASH GPay Credit Card Visa Card Coupon" at bounding box center [437, 233] width 152 height 29
click at [1037, 280] on button "Pay" at bounding box center [1031, 282] width 39 height 29
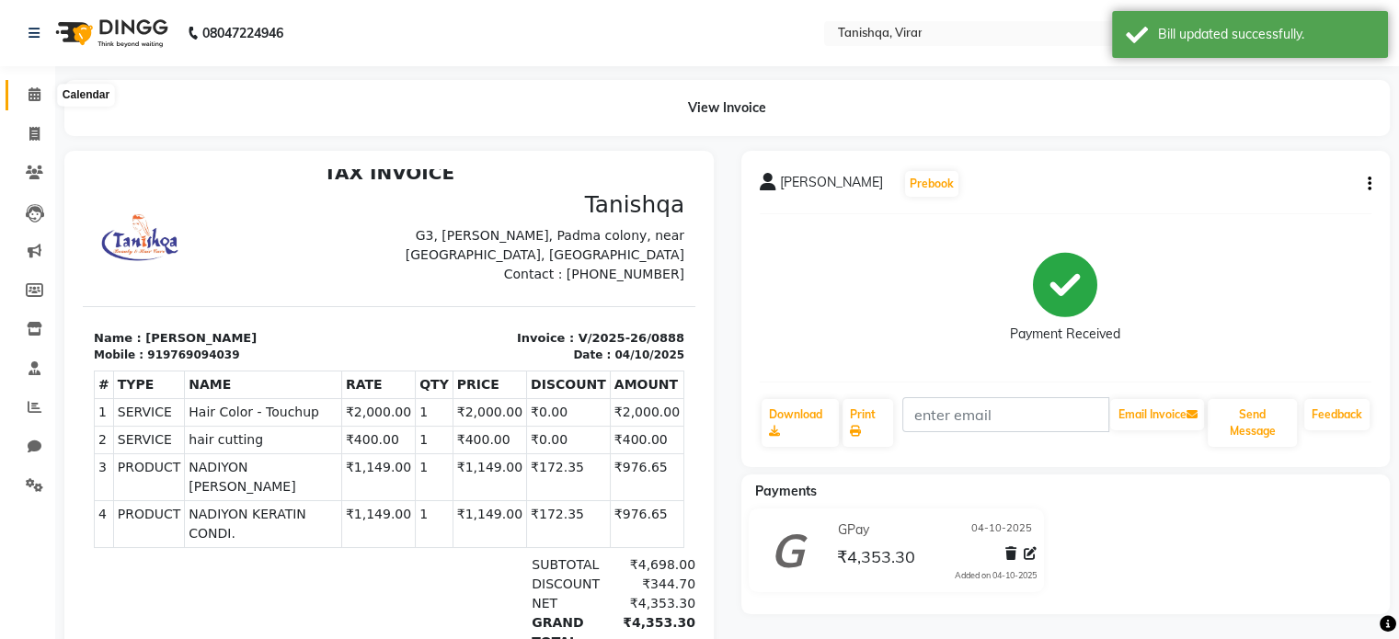
click at [31, 91] on icon at bounding box center [35, 94] width 12 height 14
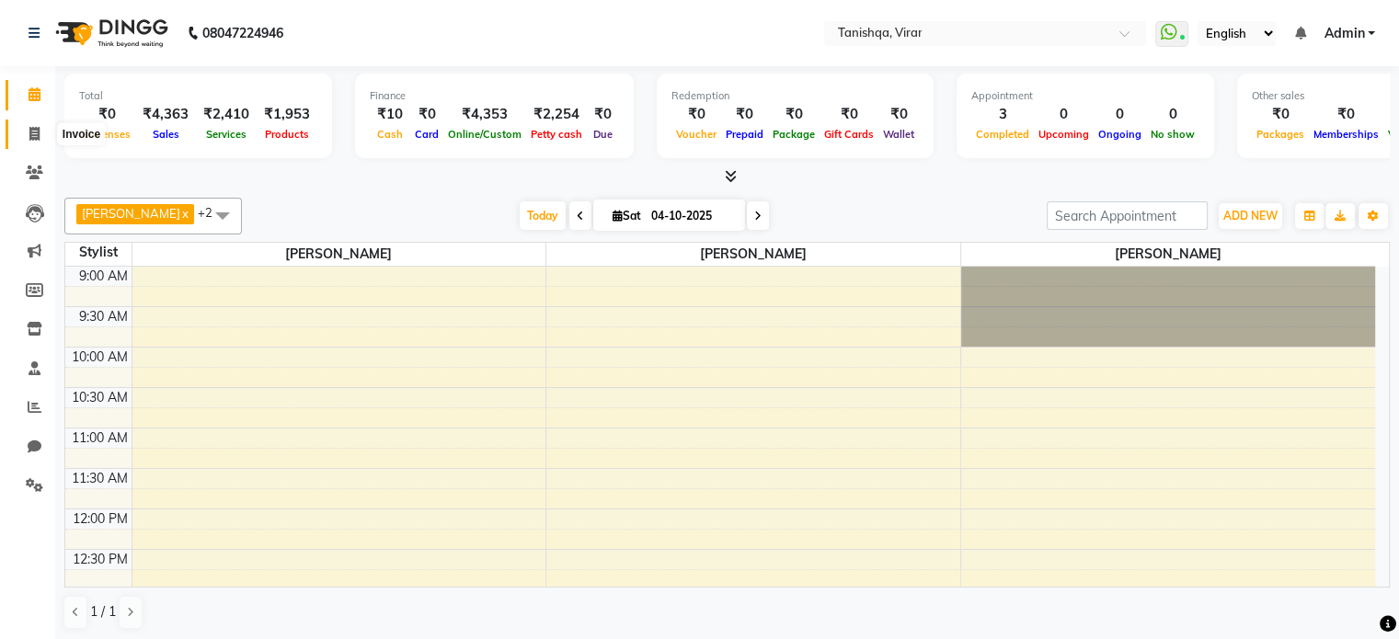
click at [33, 130] on icon at bounding box center [34, 134] width 10 height 14
select select "service"
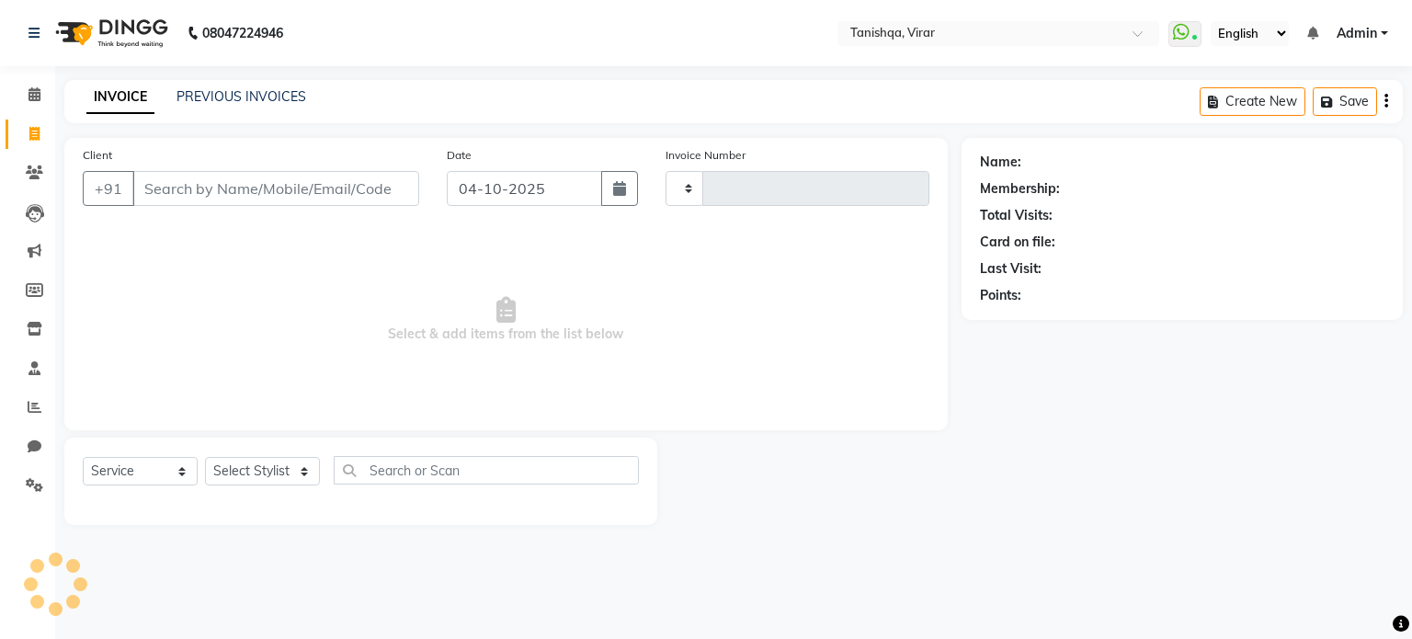
type input "0889"
select select "8149"
click at [246, 95] on link "PREVIOUS INVOICES" at bounding box center [242, 96] width 130 height 17
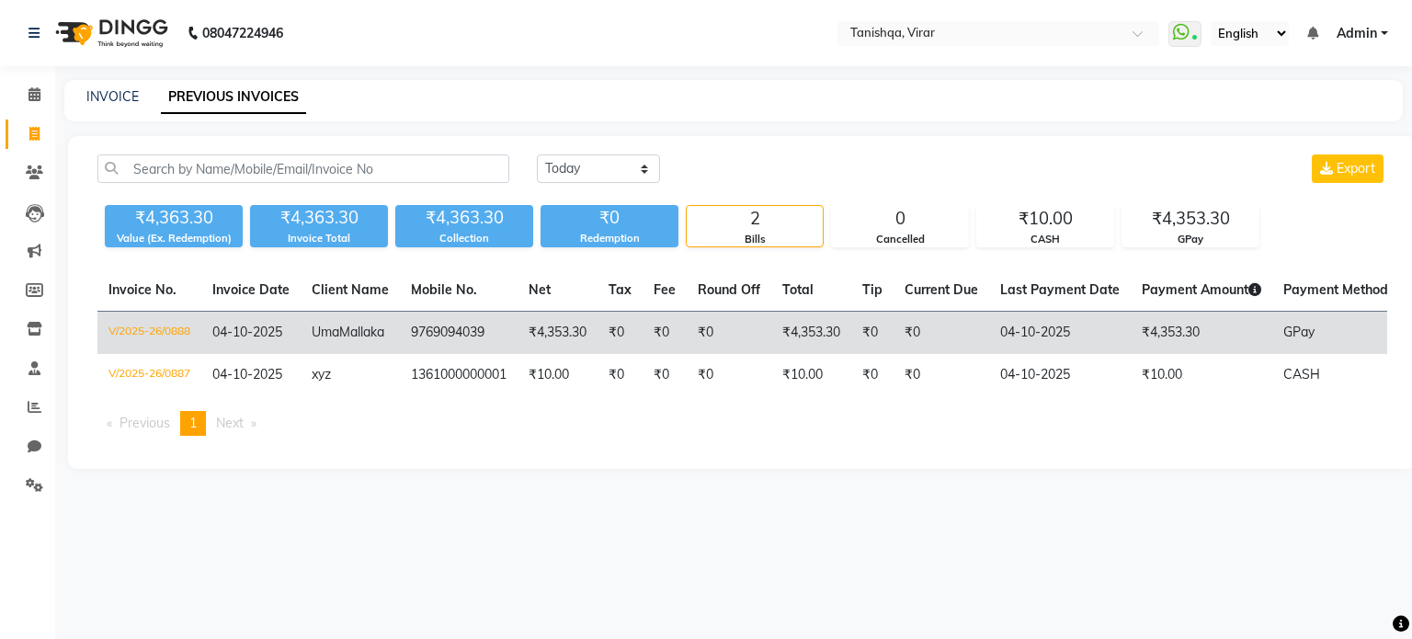
click at [339, 340] on span "Mallaka" at bounding box center [361, 332] width 45 height 17
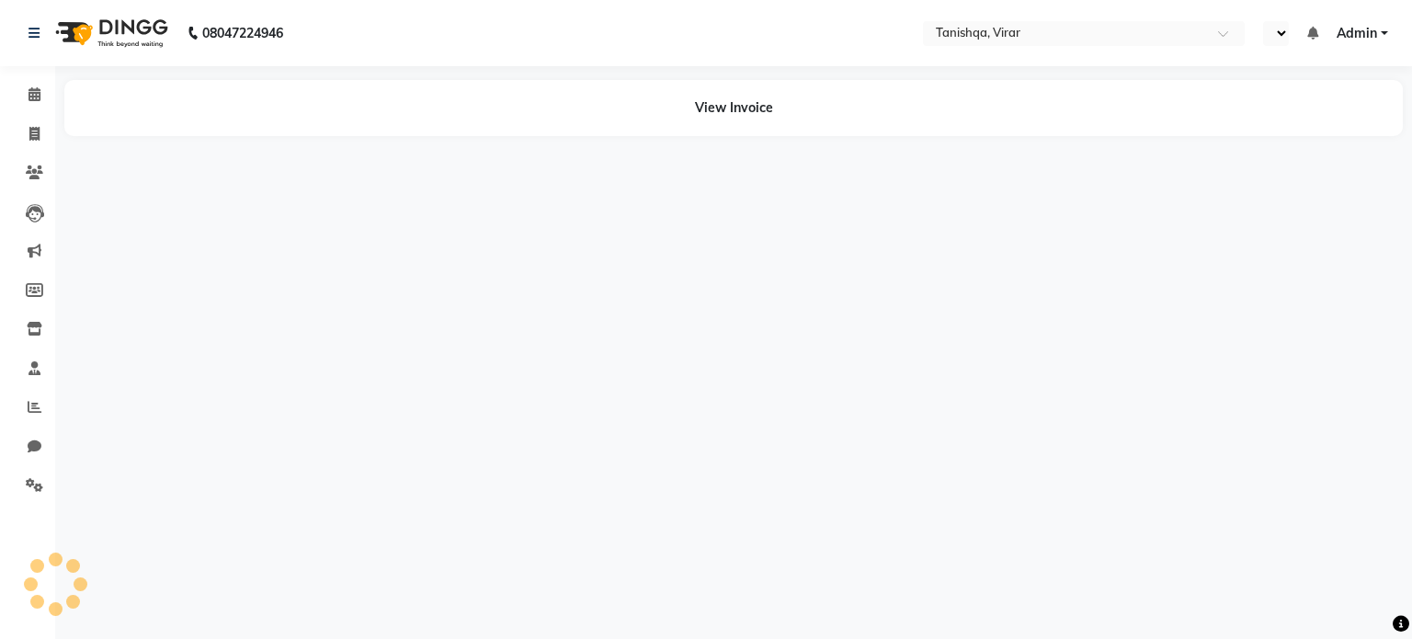
select select "en"
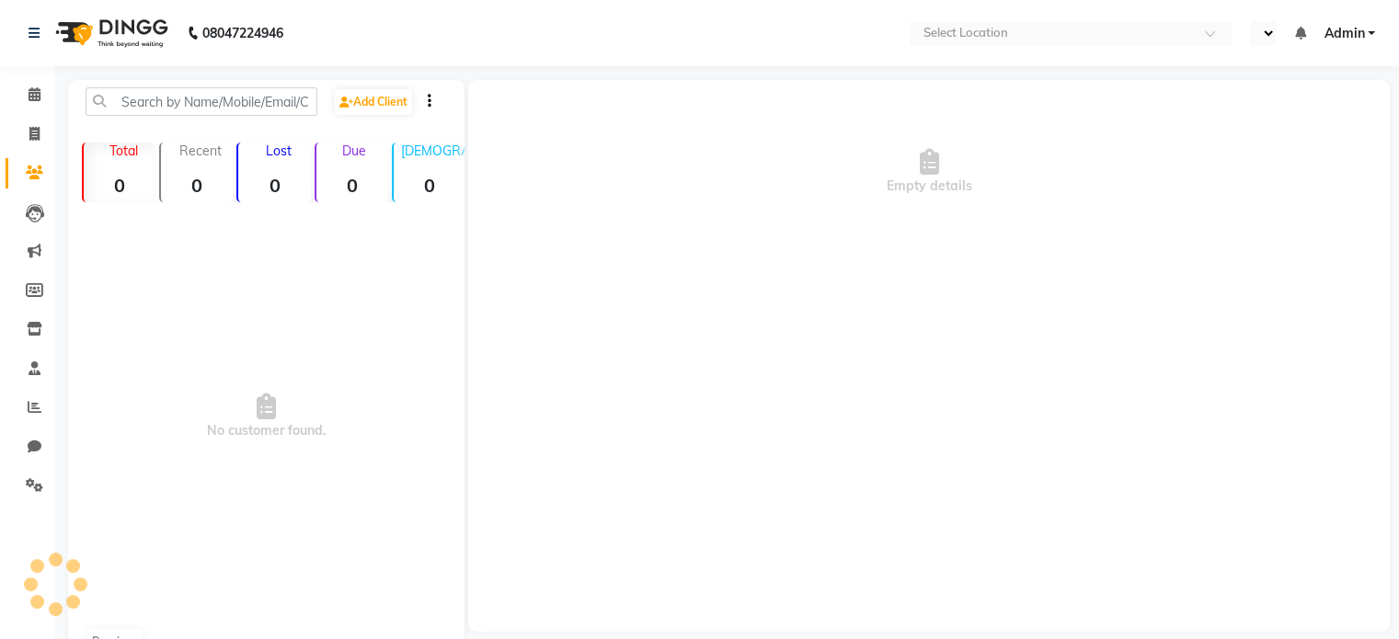
select select "en"
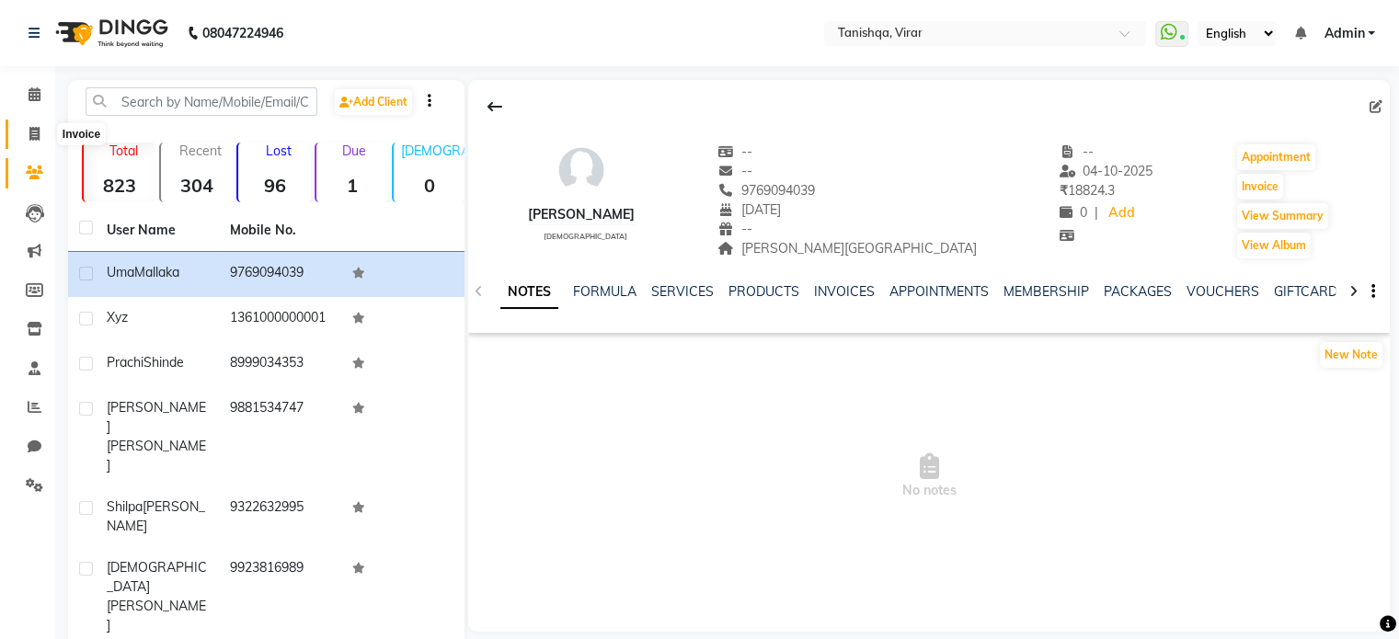
click at [25, 124] on span at bounding box center [34, 134] width 32 height 21
select select "8149"
select select "service"
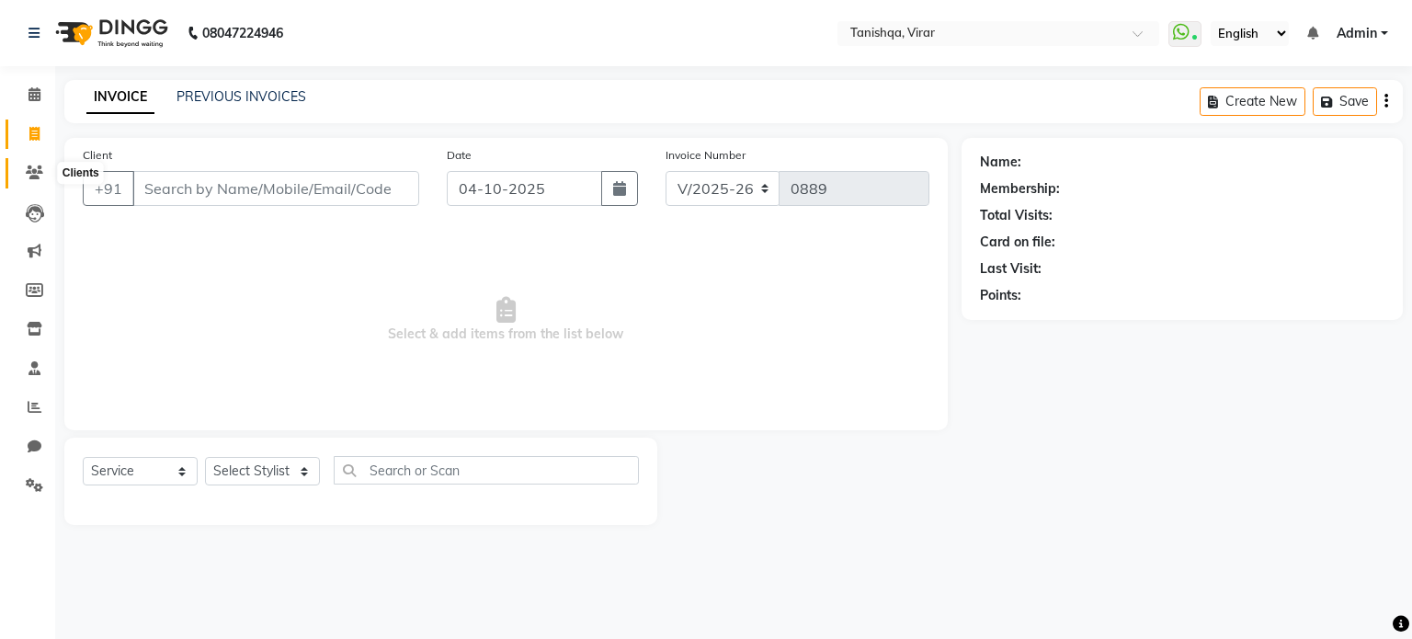
click at [30, 169] on icon at bounding box center [34, 173] width 17 height 14
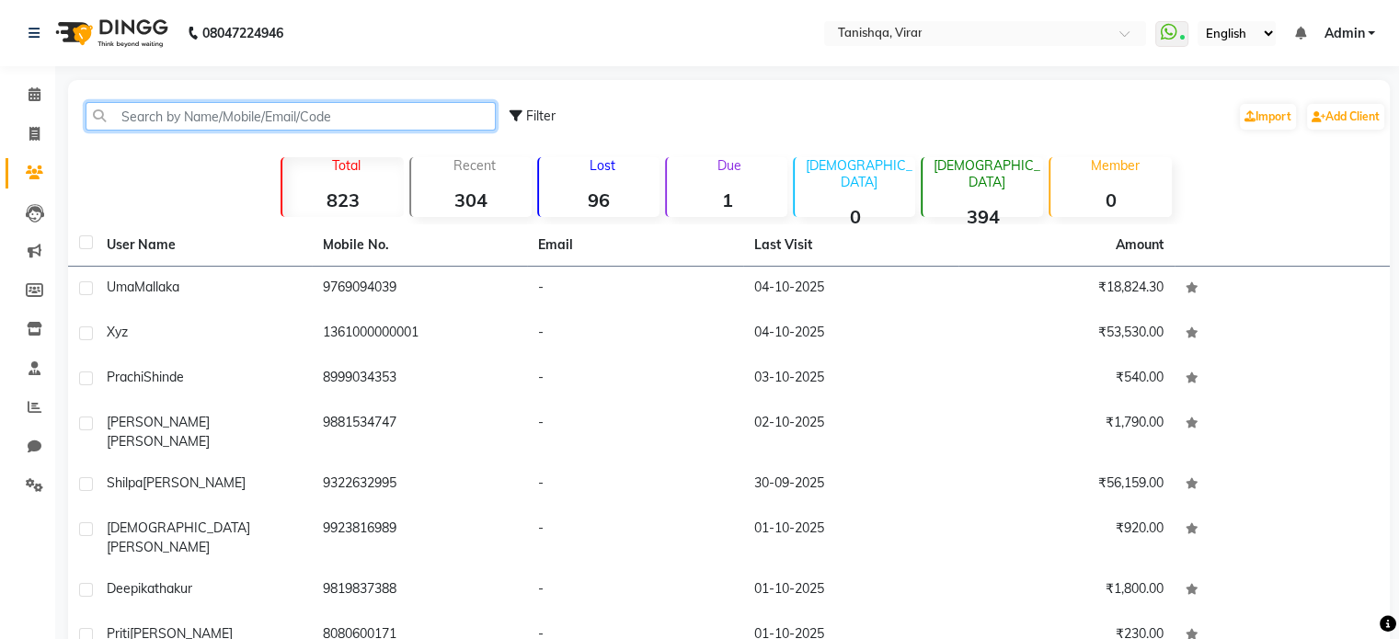
click at [207, 110] on input "text" at bounding box center [291, 116] width 410 height 29
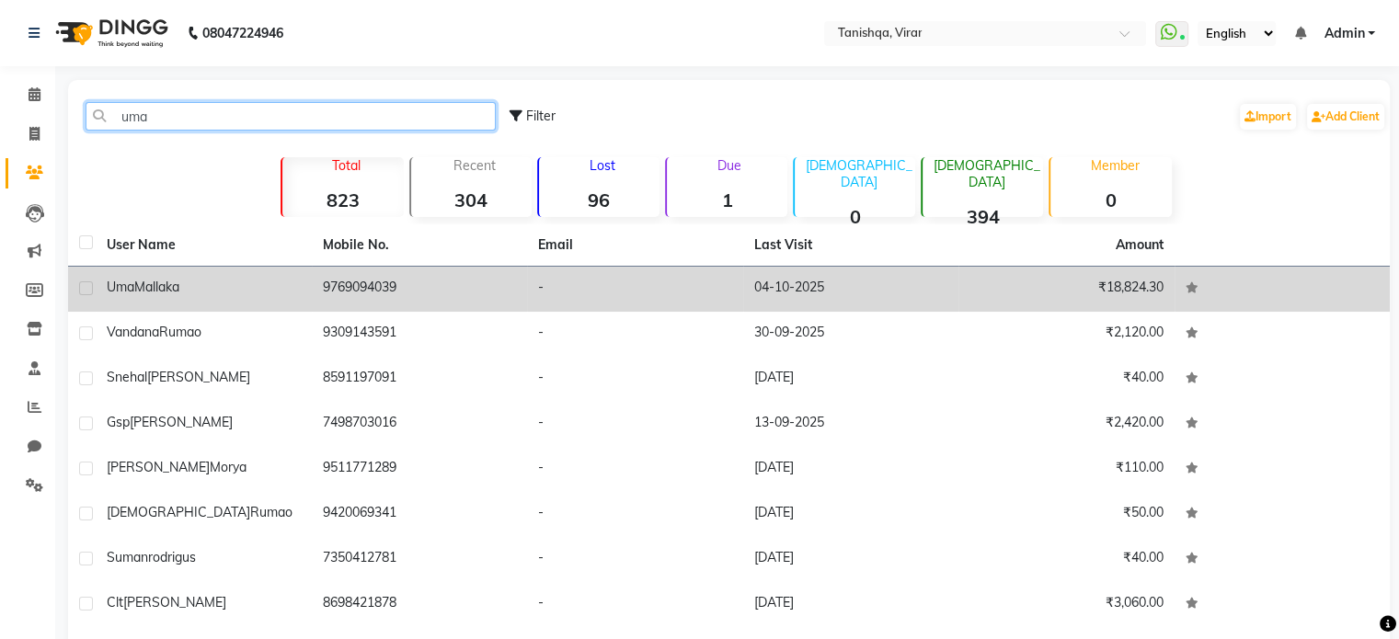
type input "uma"
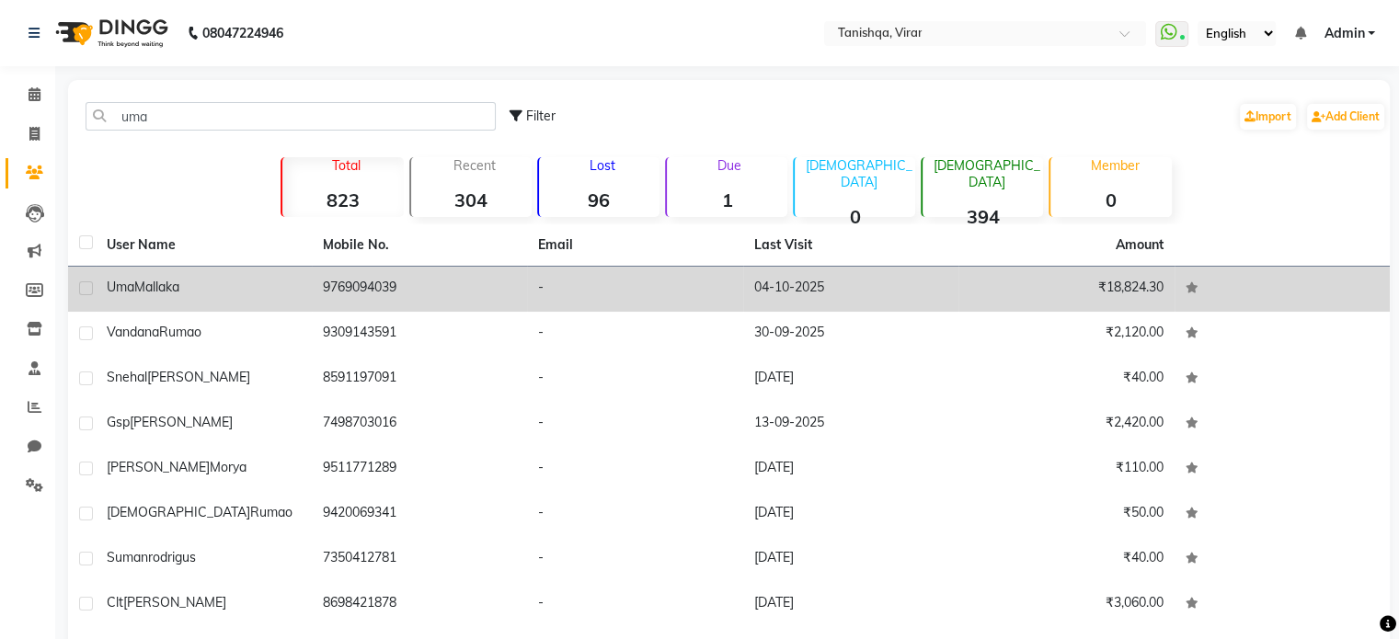
click at [161, 291] on span "Mallaka" at bounding box center [156, 287] width 45 height 17
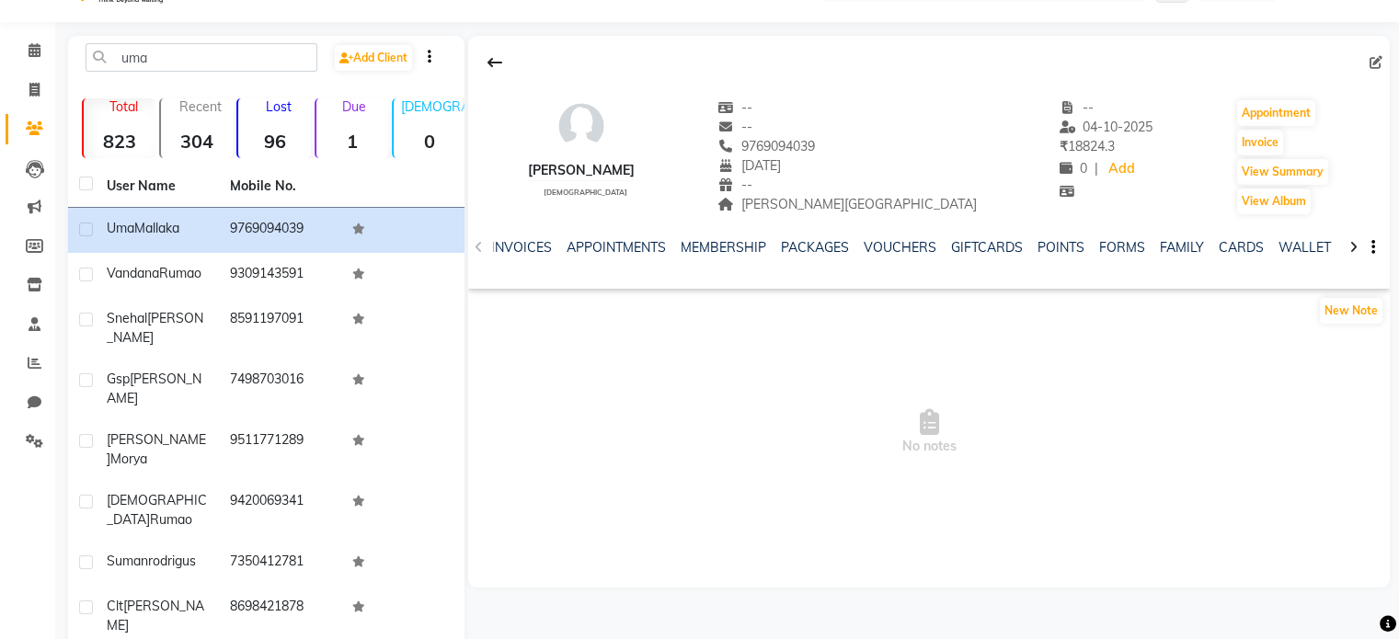
scroll to position [0, 322]
click at [1067, 246] on link "POINTS" at bounding box center [1061, 247] width 47 height 17
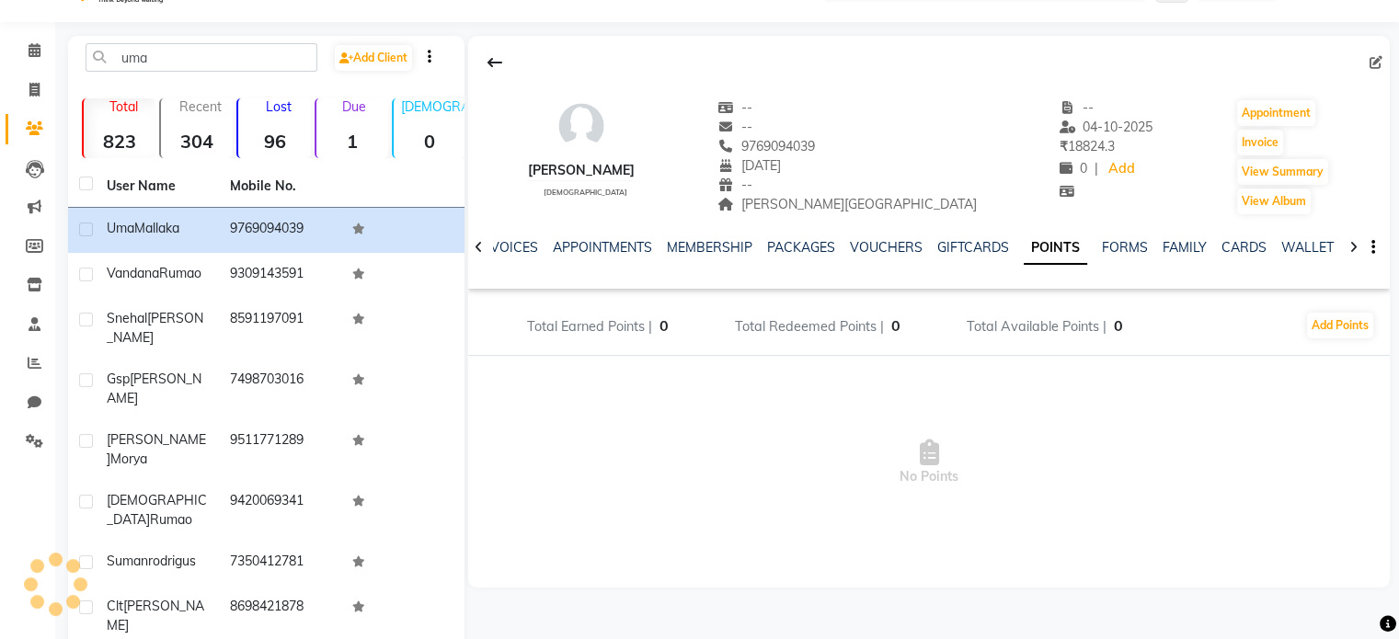
scroll to position [0, 184]
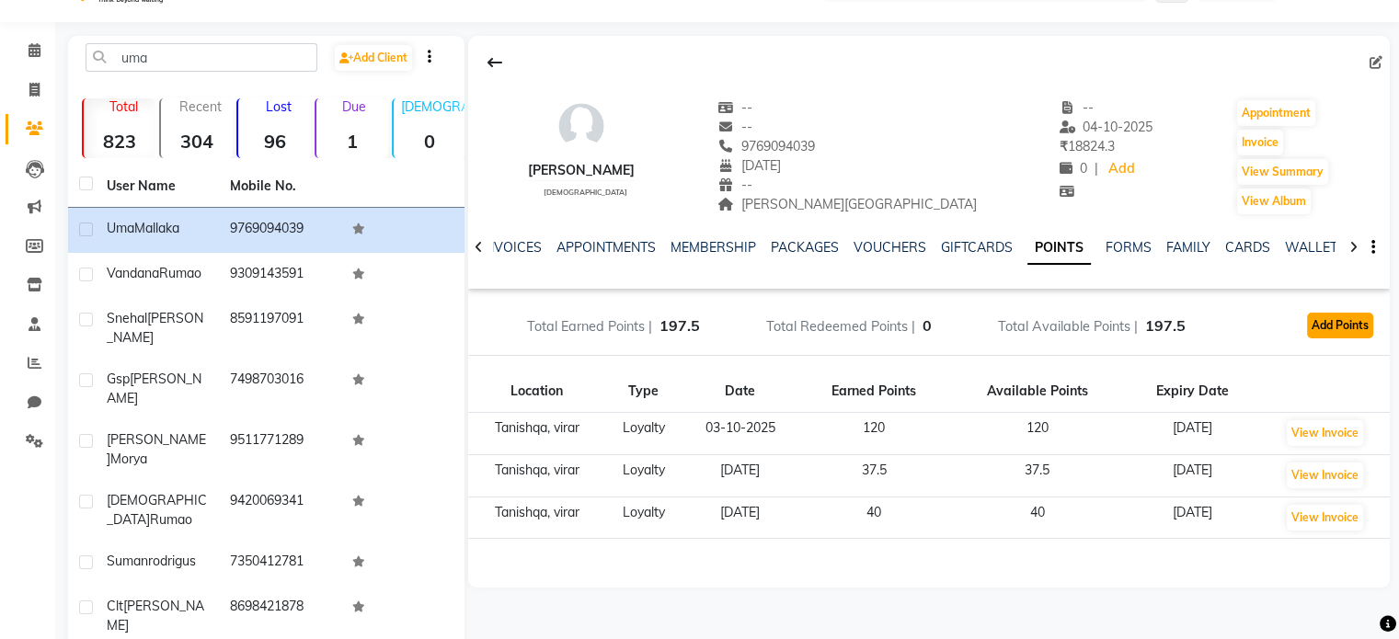
click at [1339, 329] on button "Add Points" at bounding box center [1340, 326] width 66 height 26
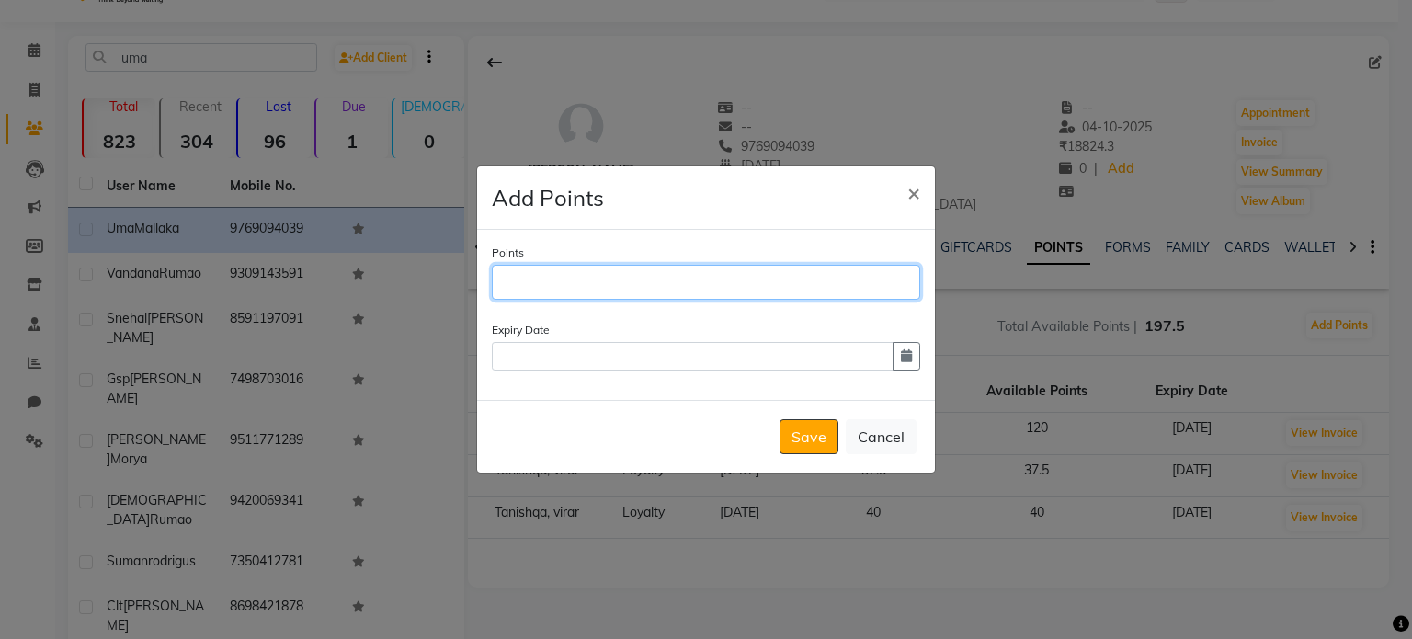
click at [768, 280] on input "Points" at bounding box center [706, 282] width 428 height 35
type input "72"
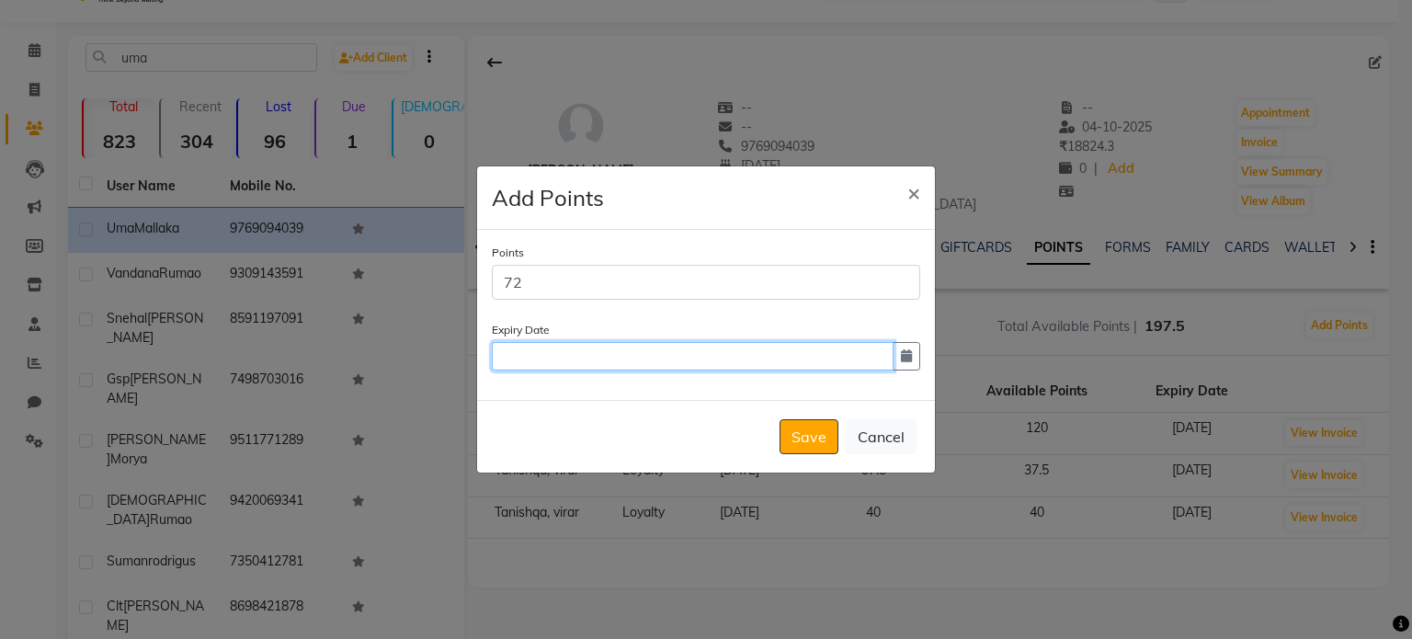
click at [640, 356] on input "text" at bounding box center [693, 356] width 402 height 29
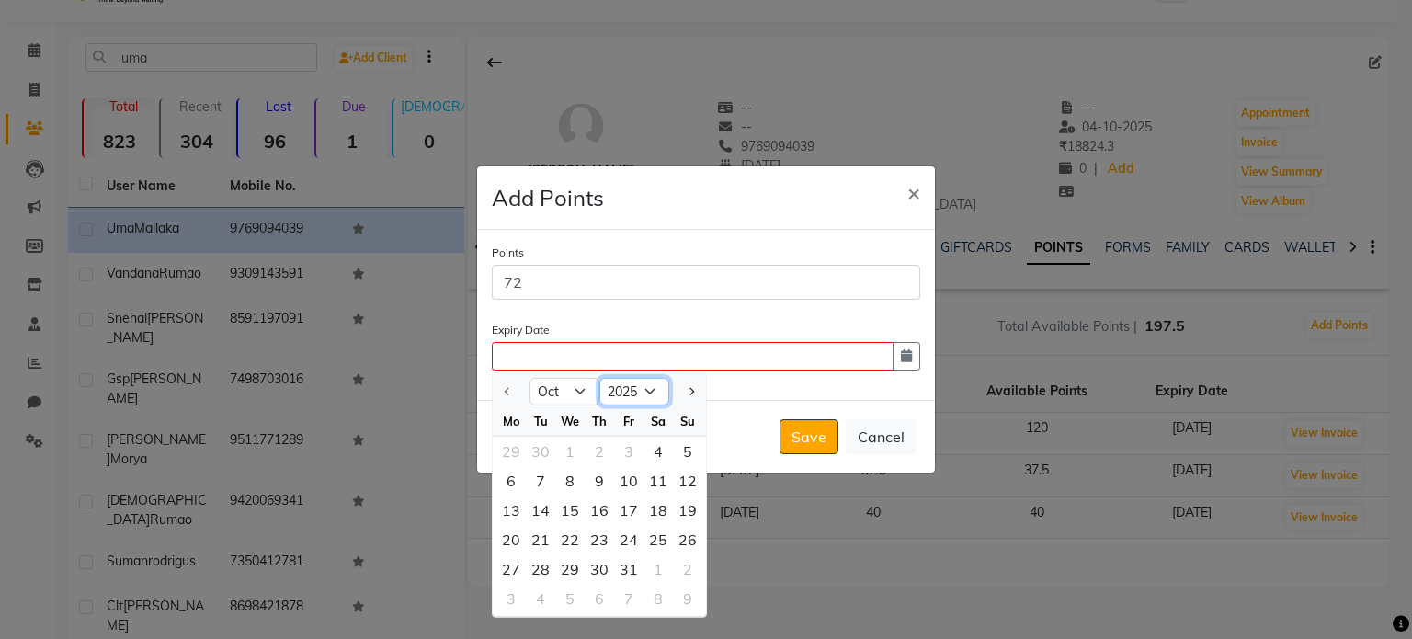
click at [651, 393] on select "2025 2026 2027 2028 2029 2030 2031 2032 2033 2034 2035" at bounding box center [635, 392] width 70 height 28
select select "2026"
click at [600, 378] on select "2025 2026 2027 2028 2029 2030 2031 2032 2033 2034 2035" at bounding box center [635, 392] width 70 height 28
click at [685, 451] on div "4" at bounding box center [687, 451] width 29 height 29
type input "[DATE]"
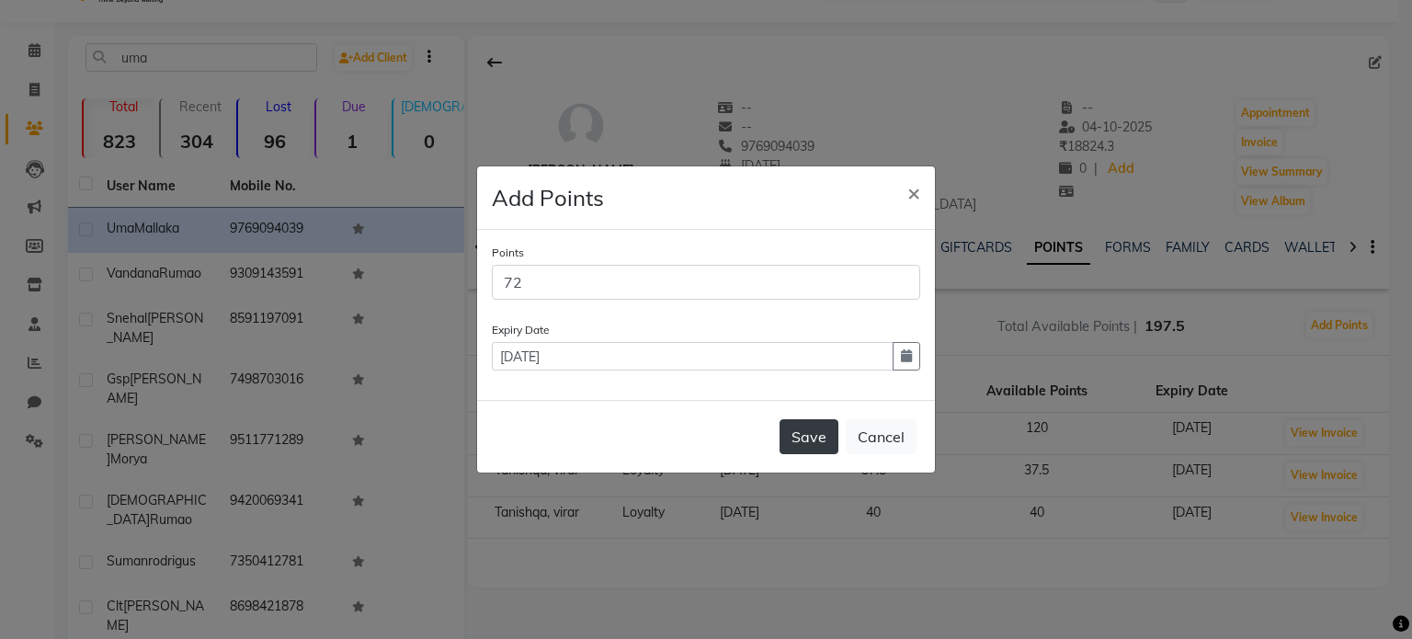
click at [805, 441] on button "Save" at bounding box center [809, 436] width 59 height 35
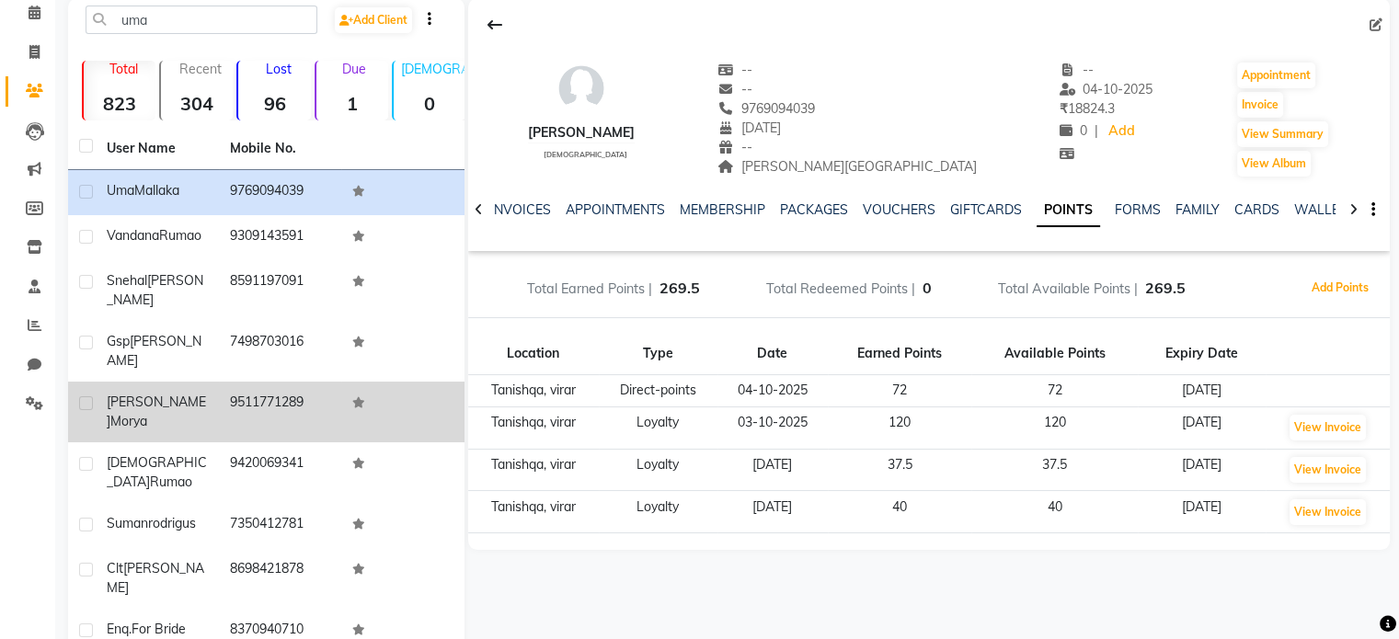
scroll to position [0, 0]
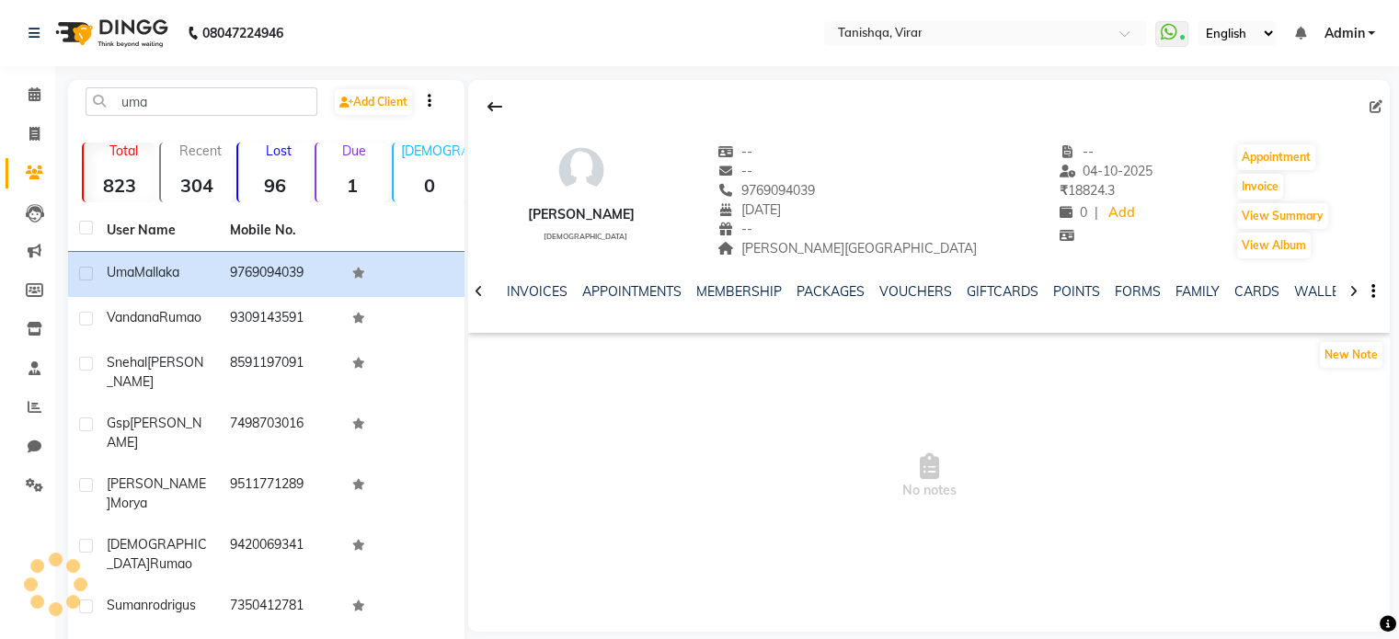
scroll to position [44, 0]
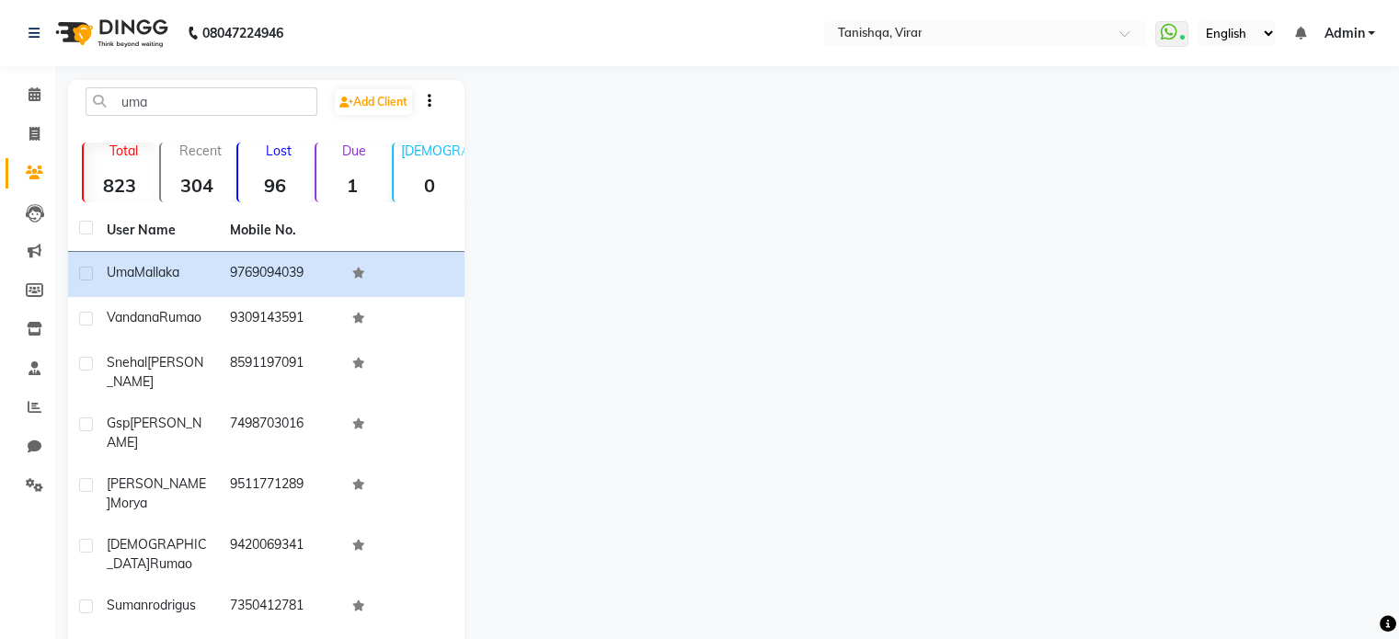
select select "service"
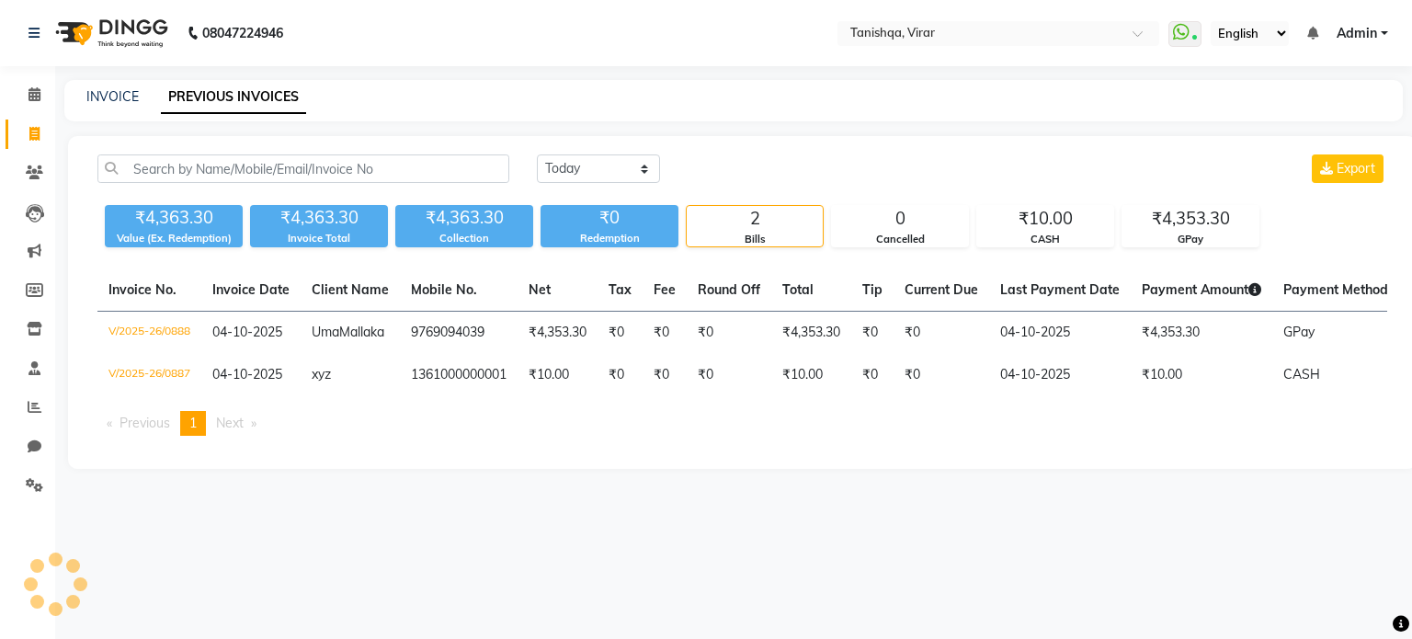
select select "service"
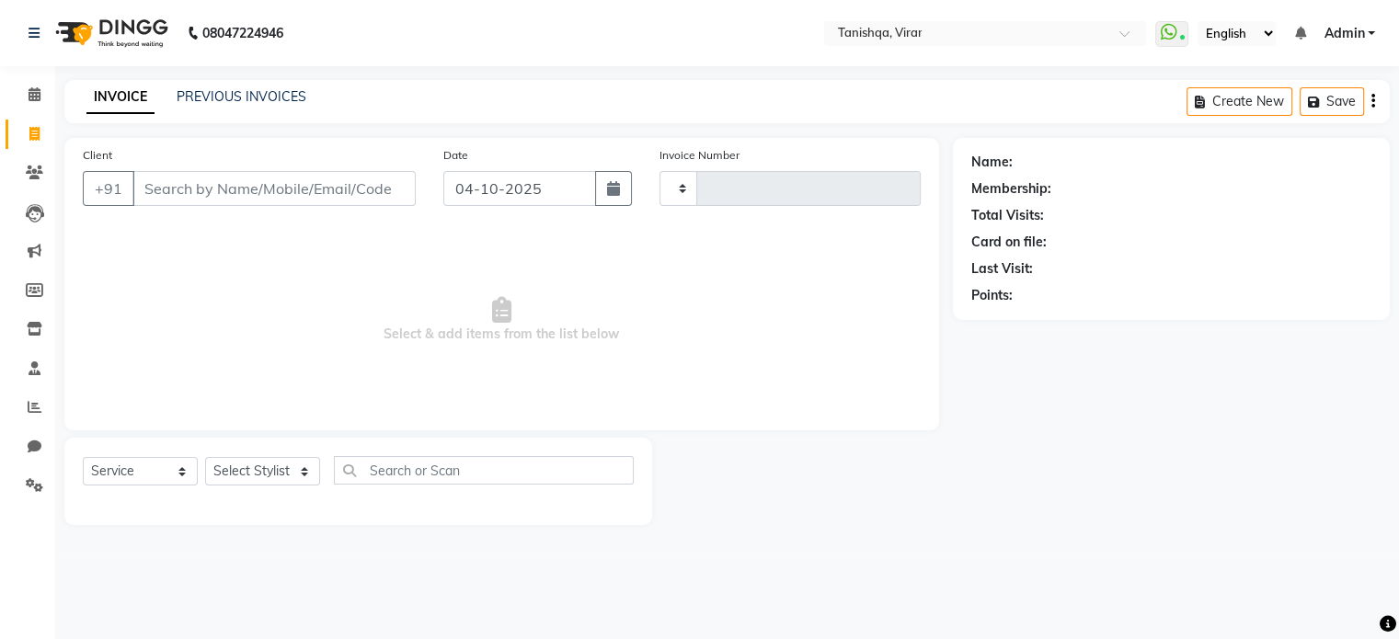
select select "service"
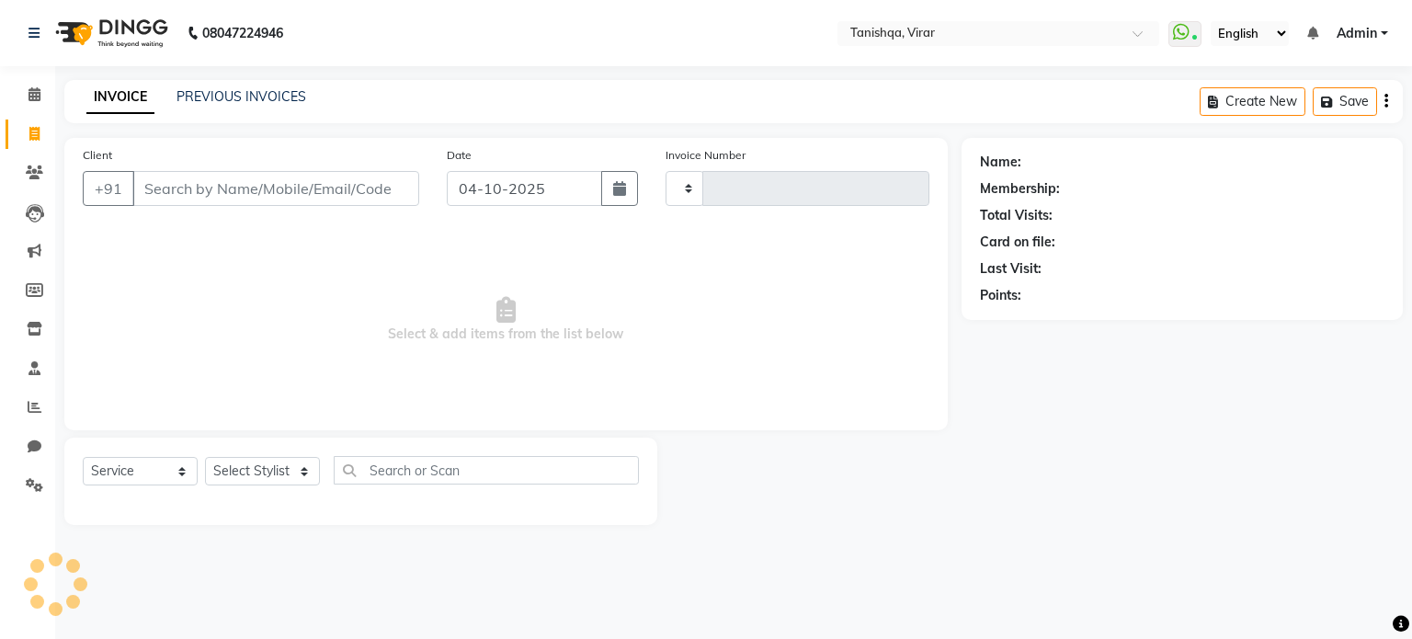
type input "0889"
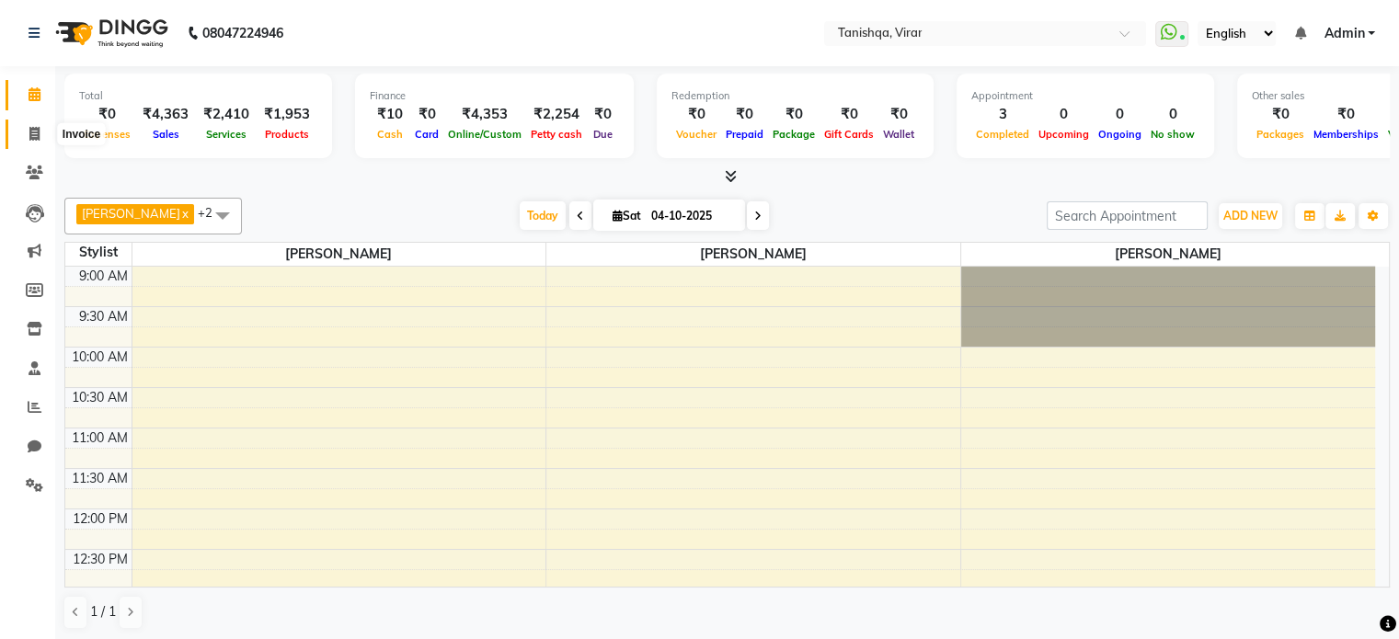
click at [36, 135] on icon at bounding box center [34, 134] width 10 height 14
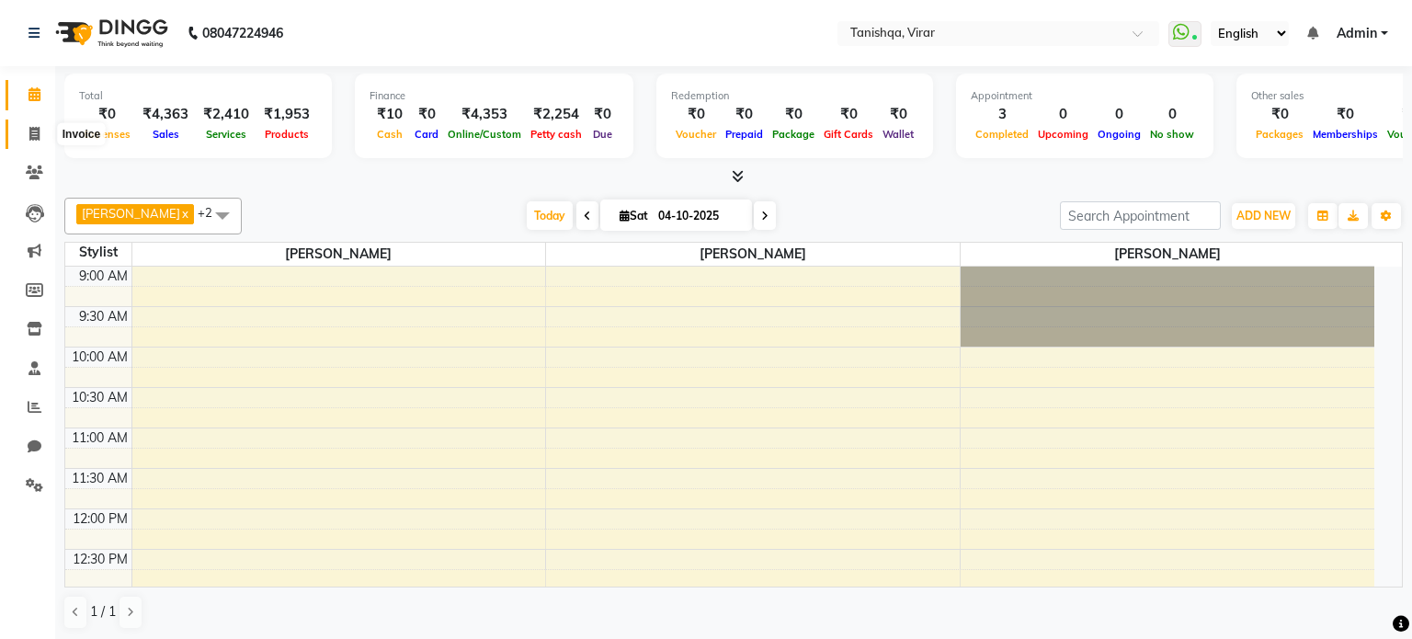
select select "8149"
select select "service"
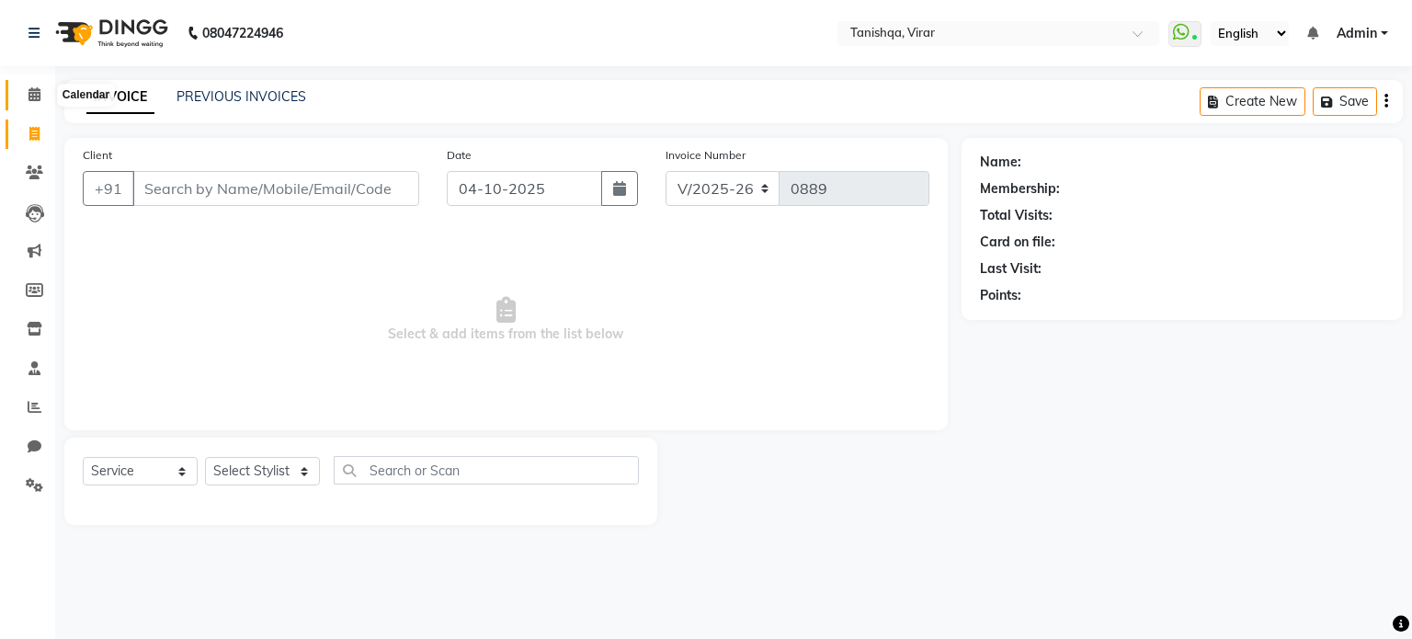
click at [29, 94] on icon at bounding box center [35, 94] width 12 height 14
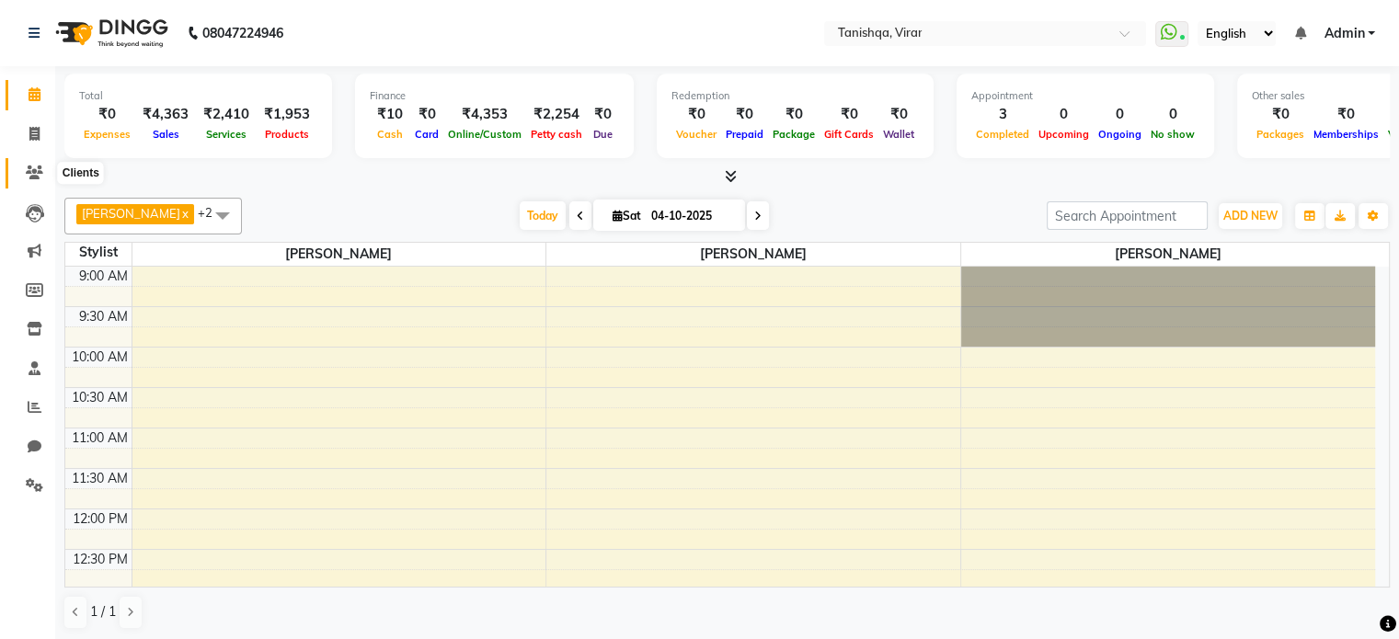
click at [37, 177] on icon at bounding box center [34, 173] width 17 height 14
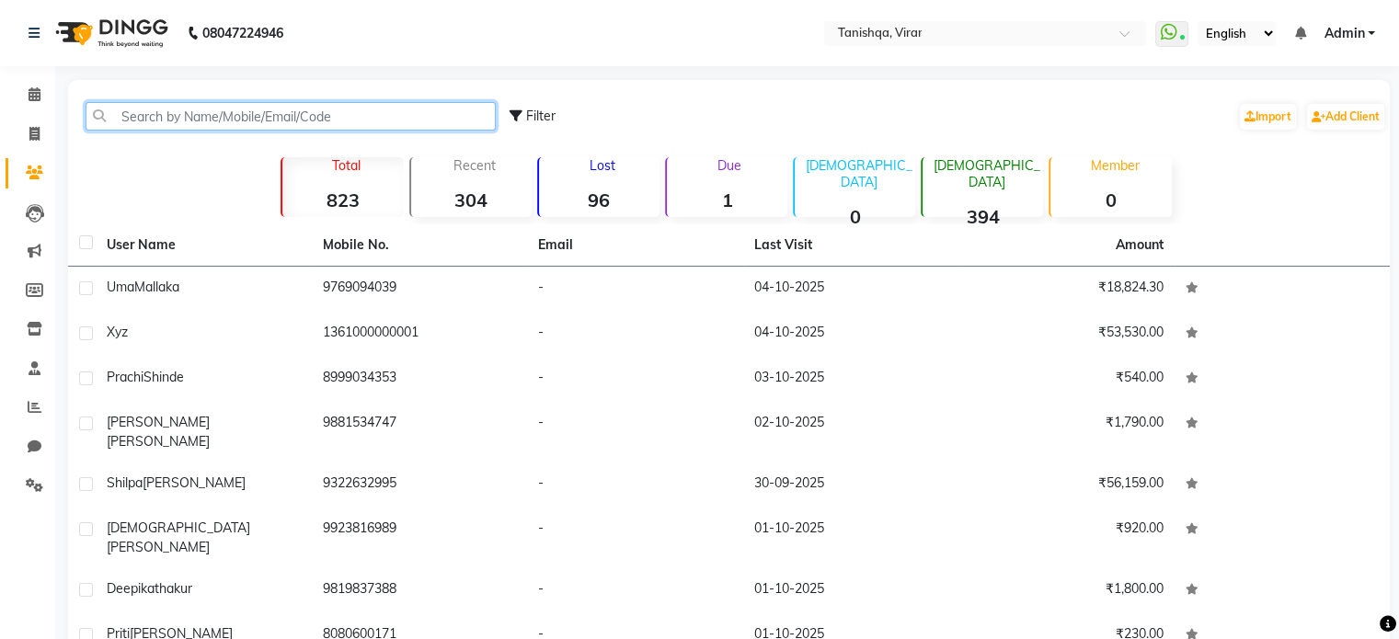
click at [167, 123] on input "text" at bounding box center [291, 116] width 410 height 29
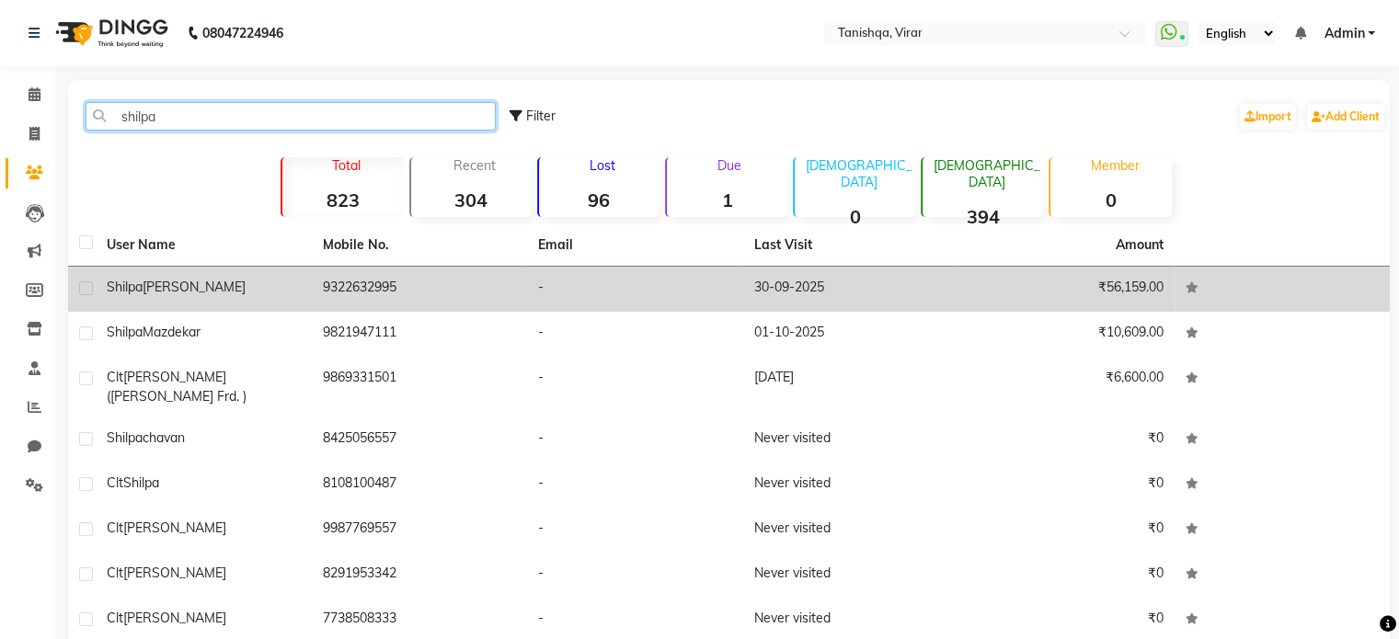
type input "shilpa"
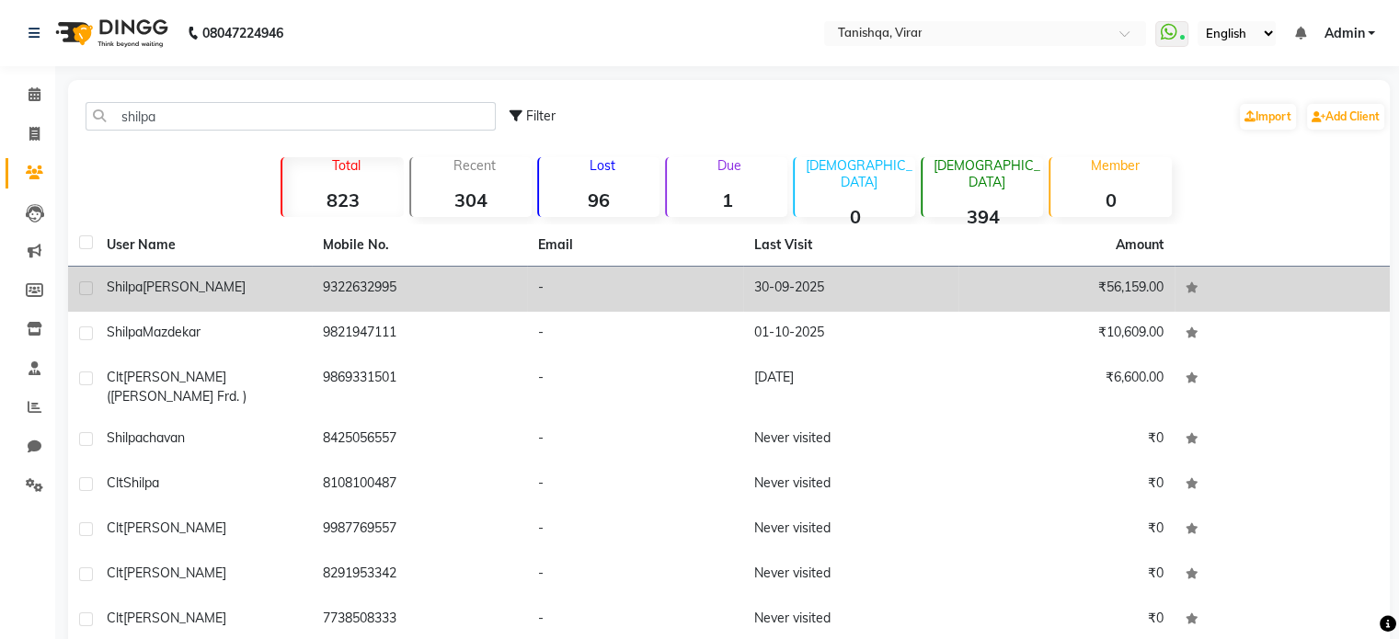
click at [166, 282] on span "[PERSON_NAME]" at bounding box center [194, 287] width 103 height 17
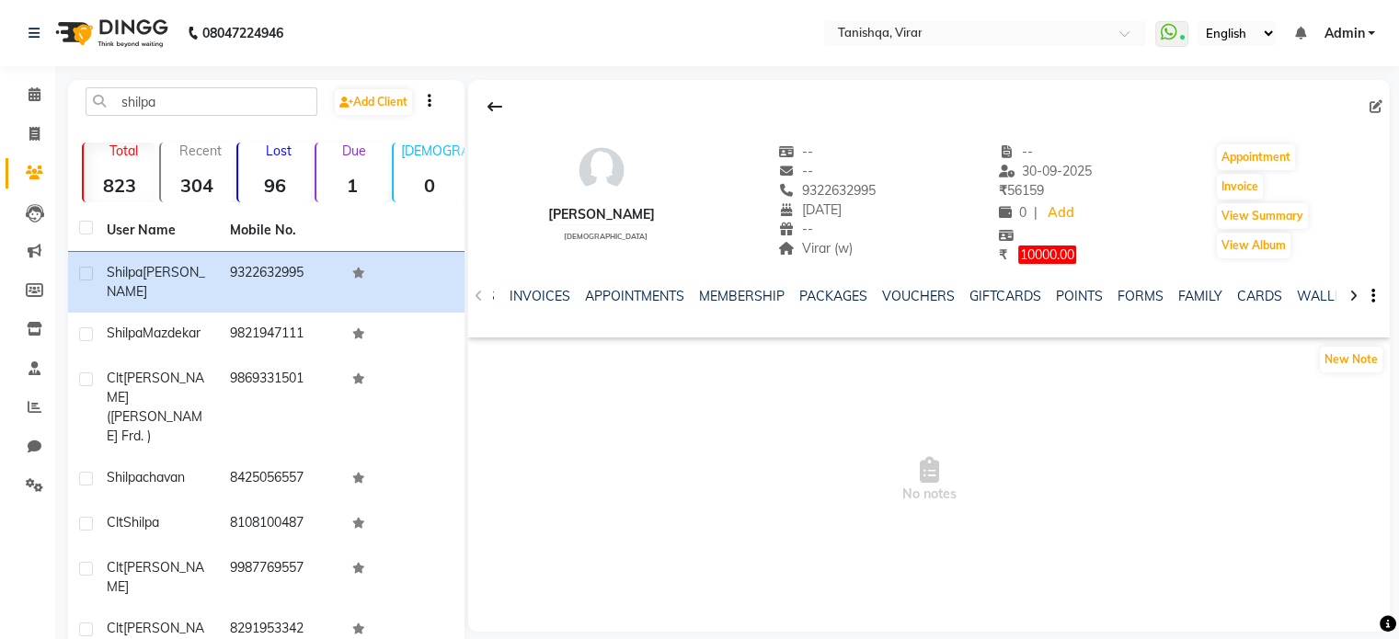
scroll to position [0, 323]
click at [1352, 292] on icon at bounding box center [1353, 296] width 8 height 13
click at [1356, 295] on icon at bounding box center [1353, 296] width 8 height 13
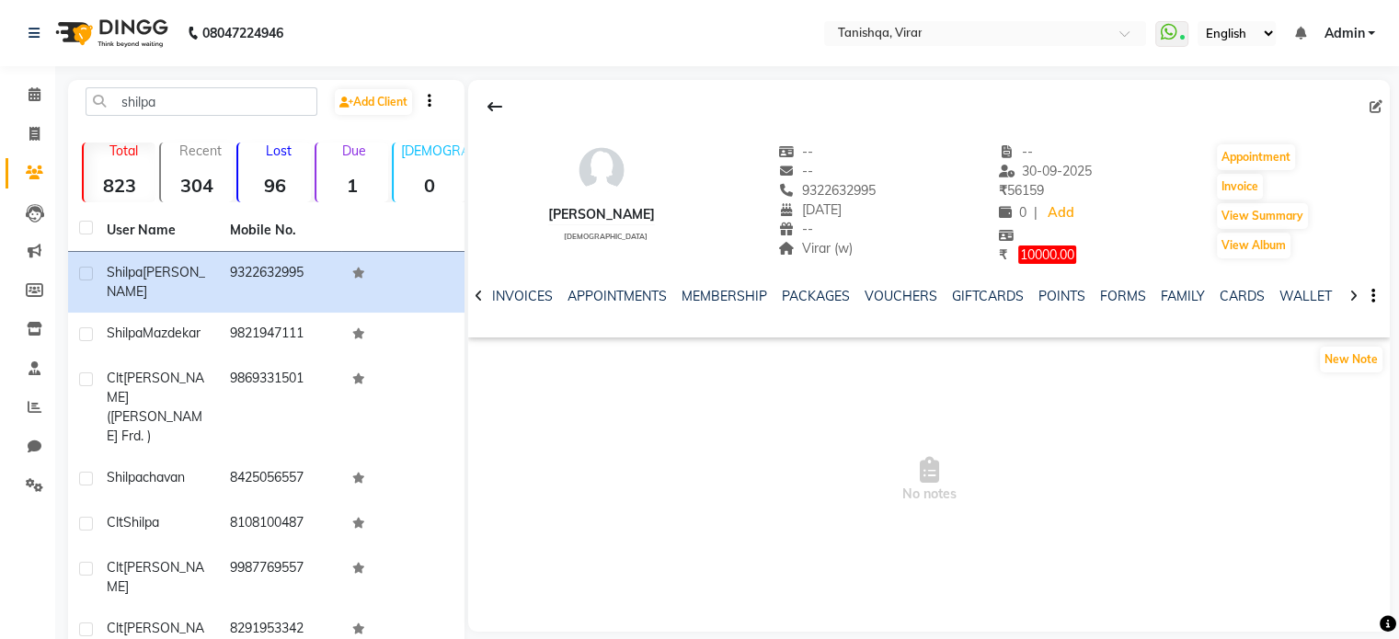
click at [1356, 295] on icon at bounding box center [1353, 296] width 8 height 13
click at [1060, 297] on link "POINTS" at bounding box center [1065, 296] width 47 height 17
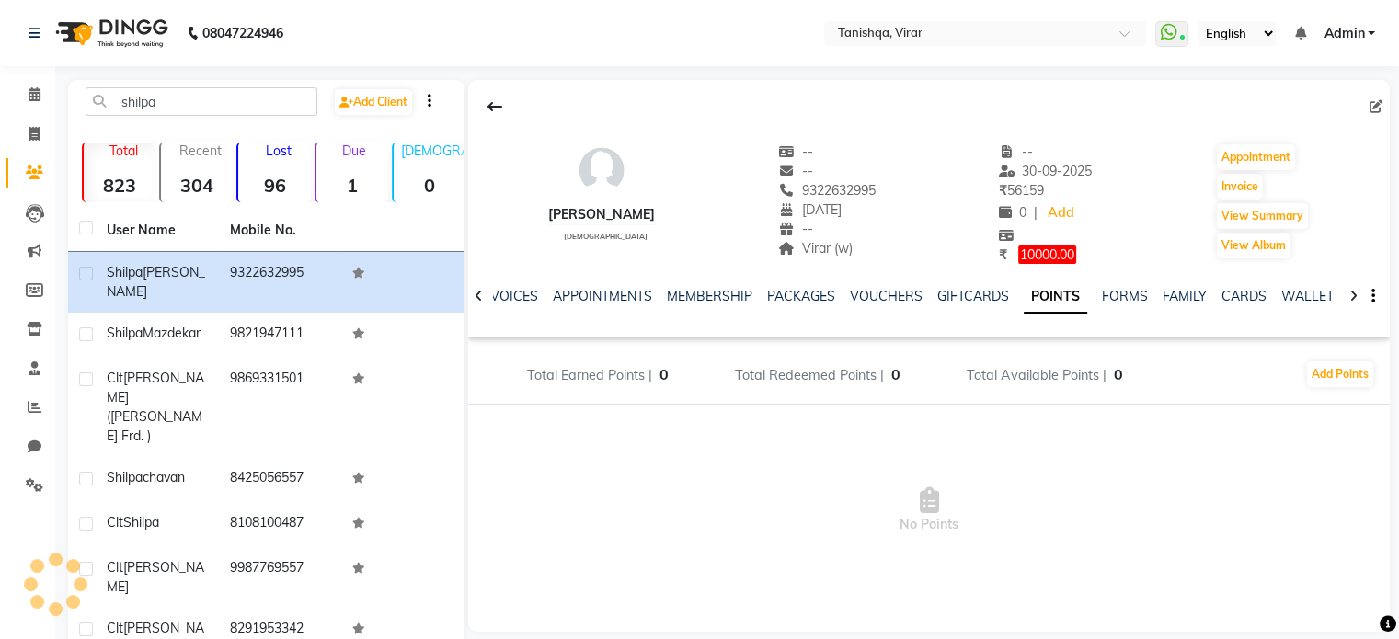
scroll to position [0, 184]
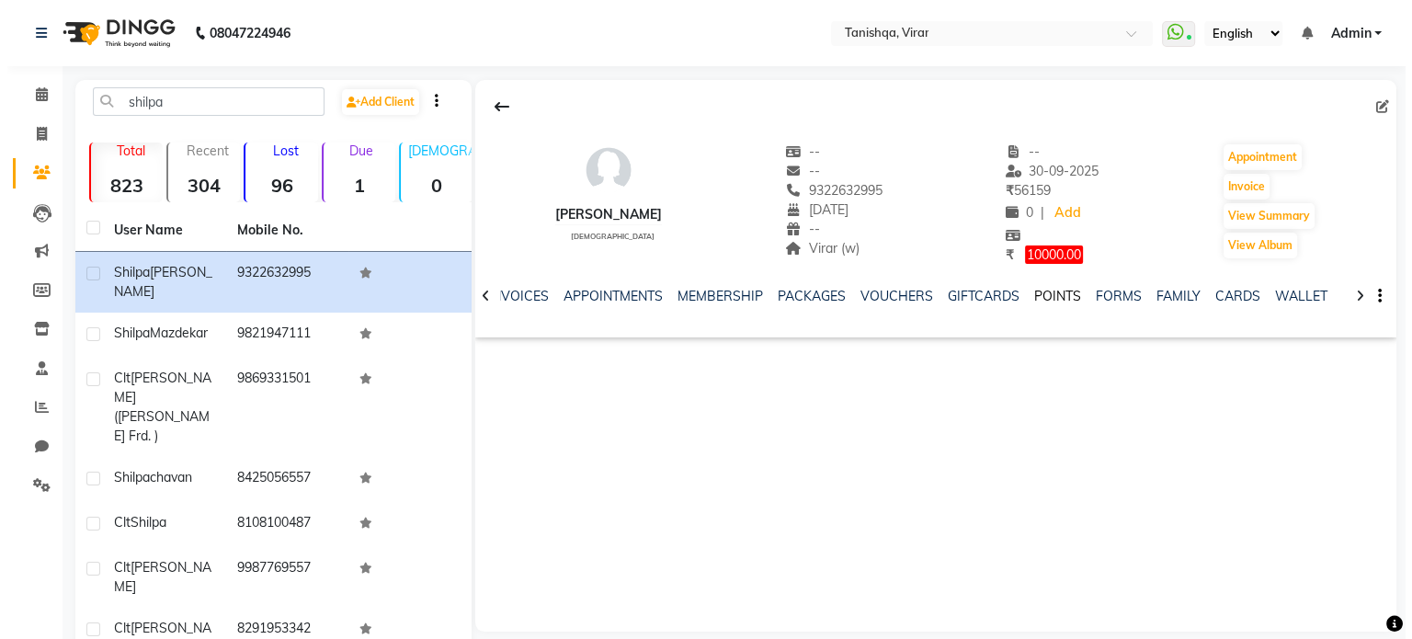
scroll to position [0, 168]
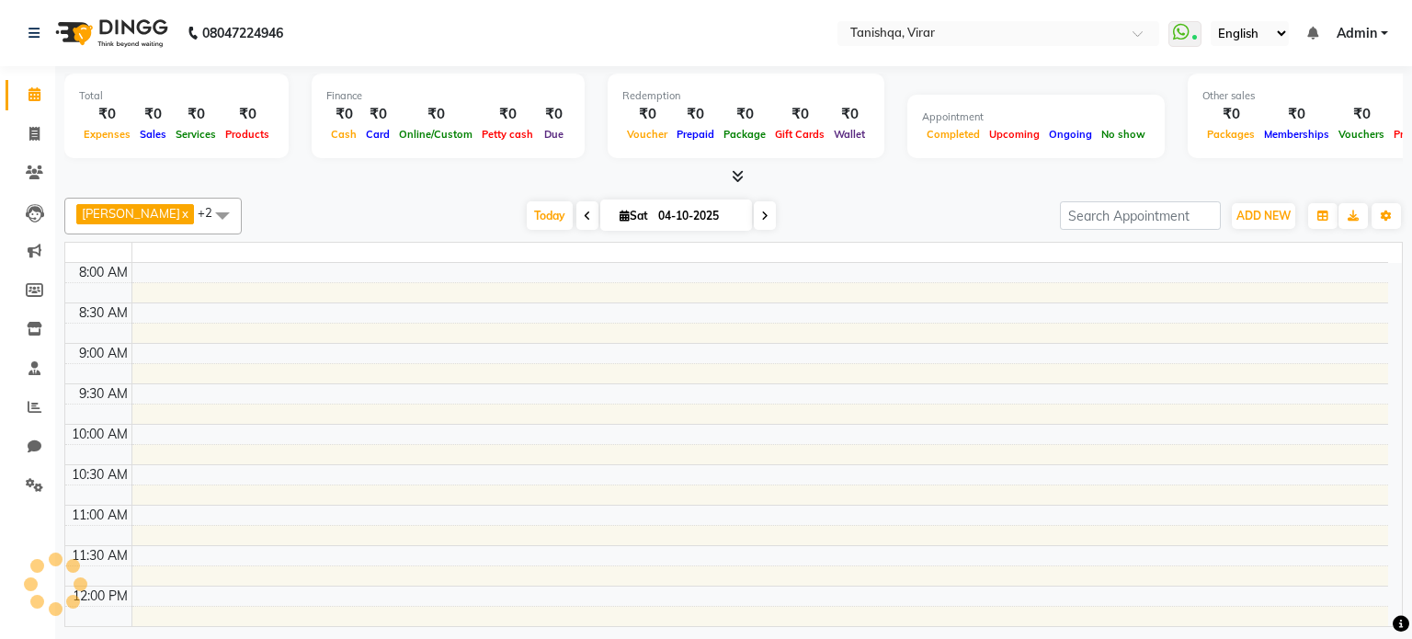
select select "service"
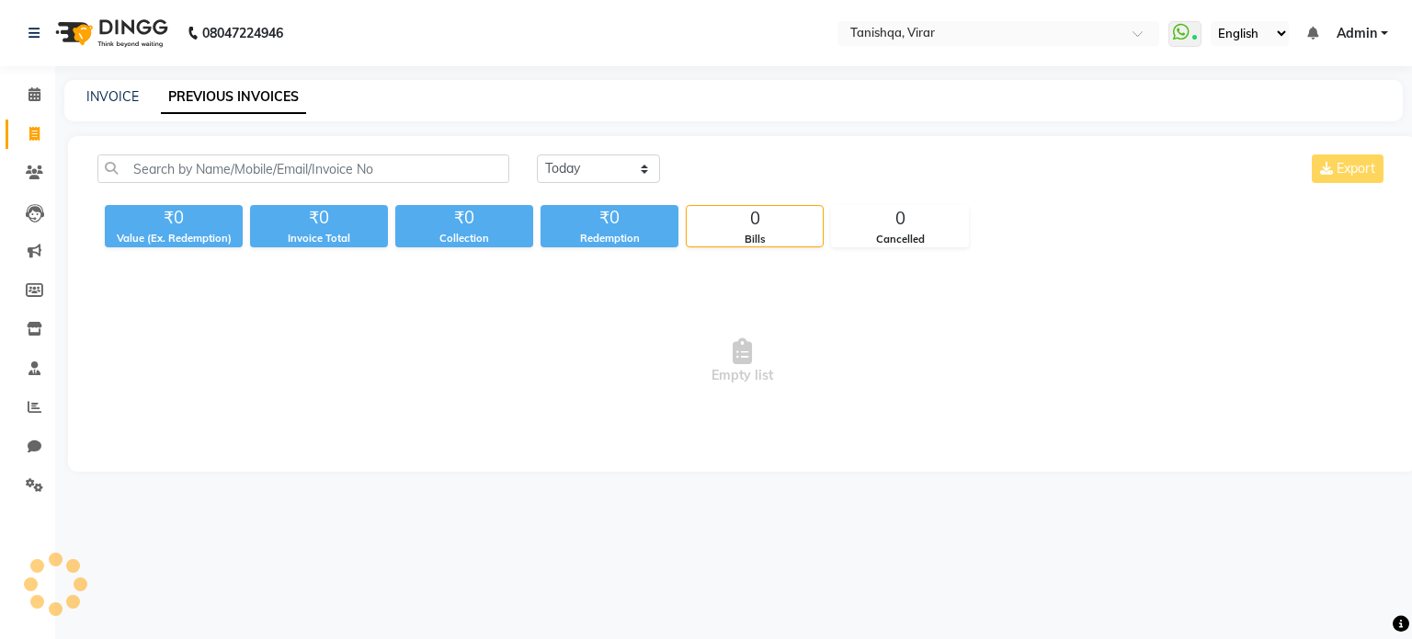
select select "service"
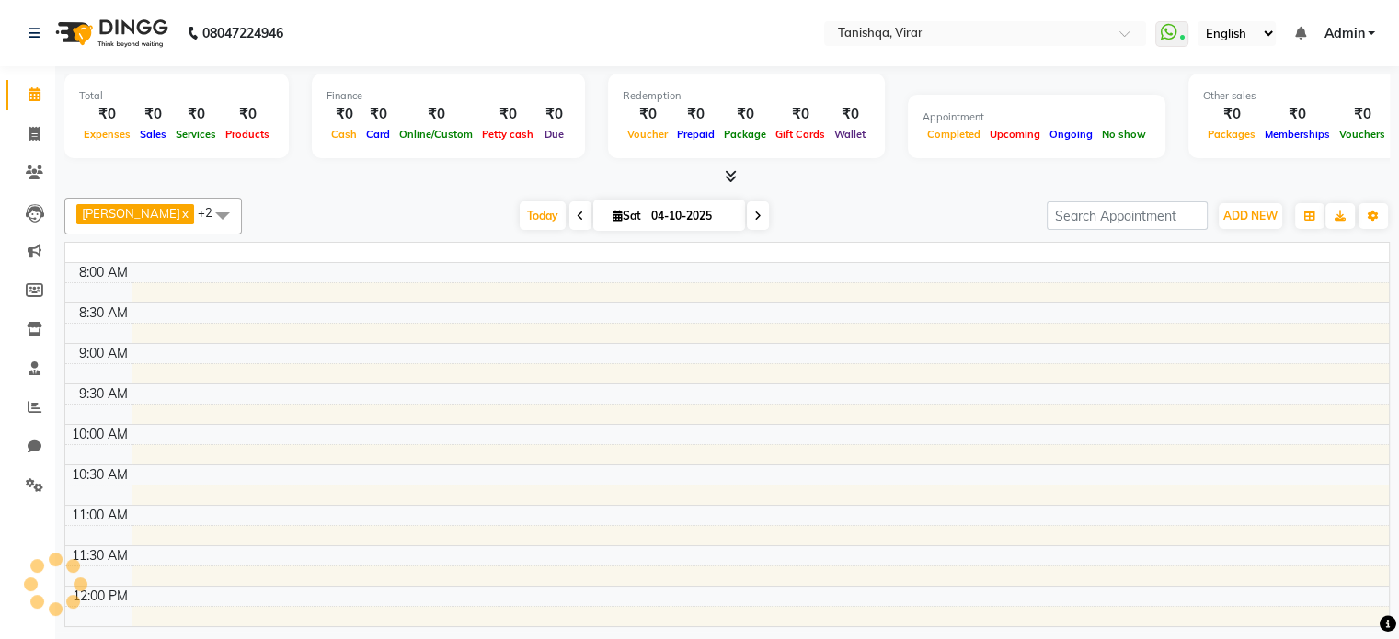
select select "service"
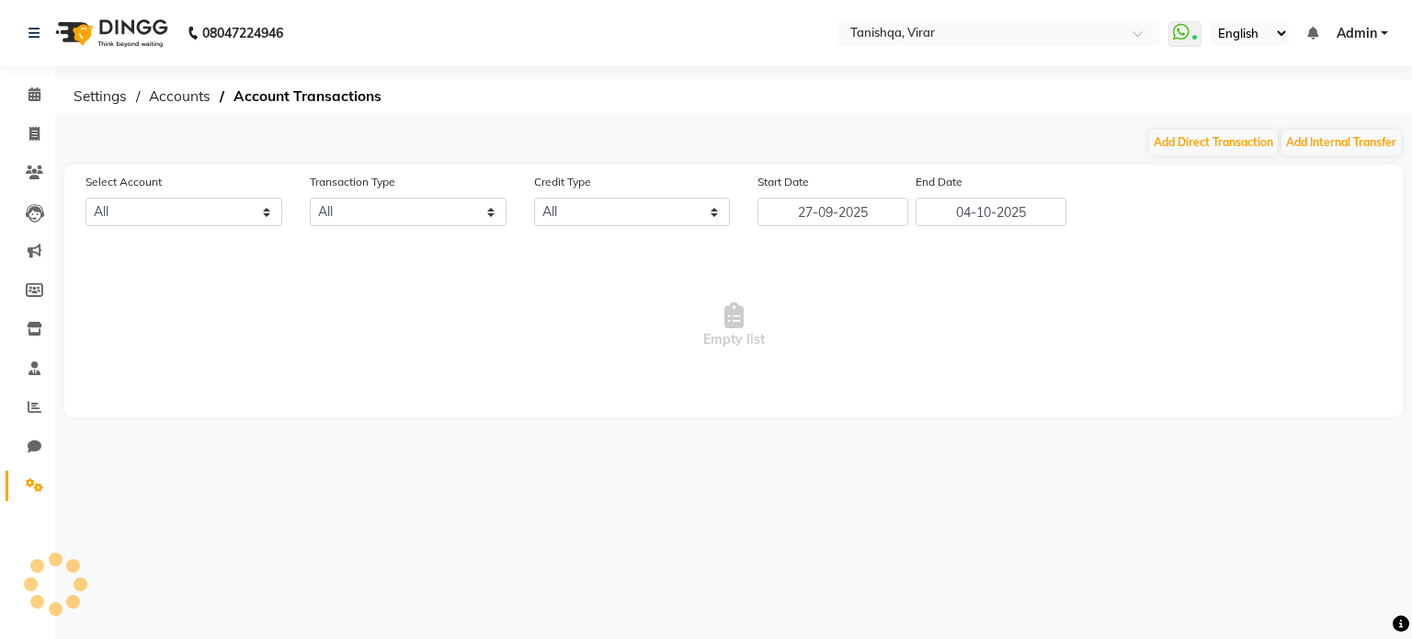
select select "7279"
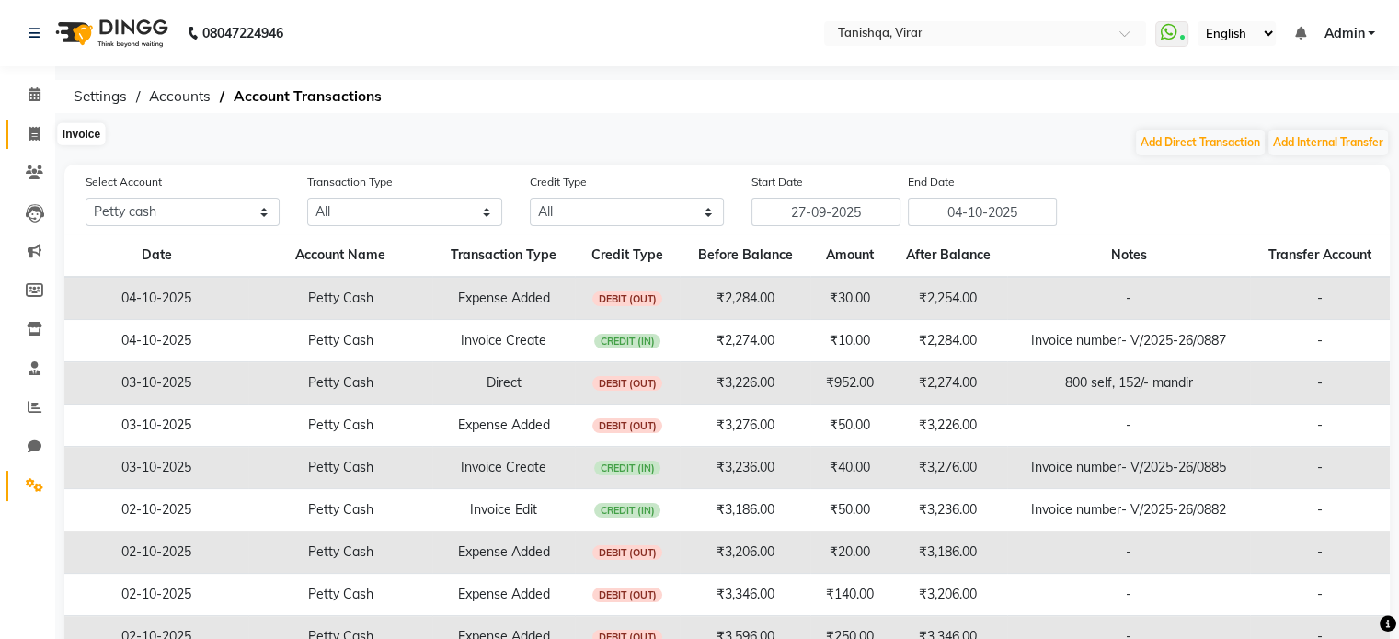
click at [36, 138] on icon at bounding box center [34, 134] width 10 height 14
select select "8149"
select select "service"
